Goal: Task Accomplishment & Management: Use online tool/utility

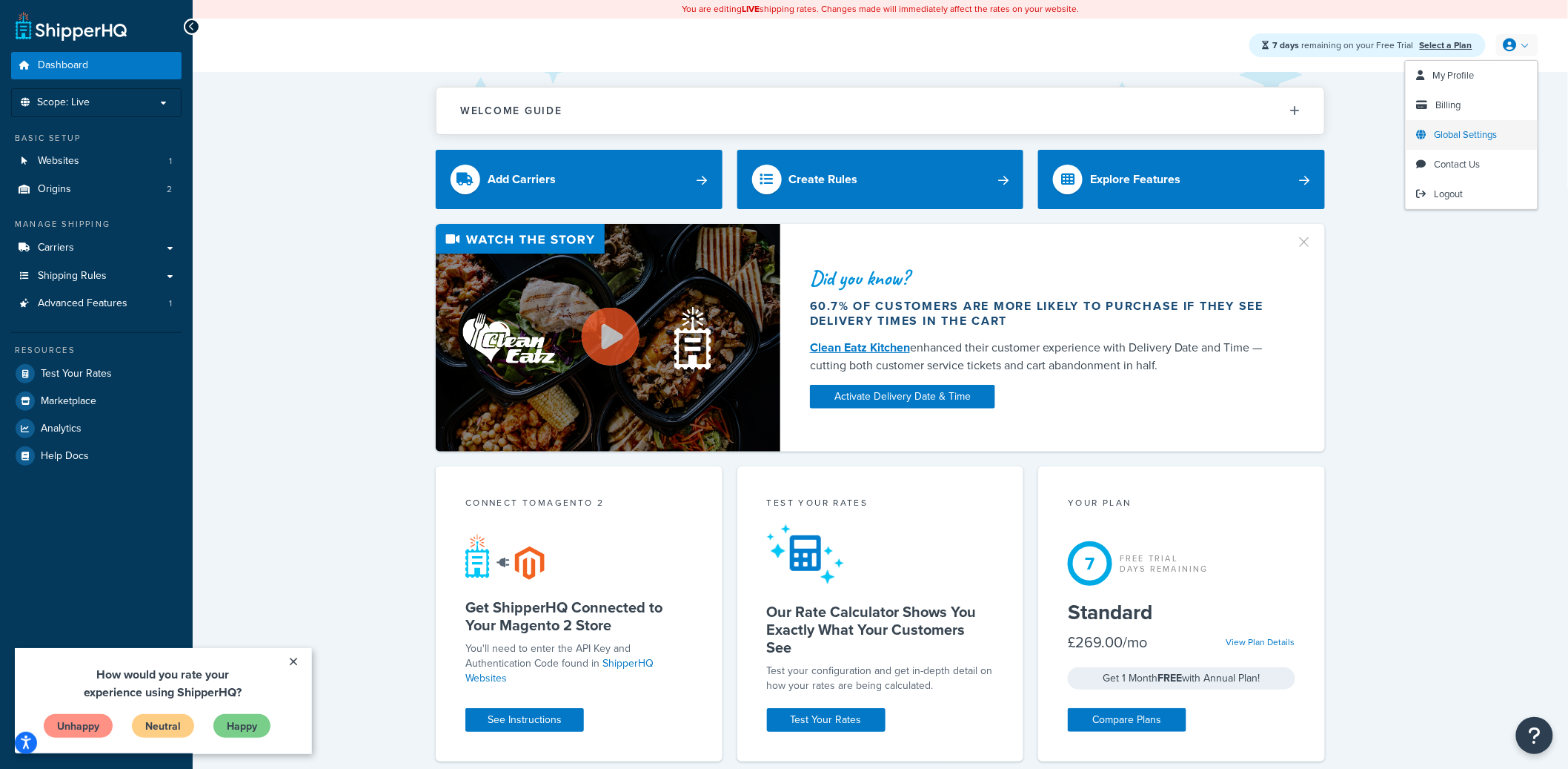
click at [1453, 129] on span "Global Settings" at bounding box center [1466, 135] width 63 height 14
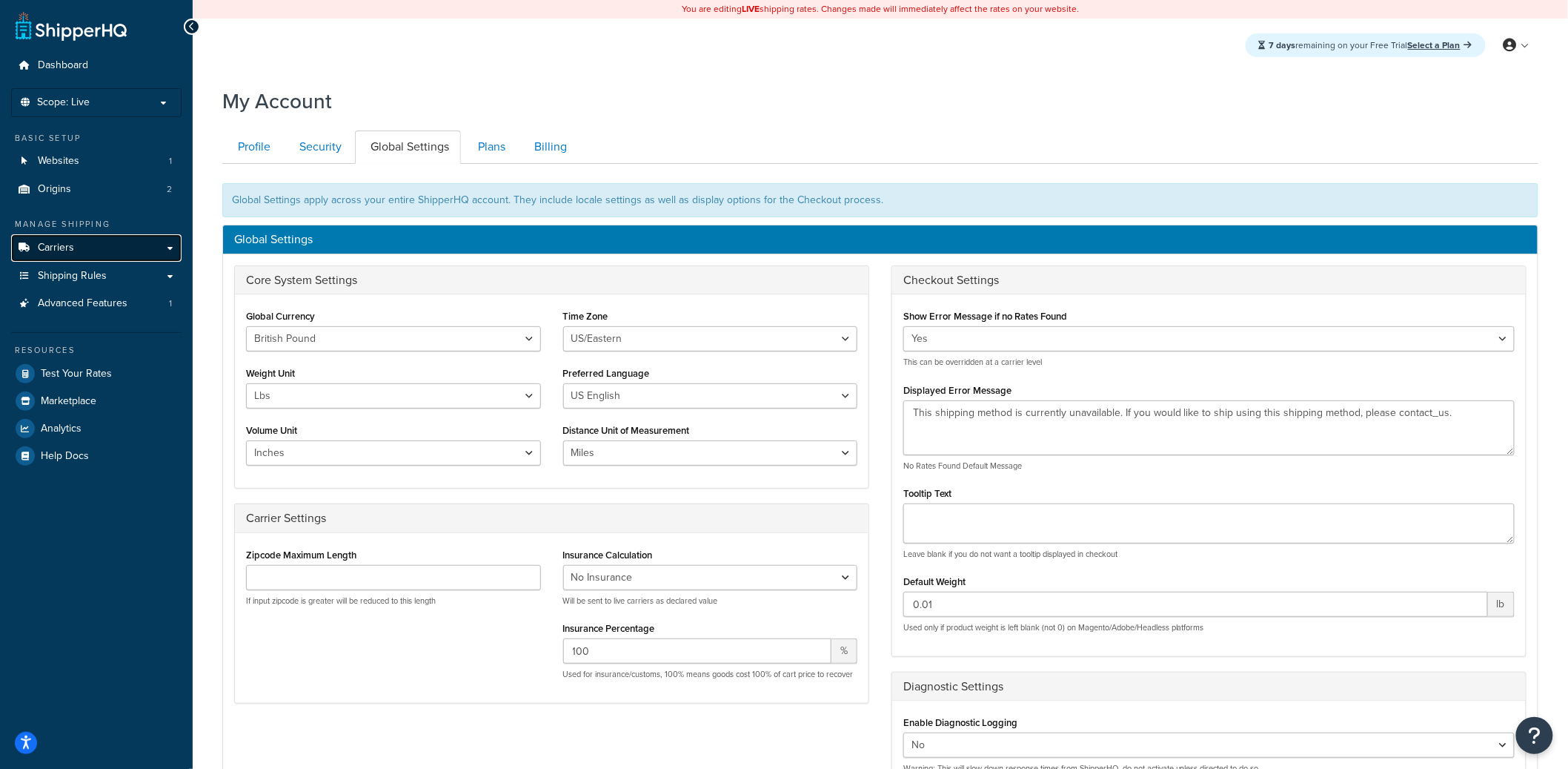
click at [116, 246] on link "Carriers" at bounding box center [96, 248] width 170 height 27
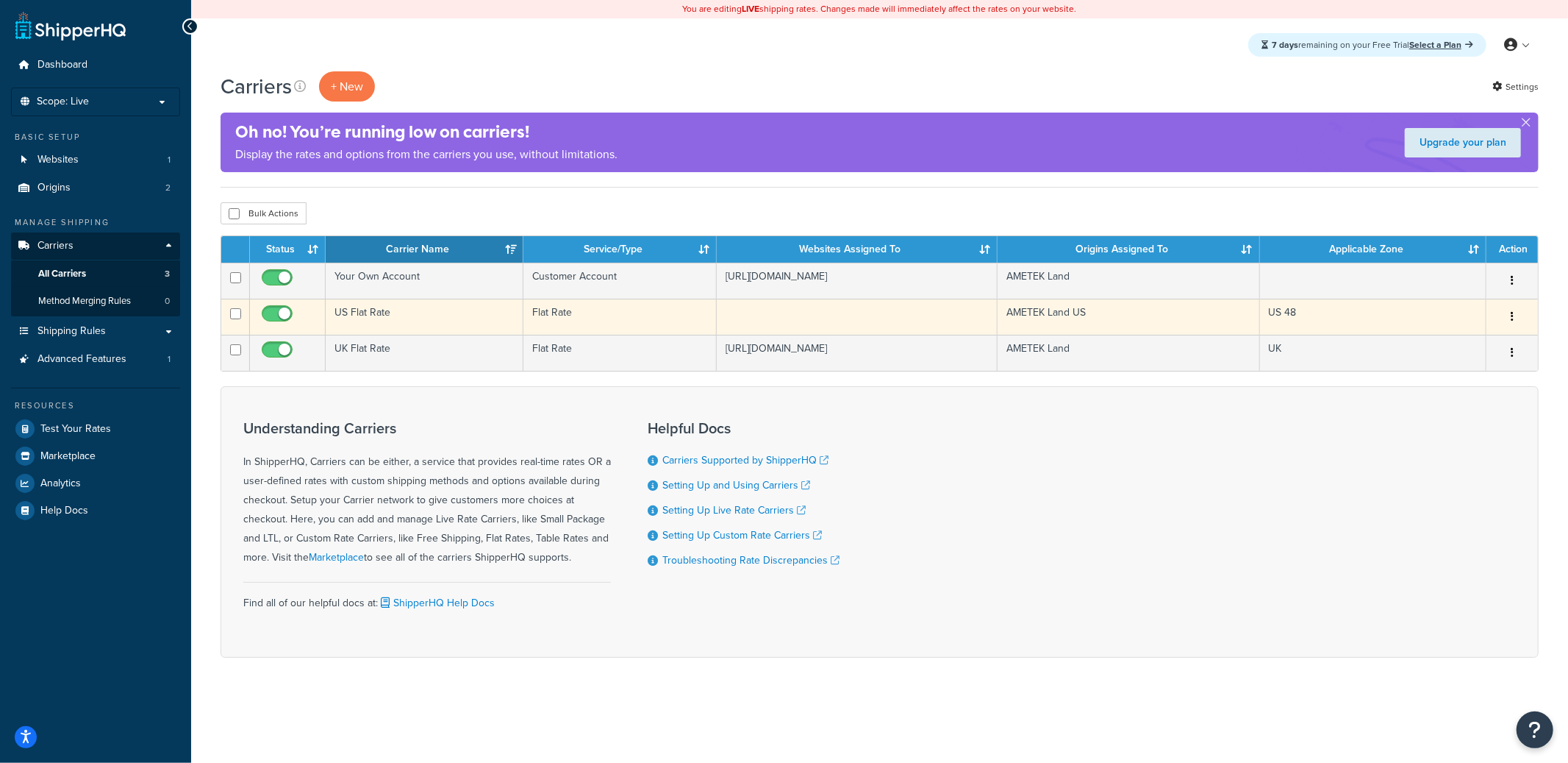
click at [446, 320] on td "US Flat Rate" at bounding box center [425, 316] width 198 height 36
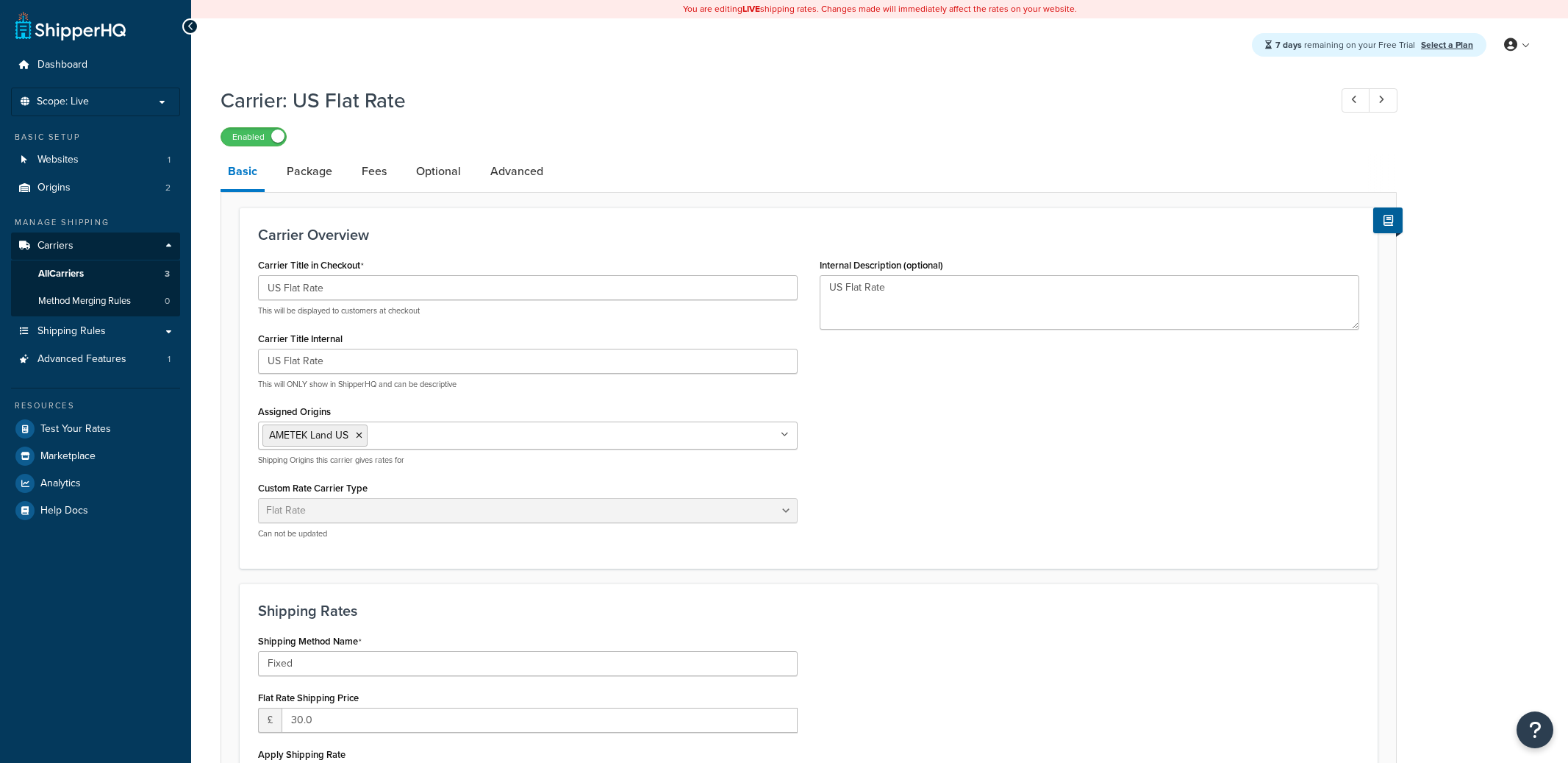
select select "flat"
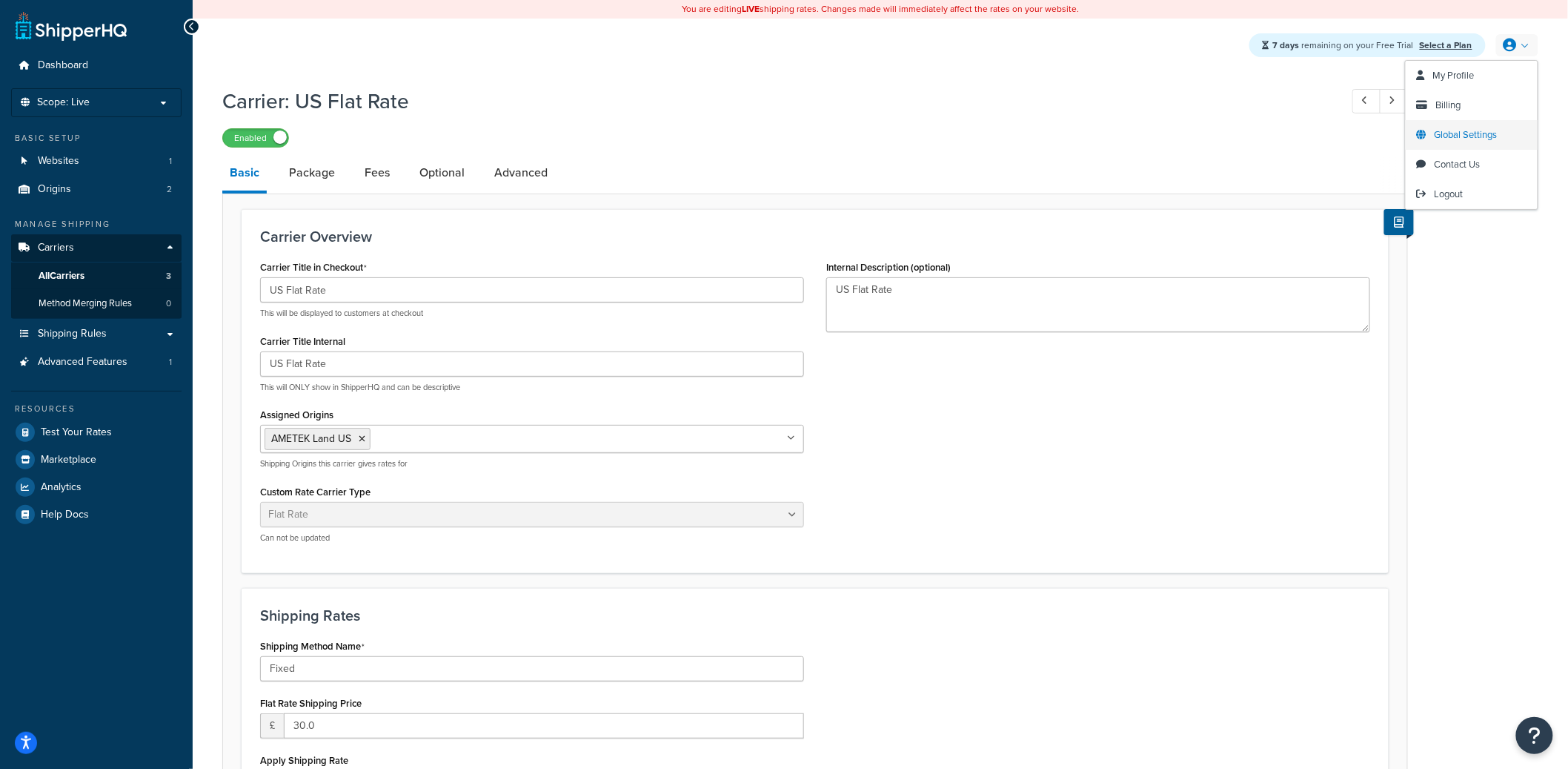
click at [1482, 130] on span "Global Settings" at bounding box center [1466, 135] width 63 height 14
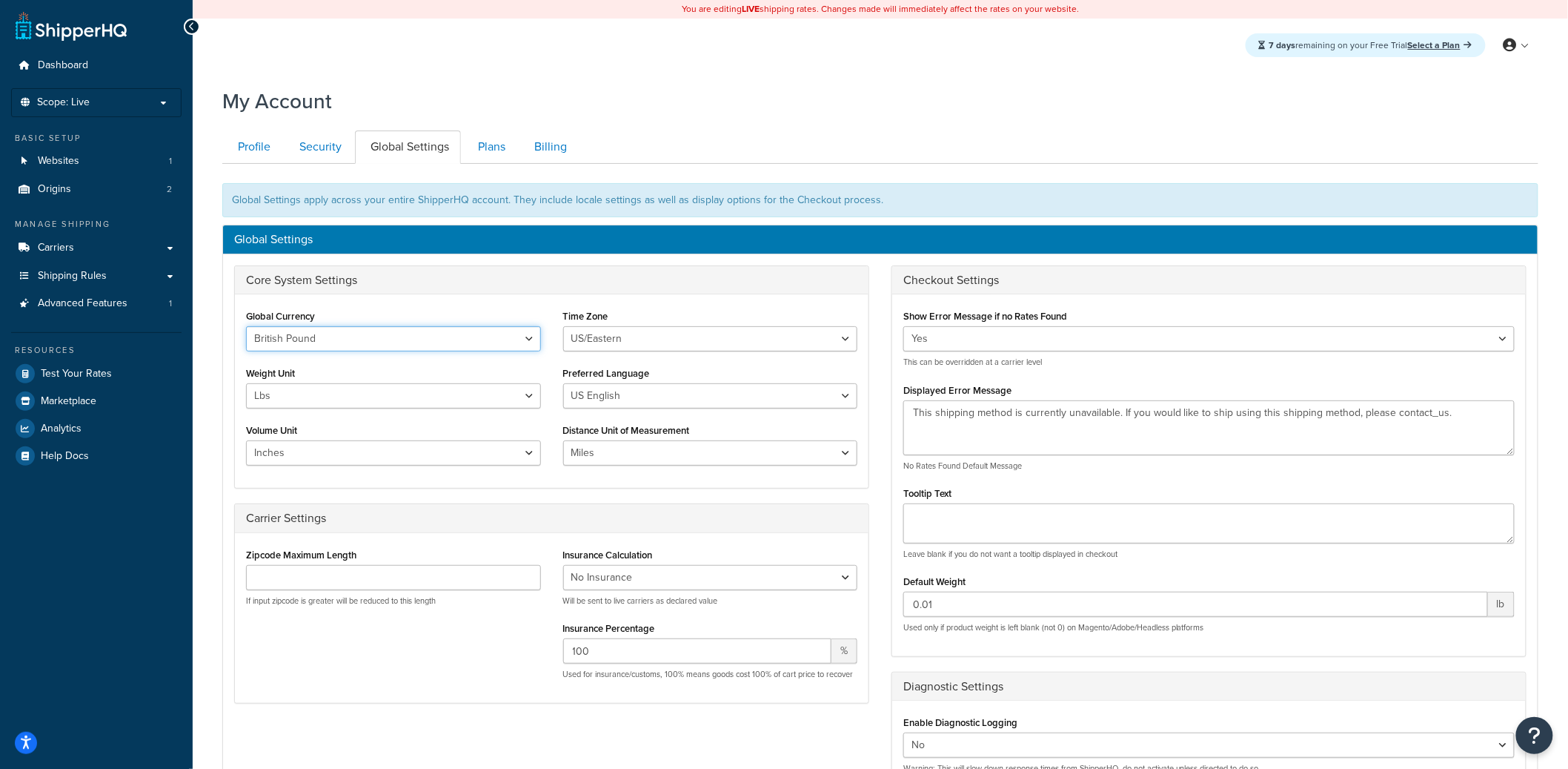
click at [369, 345] on select "United States Dollar Euro British Pound Australian Dollar Canadian Dollar Japan…" at bounding box center [393, 339] width 295 height 26
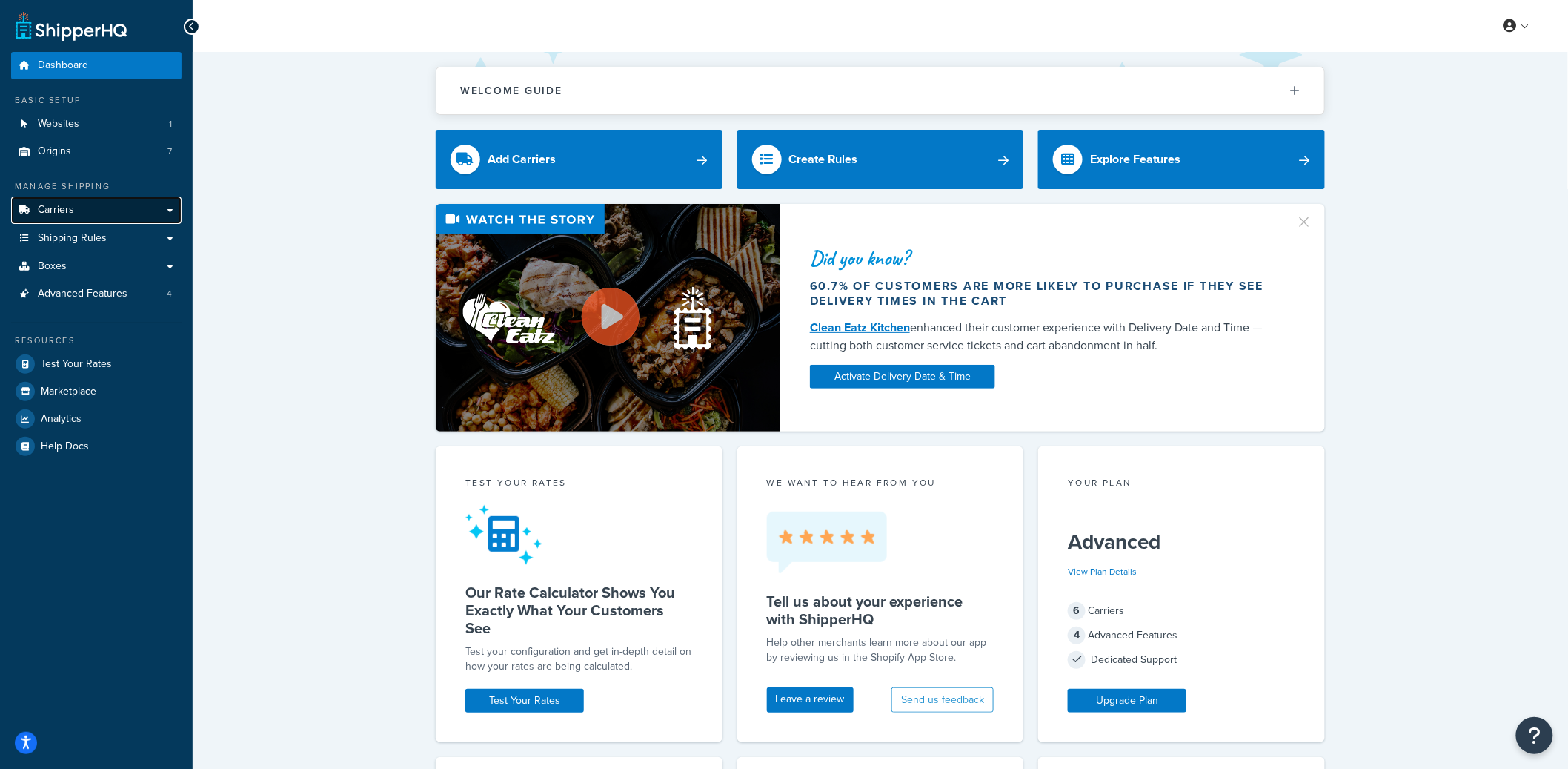
click at [127, 219] on link "Carriers" at bounding box center [96, 210] width 170 height 27
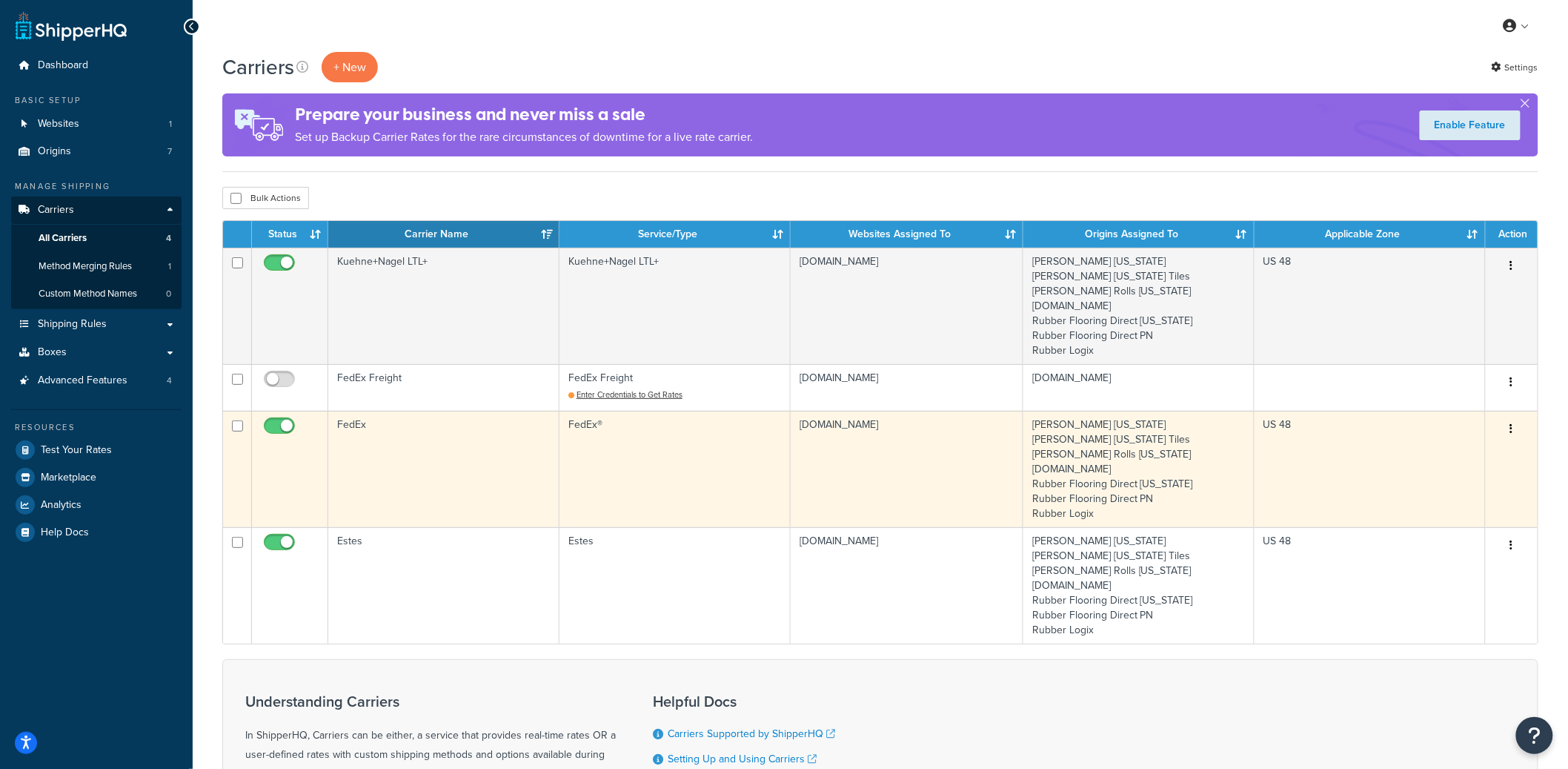
click at [455, 460] on td "FedEx" at bounding box center [444, 468] width 232 height 117
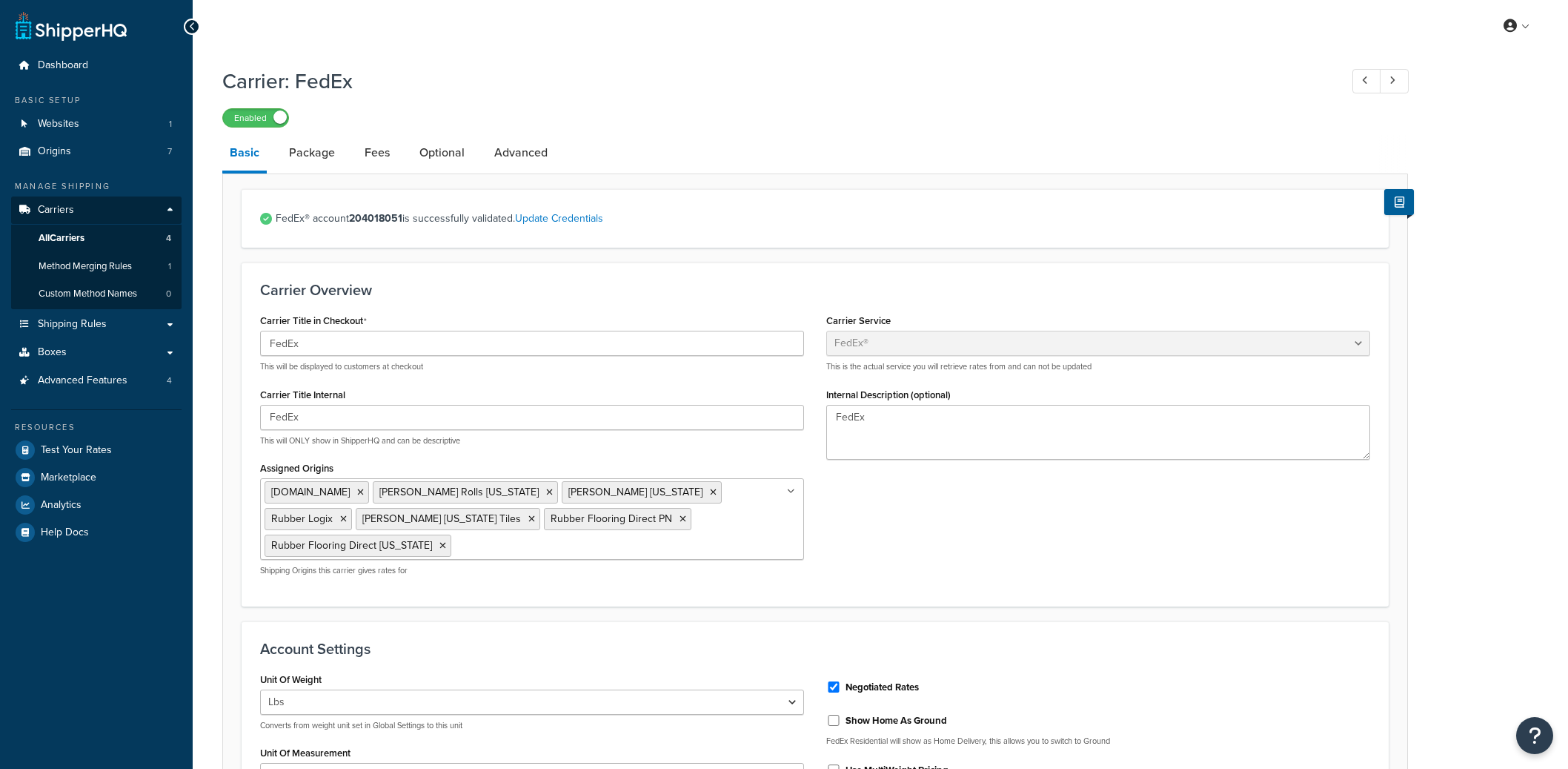
select select "fedEx"
select select "REGULAR_PICKUP"
select select "YOUR_PACKAGING"
click at [322, 160] on link "Package" at bounding box center [312, 152] width 60 height 36
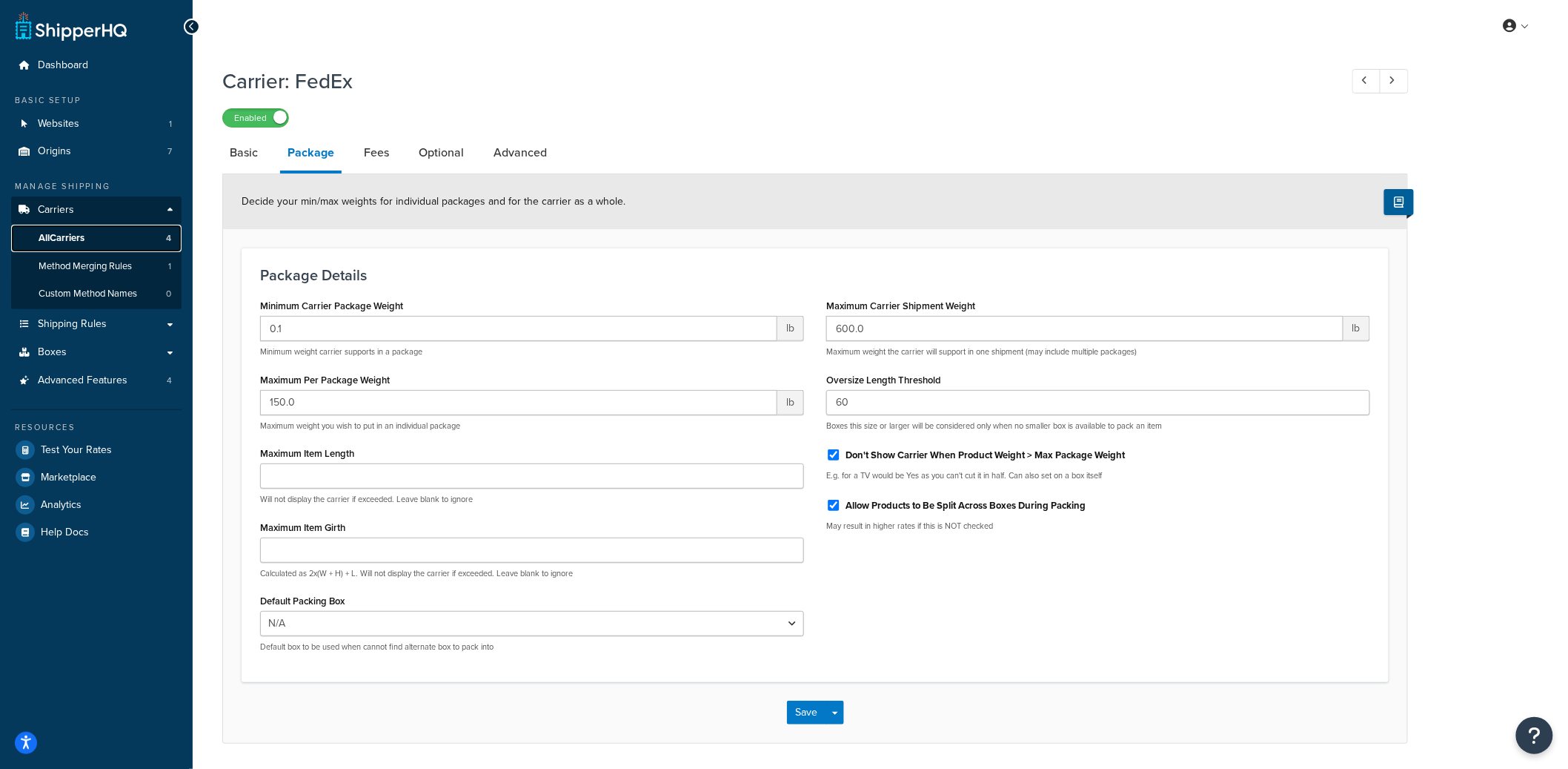
click at [141, 235] on link "All Carriers 4" at bounding box center [96, 238] width 170 height 27
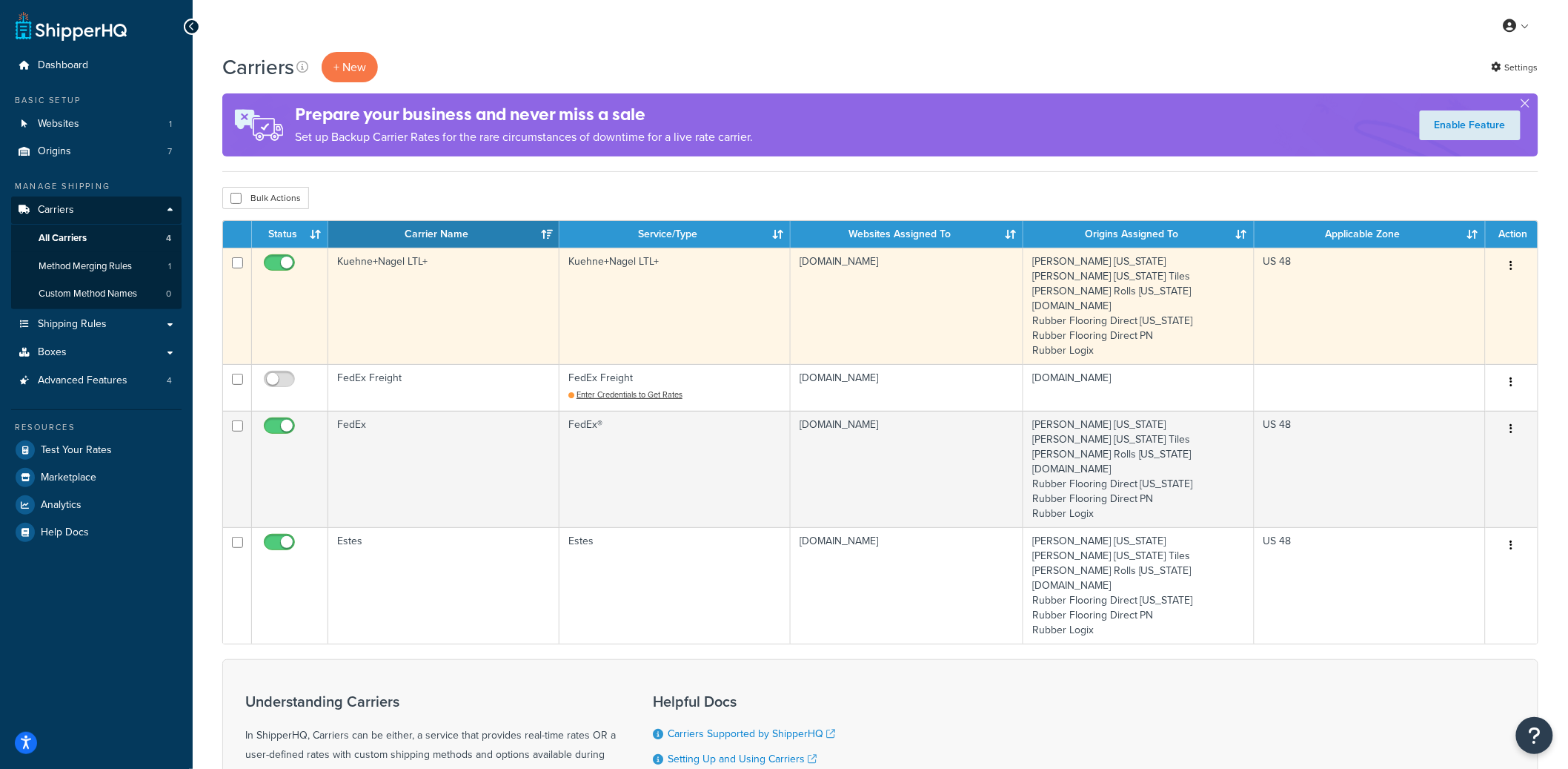
click at [445, 300] on td "Kuehne+Nagel LTL+" at bounding box center [444, 306] width 232 height 117
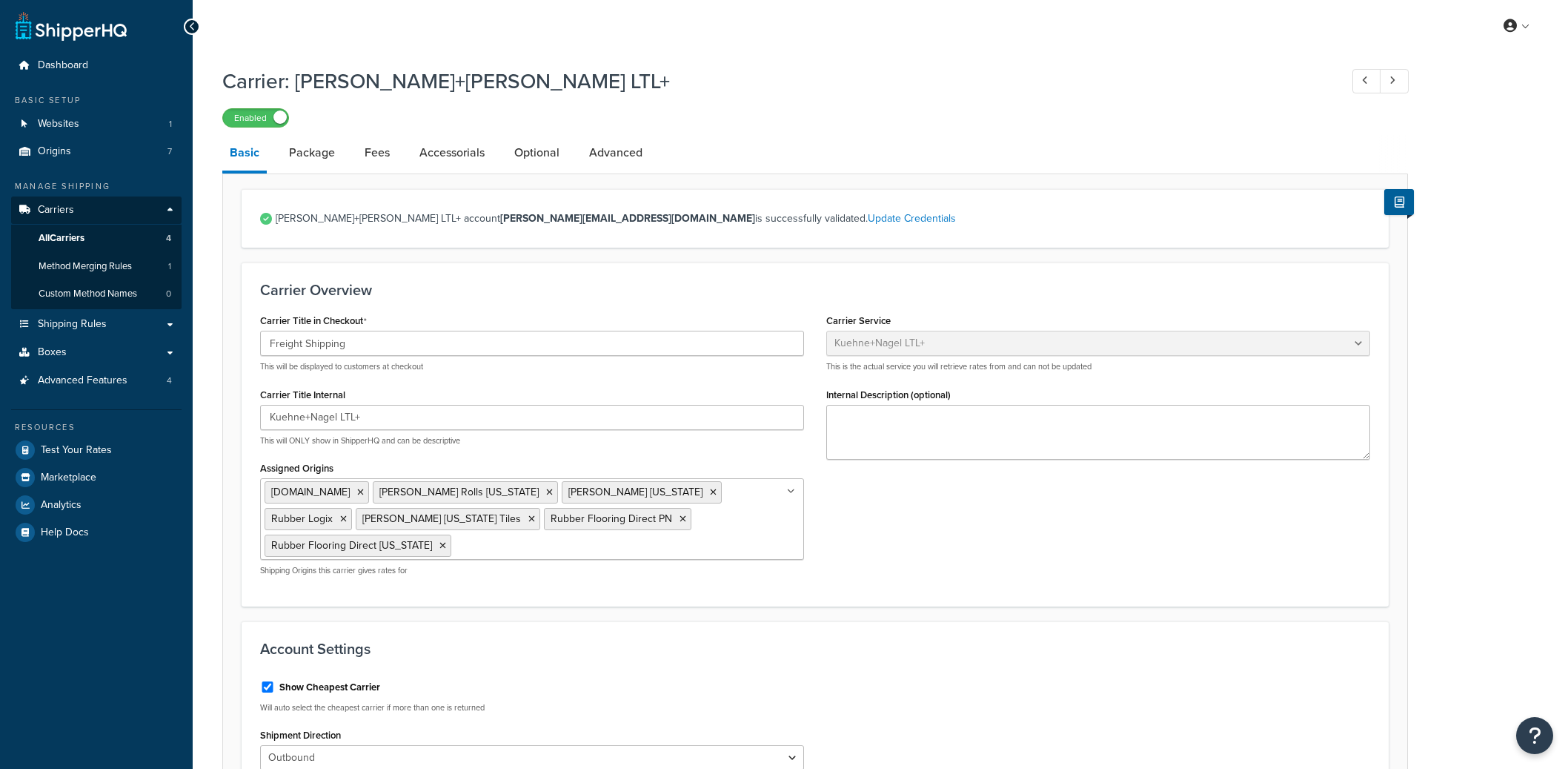
select select "reTransFreight"
click at [323, 417] on input "Kuehne+Nagel LTL+" at bounding box center [531, 417] width 544 height 26
click at [97, 247] on link "All Carriers 4" at bounding box center [96, 238] width 170 height 27
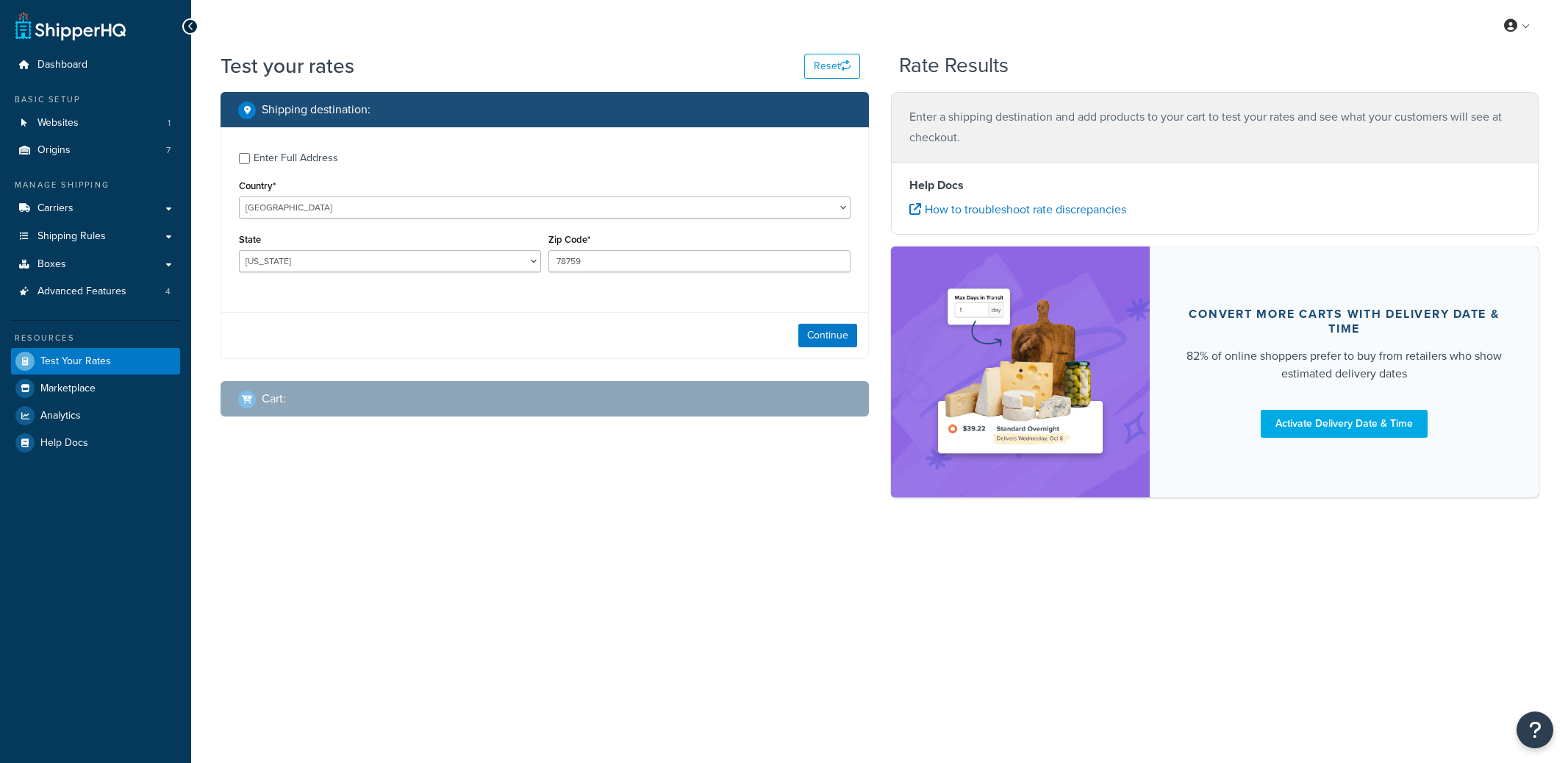
select select "[GEOGRAPHIC_DATA]"
click at [830, 336] on button "Continue" at bounding box center [828, 335] width 59 height 24
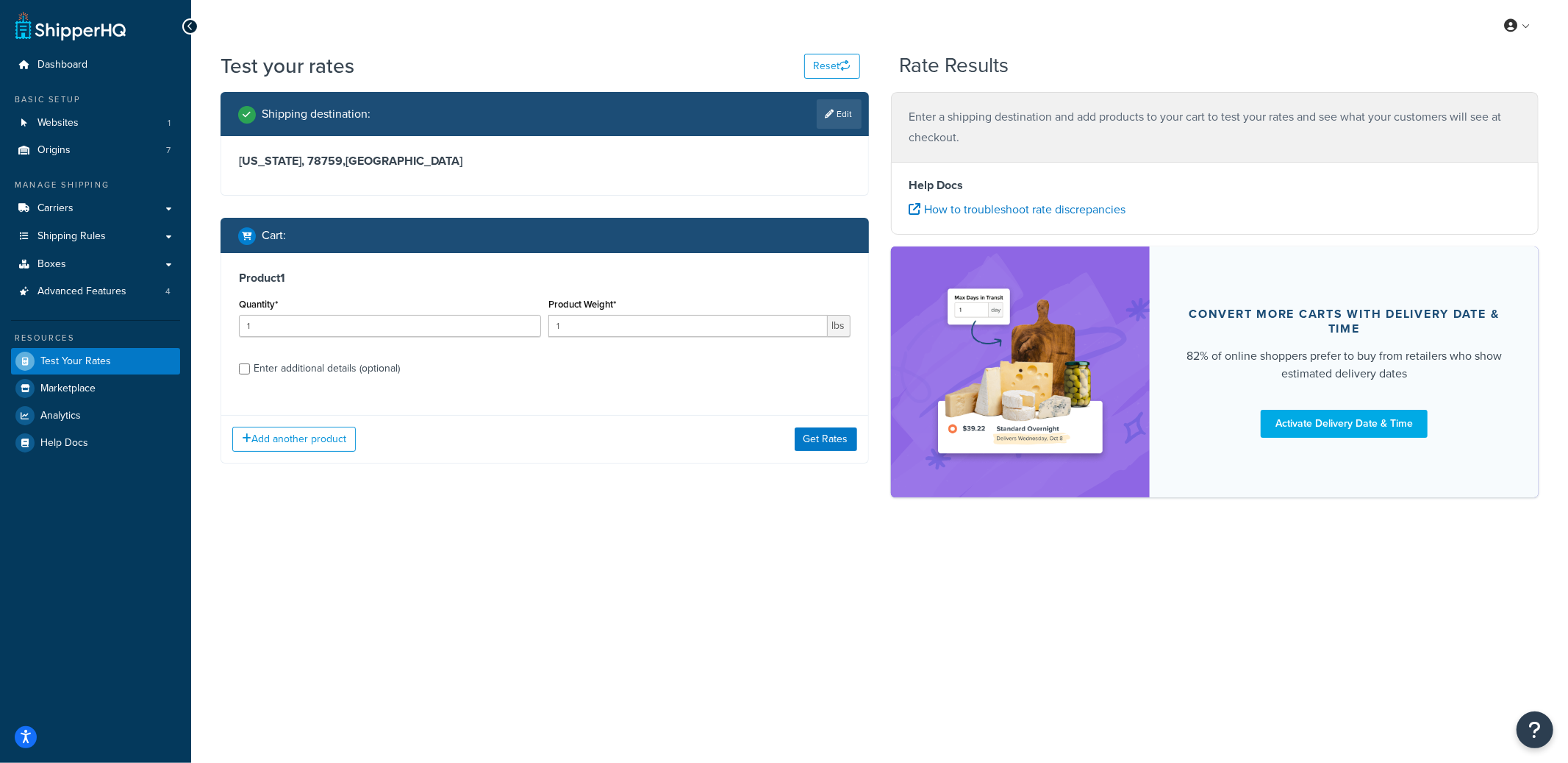
click at [331, 365] on div "Enter additional details (optional)" at bounding box center [326, 368] width 146 height 20
click at [250, 365] on input "Enter additional details (optional)" at bounding box center [244, 368] width 11 height 11
checkbox input "true"
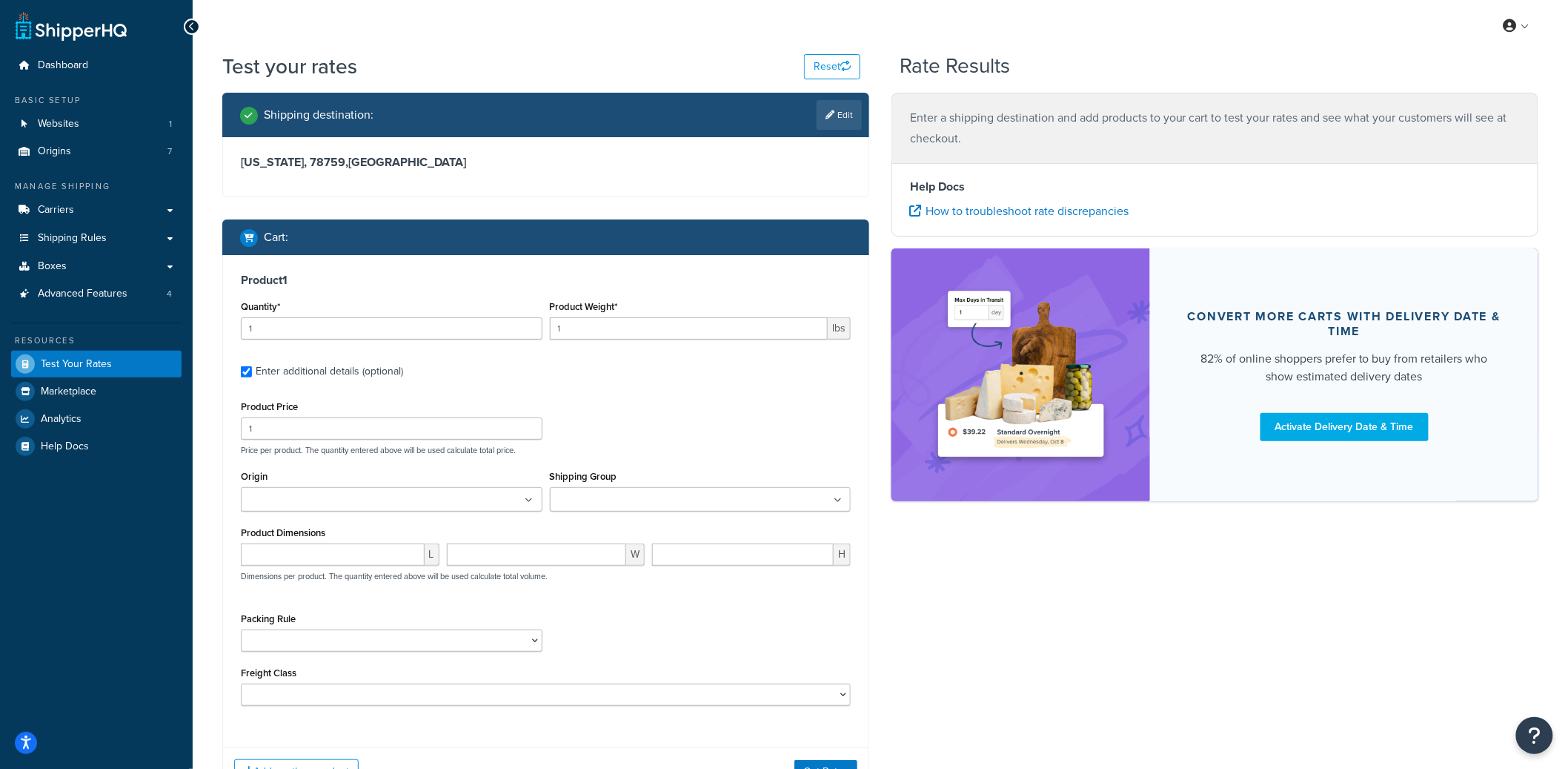
click at [344, 340] on div "Quantity* 1" at bounding box center [392, 324] width 309 height 55
click at [344, 335] on input "1" at bounding box center [392, 329] width 301 height 22
type input "180"
click at [323, 556] on input "number" at bounding box center [333, 554] width 184 height 22
type input "48"
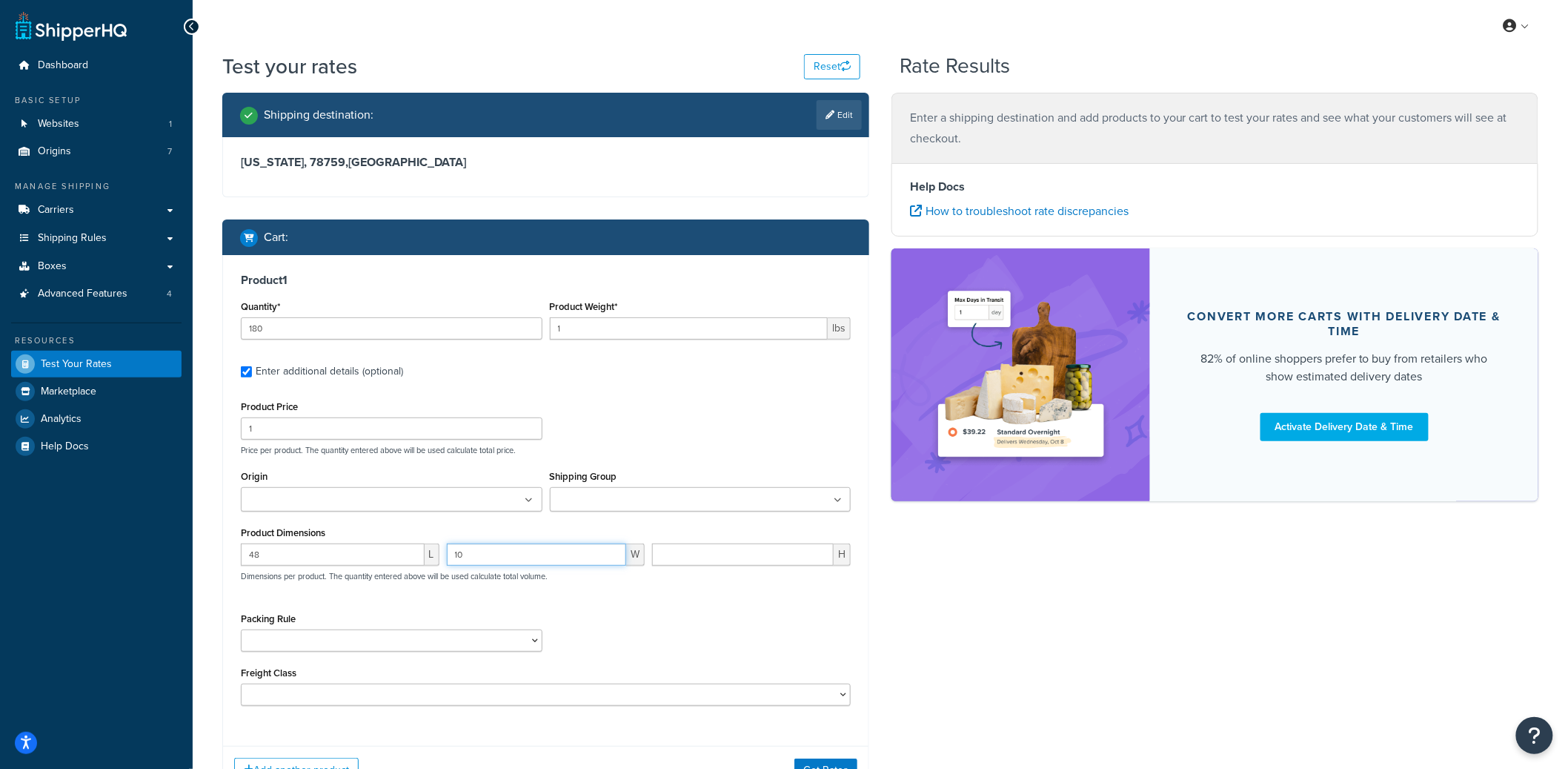
type input "10"
click at [325, 501] on input "Origin" at bounding box center [311, 500] width 131 height 16
type input "cal"
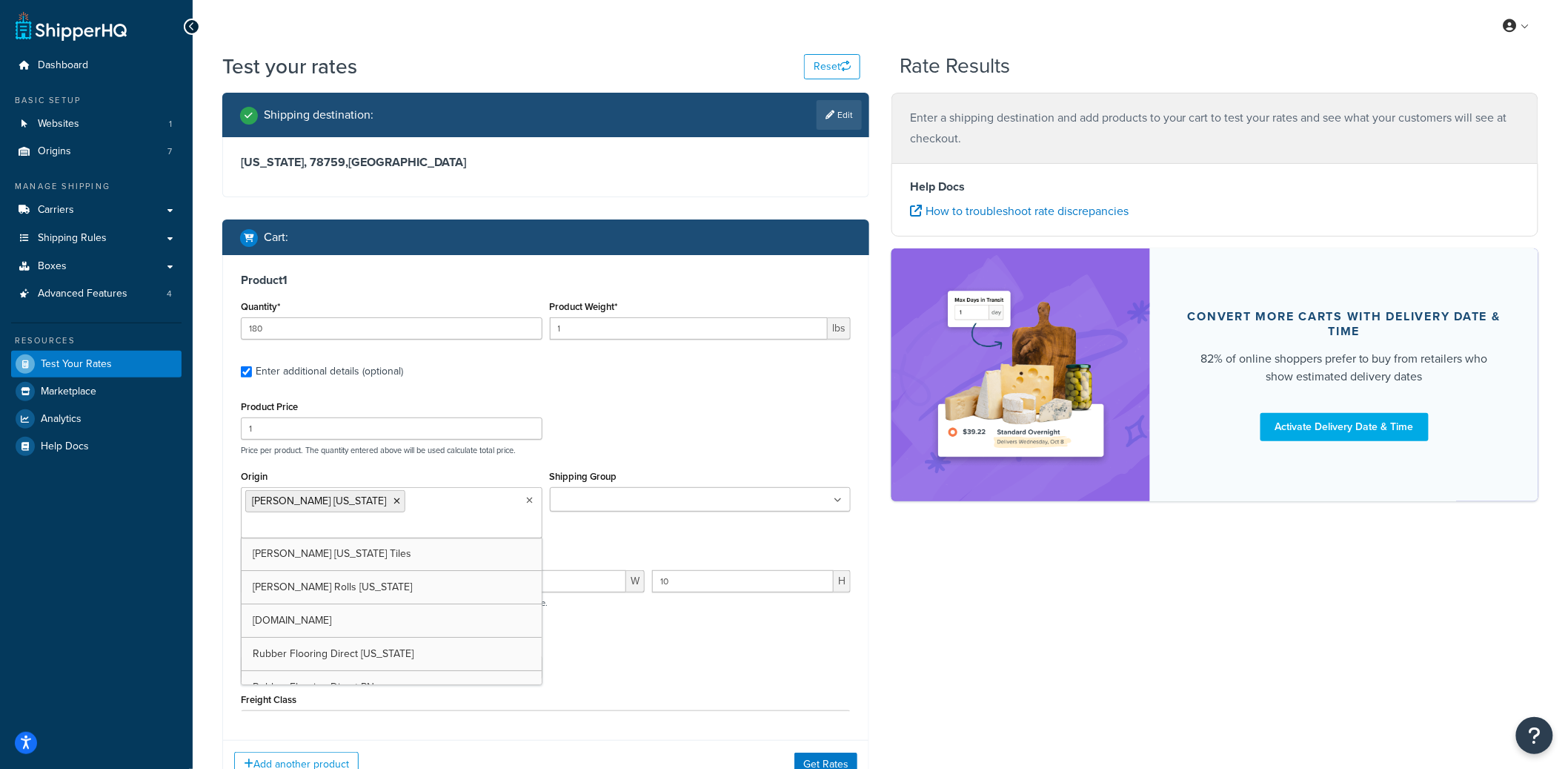
click at [668, 447] on p "Price per product. The quantity entered above will be used calculate total pric…" at bounding box center [546, 450] width 617 height 10
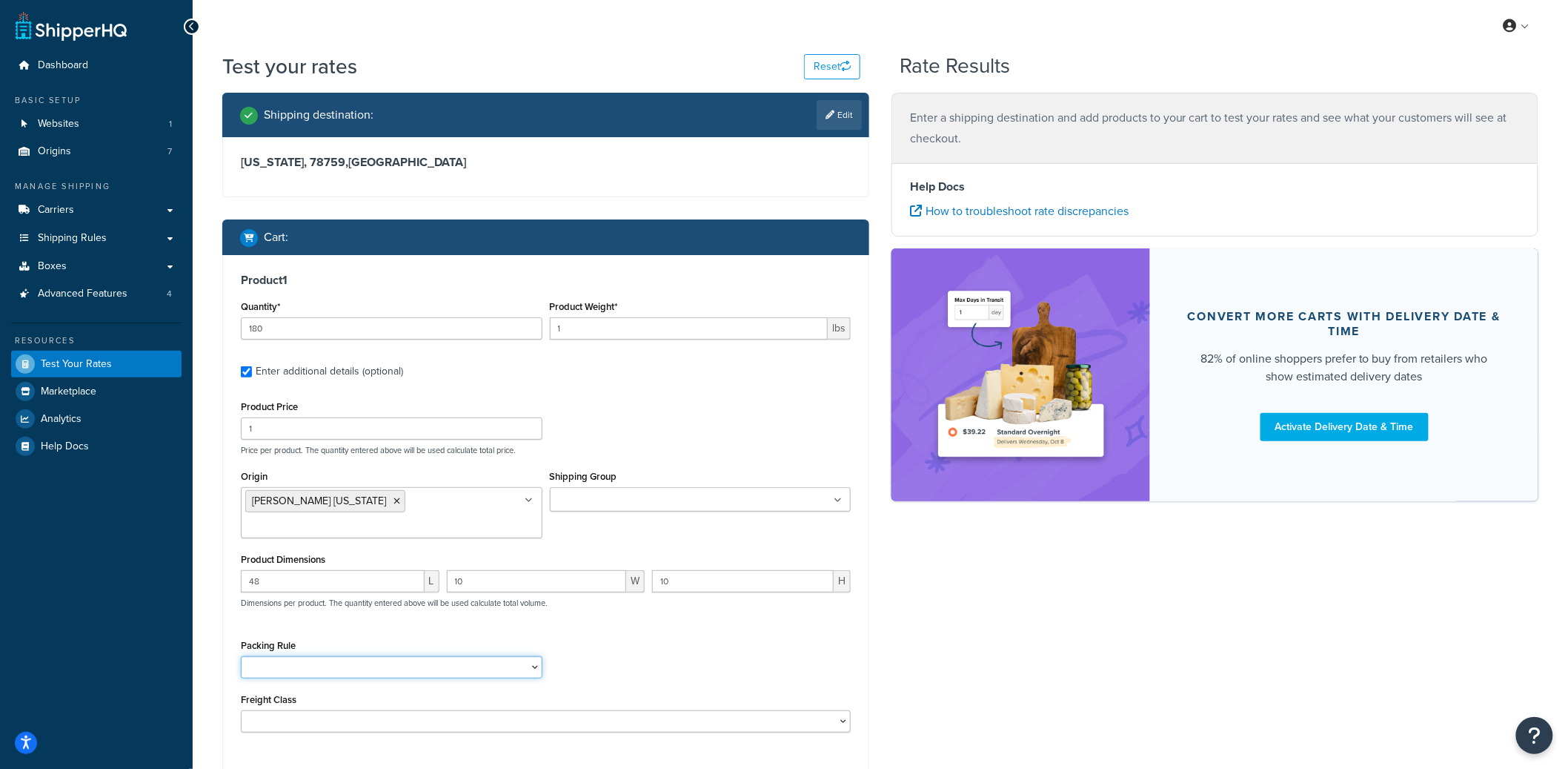
click at [356, 656] on select "18 inch Single Tiles 18 inch Tiles - Set of 6 24 Inch Tiles - 12 mm Box 24 Inch…" at bounding box center [392, 667] width 301 height 22
select select "88003"
click at [241, 656] on select "18 inch Single Tiles 18 inch Tiles - Set of 6 24 Inch Tiles - 12 mm Box 24 Inch…" at bounding box center [392, 667] width 301 height 22
click at [405, 710] on select "50 55 60 65 70 77.5 85 92.5 100 110 125 150 175 200 250 300 400 500" at bounding box center [546, 721] width 609 height 22
select select "60"
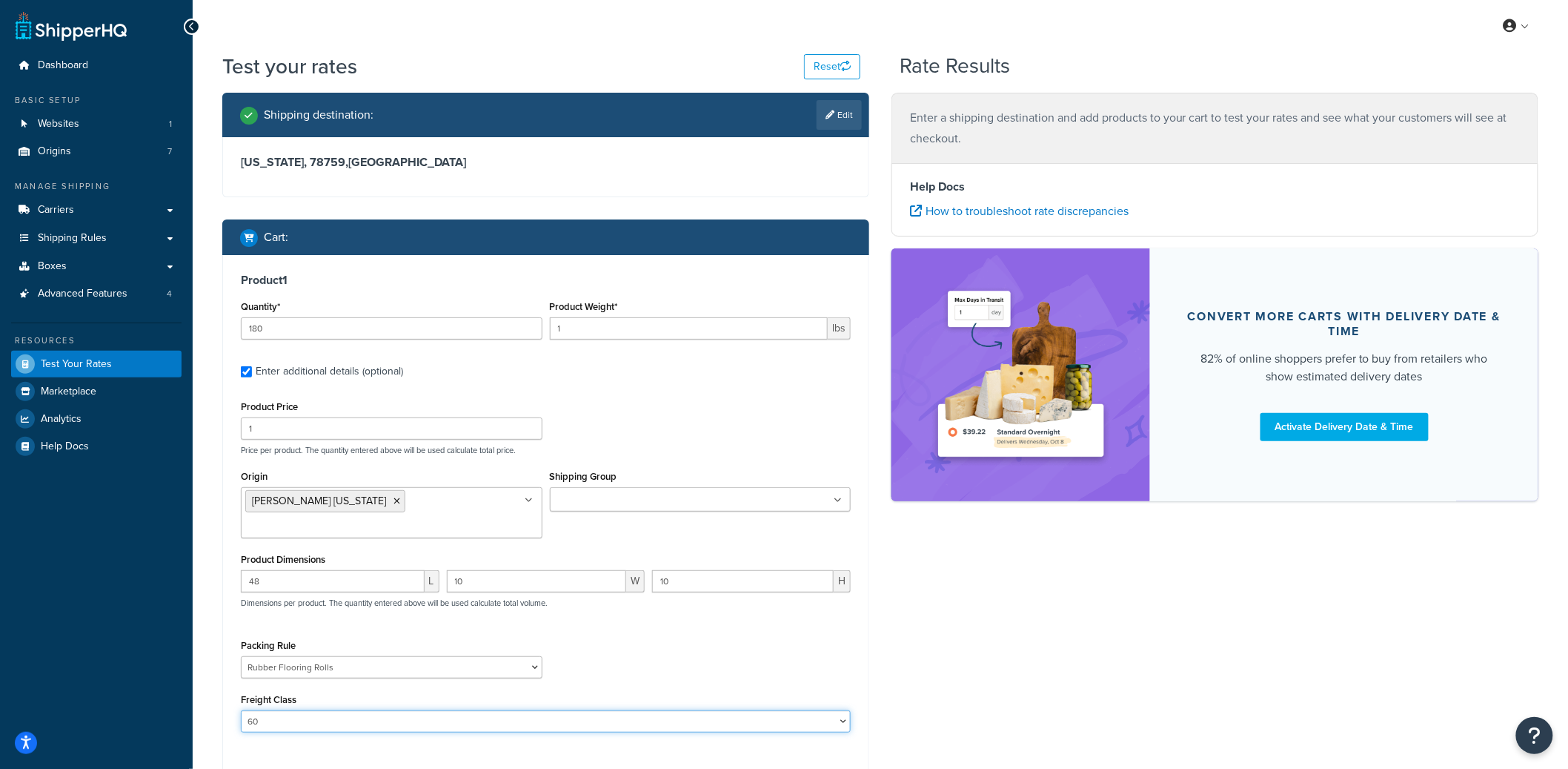
click at [241, 710] on select "50 55 60 65 70 77.5 85 92.5 100 110 125 150 175 200 250 300 400 500" at bounding box center [546, 721] width 609 height 22
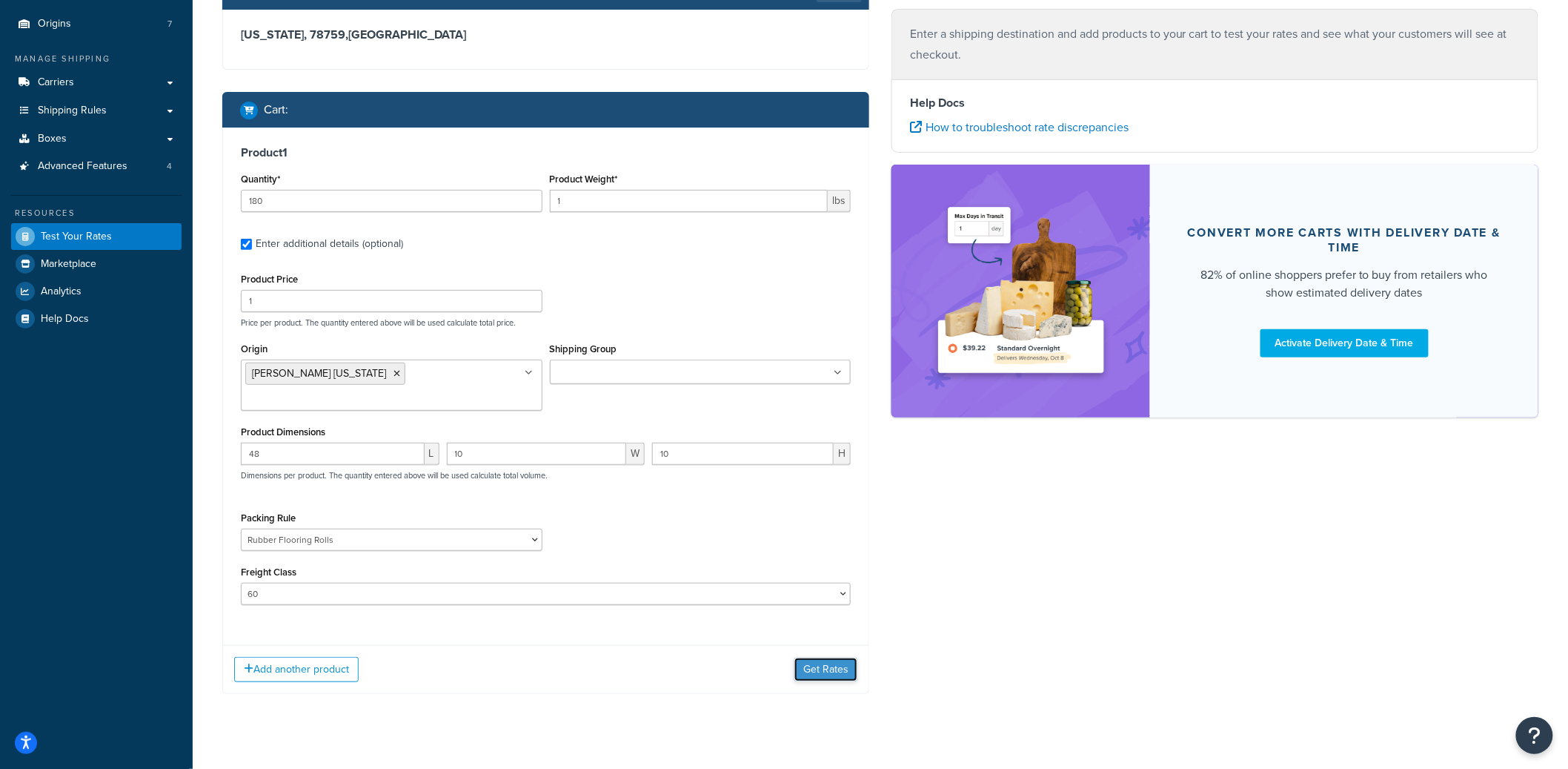
click at [832, 657] on button "Get Rates" at bounding box center [826, 669] width 63 height 24
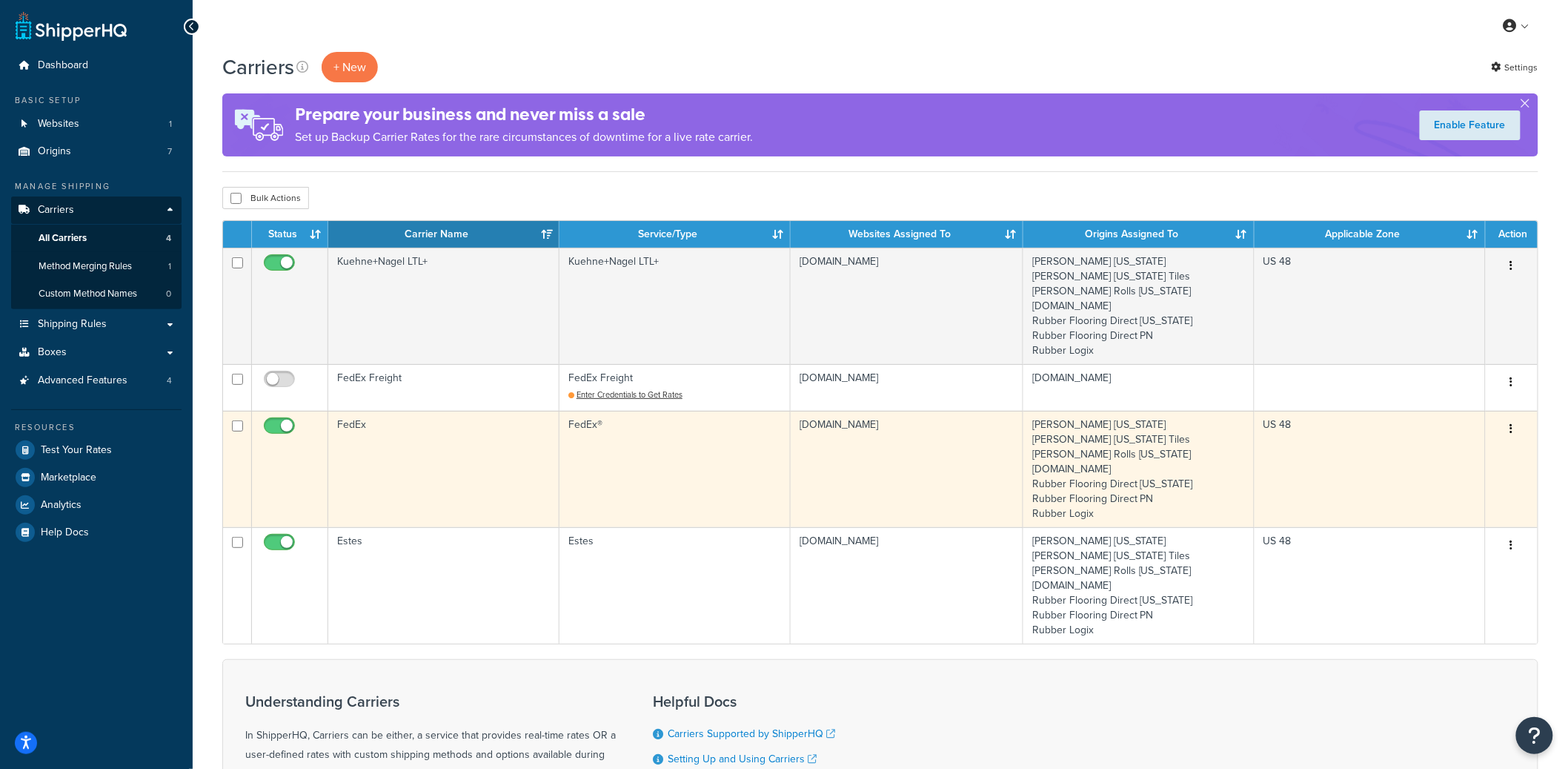
click at [410, 428] on td "FedEx" at bounding box center [444, 468] width 232 height 117
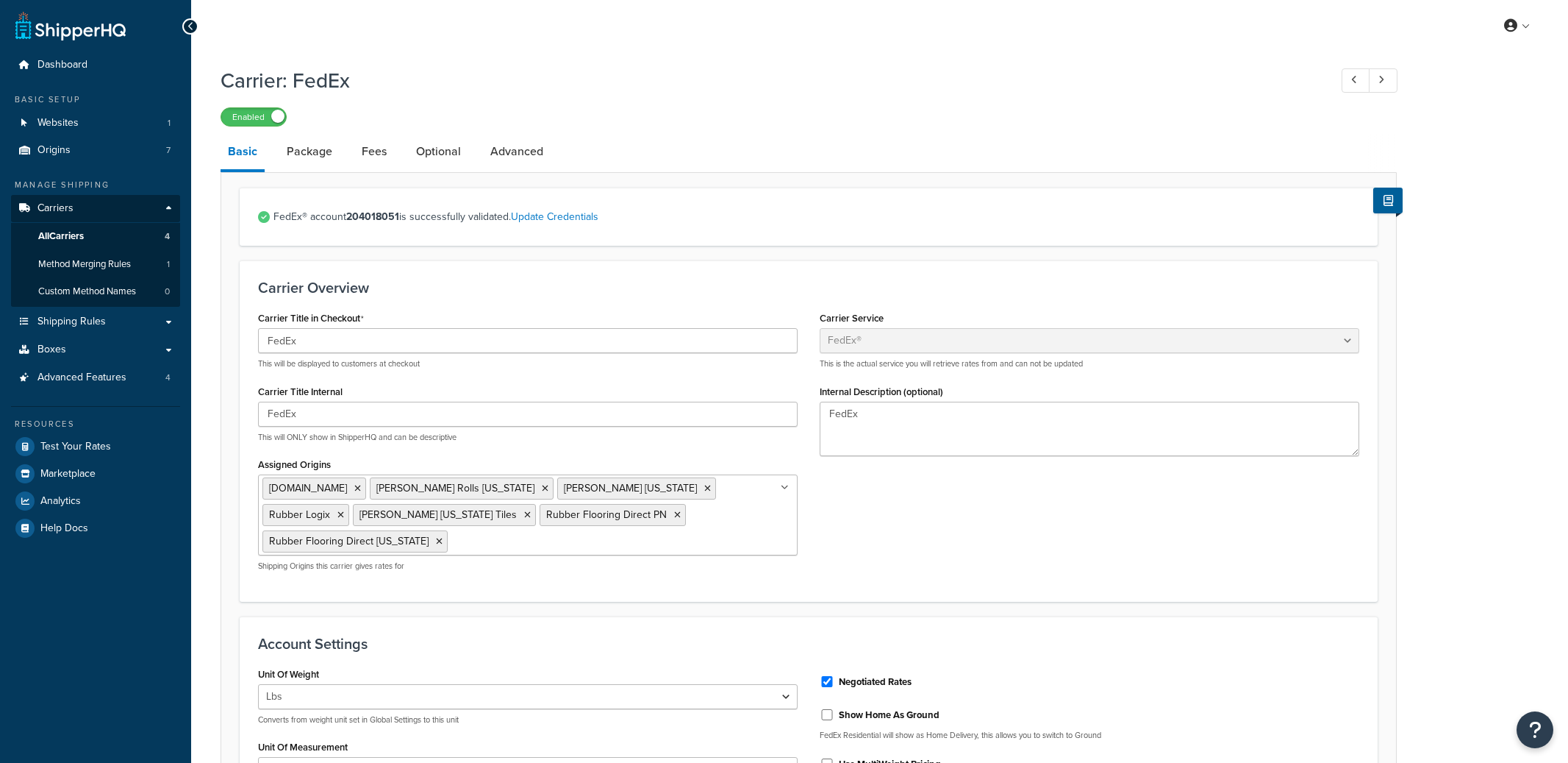
select select "fedEx"
select select "REGULAR_PICKUP"
select select "YOUR_PACKAGING"
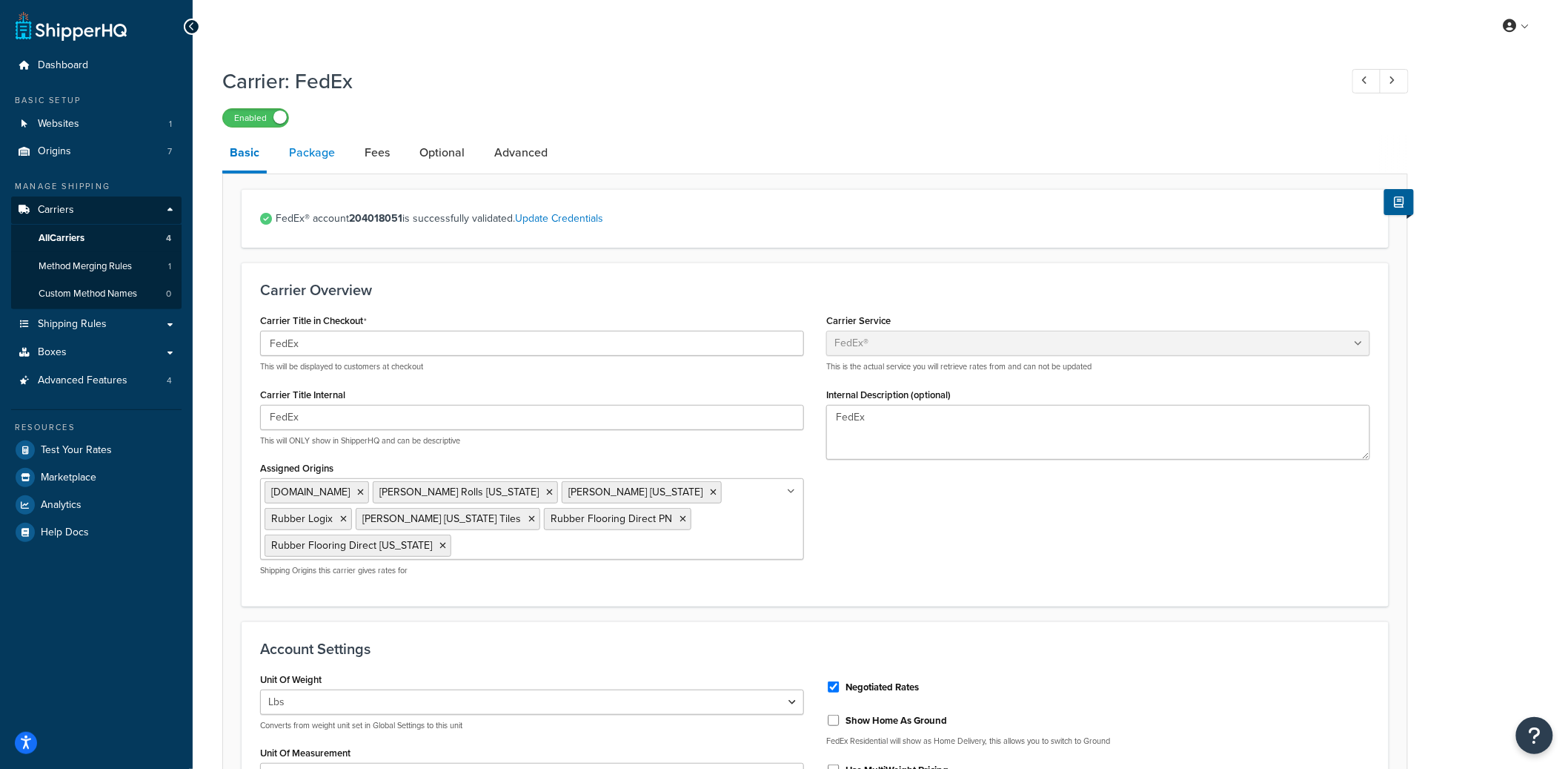
click at [319, 163] on link "Package" at bounding box center [312, 152] width 60 height 36
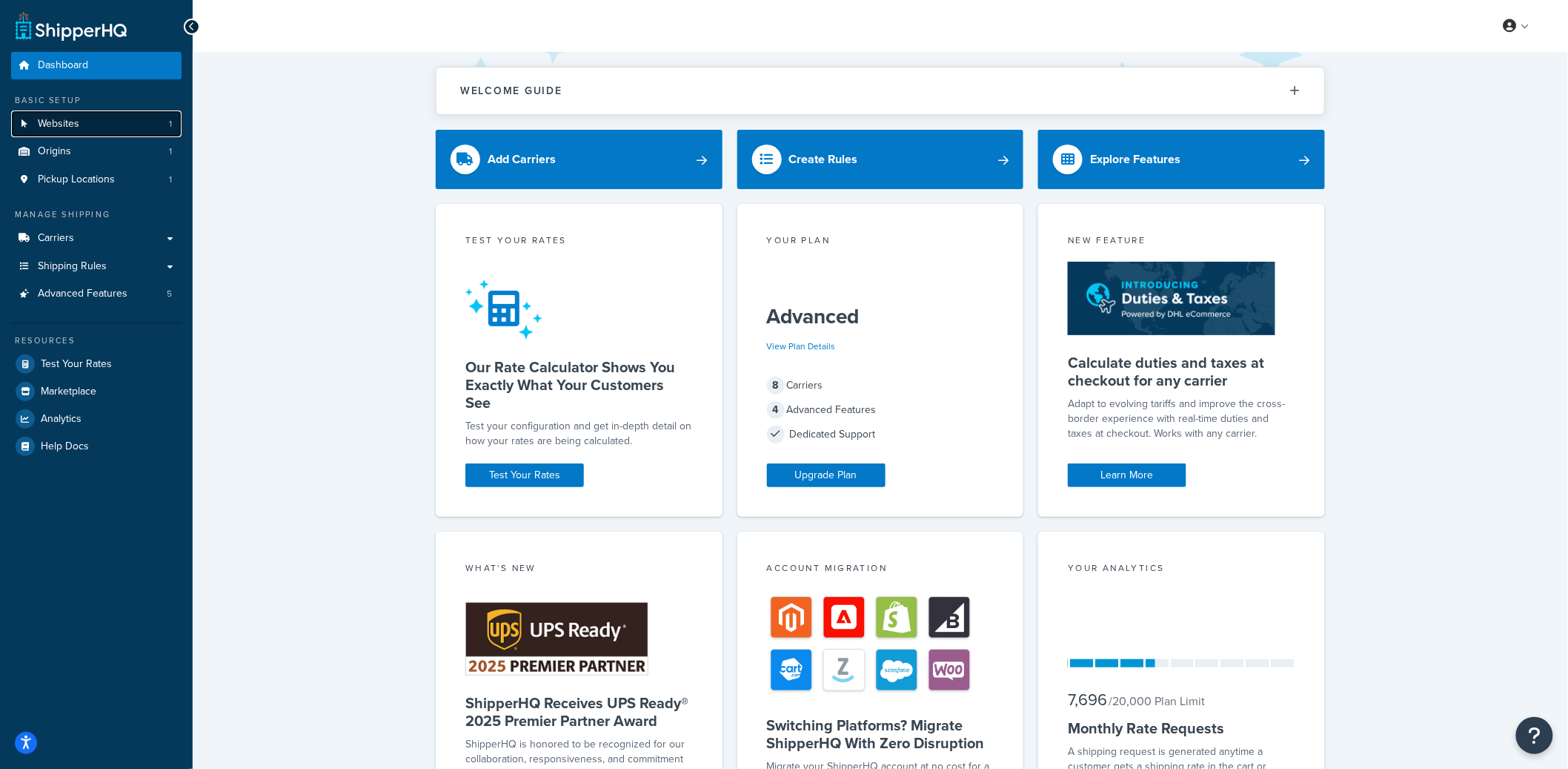
click at [100, 114] on link "Websites 1" at bounding box center [96, 124] width 170 height 27
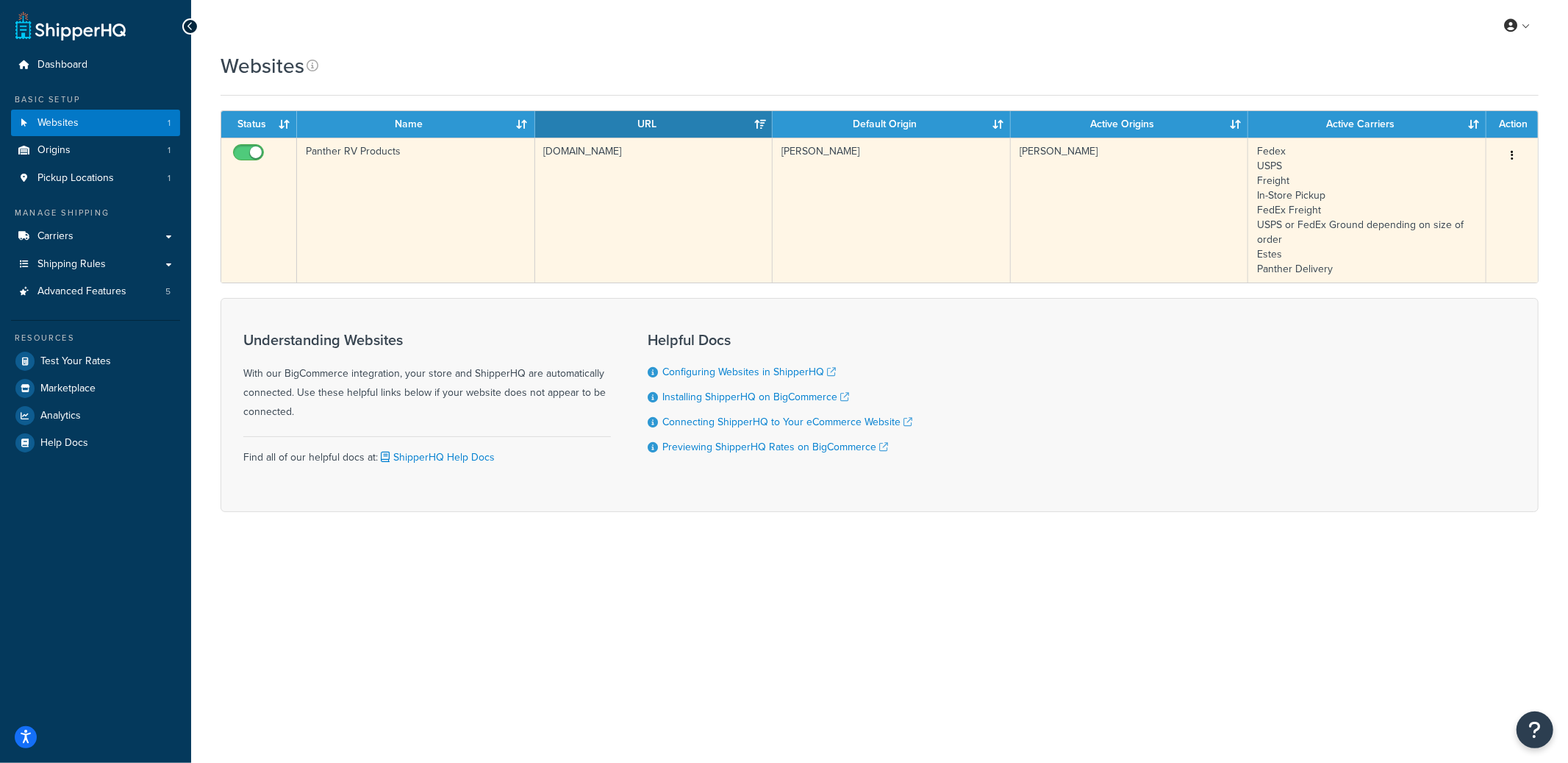
click at [467, 194] on td "Panther RV Products" at bounding box center [416, 210] width 238 height 144
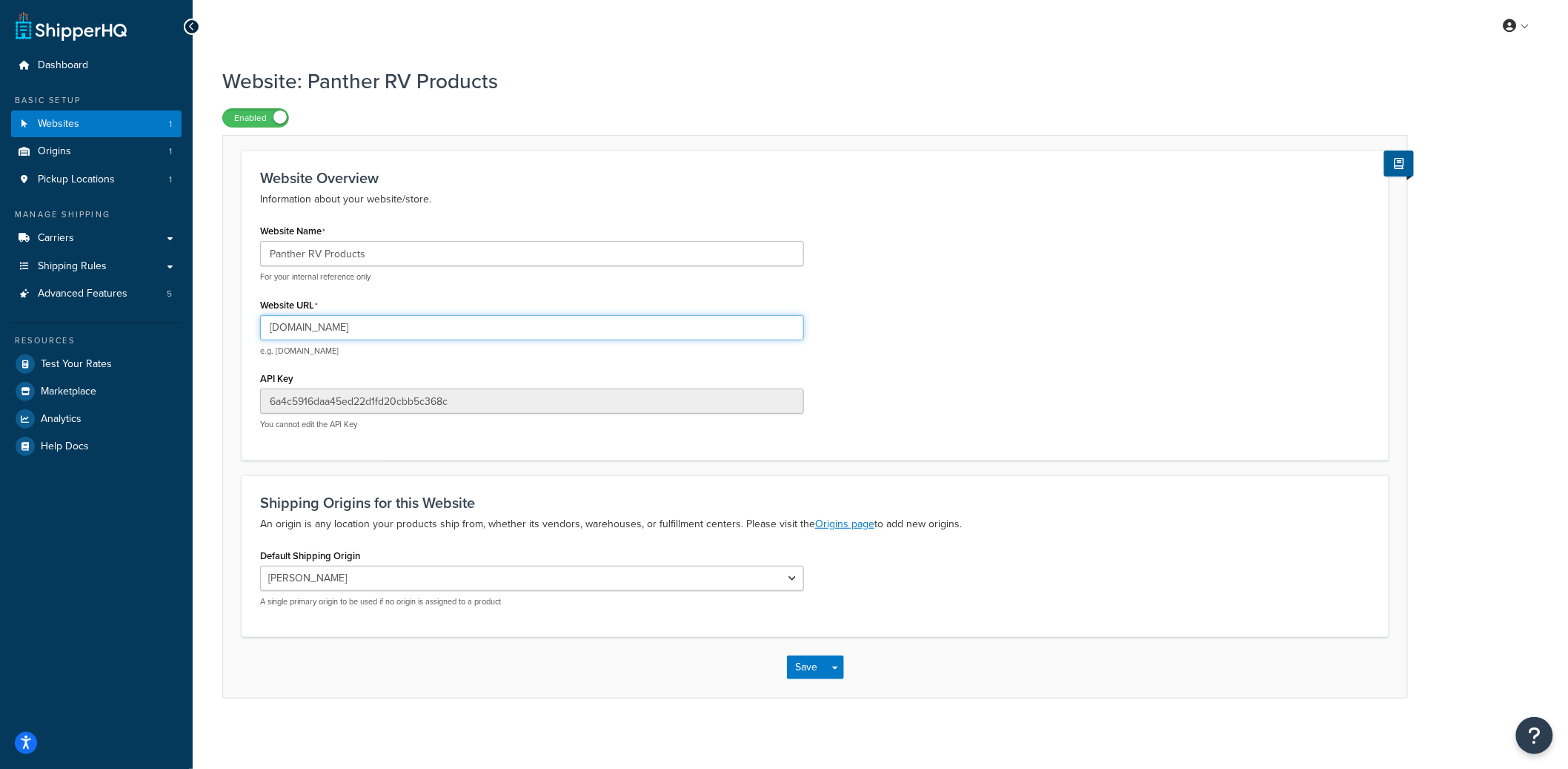
click at [312, 329] on input "pantherrvproducts.com" at bounding box center [531, 328] width 544 height 26
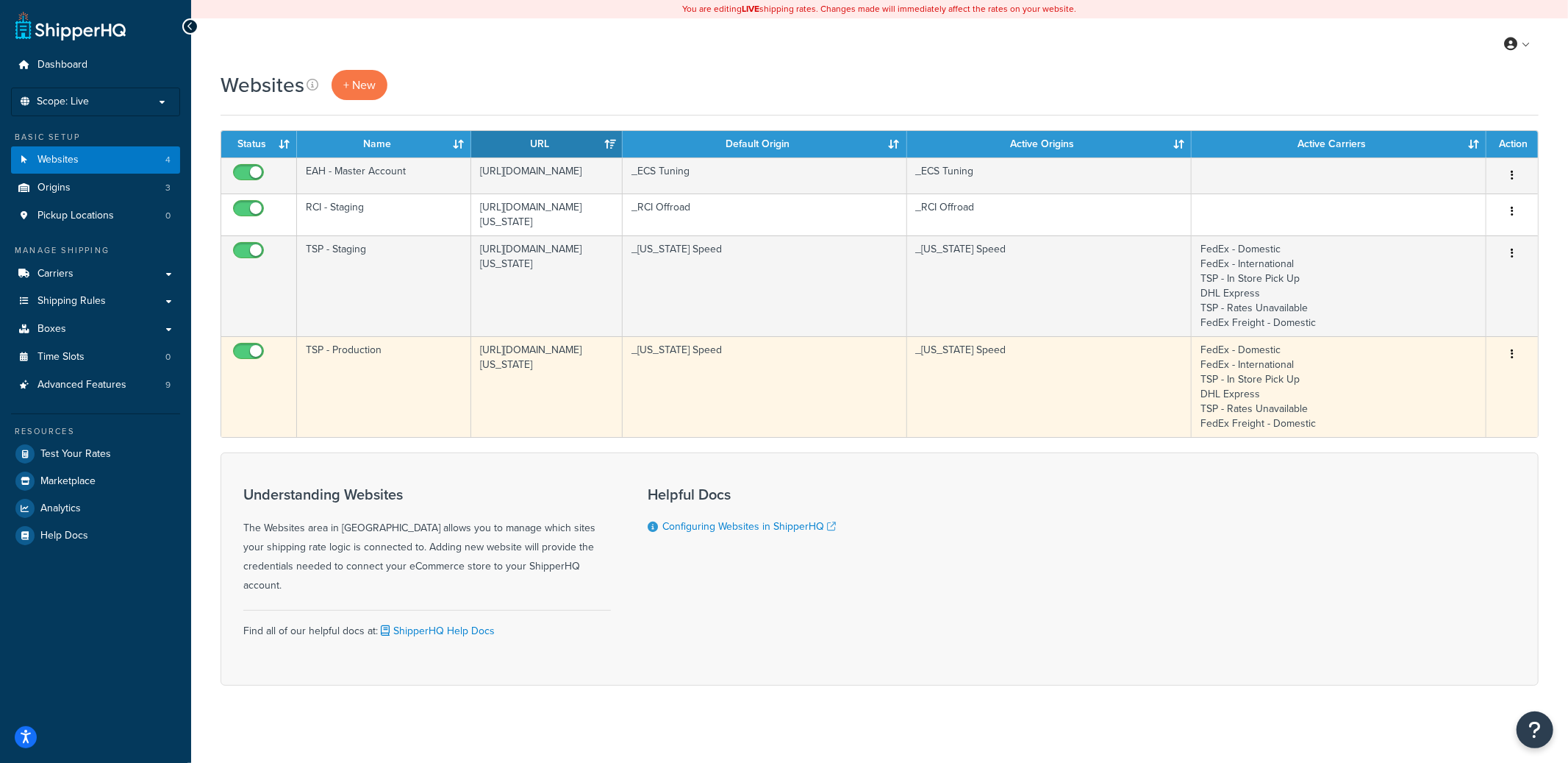
click at [511, 395] on td "[URL][DOMAIN_NAME][US_STATE]" at bounding box center [547, 386] width 151 height 101
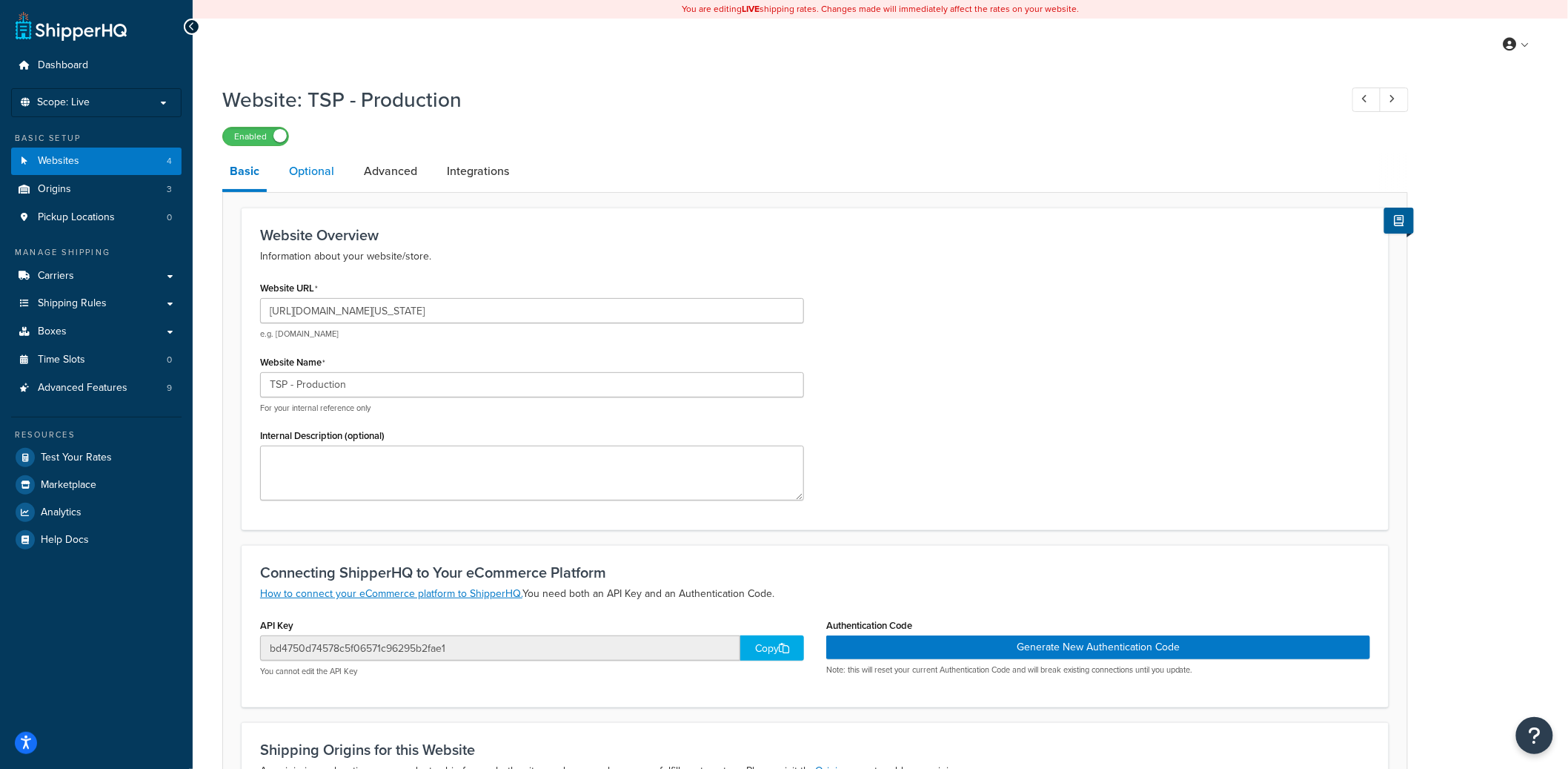
click at [317, 169] on link "Optional" at bounding box center [312, 171] width 60 height 36
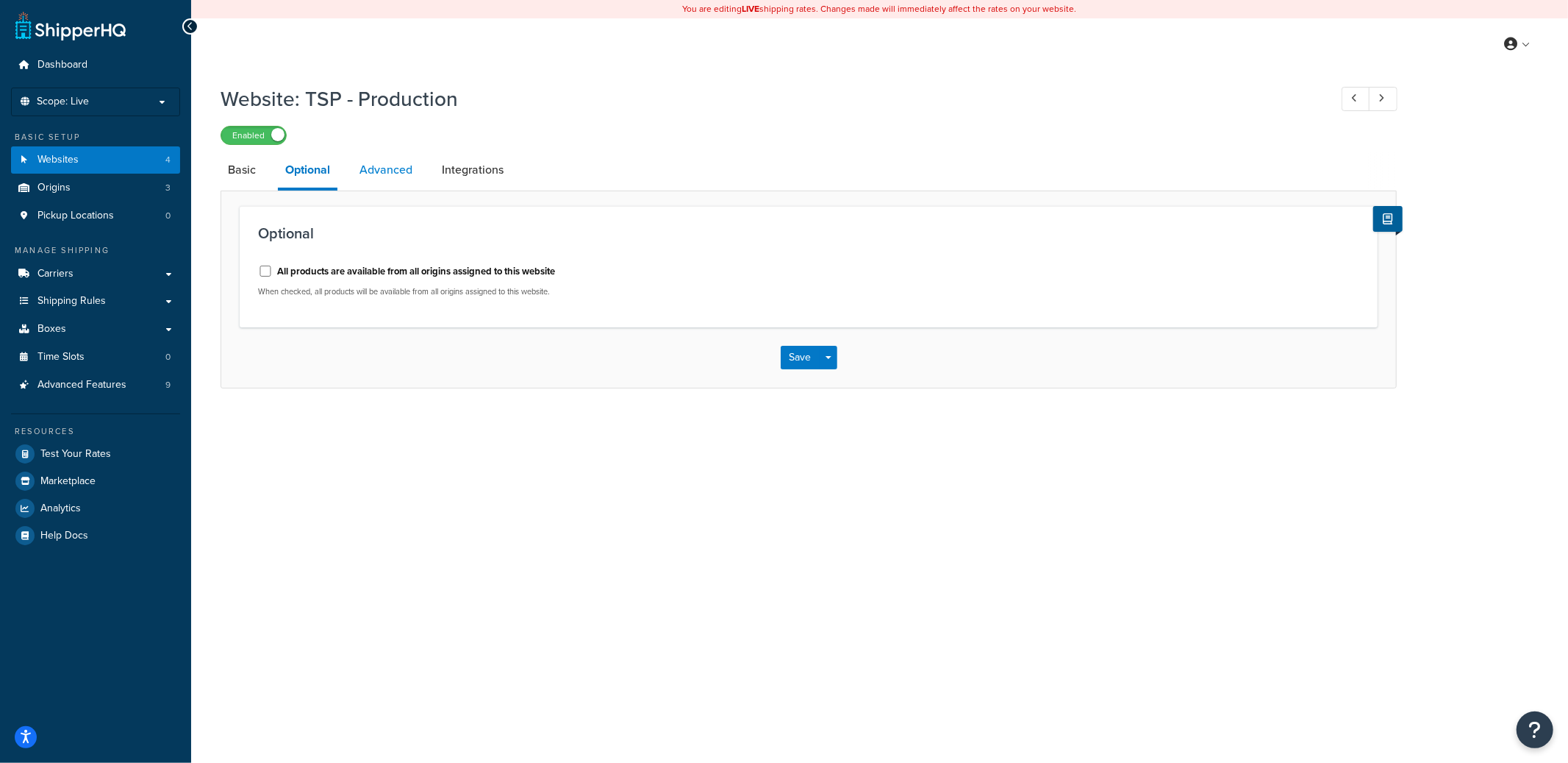
click at [391, 173] on link "Advanced" at bounding box center [386, 170] width 68 height 35
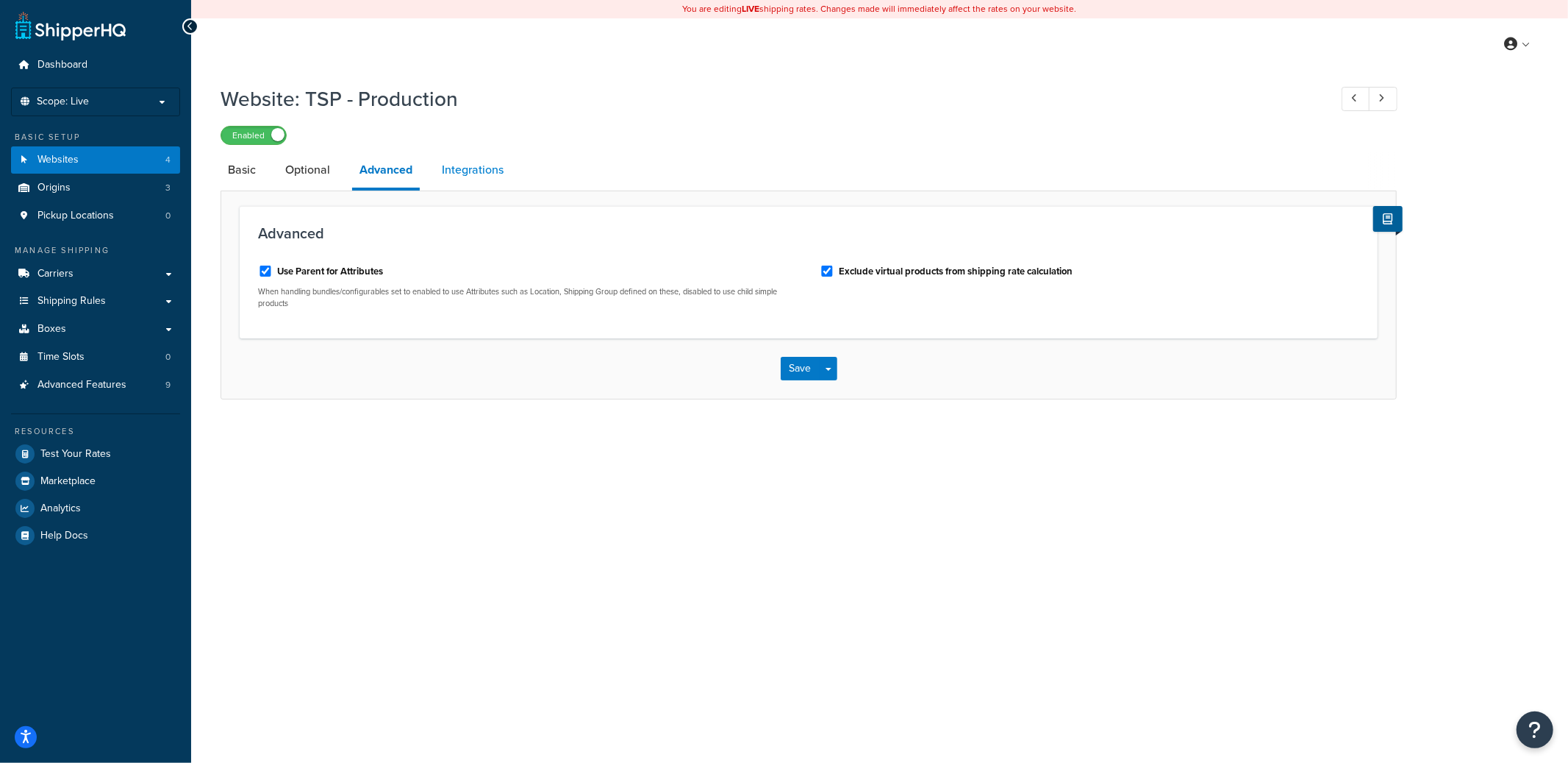
click at [474, 161] on link "Integrations" at bounding box center [472, 170] width 77 height 35
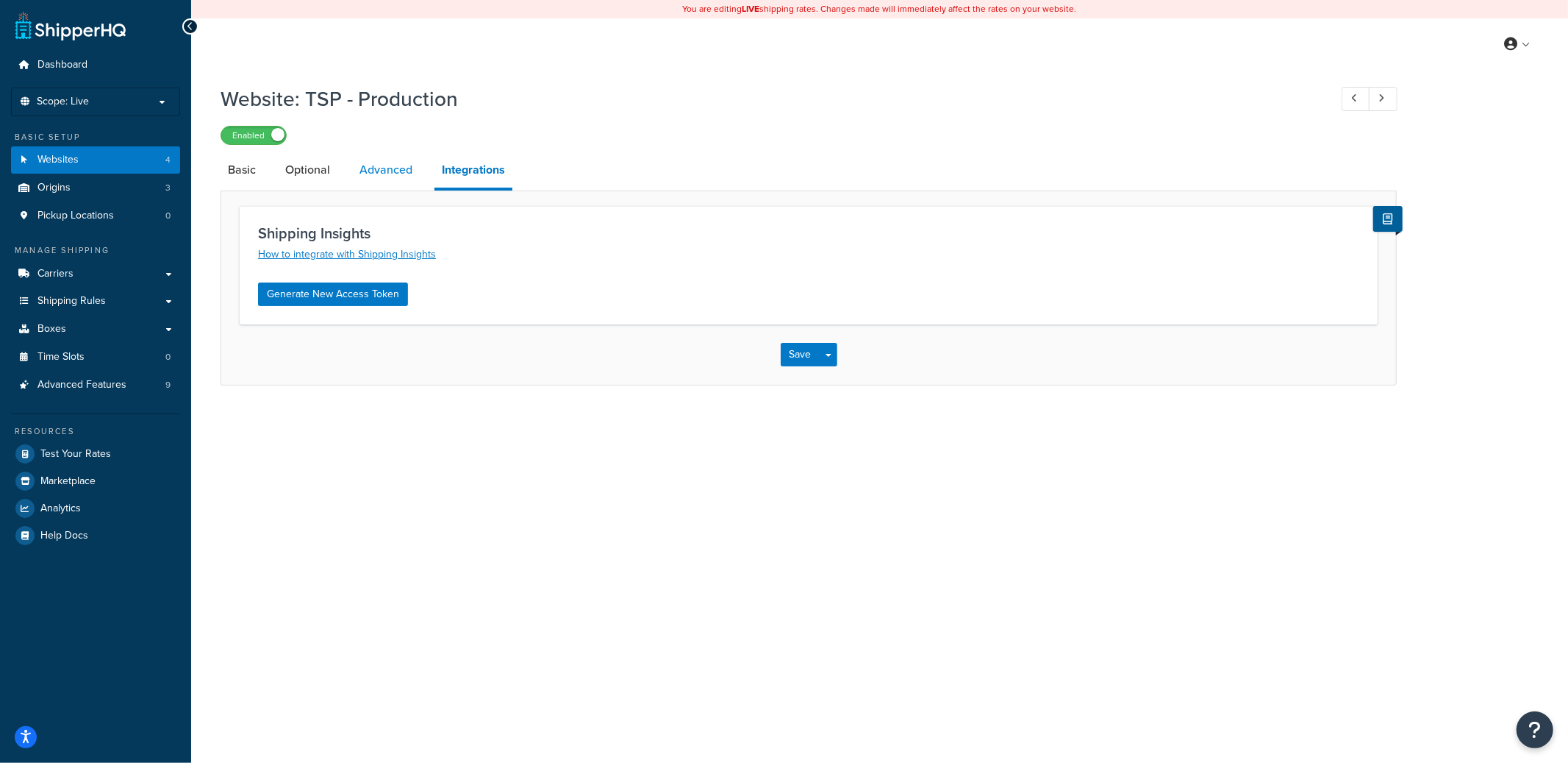
click at [390, 170] on link "Advanced" at bounding box center [386, 170] width 68 height 35
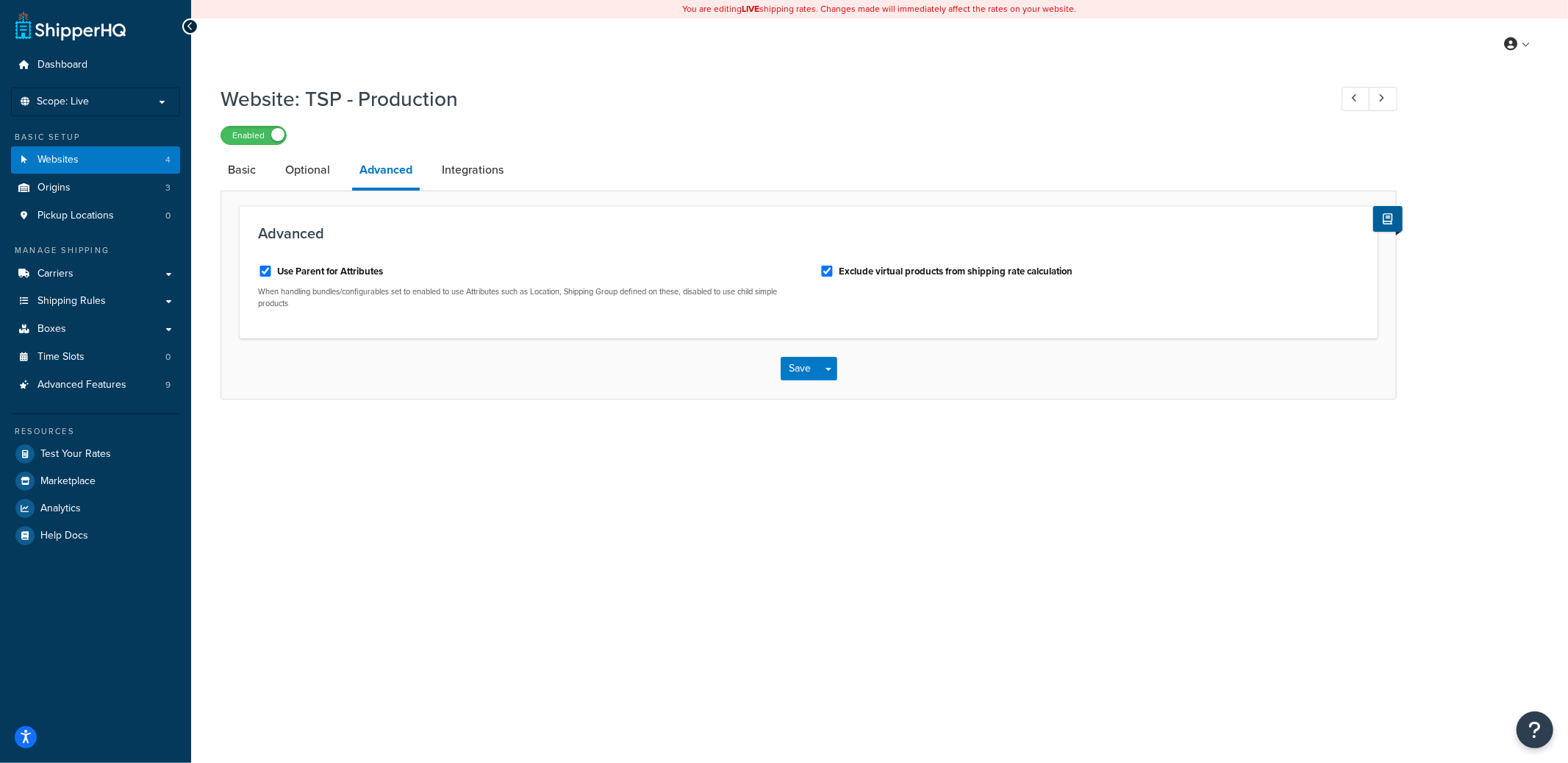
click at [311, 278] on div "Use Parent for Attributes" at bounding box center [527, 270] width 540 height 22
click at [299, 271] on label "Use Parent for Attributes" at bounding box center [329, 271] width 106 height 14
click at [273, 271] on input "Use Parent for Attributes" at bounding box center [264, 270] width 14 height 11
checkbox input "false"
click at [830, 364] on button "Save Dropdown" at bounding box center [828, 368] width 18 height 24
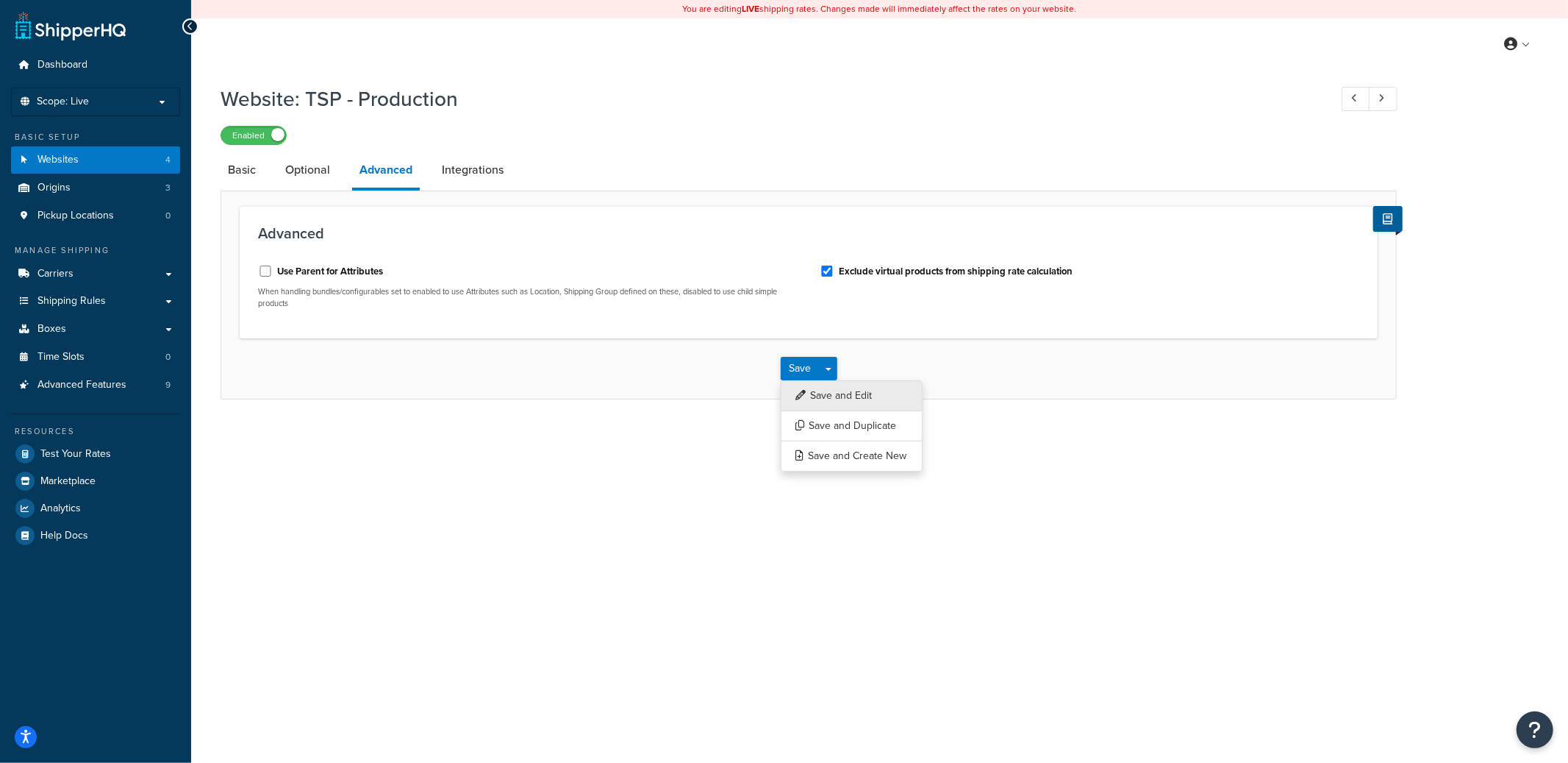
click at [831, 392] on button "Save and Edit" at bounding box center [852, 395] width 142 height 31
click at [319, 264] on div "Use Parent for Attributes" at bounding box center [527, 270] width 540 height 22
click at [314, 270] on label "Use Parent for Attributes" at bounding box center [329, 271] width 106 height 14
click at [273, 270] on input "Use Parent for Attributes" at bounding box center [264, 270] width 14 height 11
checkbox input "true"
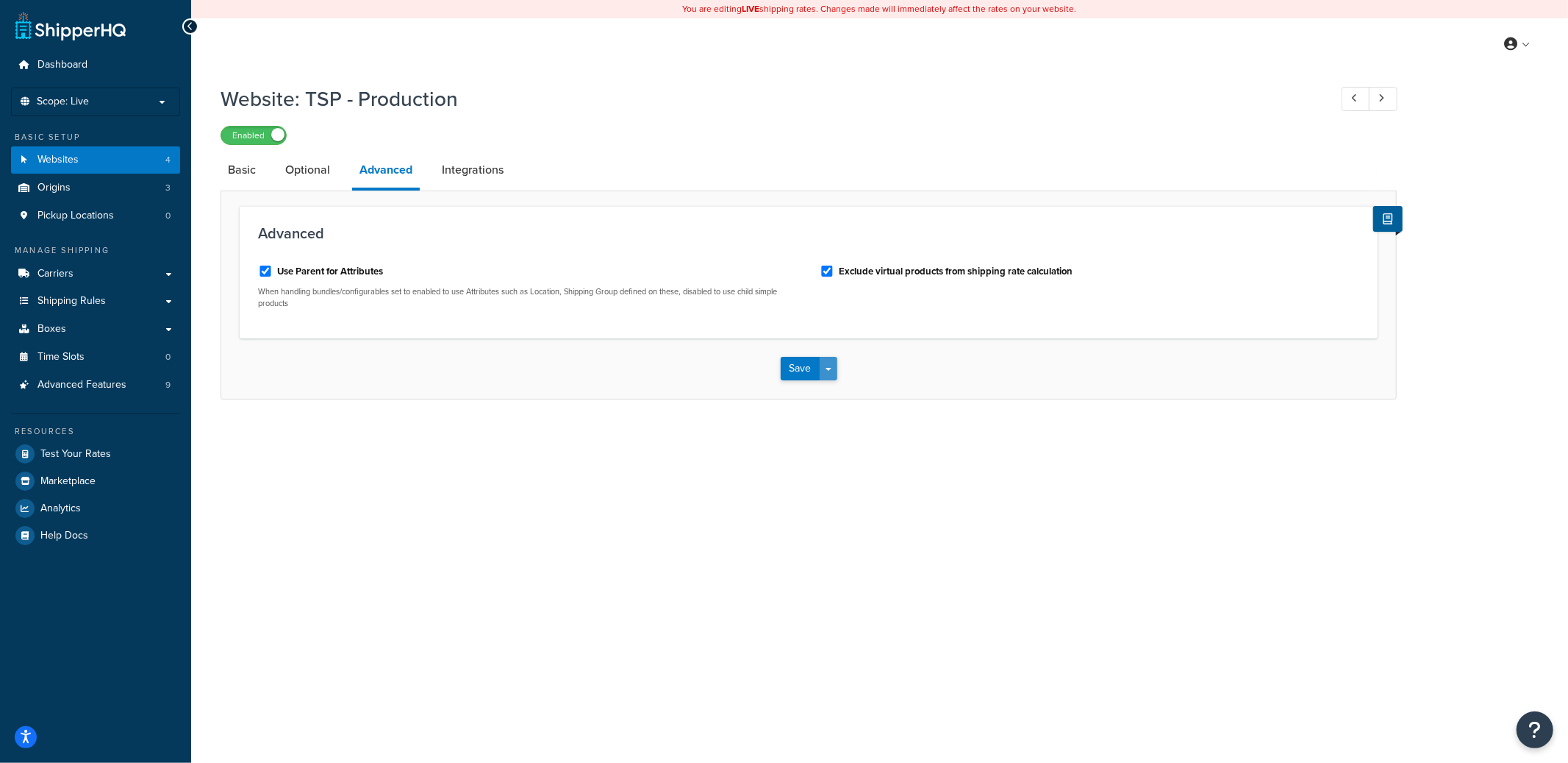
click at [829, 363] on button "Save Dropdown" at bounding box center [828, 368] width 18 height 24
click at [830, 390] on button "Save and Edit" at bounding box center [852, 395] width 142 height 31
click at [493, 624] on div "You are editing LIVE shipping rates. Changes made will immediately affect the r…" at bounding box center [879, 381] width 1377 height 763
click at [462, 177] on link "Integrations" at bounding box center [472, 170] width 77 height 35
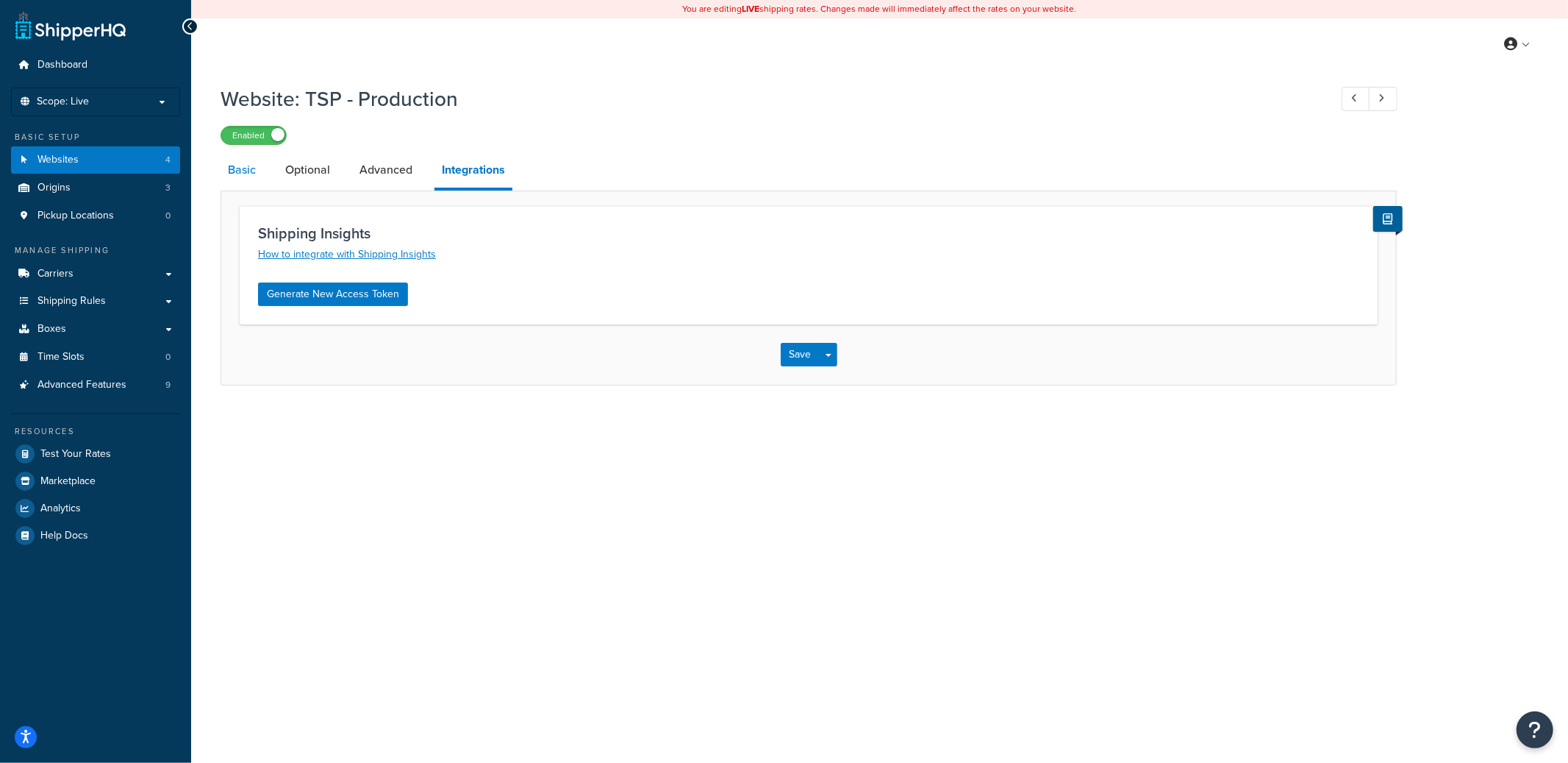
click at [235, 169] on link "Basic" at bounding box center [242, 170] width 42 height 35
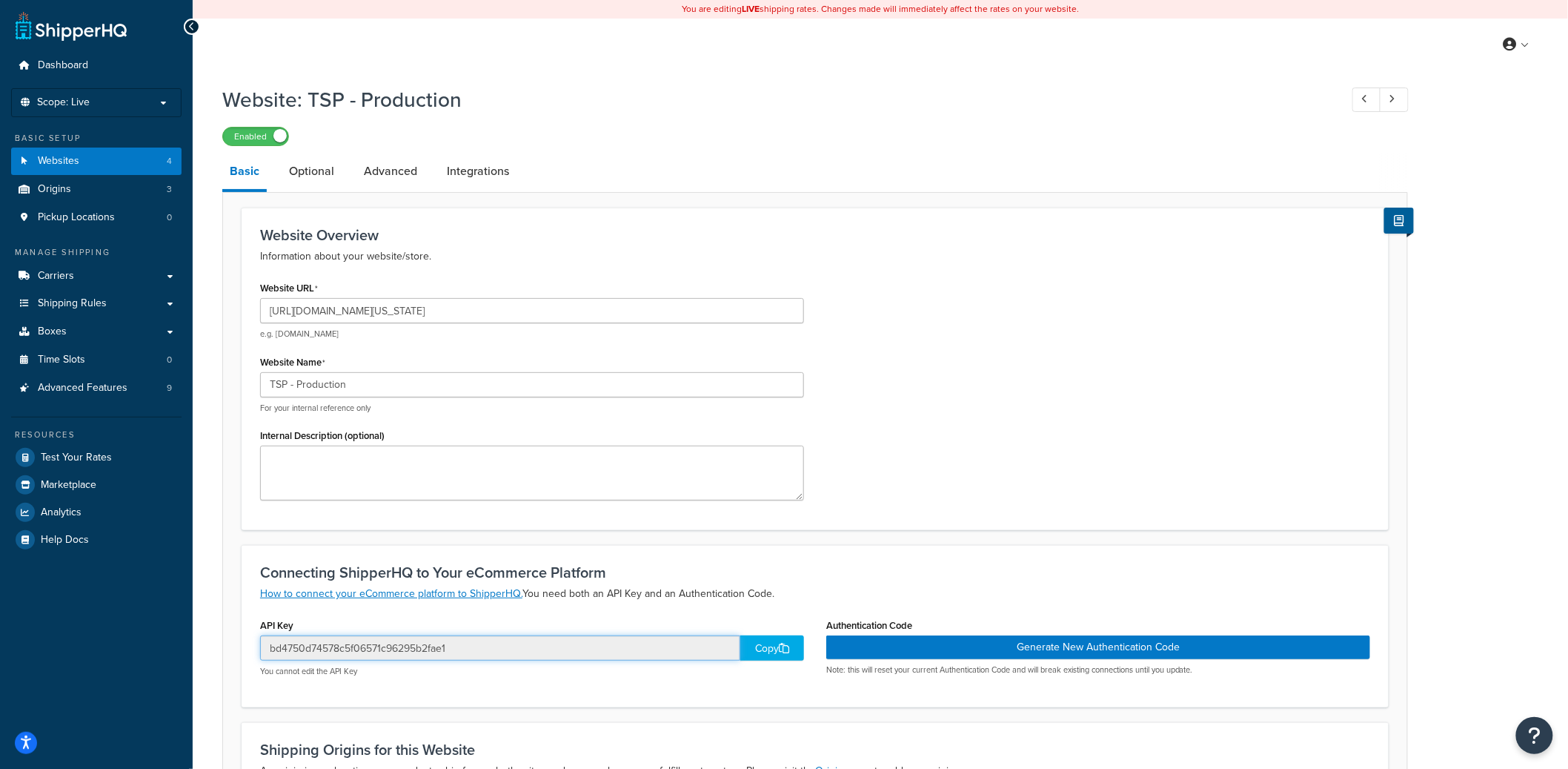
click at [437, 642] on input "bd4750d74578c5f06571c96295b2fae1" at bounding box center [500, 648] width 480 height 26
click at [320, 173] on link "Optional" at bounding box center [312, 171] width 60 height 36
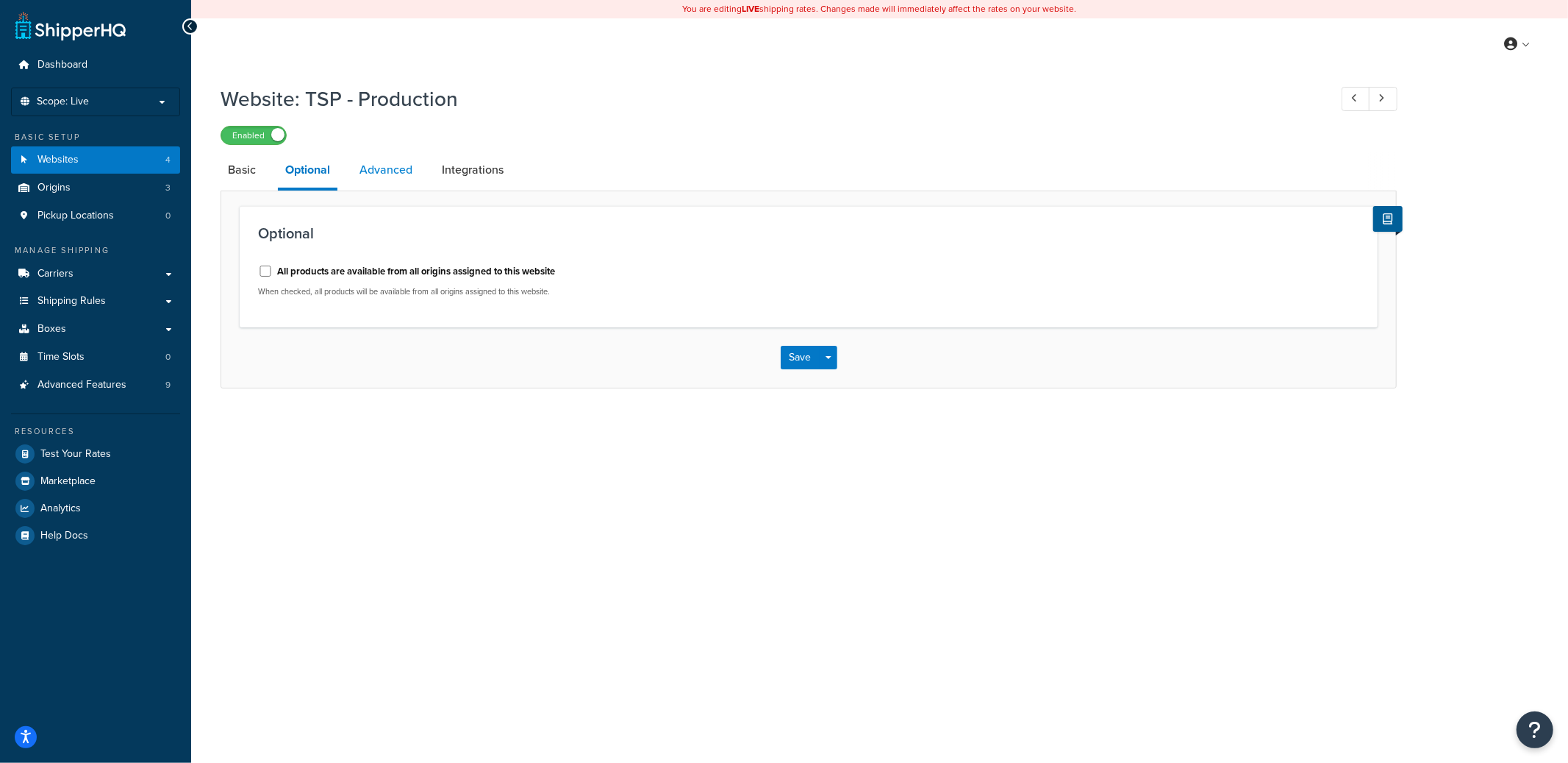
click at [377, 179] on link "Advanced" at bounding box center [386, 170] width 68 height 35
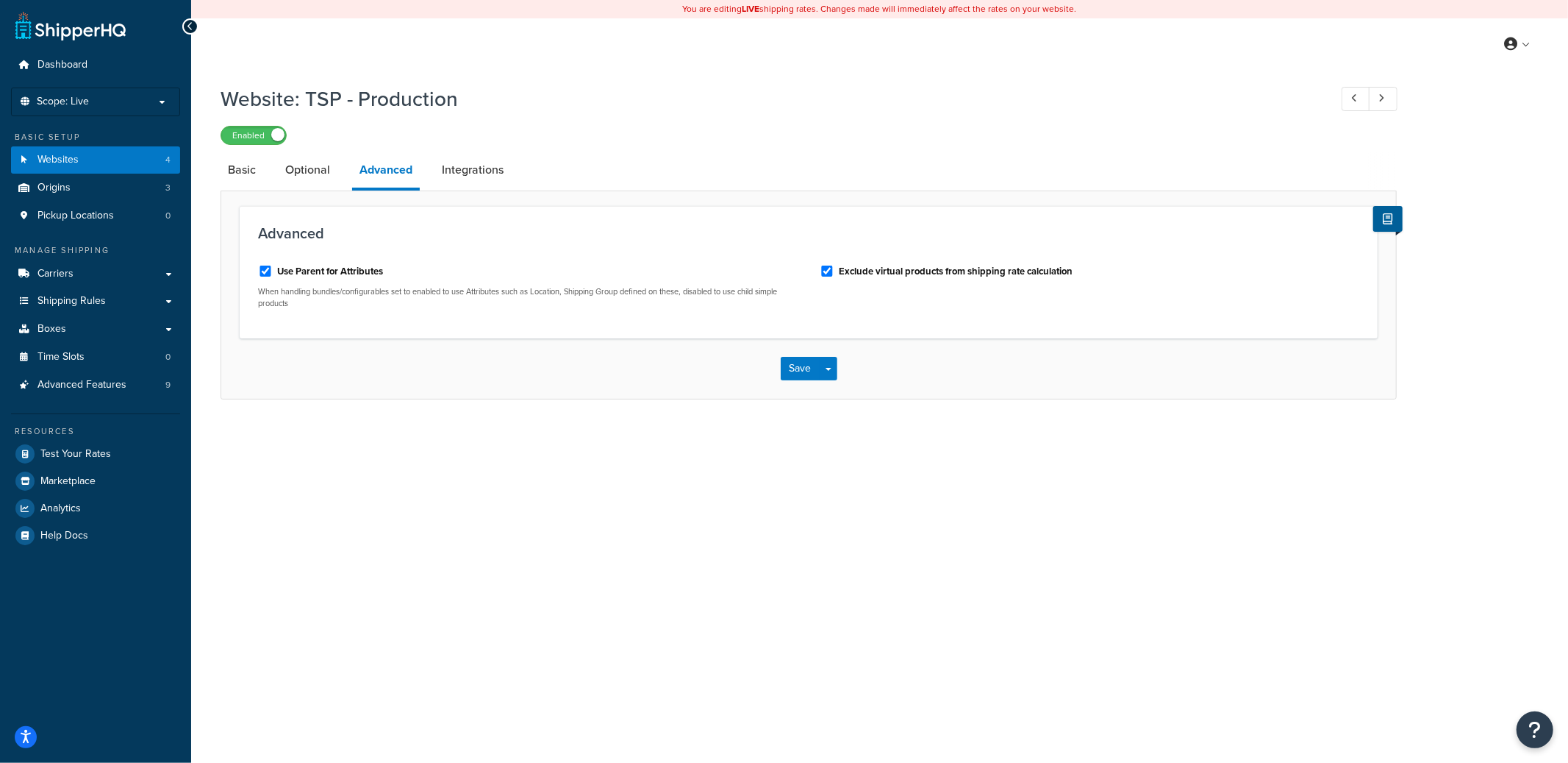
click at [355, 274] on label "Use Parent for Attributes" at bounding box center [329, 271] width 106 height 14
click at [273, 274] on input "Use Parent for Attributes" at bounding box center [264, 270] width 14 height 11
checkbox input "false"
click at [827, 363] on button "Save Dropdown" at bounding box center [828, 368] width 18 height 24
click at [834, 394] on button "Save and Edit" at bounding box center [852, 395] width 142 height 31
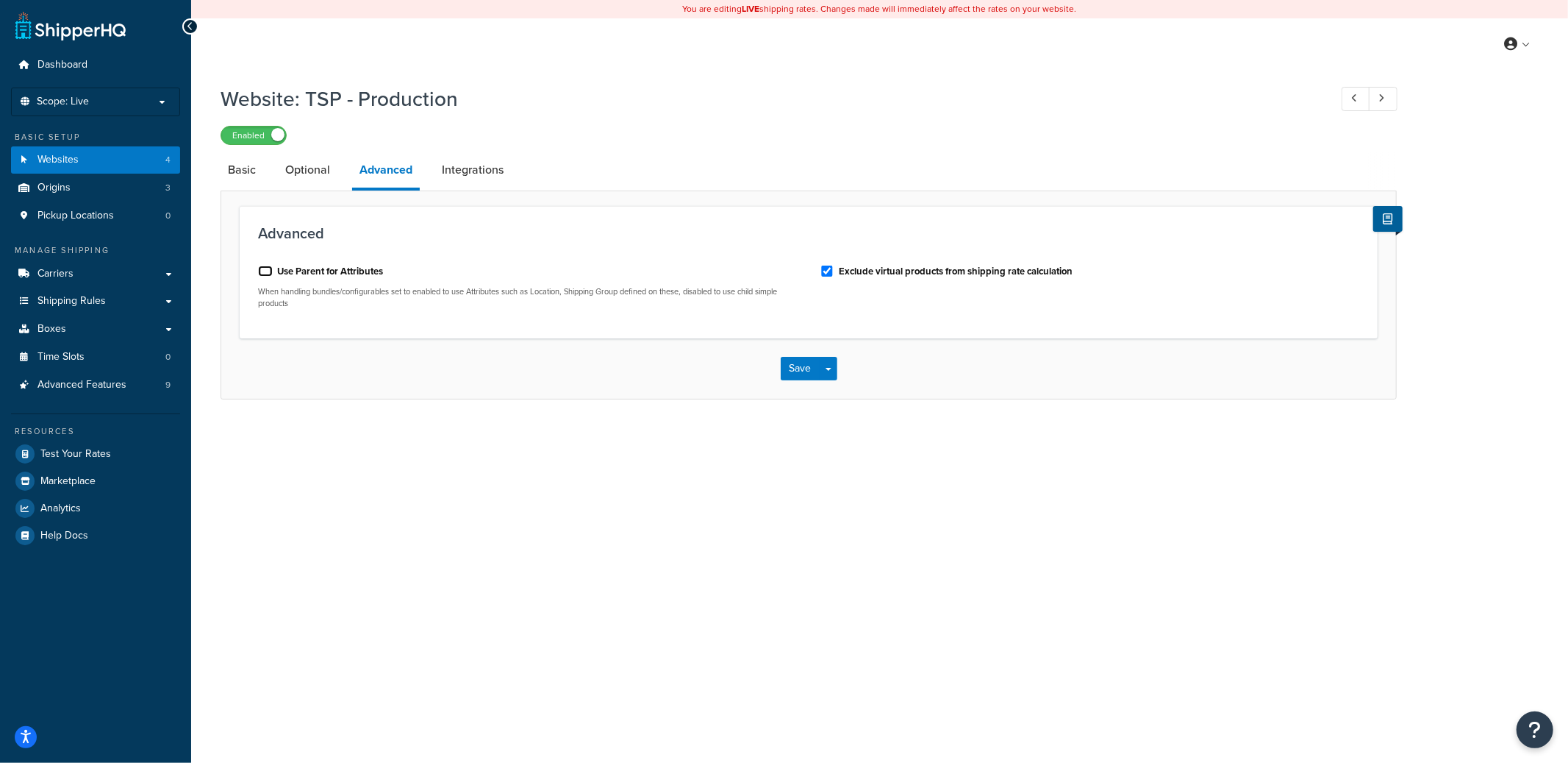
click at [266, 271] on input "Use Parent for Attributes" at bounding box center [264, 270] width 14 height 11
checkbox input "true"
click at [831, 366] on button "Save Dropdown" at bounding box center [828, 368] width 18 height 24
click at [832, 392] on button "Save and Edit" at bounding box center [852, 395] width 142 height 31
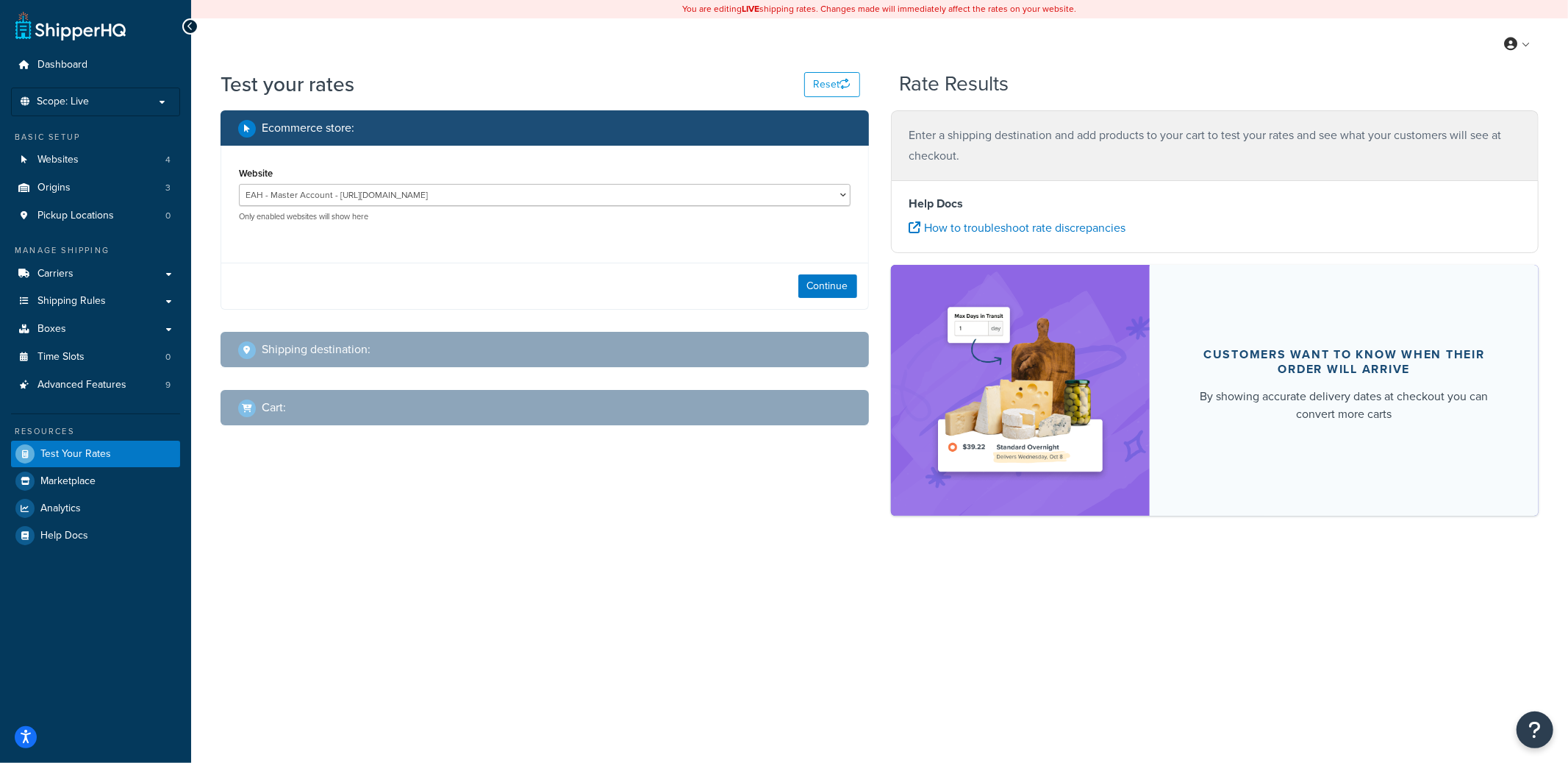
click at [368, 175] on div "Website EAH - Master Account - https://www.enthusiastautoholdings.com/ RCI - St…" at bounding box center [545, 193] width 612 height 59
click at [371, 184] on select "EAH - Master Account - [URL][DOMAIN_NAME] RCI - Staging - [URL][DOMAIN_NAME][US…" at bounding box center [545, 195] width 612 height 22
select select "bd4750d74578c5f06571c96295b2fae1"
click at [239, 184] on select "EAH - Master Account - [URL][DOMAIN_NAME] RCI - Staging - [URL][DOMAIN_NAME][US…" at bounding box center [545, 195] width 612 height 22
click at [830, 291] on button "Continue" at bounding box center [828, 286] width 59 height 24
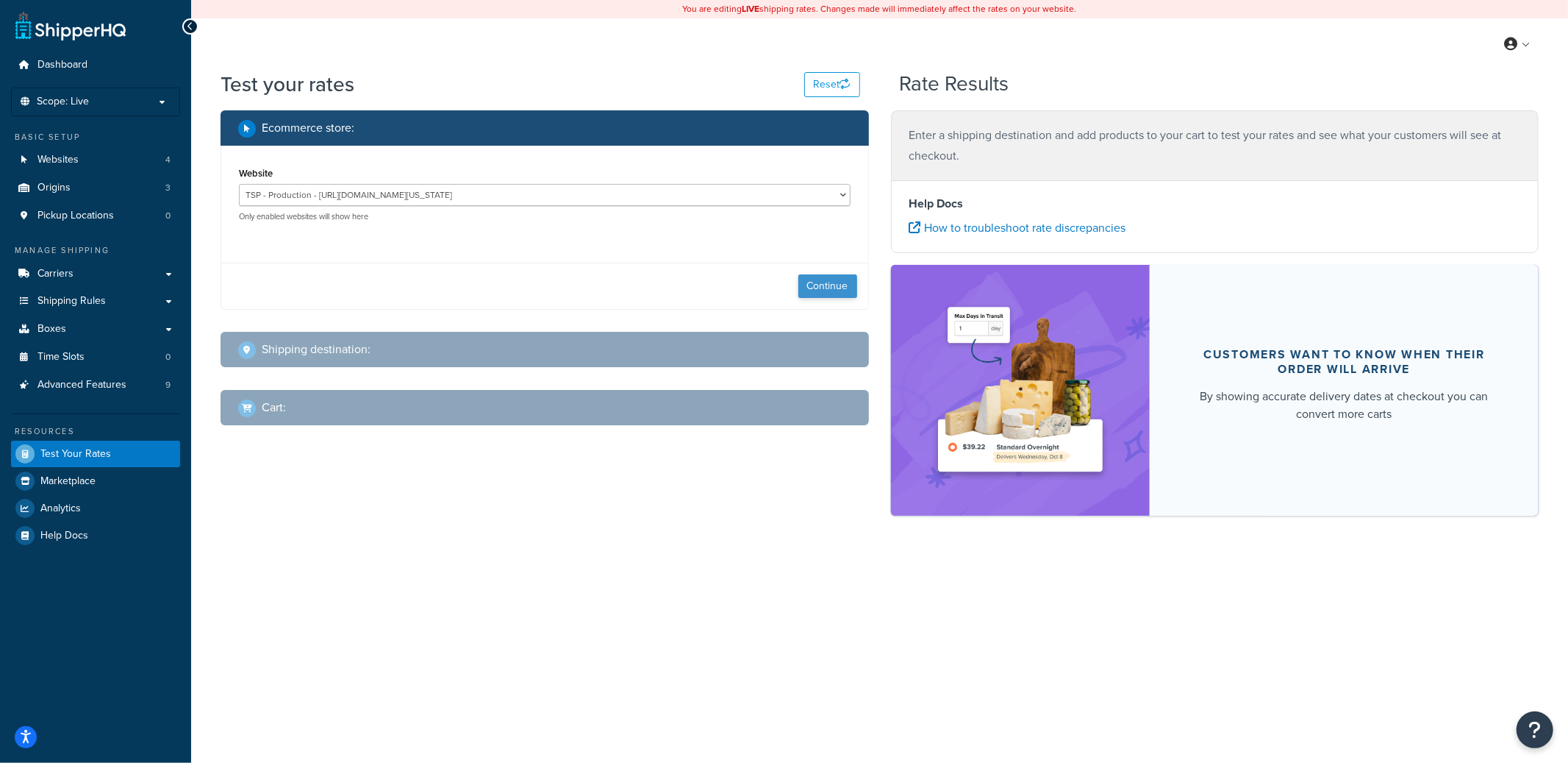
select select "[GEOGRAPHIC_DATA]"
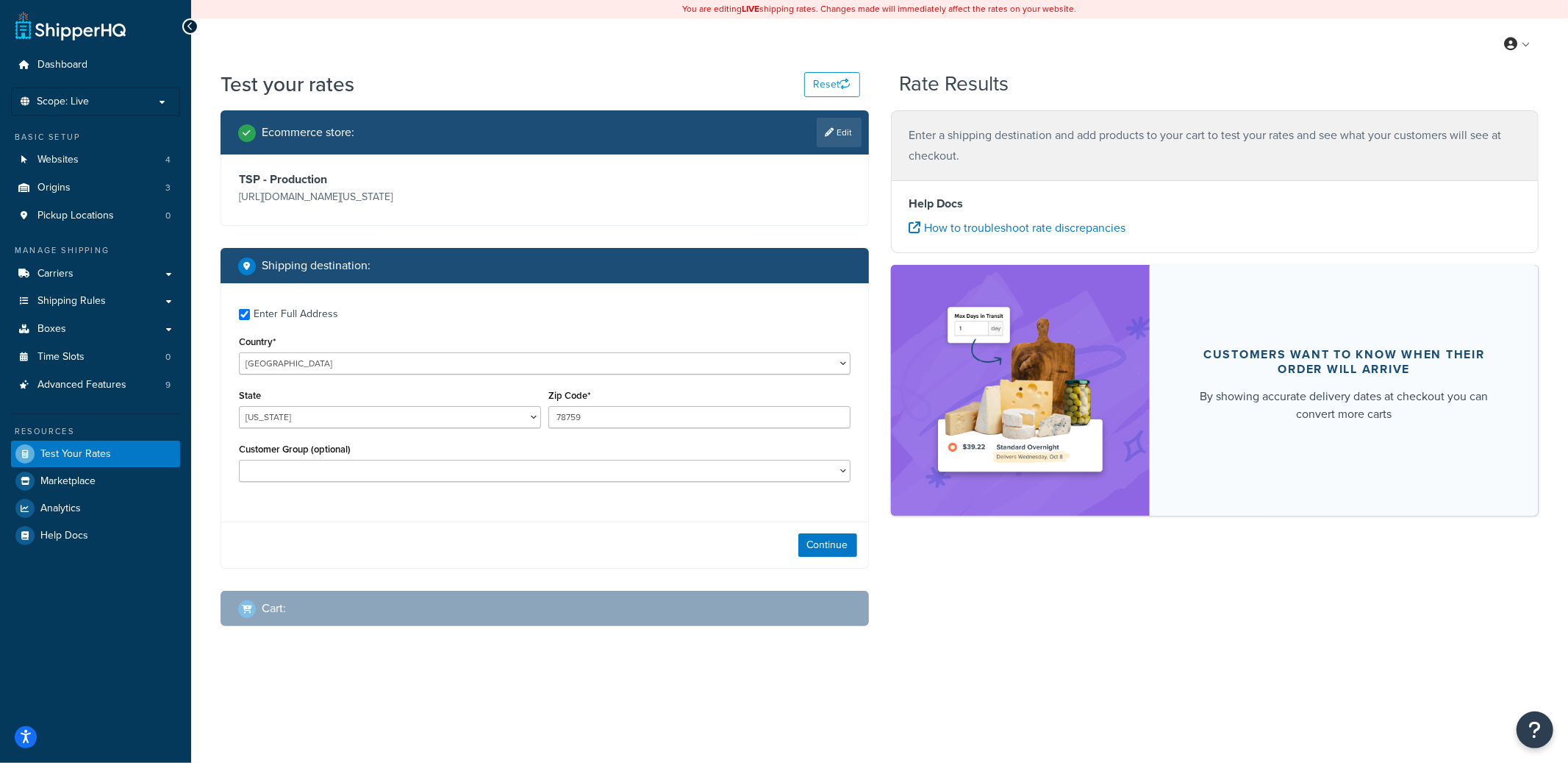
checkbox input "true"
type input "44256"
select select "OH"
select select
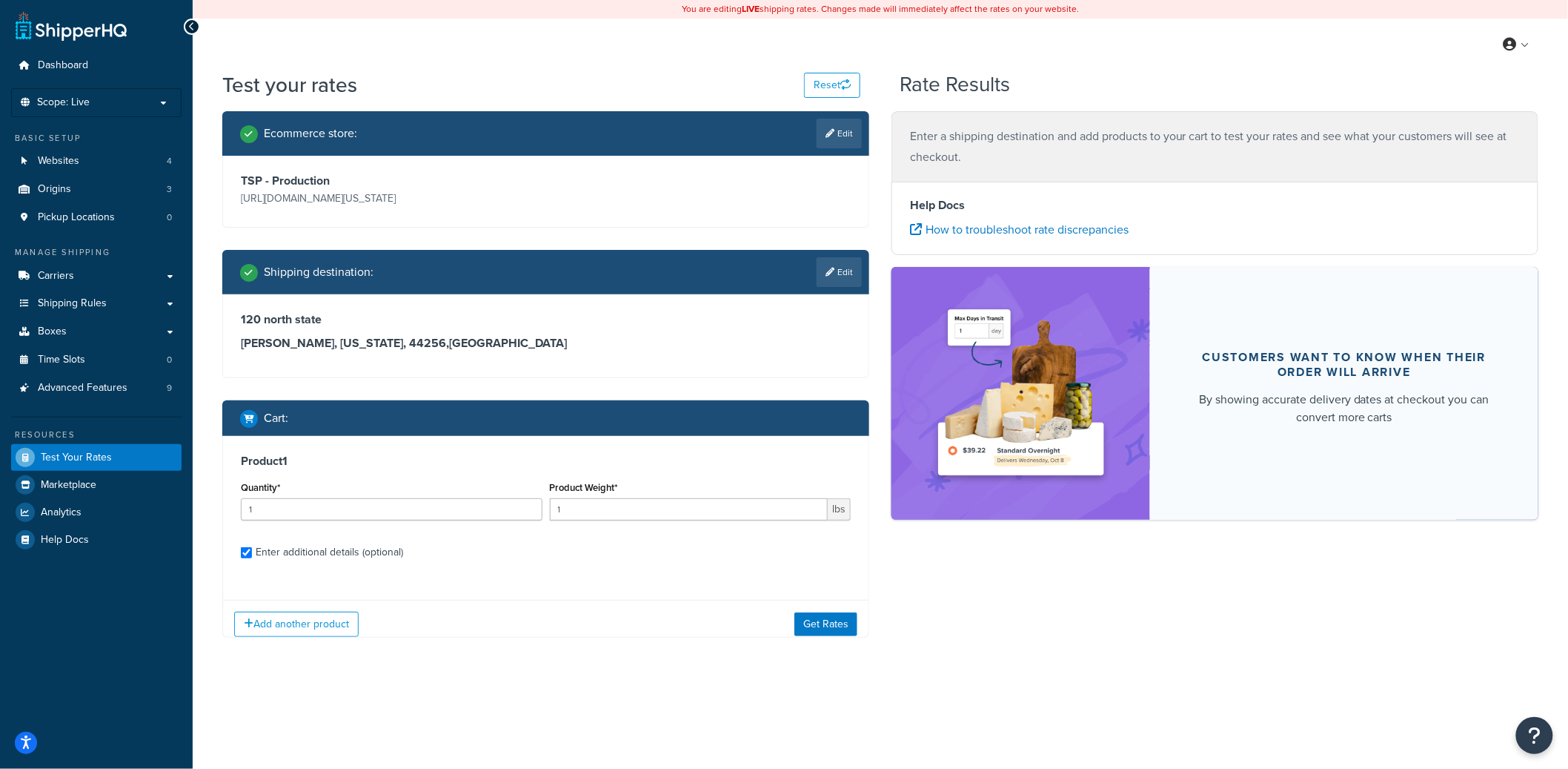
checkbox input "true"
type input "444"
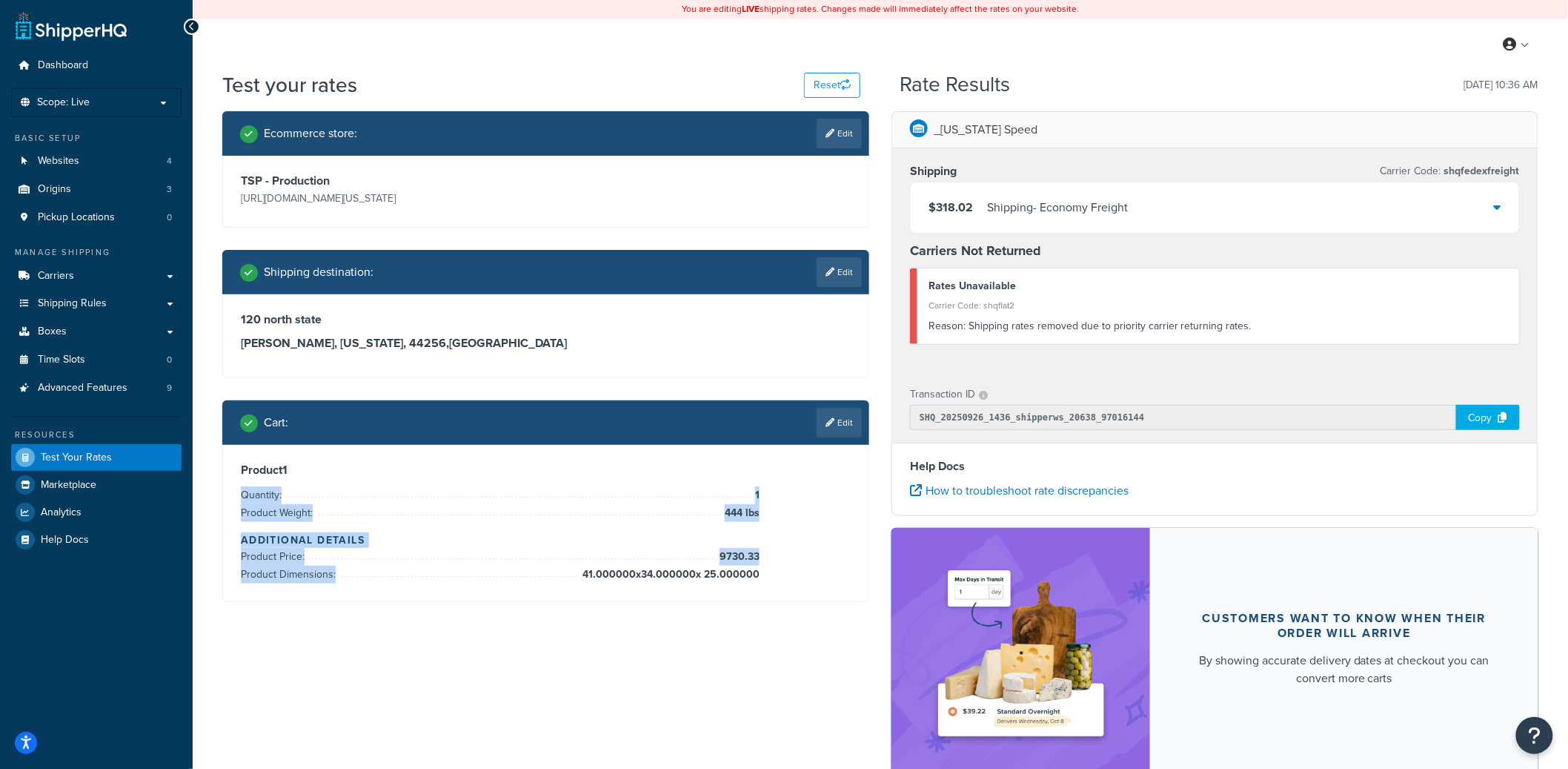
drag, startPoint x: 232, startPoint y: 490, endPoint x: 763, endPoint y: 597, distance: 541.7
click at [763, 597] on div "Product 1 Quantity: 1 Product Weight: 444 lbs Additional Details Product Price:…" at bounding box center [546, 523] width 645 height 157
click at [844, 422] on link "Edit" at bounding box center [838, 422] width 45 height 30
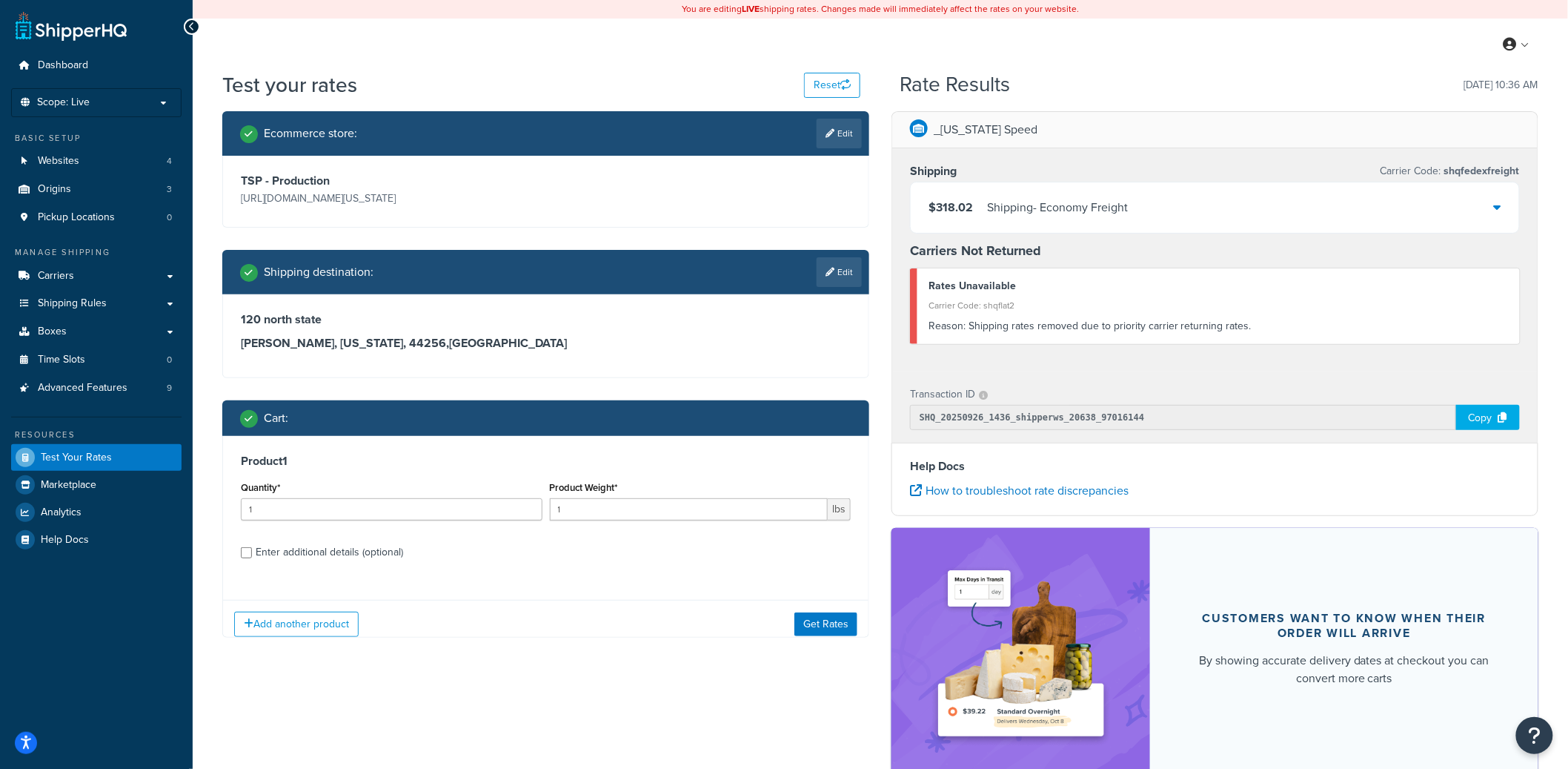
scroll to position [0, 0]
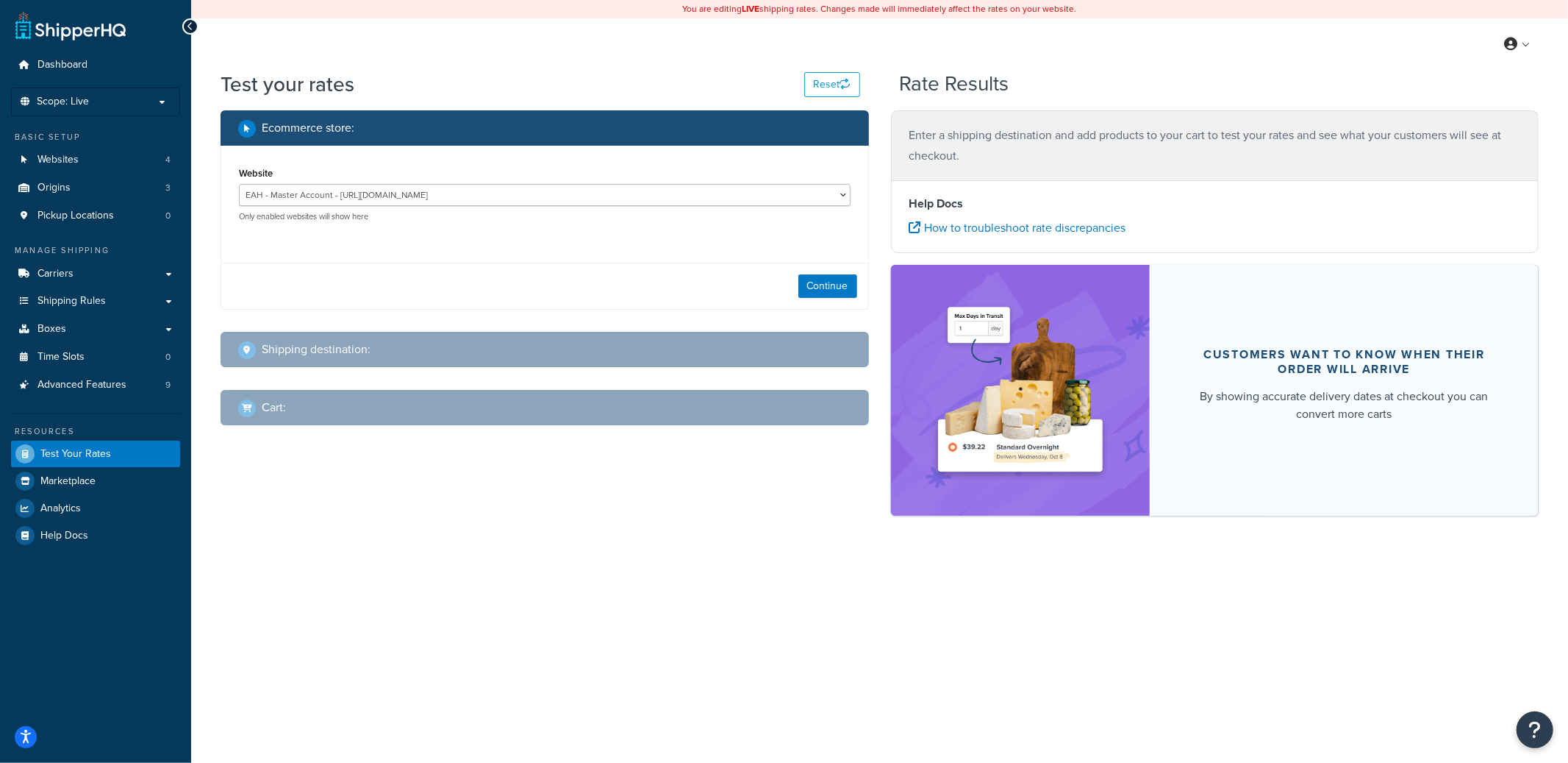
select select "[GEOGRAPHIC_DATA]"
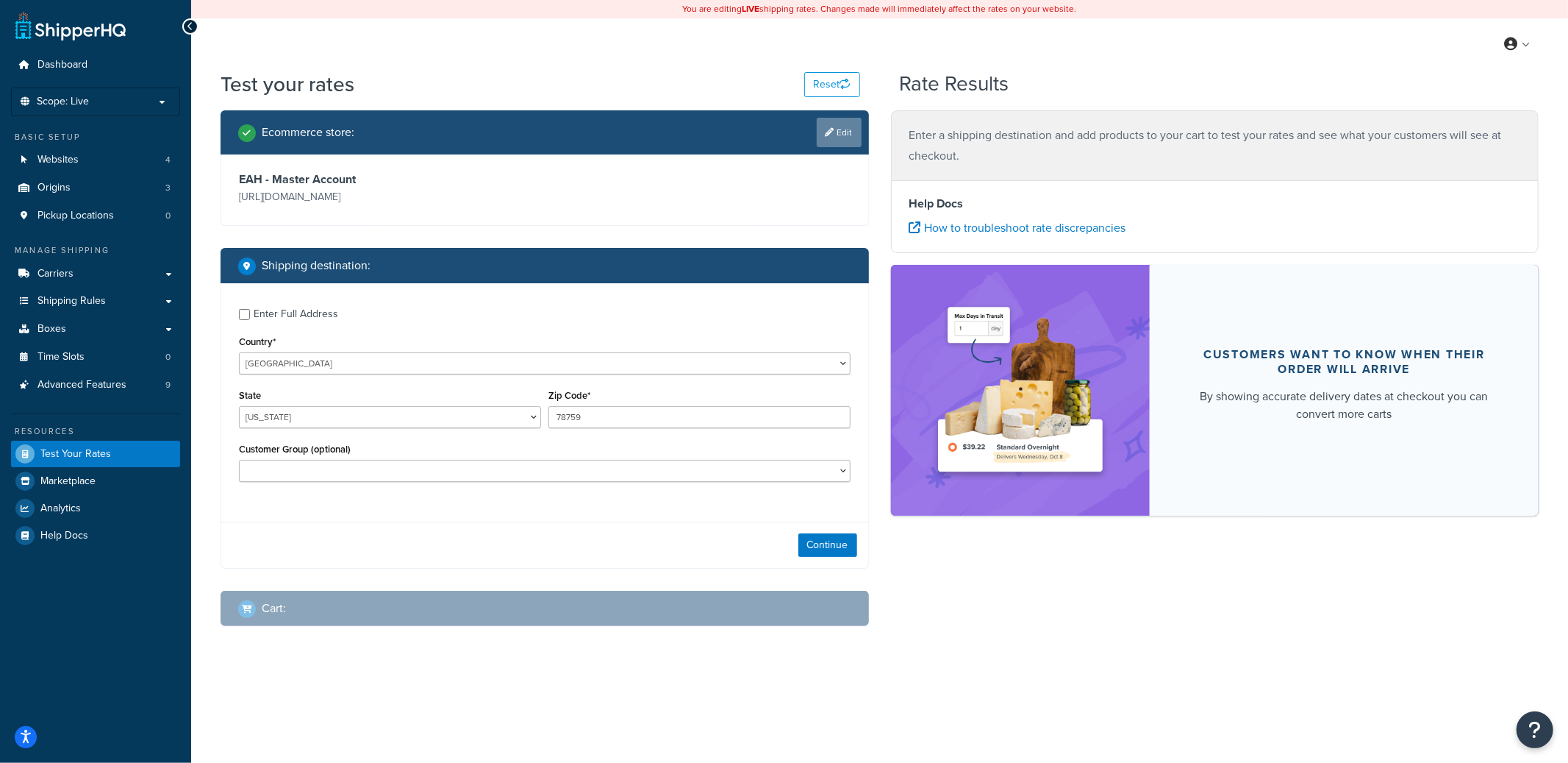
click at [819, 138] on link "Edit" at bounding box center [839, 132] width 45 height 30
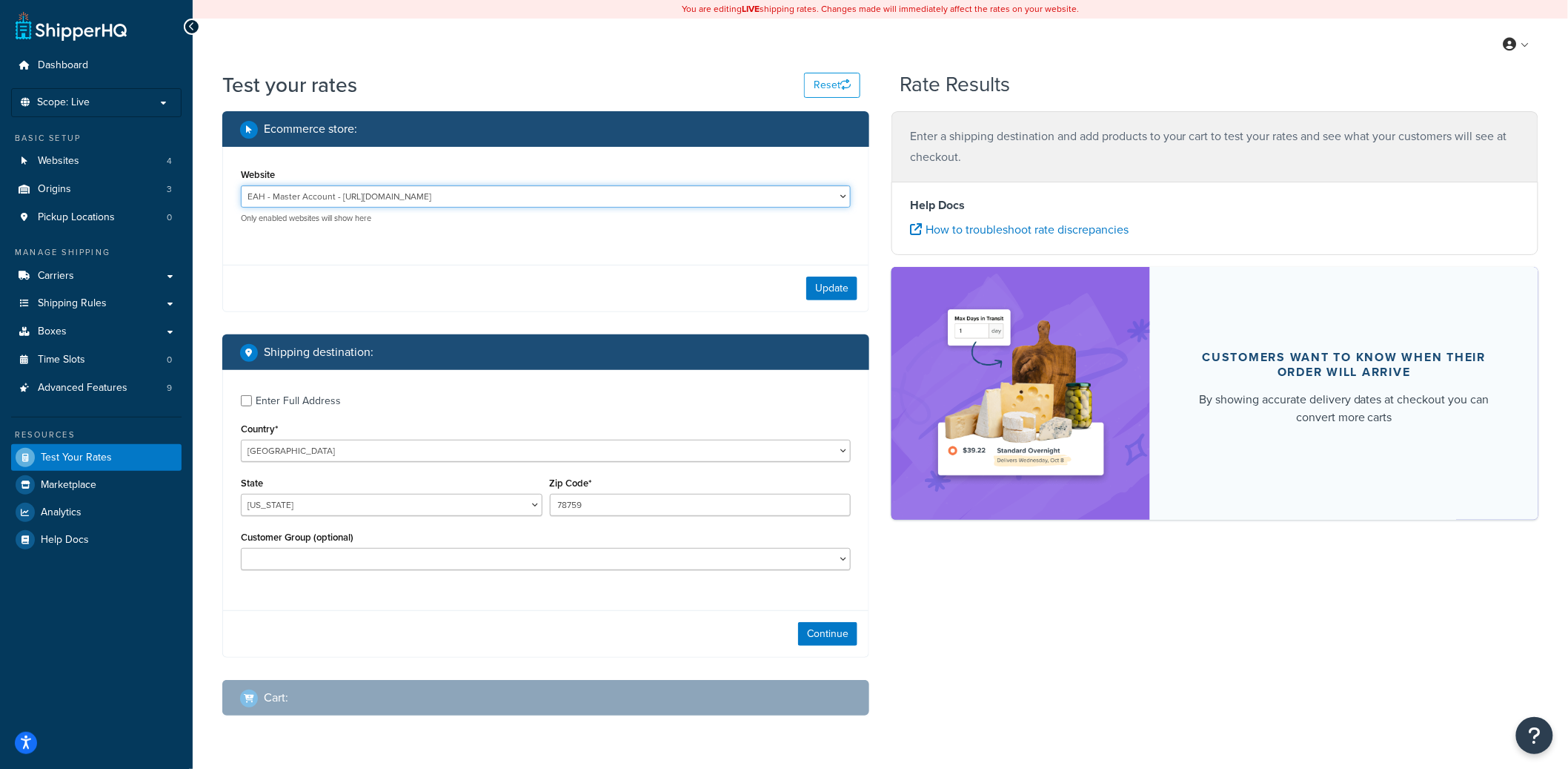
click at [431, 204] on select "EAH - Master Account - [URL][DOMAIN_NAME] RCI - Staging - [URL][DOMAIN_NAME][US…" at bounding box center [546, 197] width 609 height 22
select select "bd4750d74578c5f06571c96295b2fae1"
click at [241, 186] on select "EAH - Master Account - [URL][DOMAIN_NAME] RCI - Staging - [URL][DOMAIN_NAME][US…" at bounding box center [546, 197] width 609 height 22
click at [817, 283] on button "Update" at bounding box center [832, 289] width 51 height 24
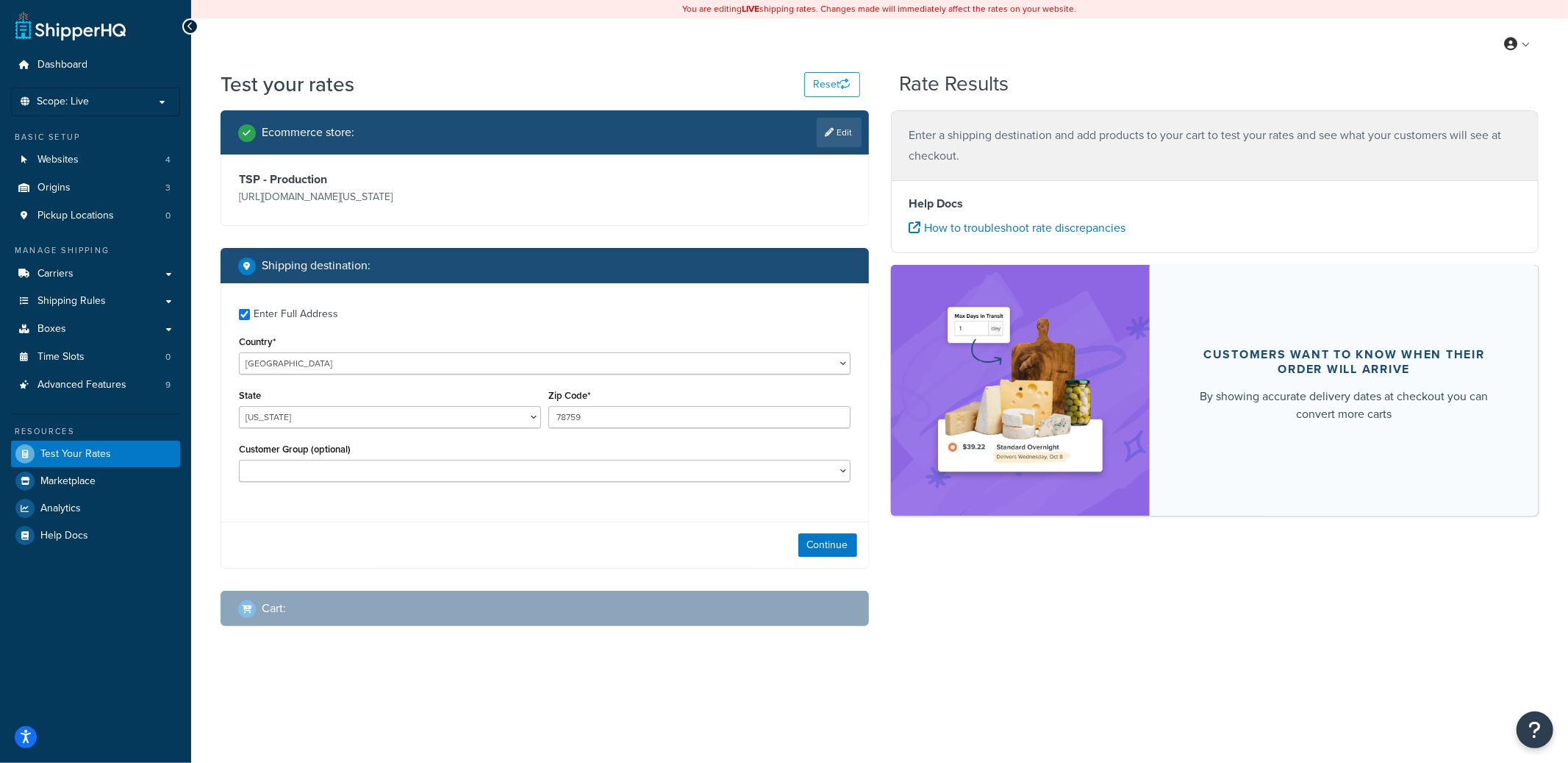
checkbox input "true"
type input "44256"
select select "OH"
select select
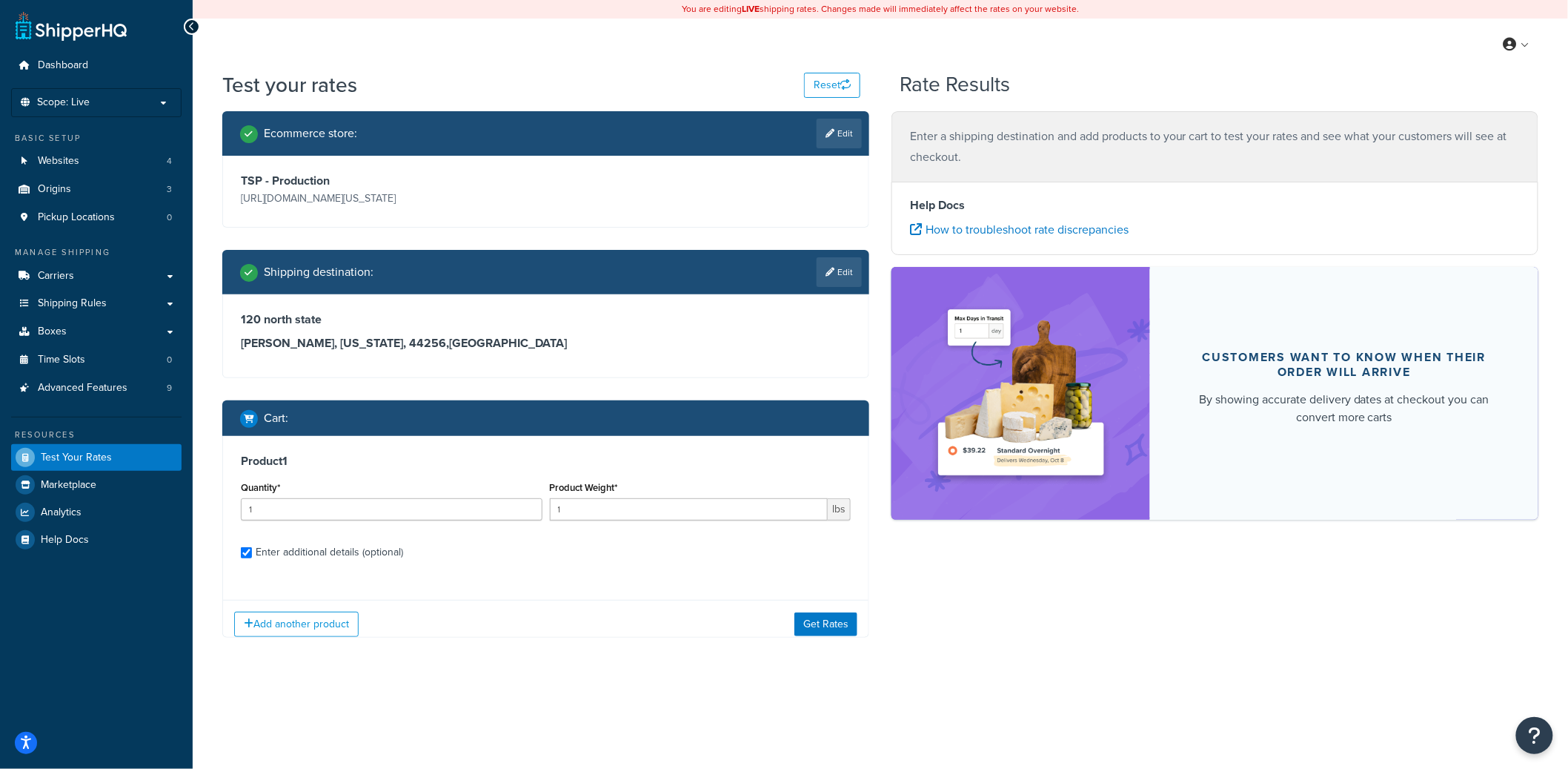
checkbox input "true"
type input "444"
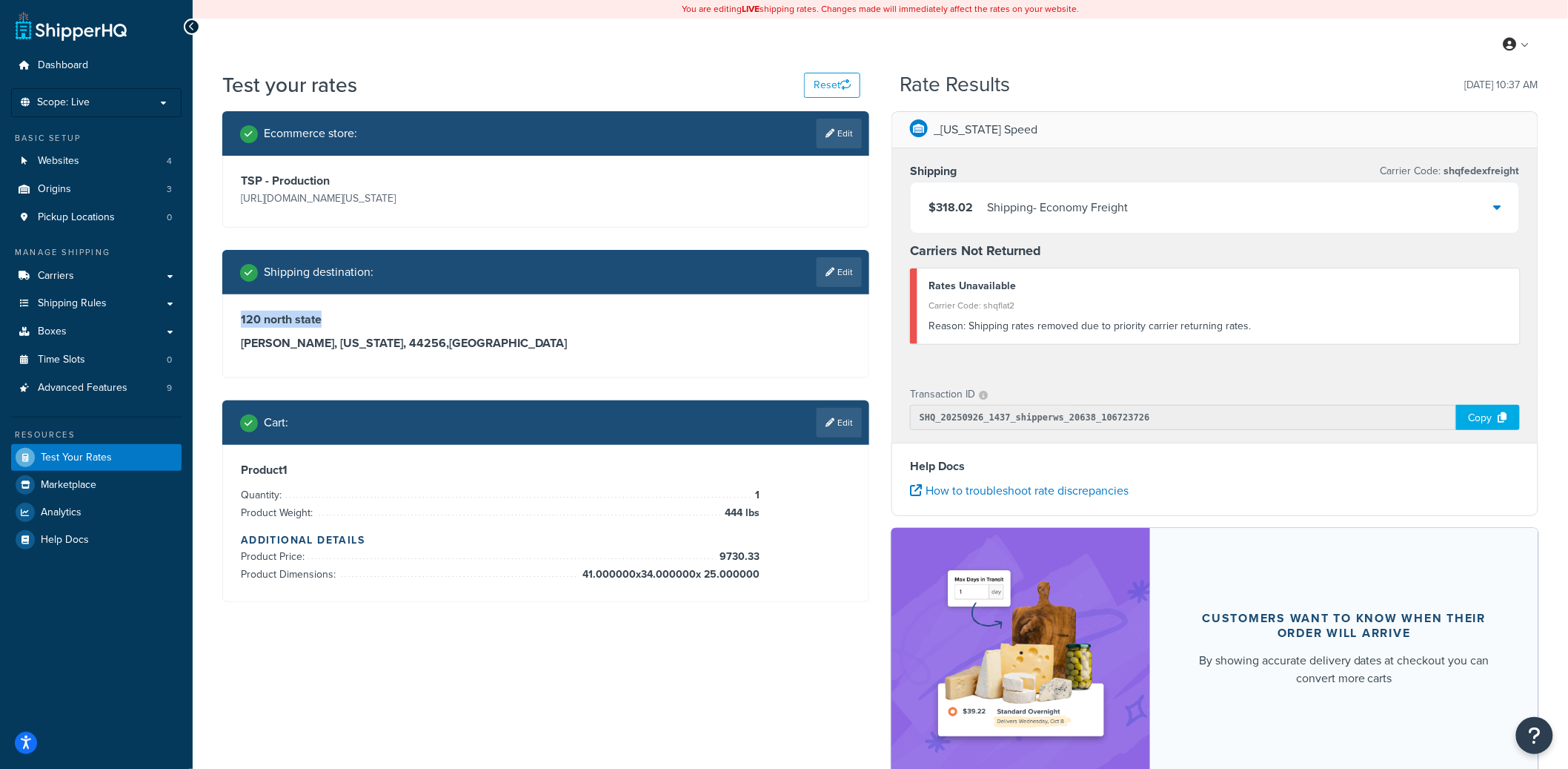
drag, startPoint x: 241, startPoint y: 320, endPoint x: 323, endPoint y: 319, distance: 82.0
click at [323, 319] on h3 "120 north state" at bounding box center [546, 319] width 609 height 14
copy h3 "120 north state"
click at [262, 342] on h3 "medina, Ohio, 44256 , United States" at bounding box center [546, 342] width 609 height 14
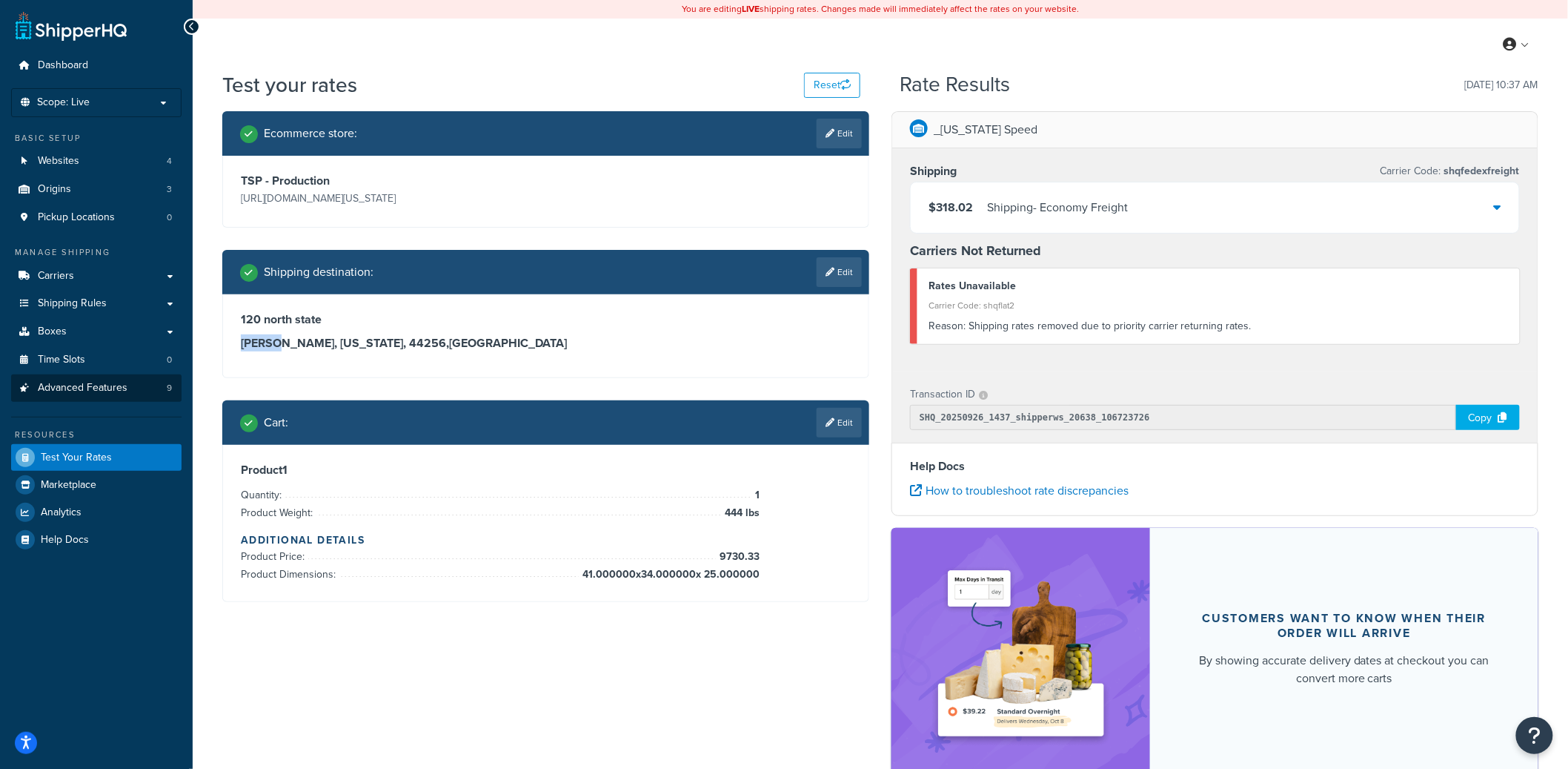
copy h3 "[PERSON_NAME]"
click at [840, 422] on link "Edit" at bounding box center [838, 422] width 45 height 30
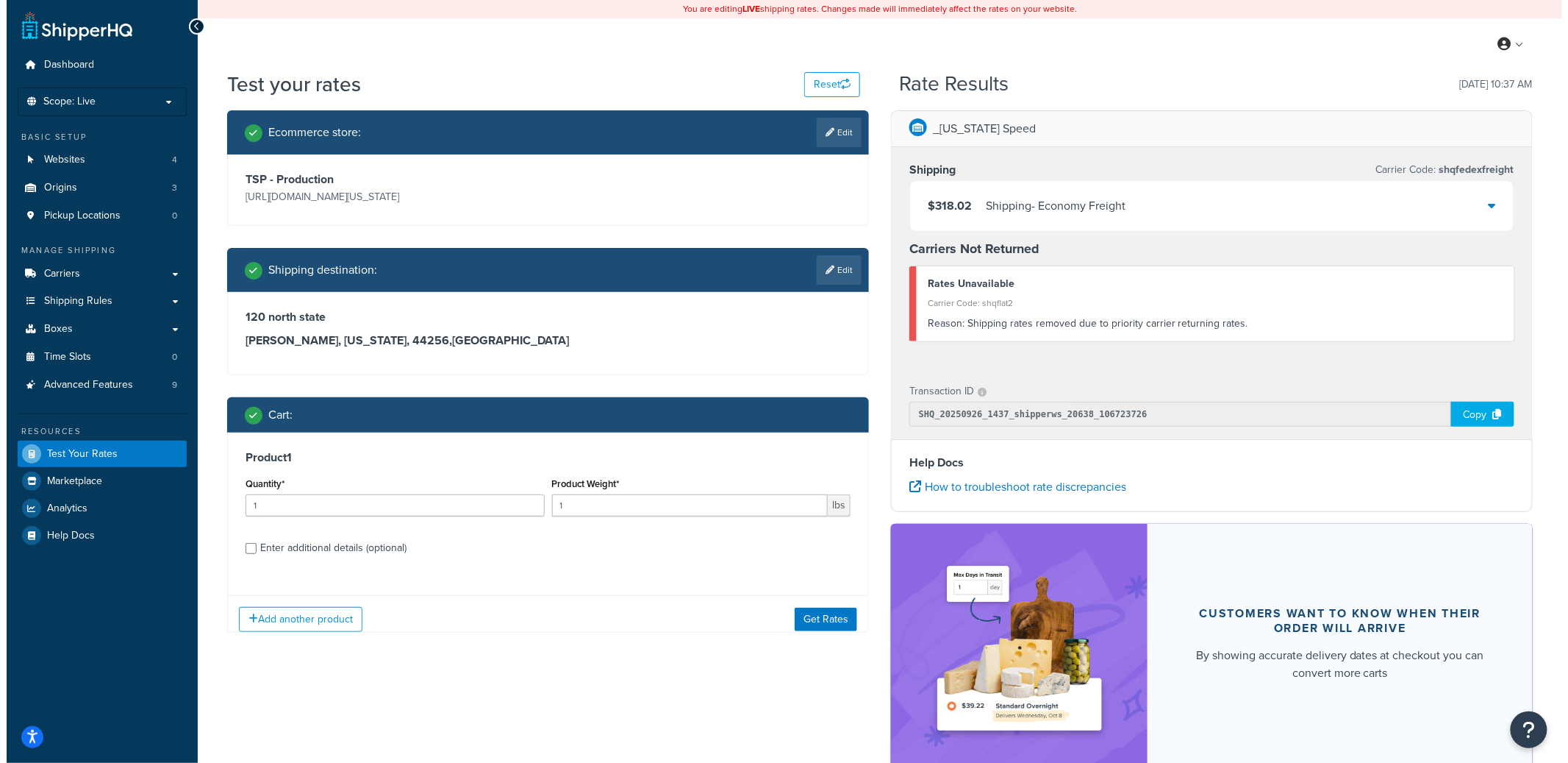
scroll to position [0, 0]
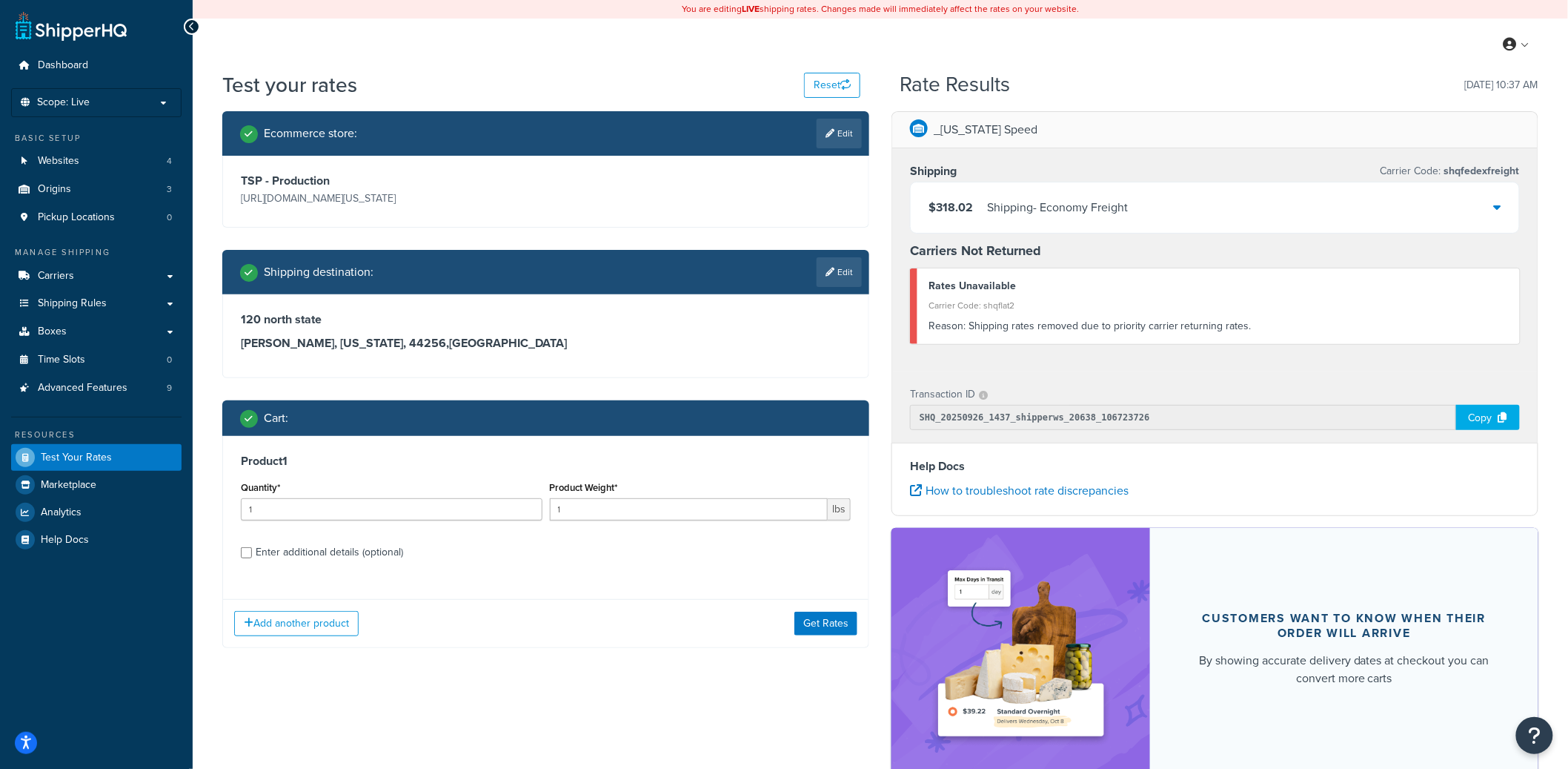
select select "[GEOGRAPHIC_DATA]"
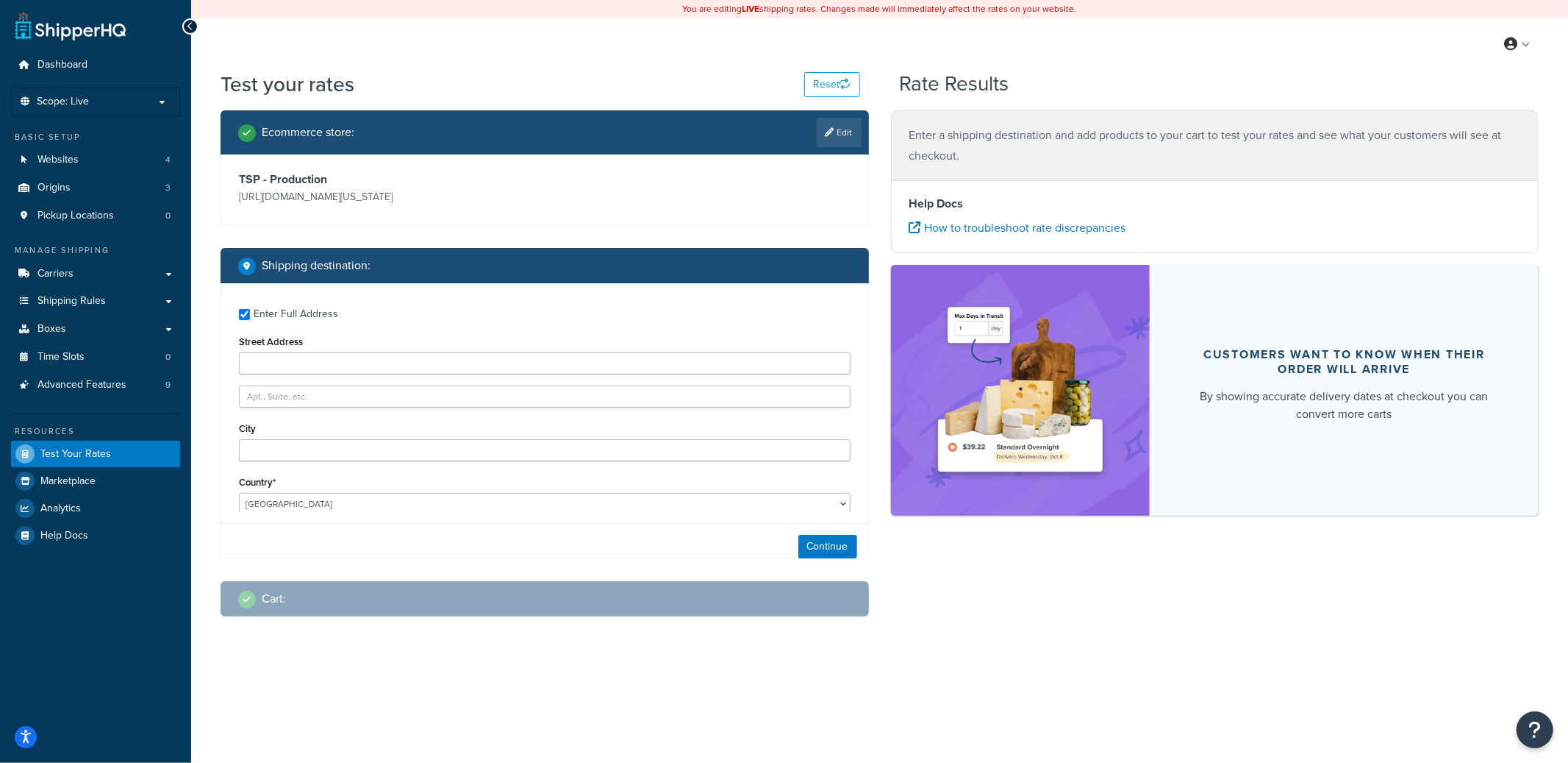
type input "120 north state"
type input "[PERSON_NAME]"
type input "44256"
select select "OH"
select select
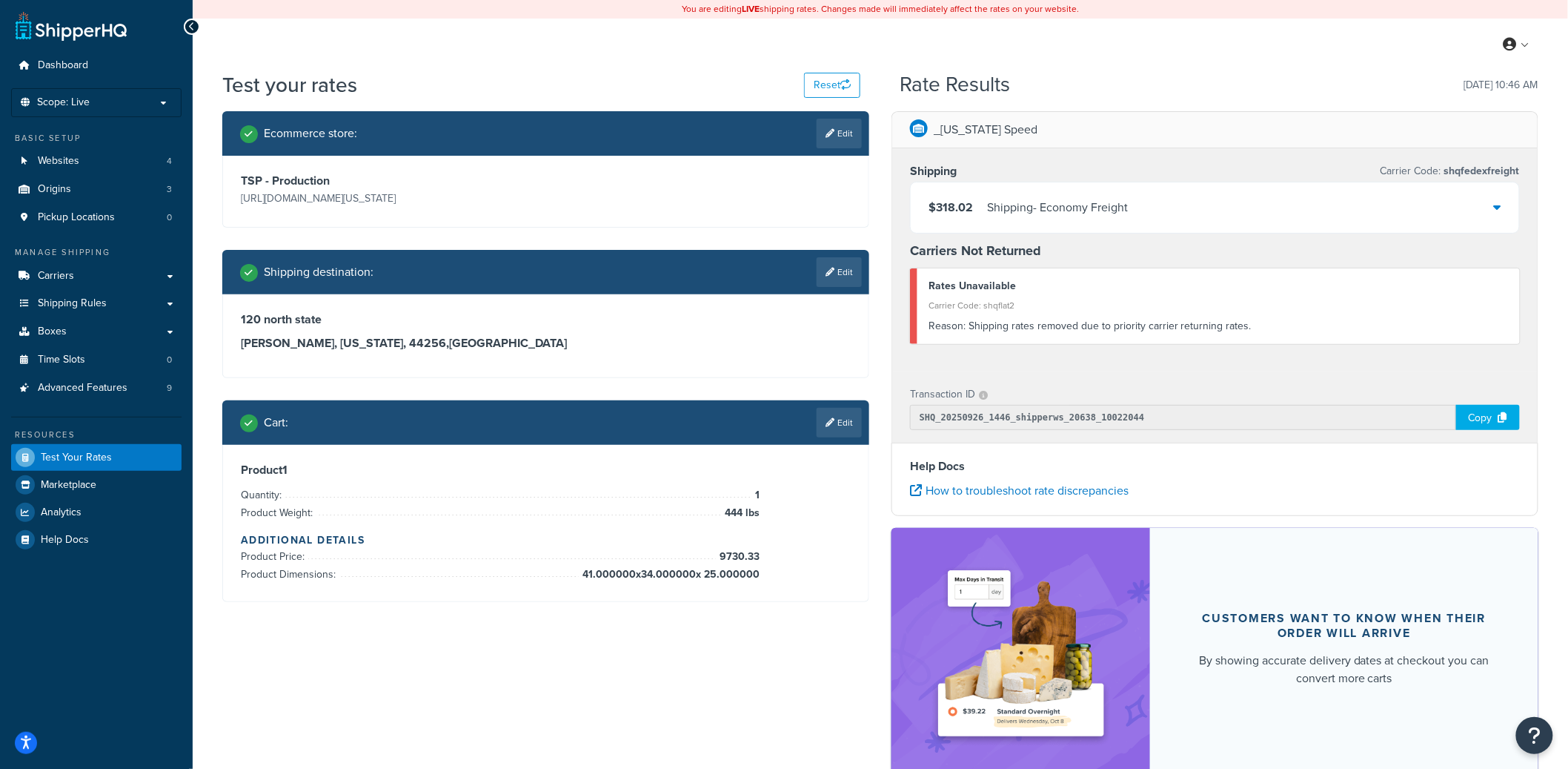
click at [844, 428] on link "Edit" at bounding box center [838, 422] width 45 height 30
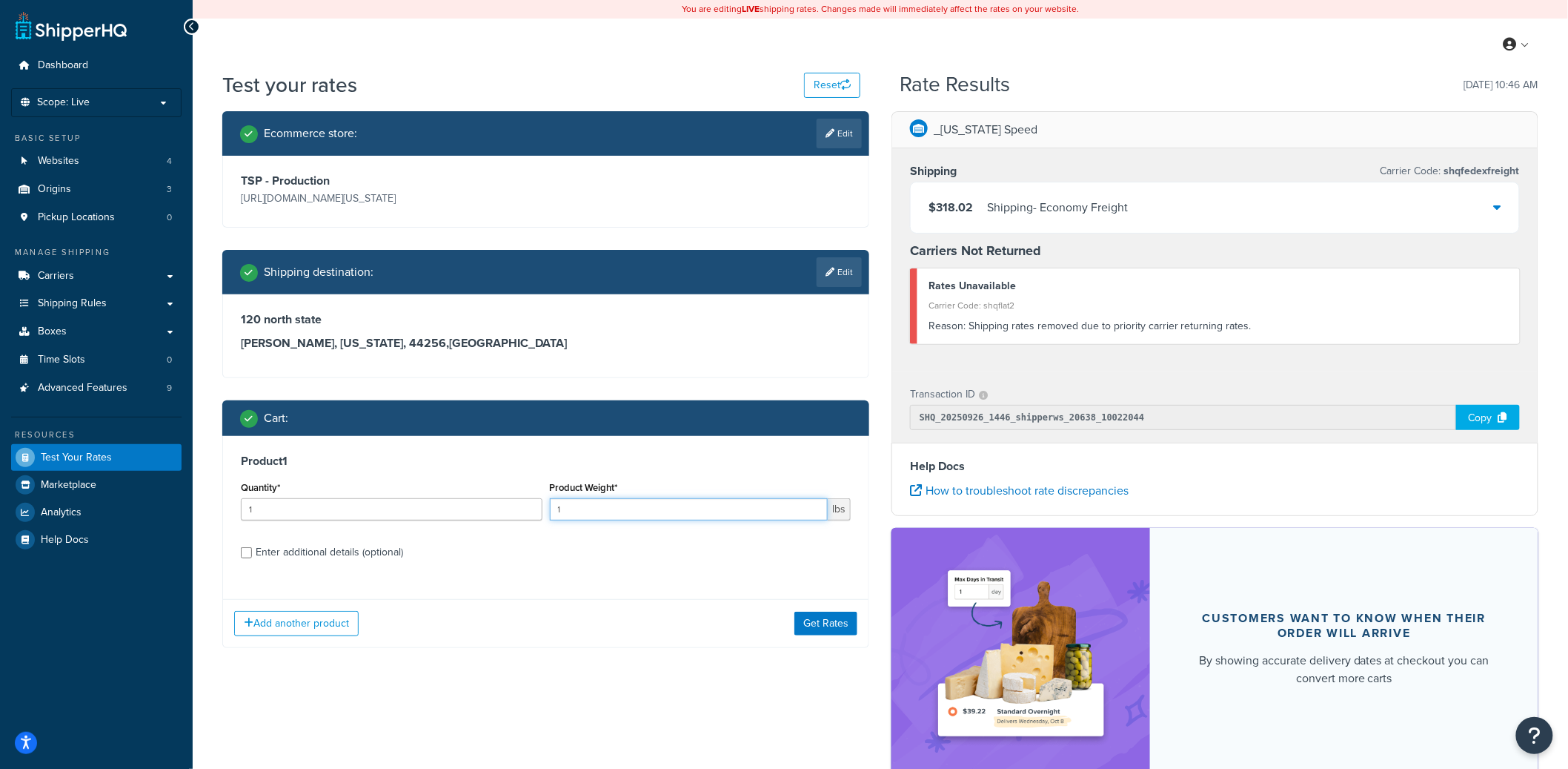
click at [621, 512] on input "1" at bounding box center [689, 509] width 278 height 22
type input "72.21"
click at [375, 560] on div "Enter additional details (optional)" at bounding box center [329, 552] width 147 height 20
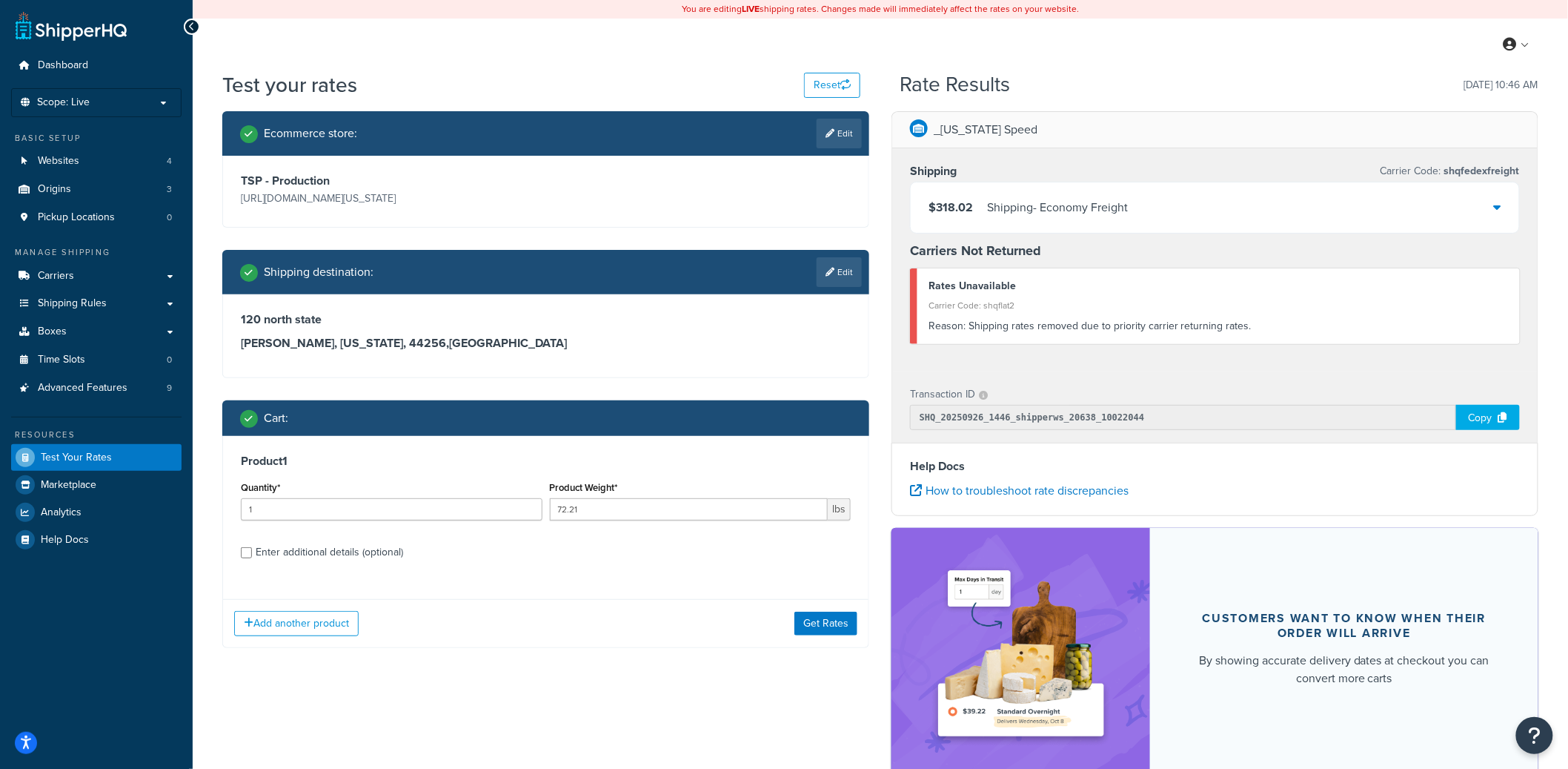
click at [252, 558] on input "Enter additional details (optional)" at bounding box center [246, 552] width 11 height 11
checkbox input "true"
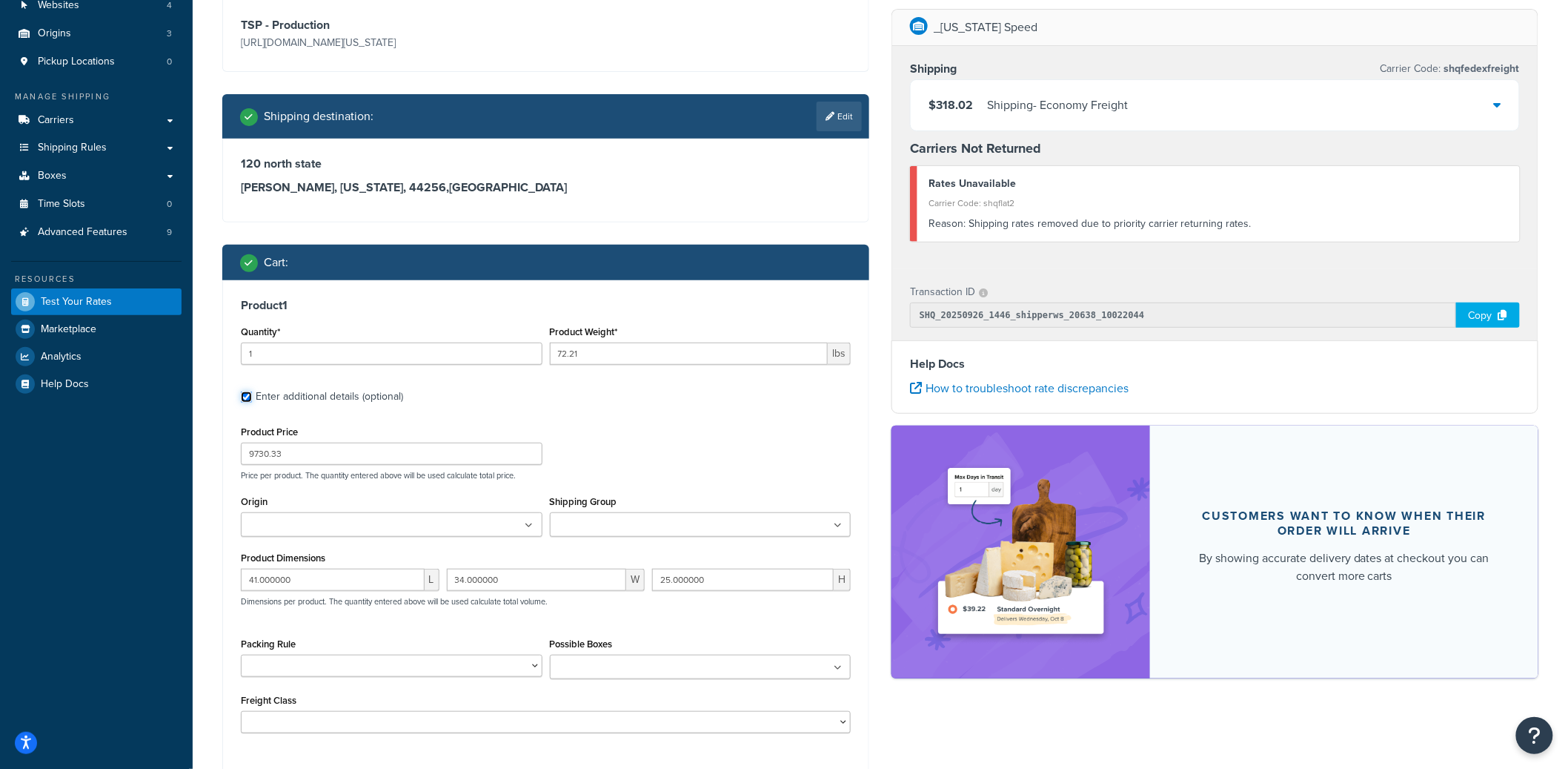
scroll to position [231, 0]
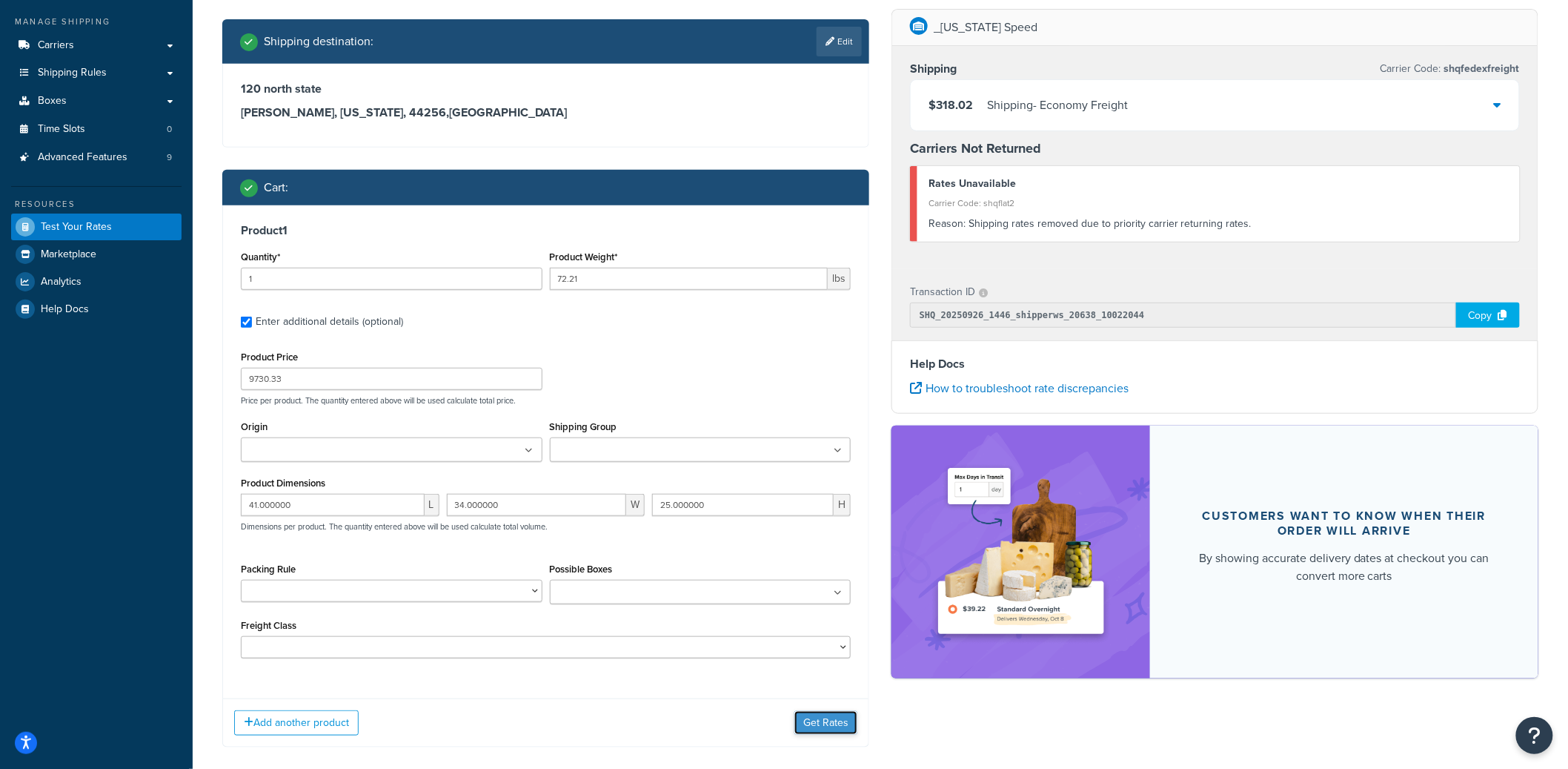
click at [827, 724] on button "Get Rates" at bounding box center [826, 723] width 63 height 24
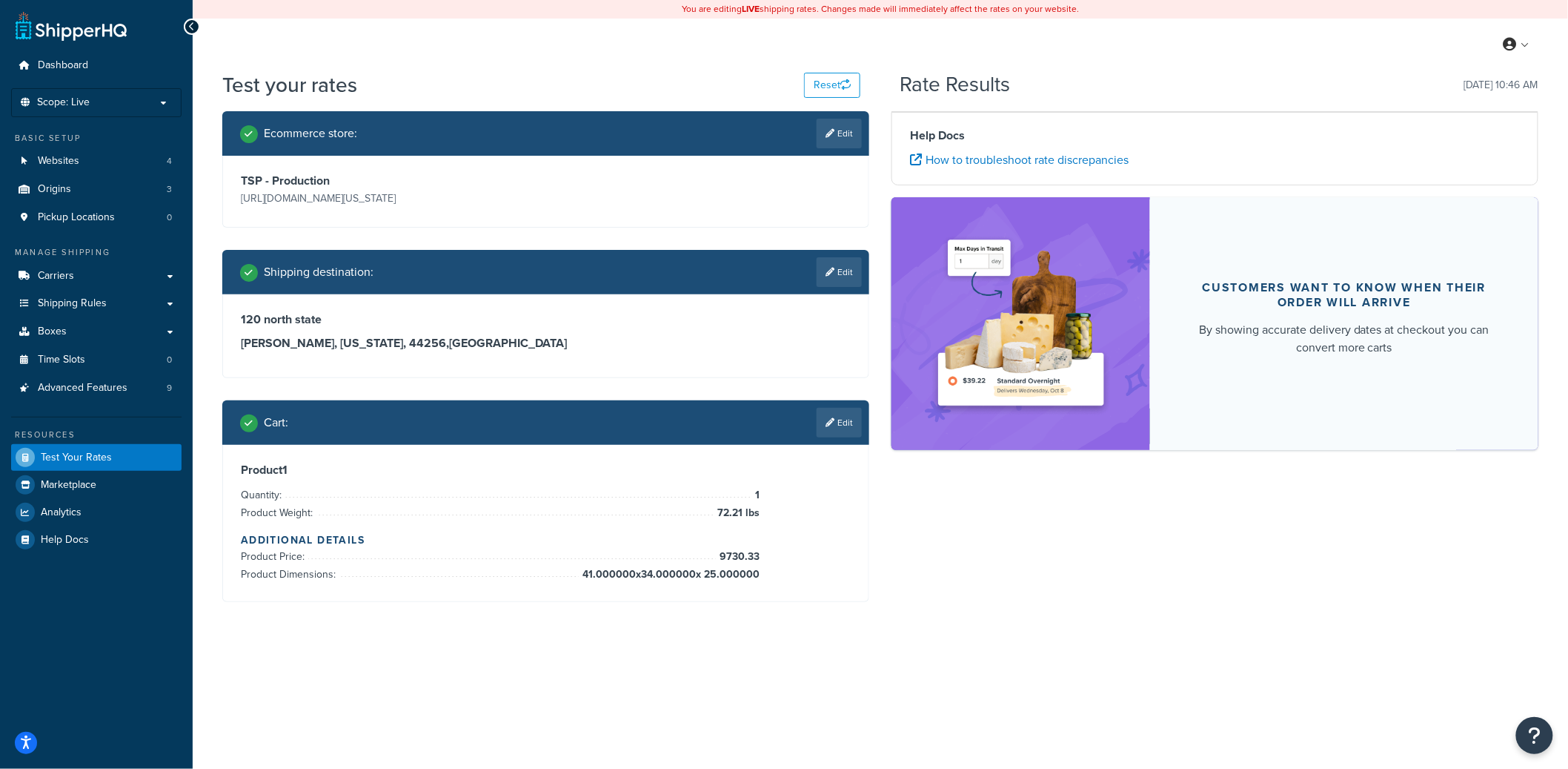
scroll to position [0, 0]
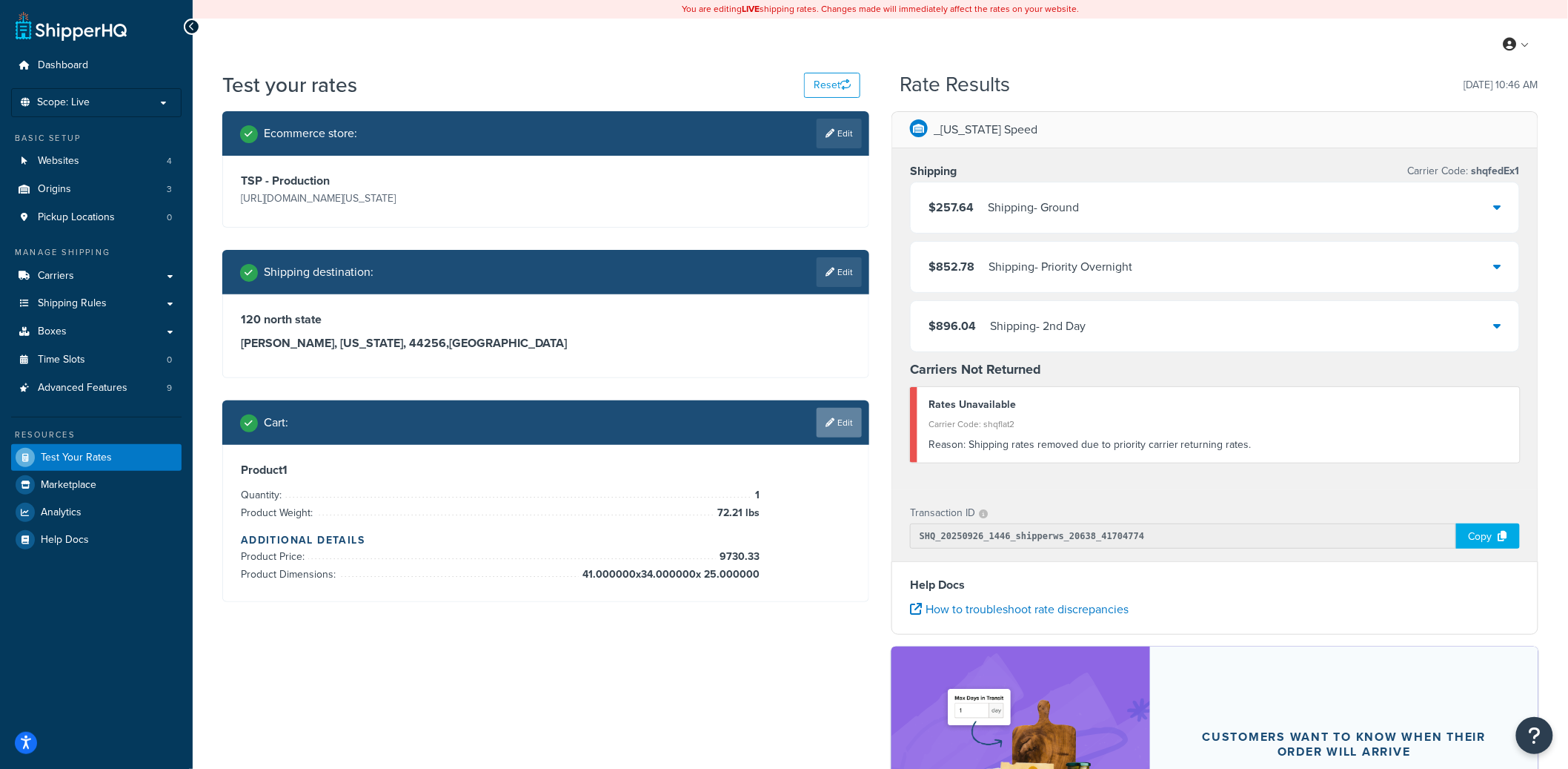
click at [843, 422] on link "Edit" at bounding box center [838, 422] width 45 height 30
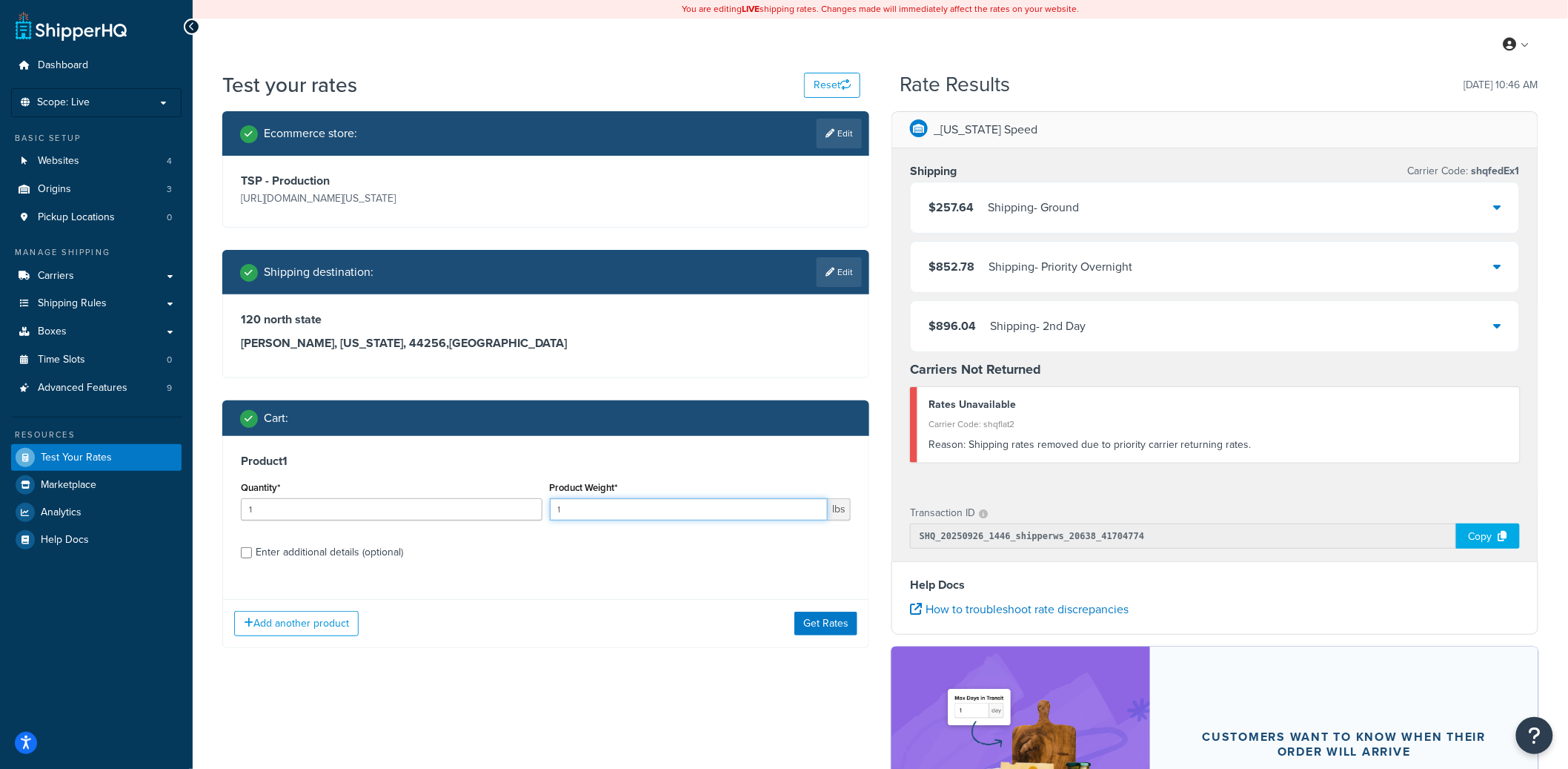
drag, startPoint x: 602, startPoint y: 506, endPoint x: 560, endPoint y: 508, distance: 42.0
click at [560, 508] on input "1" at bounding box center [689, 509] width 278 height 22
type input "1"
type input "72.21"
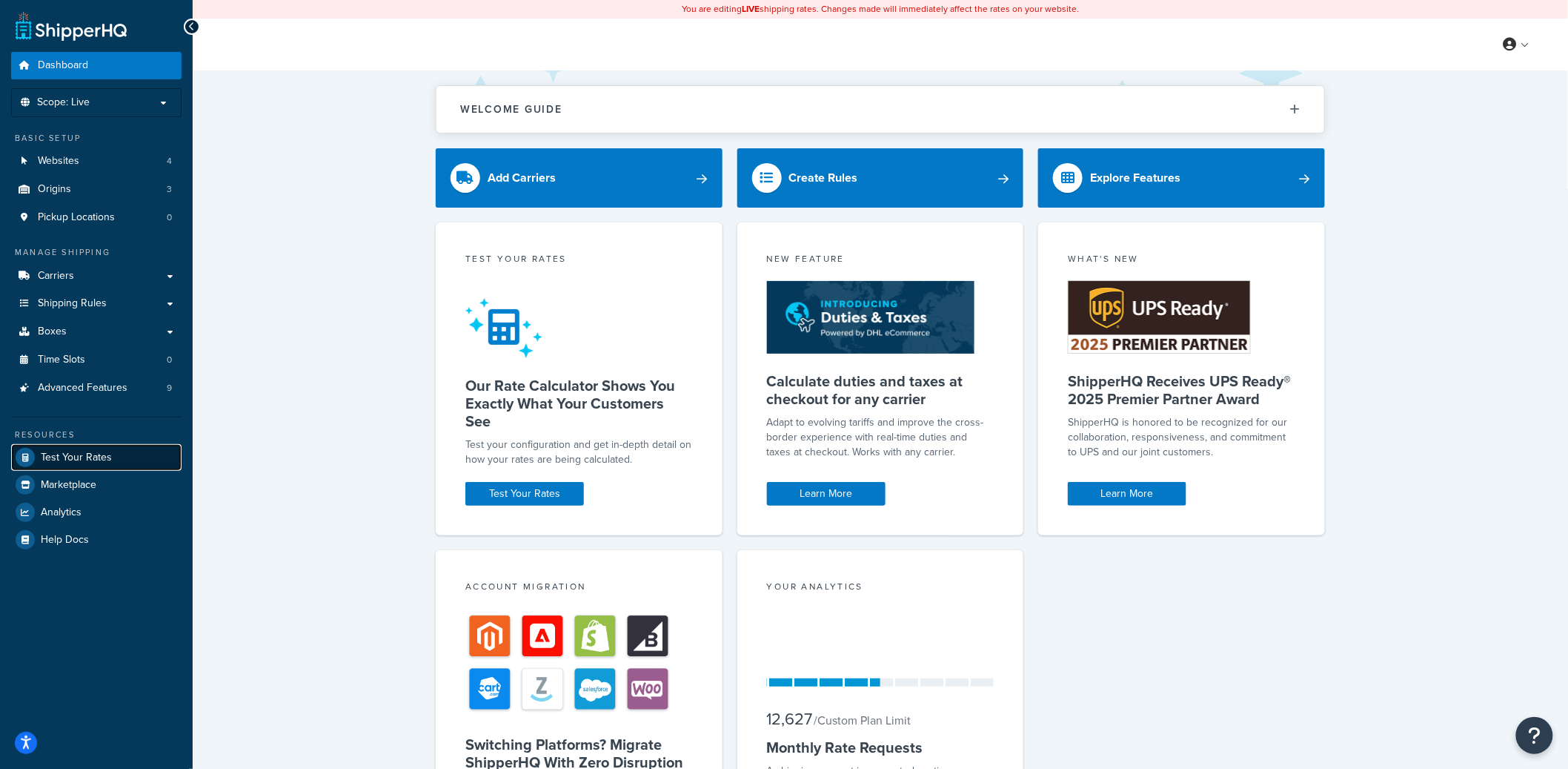
click at [102, 451] on span "Test Your Rates" at bounding box center [77, 457] width 72 height 13
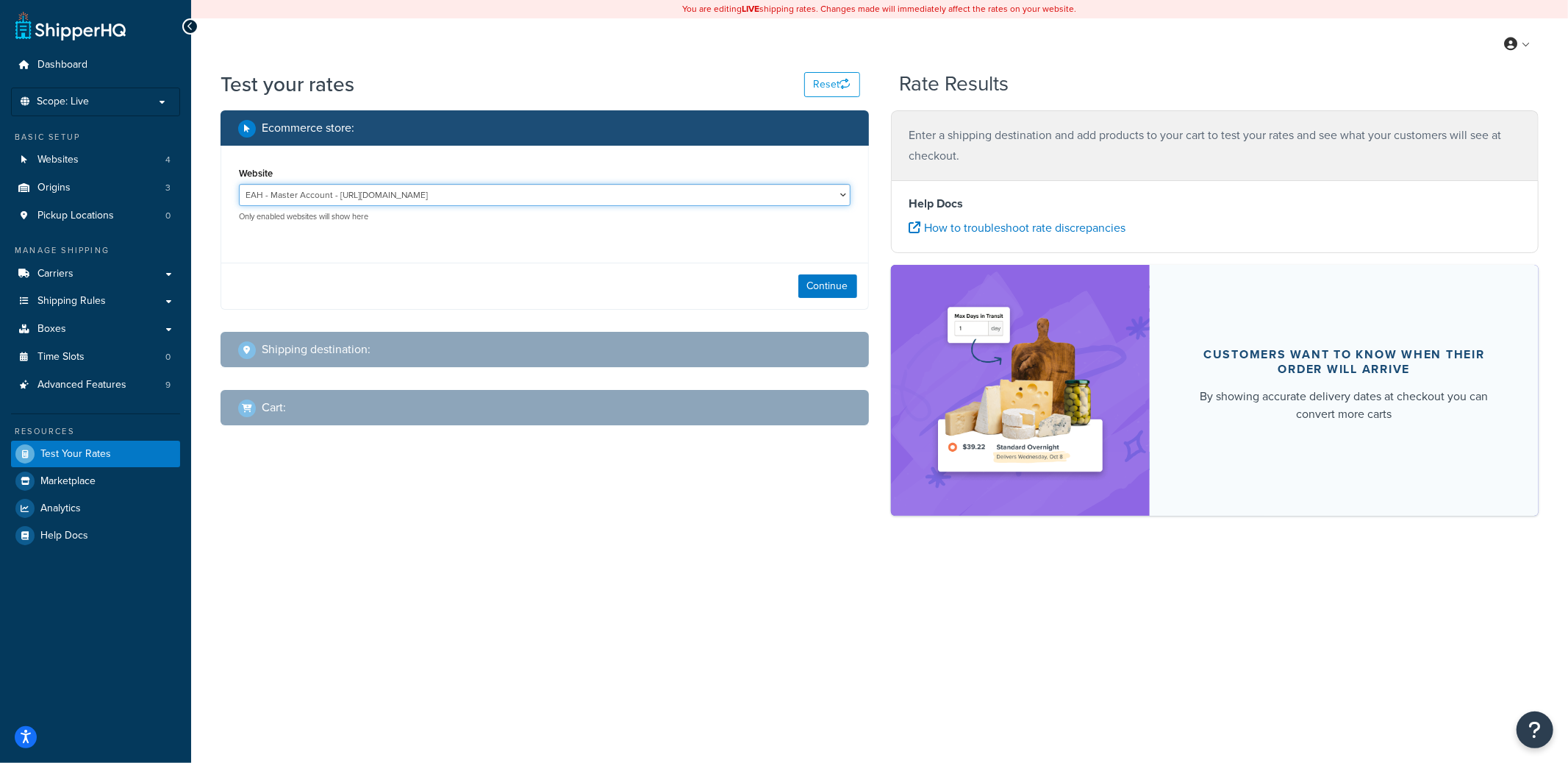
click at [516, 200] on select "EAH - Master Account - [URL][DOMAIN_NAME] RCI - Staging - [URL][DOMAIN_NAME][US…" at bounding box center [545, 195] width 612 height 22
select select "bd4750d74578c5f06571c96295b2fae1"
click at [239, 184] on select "EAH - Master Account - [URL][DOMAIN_NAME] RCI - Staging - [URL][DOMAIN_NAME][US…" at bounding box center [545, 195] width 612 height 22
click at [836, 275] on button "Continue" at bounding box center [828, 286] width 59 height 24
select select "[GEOGRAPHIC_DATA]"
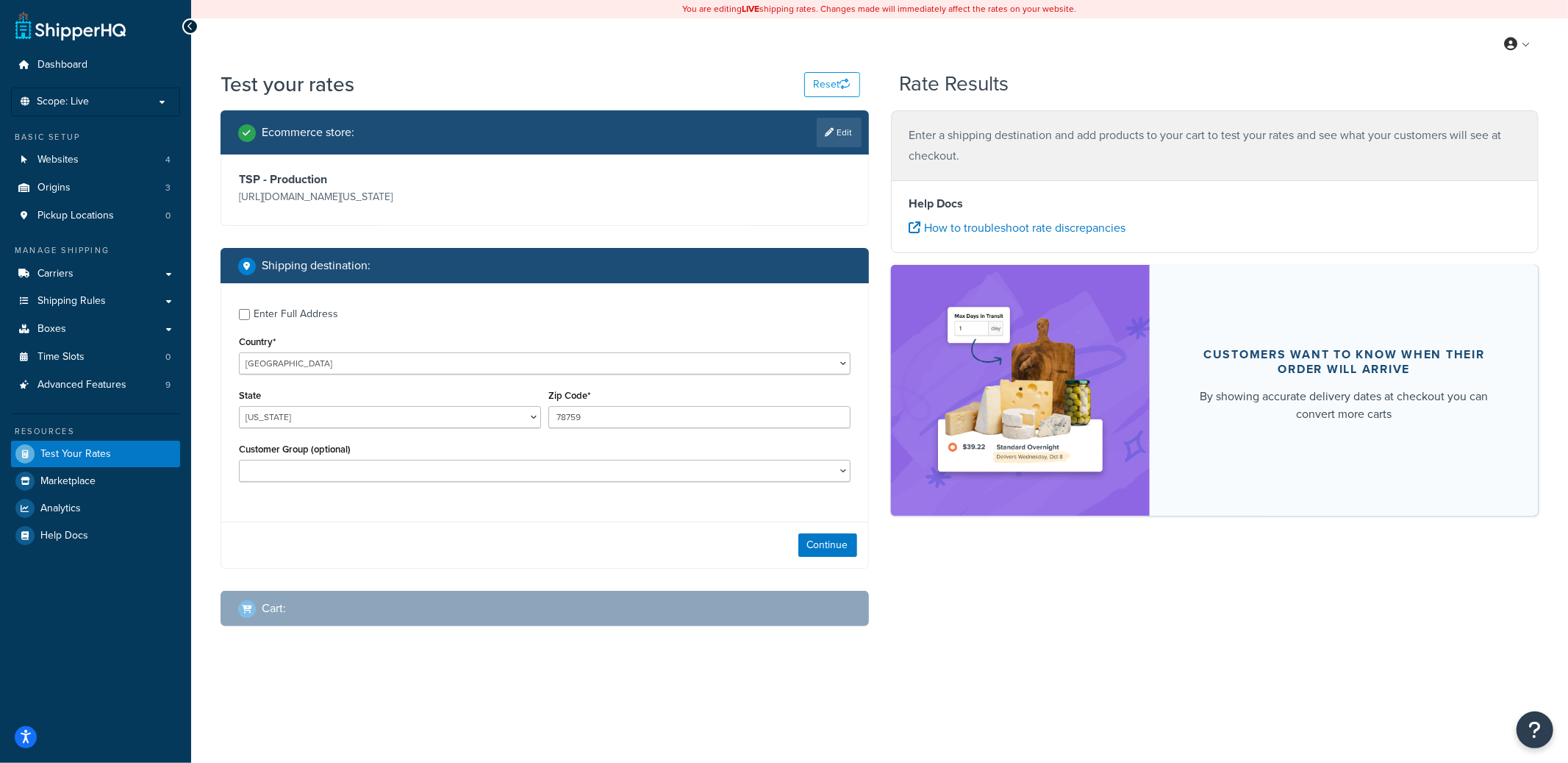
click at [308, 318] on div "Enter Full Address" at bounding box center [296, 313] width 84 height 20
click at [250, 318] on input "Enter Full Address" at bounding box center [244, 314] width 11 height 11
checkbox input "true"
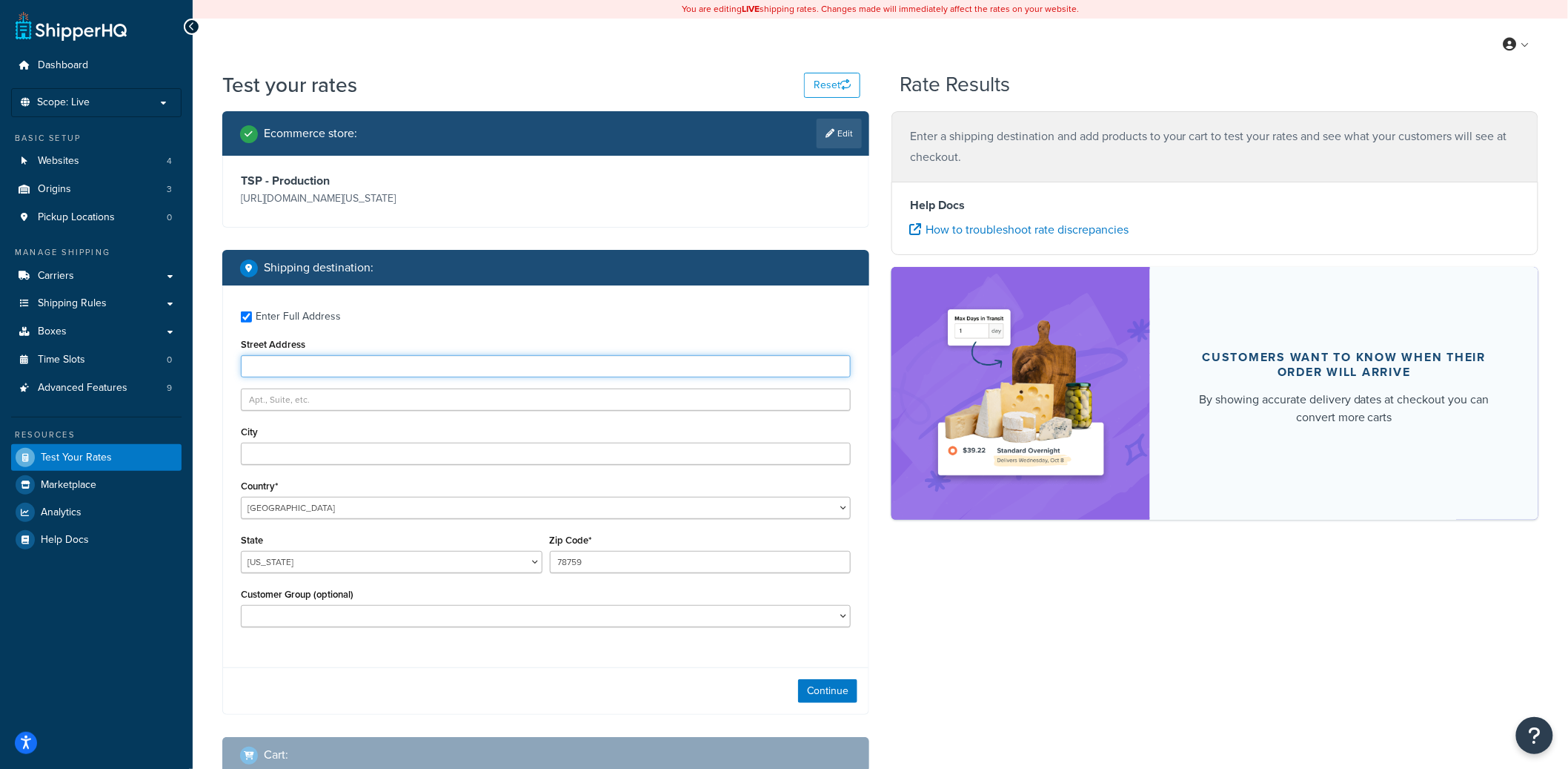
click at [319, 361] on input "Street Address" at bounding box center [546, 366] width 609 height 22
paste input "120 north state"
type input "120 north state"
paste input "[PERSON_NAME]"
type input "[PERSON_NAME]"
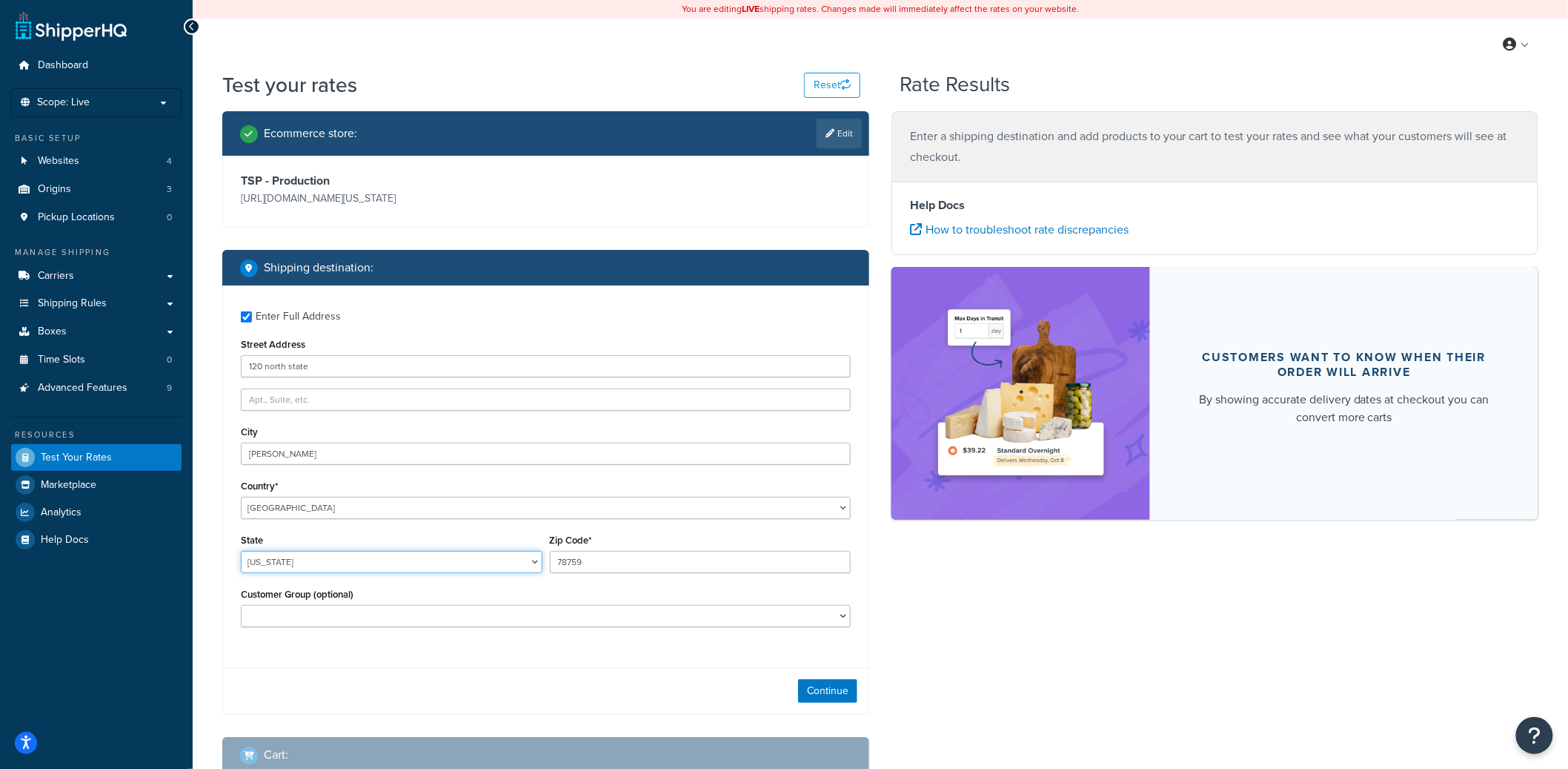
select select "OH"
type input "44256"
click at [810, 686] on button "Continue" at bounding box center [827, 691] width 60 height 24
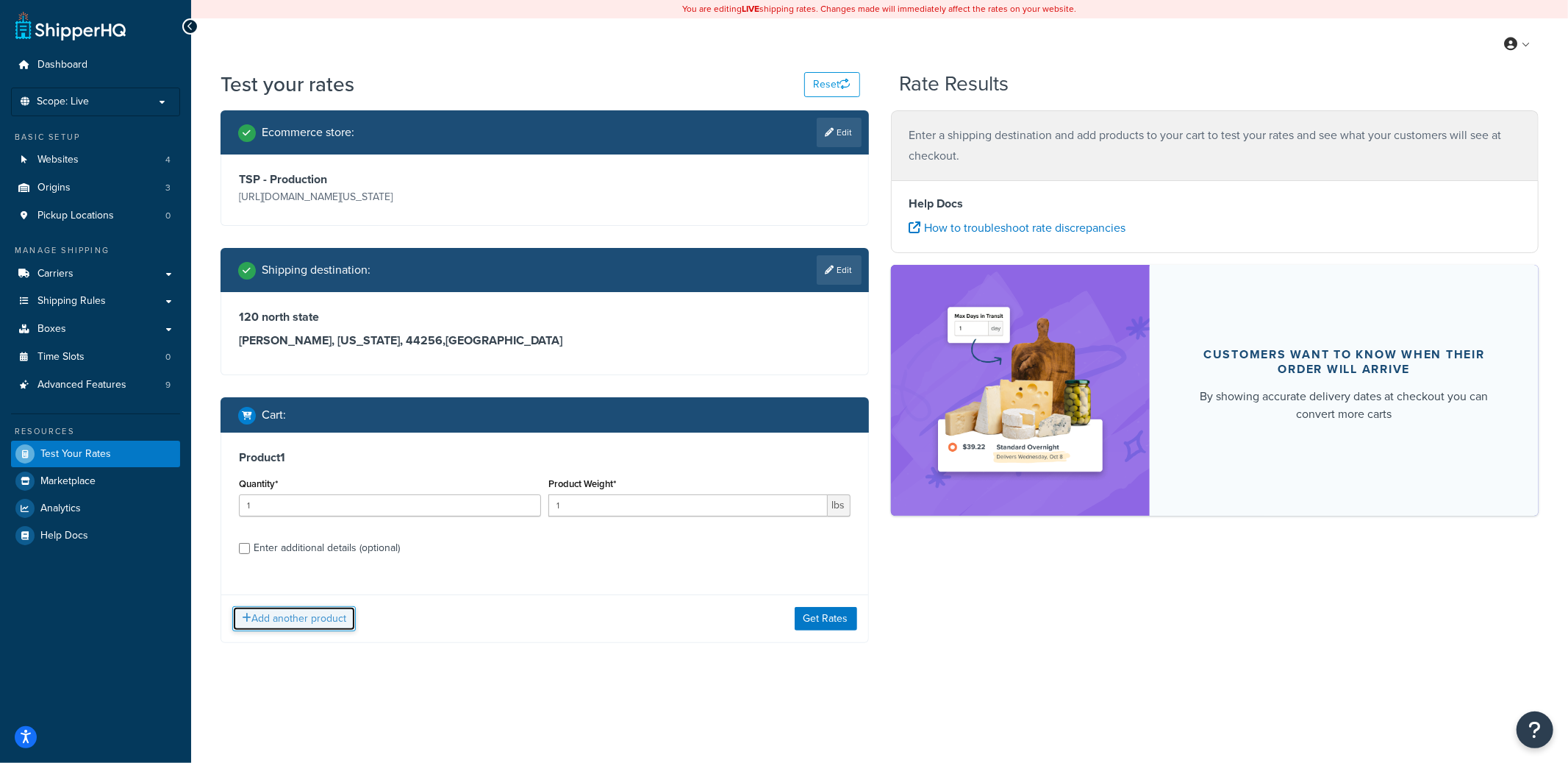
click at [333, 615] on button "Add another product" at bounding box center [294, 619] width 123 height 25
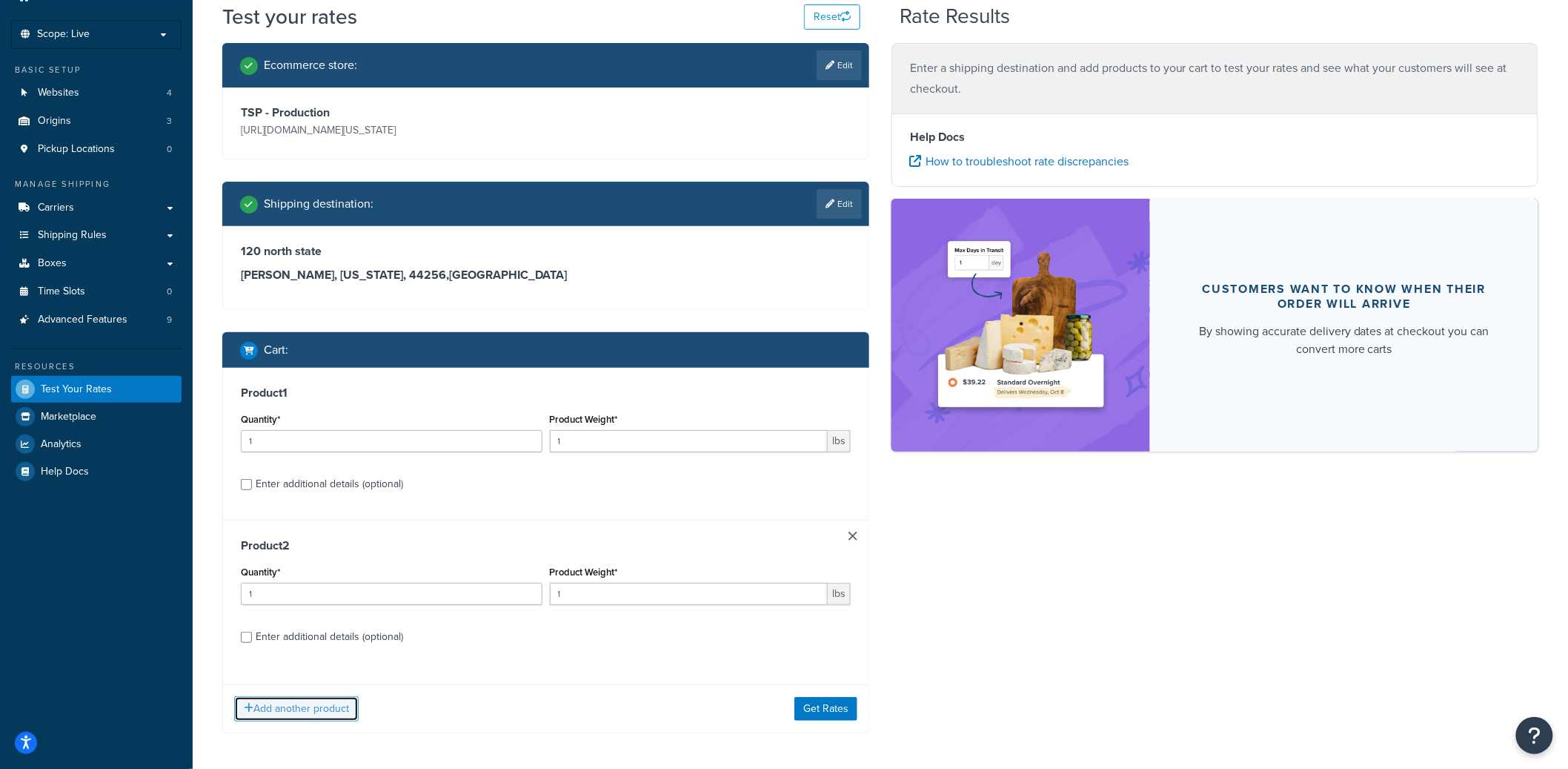
scroll to position [86, 0]
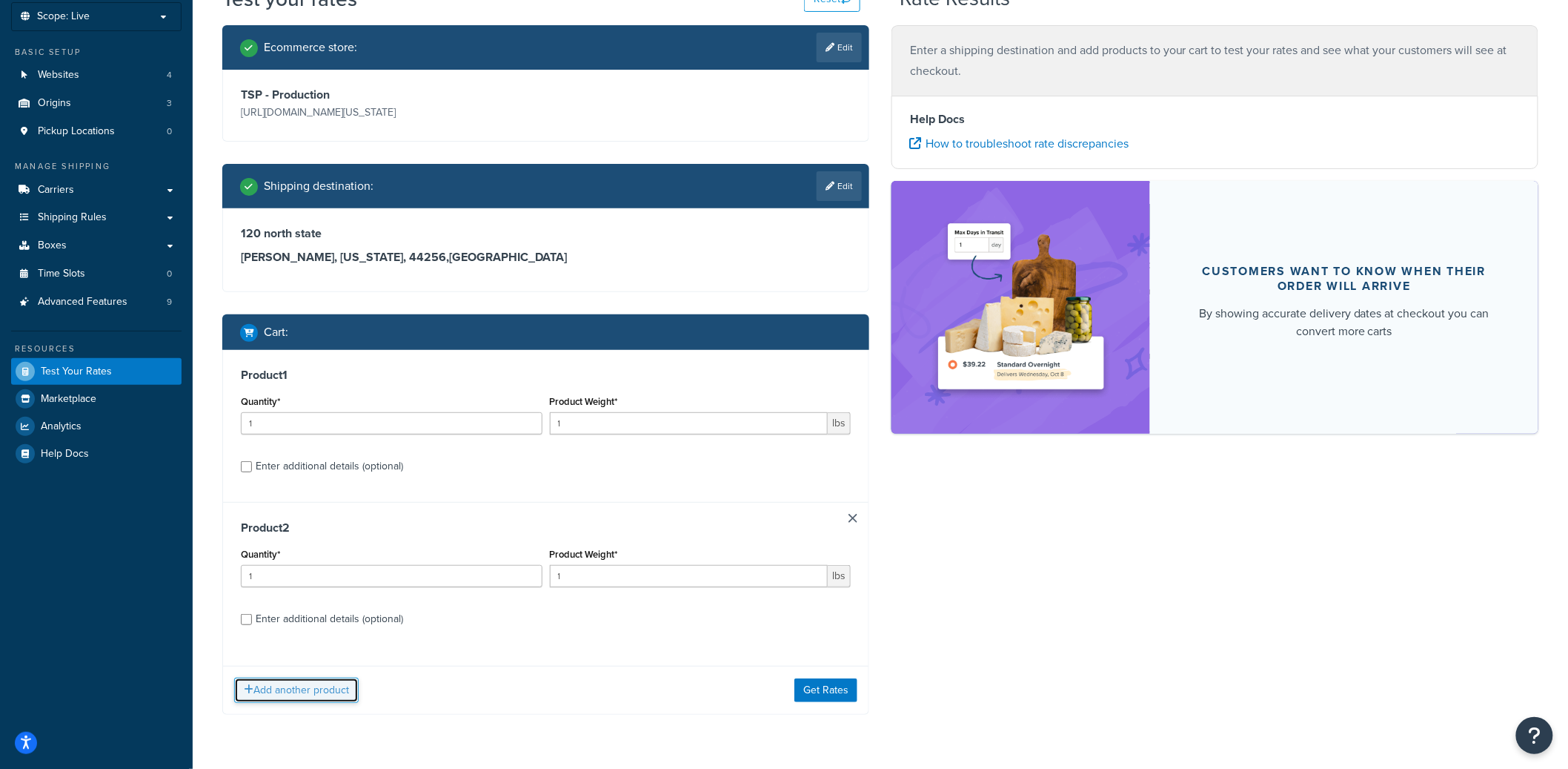
click at [304, 683] on button "Add another product" at bounding box center [296, 690] width 124 height 26
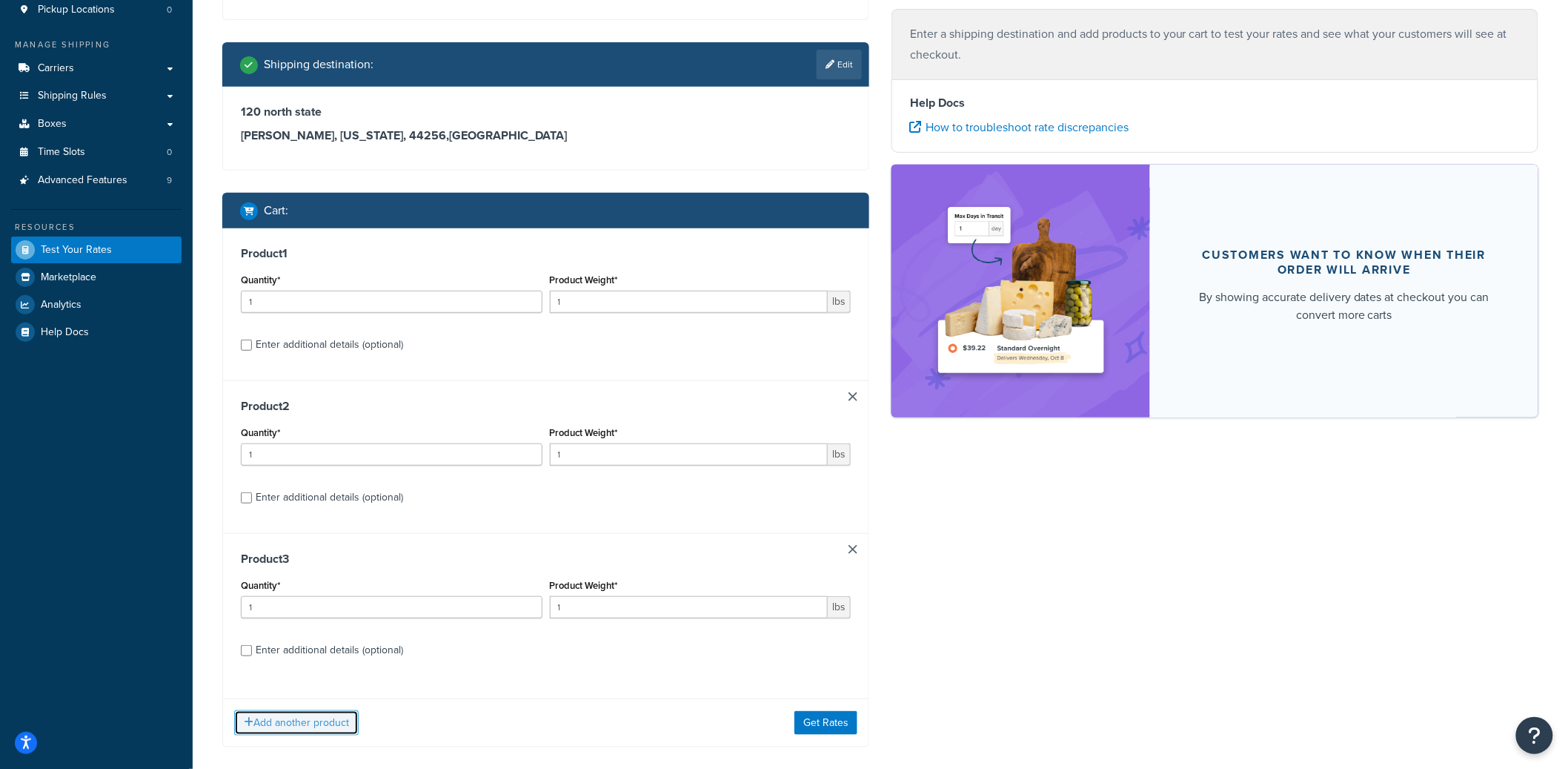
scroll to position [227, 0]
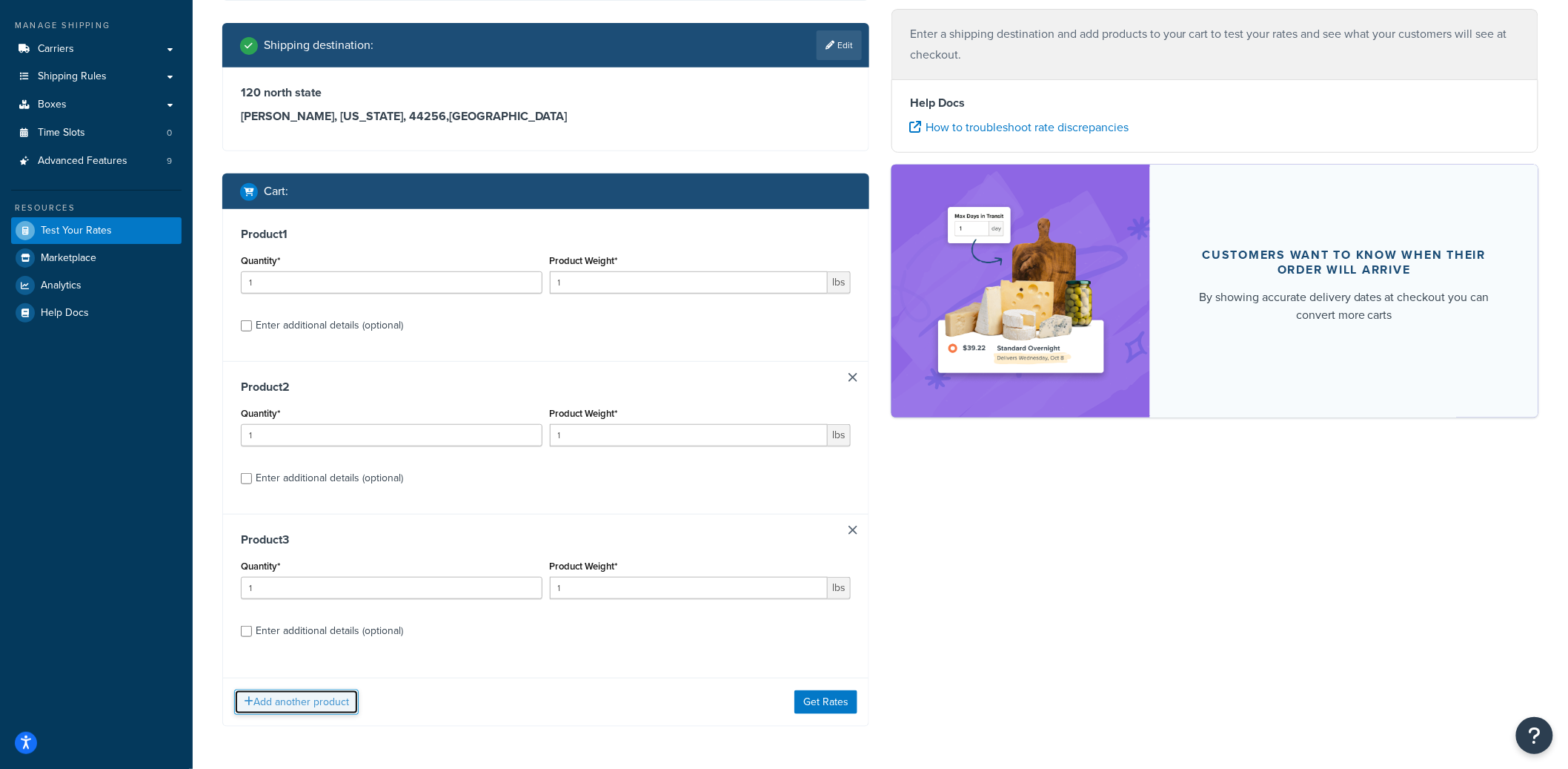
click at [327, 696] on button "Add another product" at bounding box center [296, 702] width 124 height 26
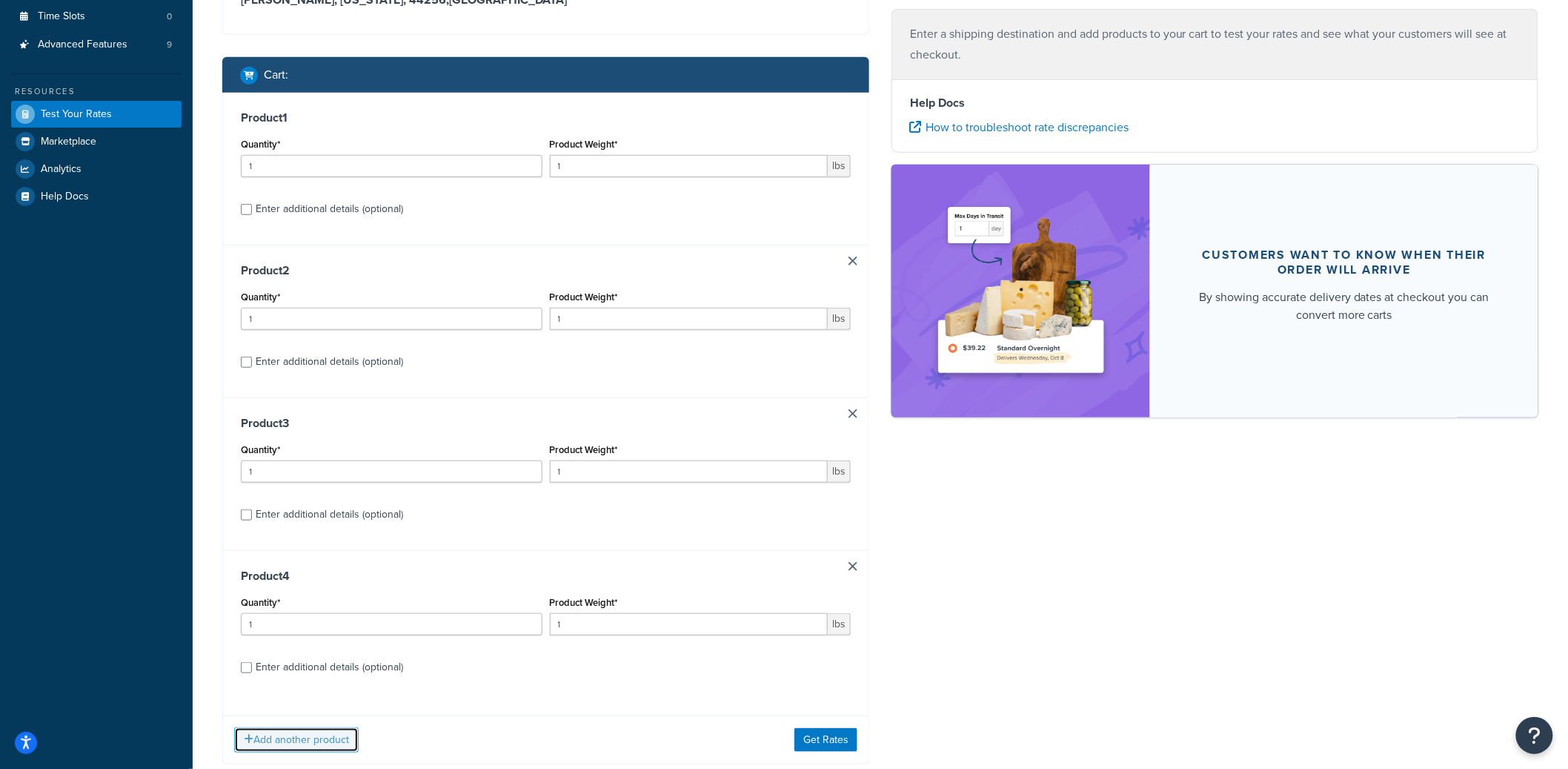
scroll to position [376, 0]
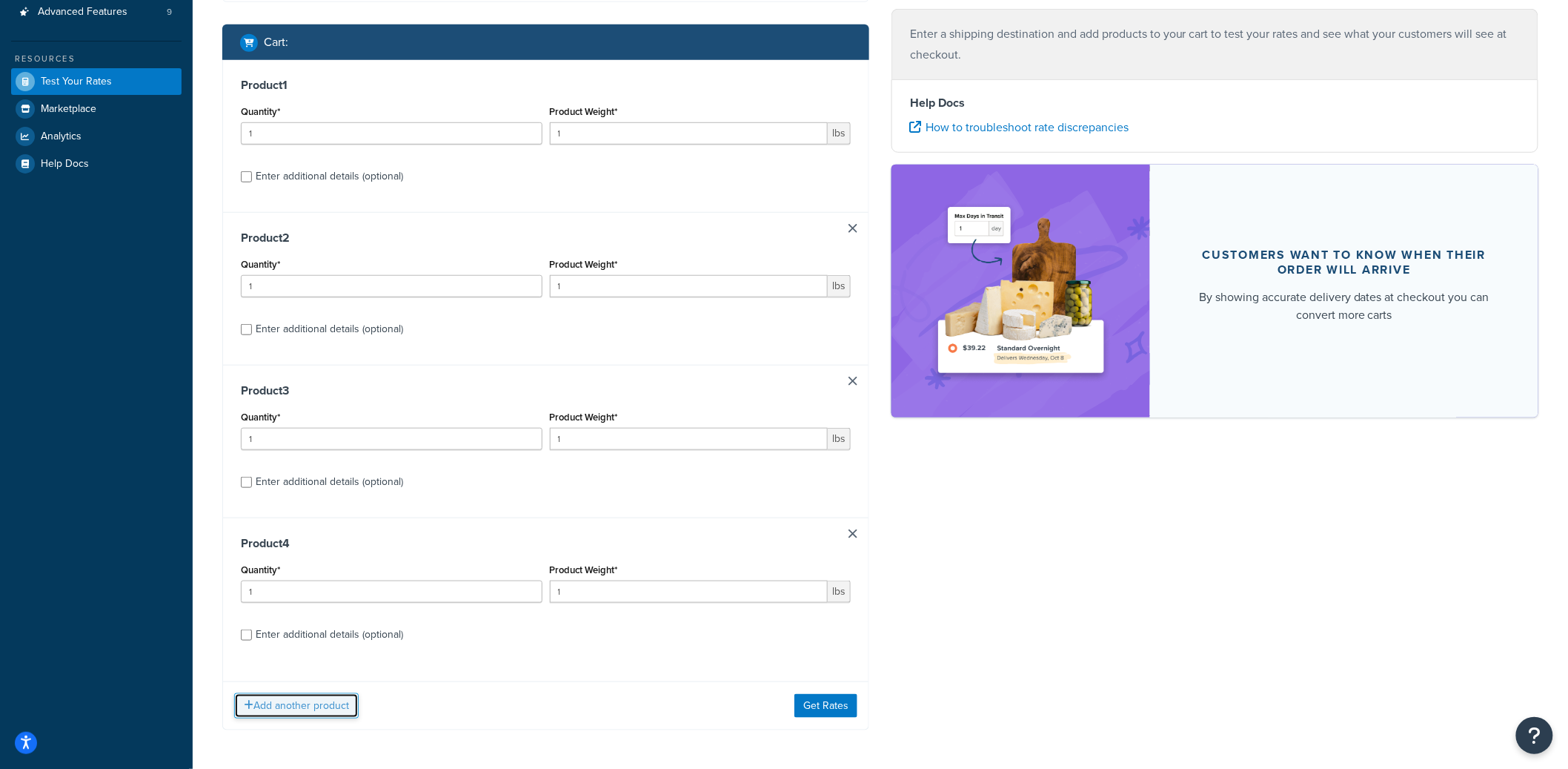
click at [323, 698] on button "Add another product" at bounding box center [296, 706] width 124 height 26
click at [329, 186] on div "Enter additional details (optional)" at bounding box center [329, 176] width 147 height 20
click at [252, 182] on input "Enter additional details (optional)" at bounding box center [246, 176] width 11 height 11
checkbox input "true"
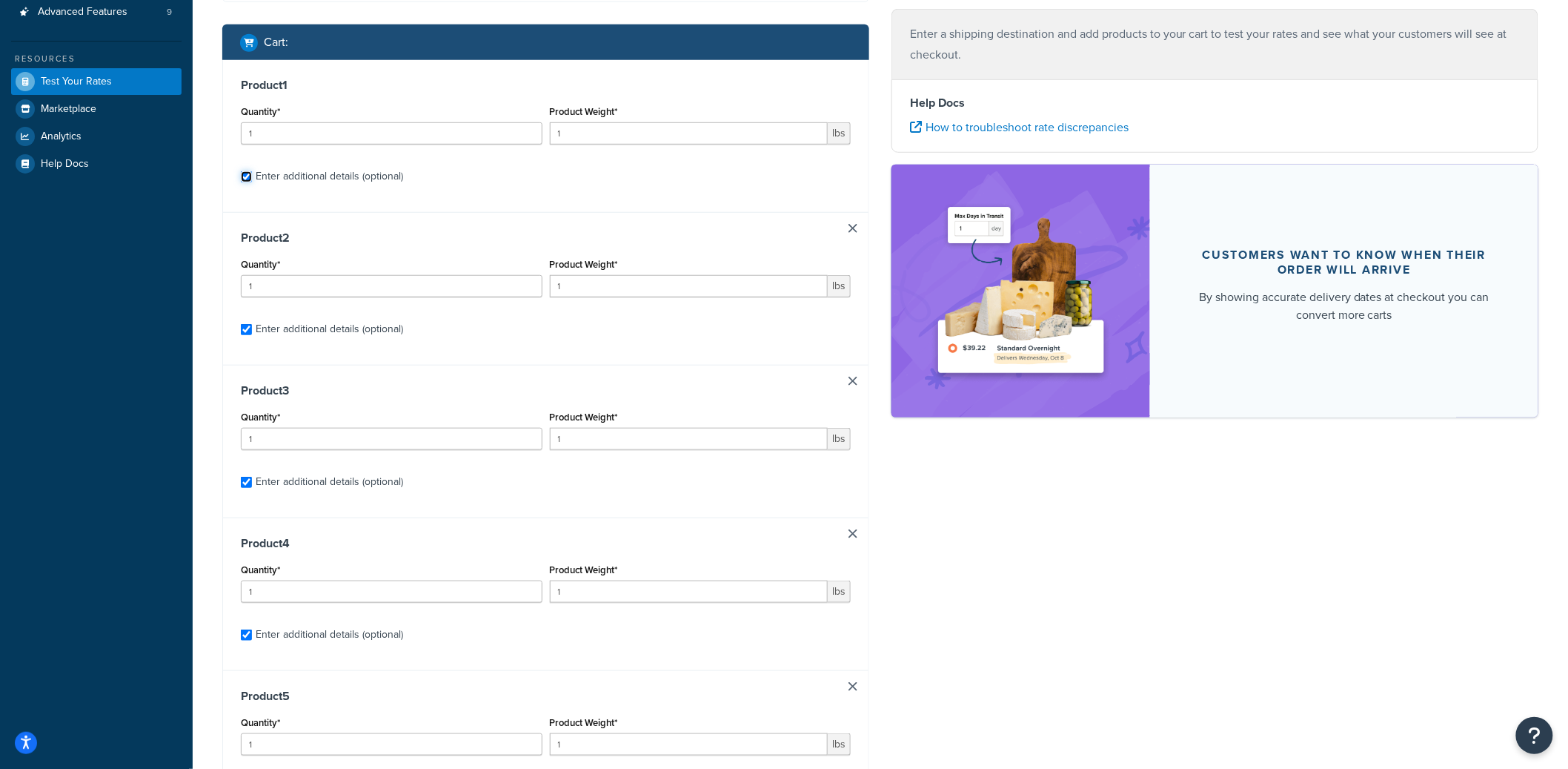
checkbox input "true"
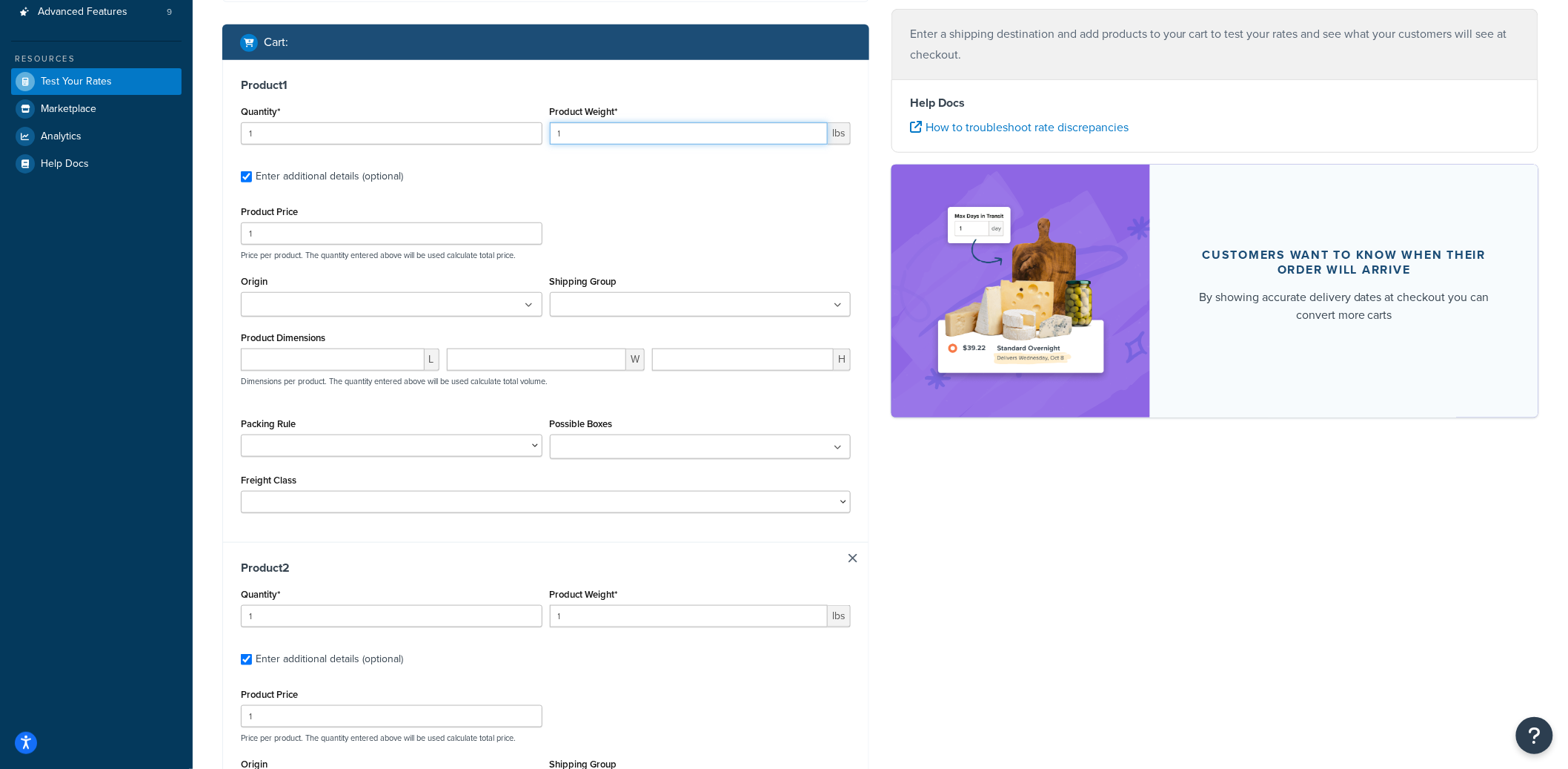
click at [623, 138] on input "1" at bounding box center [689, 134] width 278 height 22
type input "15"
type input "699.99"
click at [318, 370] on input "number" at bounding box center [333, 359] width 184 height 22
type input "25"
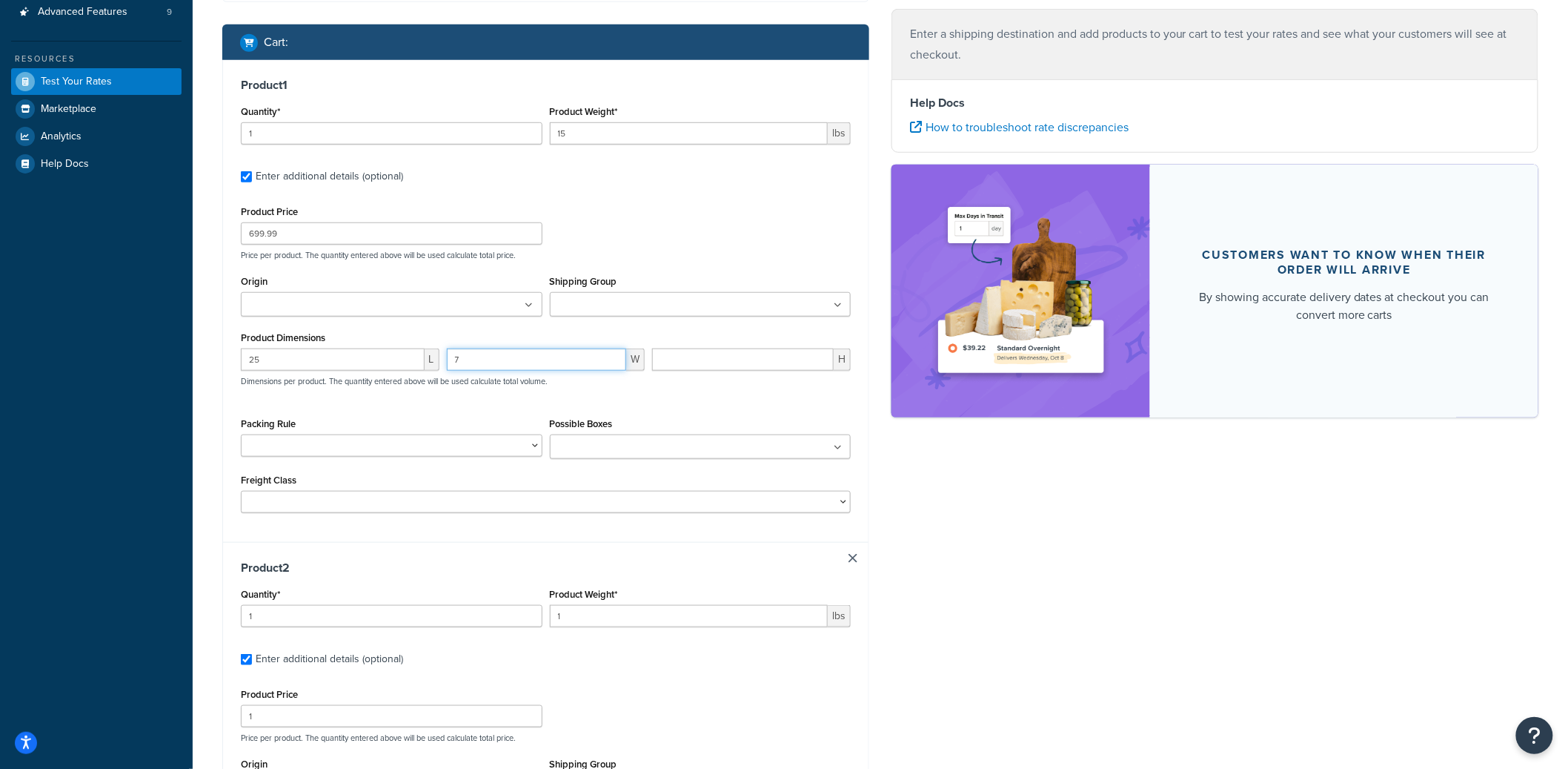
type input "7"
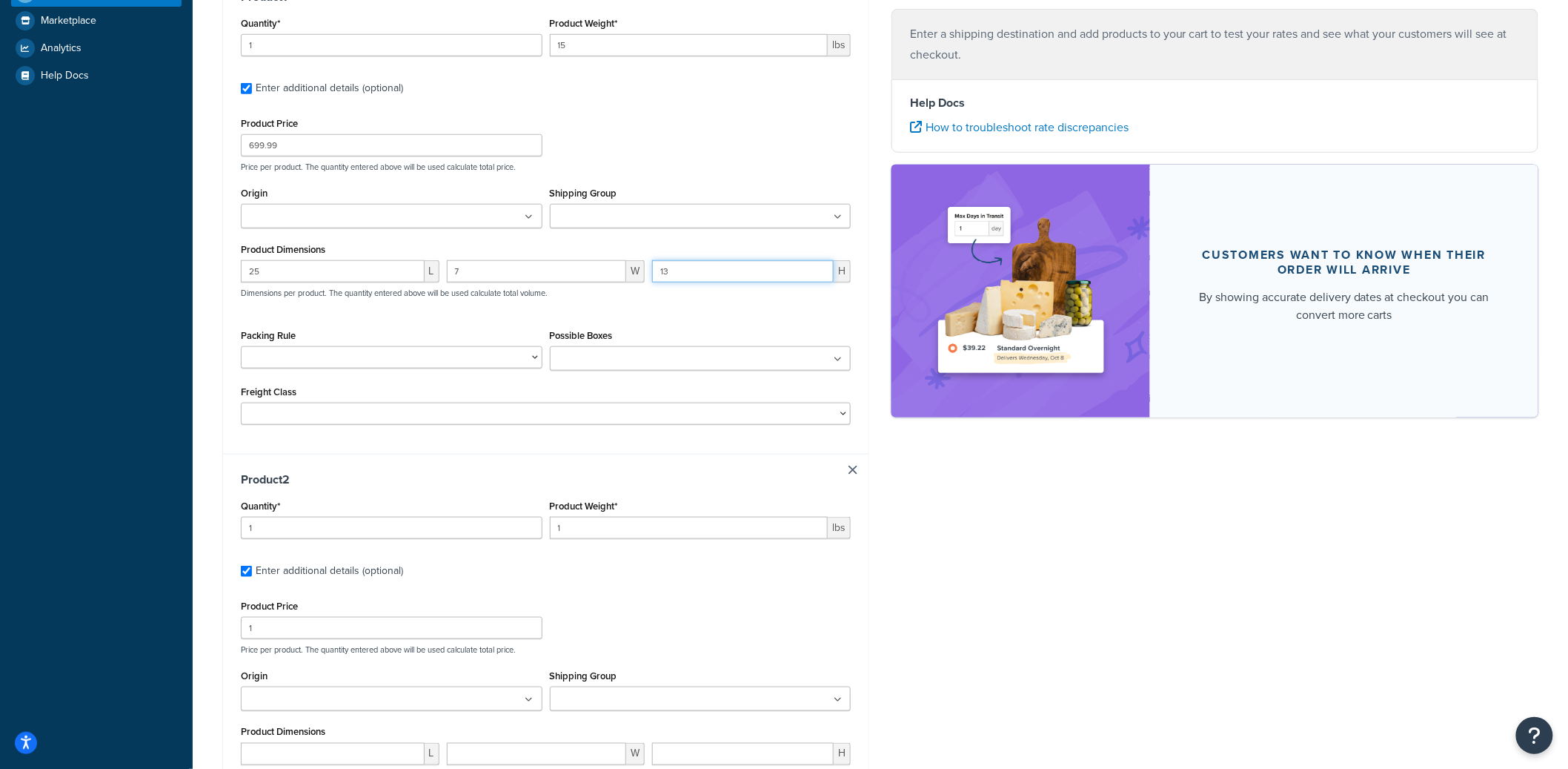
scroll to position [466, 0]
type input "13"
click at [577, 530] on input "1" at bounding box center [689, 526] width 278 height 22
type input "53"
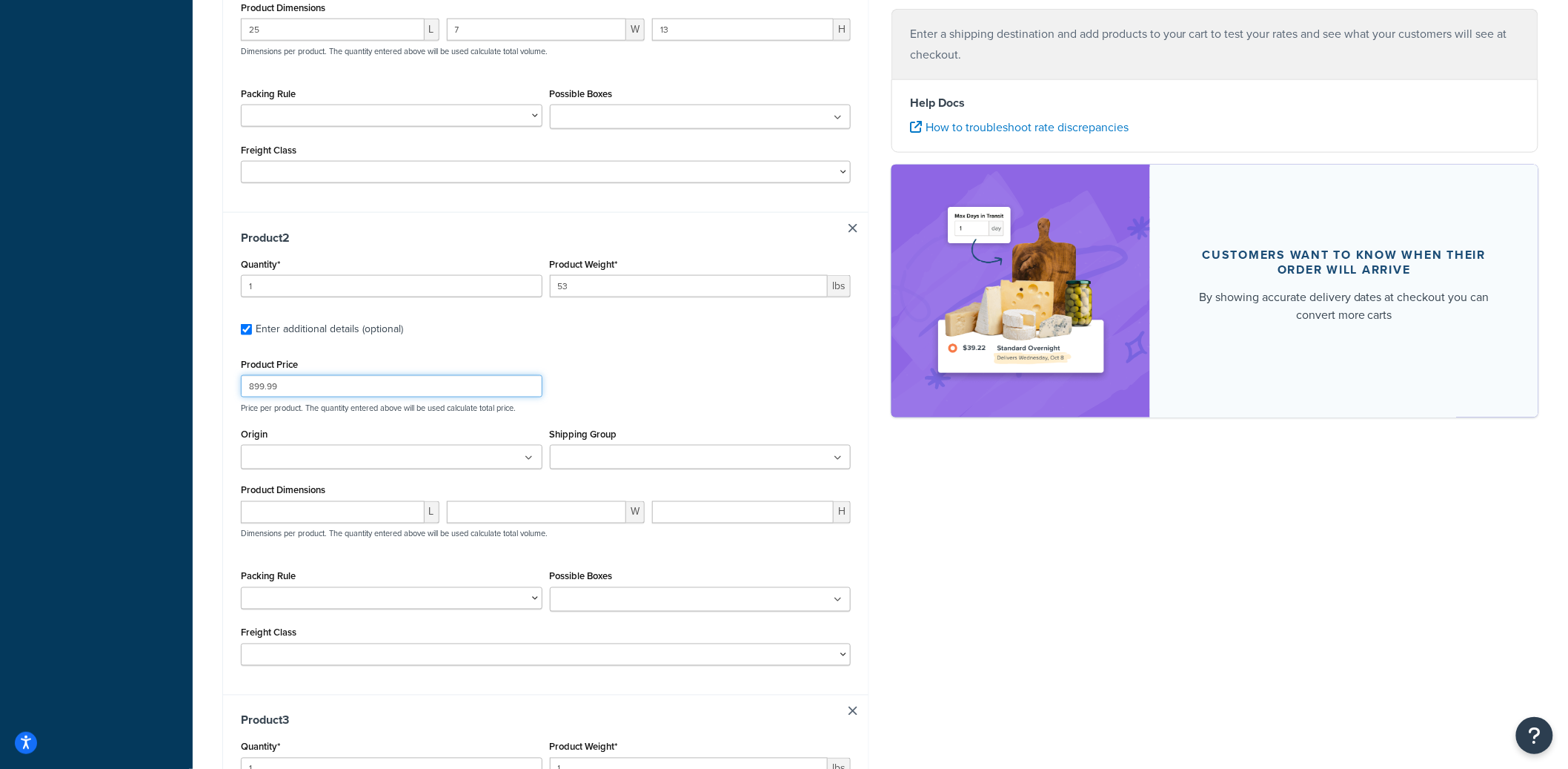
scroll to position [709, 0]
type input "899.99"
click at [370, 504] on input "number" at bounding box center [333, 509] width 184 height 22
type input "28"
type input "7"
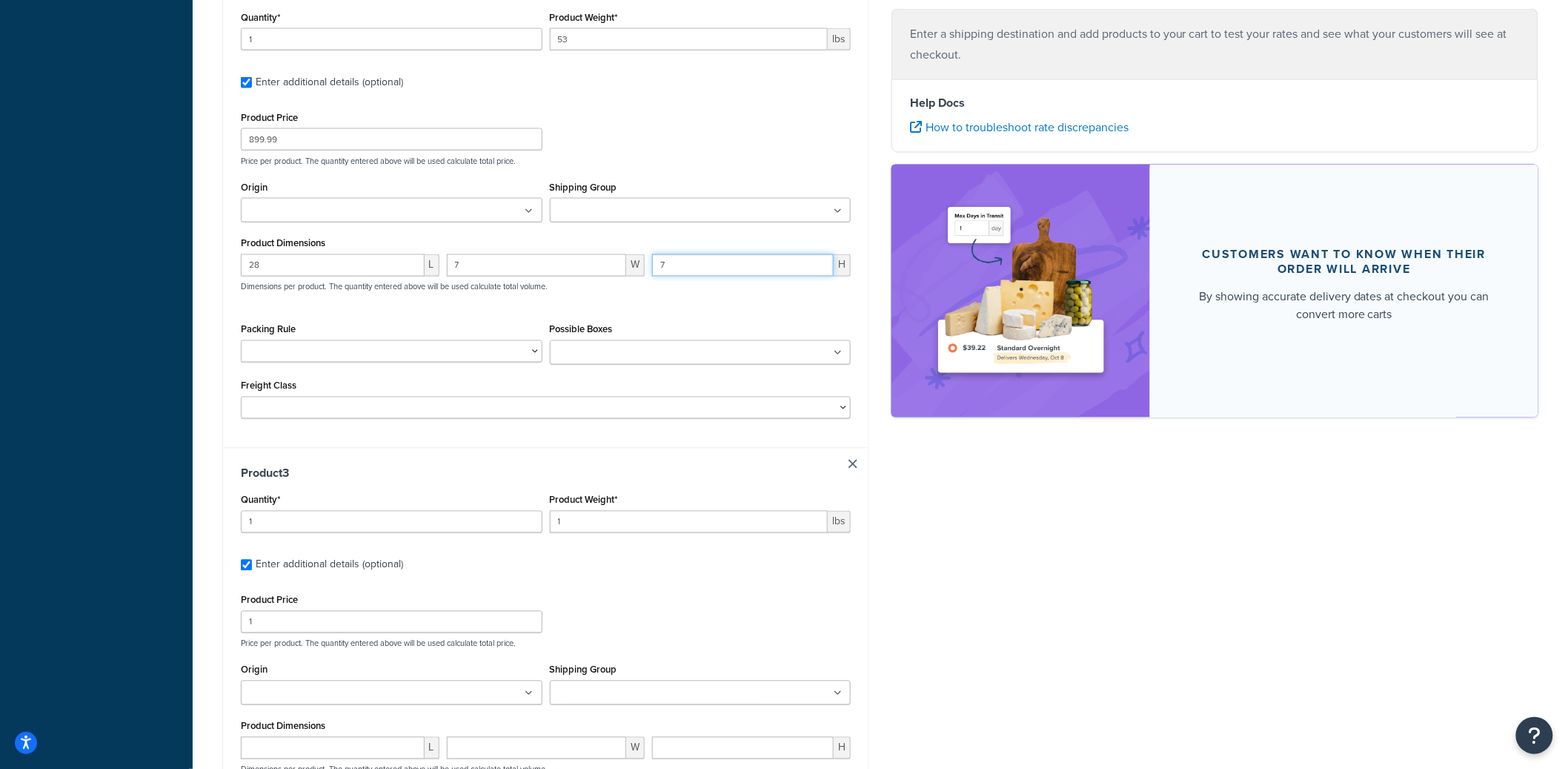
scroll to position [968, 0]
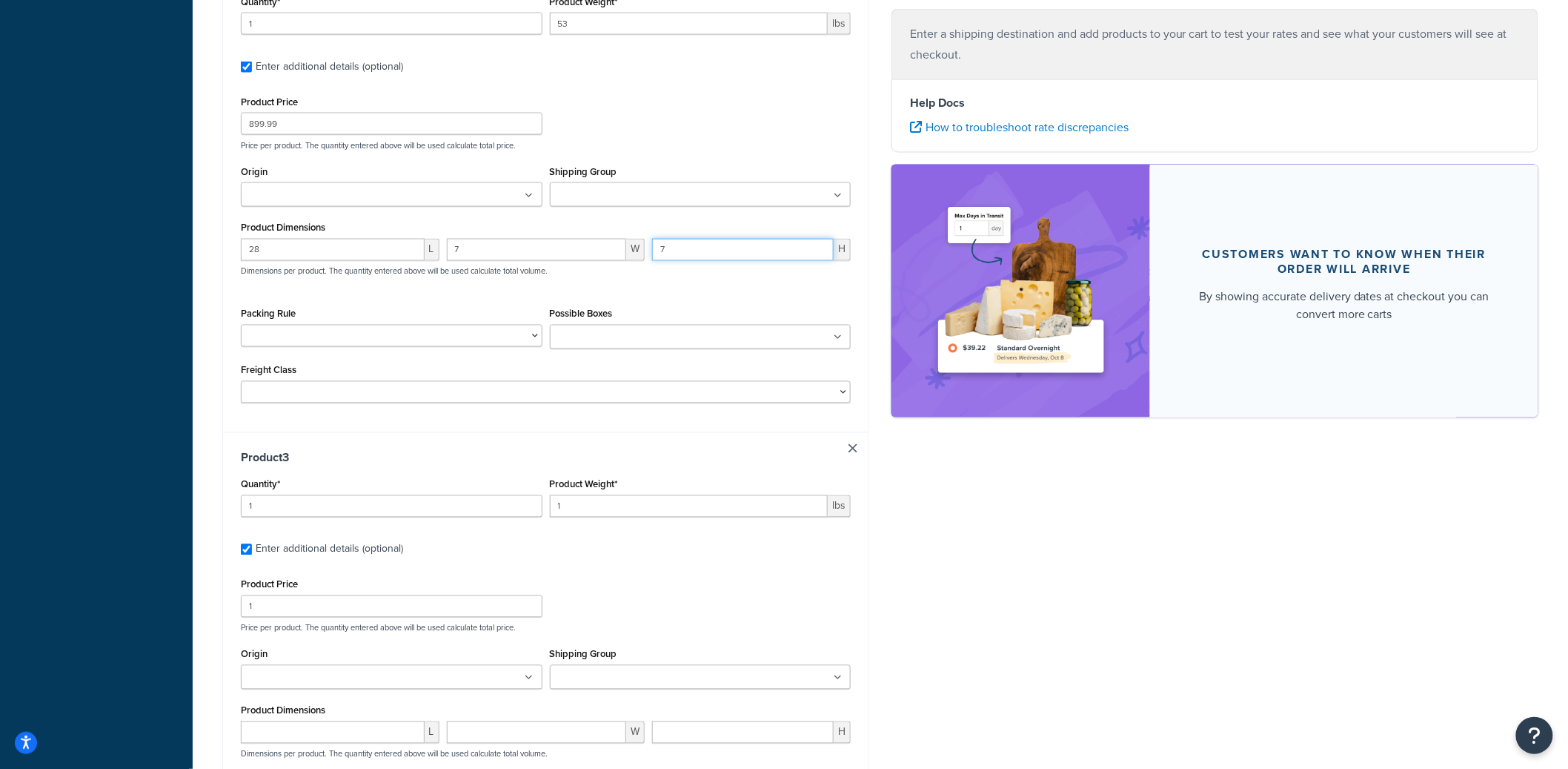
type input "7"
click at [621, 512] on input "1" at bounding box center [689, 506] width 278 height 22
type input "0.1"
type input "12"
type input "7.99"
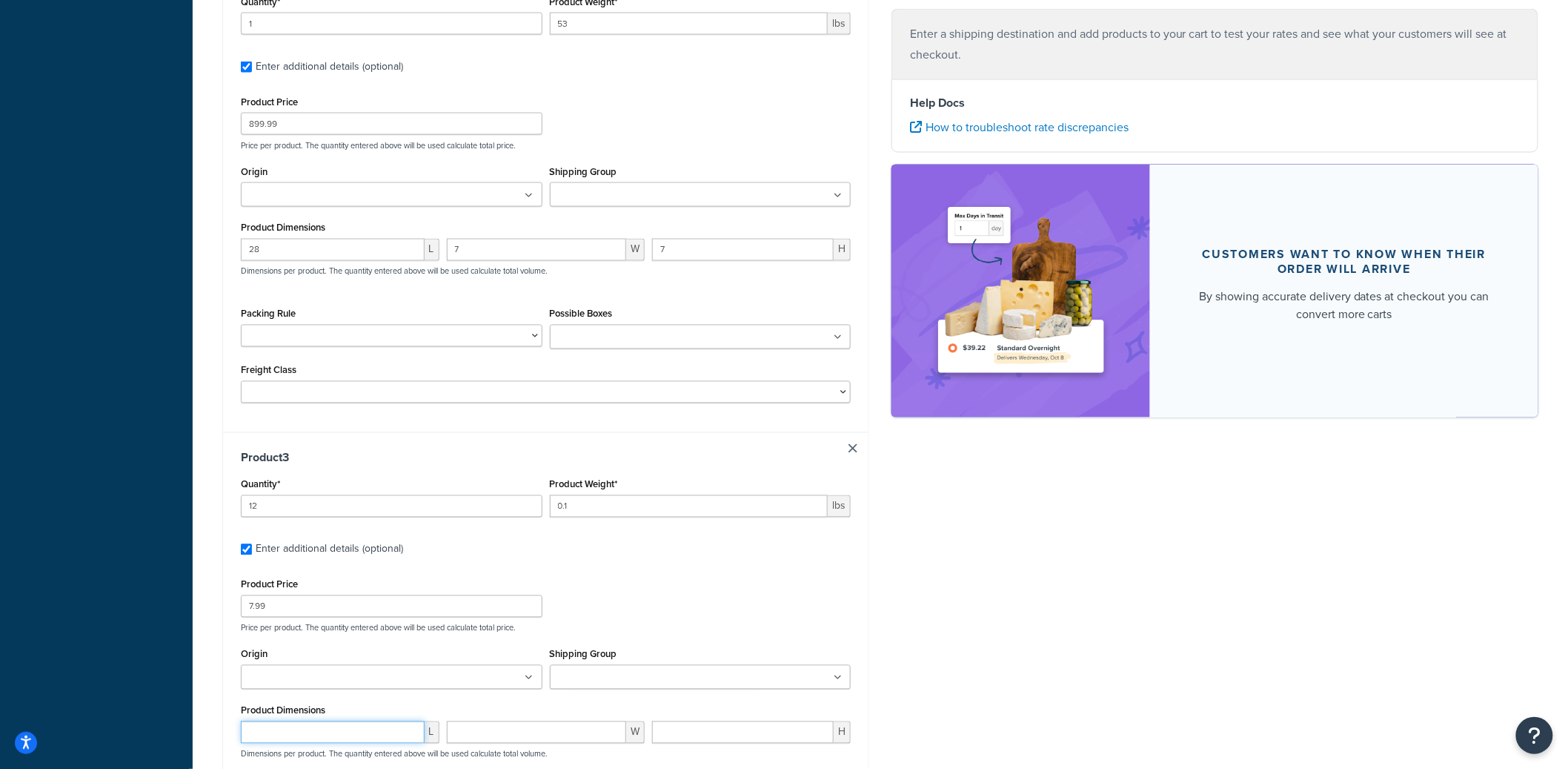
click at [312, 729] on input "number" at bounding box center [333, 732] width 184 height 22
type input "4"
type input "1"
click at [891, 597] on div "Ecommerce store : Edit TSP - Production https://mcprod.texas-speed.com/ Shippin…" at bounding box center [880, 553] width 1338 height 2819
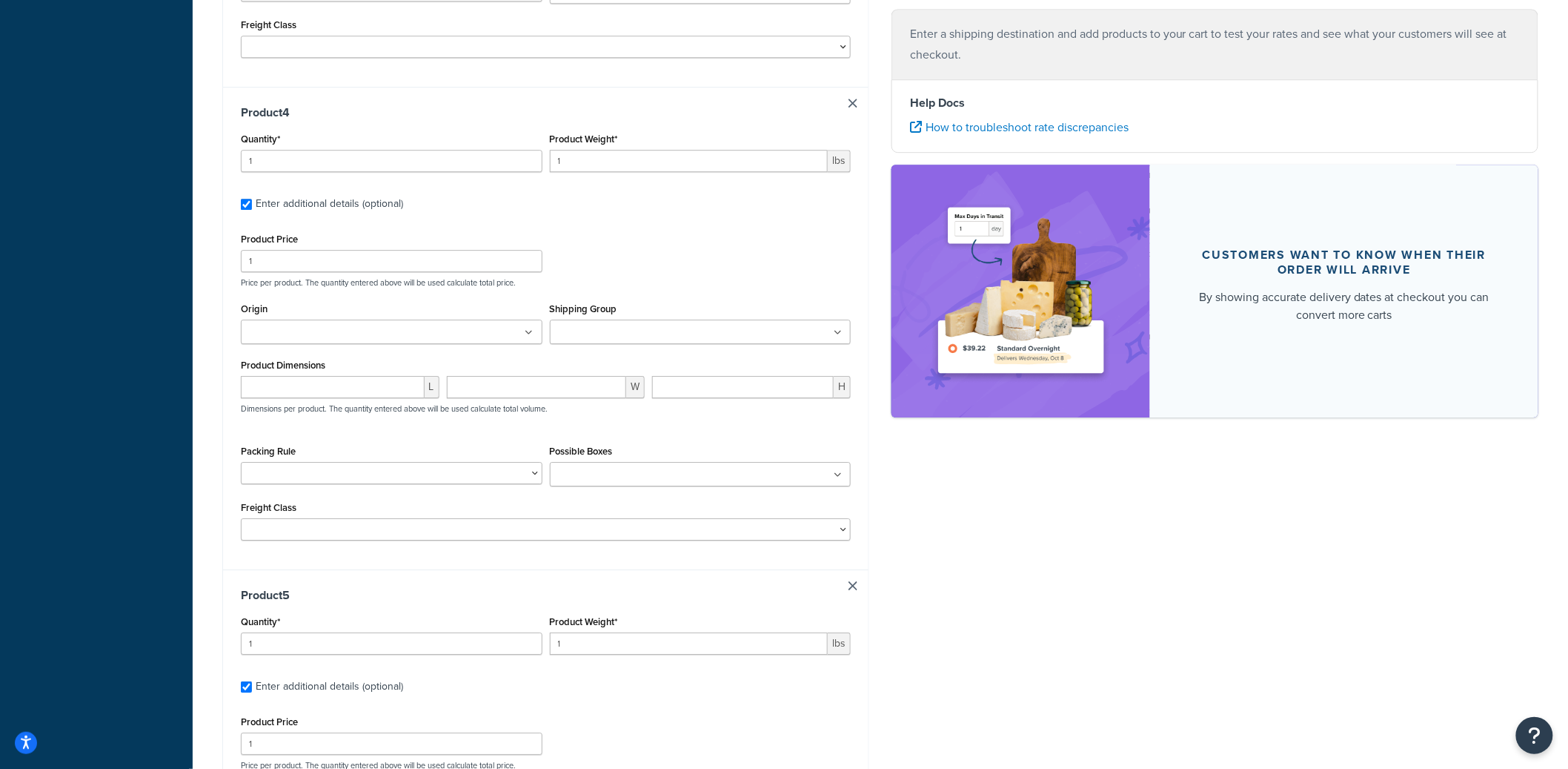
scroll to position [1811, 0]
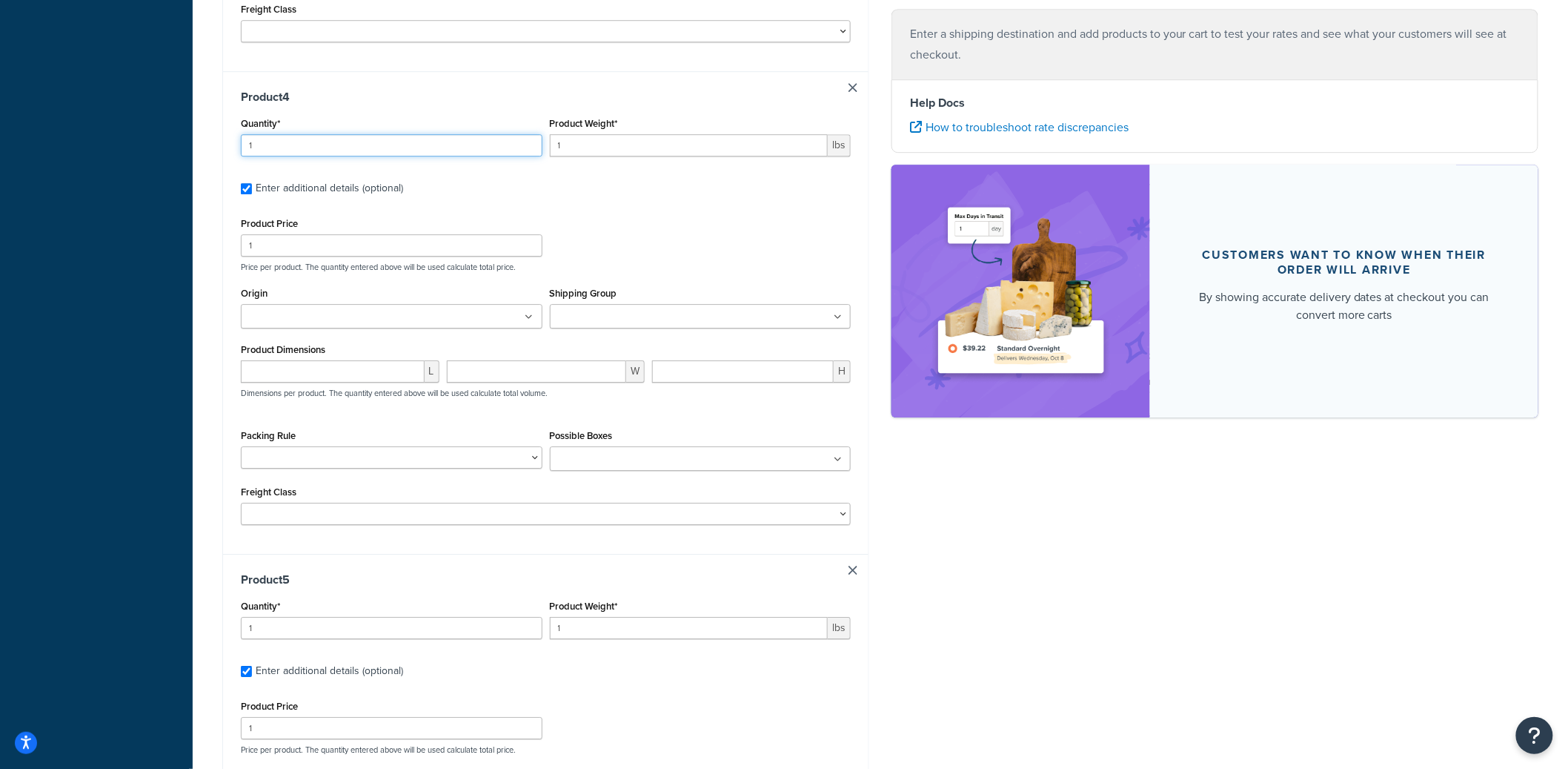
click at [365, 157] on input "1" at bounding box center [392, 146] width 301 height 22
type input "3"
type input "34.49"
click at [295, 382] on input "number" at bounding box center [333, 371] width 184 height 22
type input "12"
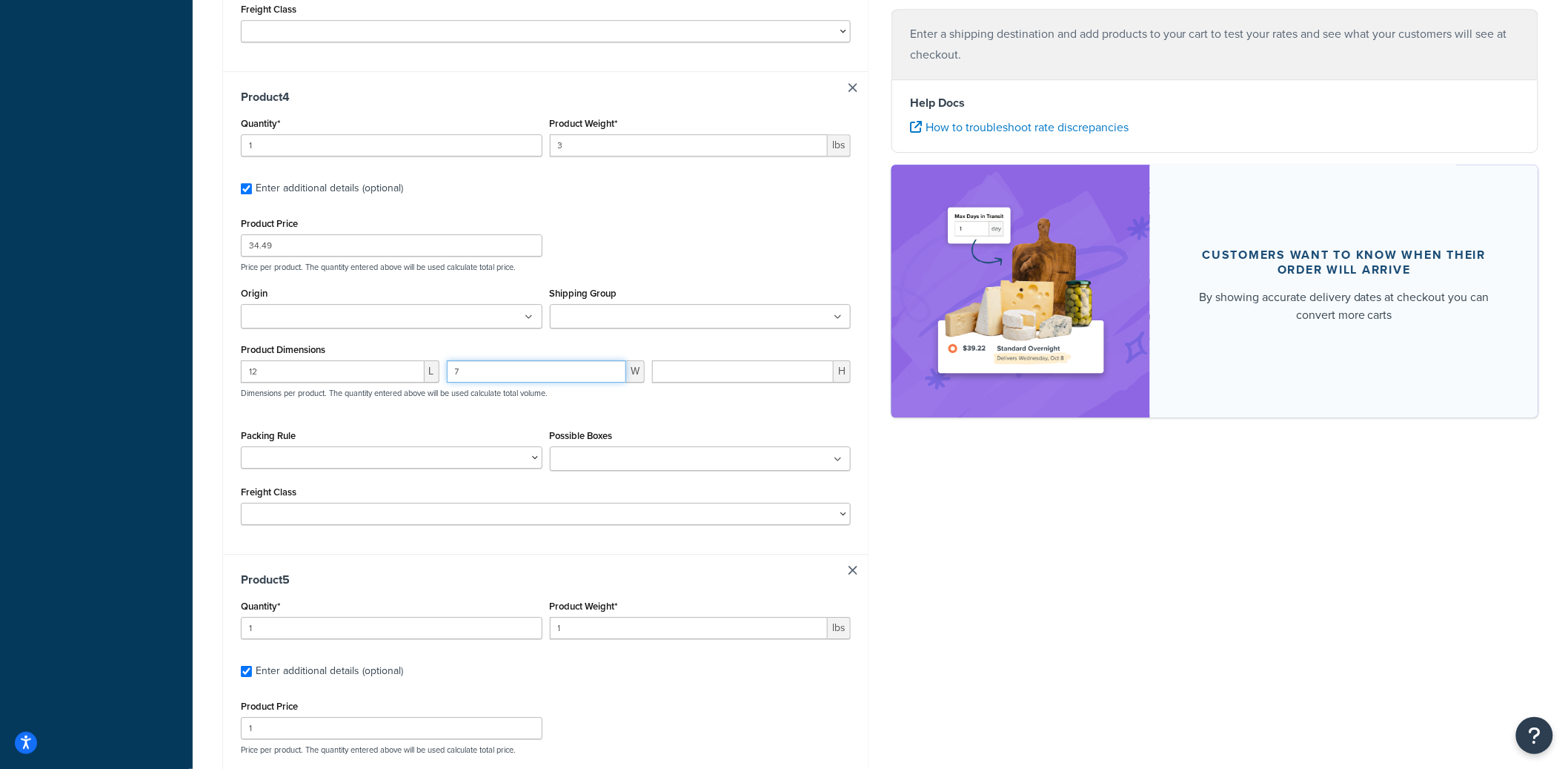
type input "7"
type input "13"
click at [718, 426] on div "Product Price 34.49 Price per product. The quantity entered above will be used …" at bounding box center [546, 370] width 609 height 312
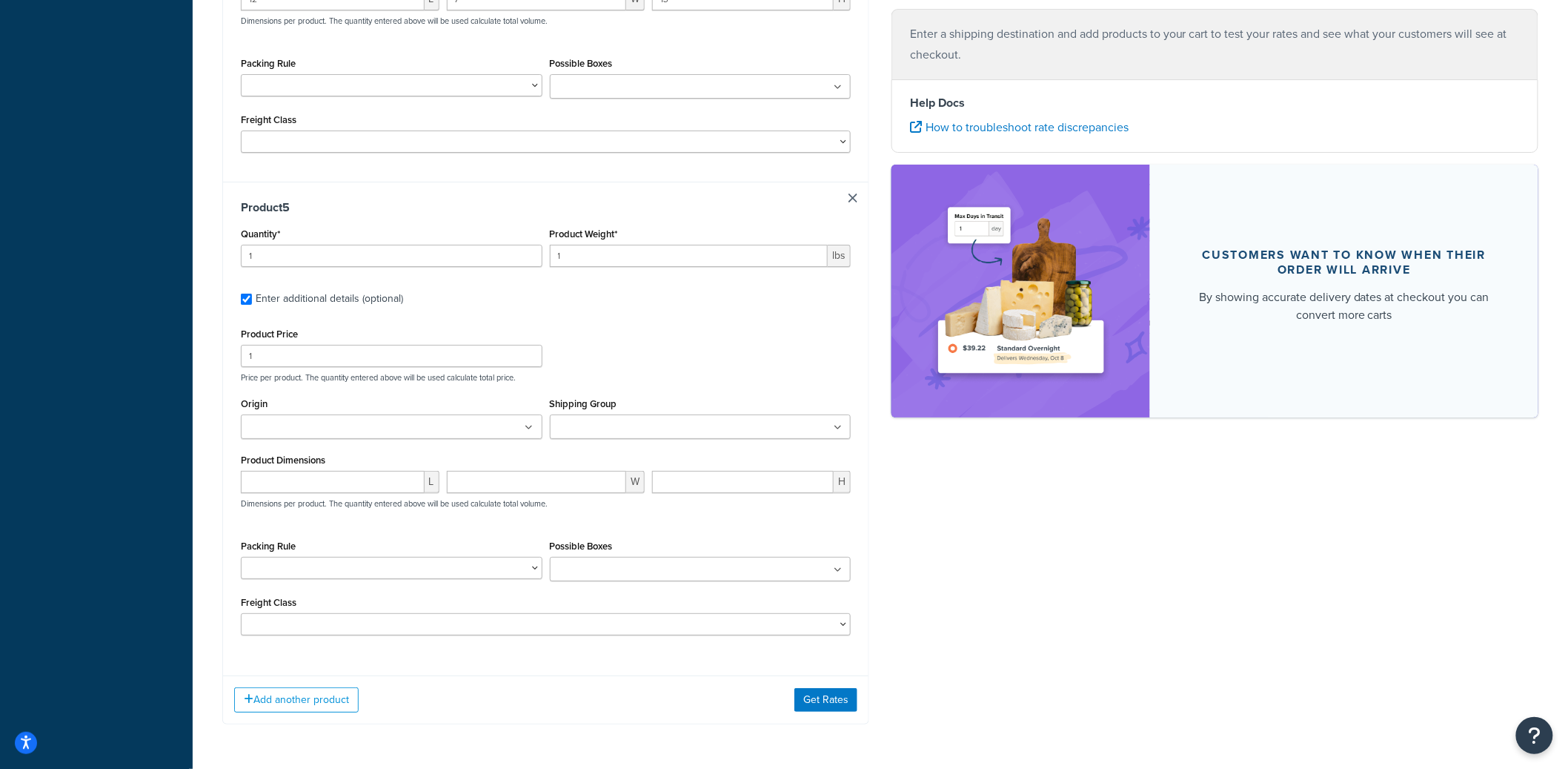
scroll to position [2235, 0]
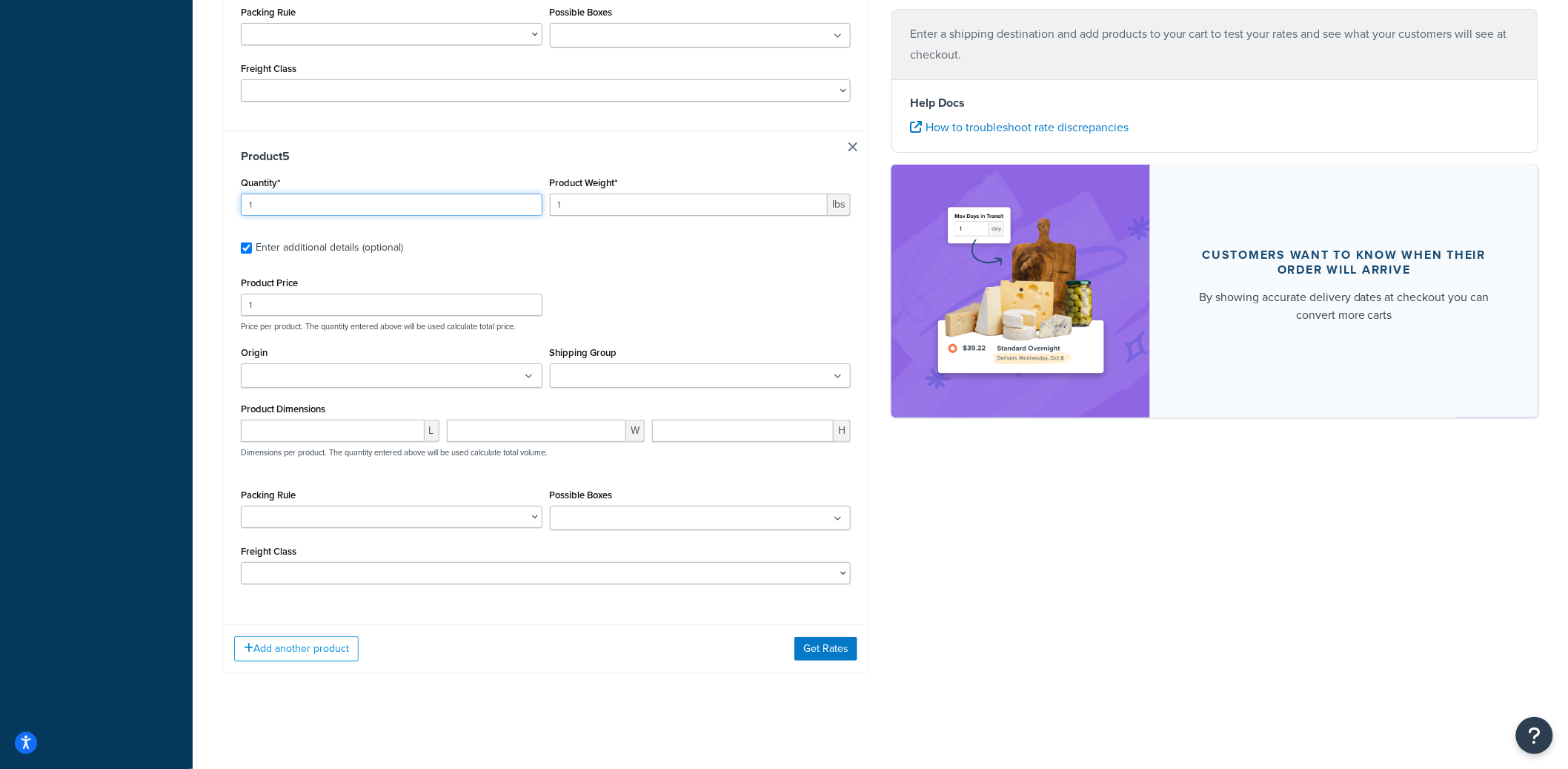
click at [335, 215] on input "1" at bounding box center [392, 204] width 301 height 22
type input "0.01"
type input "299.99"
click at [323, 442] on input "number" at bounding box center [333, 431] width 184 height 22
type input "0.1"
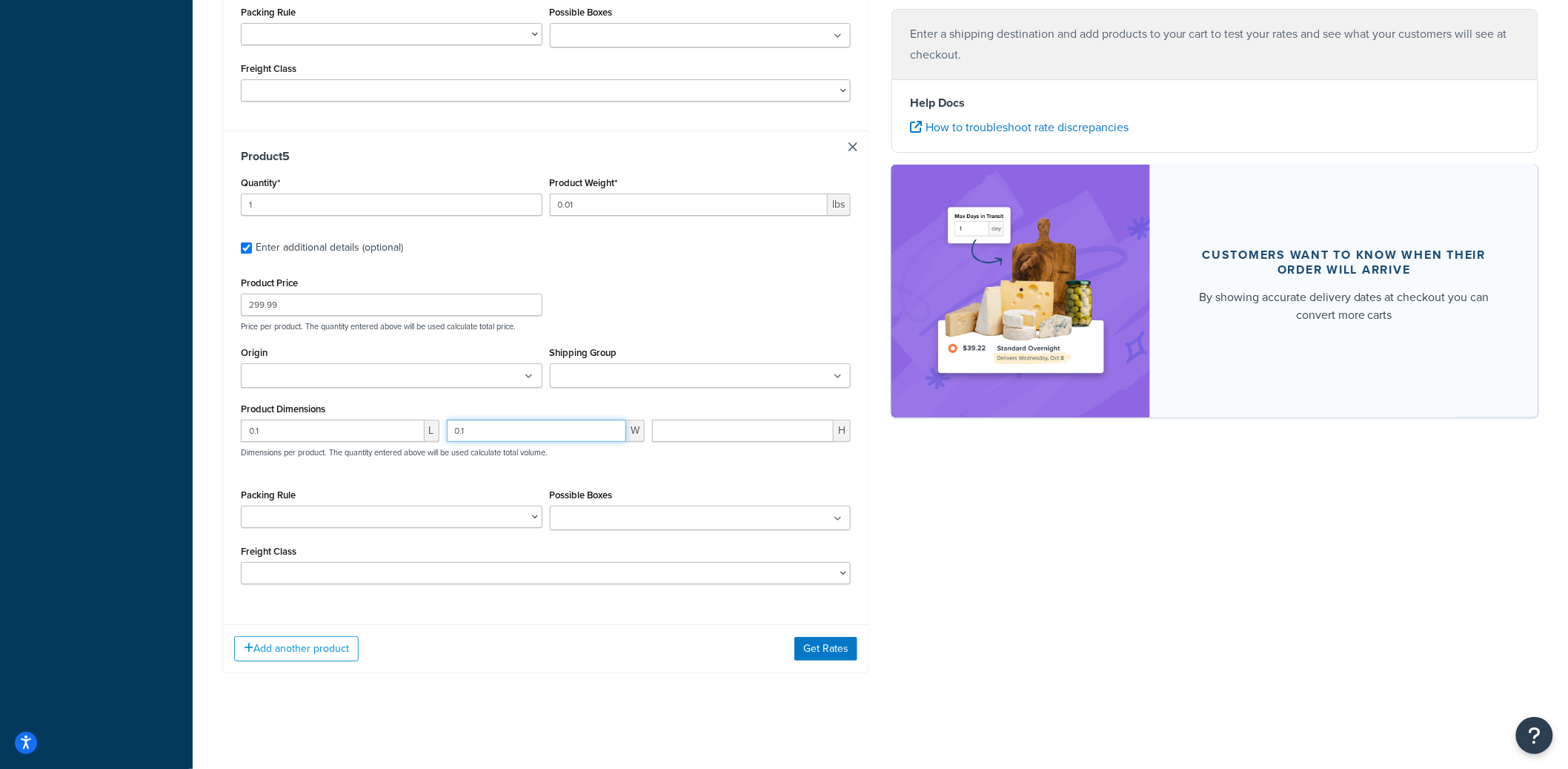
type input "0.1"
click at [849, 651] on button "Get Rates" at bounding box center [826, 649] width 63 height 24
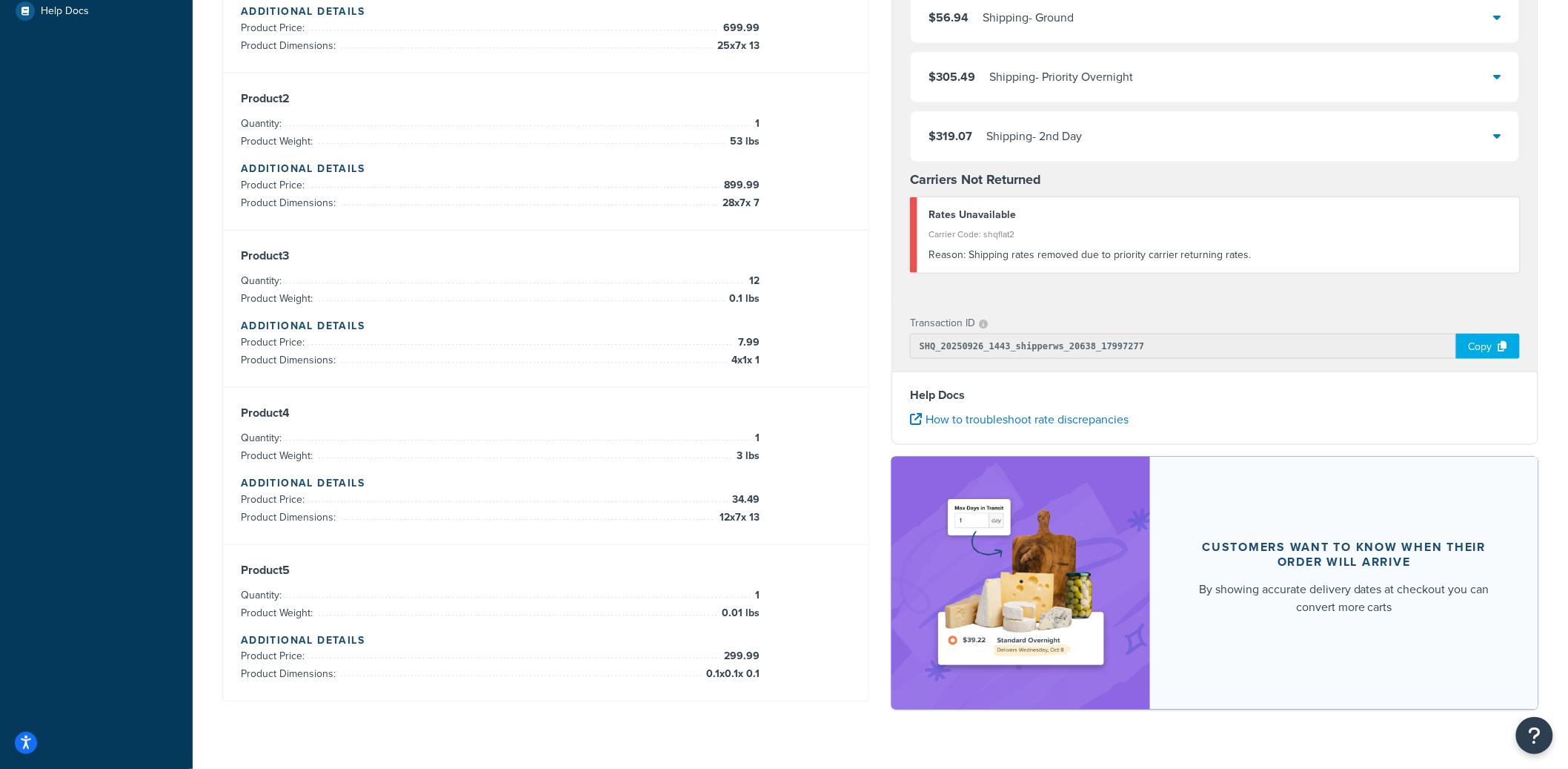
scroll to position [335, 0]
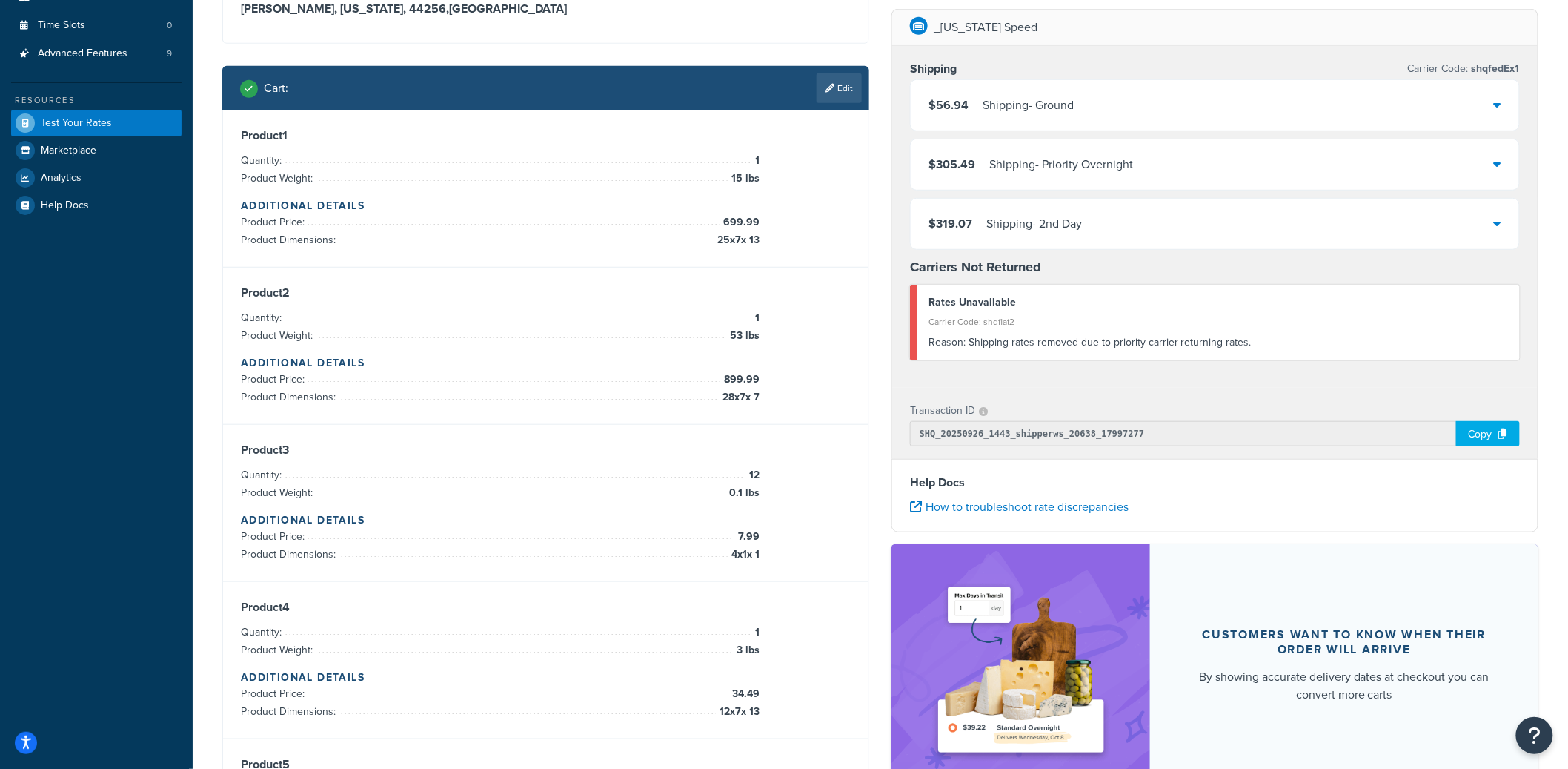
click at [1119, 104] on div "$56.94 Shipping - Ground" at bounding box center [1215, 105] width 609 height 50
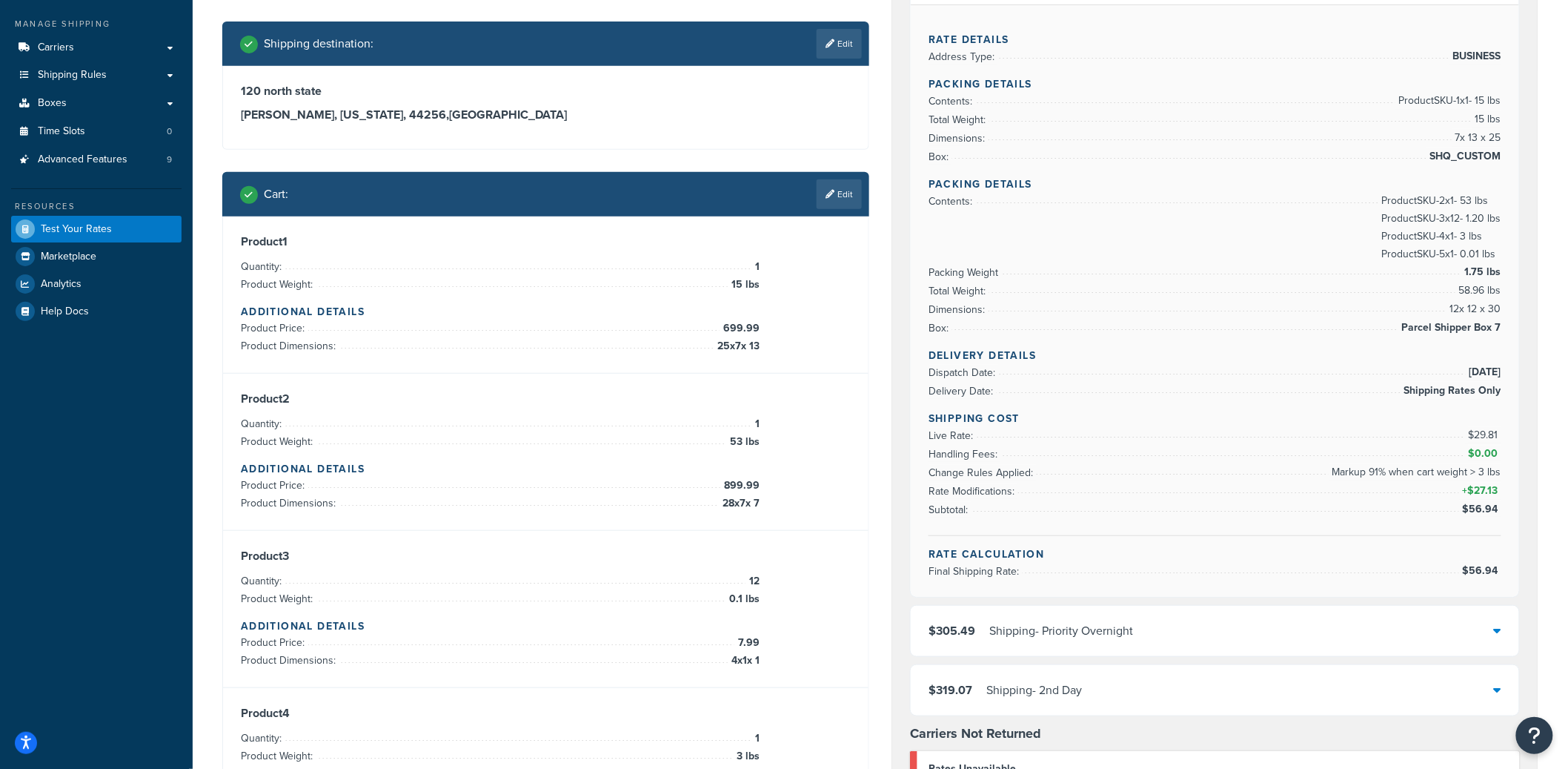
scroll to position [227, 0]
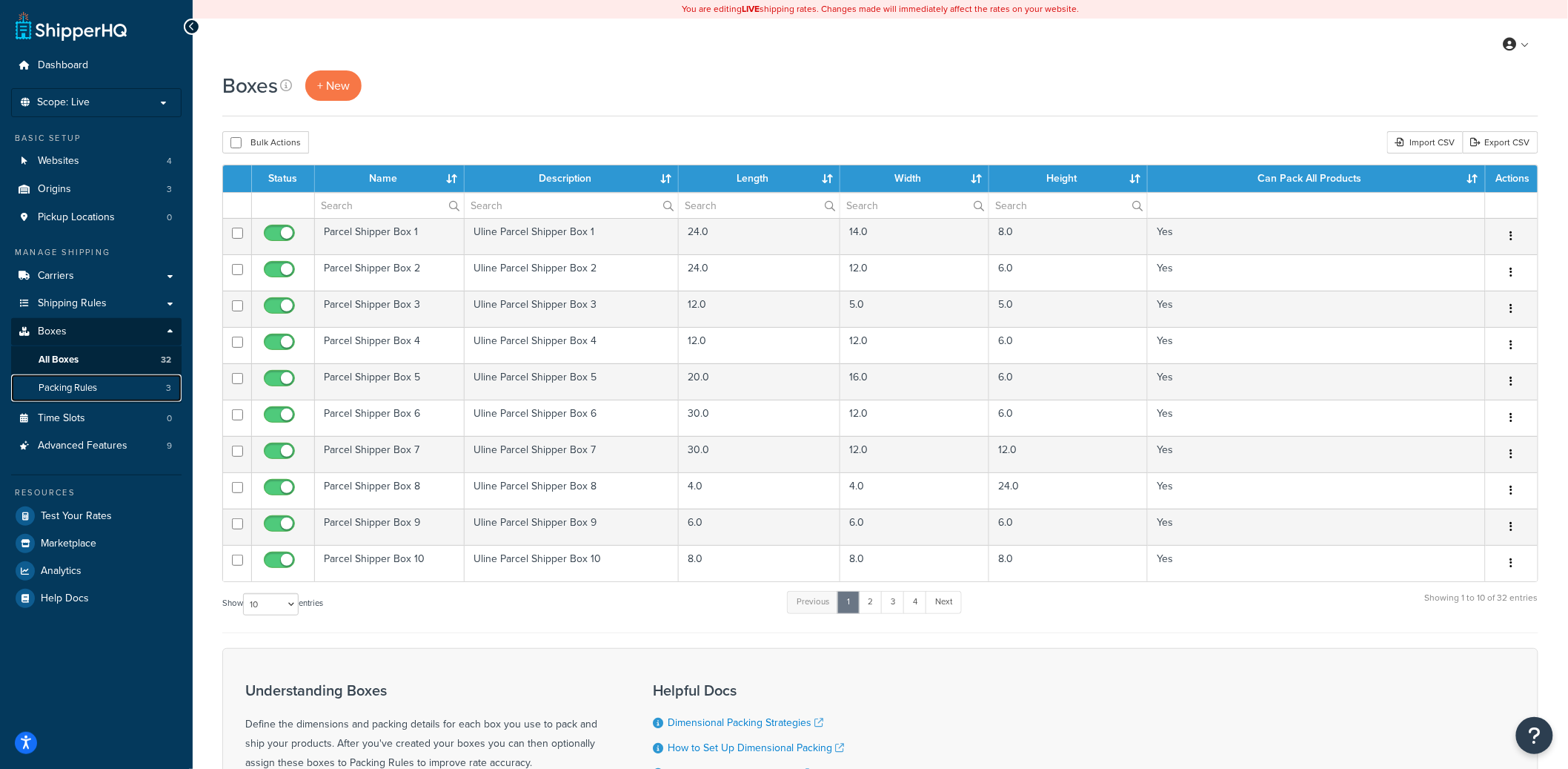
click at [153, 376] on link "Packing Rules 3" at bounding box center [96, 388] width 170 height 27
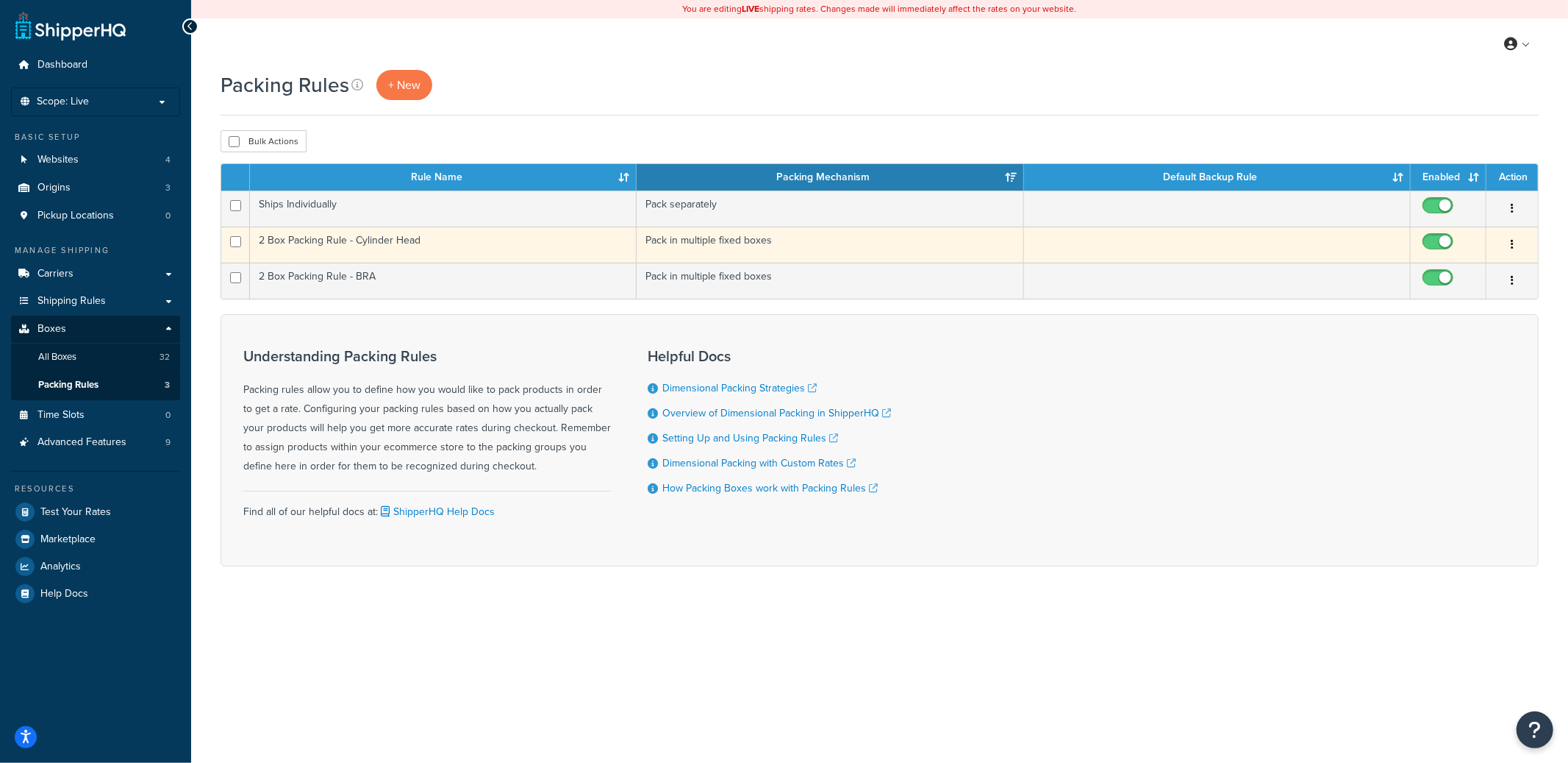
click at [439, 253] on td "2 Box Packing Rule - Cylinder Head" at bounding box center [444, 244] width 387 height 36
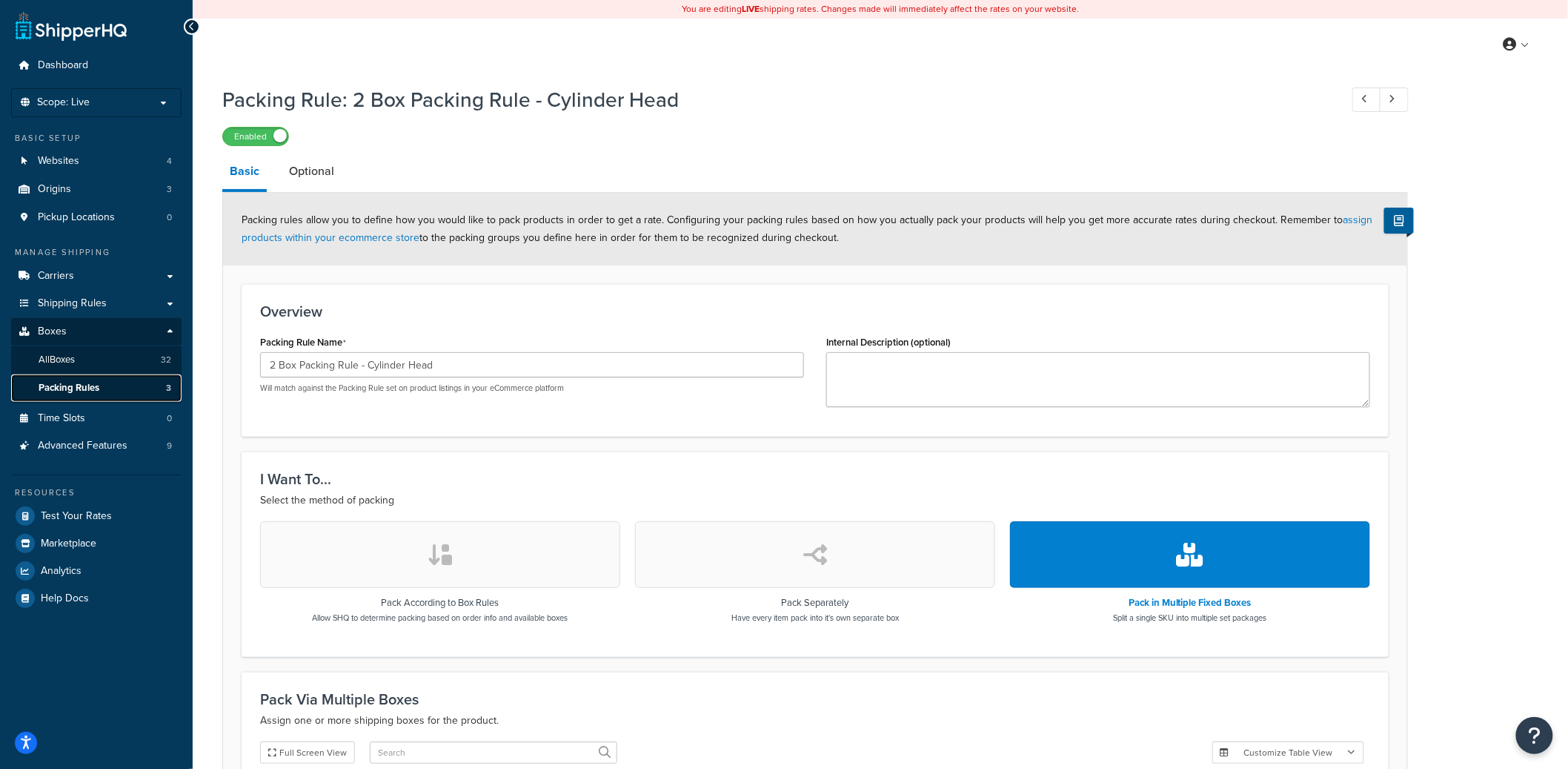
click at [131, 388] on link "Packing Rules 3" at bounding box center [96, 388] width 170 height 27
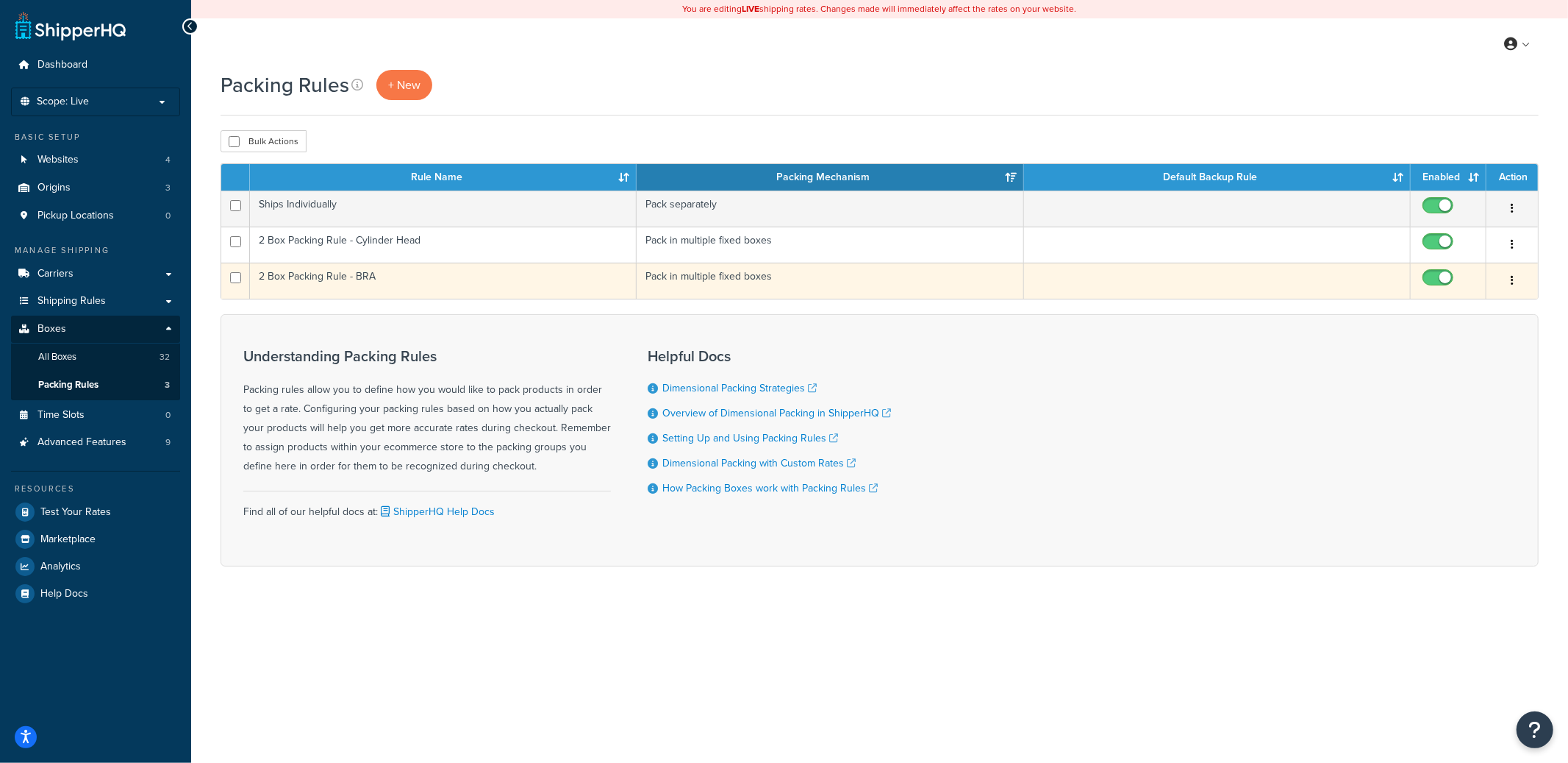
click at [422, 292] on td "2 Box Packing Rule - BRA" at bounding box center [444, 281] width 387 height 36
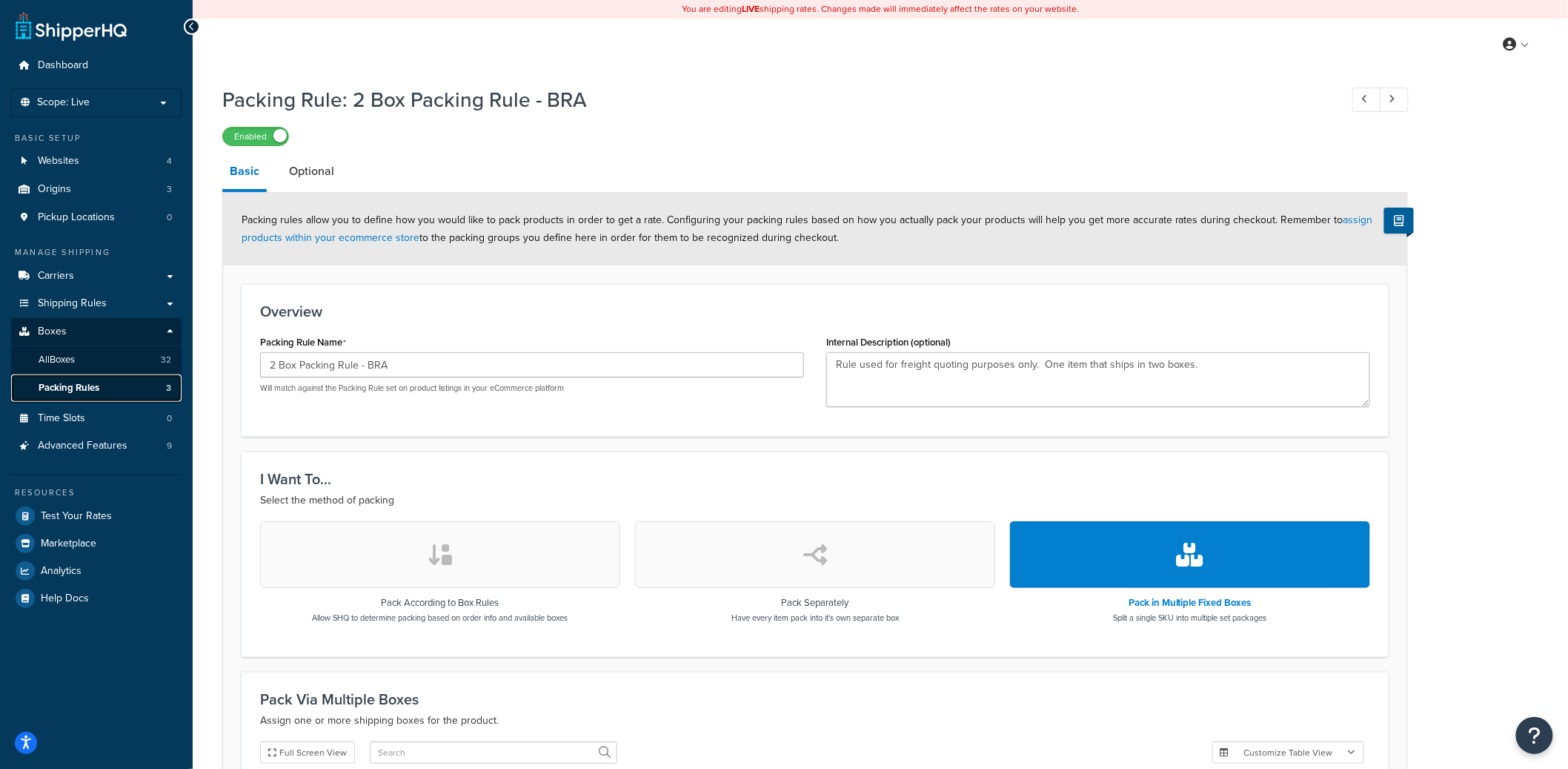
click at [129, 391] on link "Packing Rules 3" at bounding box center [96, 388] width 170 height 27
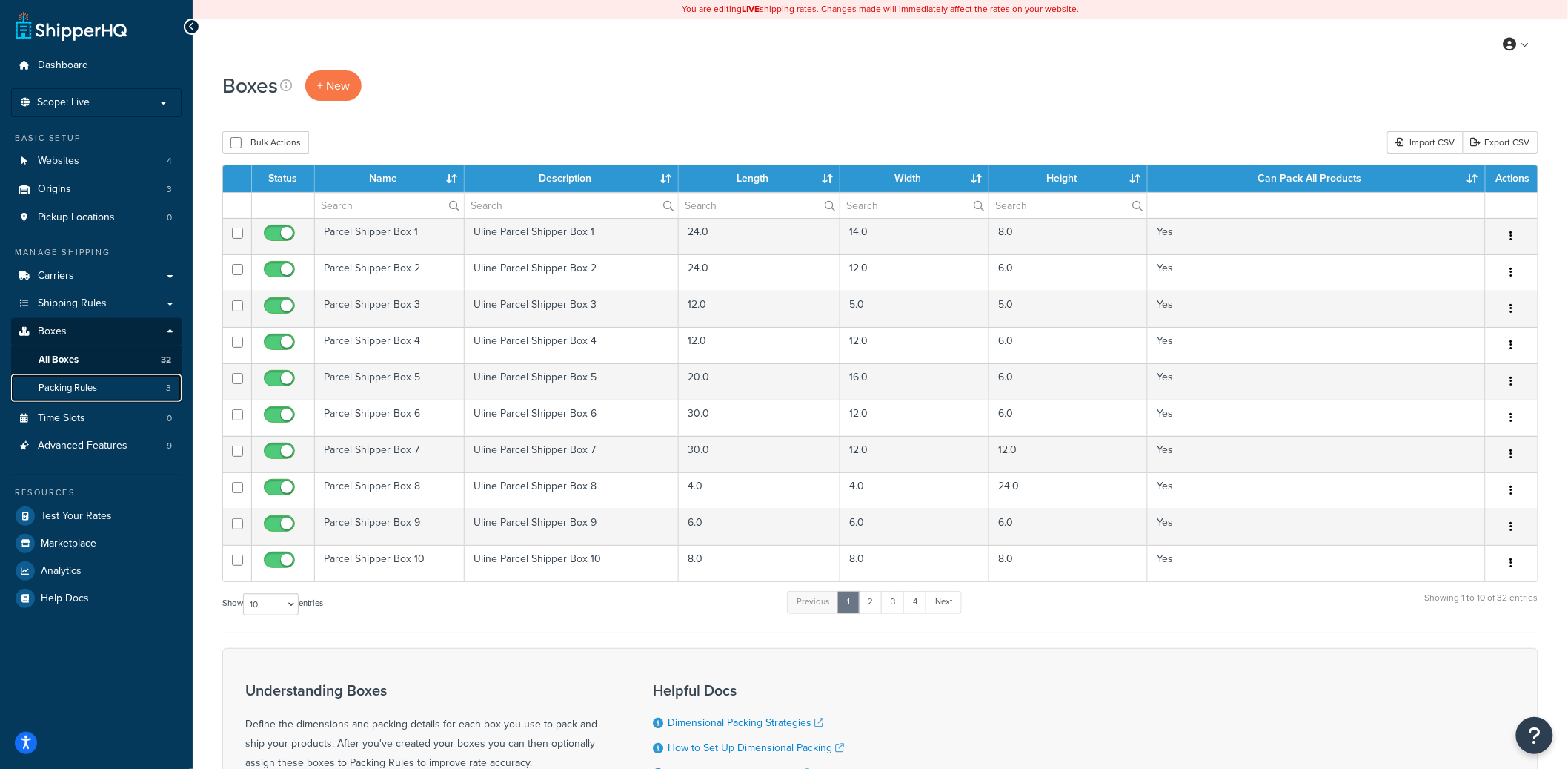
click at [108, 392] on link "Packing Rules 3" at bounding box center [96, 388] width 170 height 27
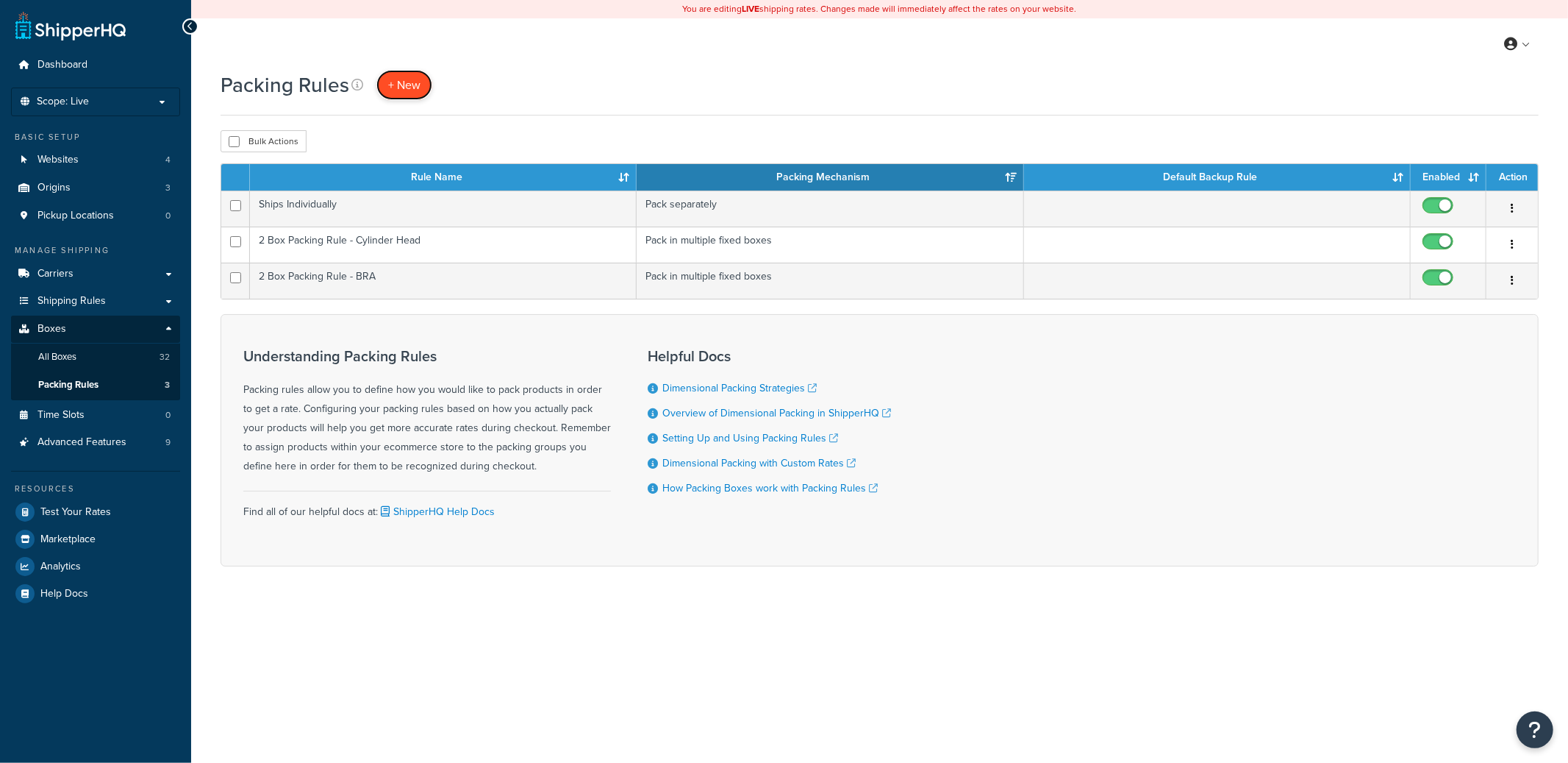
click at [389, 88] on span "+ New" at bounding box center [405, 85] width 32 height 17
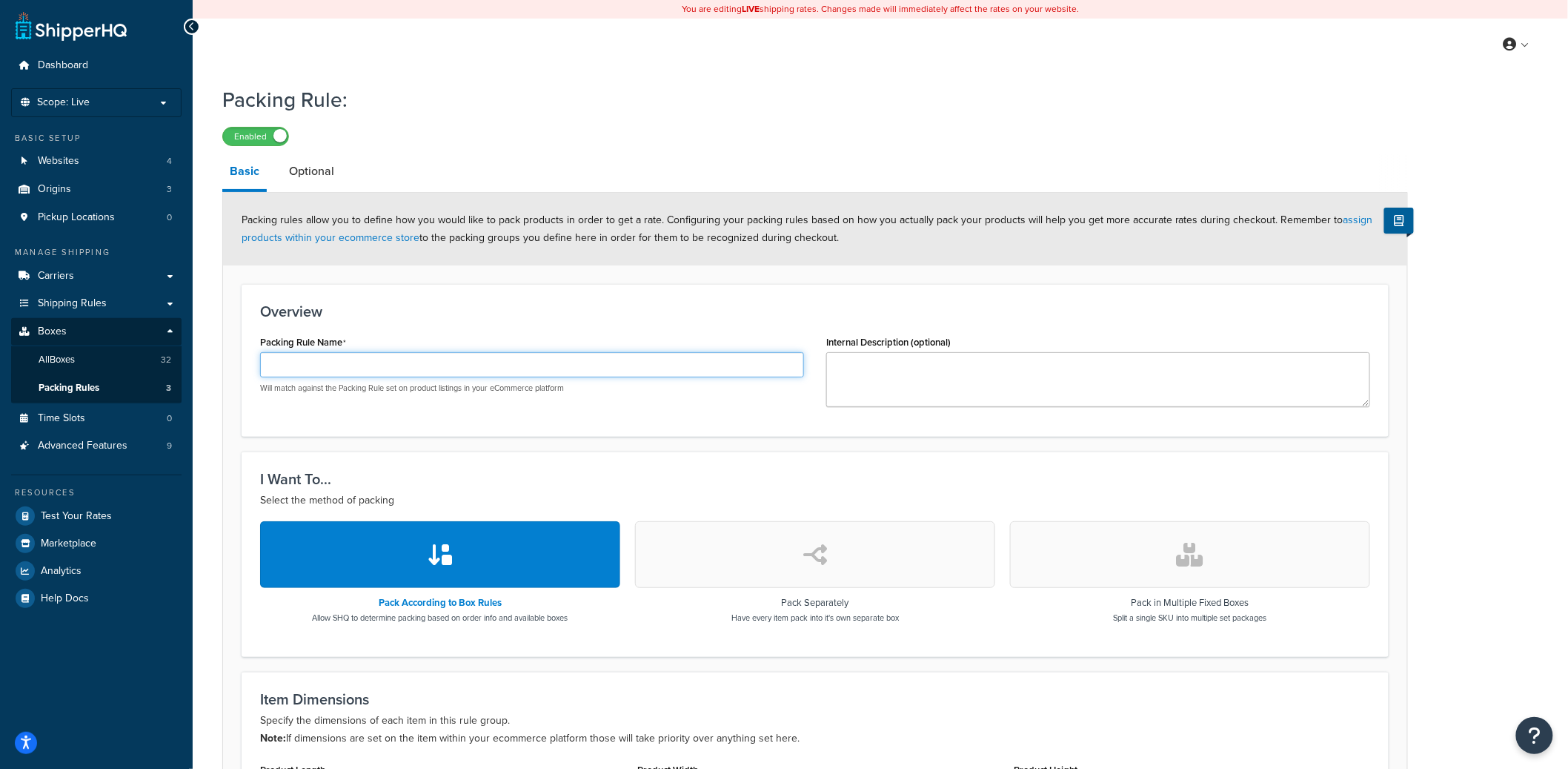
click at [393, 363] on input "Packing Rule Name" at bounding box center [531, 364] width 544 height 26
type input "Test - Packing Rule"
click at [1105, 552] on button "button" at bounding box center [1189, 554] width 360 height 66
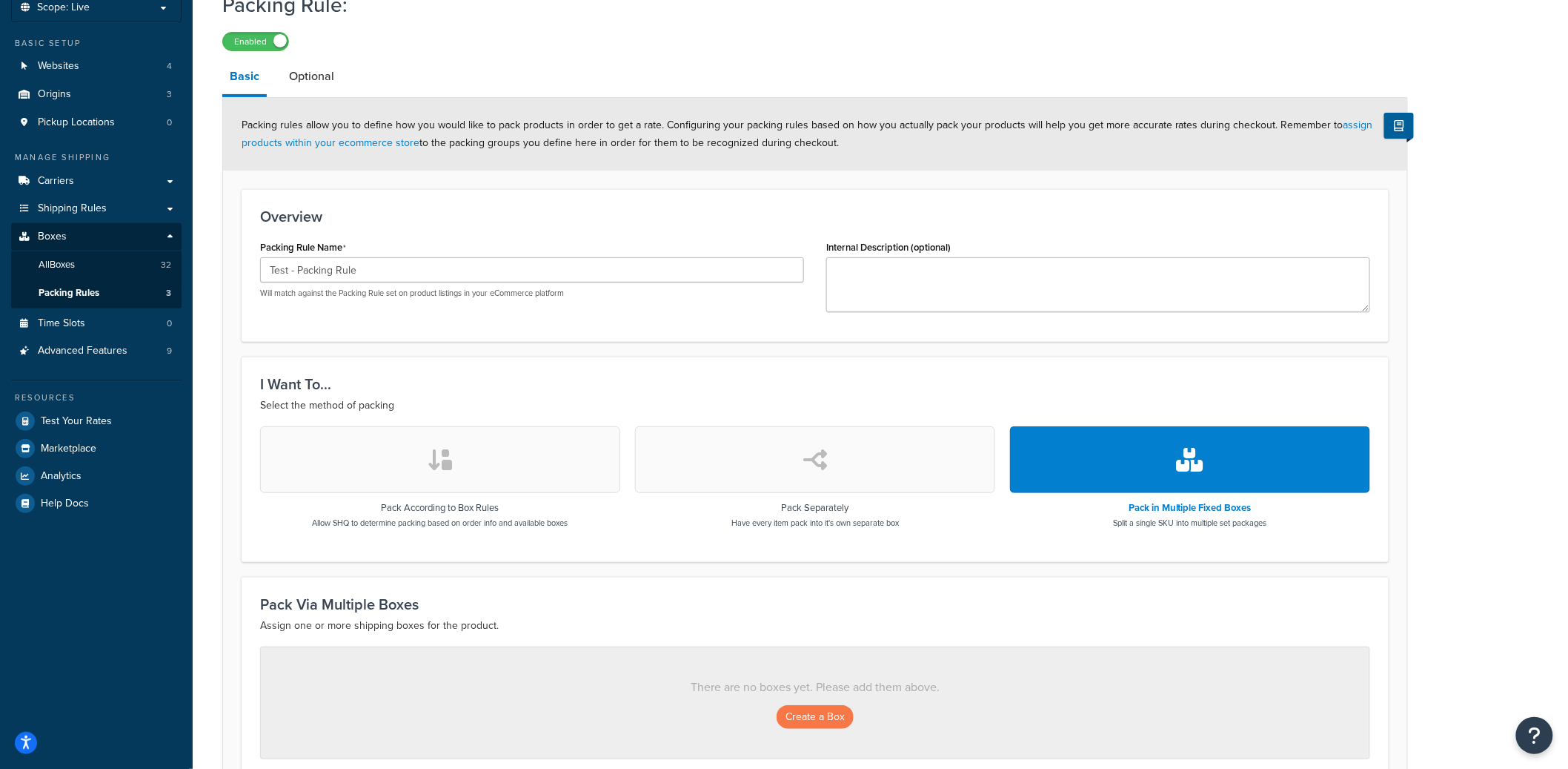
scroll to position [245, 0]
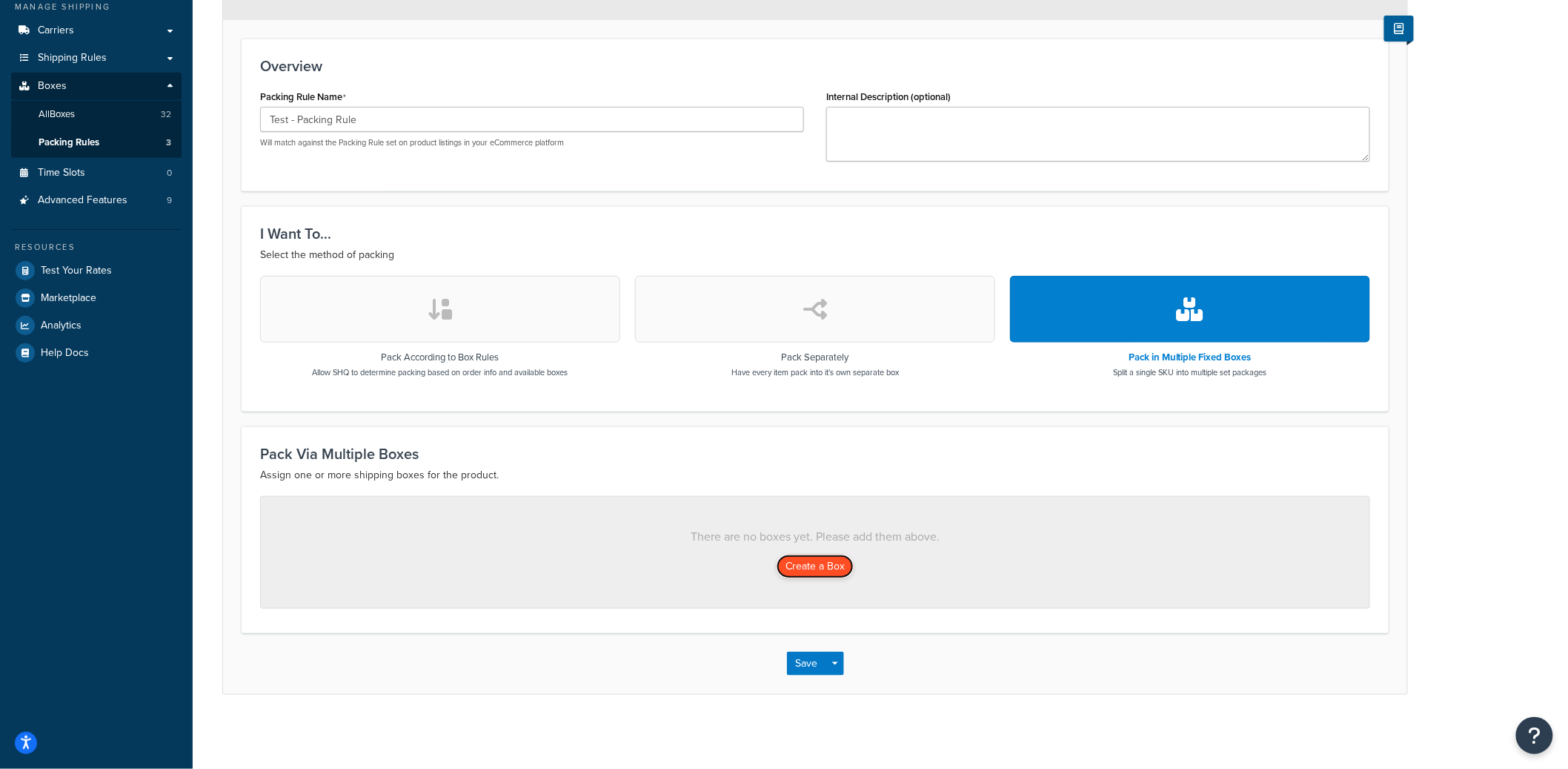
click at [802, 565] on button "Create a Box" at bounding box center [815, 566] width 77 height 24
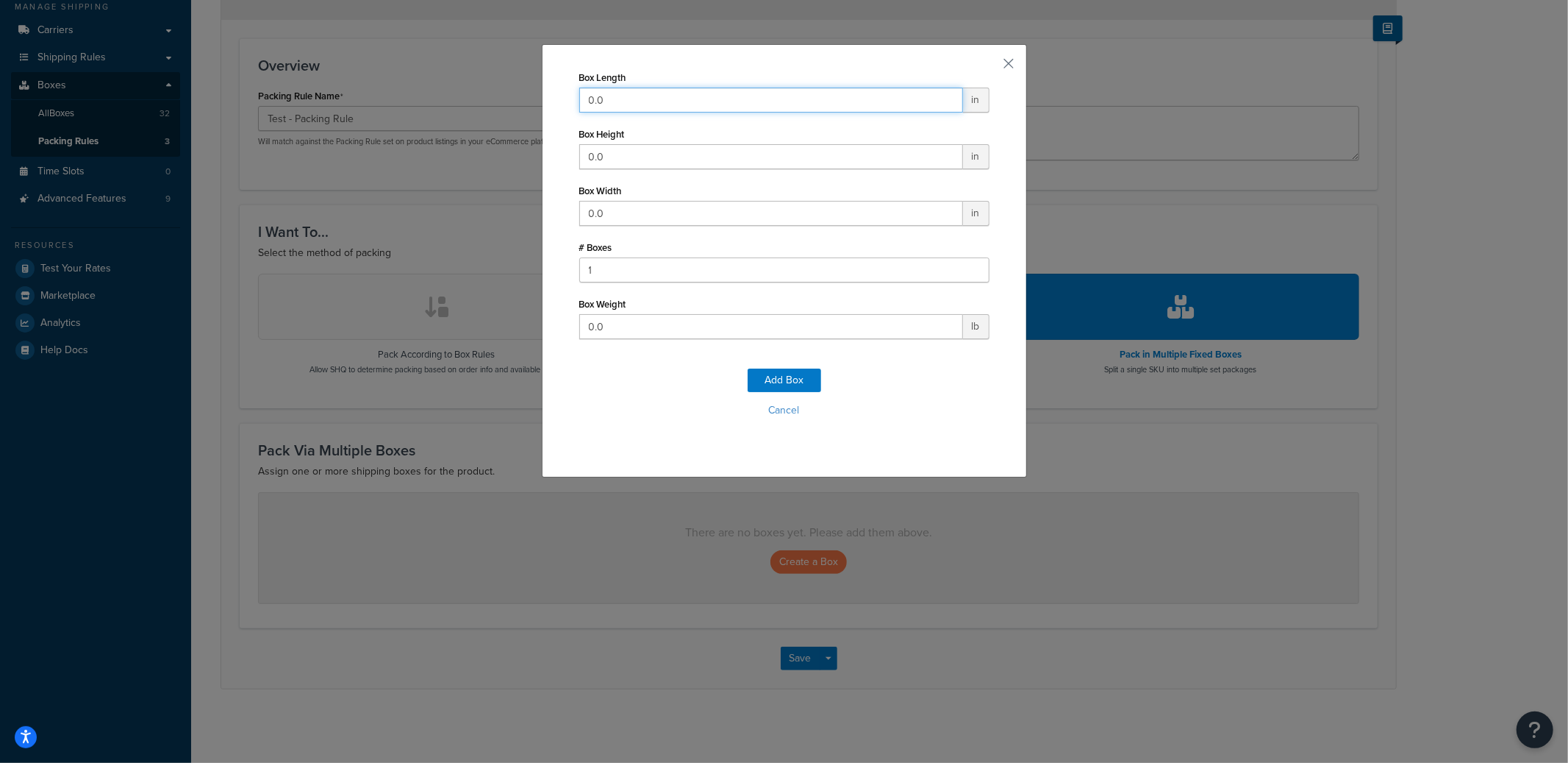
drag, startPoint x: 630, startPoint y: 101, endPoint x: 525, endPoint y: 101, distance: 105.0
click at [525, 101] on div "Box Length 0.0 in Box Height 0.0 in Box Width 0.0 in # Boxes 1 Box Weight 0.0 l…" at bounding box center [784, 381] width 1568 height 763
type input "41"
type input "34"
type input "25"
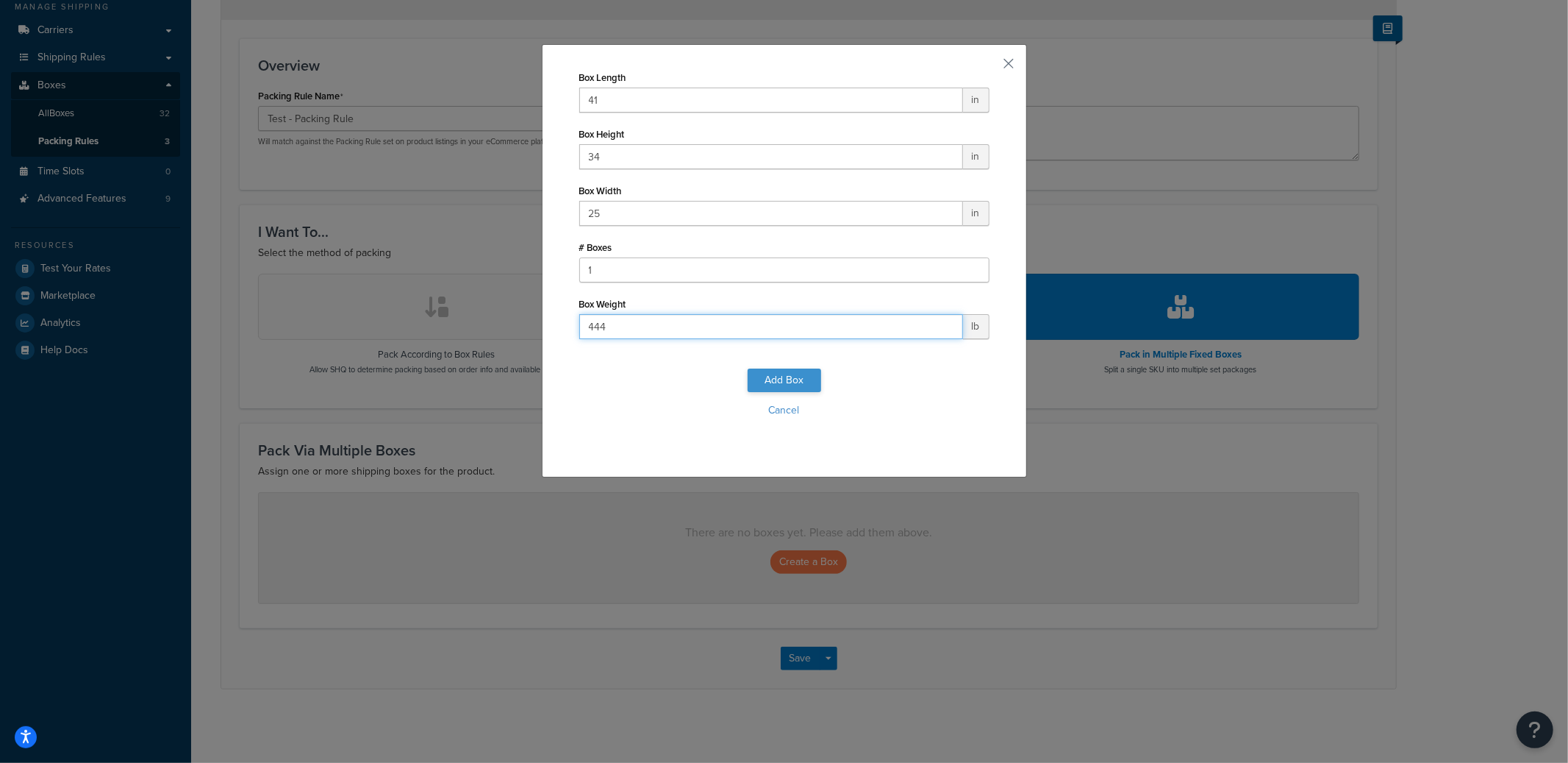
type input "444"
click at [786, 381] on button "Add Box" at bounding box center [784, 380] width 74 height 24
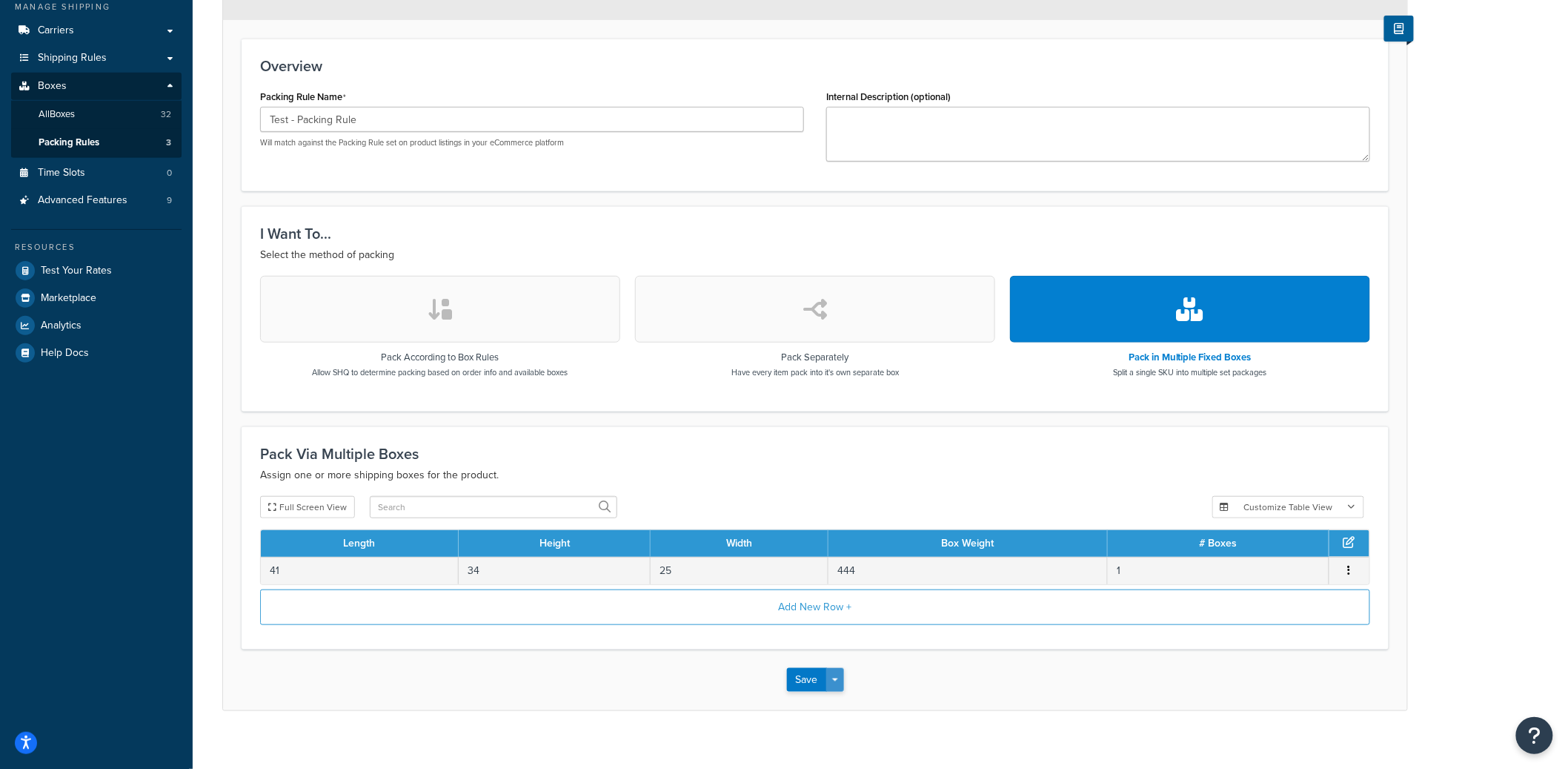
click at [836, 680] on button "Save Dropdown" at bounding box center [834, 680] width 18 height 24
click at [839, 703] on button "Save and Edit" at bounding box center [858, 707] width 143 height 32
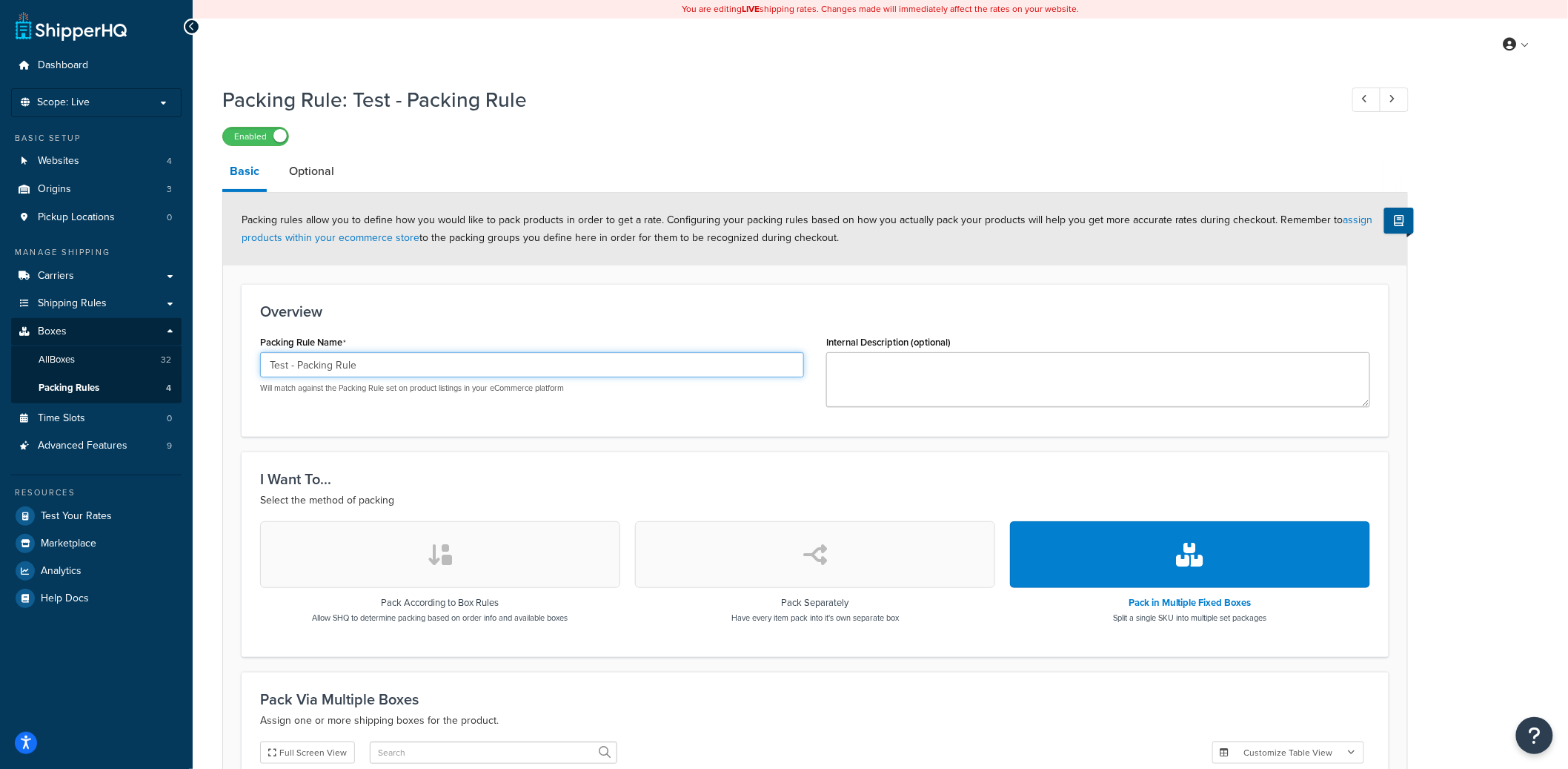
click at [329, 355] on input "Test - Packing Rule" at bounding box center [531, 364] width 544 height 26
click at [263, 142] on label "Enabled" at bounding box center [255, 136] width 66 height 18
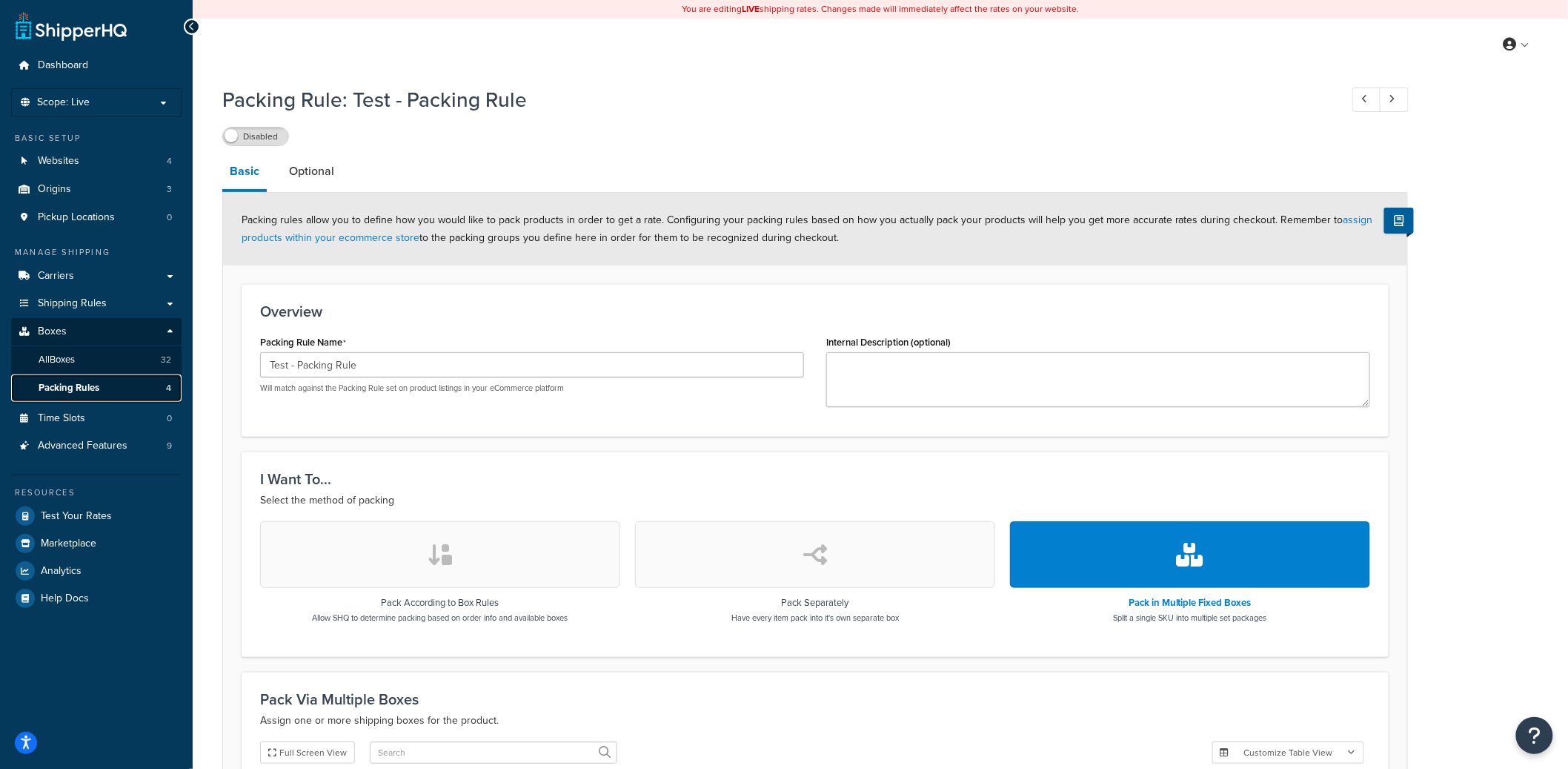
click at [134, 387] on link "Packing Rules 4" at bounding box center [96, 388] width 170 height 27
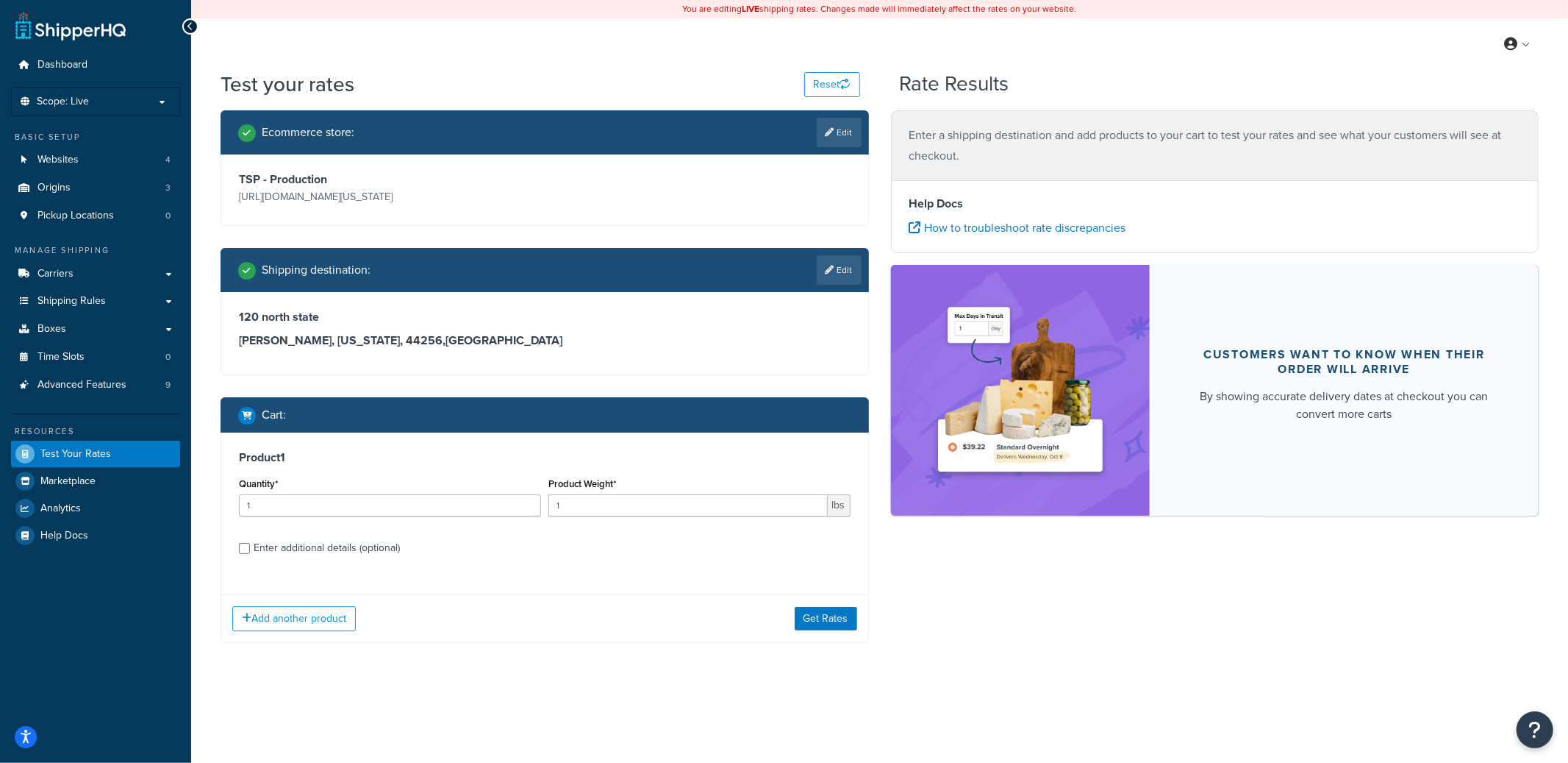
click at [329, 553] on div "Enter additional details (optional)" at bounding box center [326, 548] width 146 height 20
click at [250, 553] on input "Enter additional details (optional)" at bounding box center [244, 548] width 11 height 11
checkbox input "true"
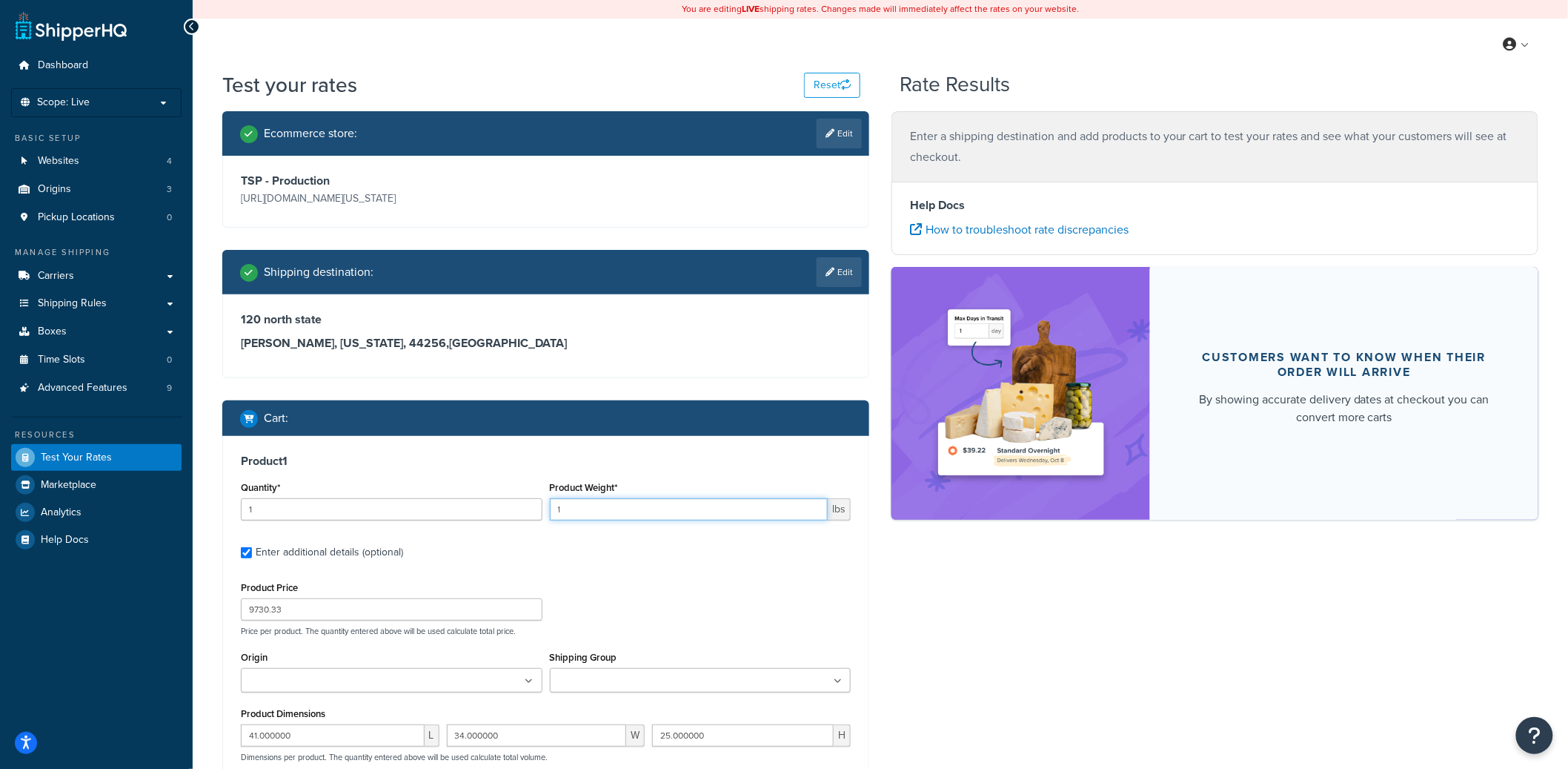
drag, startPoint x: 580, startPoint y: 514, endPoint x: 524, endPoint y: 507, distance: 56.4
click at [524, 507] on div "Quantity* 1 Product Weight* 1 lbs" at bounding box center [546, 504] width 617 height 55
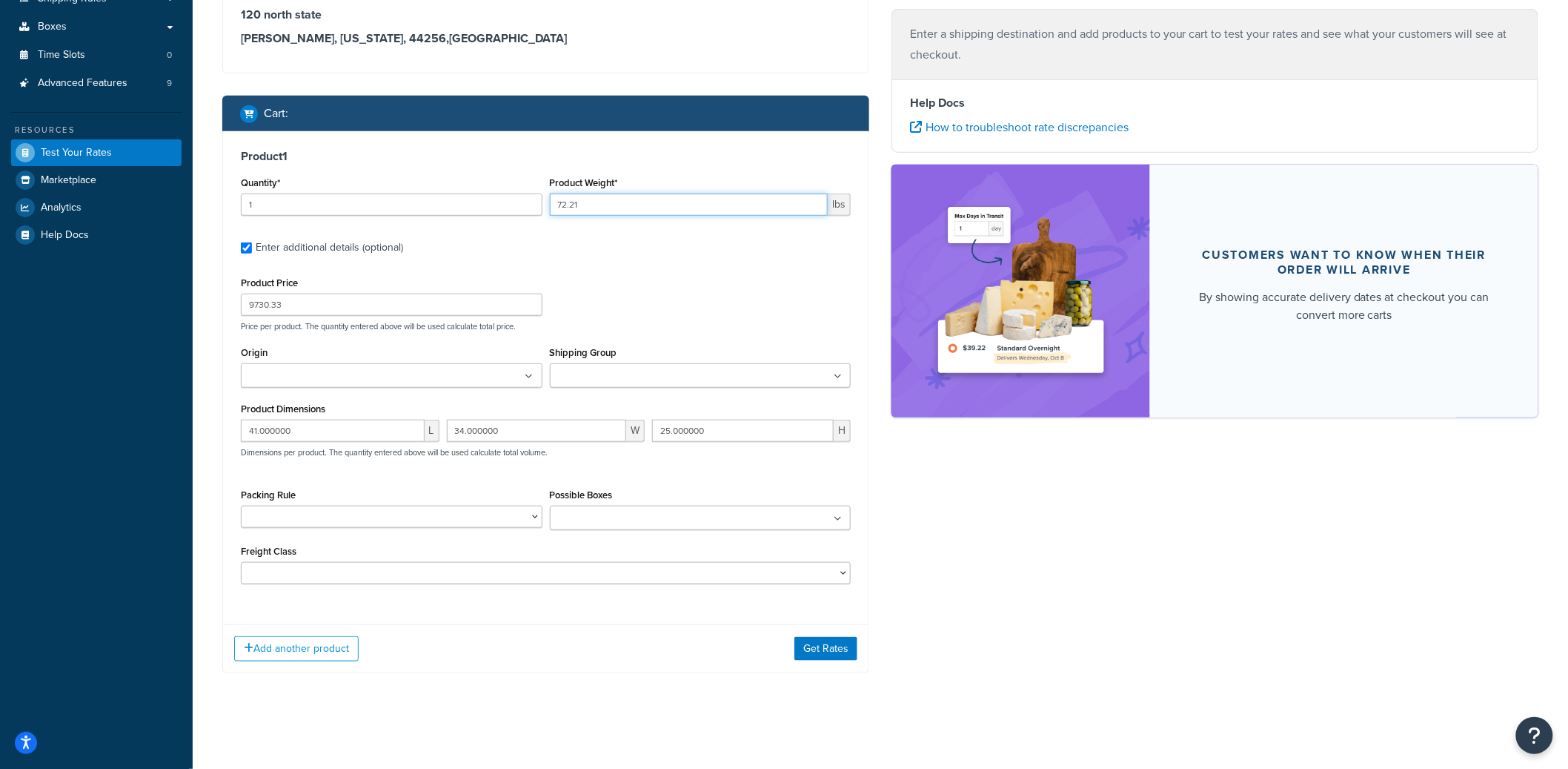
scroll to position [306, 0]
type input "72.21"
click at [371, 519] on select "2 Box Packing Rule - BRA 2 Box Packing Rule - Cylinder Head Ships Individually …" at bounding box center [392, 516] width 301 height 22
select select "88103"
click at [241, 505] on select "2 Box Packing Rule - BRA 2 Box Packing Rule - Cylinder Head Ships Individually …" at bounding box center [392, 516] width 301 height 22
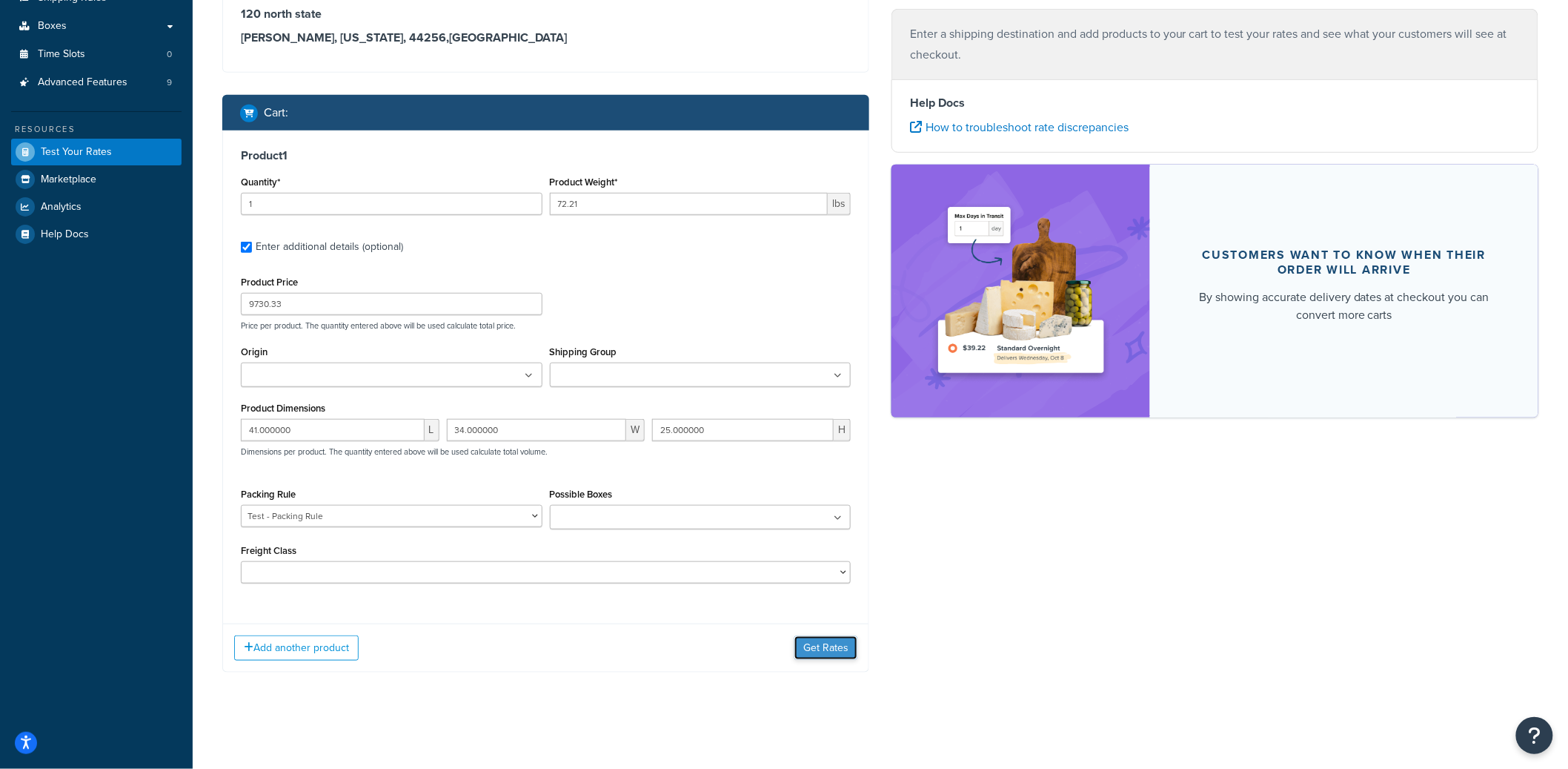
click at [856, 649] on button "Get Rates" at bounding box center [826, 648] width 63 height 24
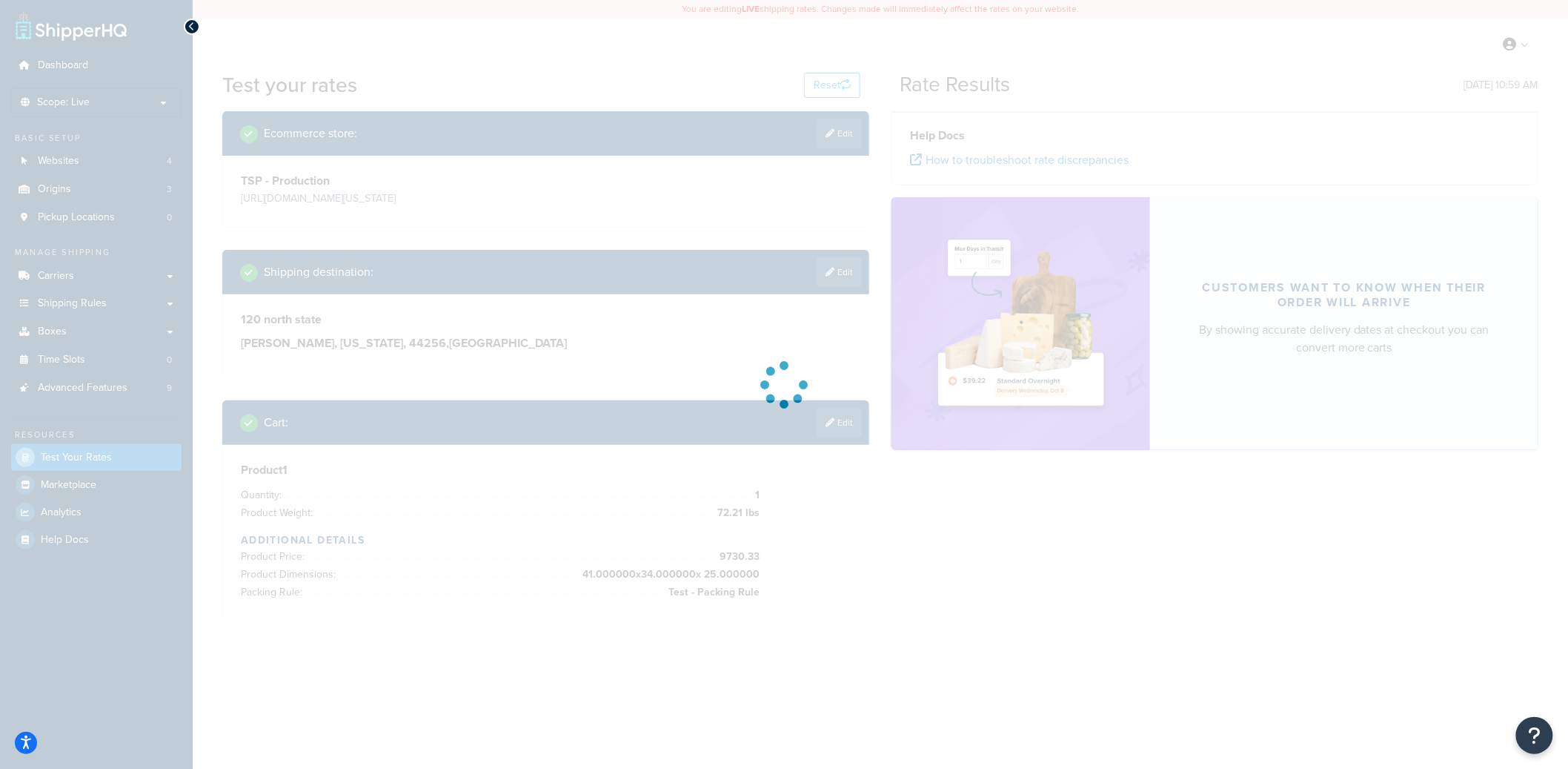
scroll to position [0, 0]
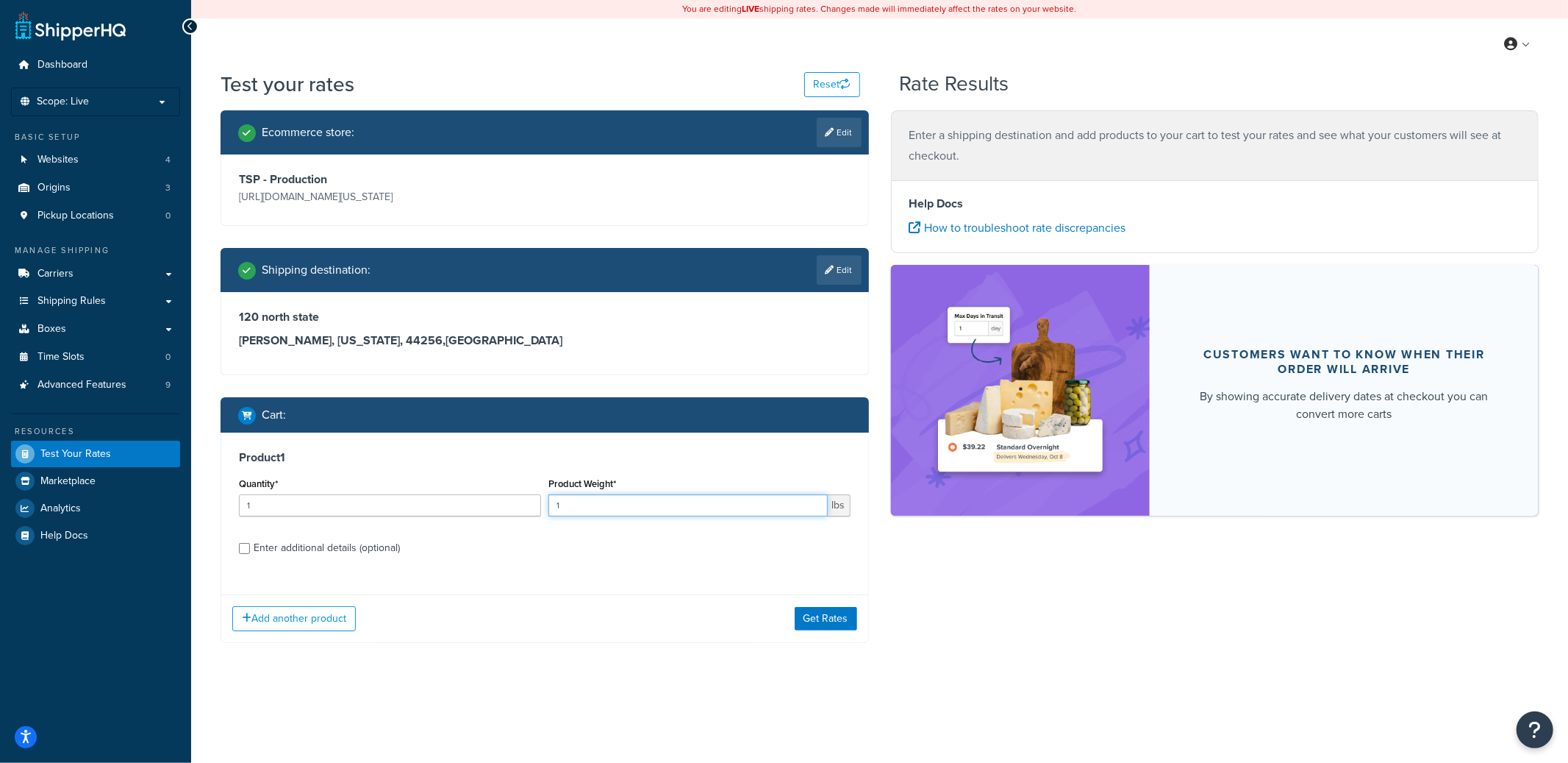
drag, startPoint x: 576, startPoint y: 510, endPoint x: 553, endPoint y: 508, distance: 23.1
click at [553, 508] on input "1" at bounding box center [688, 505] width 280 height 22
type input "444"
click at [385, 554] on div "Enter additional details (optional)" at bounding box center [326, 548] width 146 height 20
click at [250, 553] on input "Enter additional details (optional)" at bounding box center [244, 548] width 11 height 11
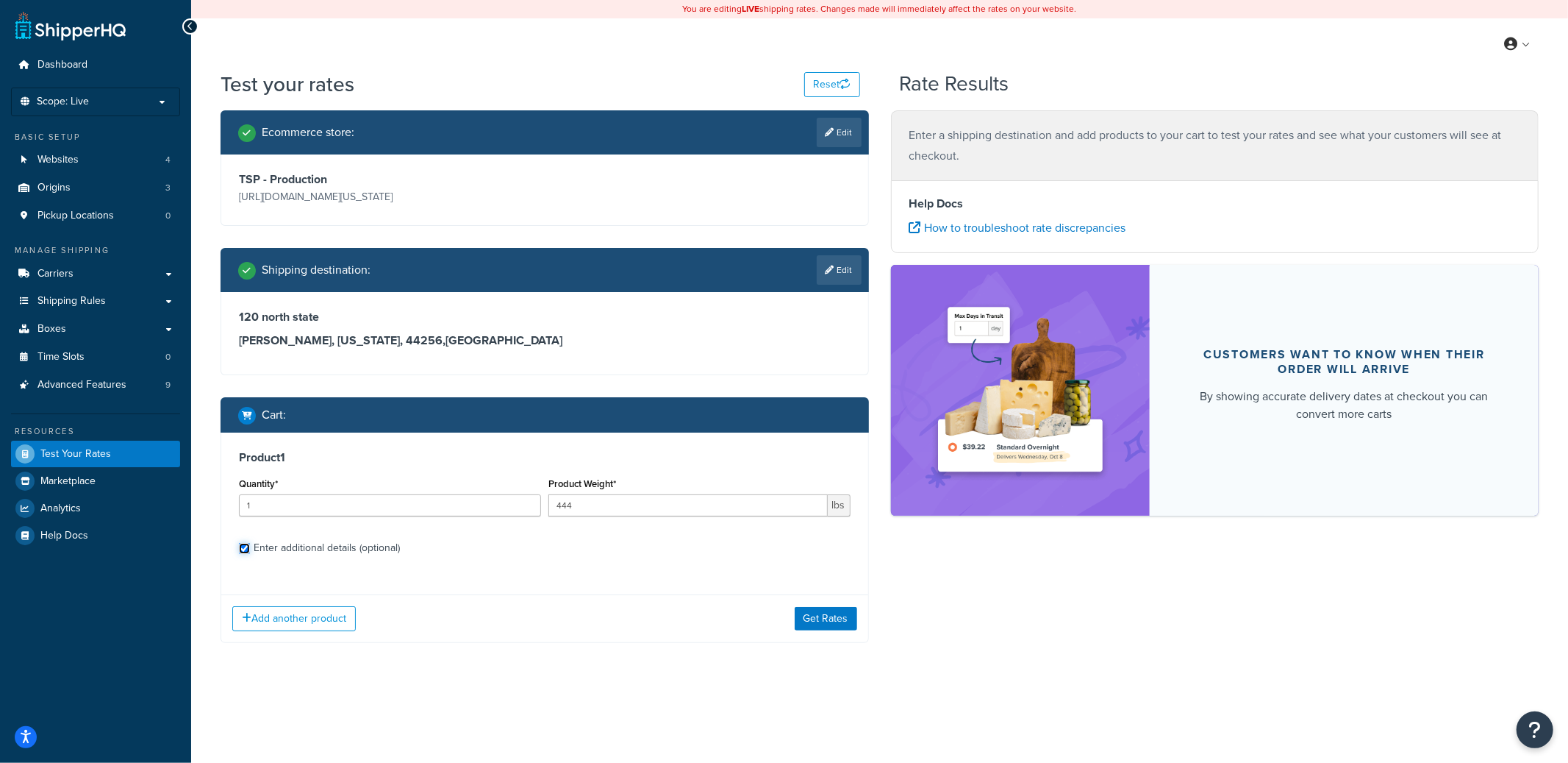
checkbox input "true"
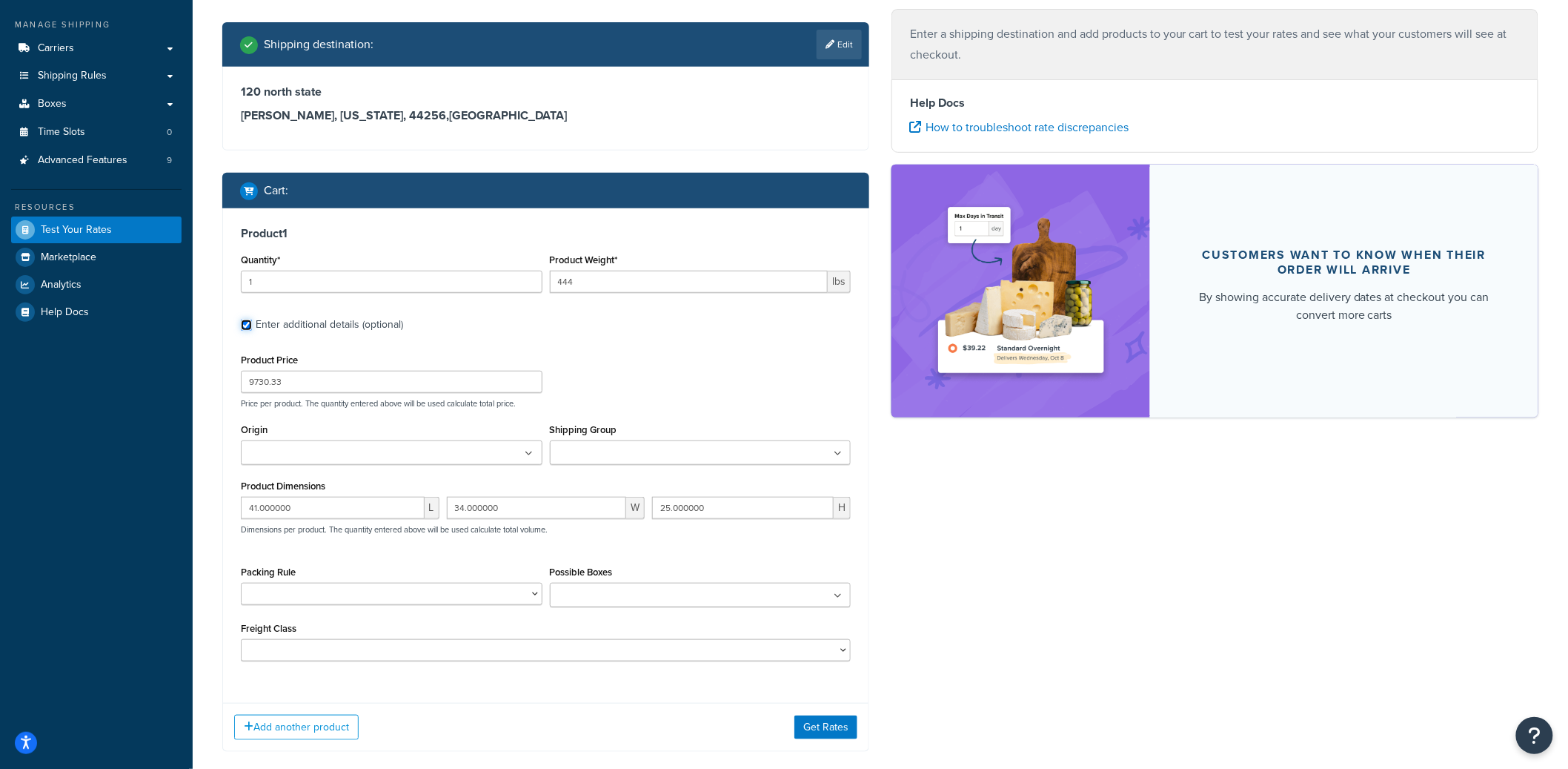
scroll to position [265, 0]
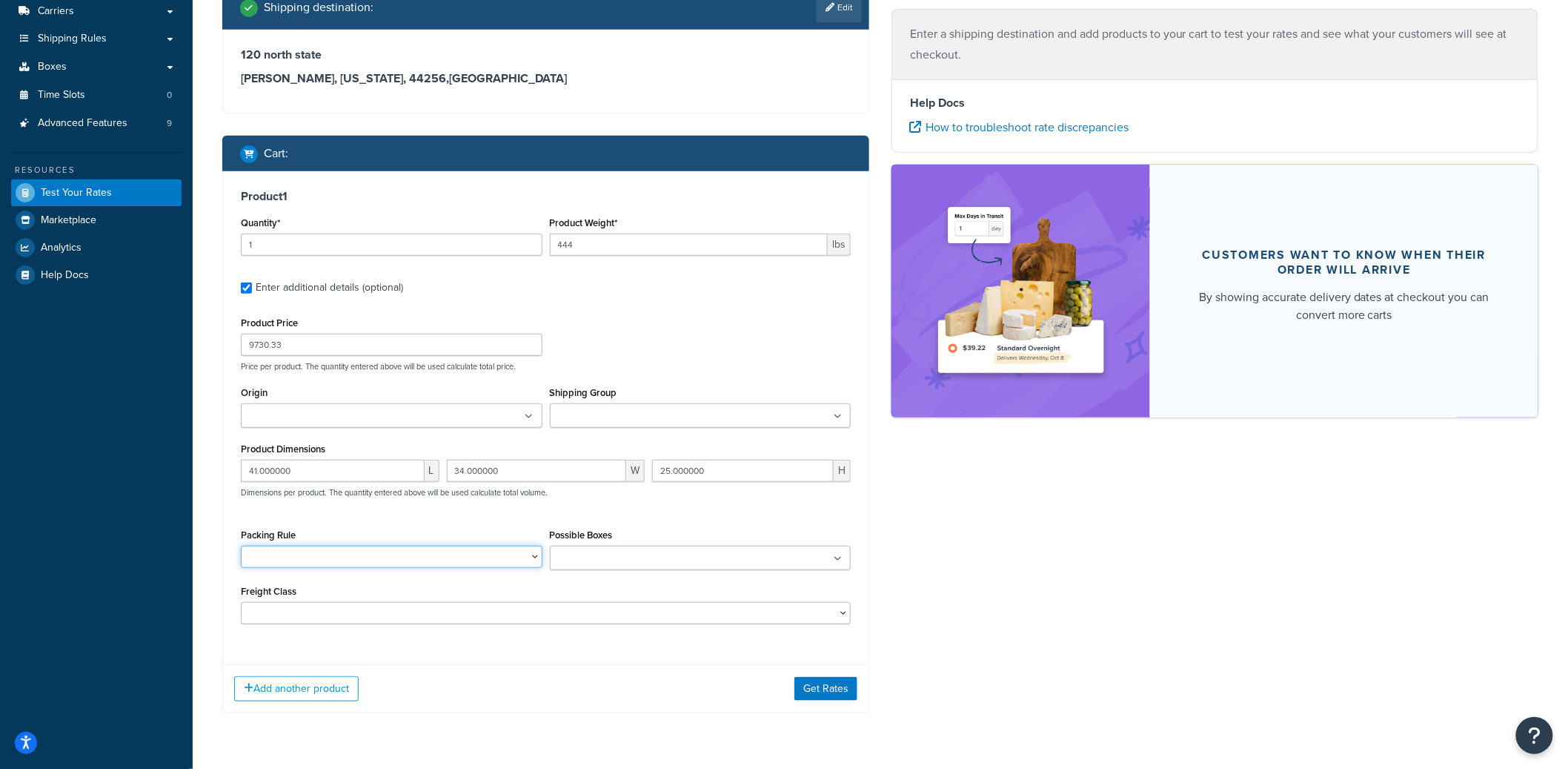
click at [340, 563] on select "2 Box Packing Rule - BRA 2 Box Packing Rule - Cylinder Head Ships Individually …" at bounding box center [392, 557] width 301 height 22
select select "88103"
click at [241, 546] on select "2 Box Packing Rule - BRA 2 Box Packing Rule - Cylinder Head Ships Individually …" at bounding box center [392, 557] width 301 height 22
click at [847, 693] on button "Get Rates" at bounding box center [826, 689] width 63 height 24
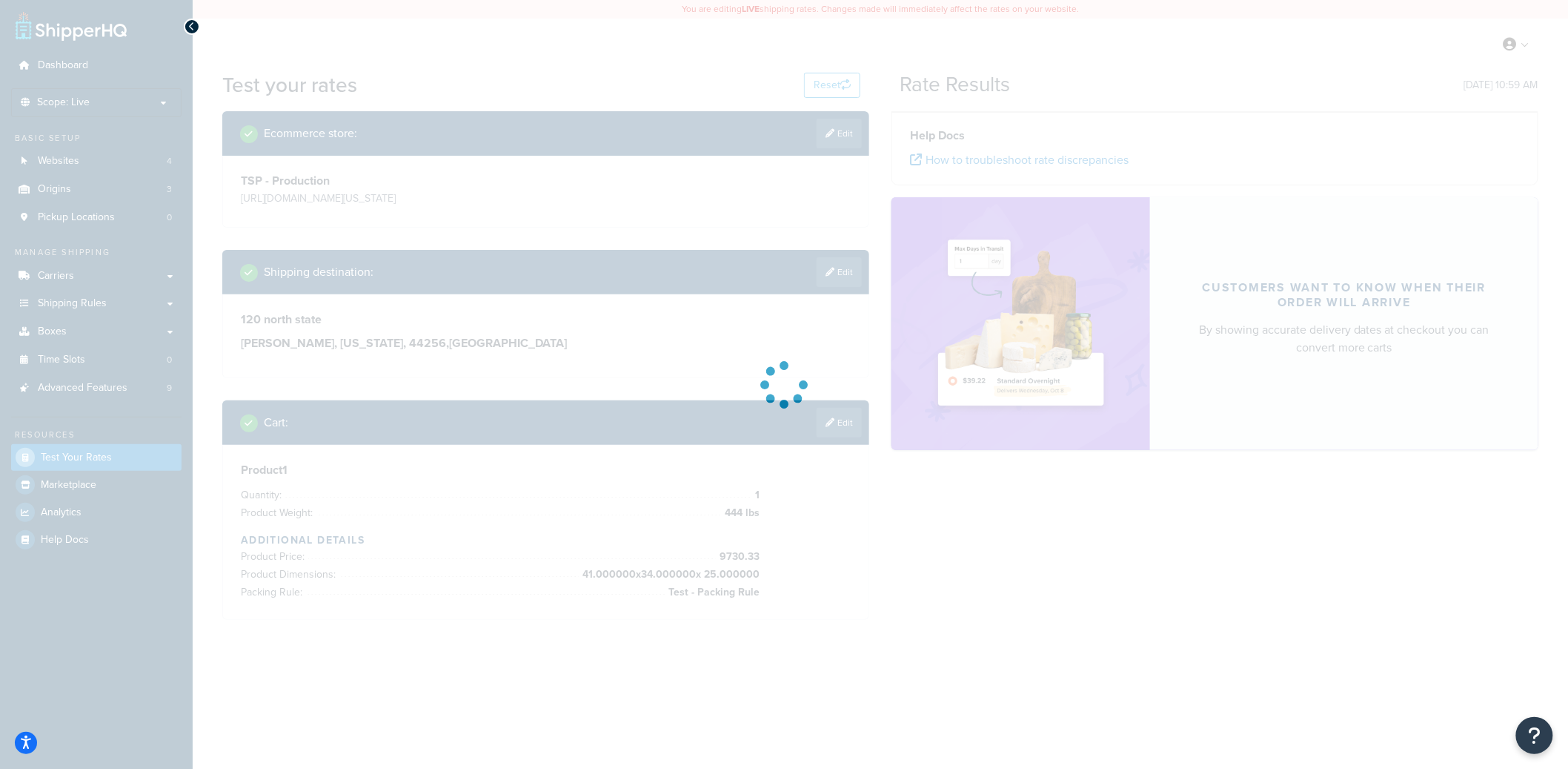
scroll to position [0, 0]
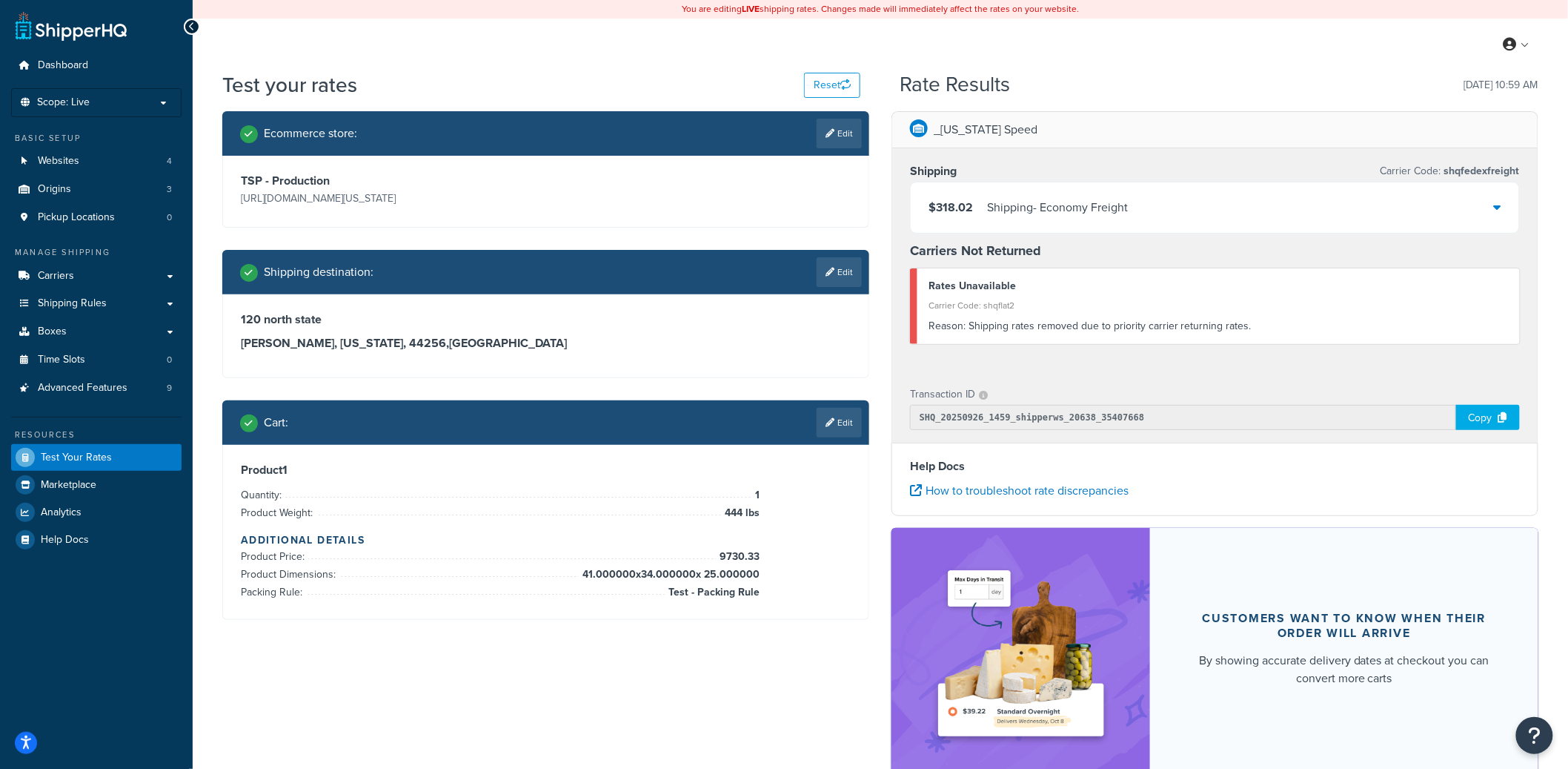
click at [1133, 217] on div "$318.02 Shipping - Economy Freight" at bounding box center [1215, 207] width 609 height 50
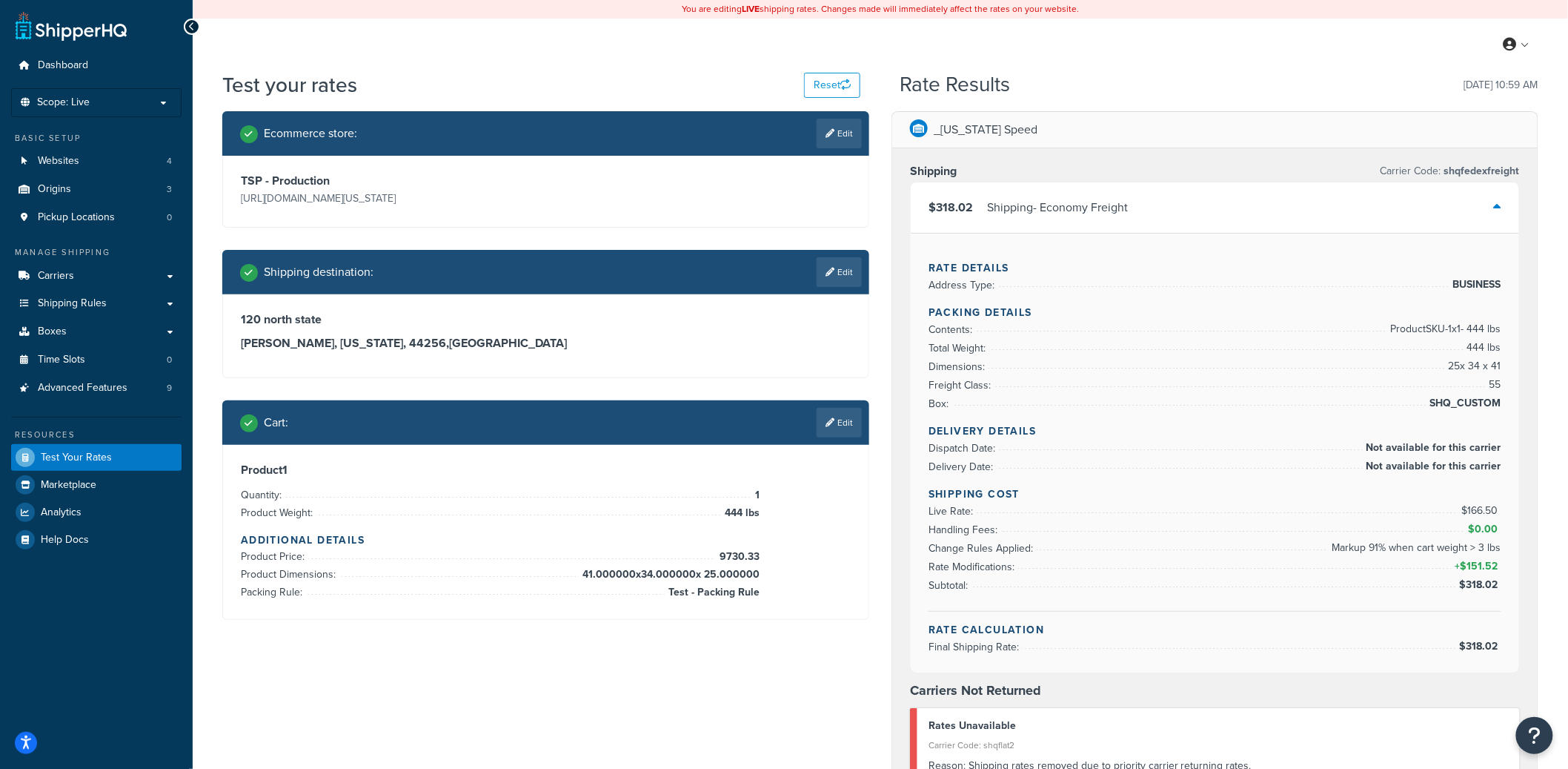
click at [1134, 216] on div "$318.02 Shipping - Economy Freight" at bounding box center [1215, 207] width 609 height 50
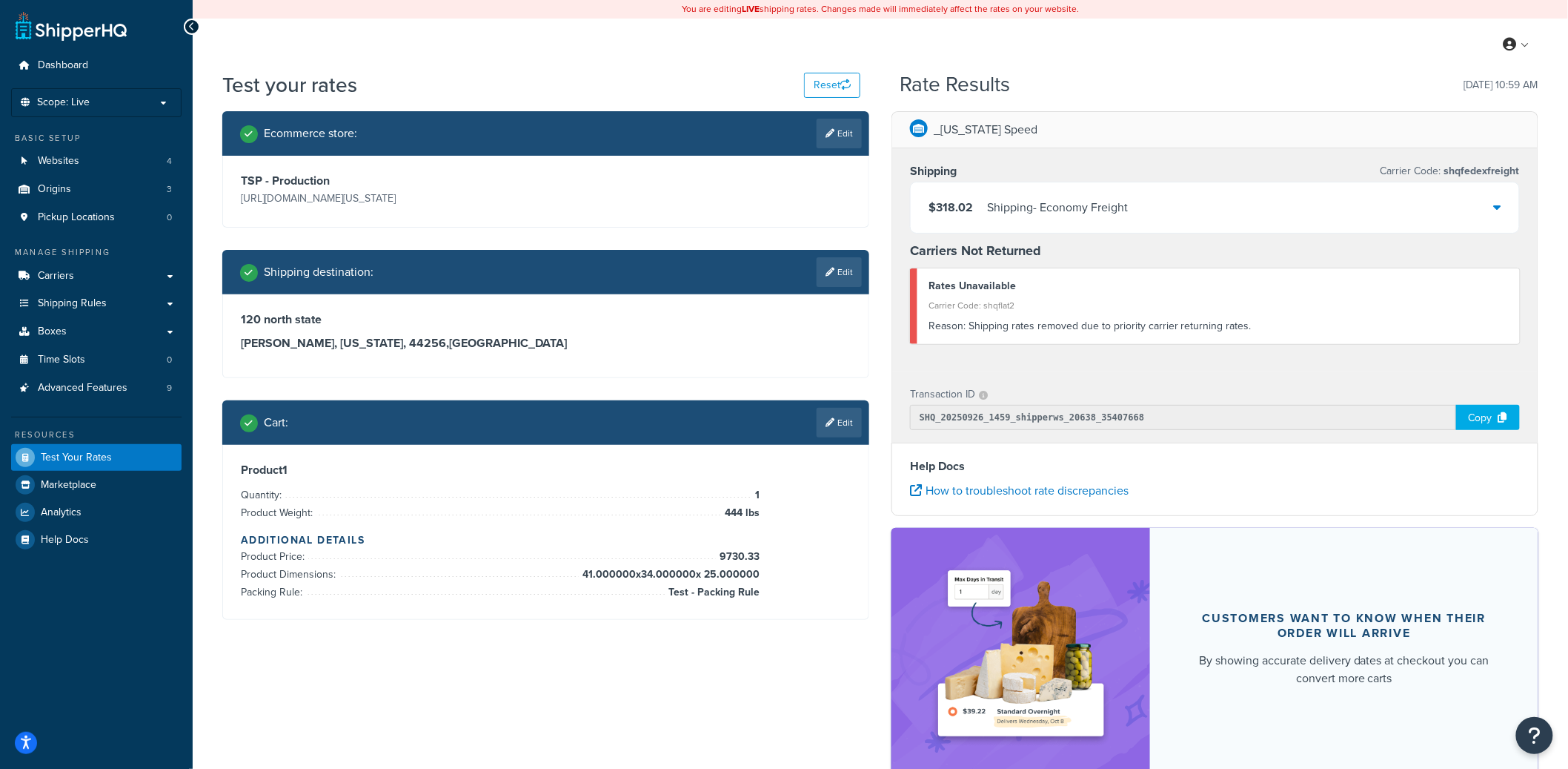
click at [1482, 422] on div "Copy" at bounding box center [1487, 417] width 64 height 26
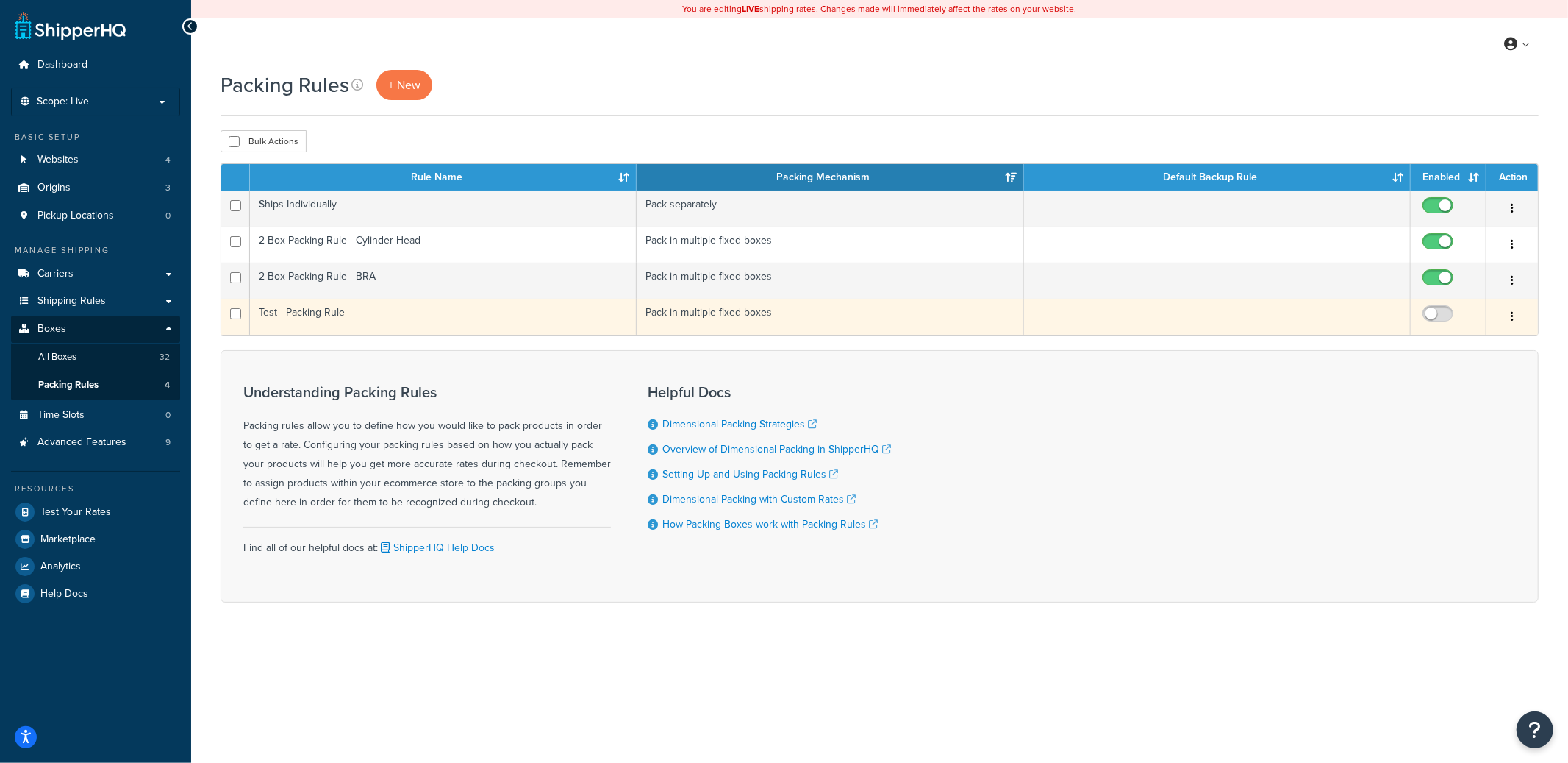
click at [1517, 319] on button "button" at bounding box center [1512, 317] width 20 height 24
click at [1439, 405] on link "Delete" at bounding box center [1453, 408] width 117 height 30
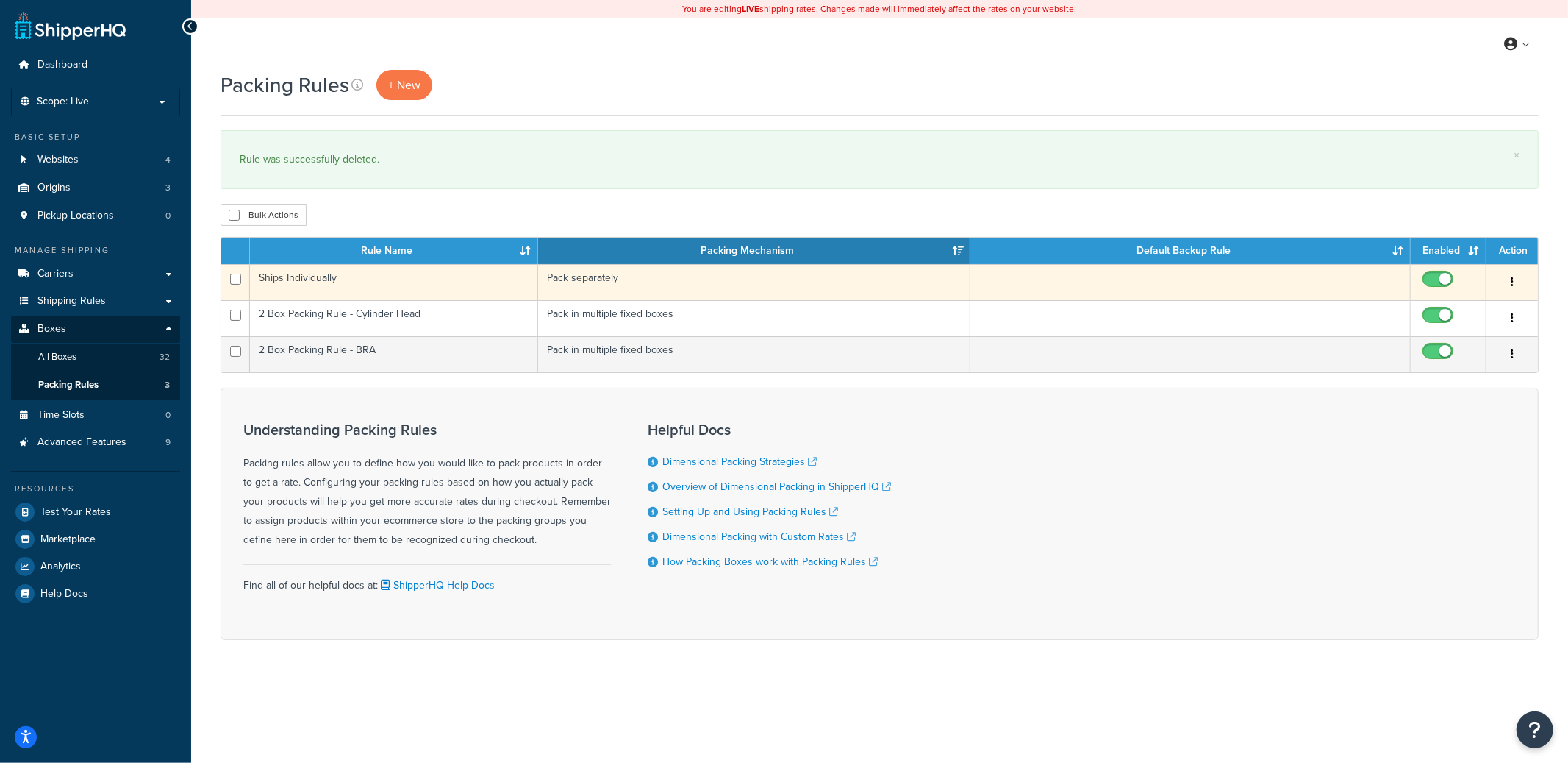
click at [763, 275] on td "Pack separately" at bounding box center [754, 281] width 433 height 36
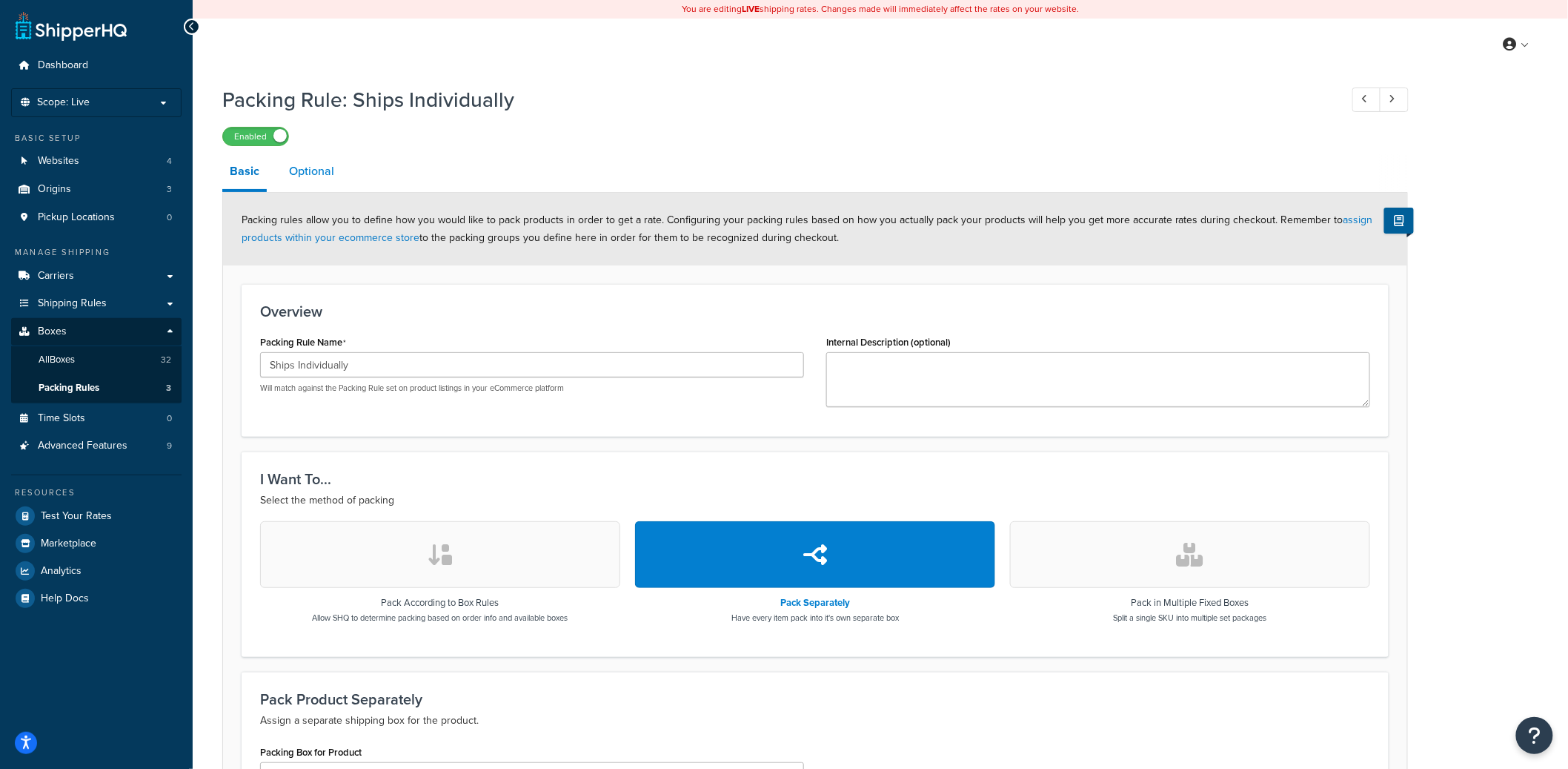
click at [318, 181] on link "Optional" at bounding box center [312, 171] width 60 height 36
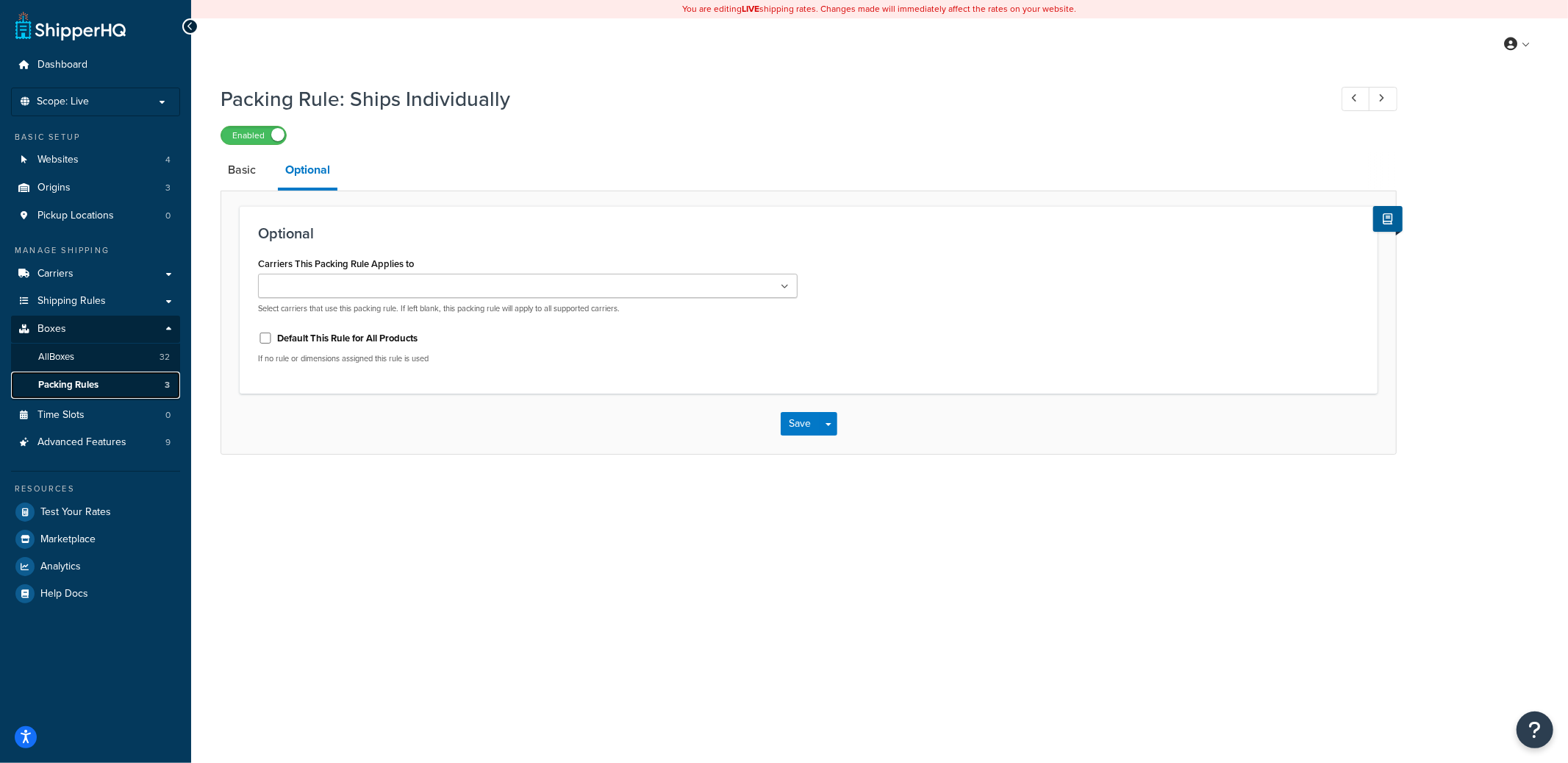
click at [128, 379] on link "Packing Rules 3" at bounding box center [95, 385] width 169 height 27
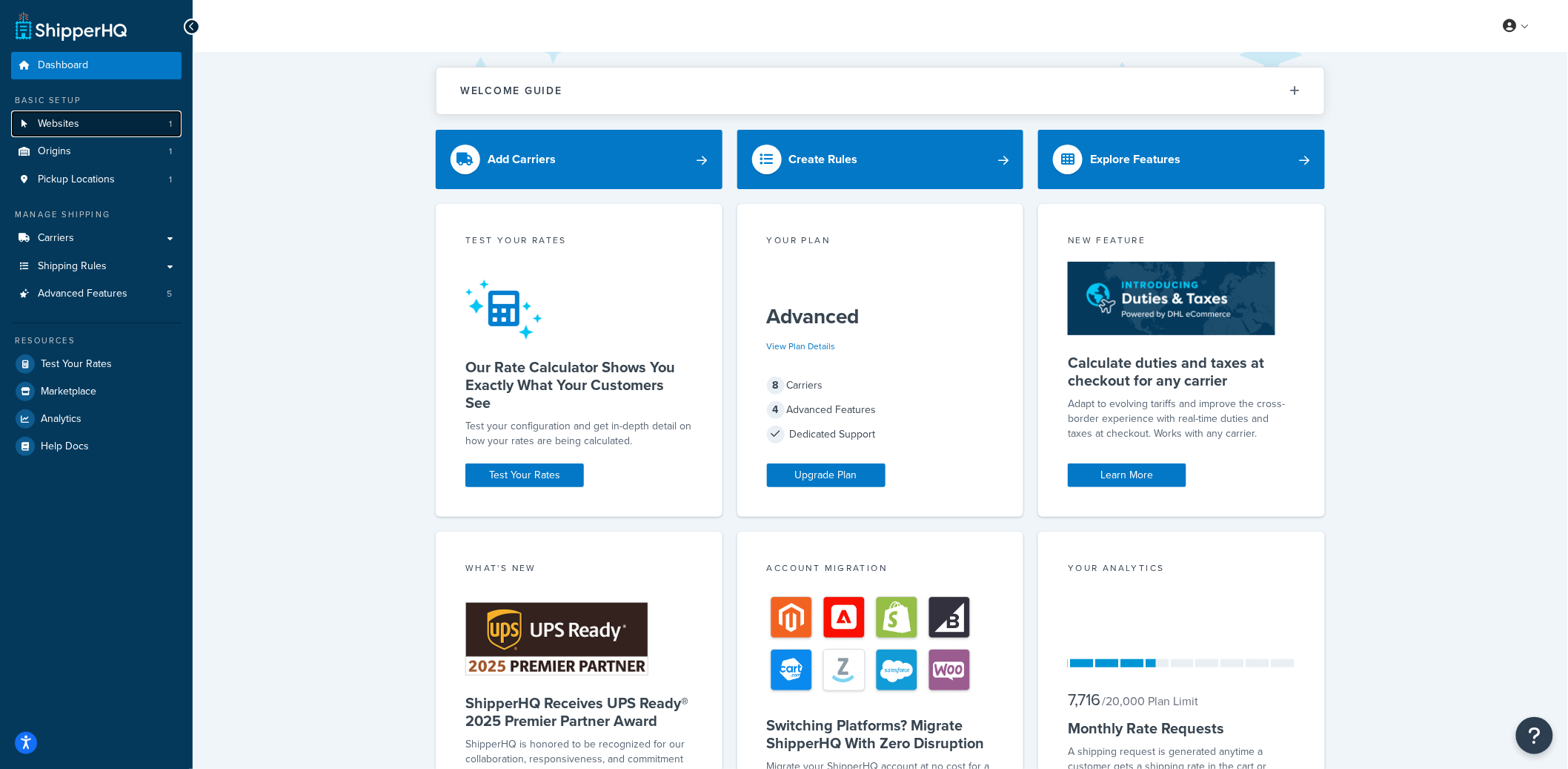
click at [109, 127] on link "Websites 1" at bounding box center [96, 124] width 170 height 27
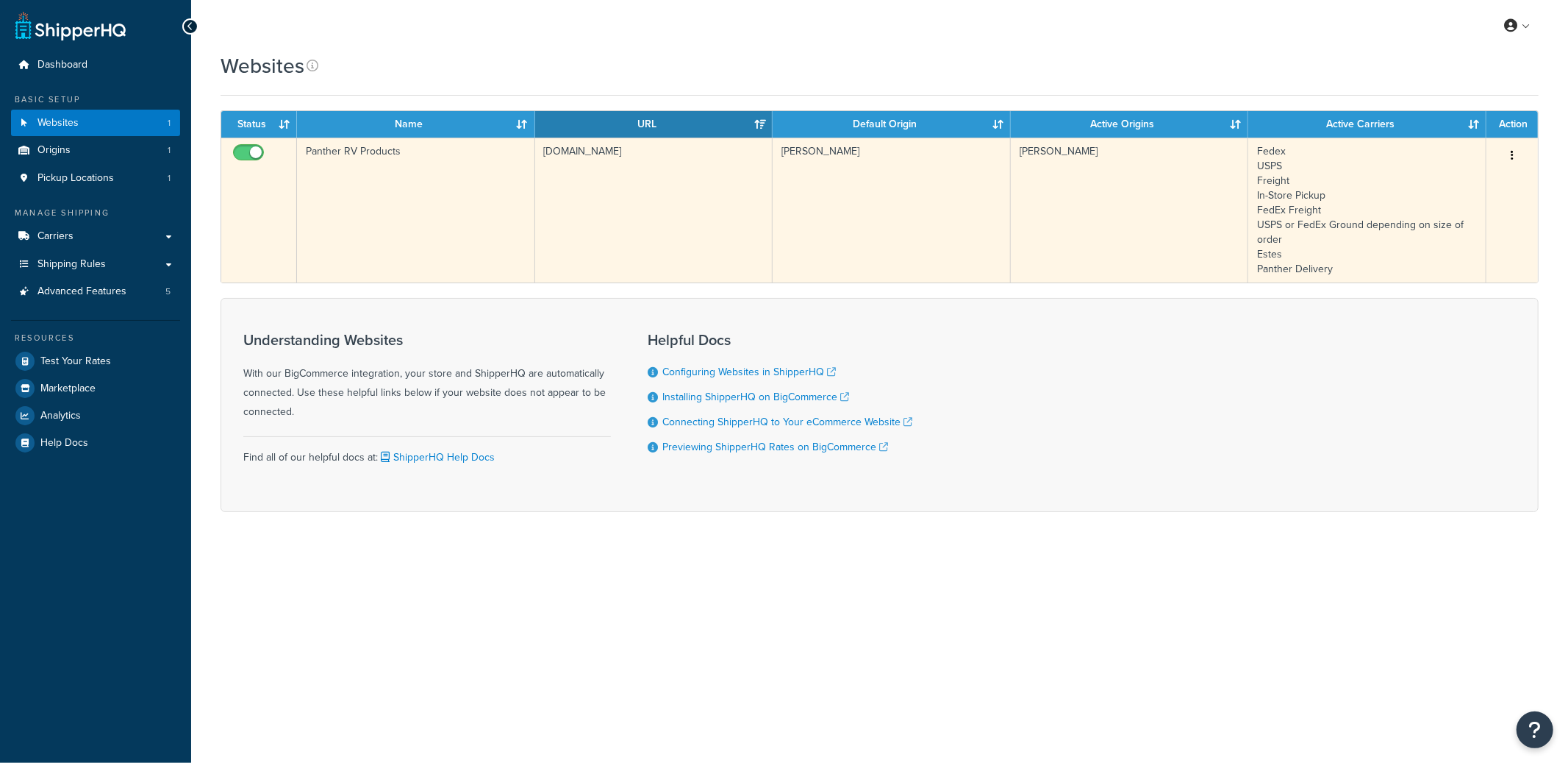
click at [530, 210] on td "Panther RV Products" at bounding box center [416, 210] width 238 height 144
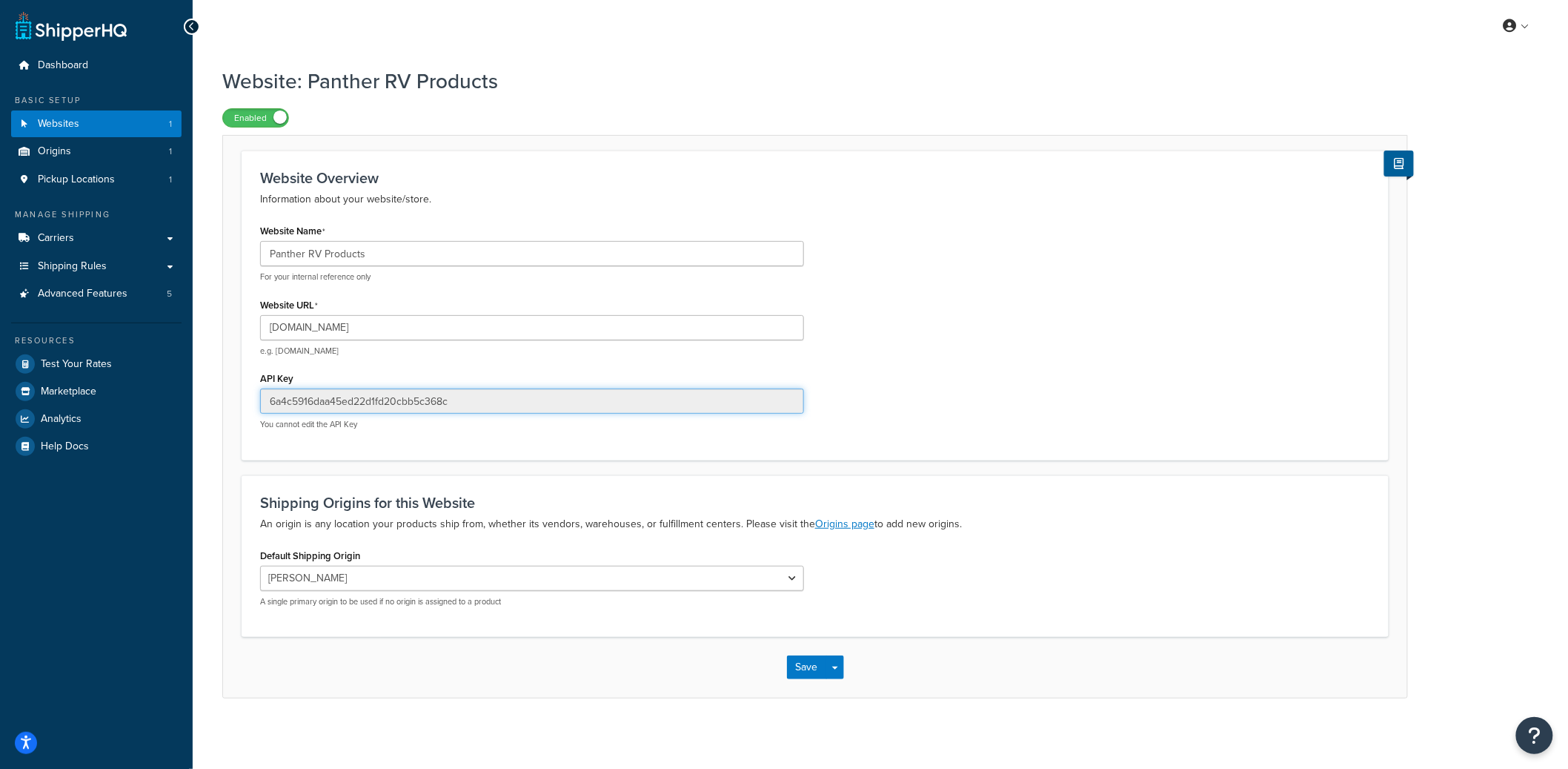
click at [356, 400] on input "6a4c5916daa45ed22d1fd20cbb5c368c" at bounding box center [531, 401] width 544 height 26
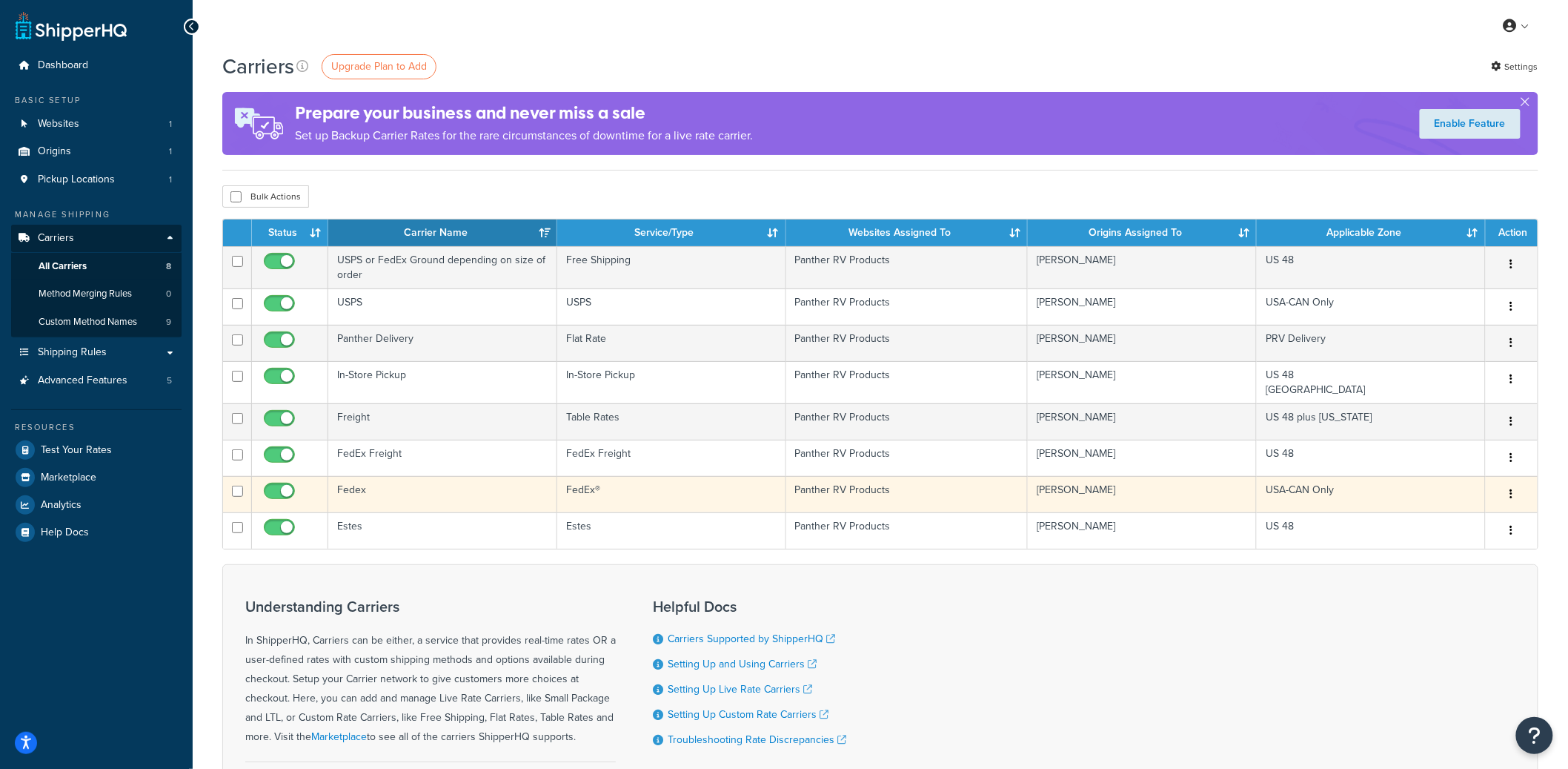
click at [449, 495] on td "Fedex" at bounding box center [443, 494] width 229 height 37
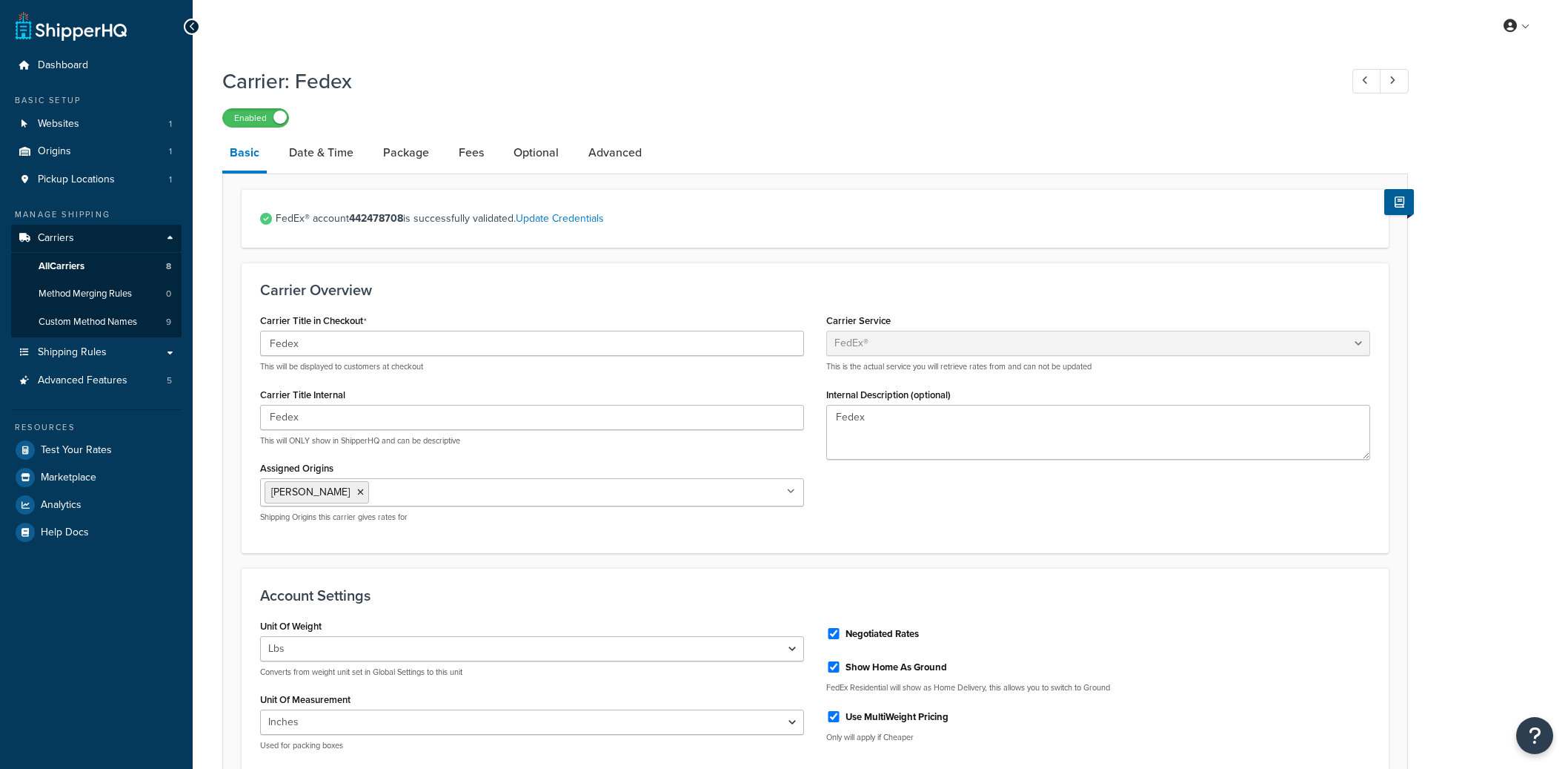
select select "fedEx"
select select "REGULAR_PICKUP"
select select "YOUR_PACKAGING"
click at [590, 152] on link "Advanced" at bounding box center [615, 152] width 68 height 36
select select "false"
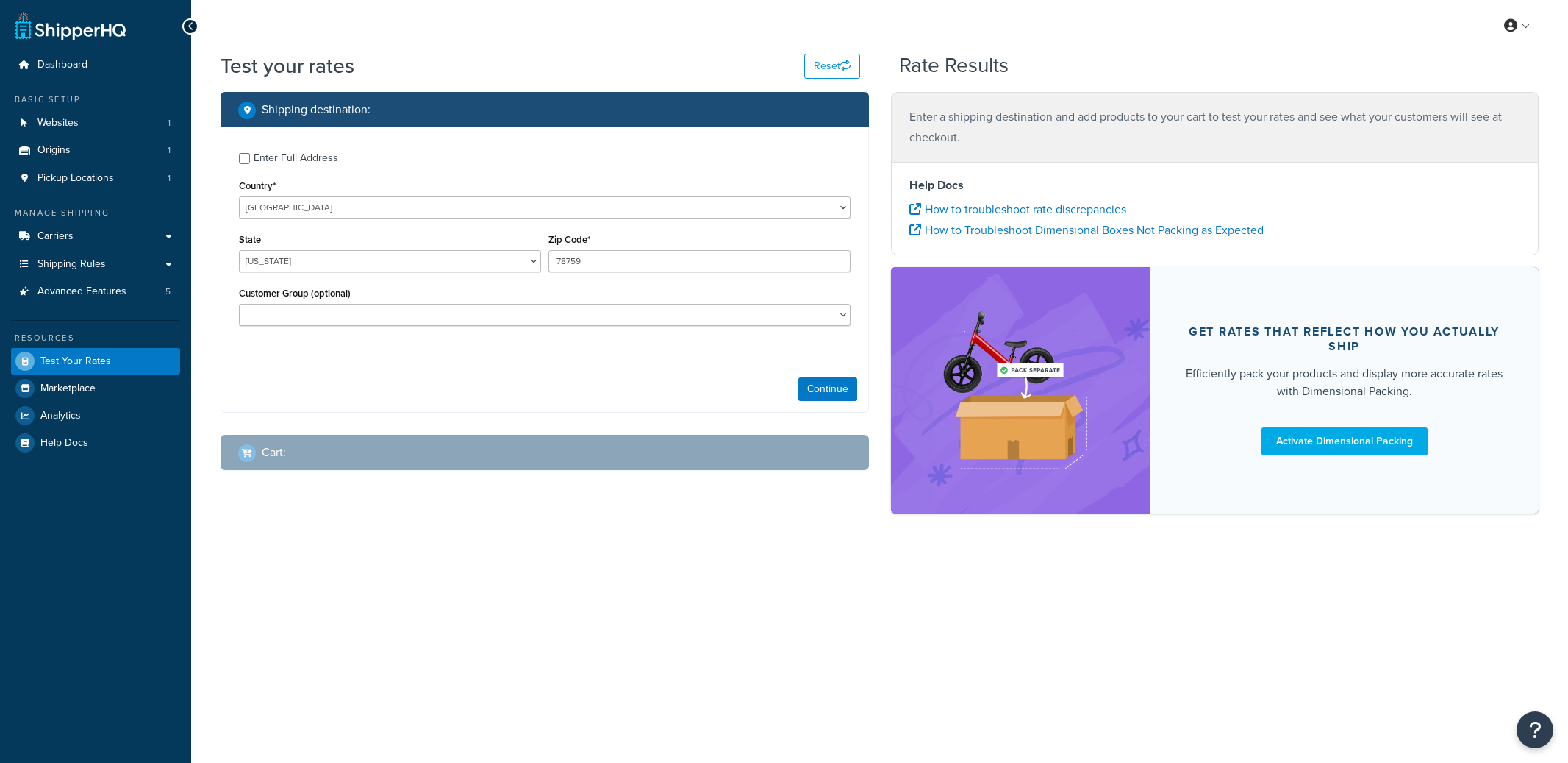
select select "[GEOGRAPHIC_DATA]"
checkbox input "true"
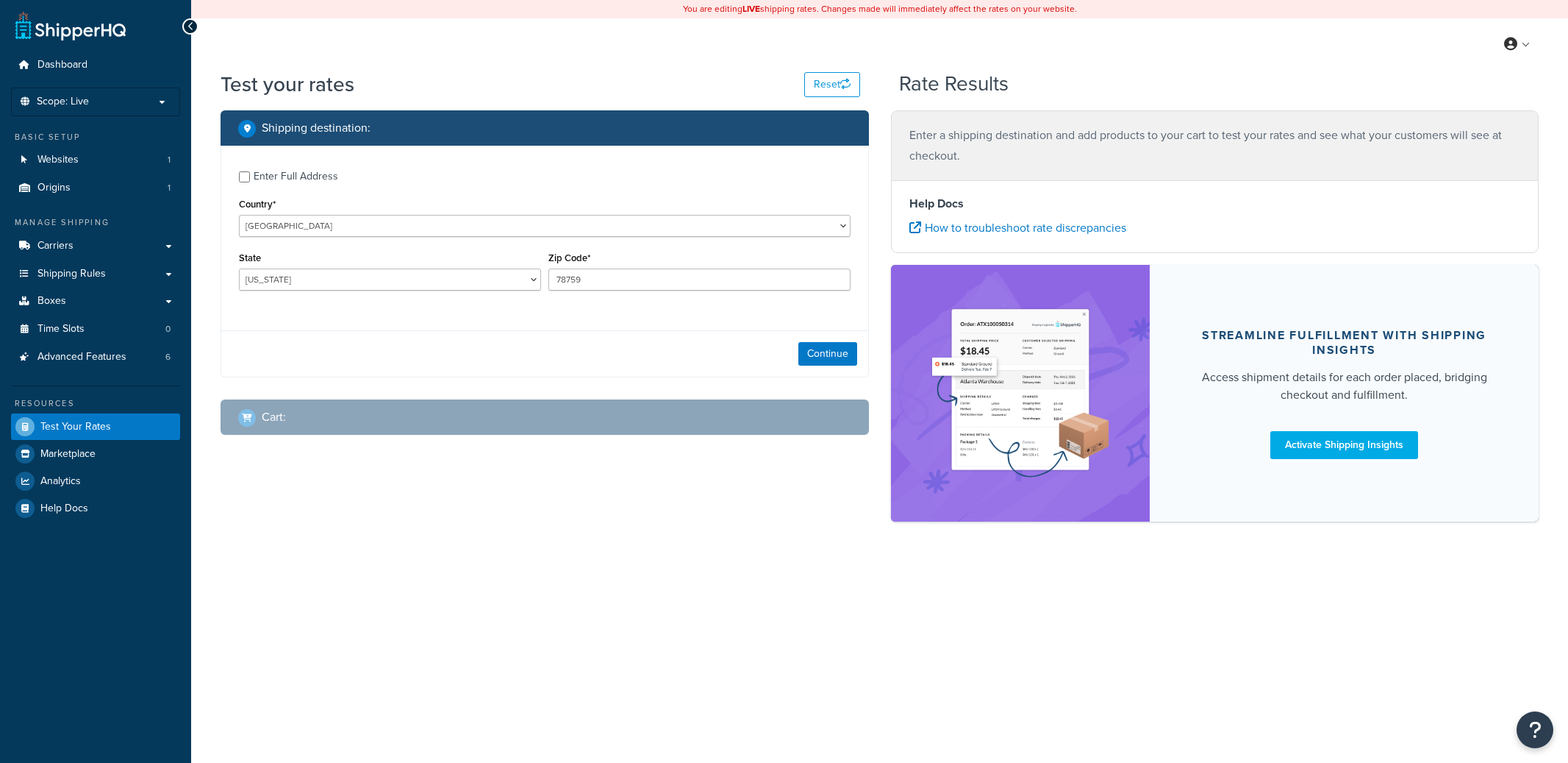
select select "[GEOGRAPHIC_DATA]"
click at [840, 352] on button "Continue" at bounding box center [828, 354] width 59 height 24
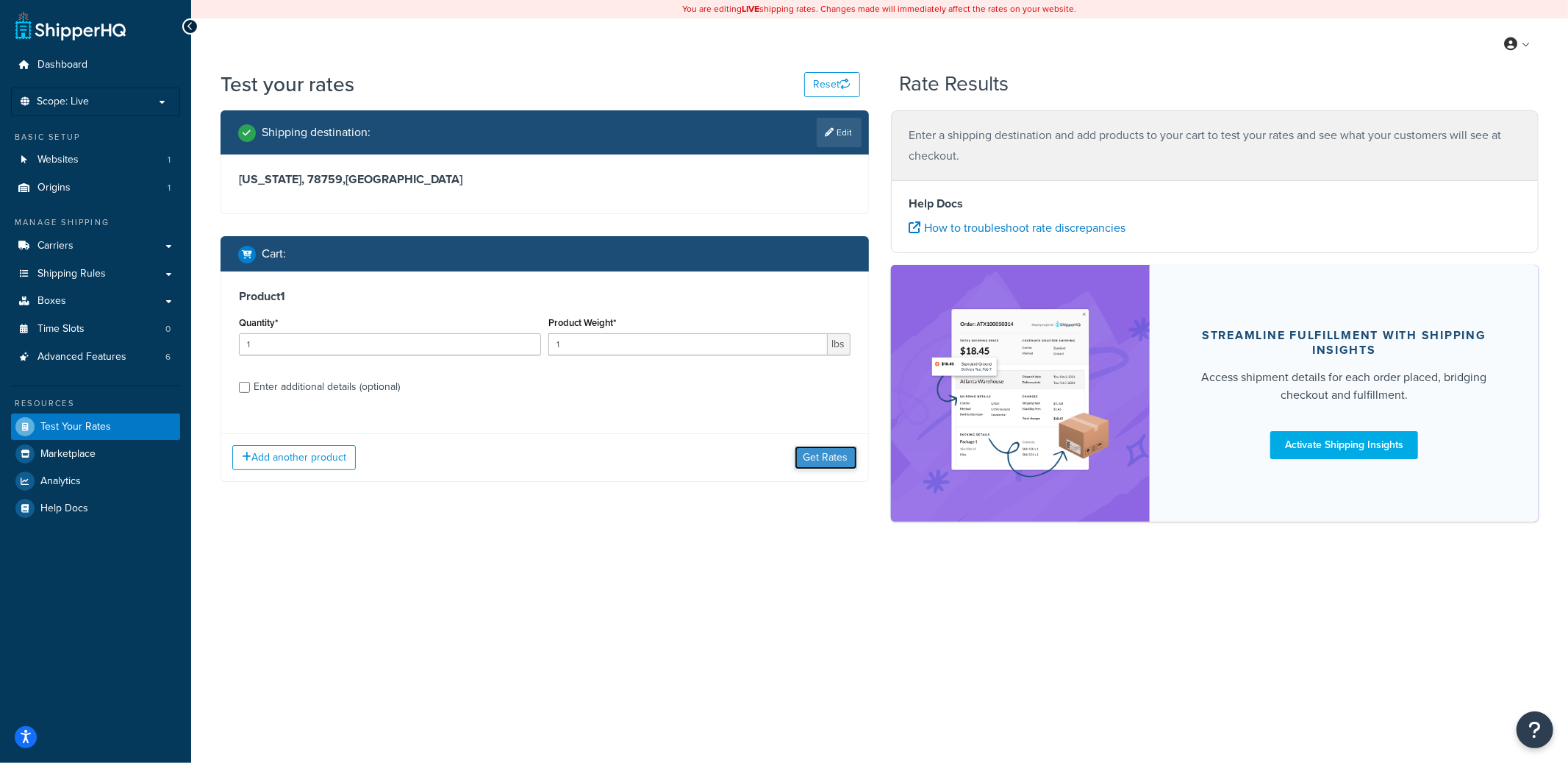
click at [818, 449] on button "Get Rates" at bounding box center [826, 457] width 63 height 24
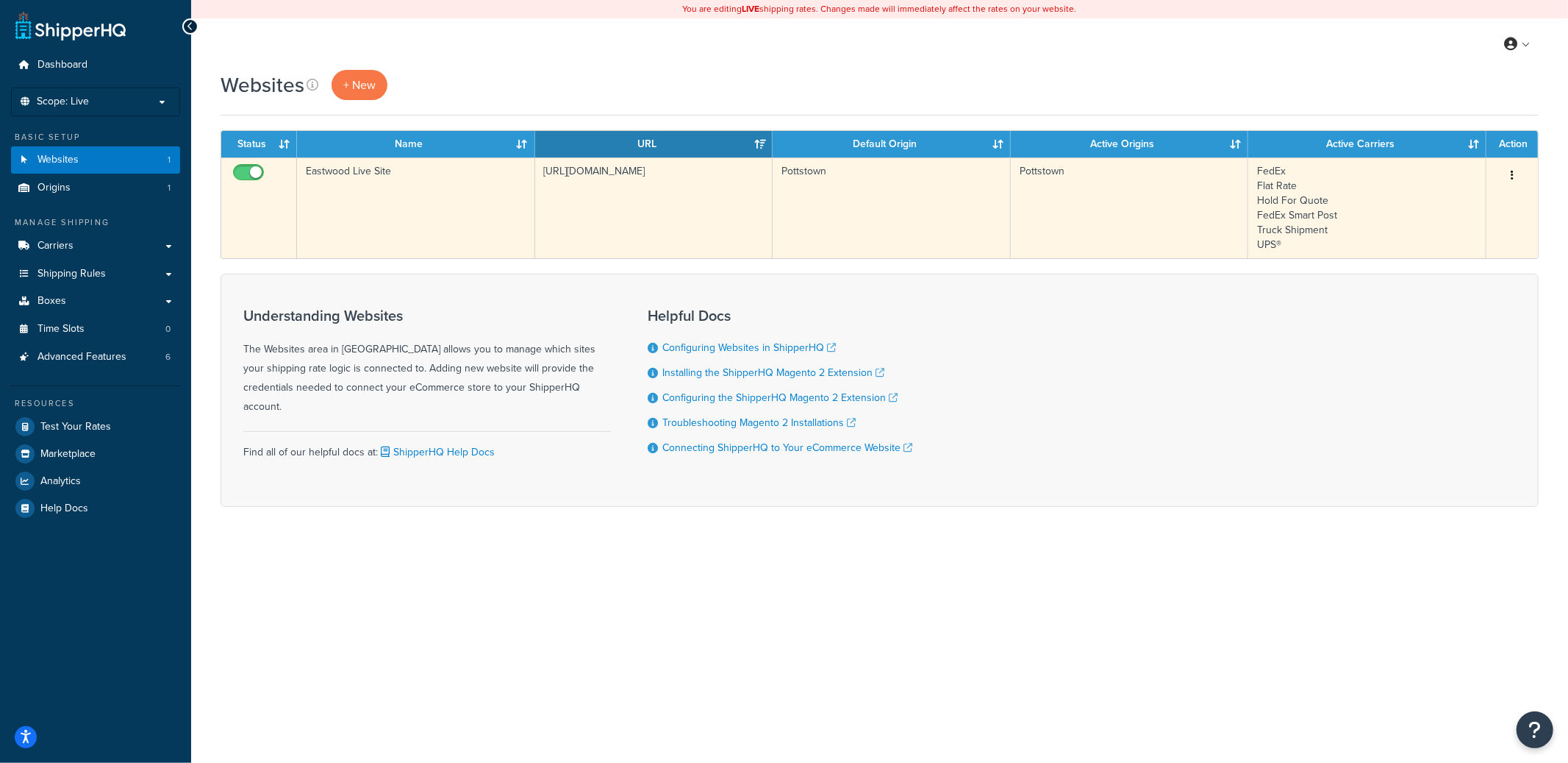
click at [428, 228] on td "Eastwood Live Site" at bounding box center [416, 207] width 238 height 101
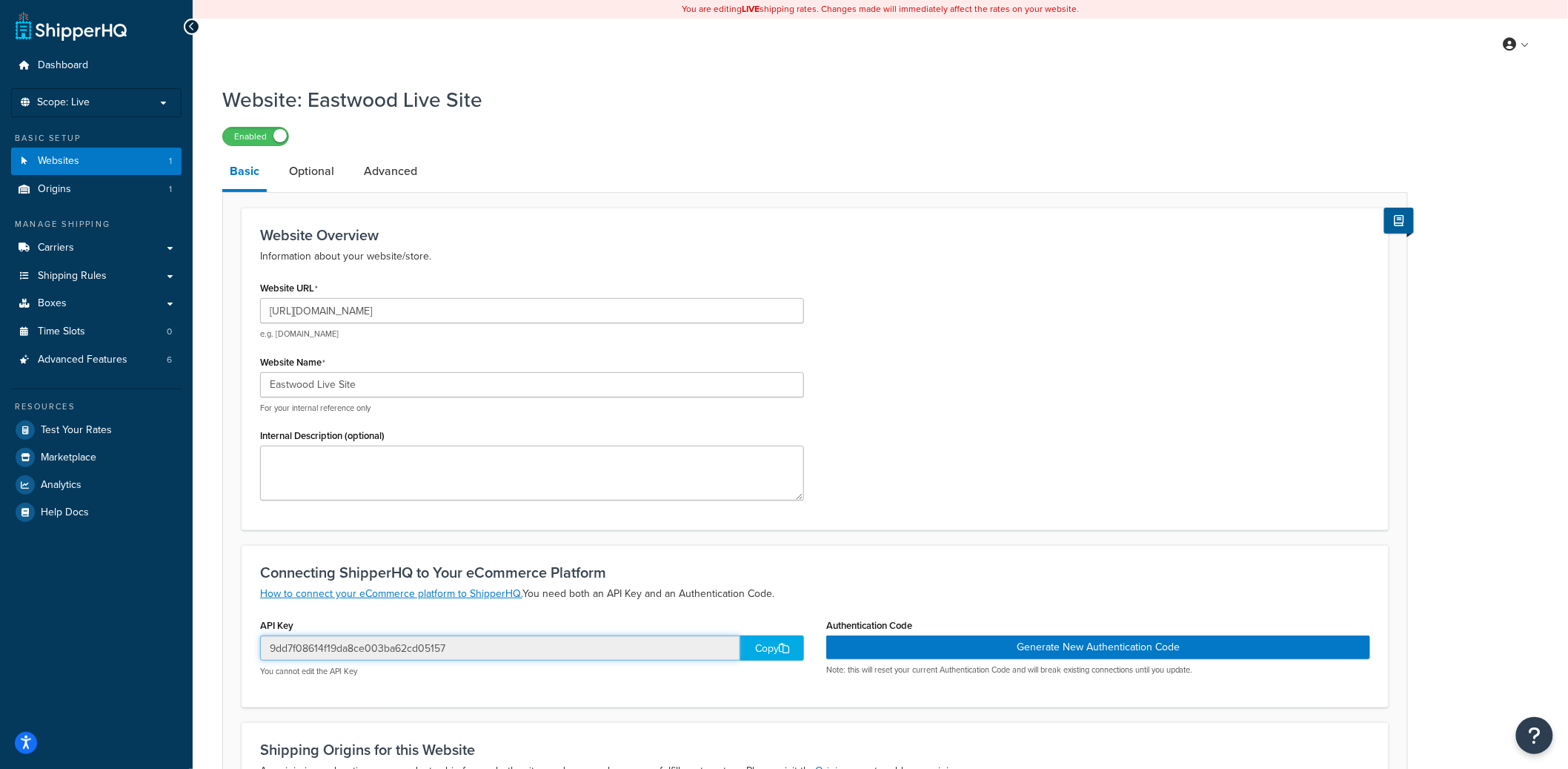
click at [359, 655] on input "9dd7f08614f19da8ce003ba62cd05157" at bounding box center [500, 648] width 480 height 26
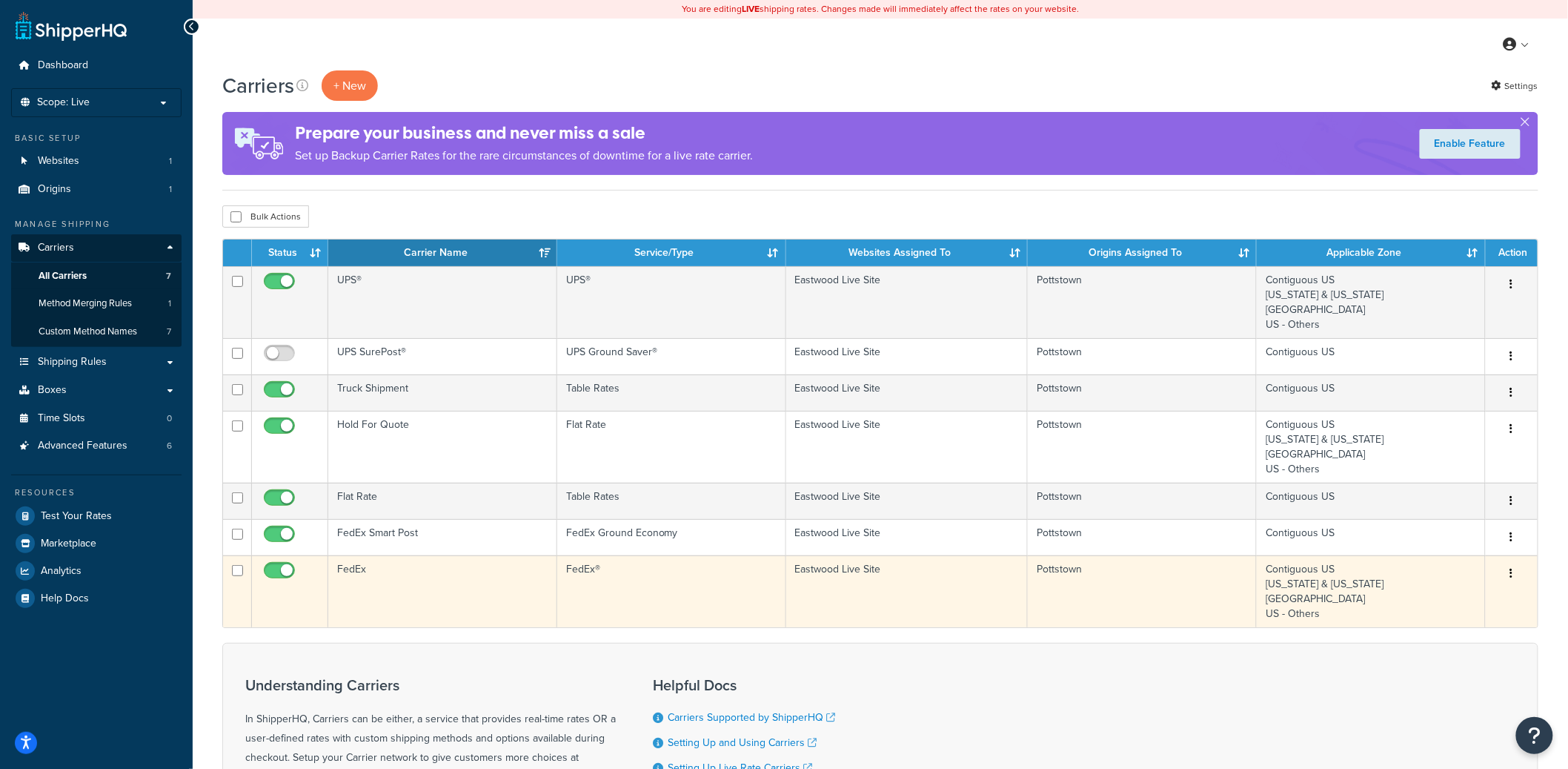
click at [458, 575] on td "FedEx" at bounding box center [443, 591] width 229 height 72
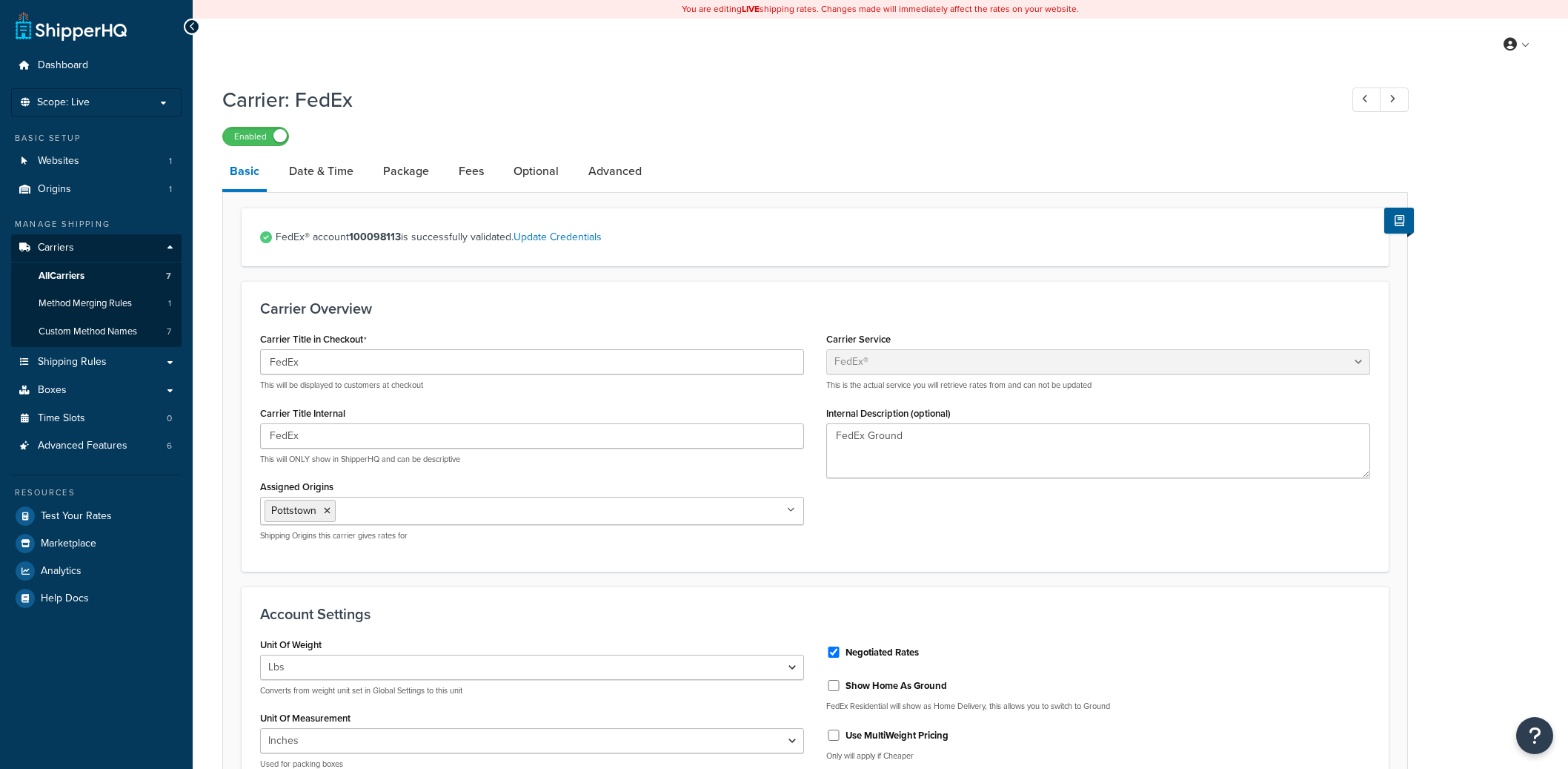
select select "fedEx"
select select "REGULAR_PICKUP"
select select "YOUR_PACKAGING"
click at [629, 180] on link "Advanced" at bounding box center [615, 171] width 68 height 36
select select "false"
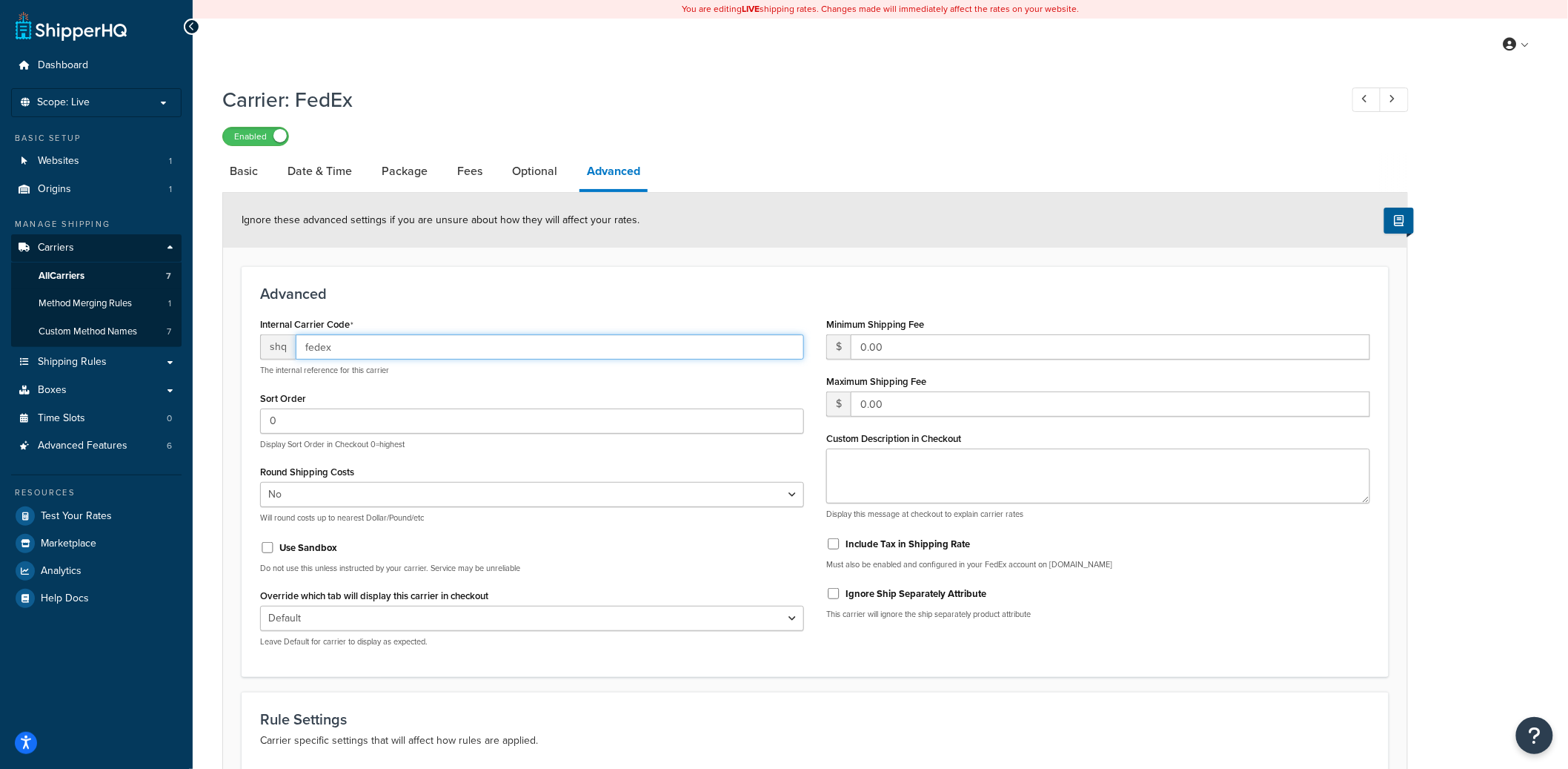
drag, startPoint x: 367, startPoint y: 347, endPoint x: 296, endPoint y: 346, distance: 71.0
click at [297, 346] on input "fedex" at bounding box center [549, 347] width 508 height 26
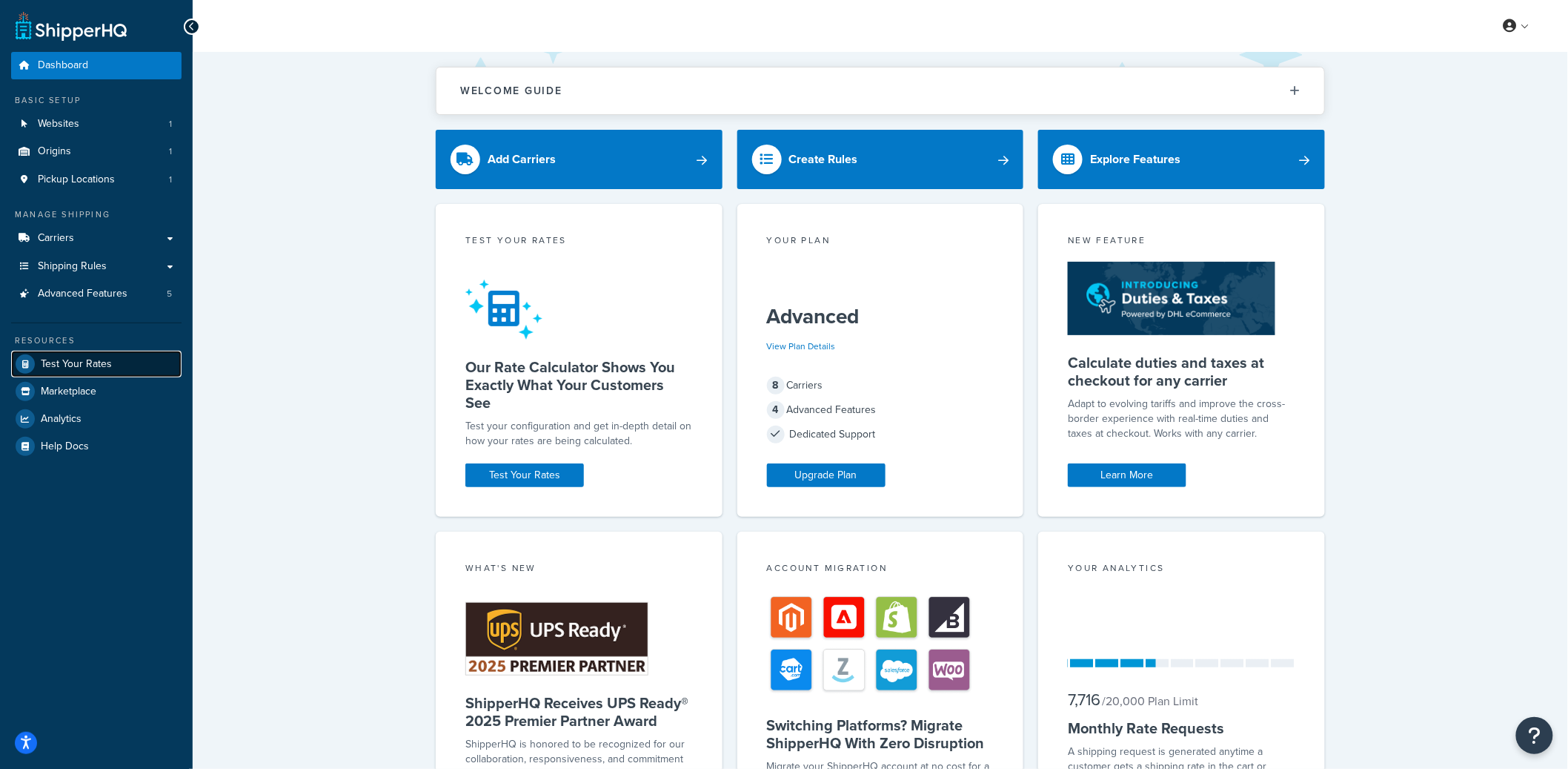
click at [86, 370] on link "Test Your Rates" at bounding box center [96, 364] width 170 height 26
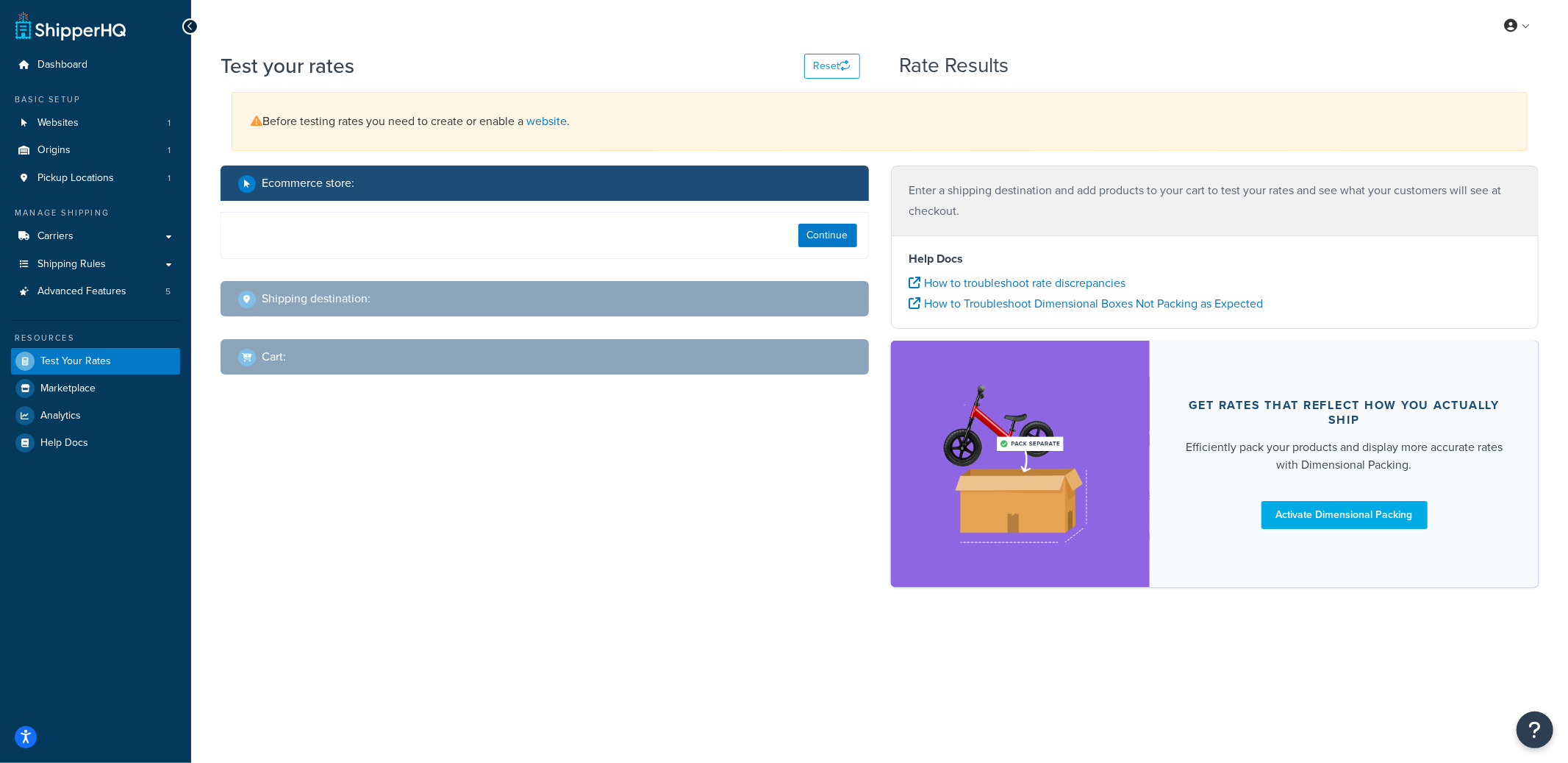
select select "TX"
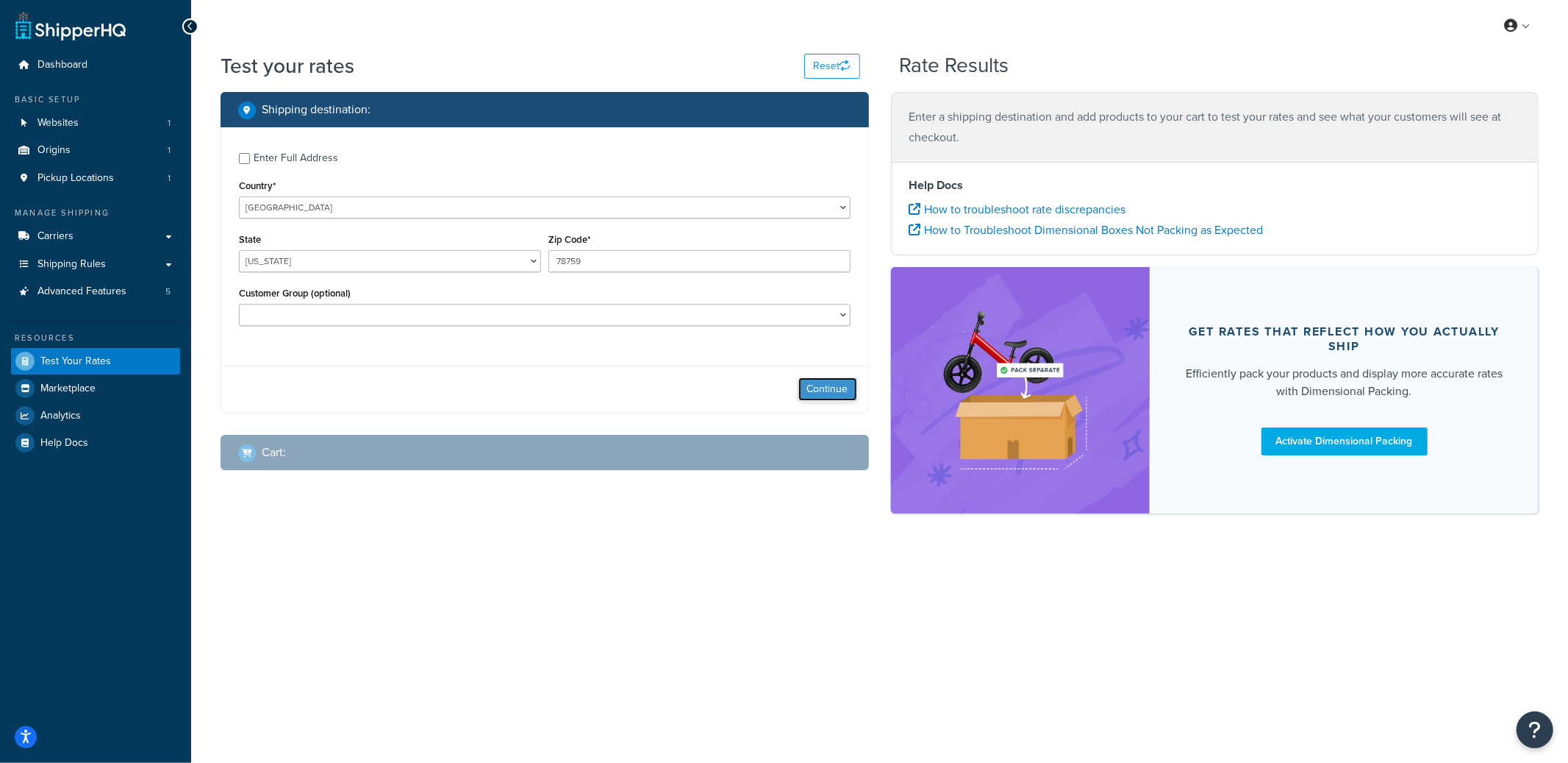
click at [843, 394] on button "Continue" at bounding box center [828, 389] width 59 height 24
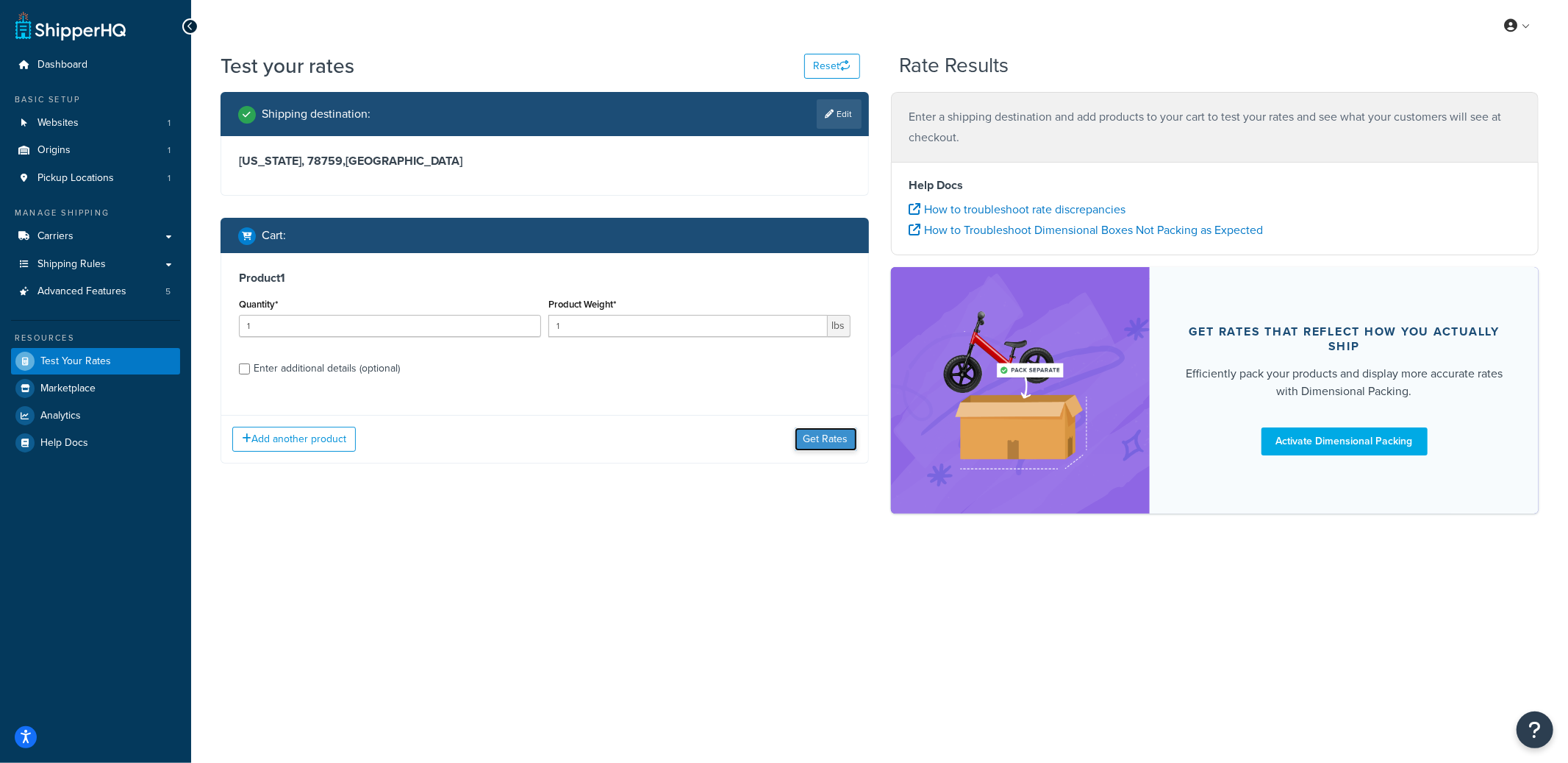
click at [808, 428] on button "Get Rates" at bounding box center [826, 439] width 63 height 24
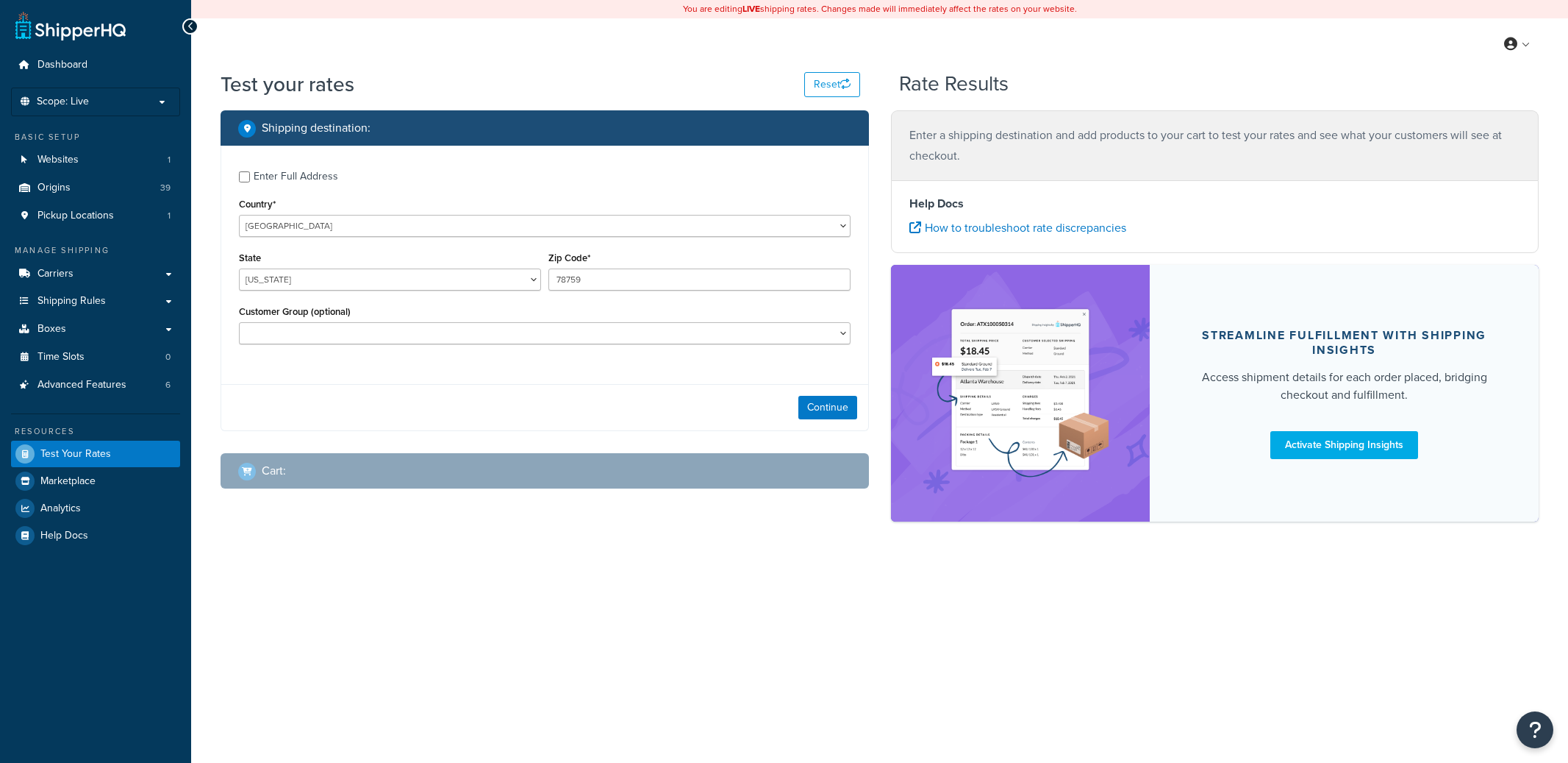
select select "[GEOGRAPHIC_DATA]"
click at [824, 403] on button "Continue" at bounding box center [828, 407] width 59 height 24
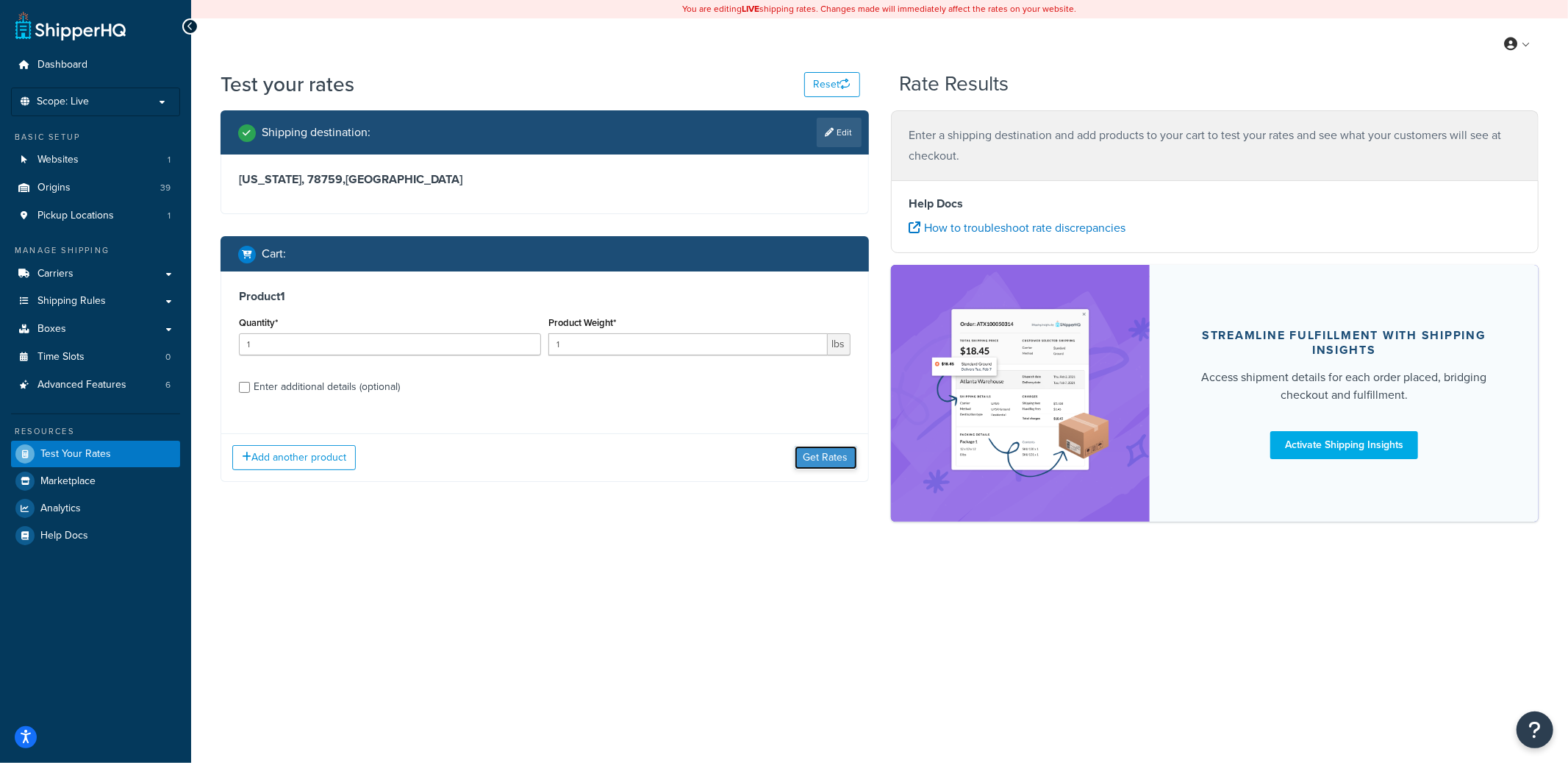
click at [824, 450] on button "Get Rates" at bounding box center [826, 457] width 63 height 24
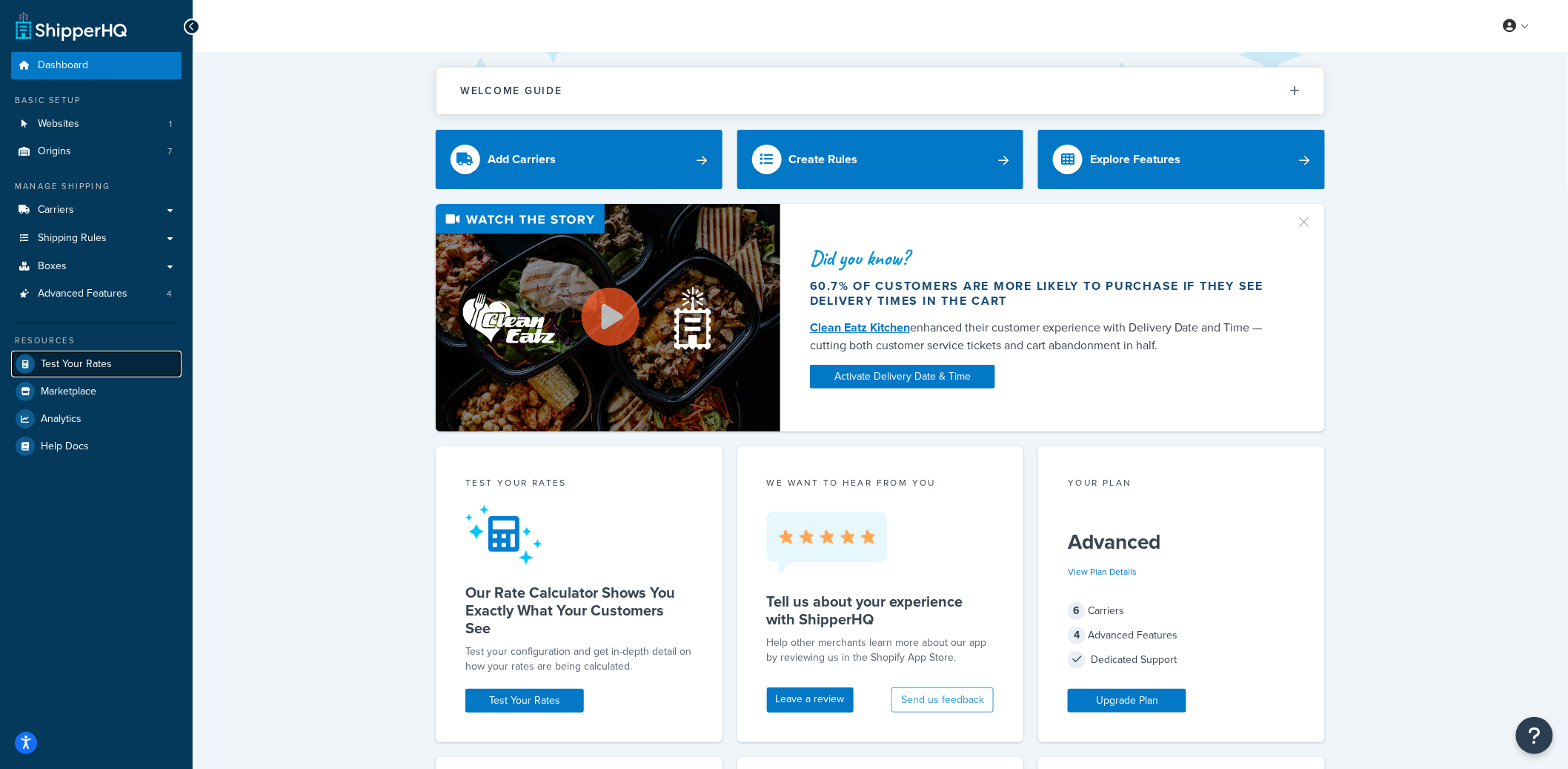
click at [75, 364] on span "Test Your Rates" at bounding box center [77, 364] width 72 height 13
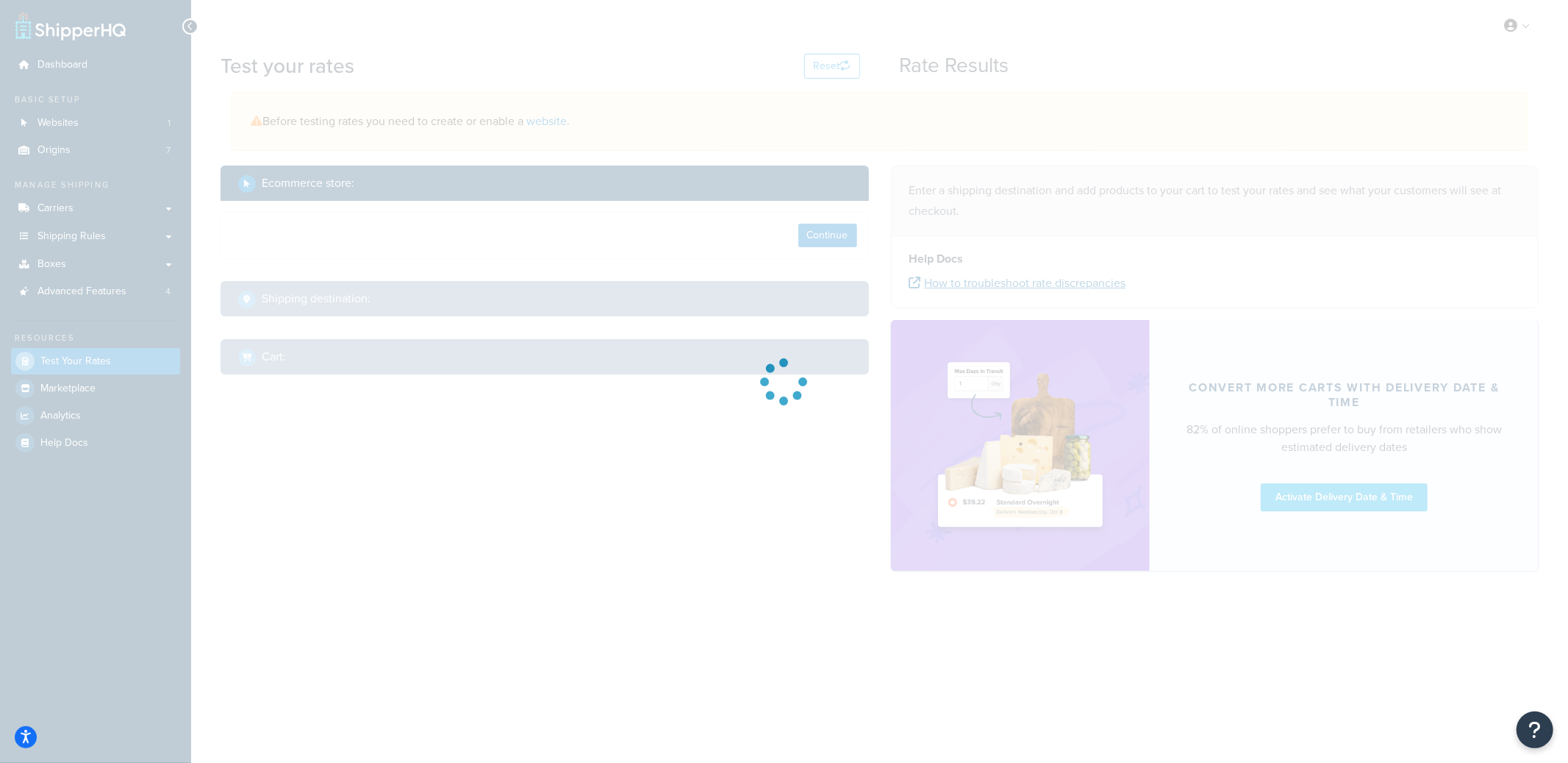
select select "TX"
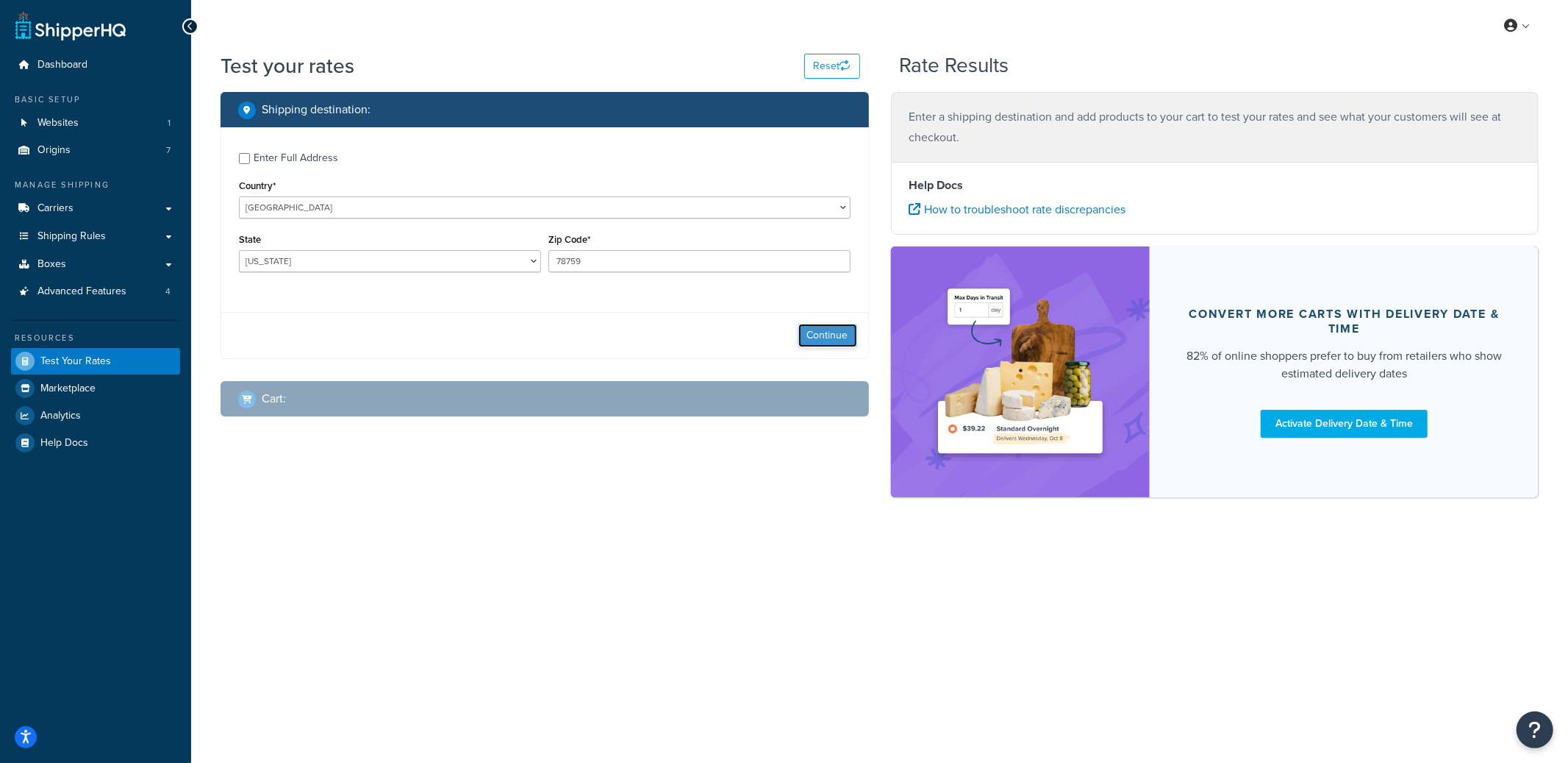
click at [830, 326] on button "Continue" at bounding box center [828, 335] width 59 height 24
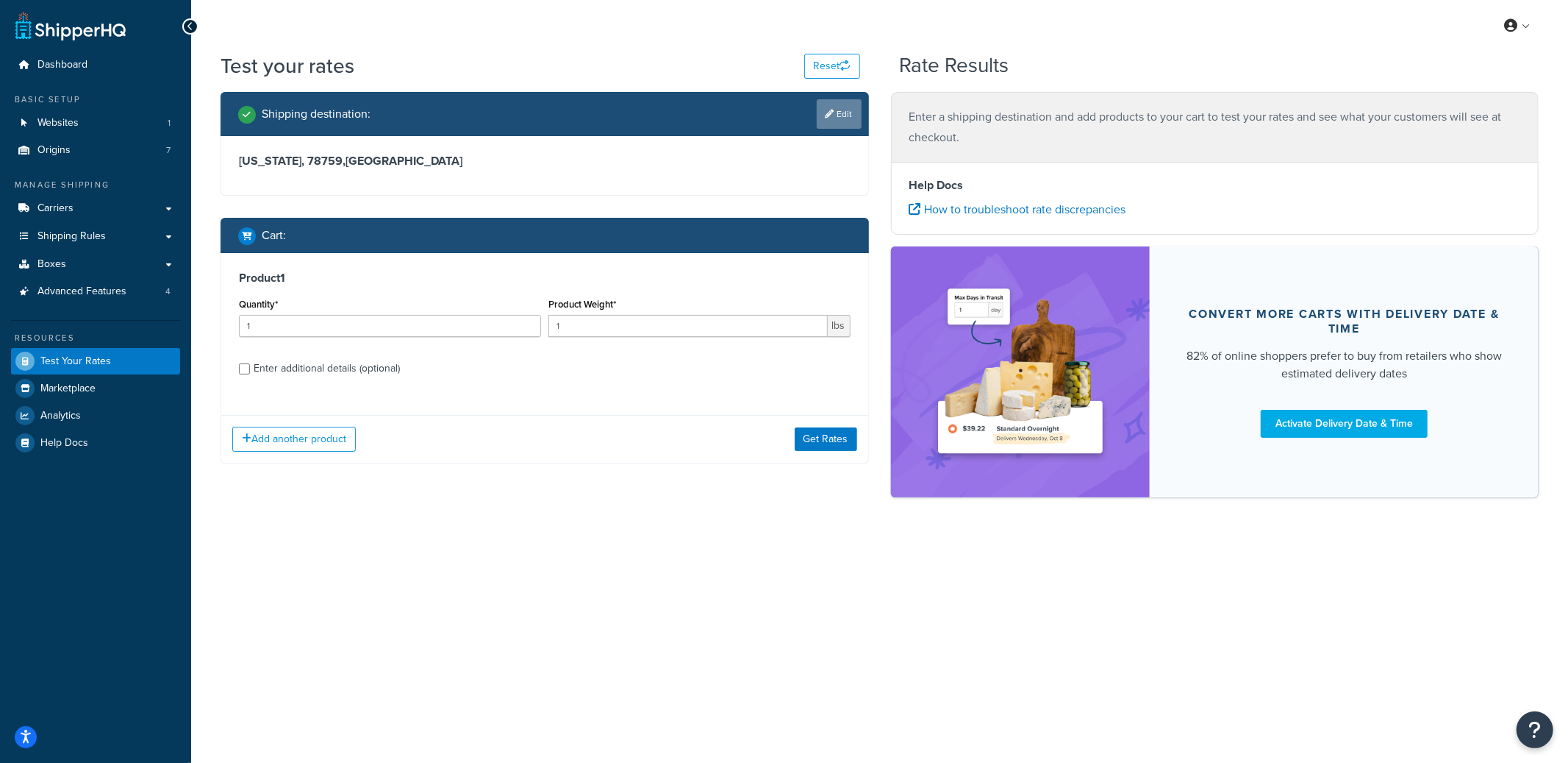
click at [830, 110] on icon at bounding box center [830, 114] width 8 height 8
select select "TX"
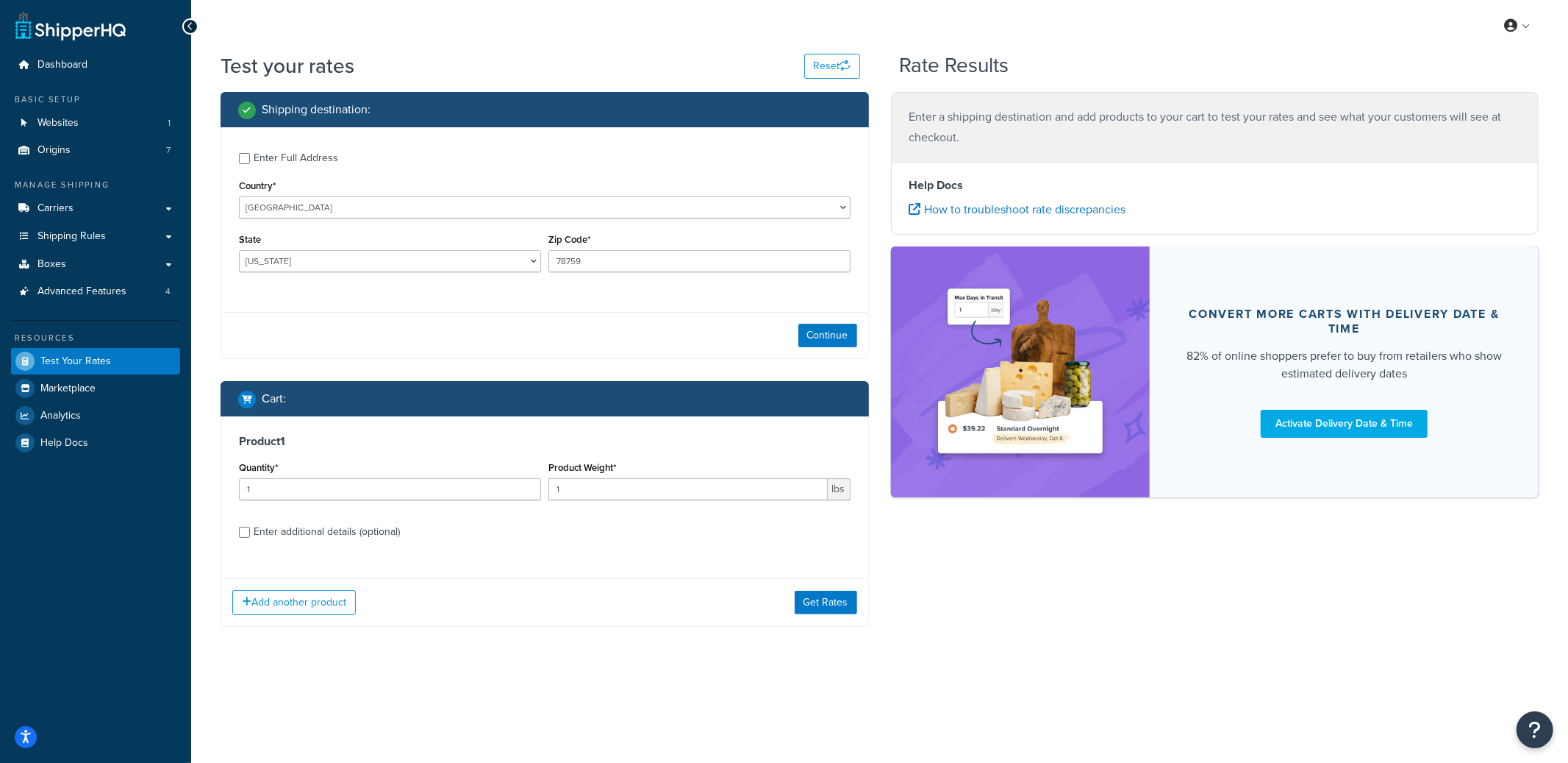
click at [293, 155] on div "Enter Full Address" at bounding box center [296, 158] width 84 height 20
click at [250, 155] on input "Enter Full Address" at bounding box center [244, 158] width 11 height 11
checkbox input "true"
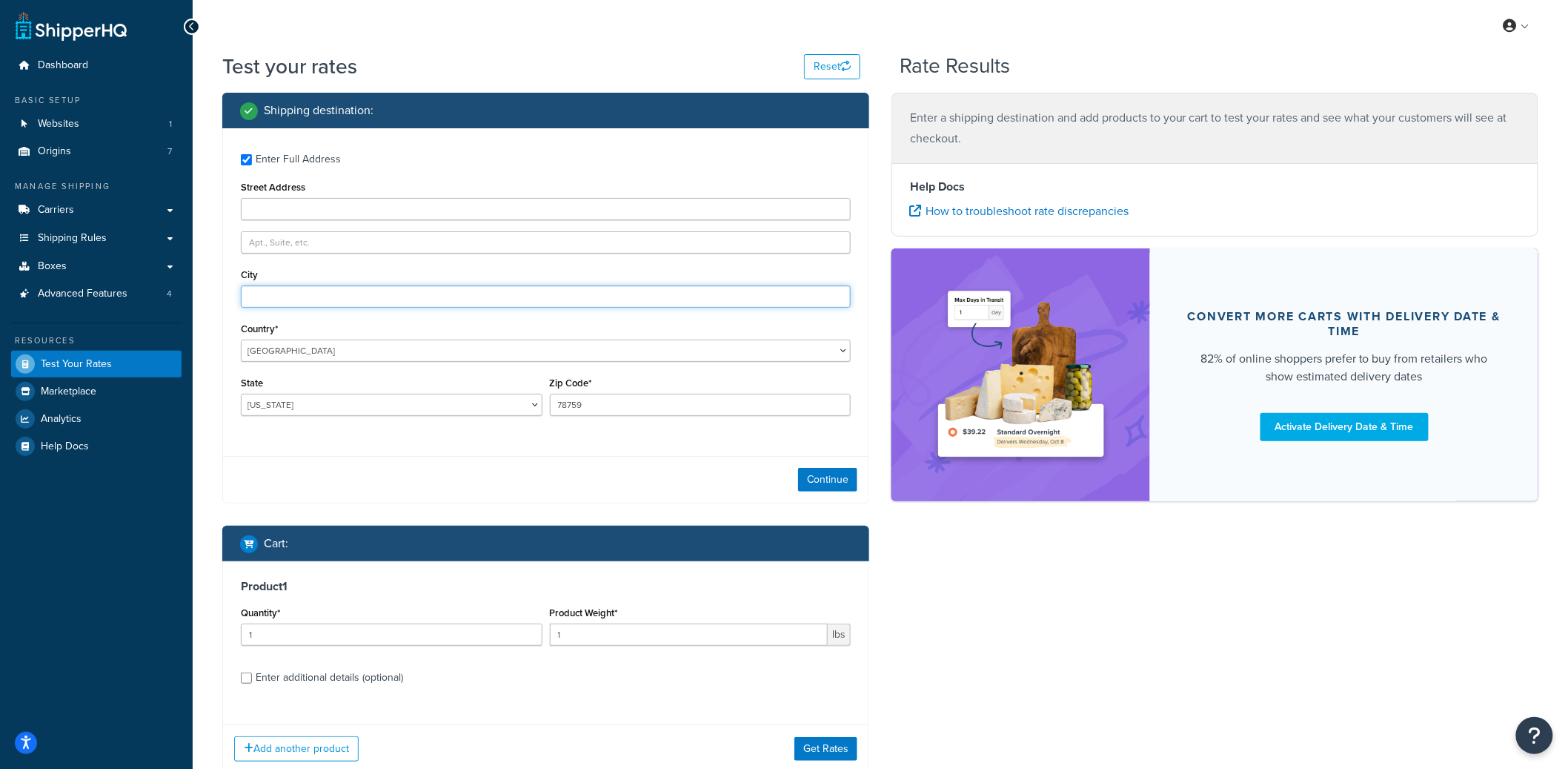
click at [280, 290] on input "City" at bounding box center [546, 296] width 609 height 22
type input "Austin"
click at [812, 469] on button "Continue" at bounding box center [827, 479] width 60 height 24
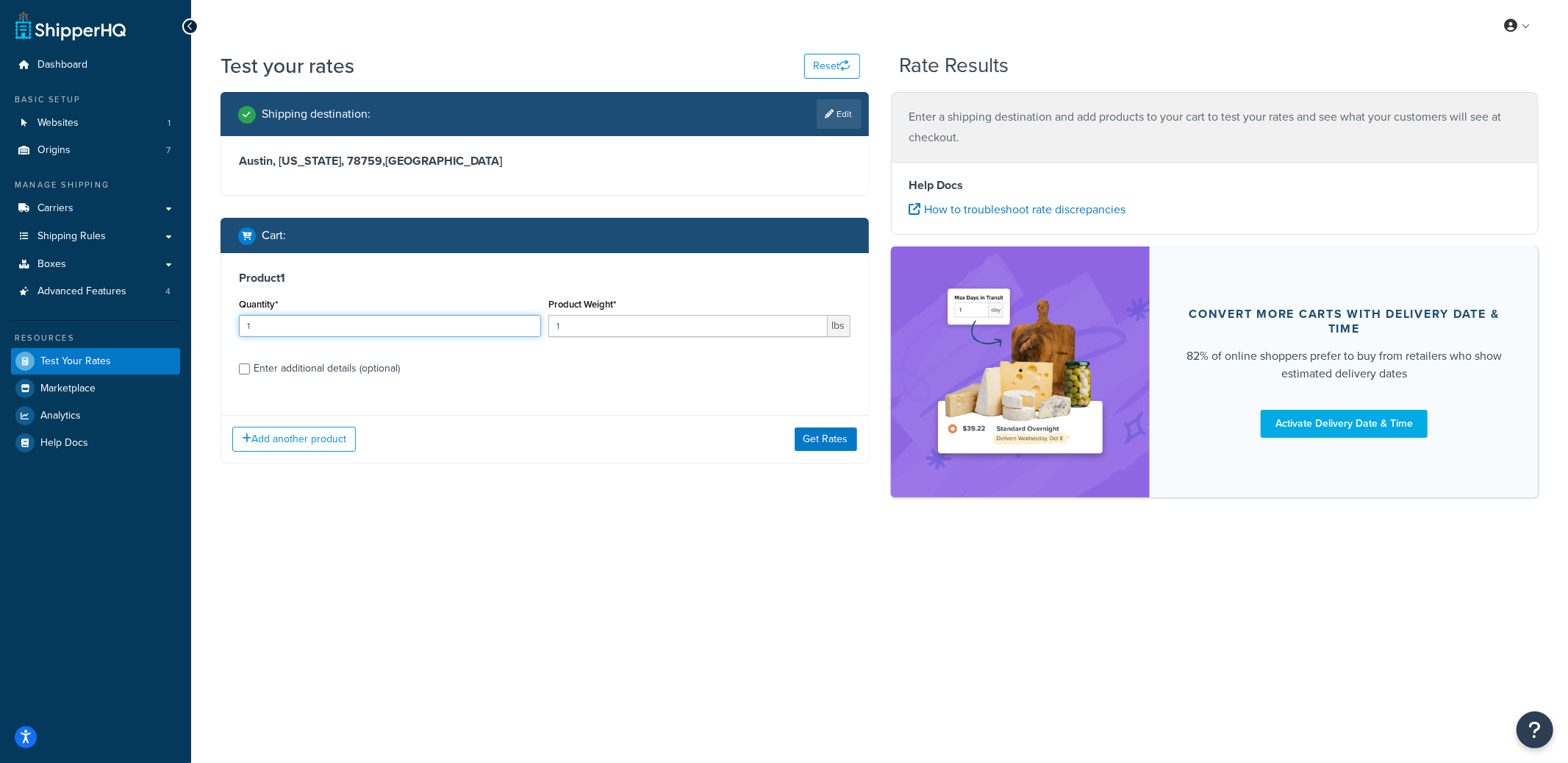
click at [291, 327] on input "1" at bounding box center [390, 326] width 302 height 22
type input "180"
click at [272, 366] on div "Enter additional details (optional)" at bounding box center [326, 368] width 146 height 20
click at [250, 366] on input "Enter additional details (optional)" at bounding box center [244, 368] width 11 height 11
checkbox input "true"
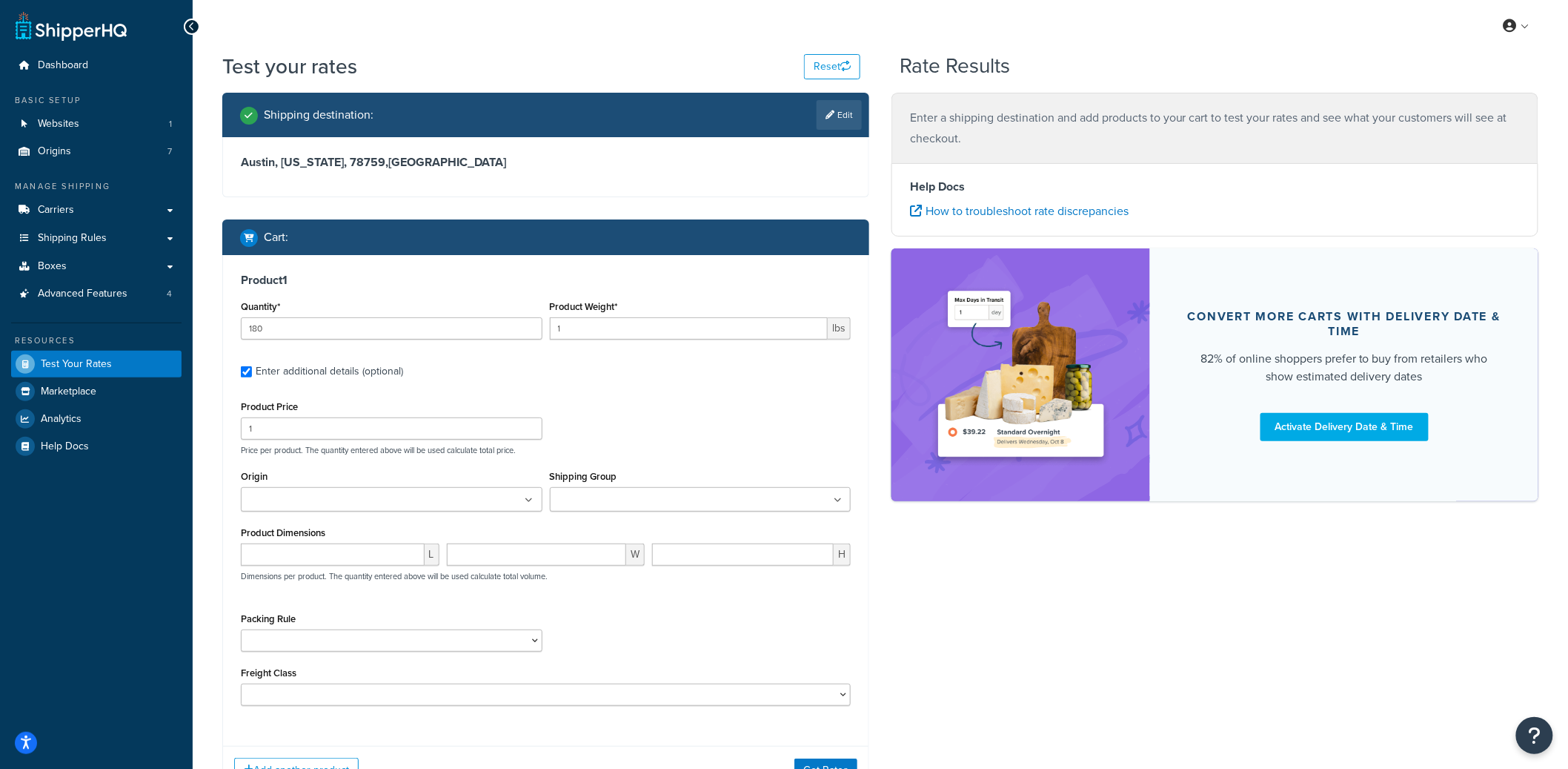
click at [318, 500] on input "Origin" at bounding box center [311, 500] width 131 height 16
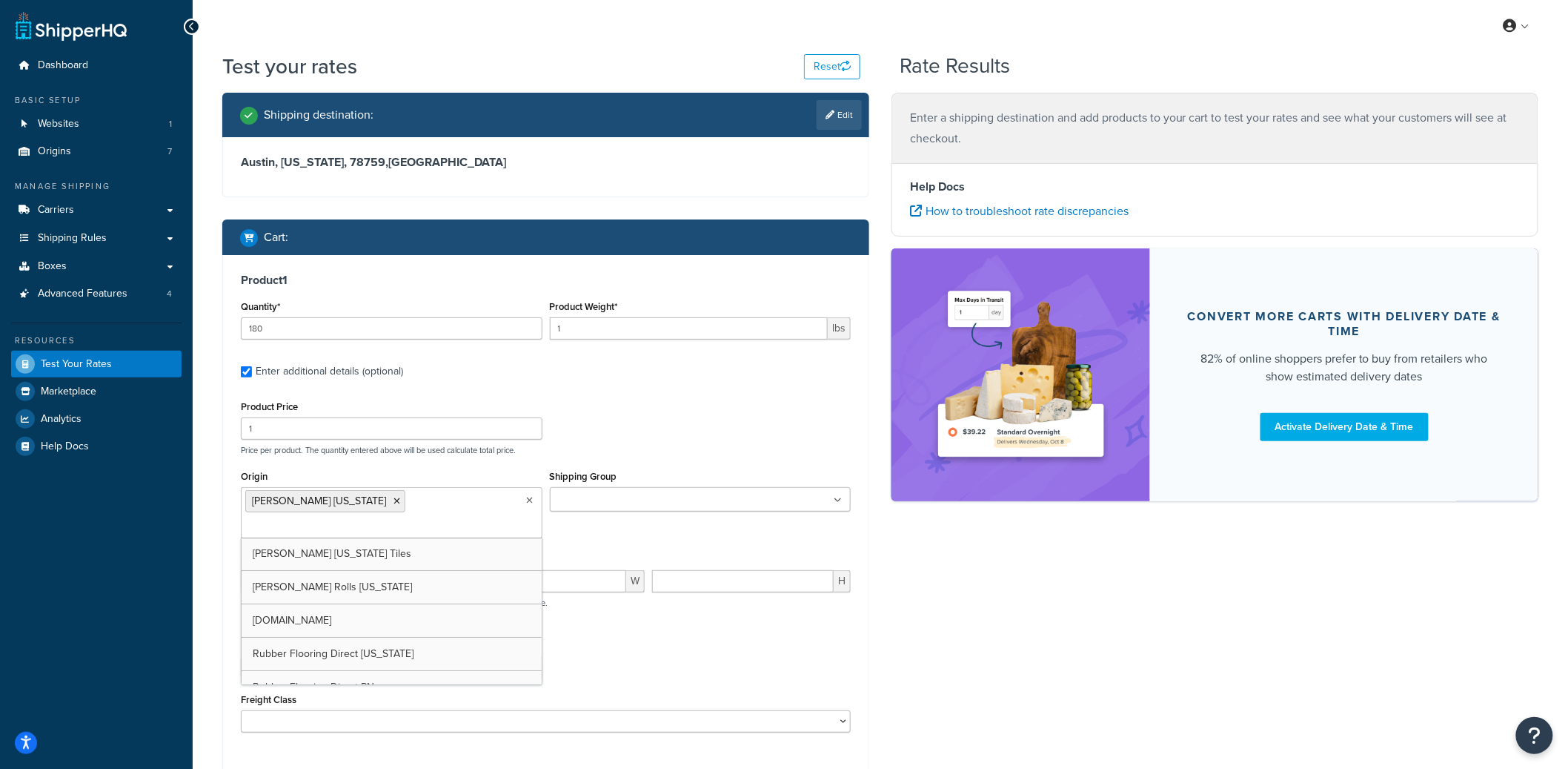
click at [617, 582] on div "L W H Dimensions per product. The quantity entered above will be used calculate…" at bounding box center [546, 597] width 617 height 55
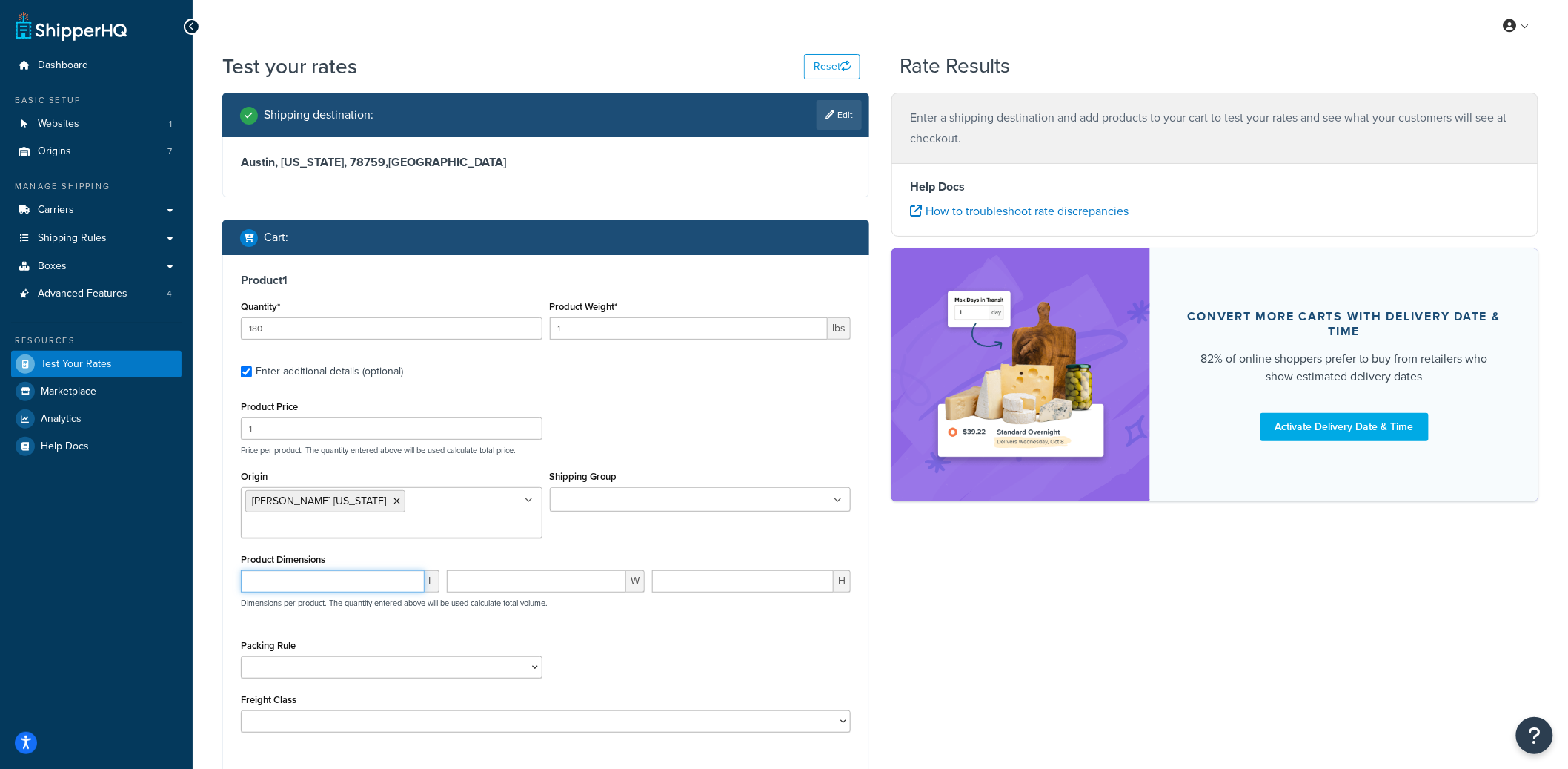
click at [380, 570] on input "number" at bounding box center [333, 581] width 184 height 22
type input "48"
type input "10"
click at [297, 656] on select "18 inch Single Tiles 18 inch Tiles - Set of 6 24 Inch Tiles - 12 mm Box 24 Inch…" at bounding box center [392, 667] width 301 height 22
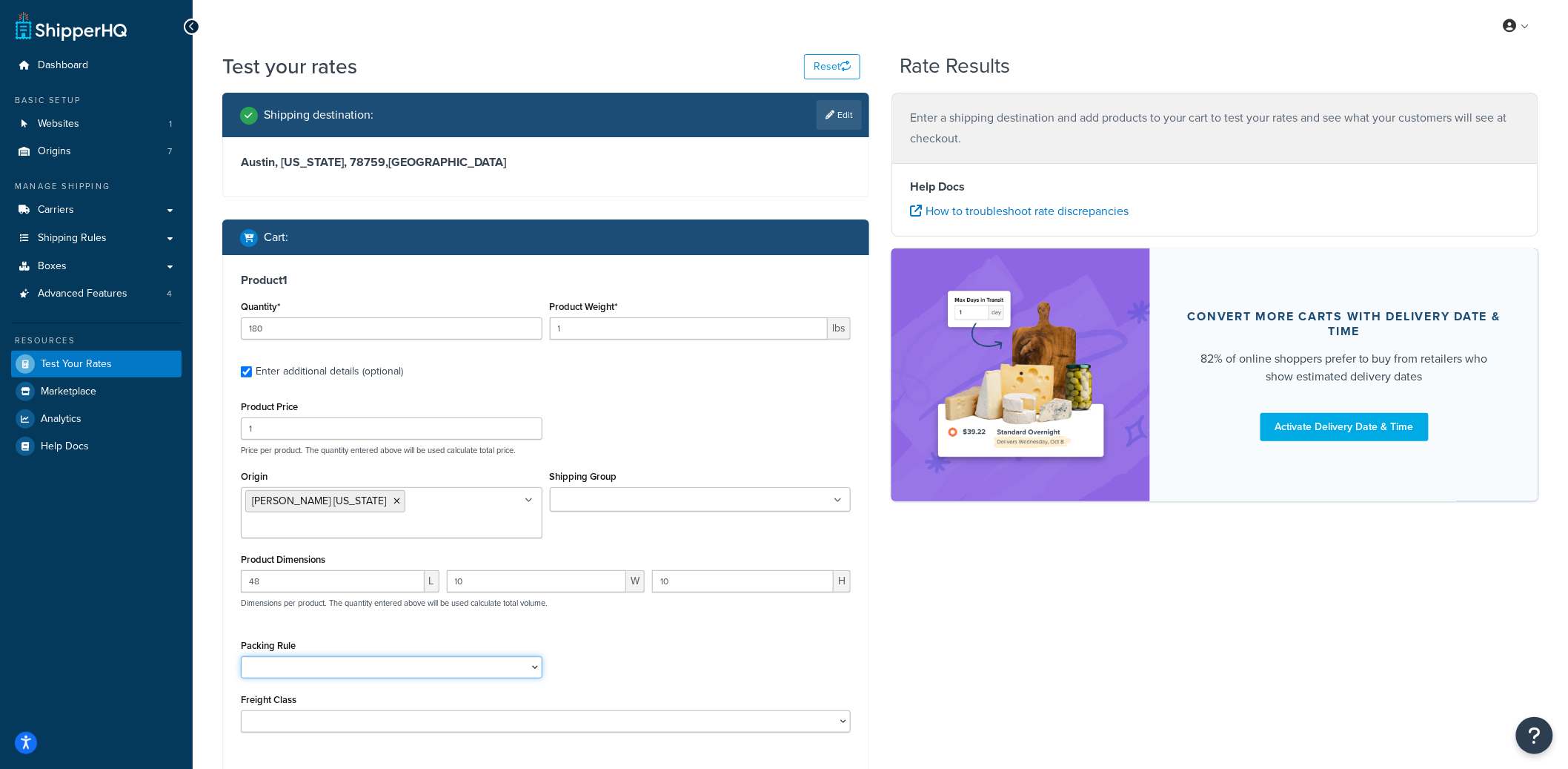
select select "88003"
click at [241, 656] on select "18 inch Single Tiles 18 inch Tiles - Set of 6 24 Inch Tiles - 12 mm Box 24 Inch…" at bounding box center [392, 667] width 301 height 22
click at [318, 710] on select "50 55 60 65 70 77.5 85 92.5 100 110 125 150 175 200 250 300 400 500" at bounding box center [546, 721] width 609 height 22
select select "60"
click at [241, 710] on select "50 55 60 65 70 77.5 85 92.5 100 110 125 150 175 200 250 300 400 500" at bounding box center [546, 721] width 609 height 22
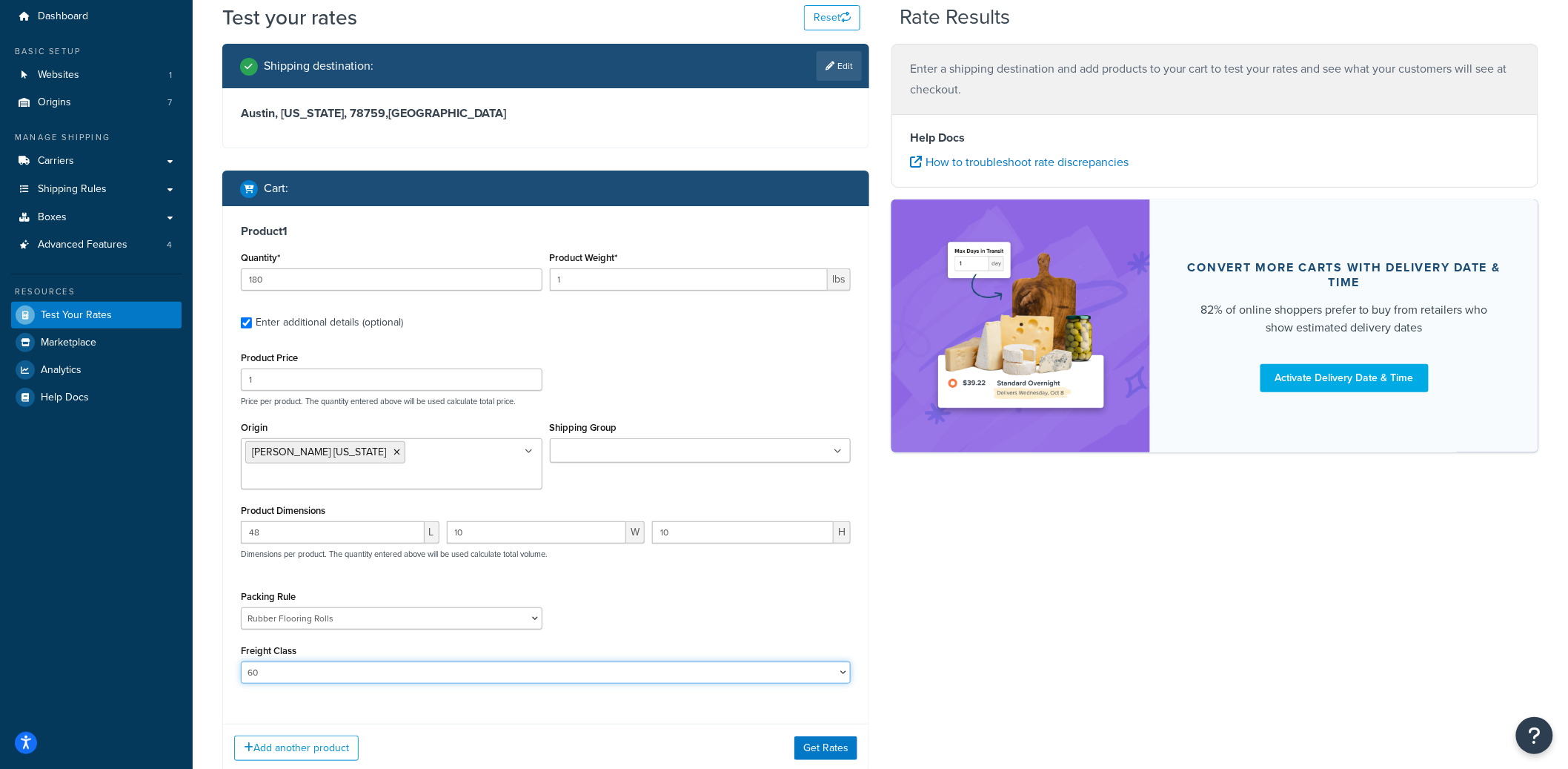
scroll to position [55, 0]
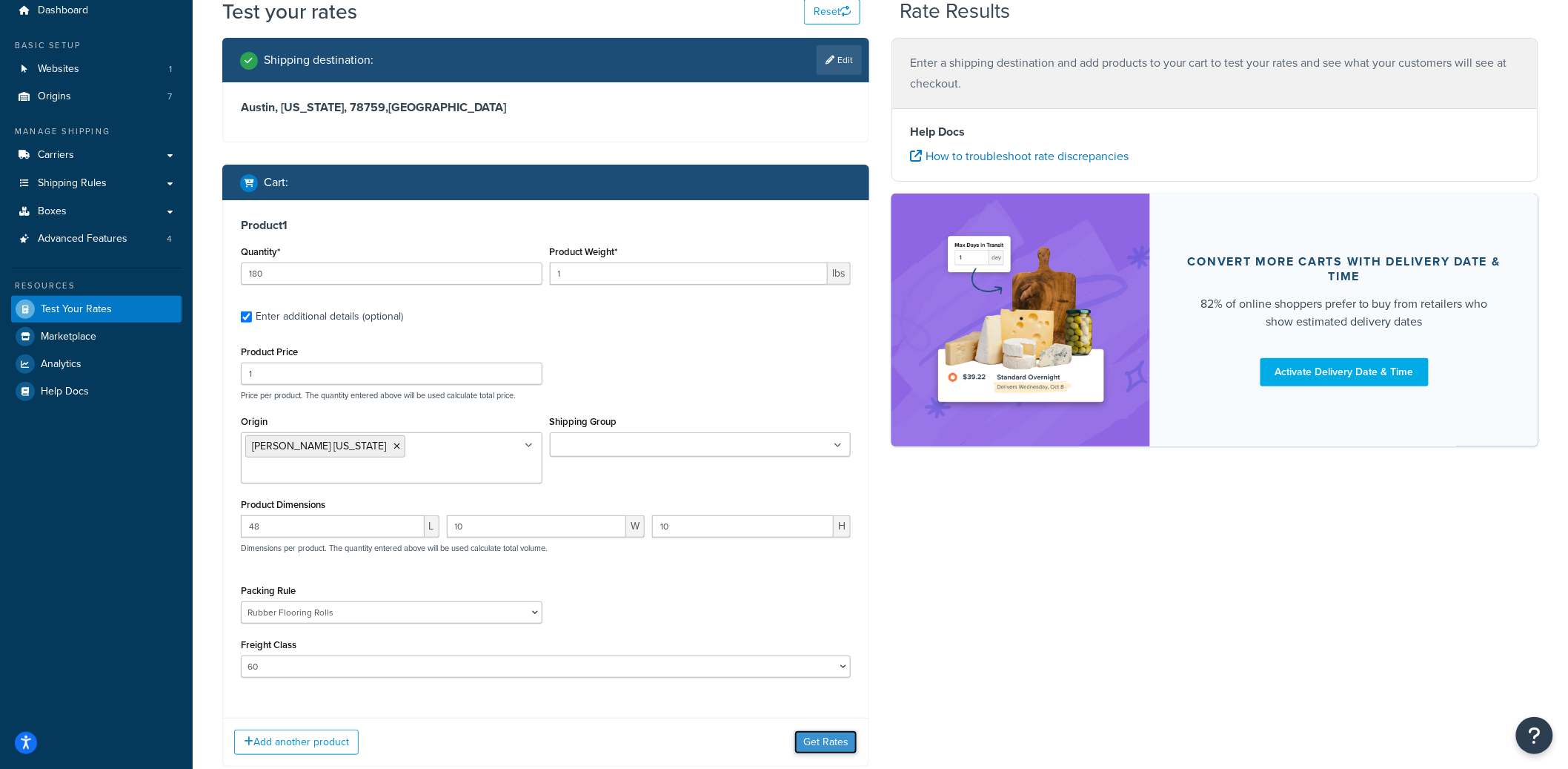
click at [847, 730] on button "Get Rates" at bounding box center [826, 742] width 63 height 24
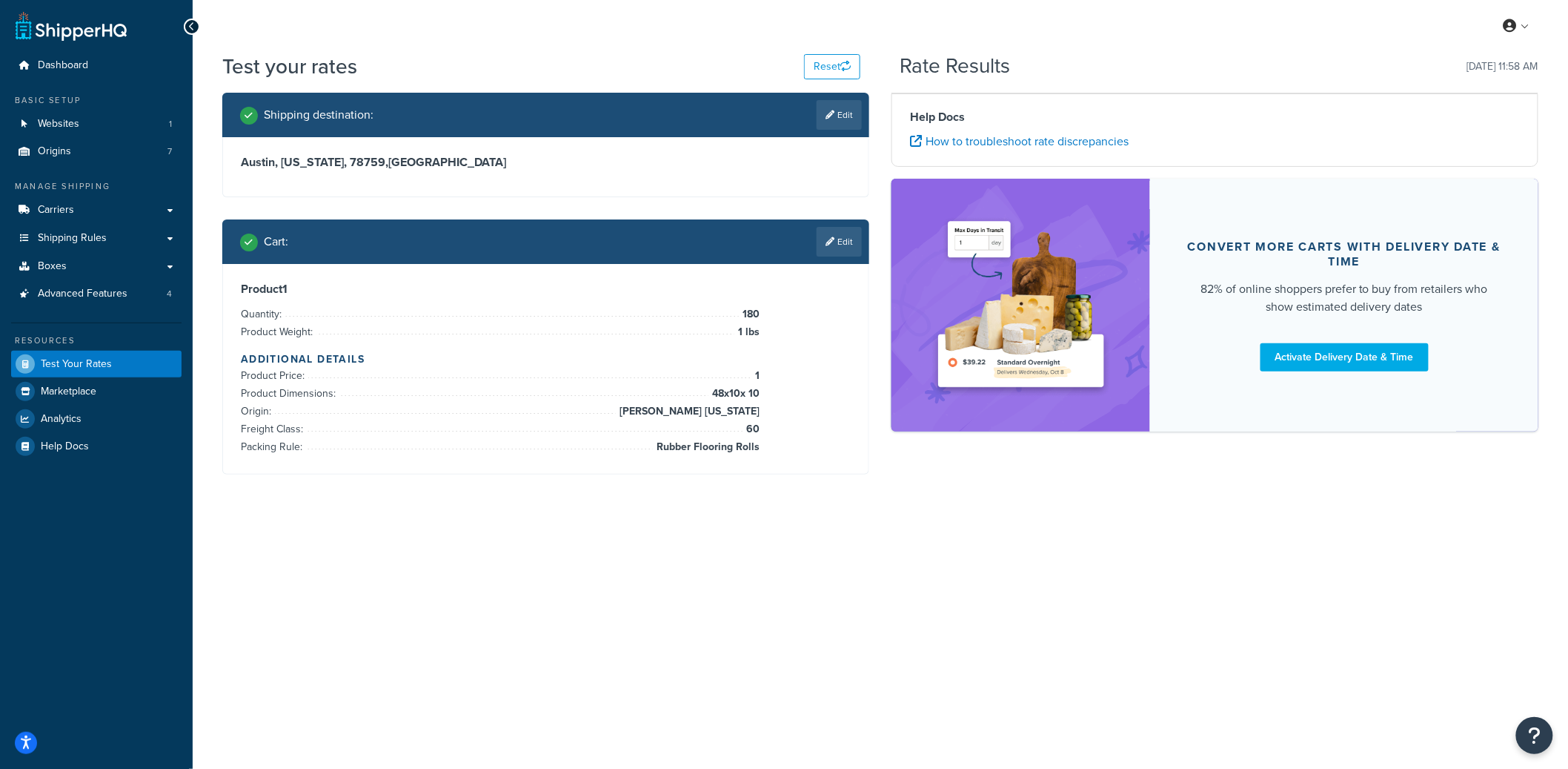
scroll to position [0, 0]
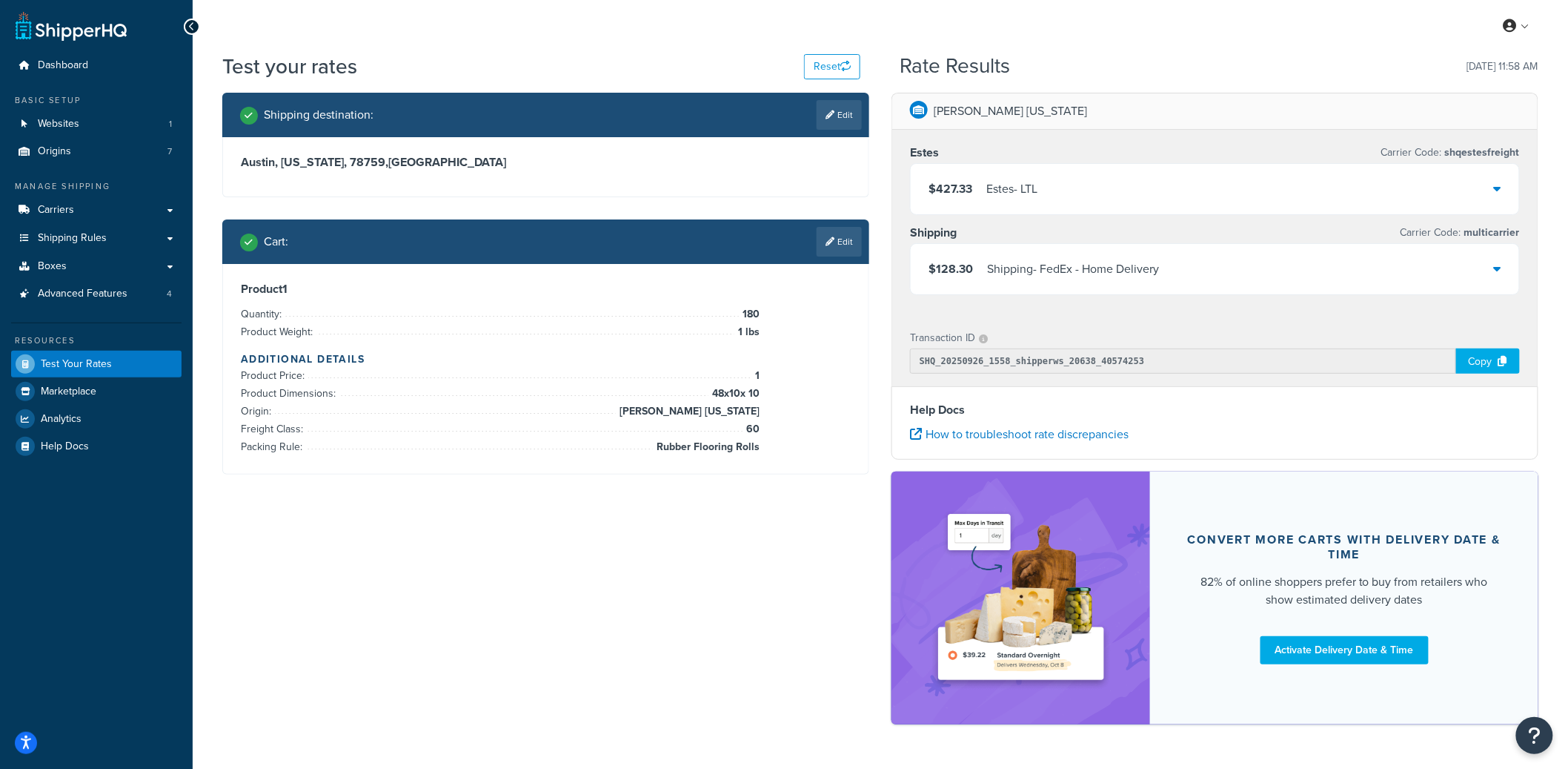
click at [1109, 274] on div "Shipping - FedEx - Home Delivery" at bounding box center [1073, 269] width 172 height 20
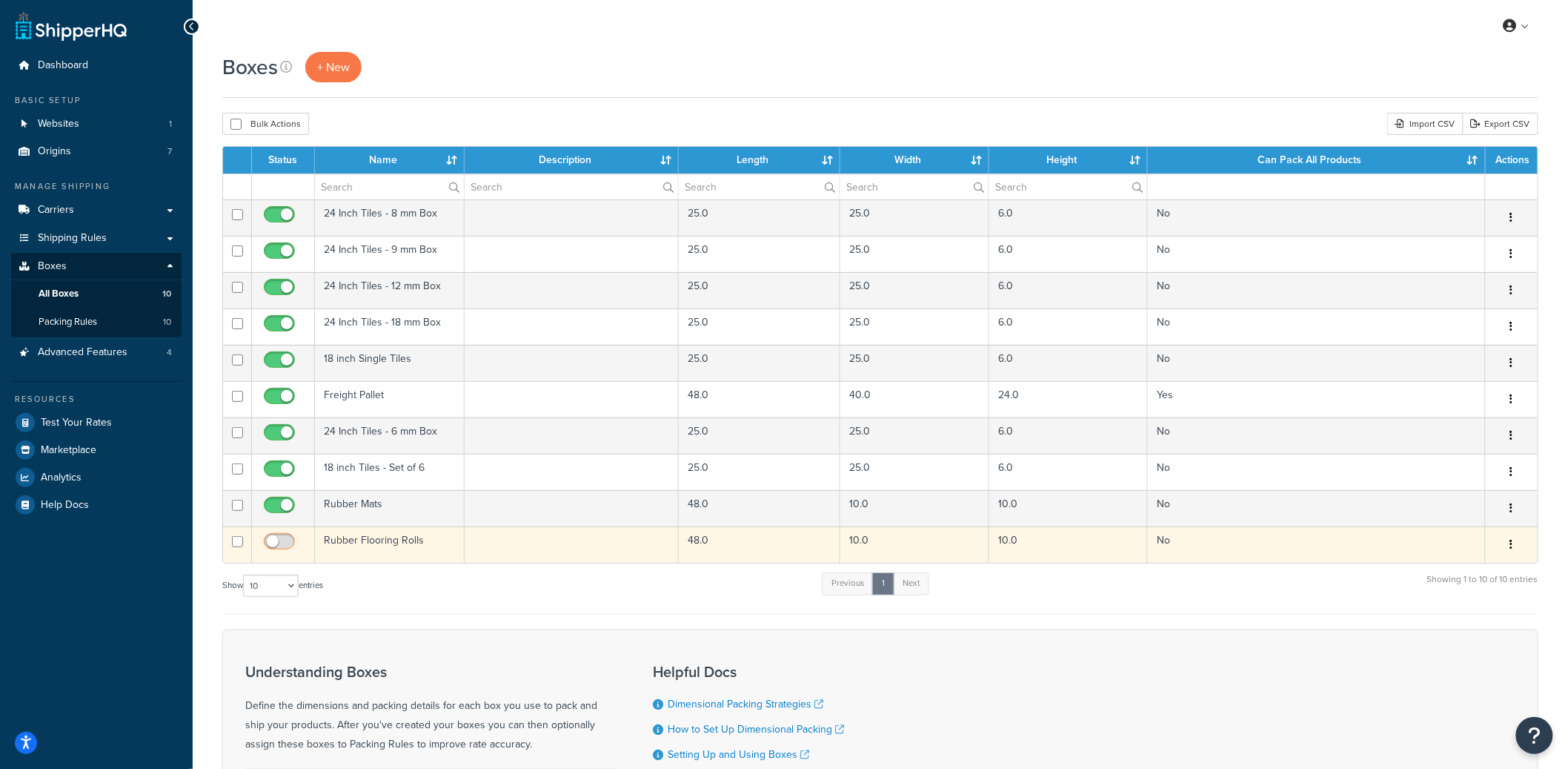
click at [278, 542] on input "checkbox" at bounding box center [281, 545] width 41 height 19
checkbox input "true"
click at [1511, 546] on icon "button" at bounding box center [1511, 544] width 3 height 10
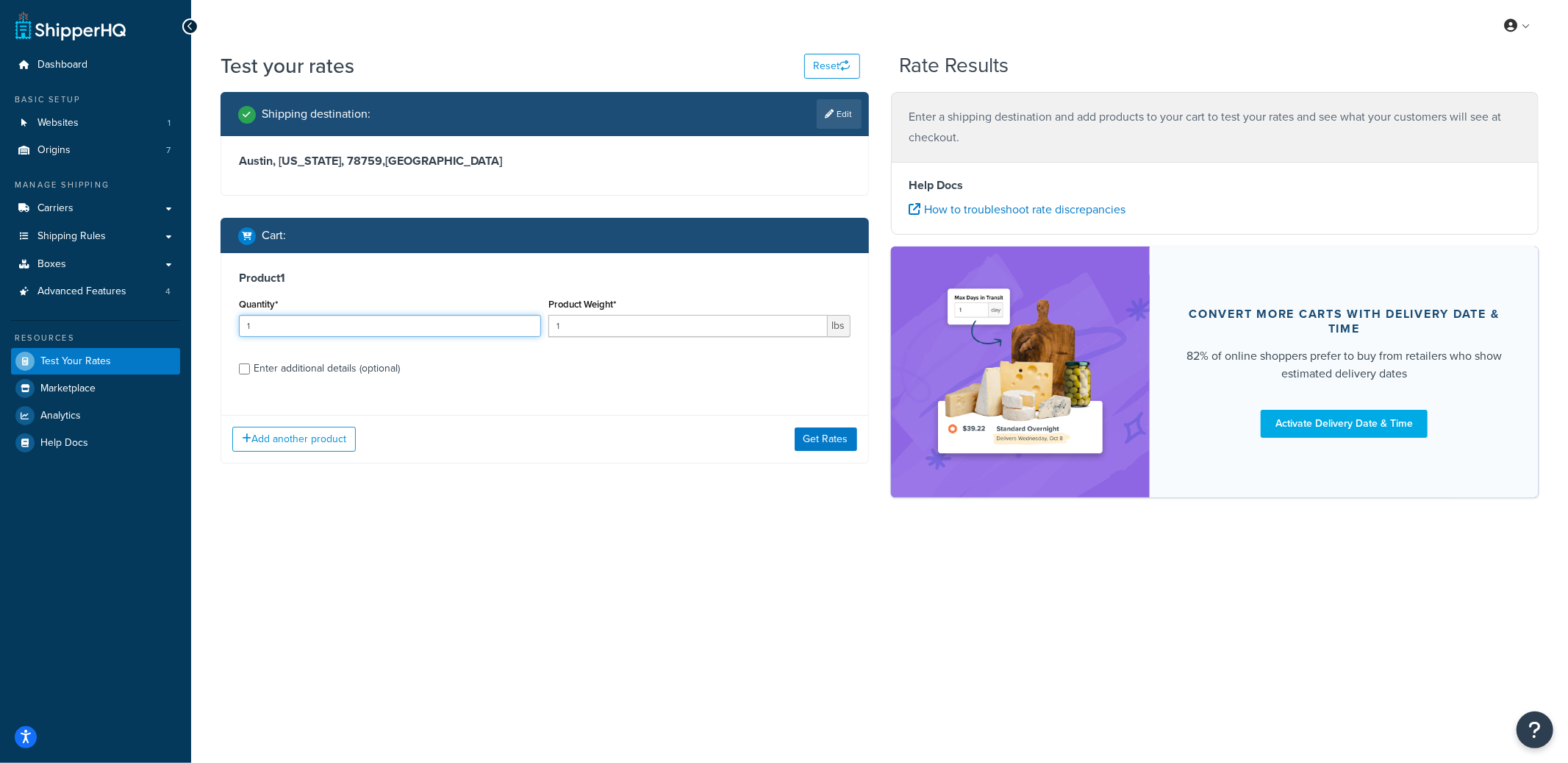
click at [397, 321] on input "1" at bounding box center [390, 326] width 302 height 22
drag, startPoint x: 394, startPoint y: 321, endPoint x: 225, endPoint y: 323, distance: 169.0
click at [225, 323] on div "Product 1 Quantity* 1 Product Weight* 1 lbs Enter additional details (optional)" at bounding box center [545, 328] width 647 height 150
type input "180"
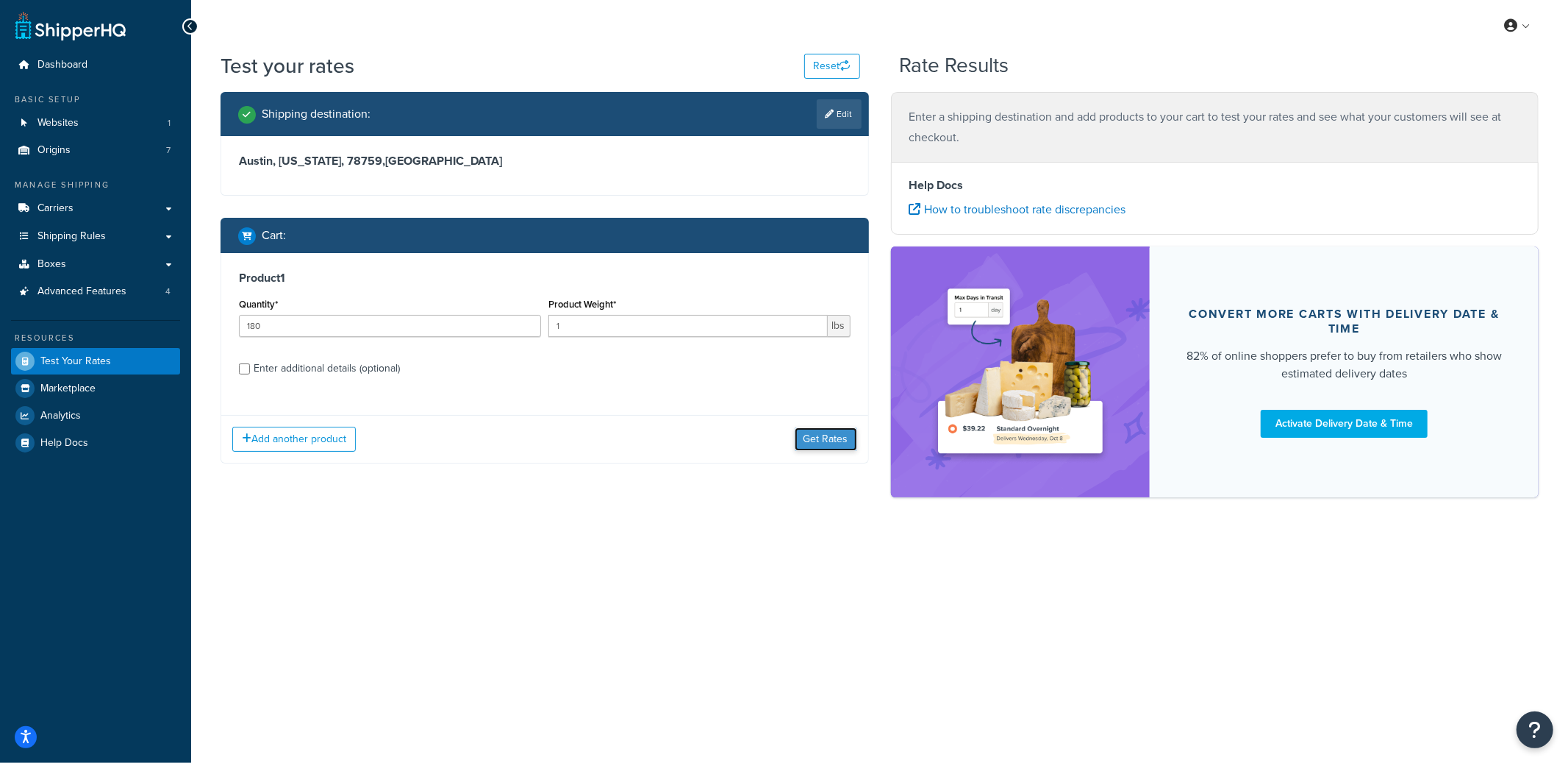
click at [800, 439] on button "Get Rates" at bounding box center [826, 439] width 63 height 24
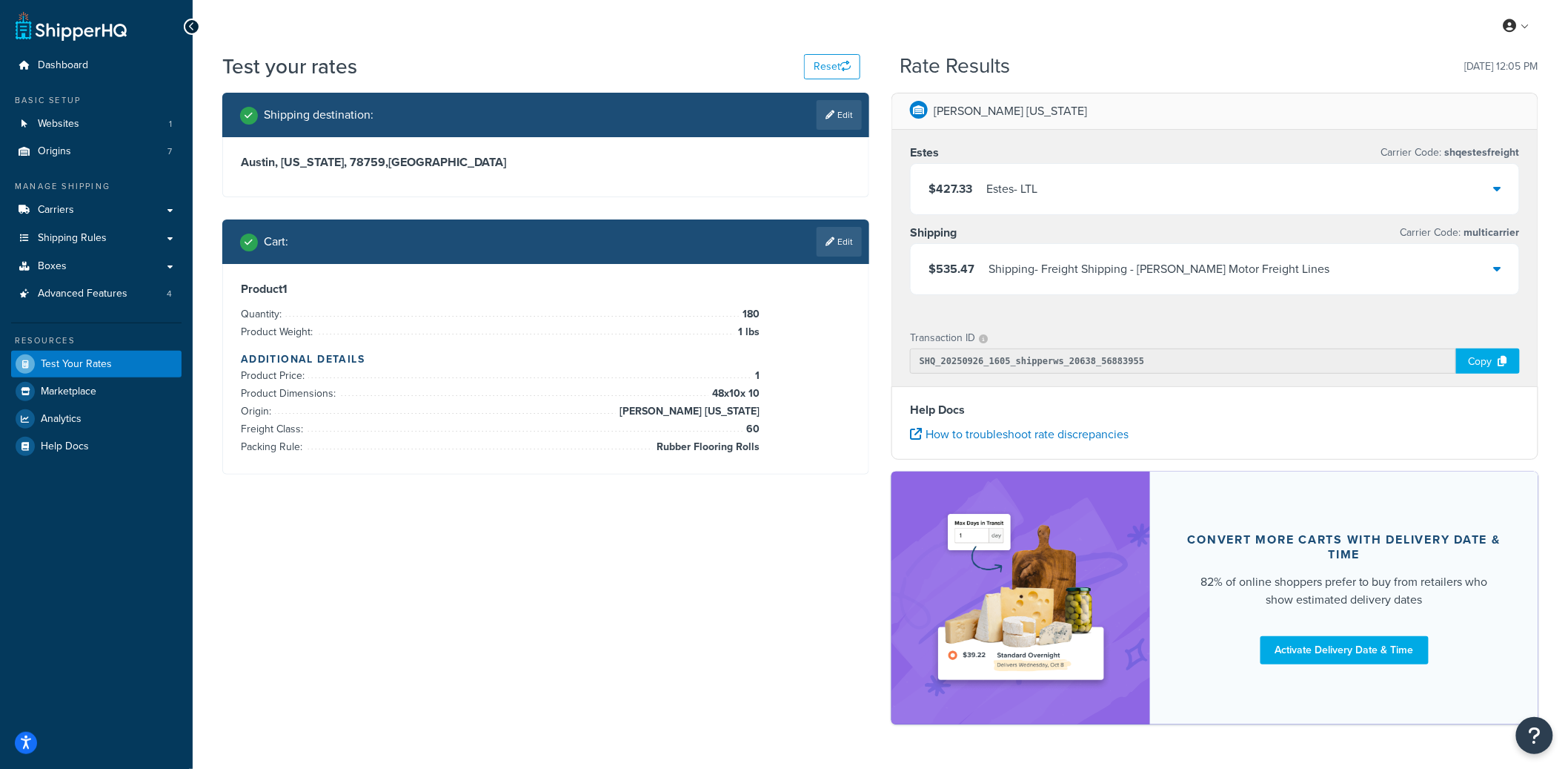
click at [1223, 271] on div "Shipping - Freight Shipping - [PERSON_NAME] Motor Freight Lines" at bounding box center [1159, 269] width 341 height 20
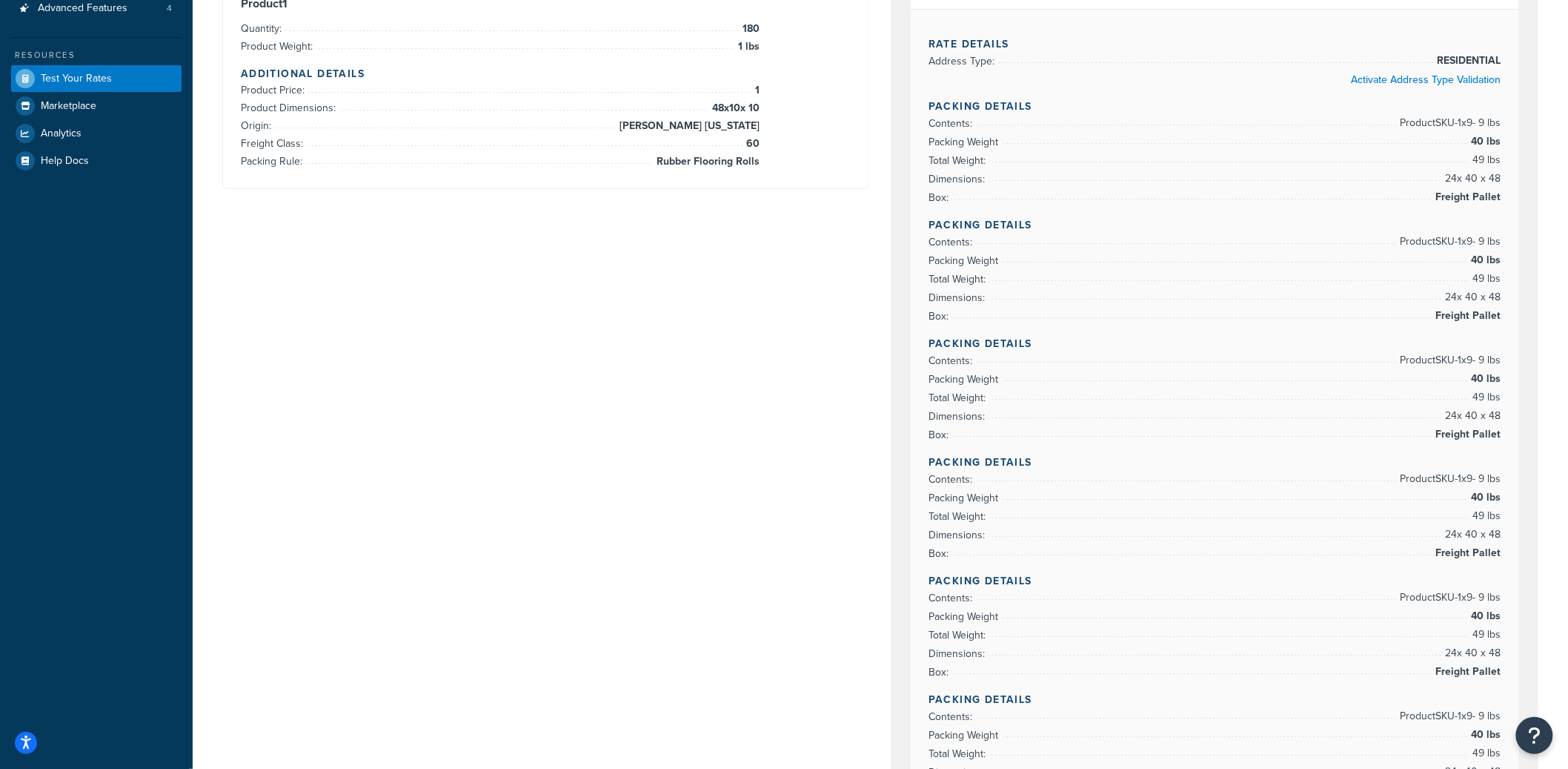
scroll to position [42, 0]
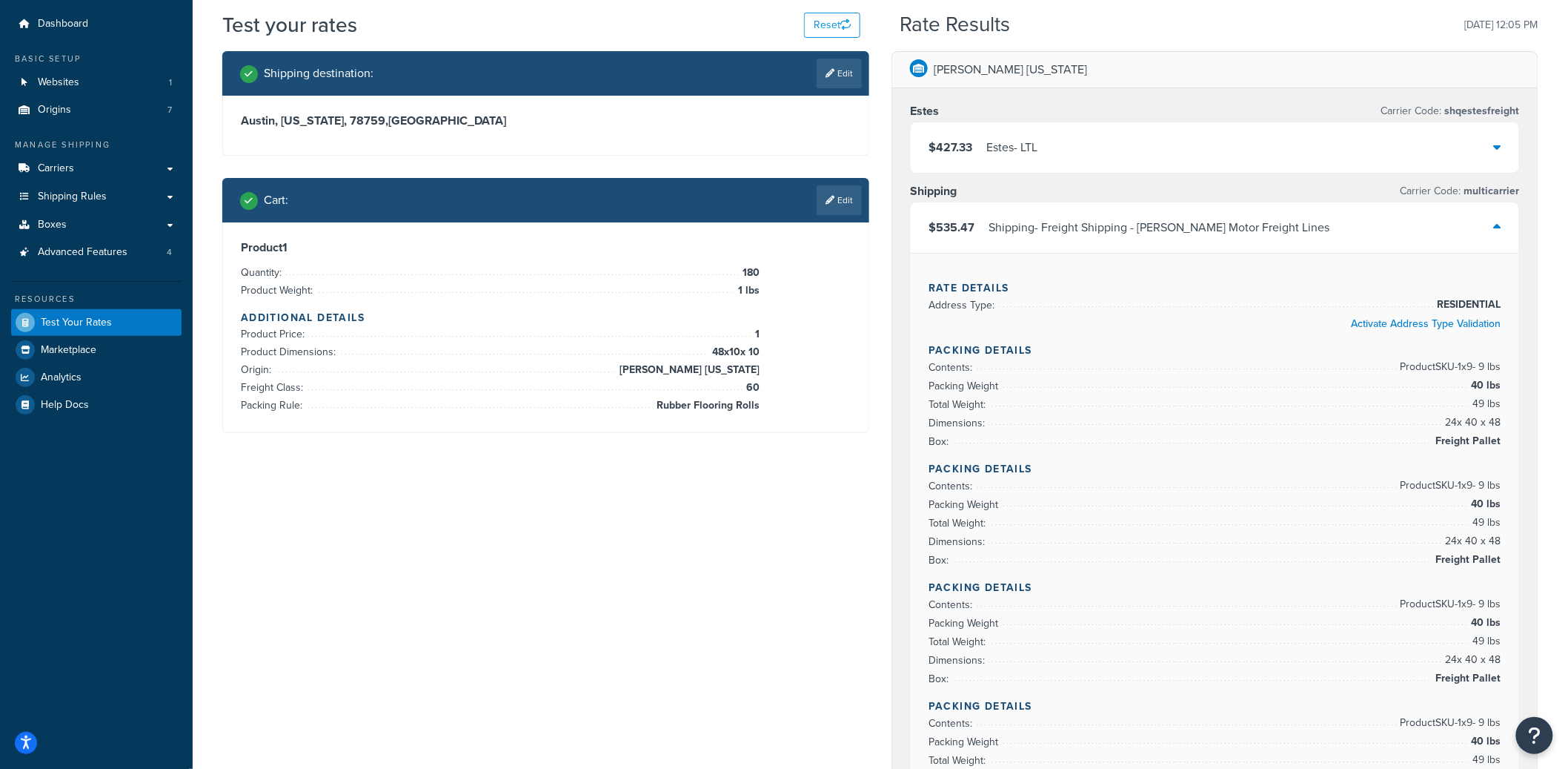
click at [1134, 161] on div "$427.33 [PERSON_NAME] - LTL" at bounding box center [1215, 147] width 609 height 50
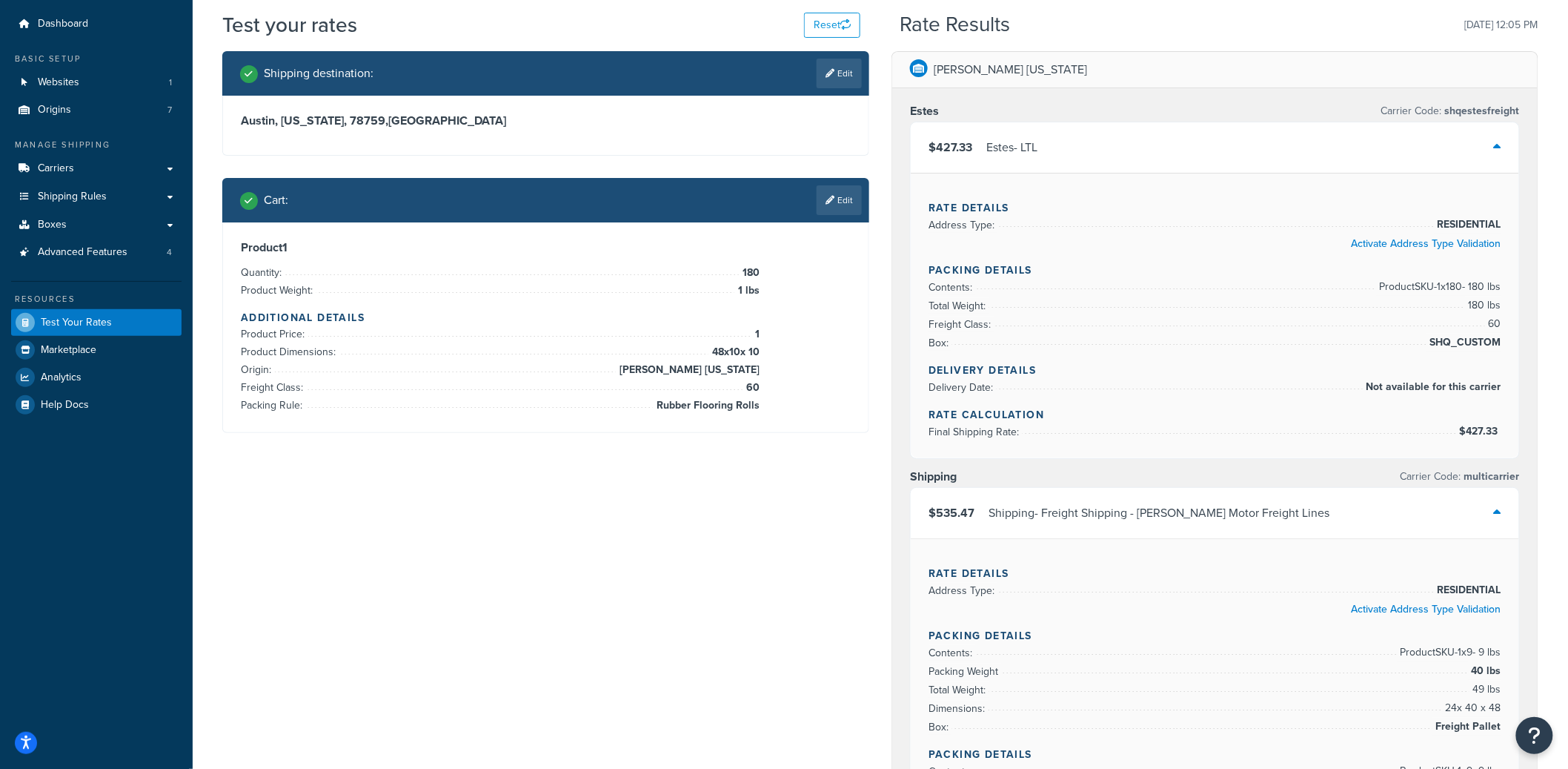
click at [1134, 161] on div "$427.33 [PERSON_NAME] - LTL" at bounding box center [1215, 147] width 609 height 50
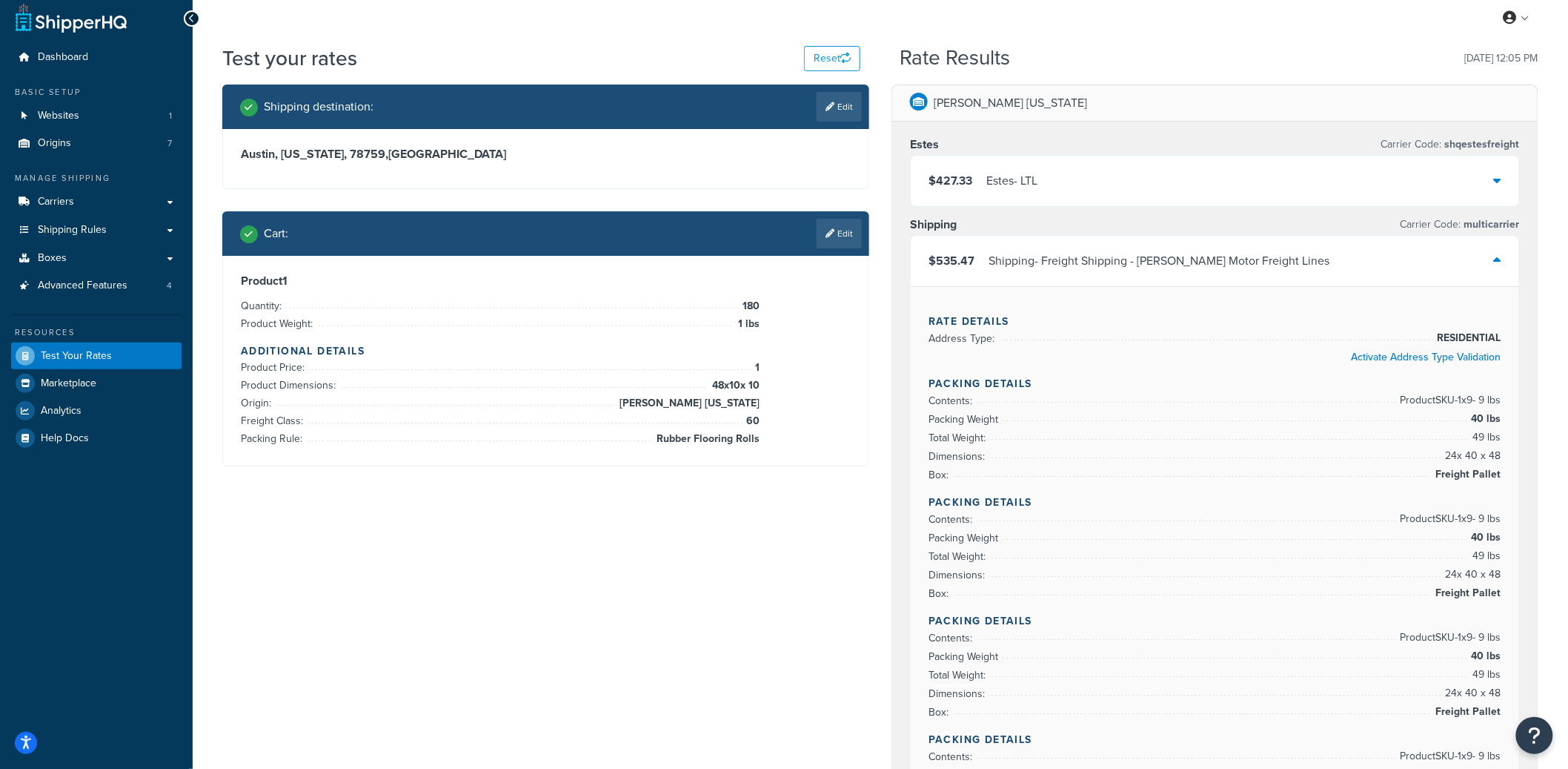
scroll to position [0, 0]
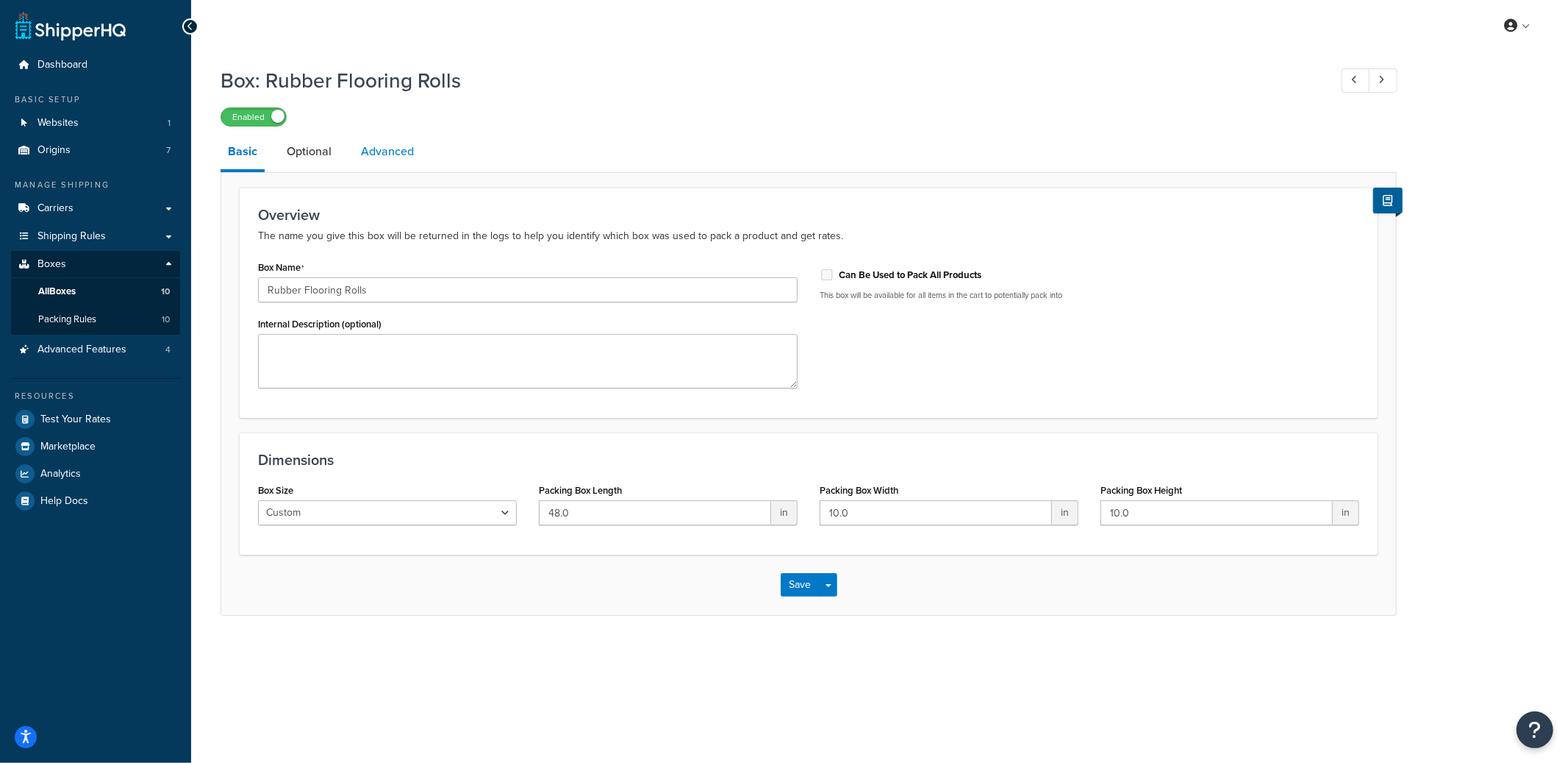
click at [384, 166] on link "Advanced" at bounding box center [388, 151] width 68 height 35
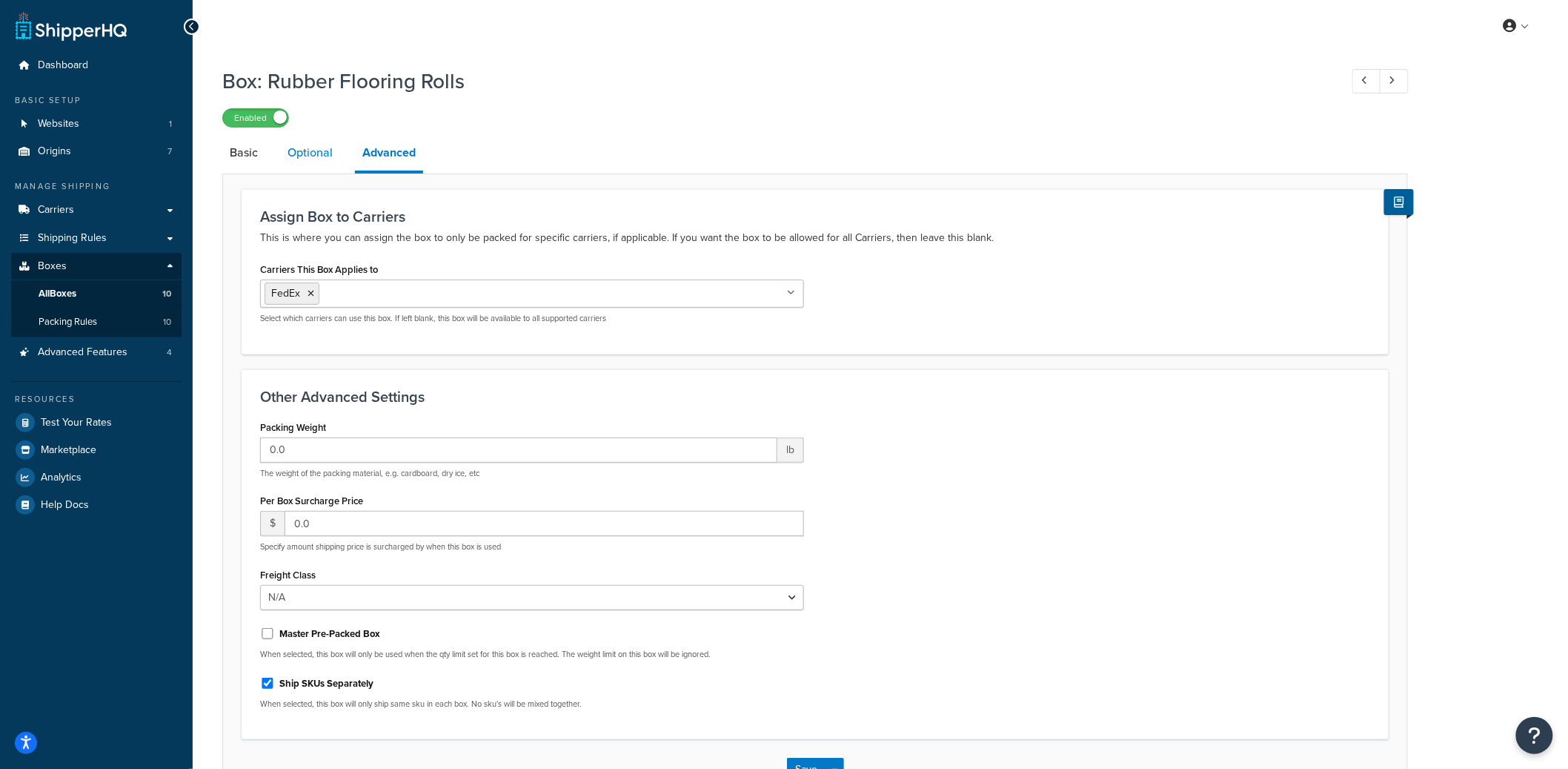
click at [314, 163] on link "Optional" at bounding box center [310, 152] width 60 height 36
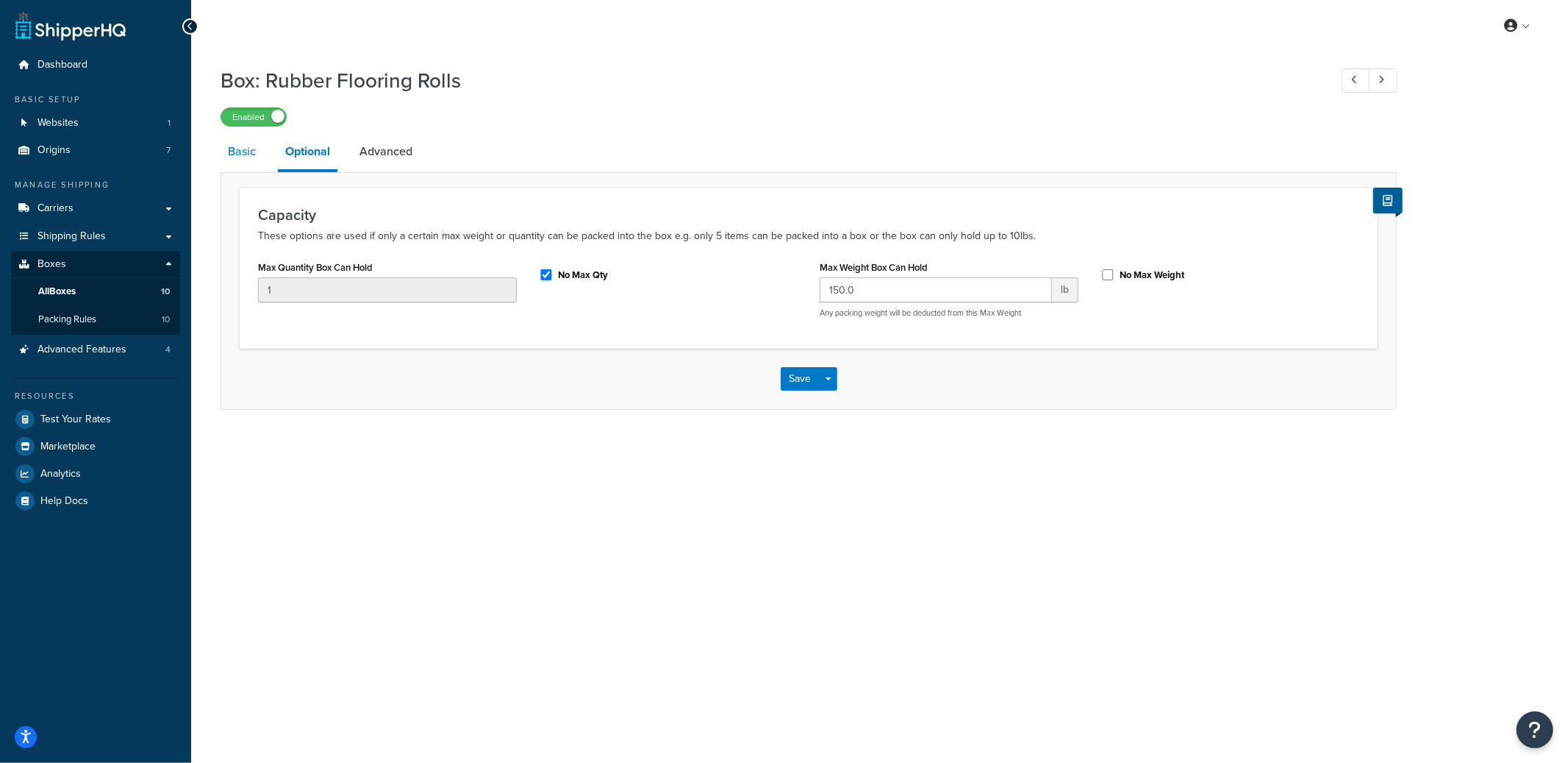
click at [248, 157] on link "Basic" at bounding box center [242, 151] width 42 height 35
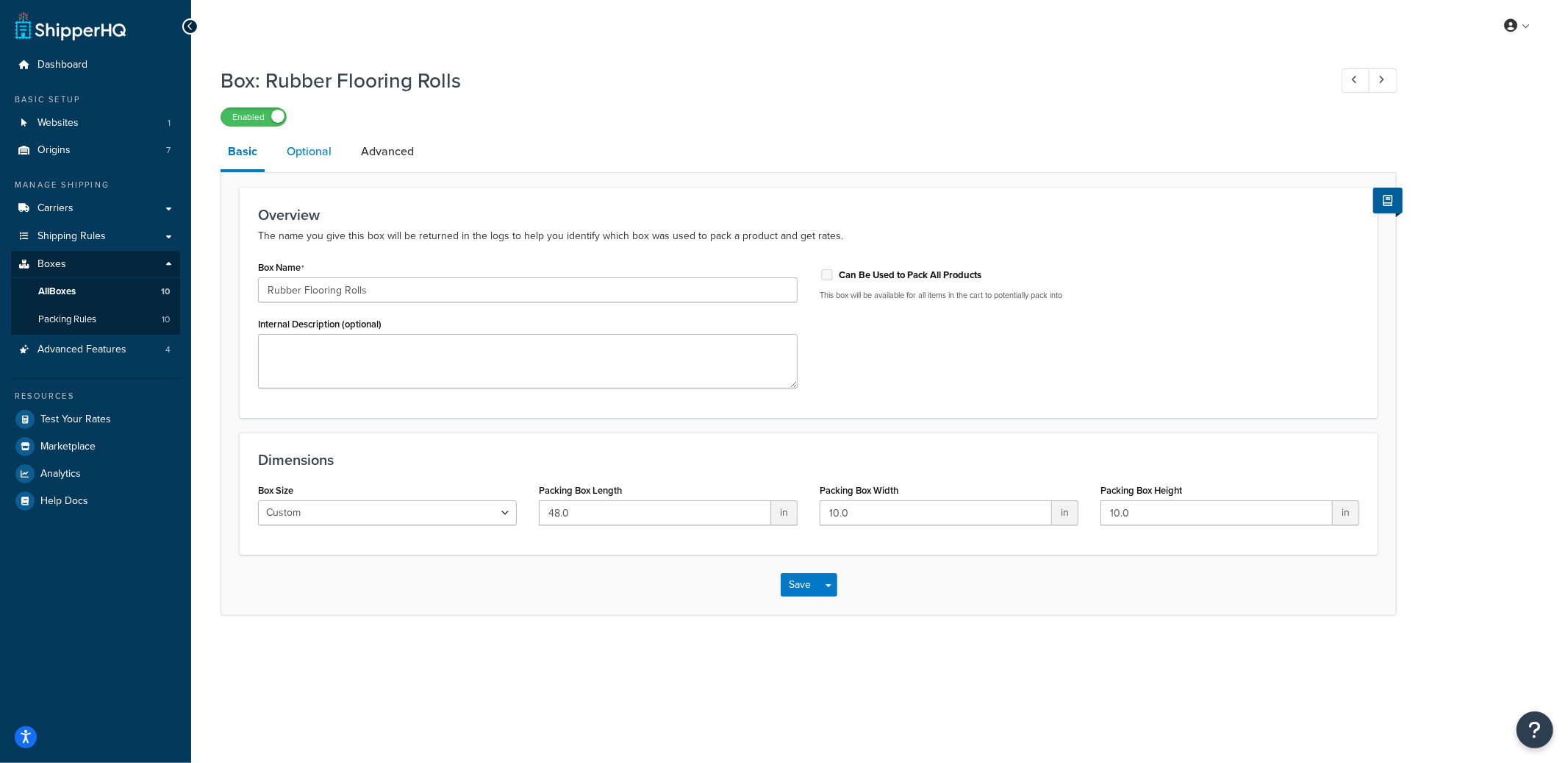
click at [306, 156] on link "Optional" at bounding box center [309, 151] width 59 height 35
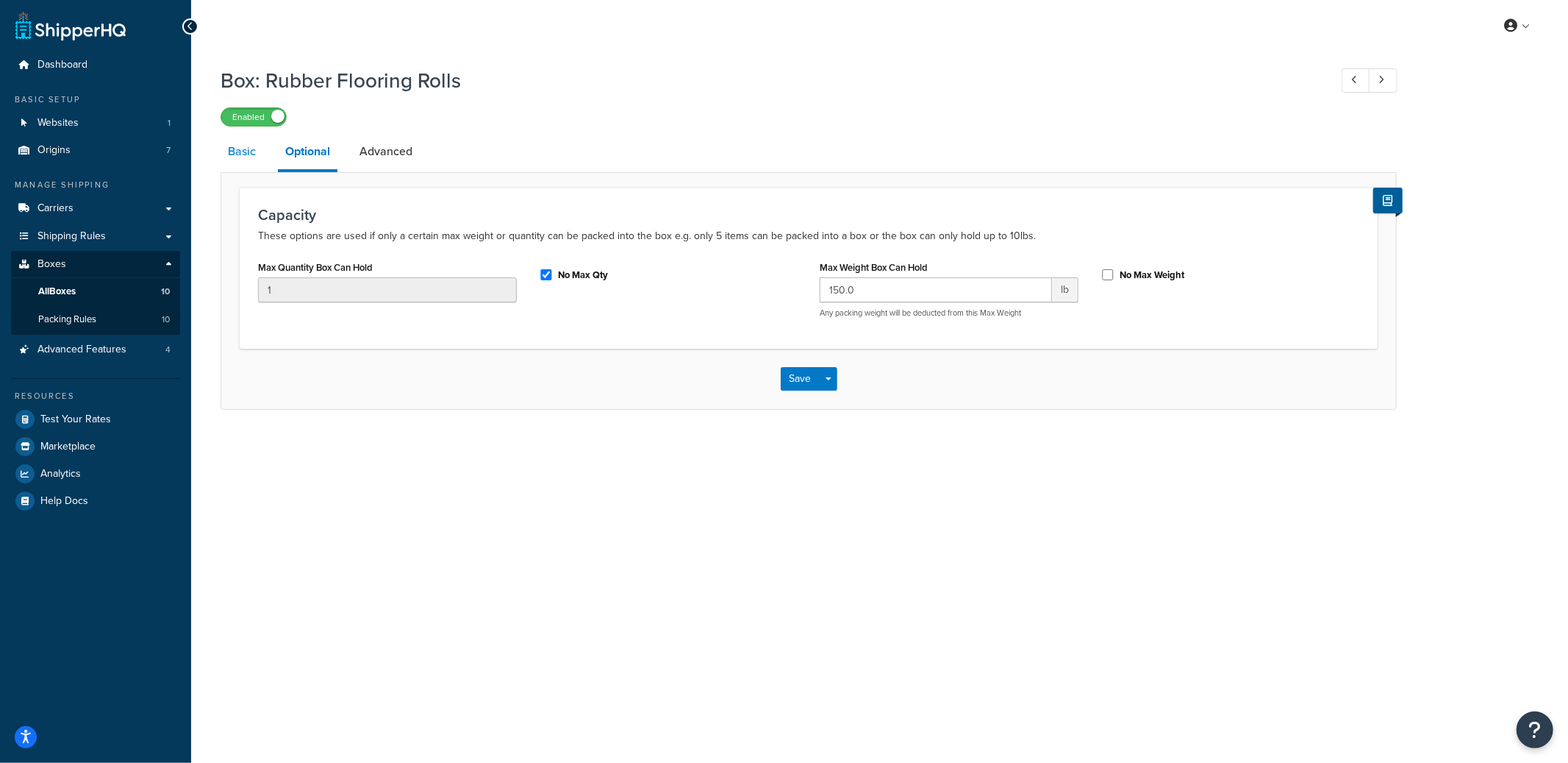
click at [248, 155] on link "Basic" at bounding box center [242, 151] width 42 height 35
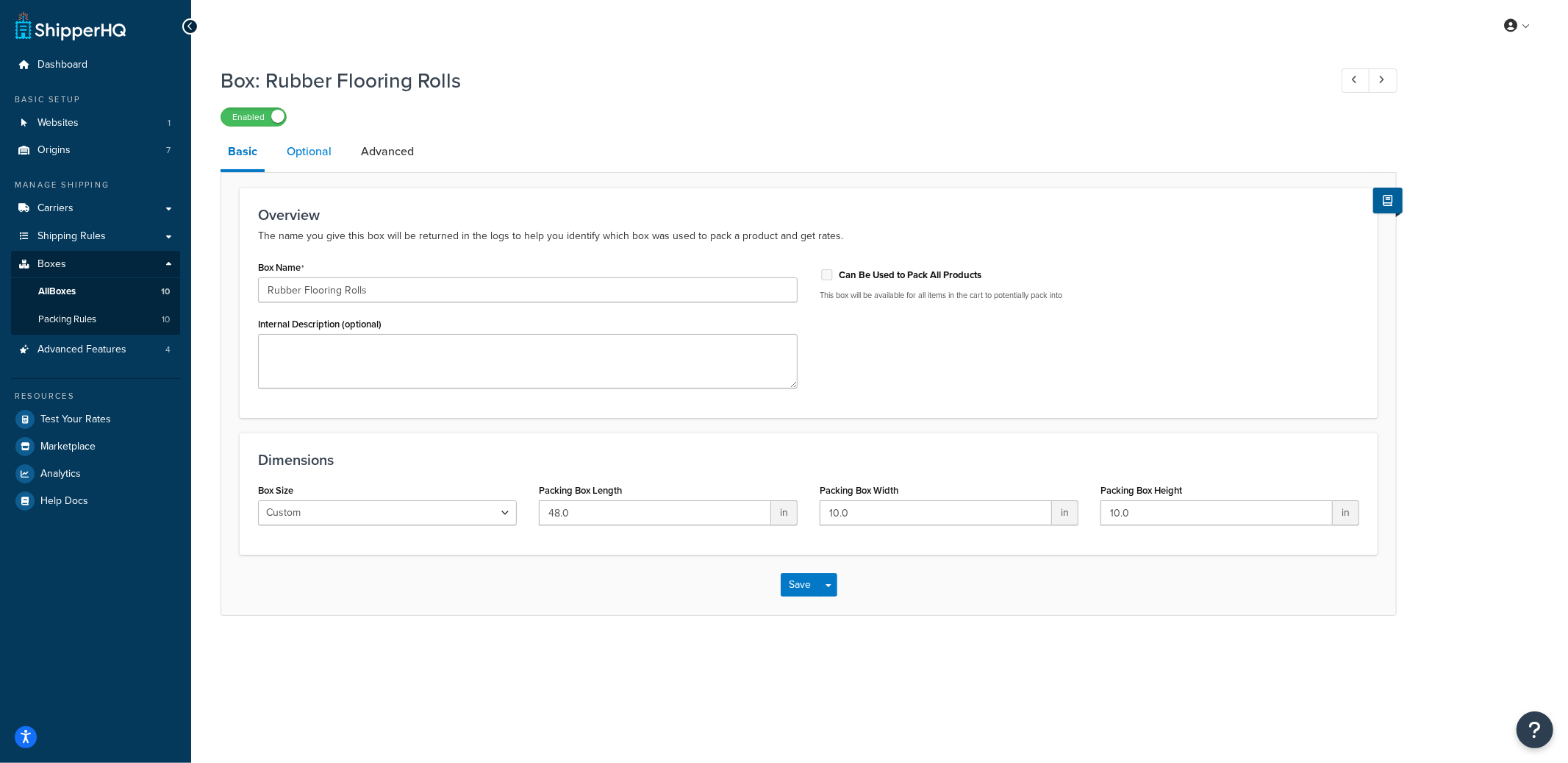
click at [313, 158] on link "Optional" at bounding box center [309, 151] width 59 height 35
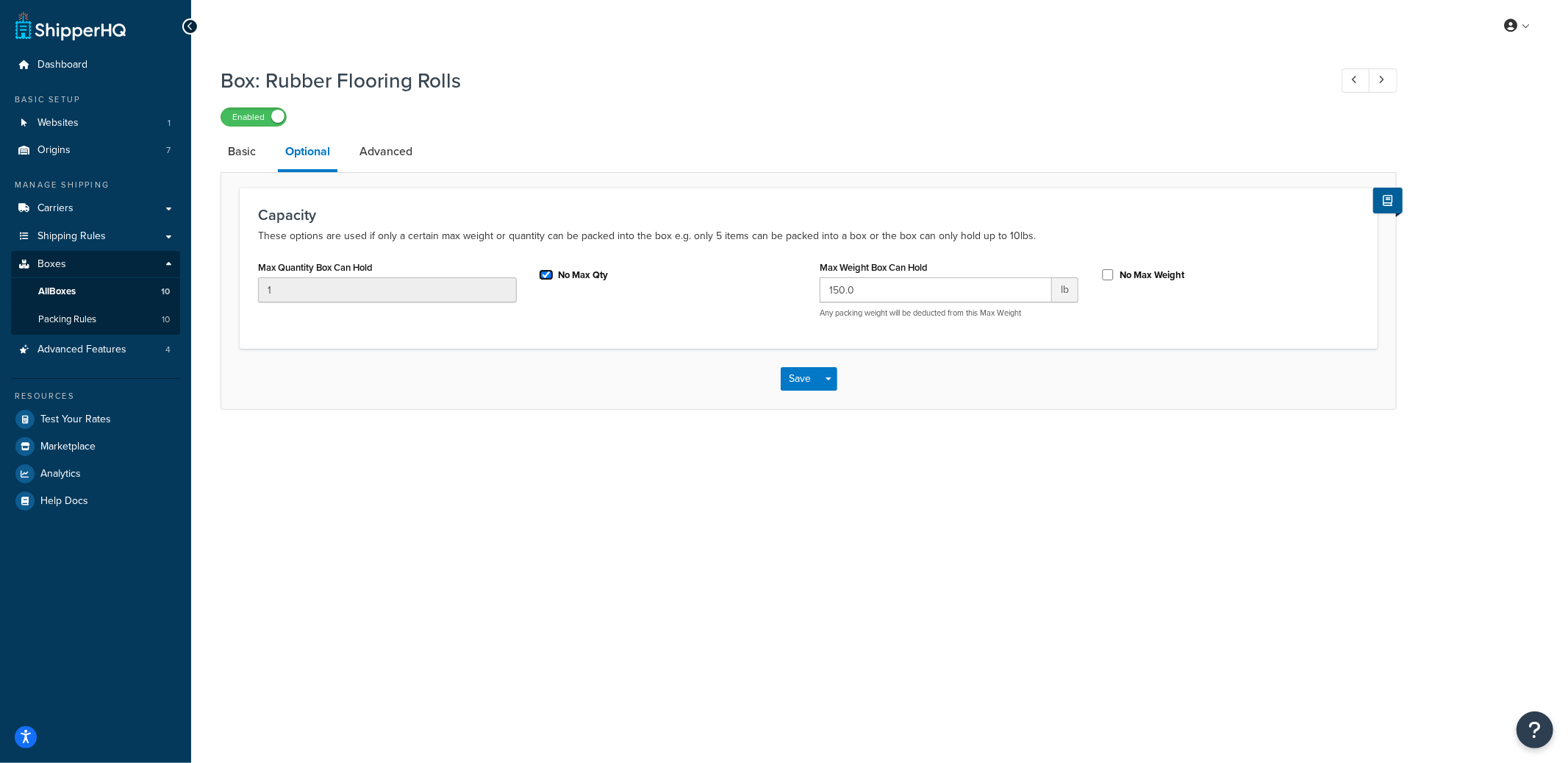
click at [551, 275] on input "No Max Qty" at bounding box center [546, 275] width 14 height 11
checkbox input "false"
drag, startPoint x: 401, startPoint y: 292, endPoint x: 258, endPoint y: 291, distance: 143.0
click at [258, 291] on input "1" at bounding box center [387, 290] width 259 height 25
click at [546, 275] on input "No Max Qty" at bounding box center [546, 275] width 14 height 11
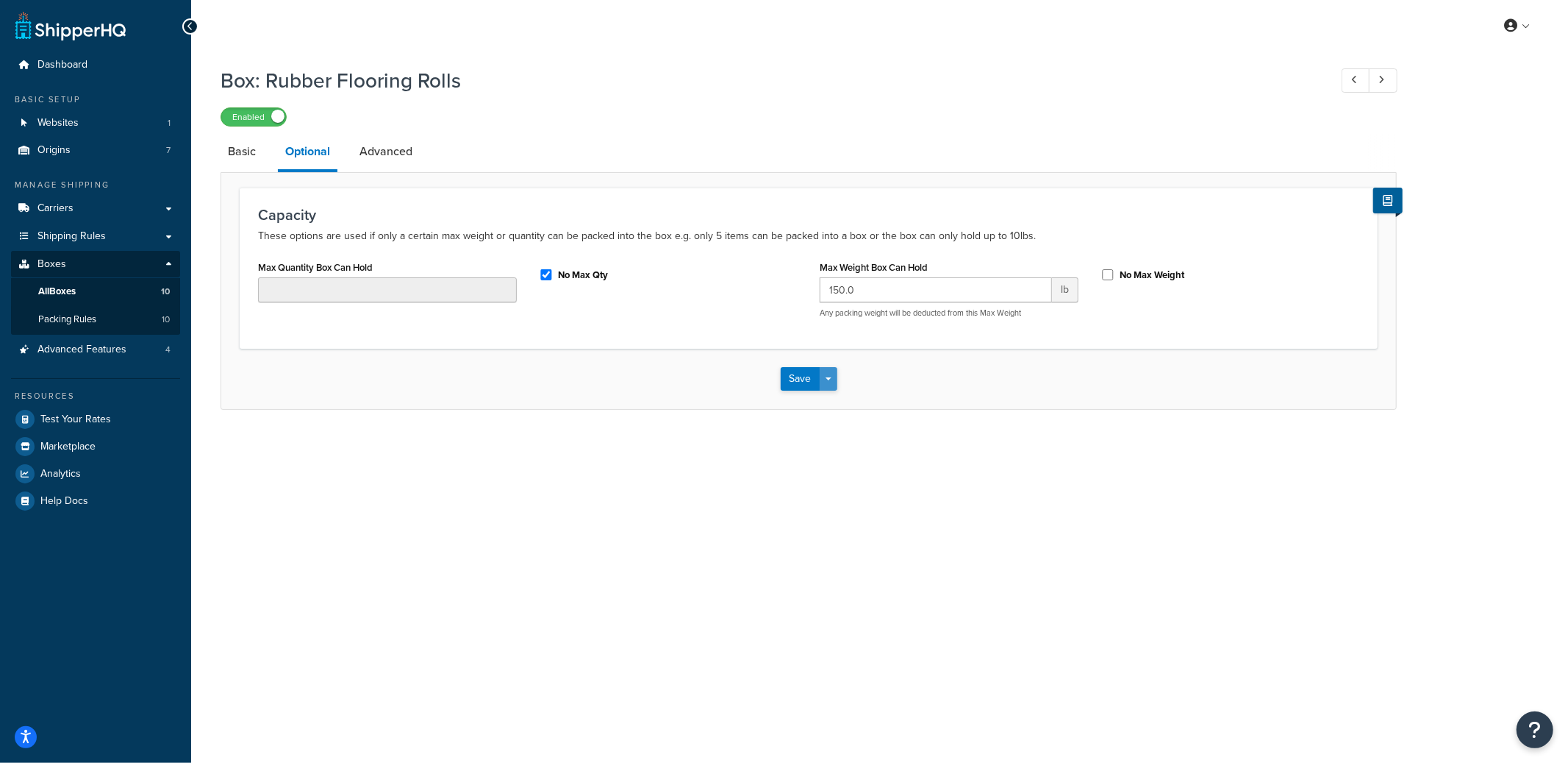
click at [828, 372] on button "Save Dropdown" at bounding box center [828, 379] width 18 height 24
click at [830, 395] on button "Save and Edit" at bounding box center [852, 406] width 142 height 31
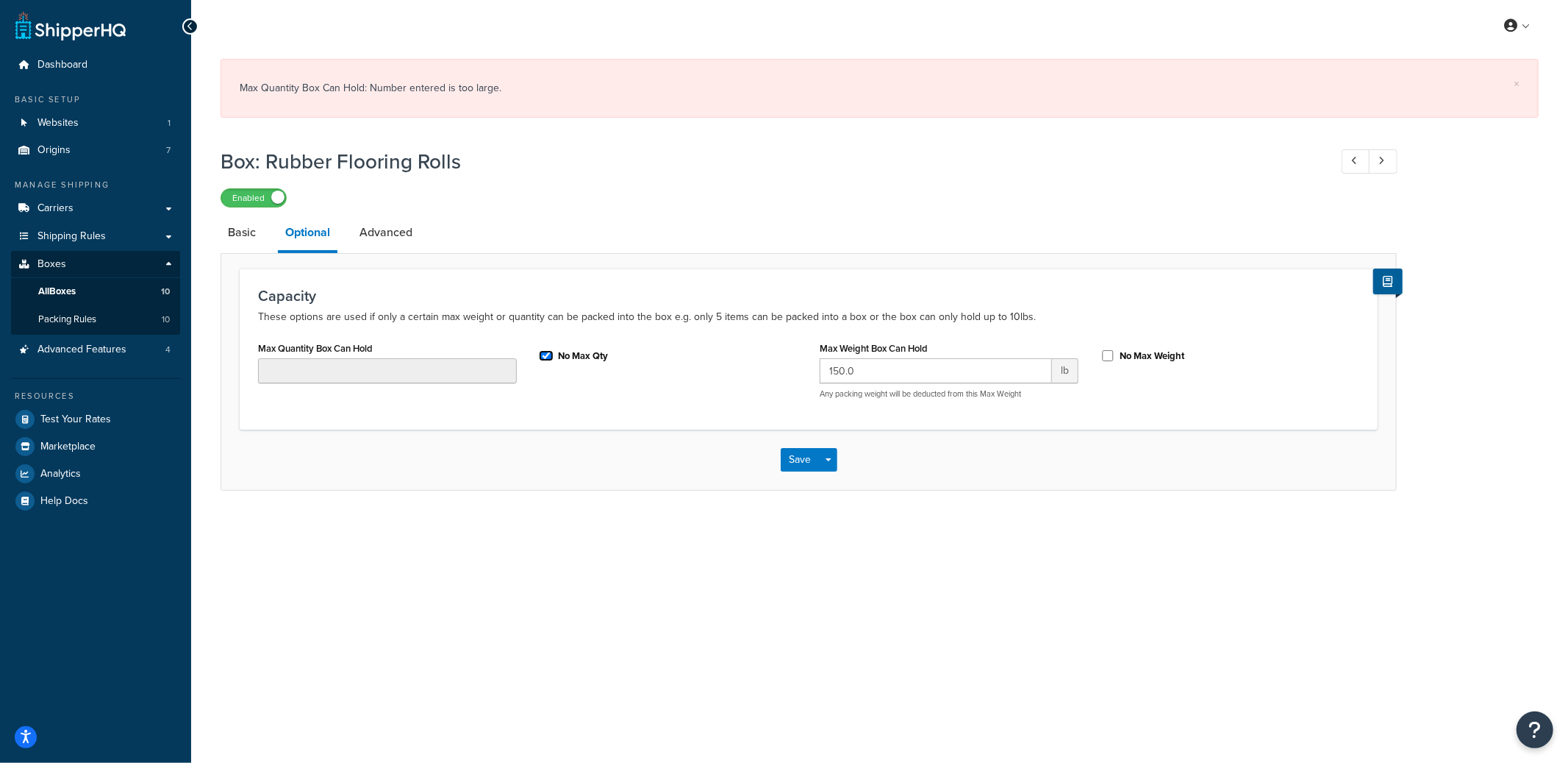
click at [547, 353] on input "No Max Qty" at bounding box center [546, 355] width 14 height 11
checkbox input "false"
click at [422, 370] on input "Max Quantity Box Can Hold" at bounding box center [387, 371] width 259 height 25
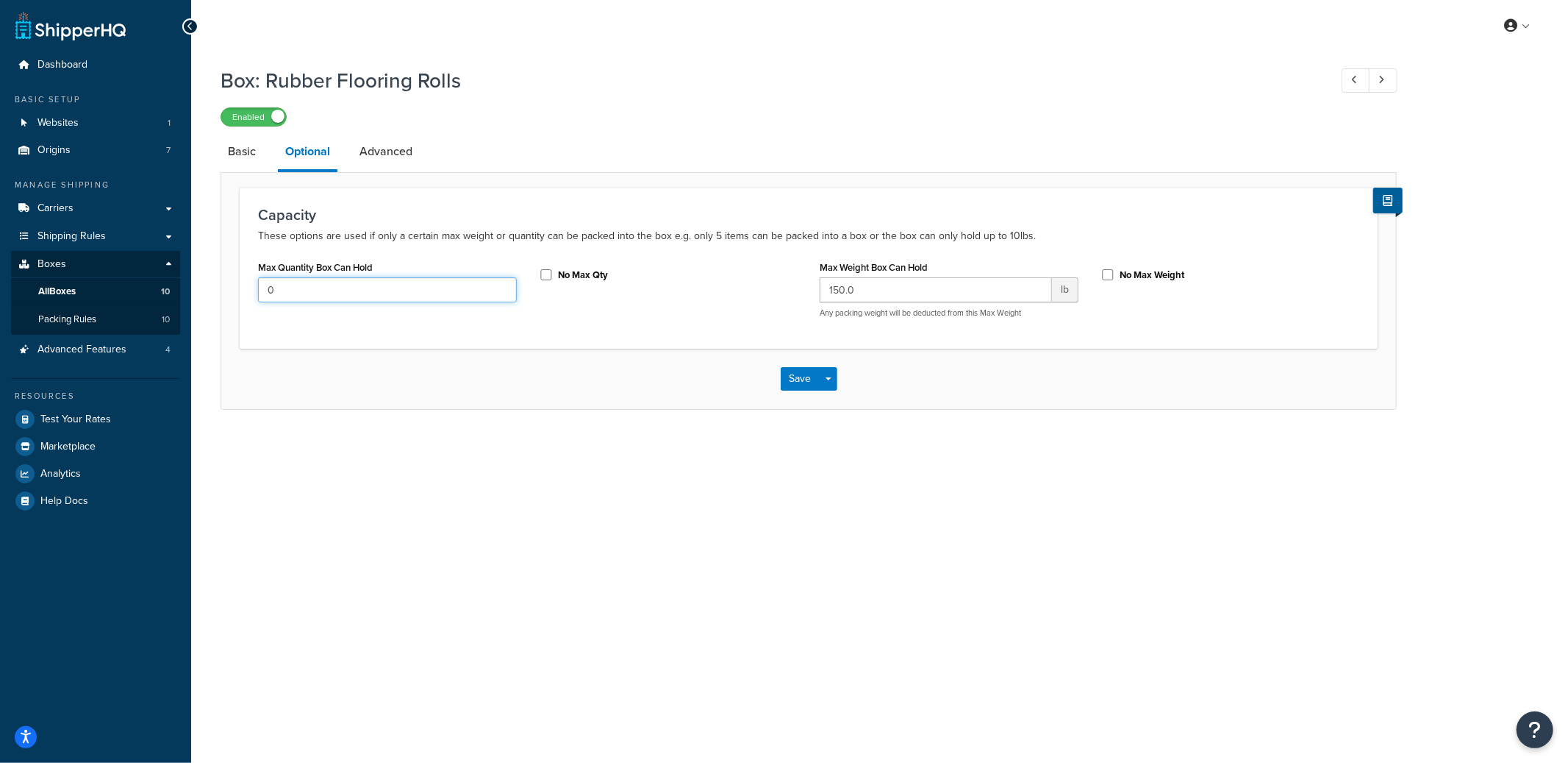
type input "0"
click at [574, 281] on label "No Max Qty" at bounding box center [583, 275] width 50 height 14
click at [553, 281] on input "No Max Qty" at bounding box center [546, 275] width 14 height 11
checkbox input "true"
click at [830, 377] on button "Save Dropdown" at bounding box center [828, 379] width 18 height 24
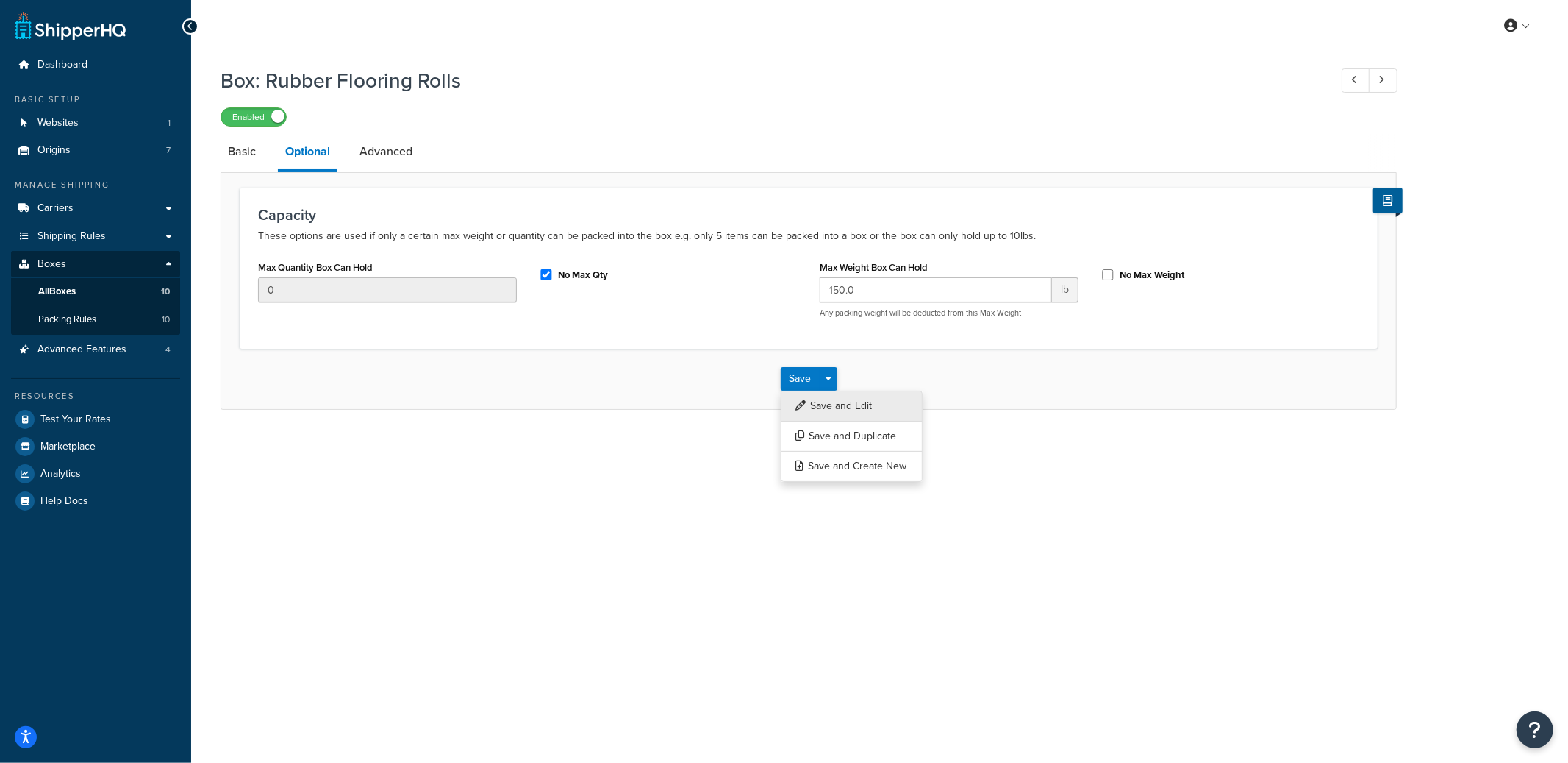
click at [831, 400] on button "Save and Edit" at bounding box center [852, 406] width 142 height 31
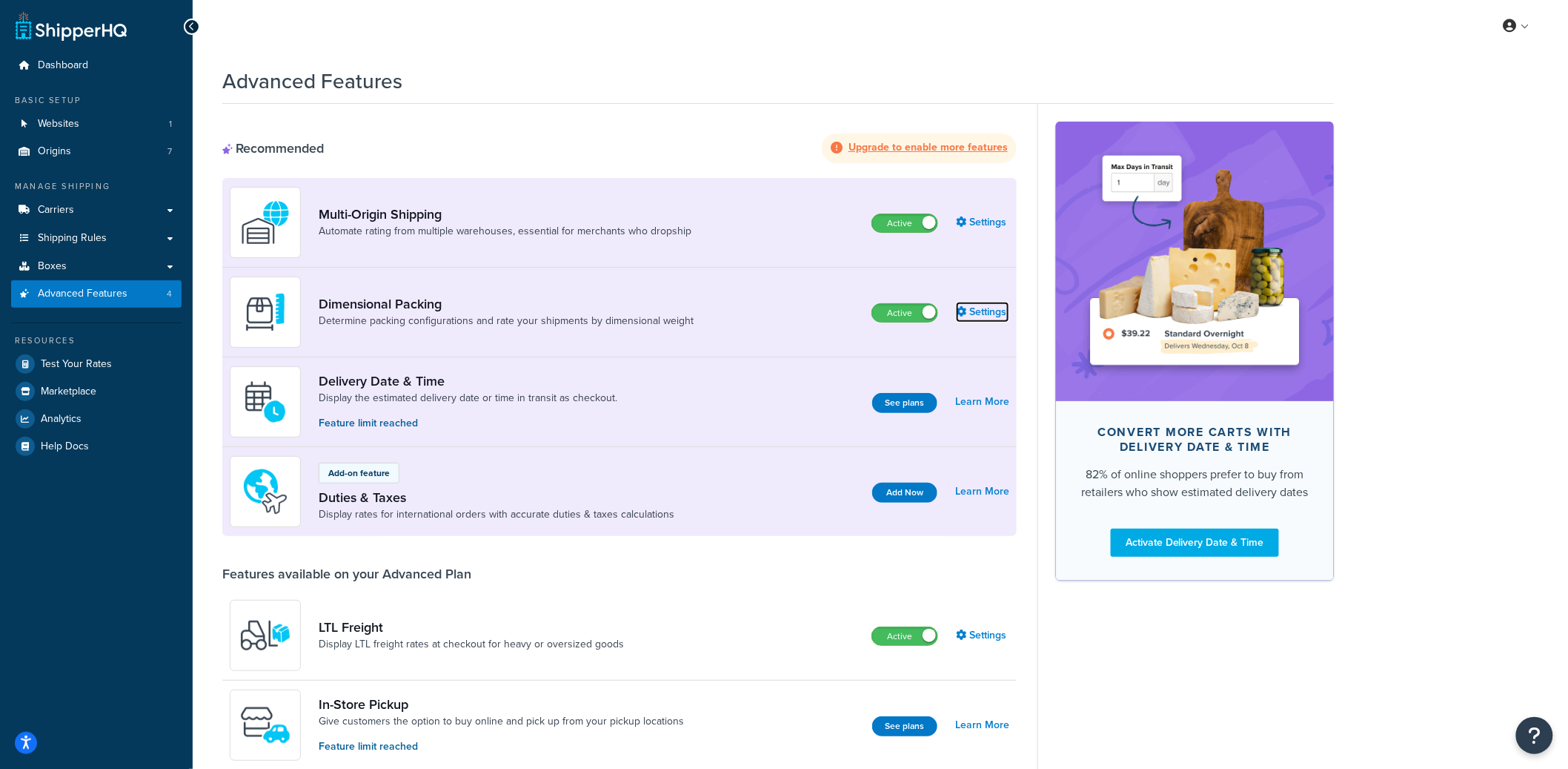
click at [986, 304] on link "Settings" at bounding box center [982, 312] width 54 height 20
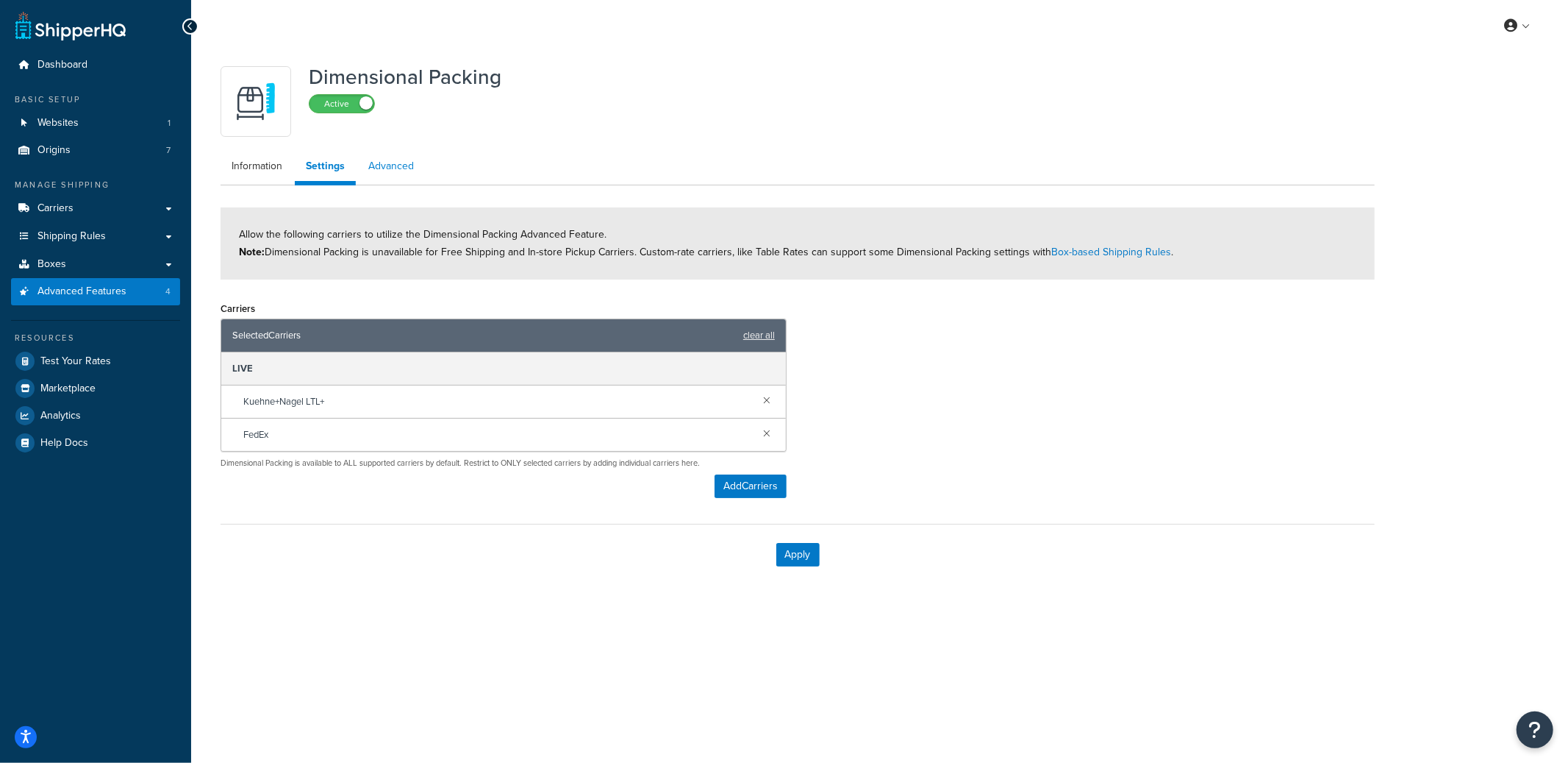
click at [381, 164] on link "Advanced" at bounding box center [391, 166] width 68 height 30
select select "false"
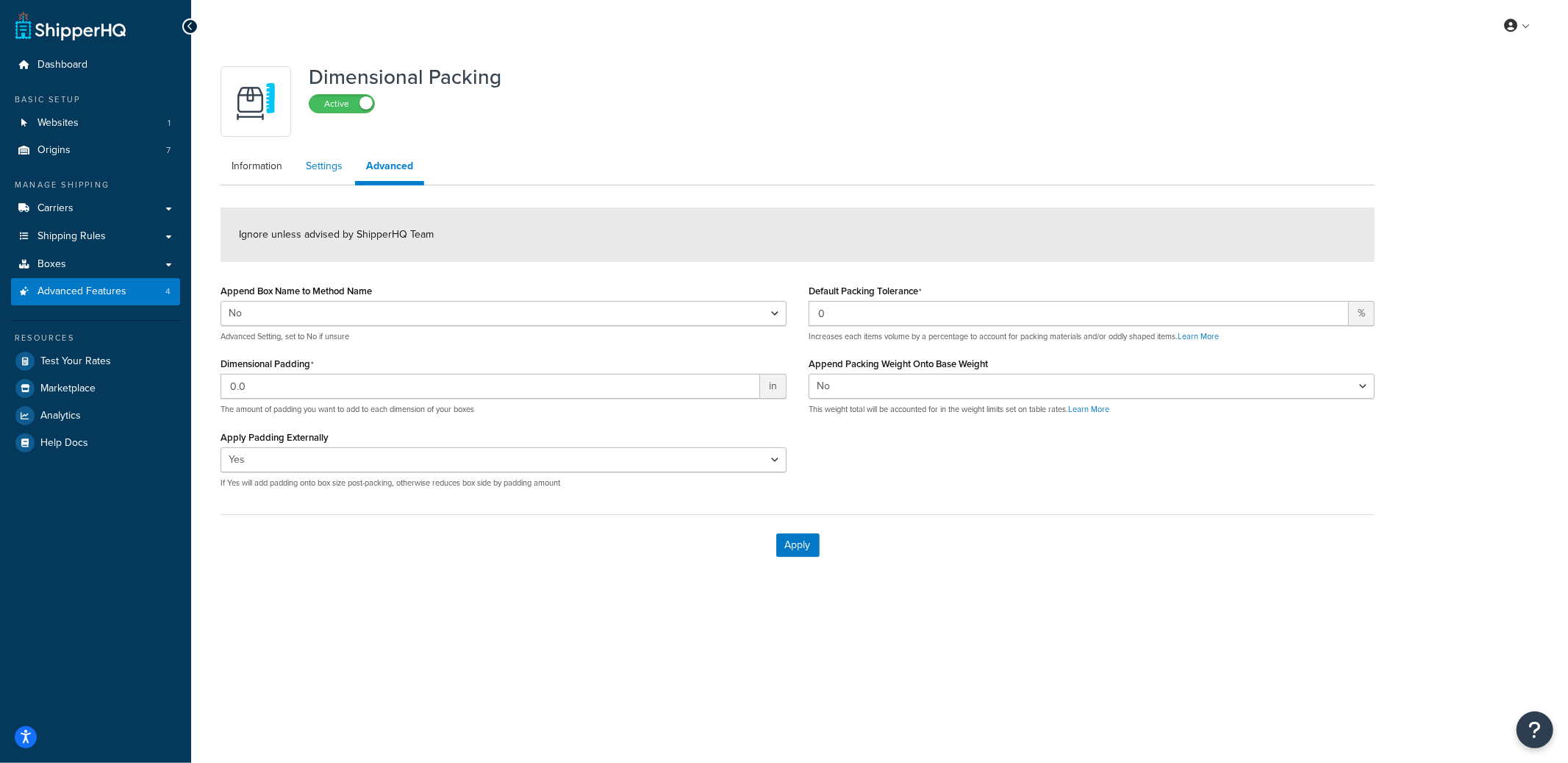
click at [339, 163] on link "Settings" at bounding box center [324, 166] width 59 height 30
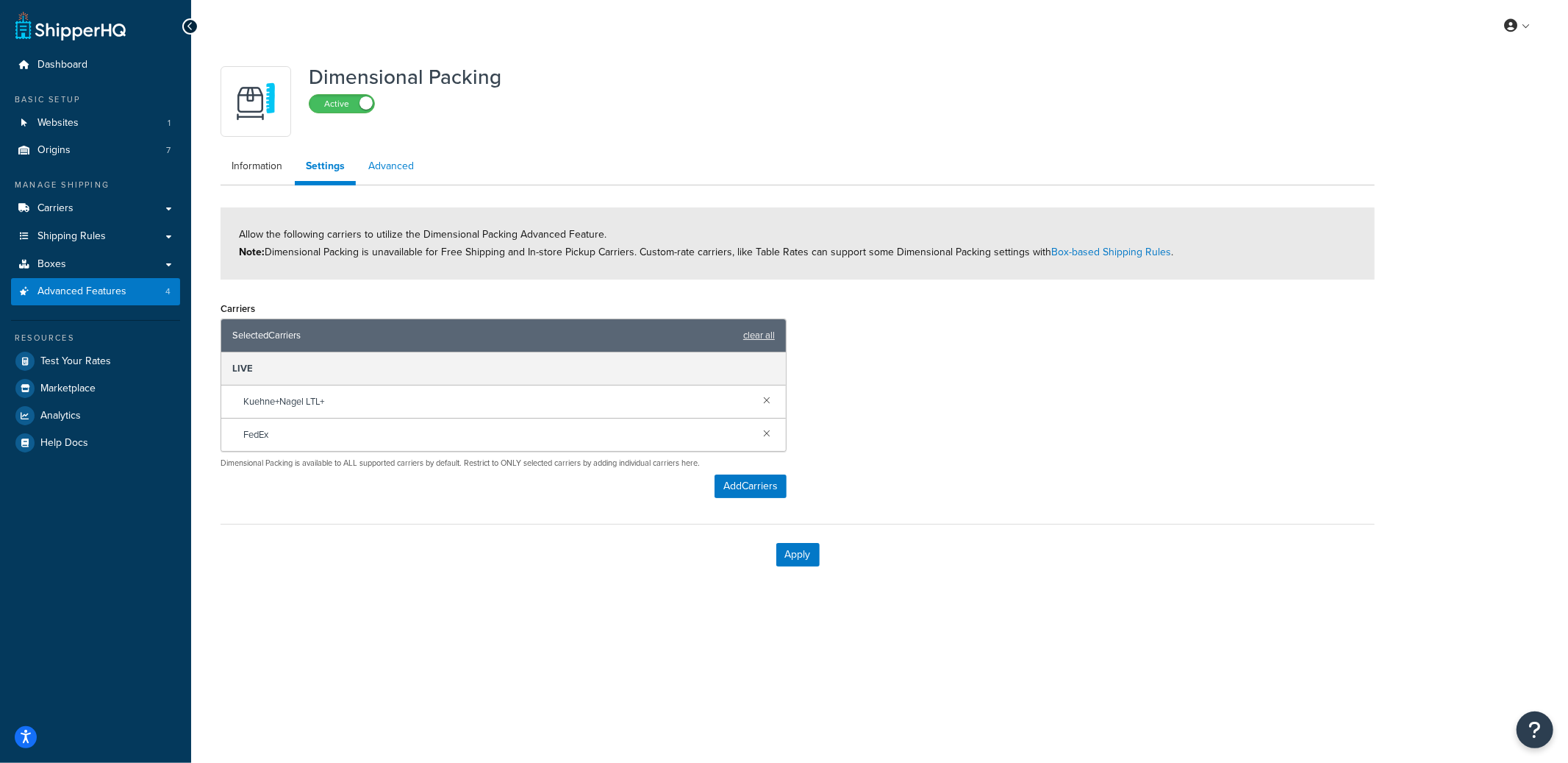
click at [393, 167] on link "Advanced" at bounding box center [391, 166] width 68 height 30
select select "false"
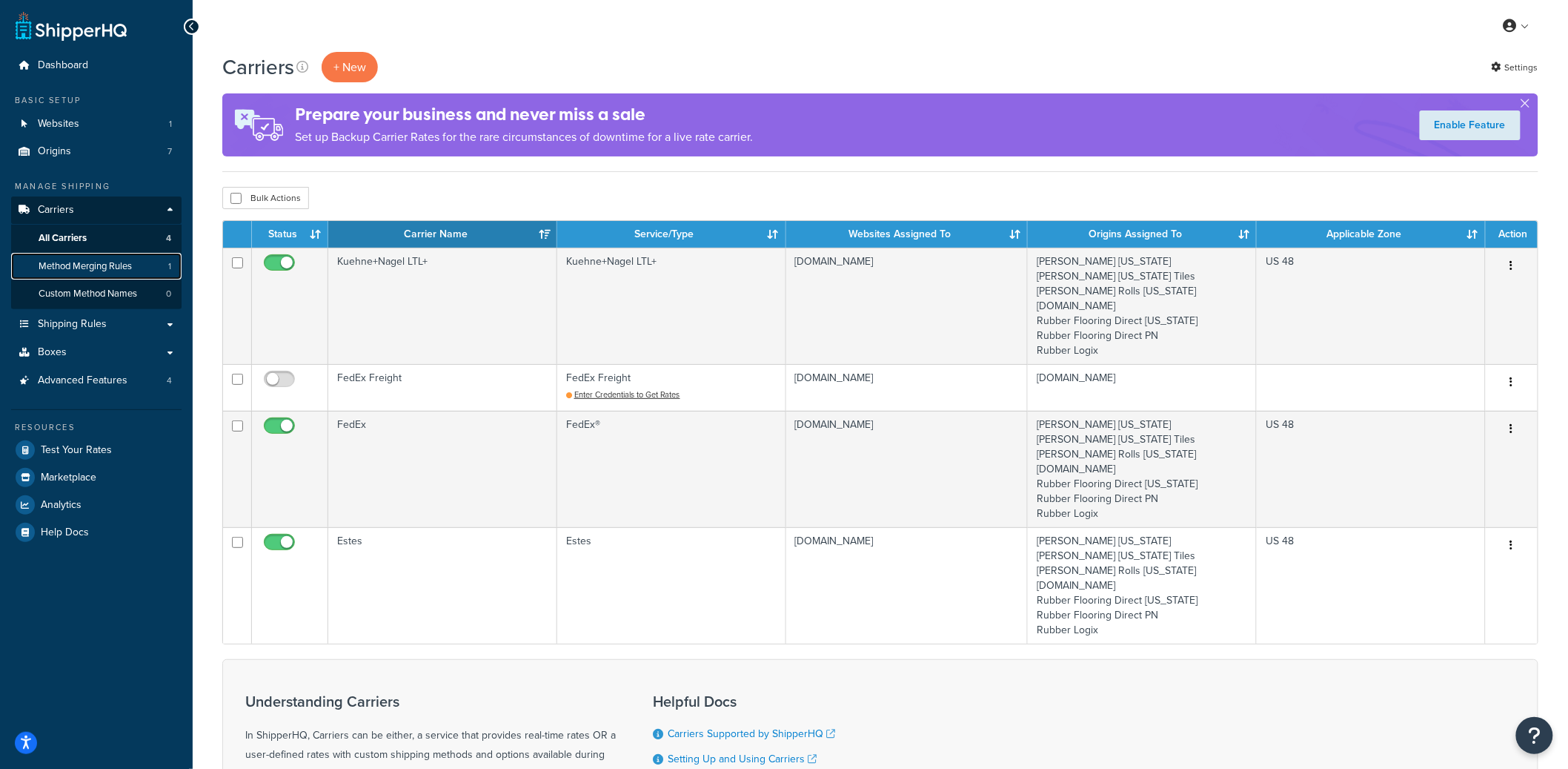
click at [117, 268] on span "Method Merging Rules" at bounding box center [85, 266] width 94 height 13
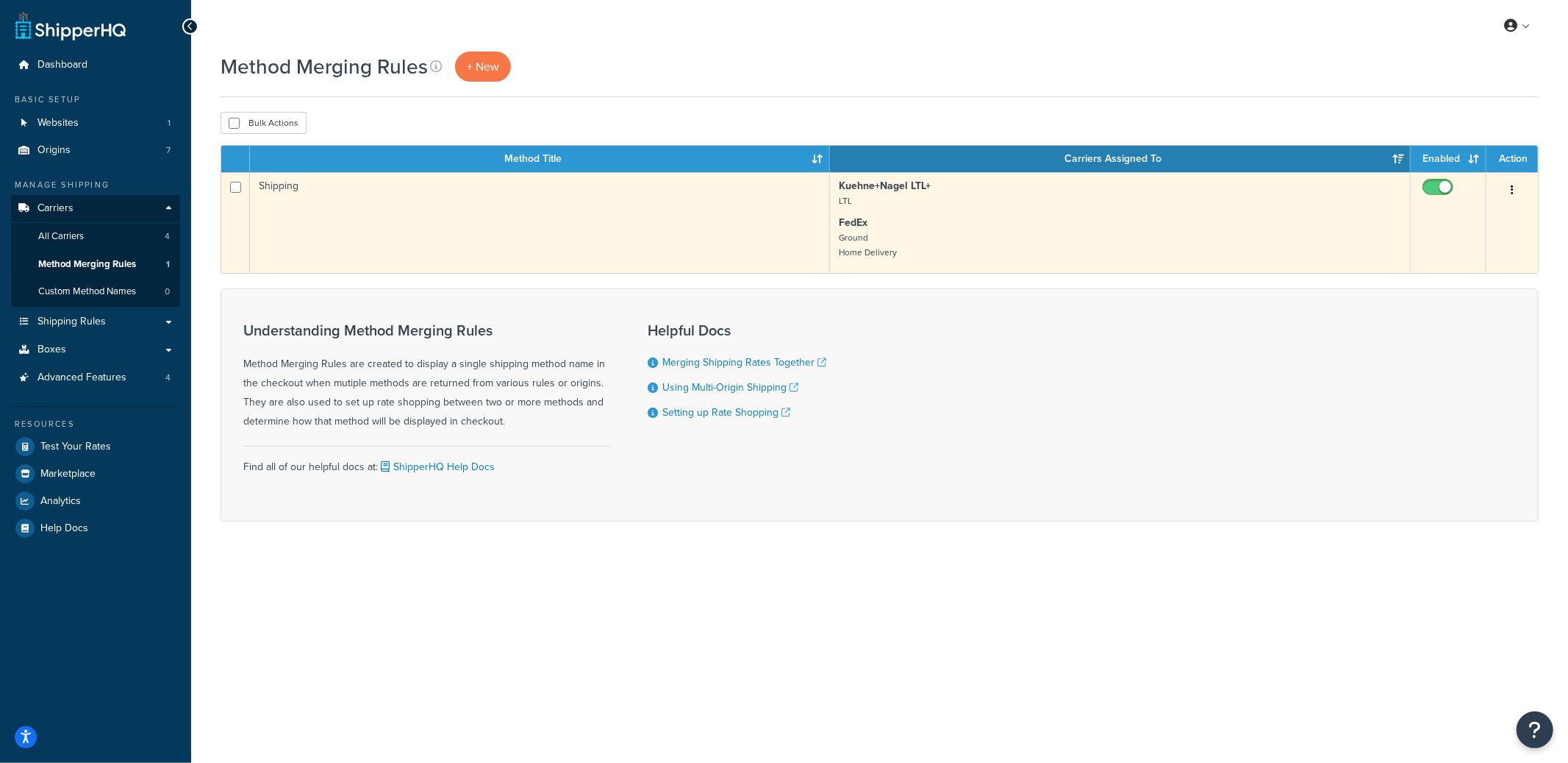
click at [1437, 184] on input "checkbox" at bounding box center [1440, 191] width 41 height 19
click at [1450, 186] on input "checkbox" at bounding box center [1440, 191] width 41 height 19
click at [1437, 190] on input "checkbox" at bounding box center [1440, 191] width 41 height 19
click at [1433, 185] on input "checkbox" at bounding box center [1440, 191] width 41 height 19
checkbox input "true"
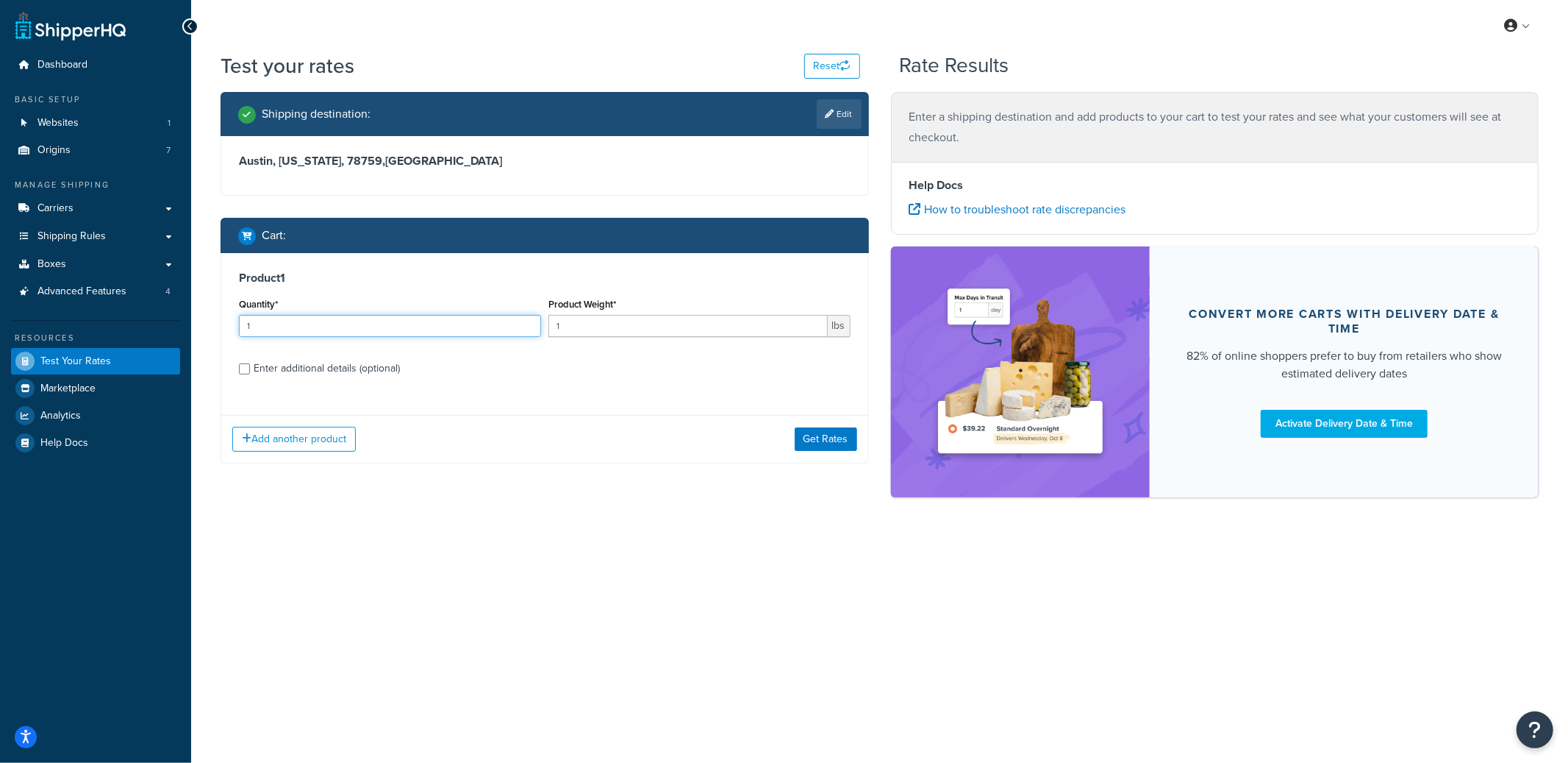
click at [308, 325] on input "1" at bounding box center [390, 326] width 302 height 22
type input "180"
click at [834, 439] on button "Get Rates" at bounding box center [826, 439] width 63 height 24
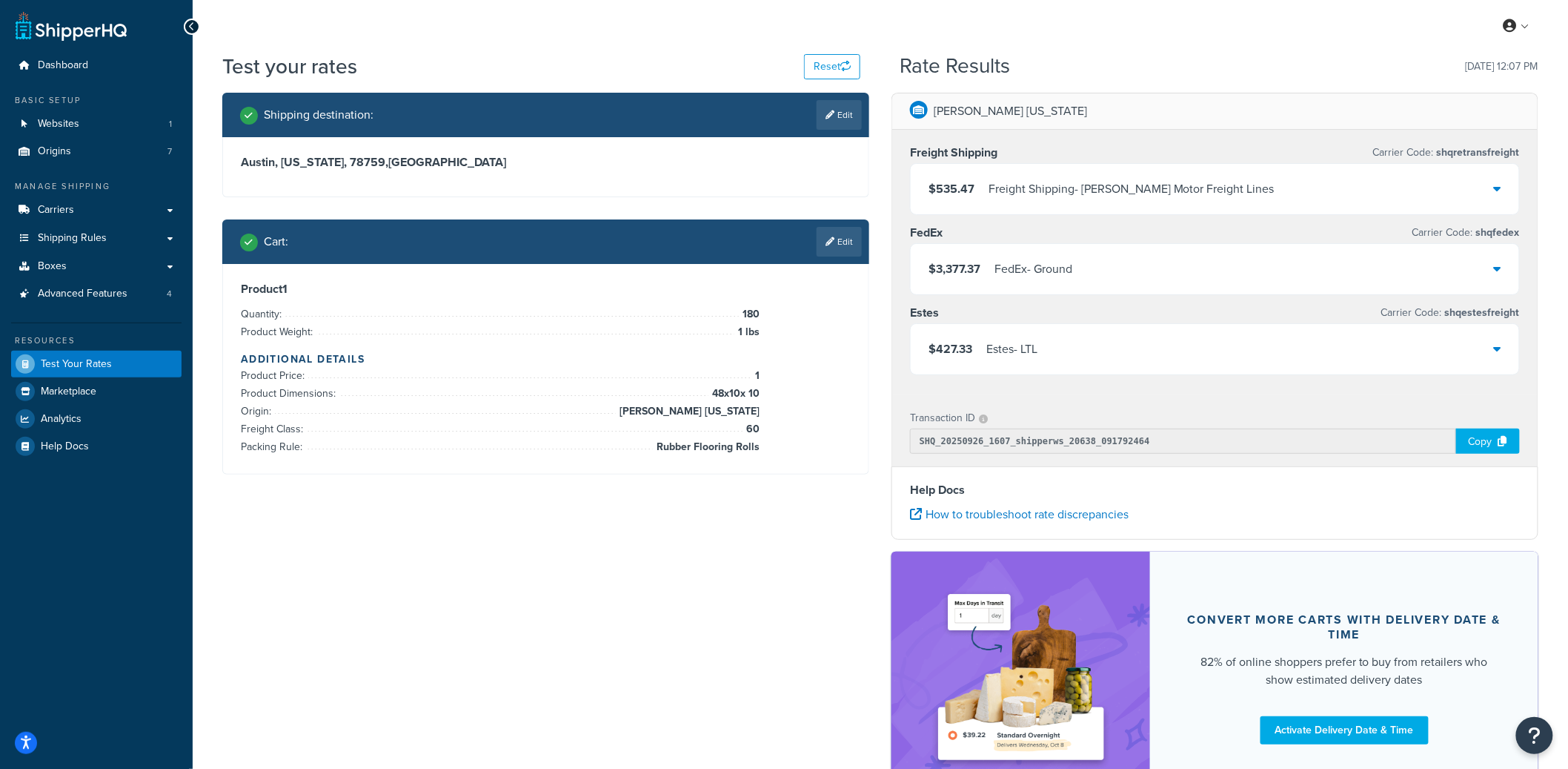
click at [1086, 278] on div "$3,377.37 FedEx - Ground" at bounding box center [1215, 268] width 609 height 50
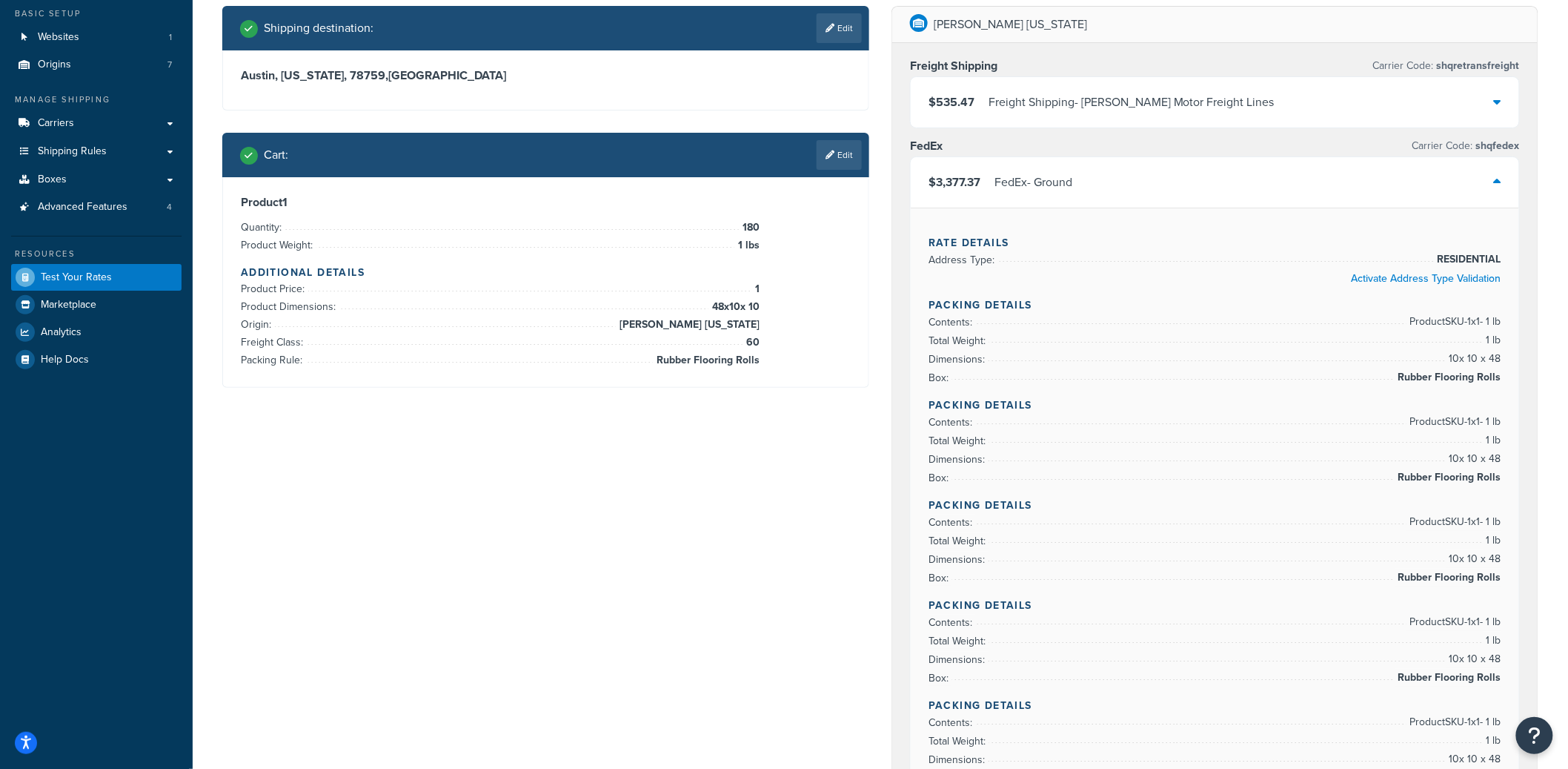
scroll to position [90, 0]
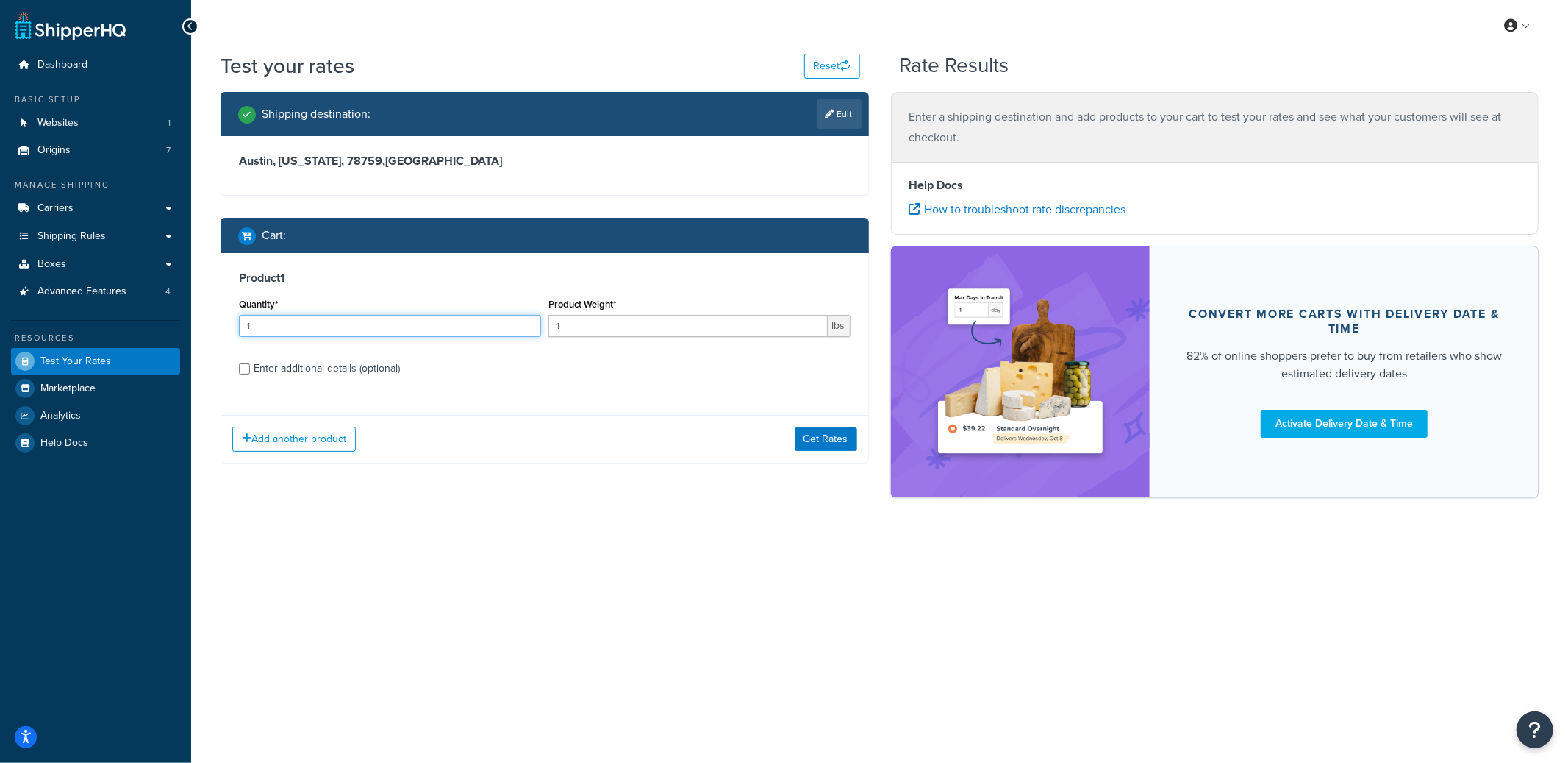
click at [335, 327] on input "1" at bounding box center [390, 326] width 302 height 22
type input "180"
click at [832, 445] on button "Get Rates" at bounding box center [826, 439] width 63 height 24
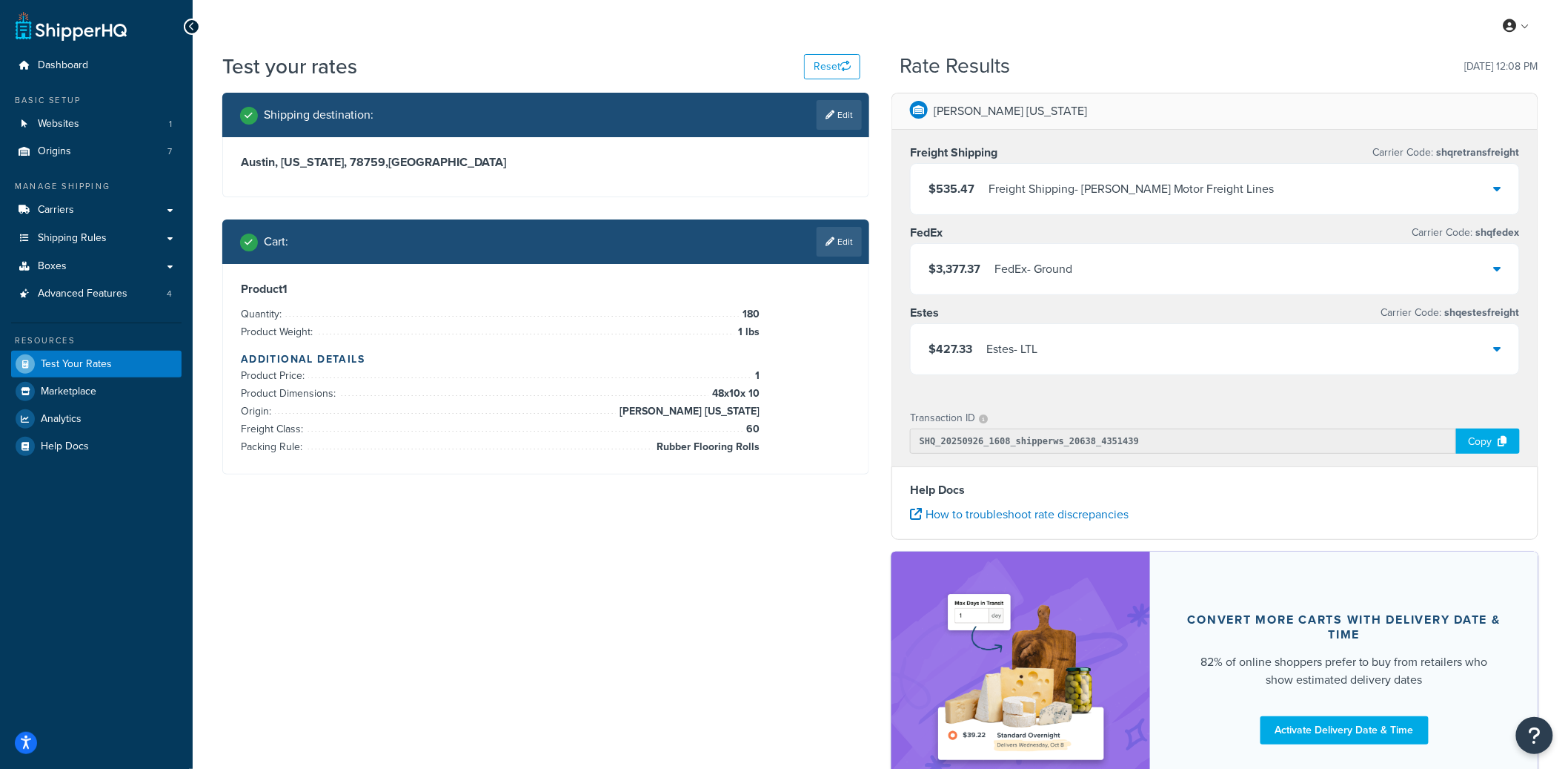
click at [996, 284] on div "$3,377.37 FedEx - Ground" at bounding box center [1215, 268] width 609 height 50
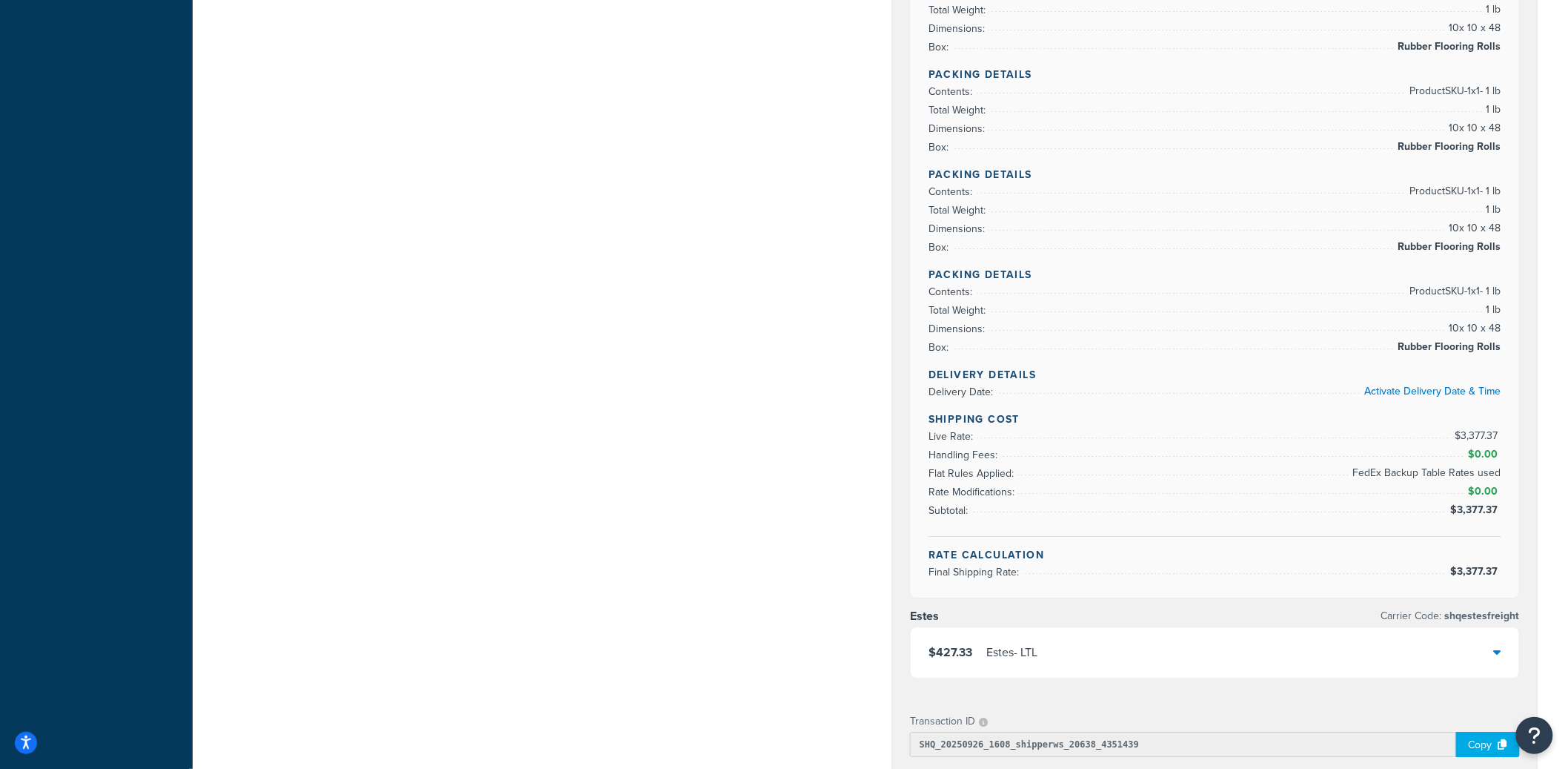
scroll to position [17880, 0]
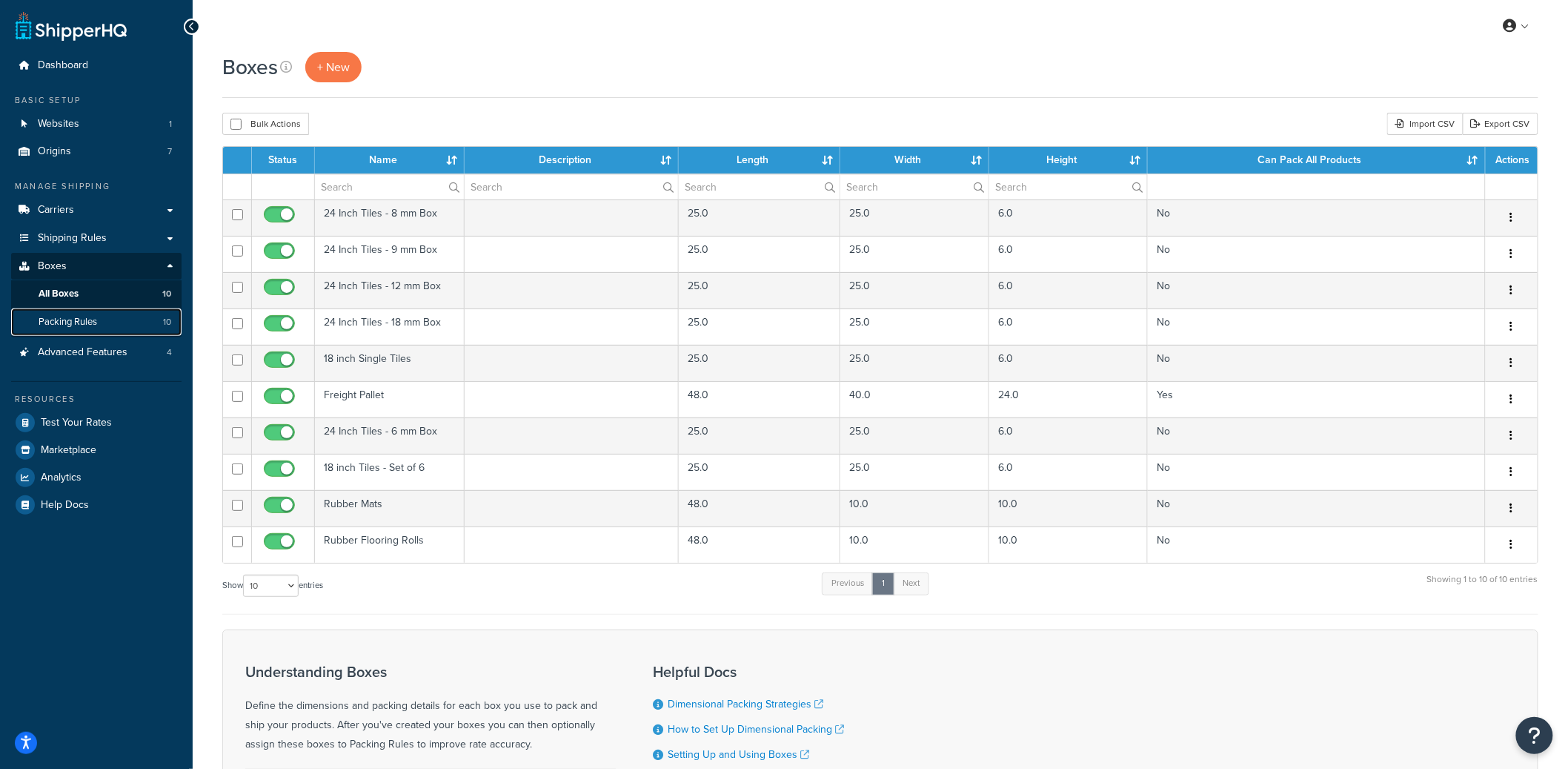
click at [157, 318] on link "Packing Rules 10" at bounding box center [96, 322] width 170 height 27
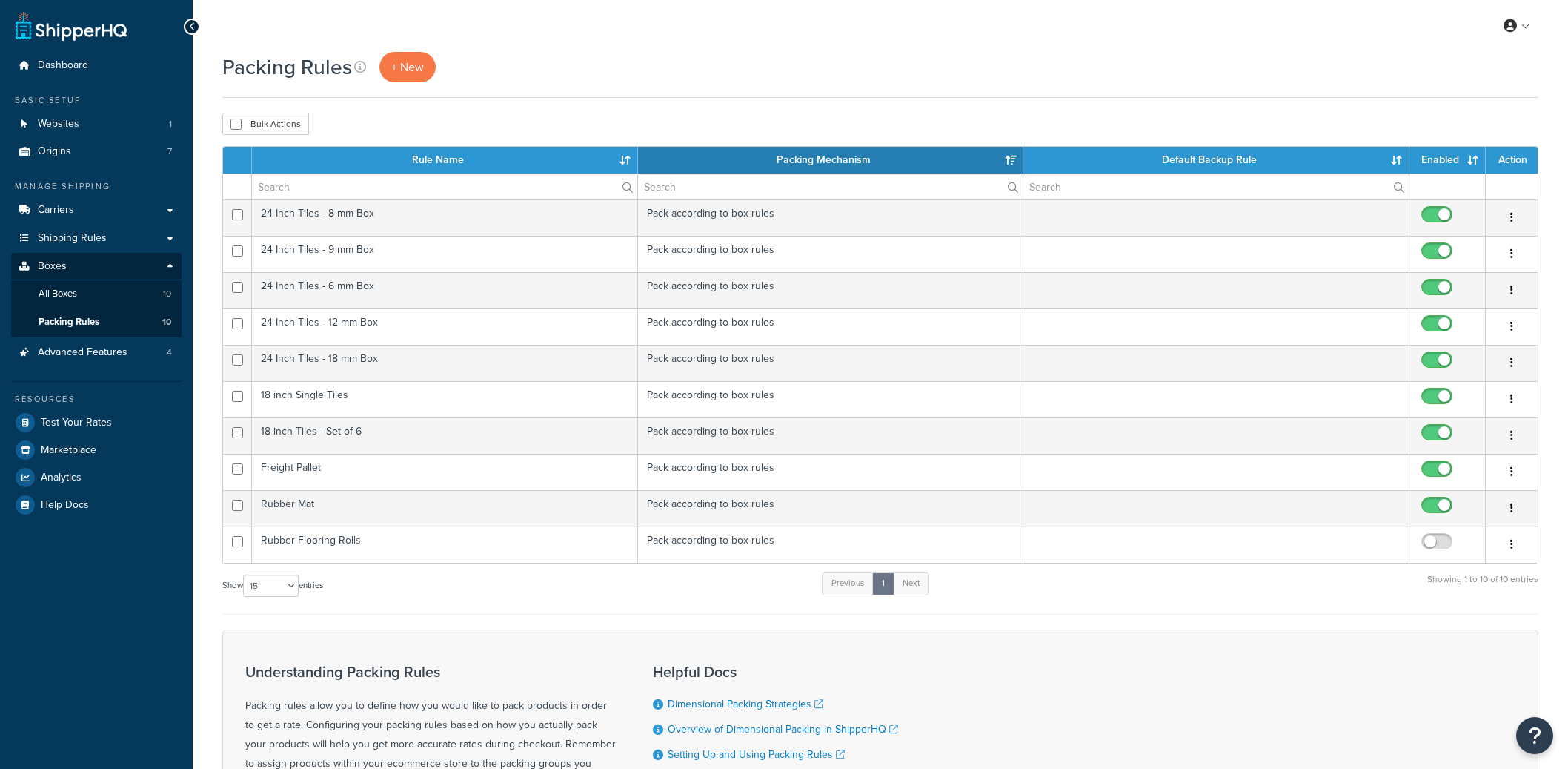
select select "15"
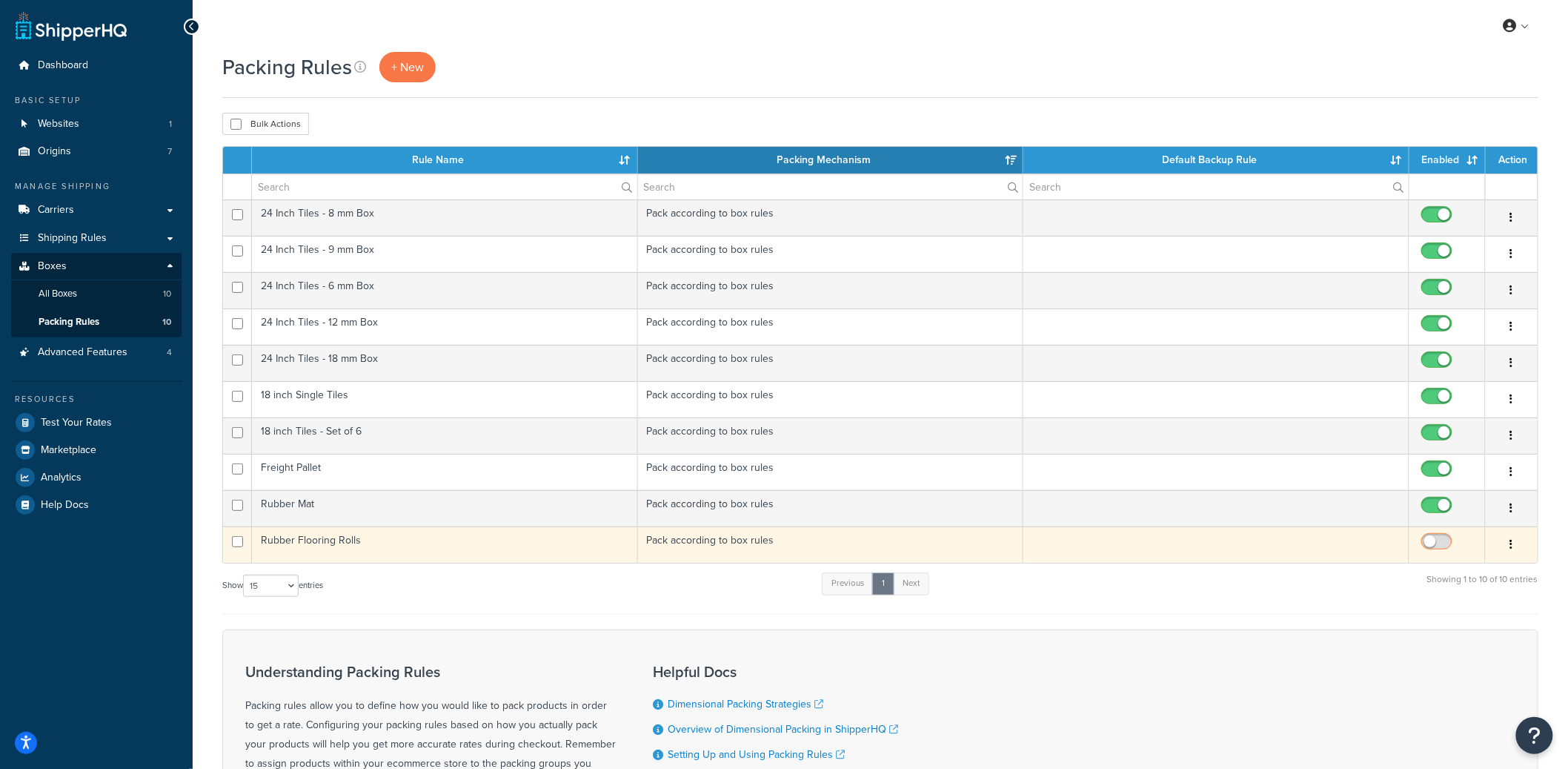
click at [1445, 544] on input "checkbox" at bounding box center [1439, 545] width 41 height 19
checkbox input "true"
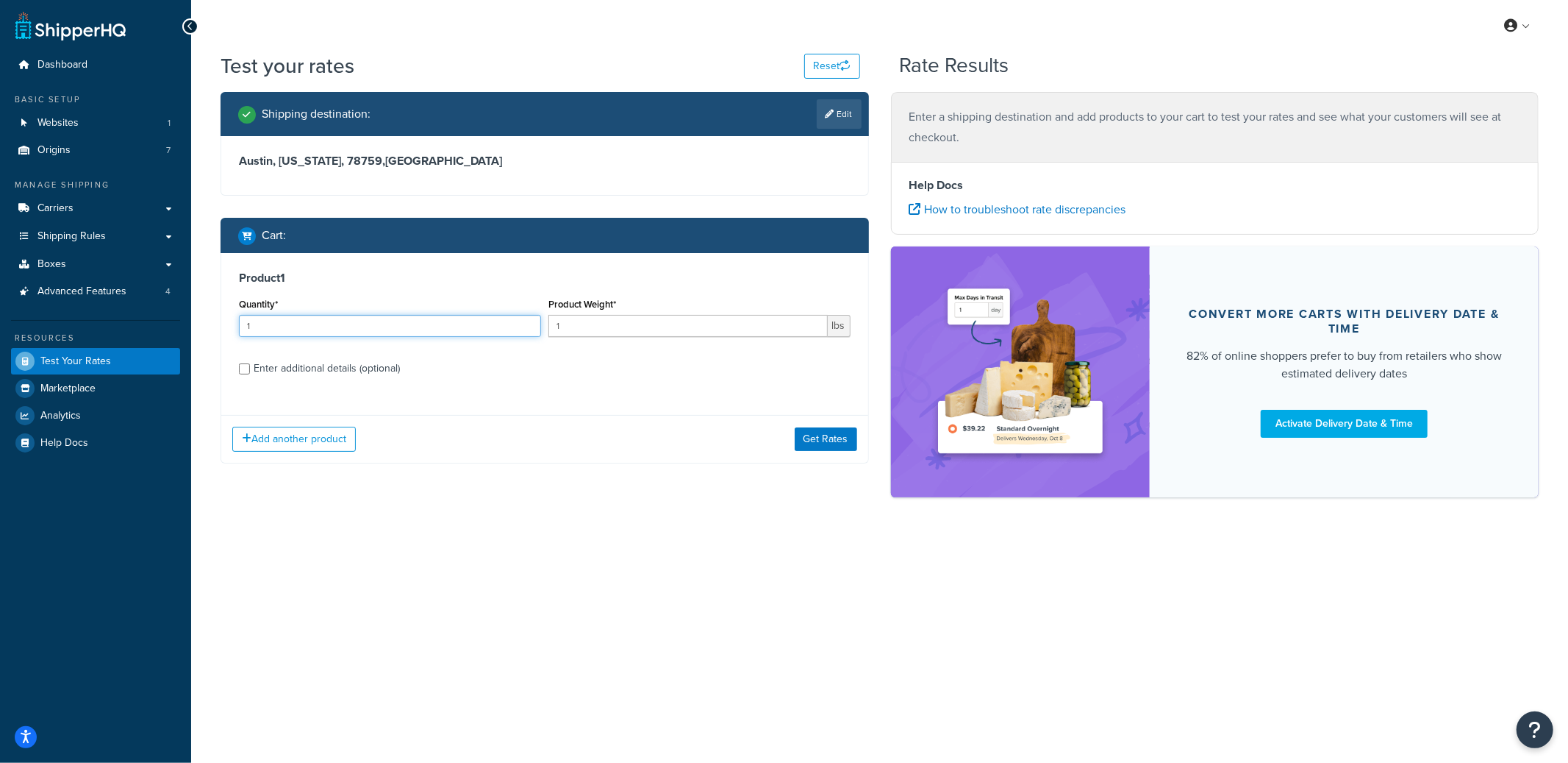
click at [329, 321] on input "1" at bounding box center [390, 326] width 302 height 22
type input "180"
click at [803, 432] on button "Get Rates" at bounding box center [826, 439] width 63 height 24
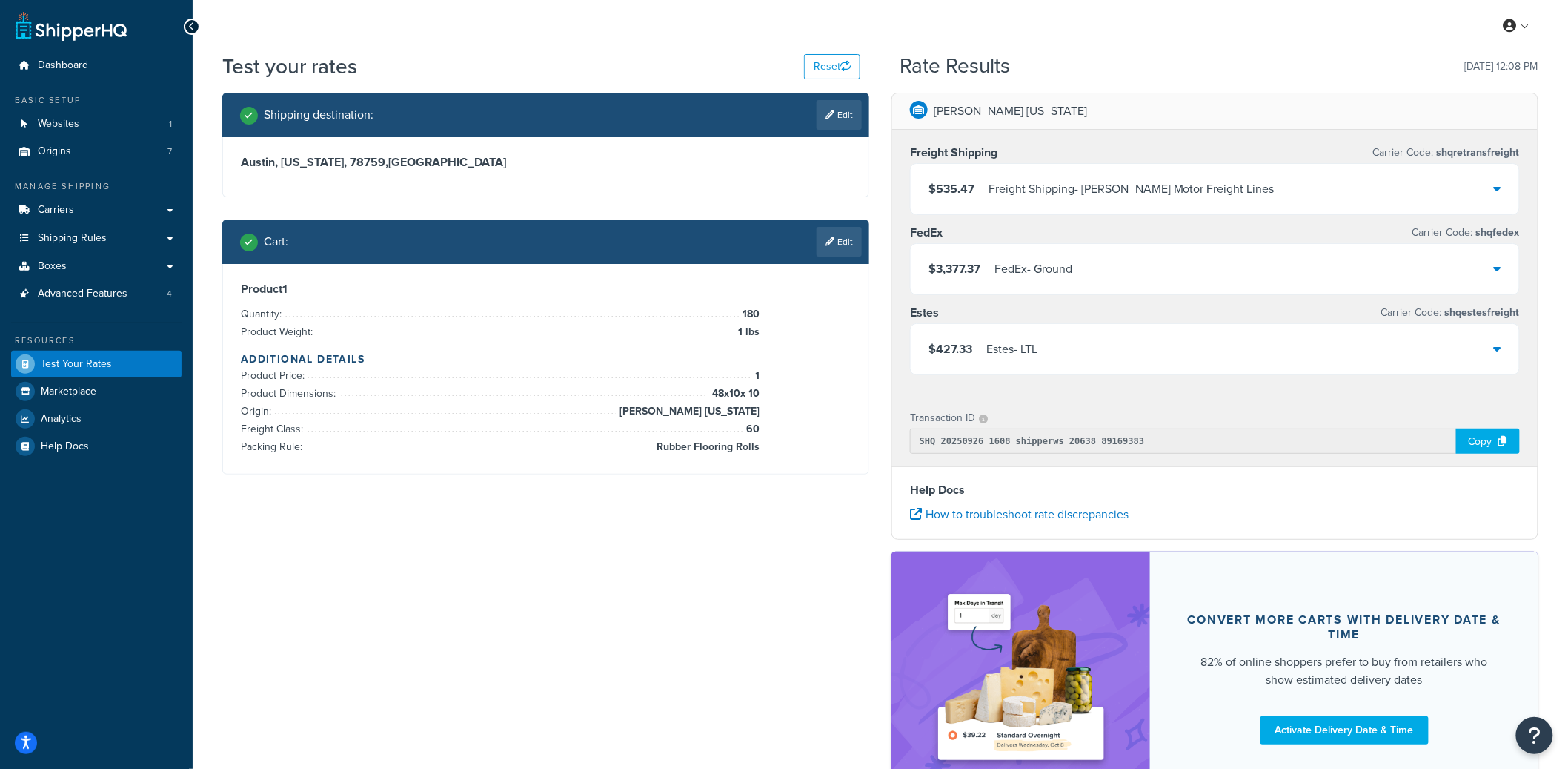
click at [1183, 263] on div "$3,377.37 FedEx - Ground" at bounding box center [1215, 268] width 609 height 50
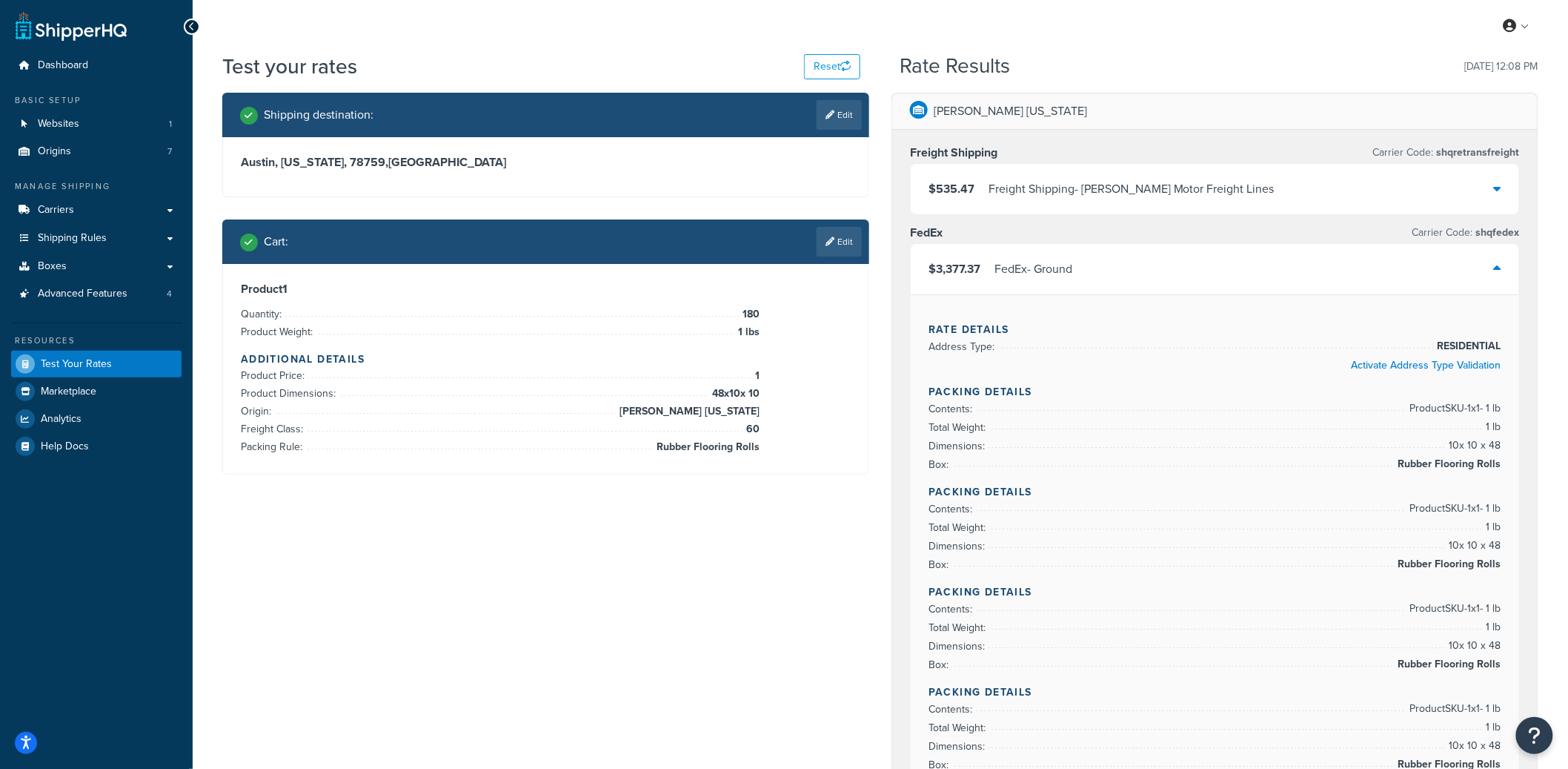
click at [1417, 264] on div "$3,377.37 FedEx - Ground" at bounding box center [1215, 268] width 609 height 50
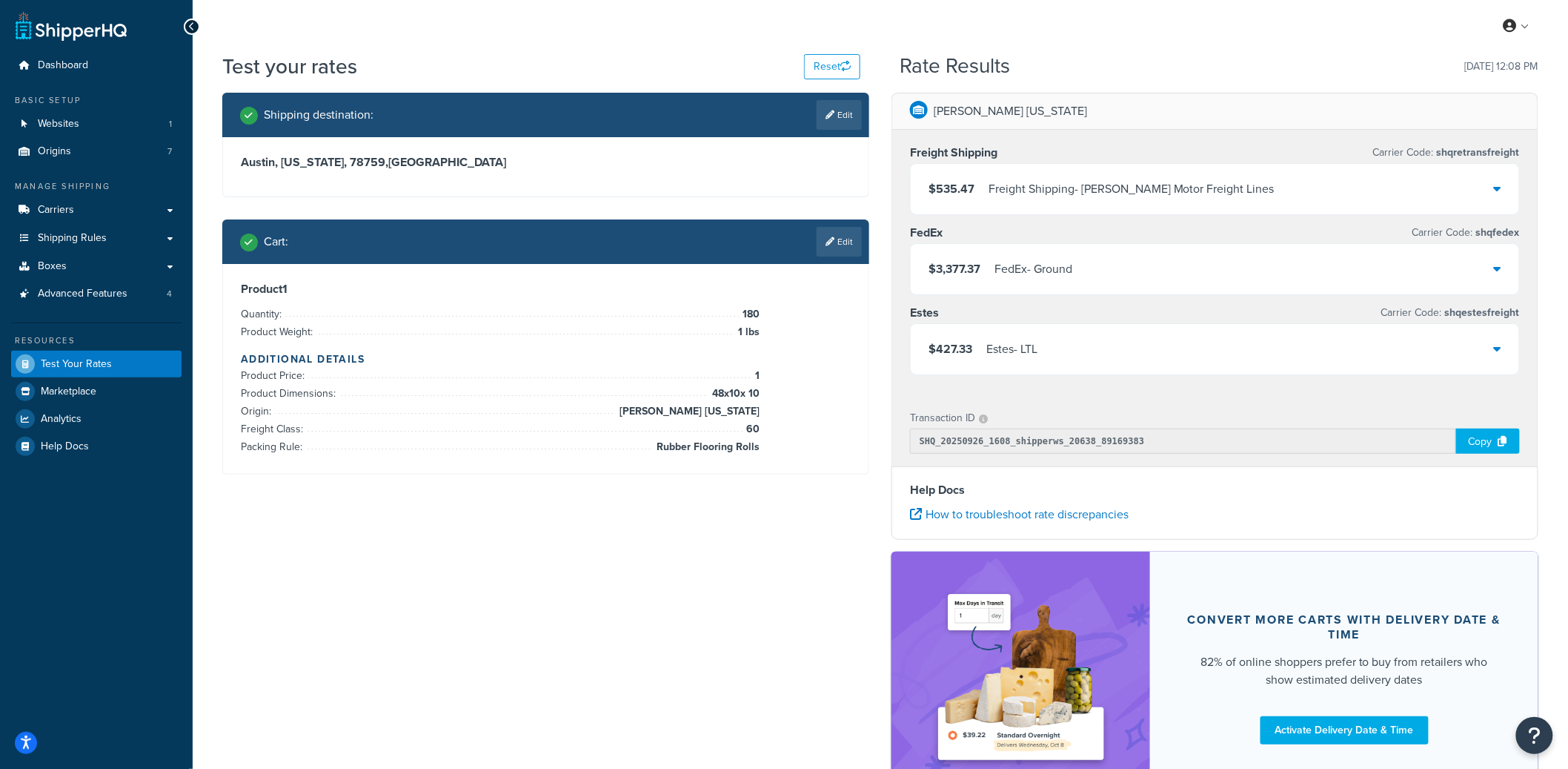
click at [1485, 443] on div "Copy" at bounding box center [1487, 441] width 64 height 26
click at [837, 236] on link "Edit" at bounding box center [838, 241] width 45 height 30
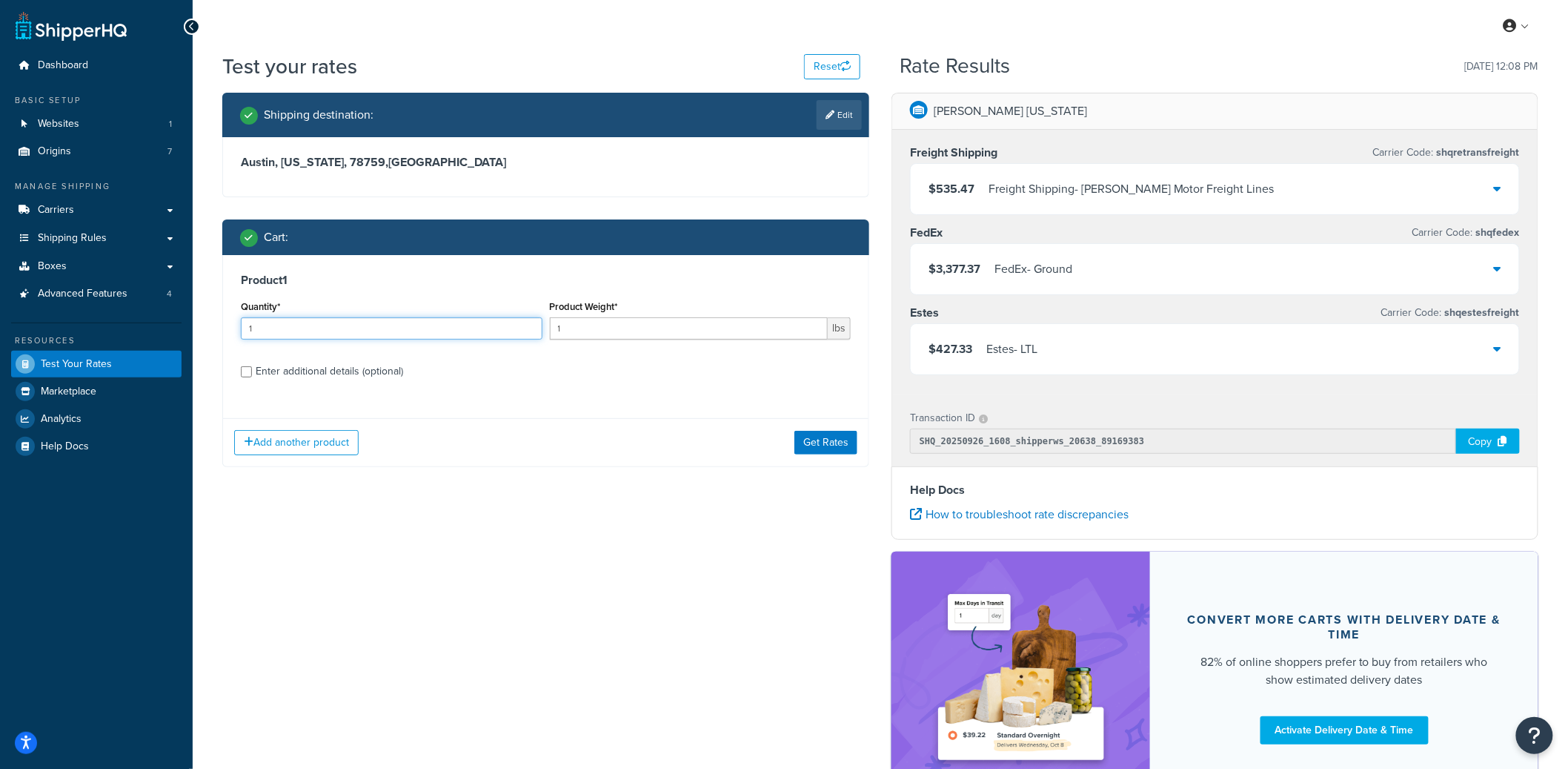
click at [323, 332] on input "1" at bounding box center [392, 329] width 301 height 22
type input "180"
click at [298, 378] on div "Enter additional details (optional)" at bounding box center [329, 371] width 147 height 20
click at [252, 377] on input "Enter additional details (optional)" at bounding box center [246, 371] width 11 height 11
checkbox input "true"
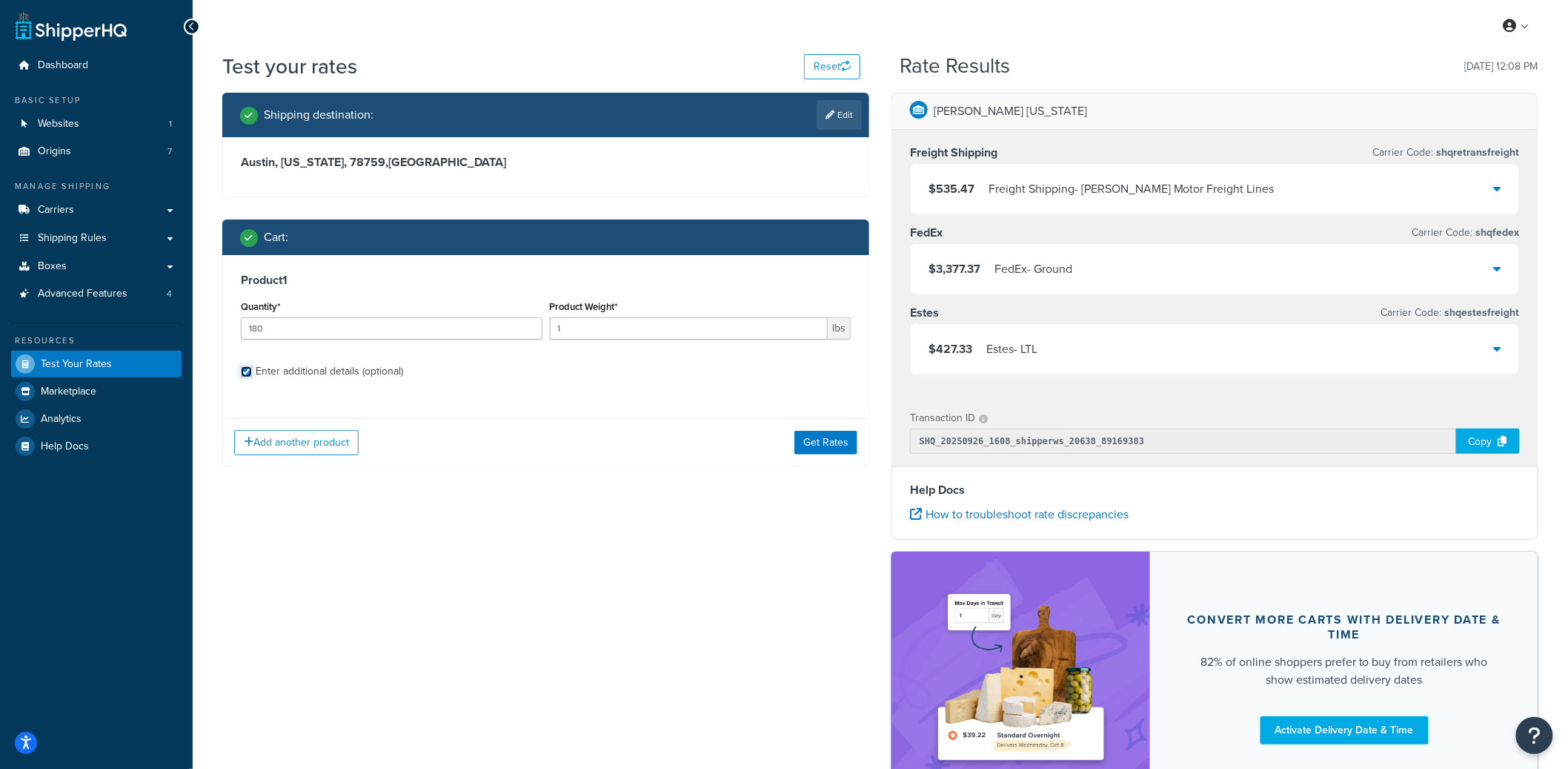
select select "88003"
select select "60"
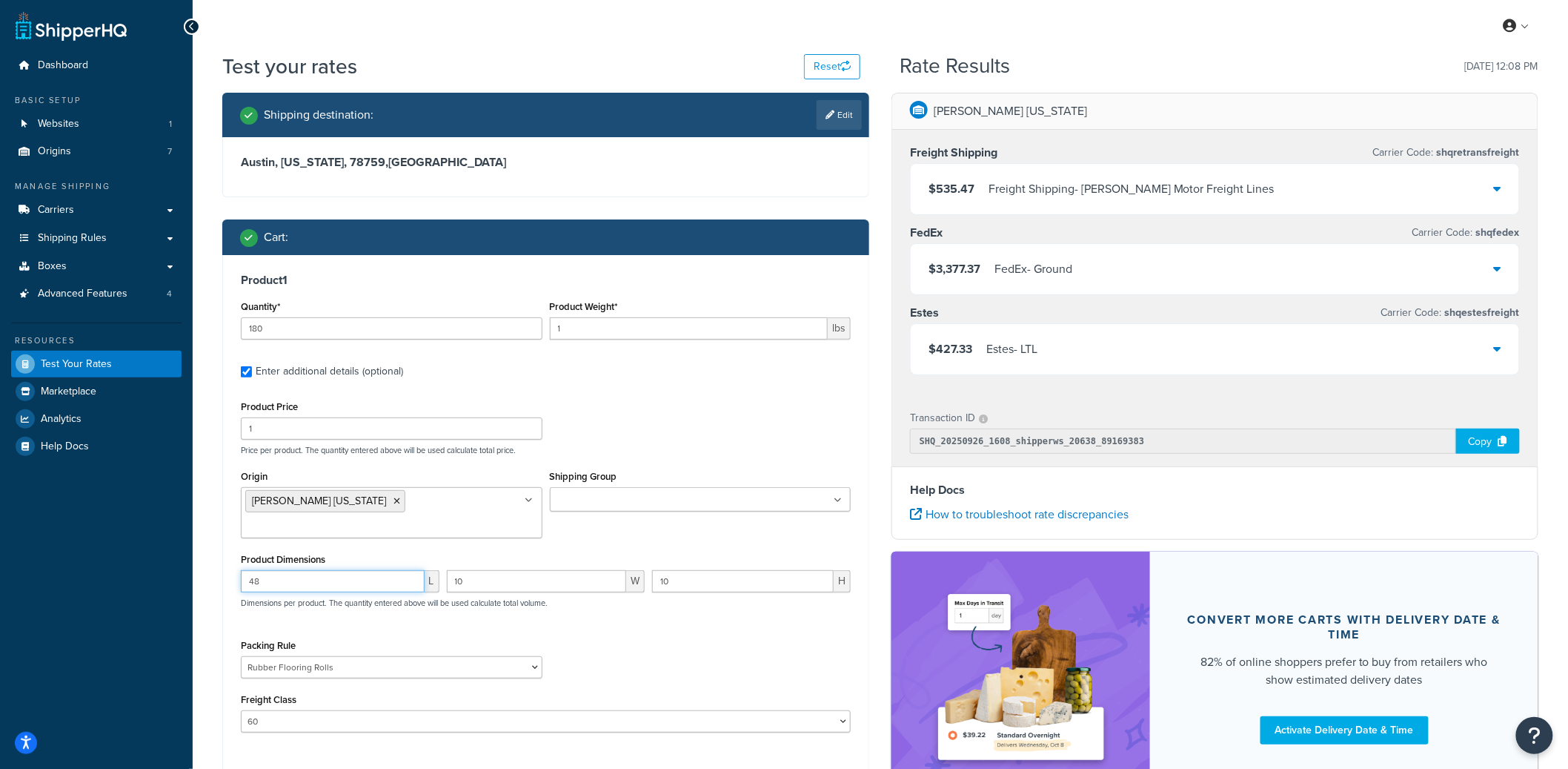
drag, startPoint x: 318, startPoint y: 560, endPoint x: 226, endPoint y: 558, distance: 92.0
click at [226, 558] on div "Product 1 Quantity* 180 Product Weight* 1 lbs Enter additional details (optiona…" at bounding box center [546, 508] width 645 height 506
type input "1"
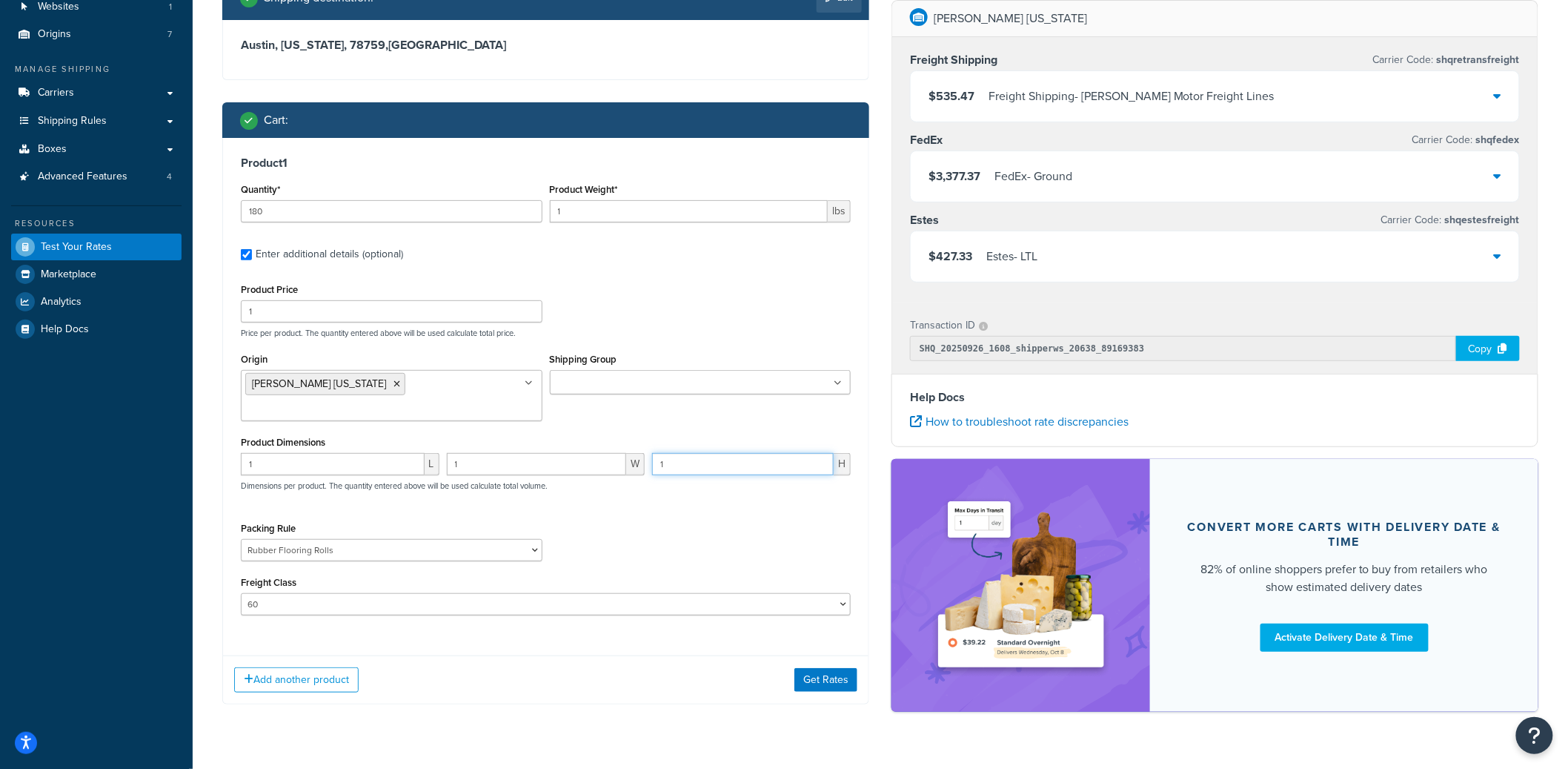
scroll to position [128, 0]
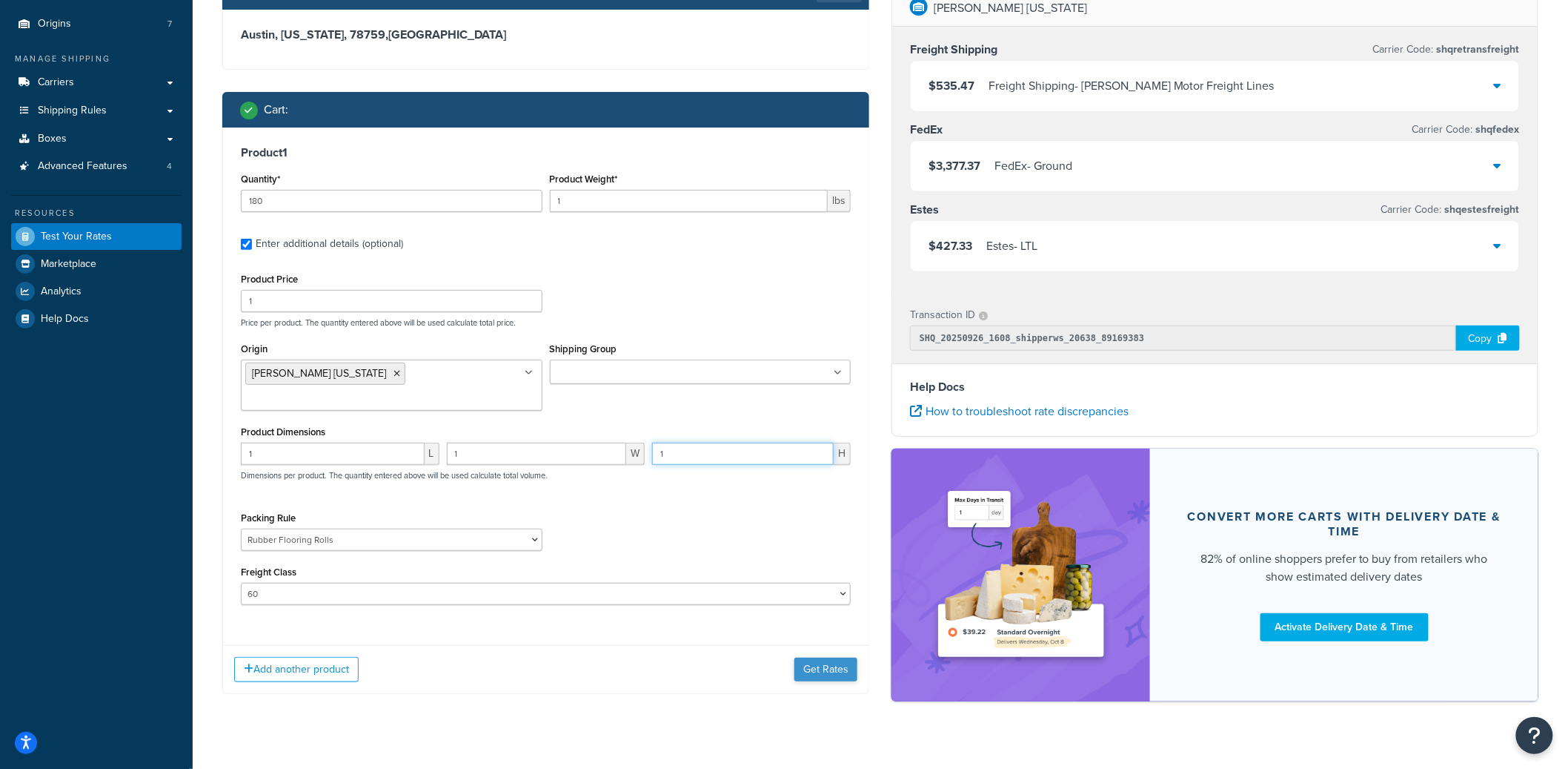
type input "1"
click at [828, 657] on button "Get Rates" at bounding box center [826, 669] width 63 height 24
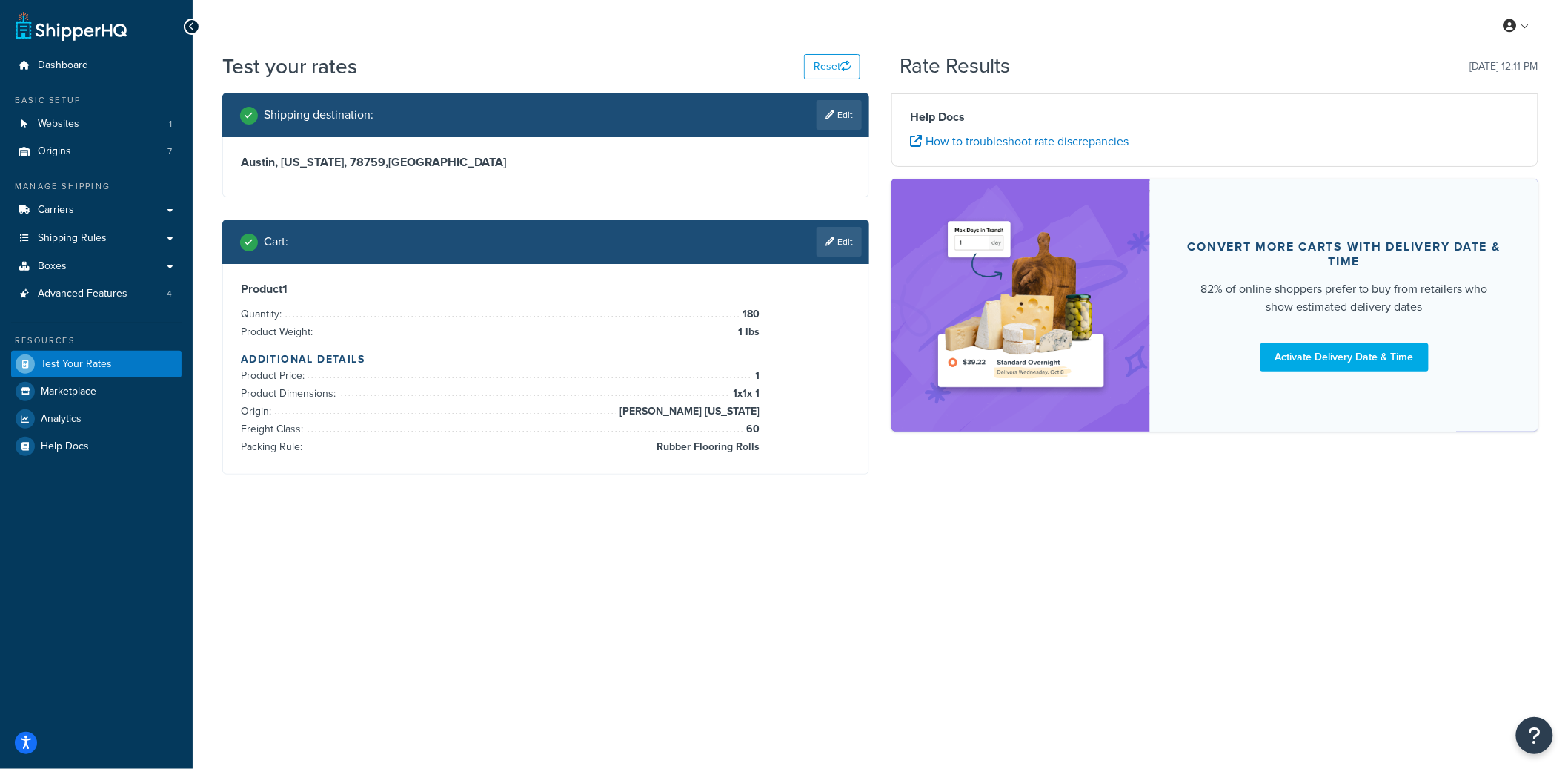
scroll to position [0, 0]
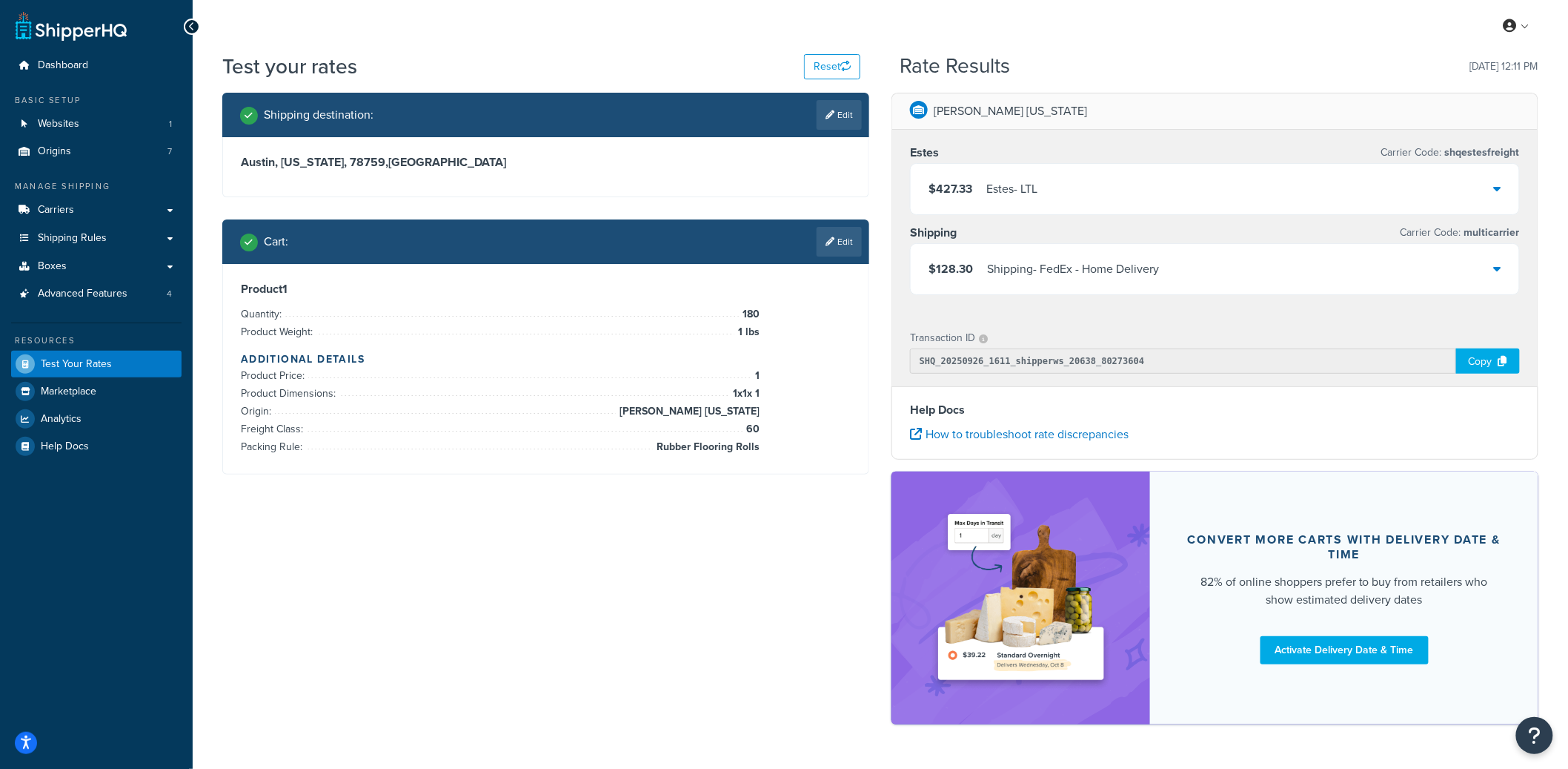
click at [1100, 266] on div "Shipping - FedEx - Home Delivery" at bounding box center [1073, 269] width 172 height 20
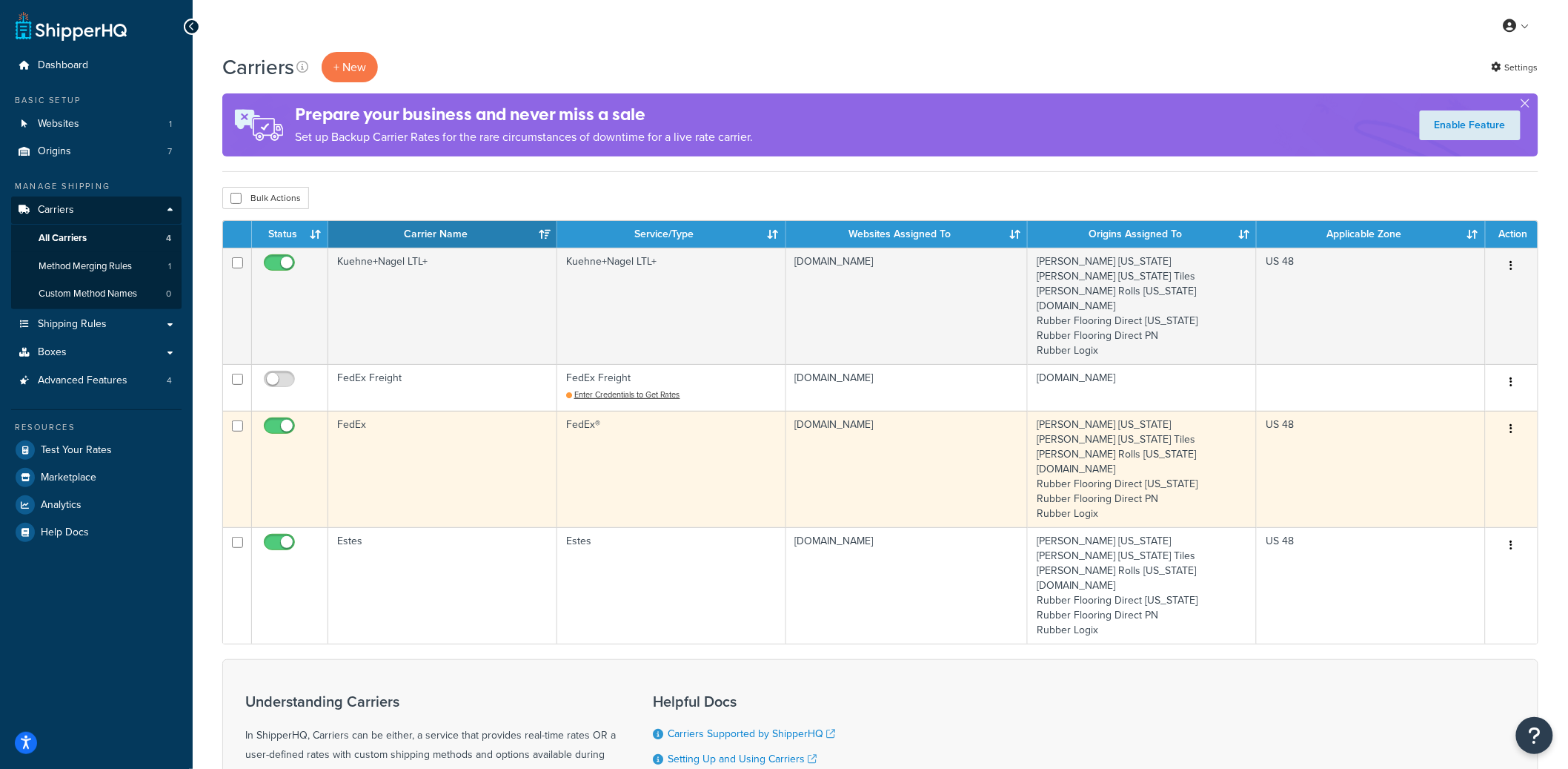
click at [479, 470] on td "FedEx" at bounding box center [443, 468] width 229 height 117
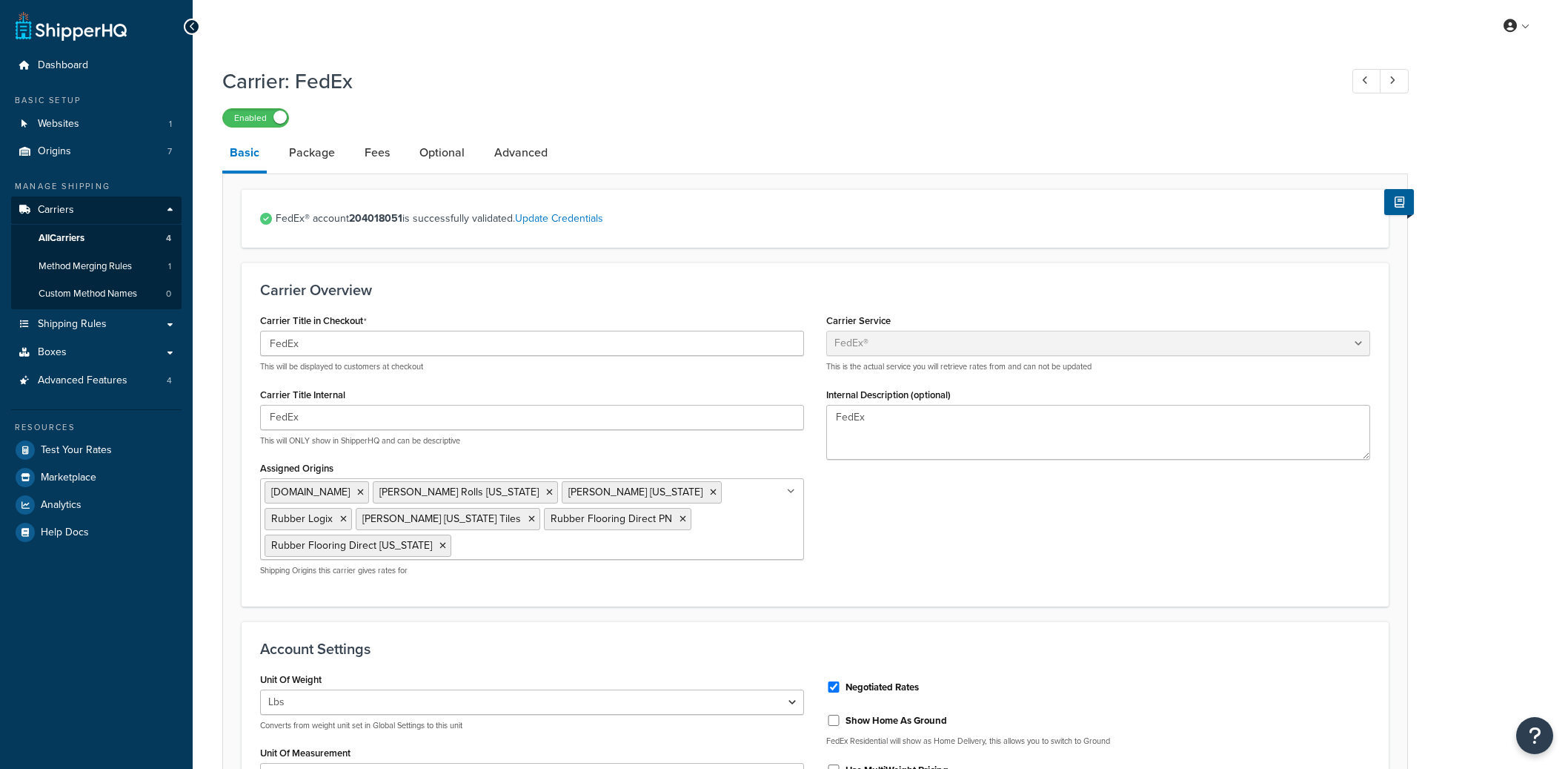
select select "fedEx"
select select "REGULAR_PICKUP"
select select "YOUR_PACKAGING"
click at [521, 164] on link "Advanced" at bounding box center [521, 152] width 68 height 36
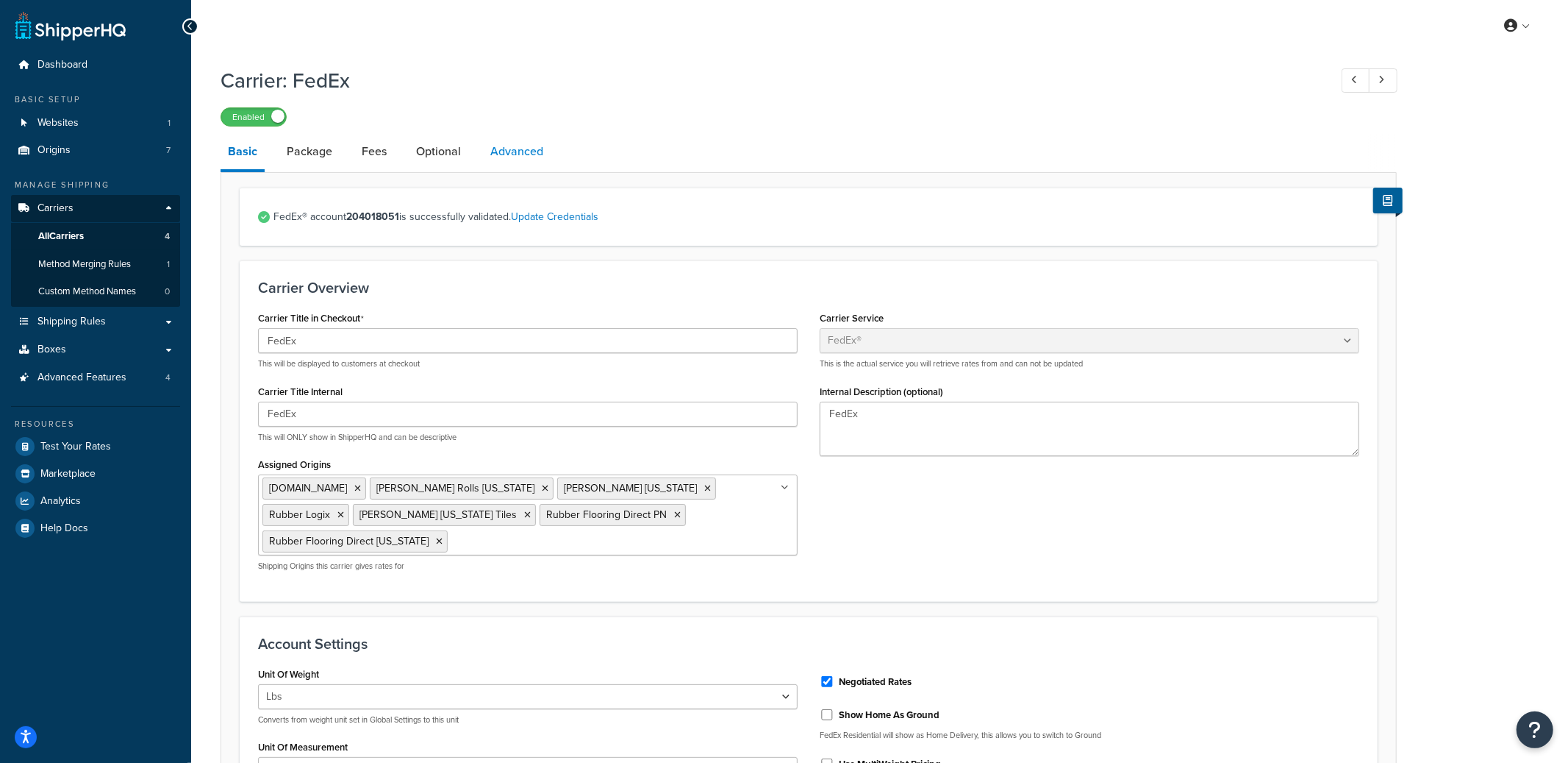
select select "false"
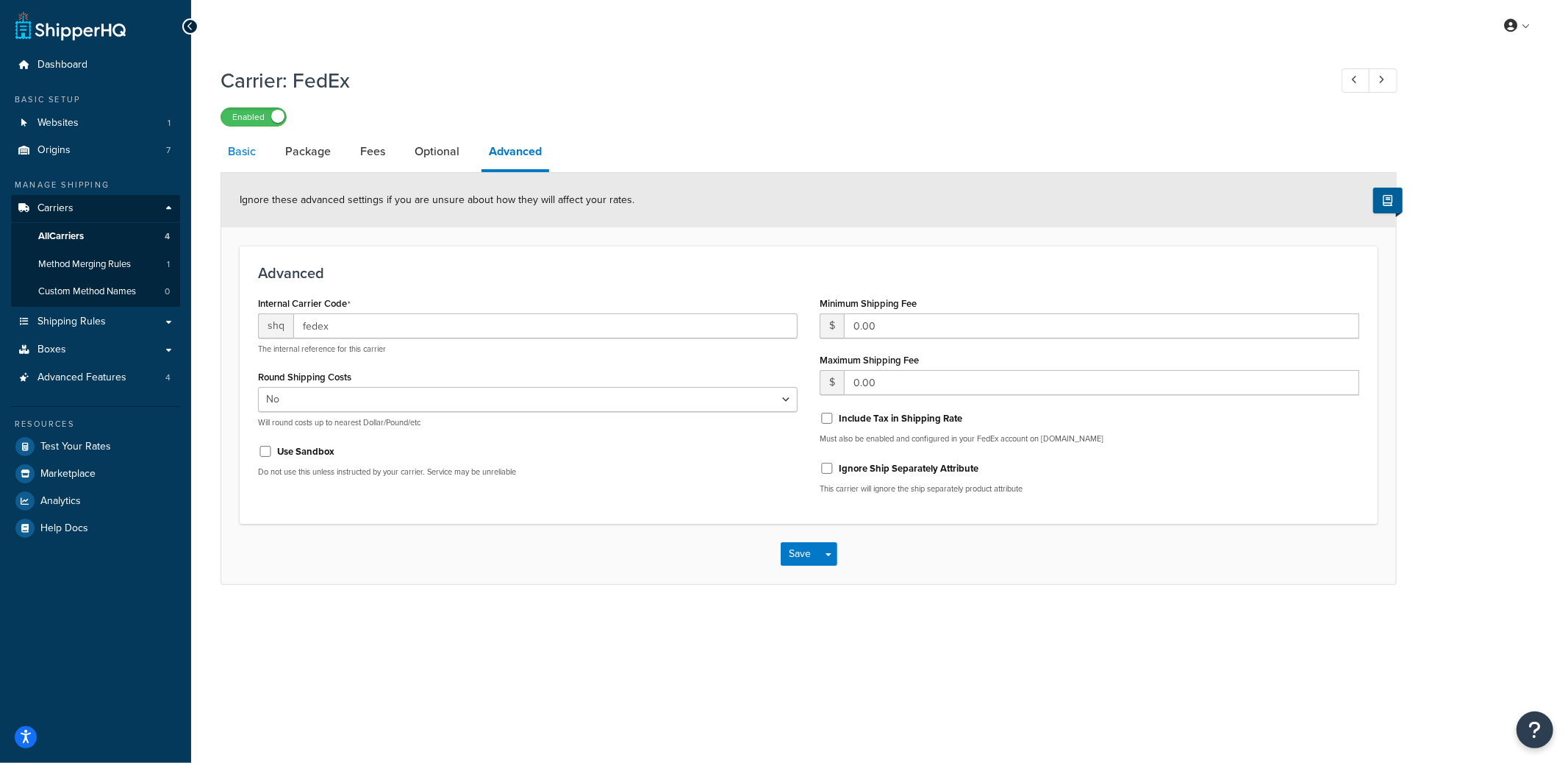
click at [255, 157] on link "Basic" at bounding box center [242, 151] width 42 height 35
select select "fedEx"
select select "REGULAR_PICKUP"
select select "YOUR_PACKAGING"
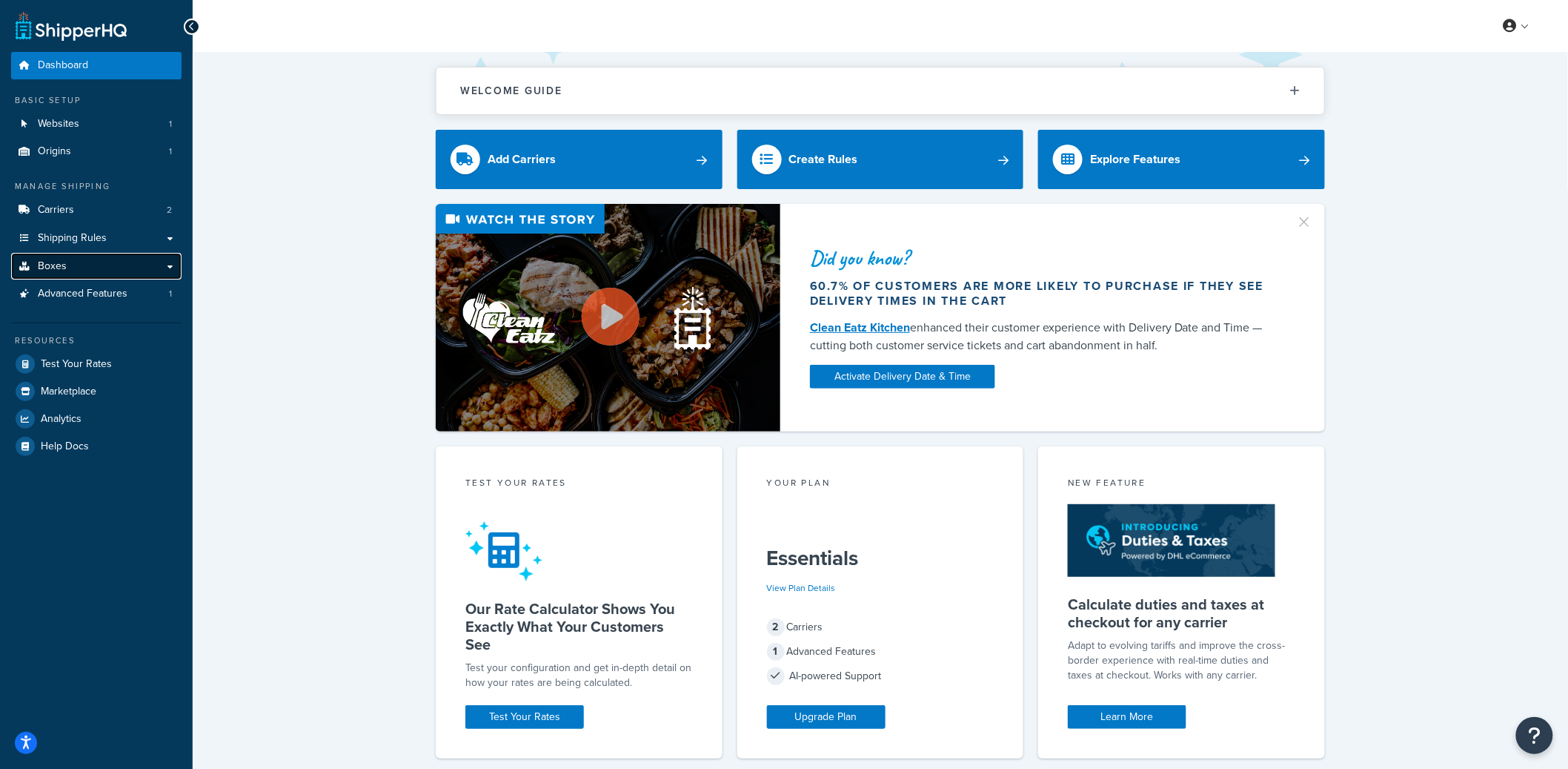
click at [107, 263] on link "Boxes" at bounding box center [96, 267] width 170 height 27
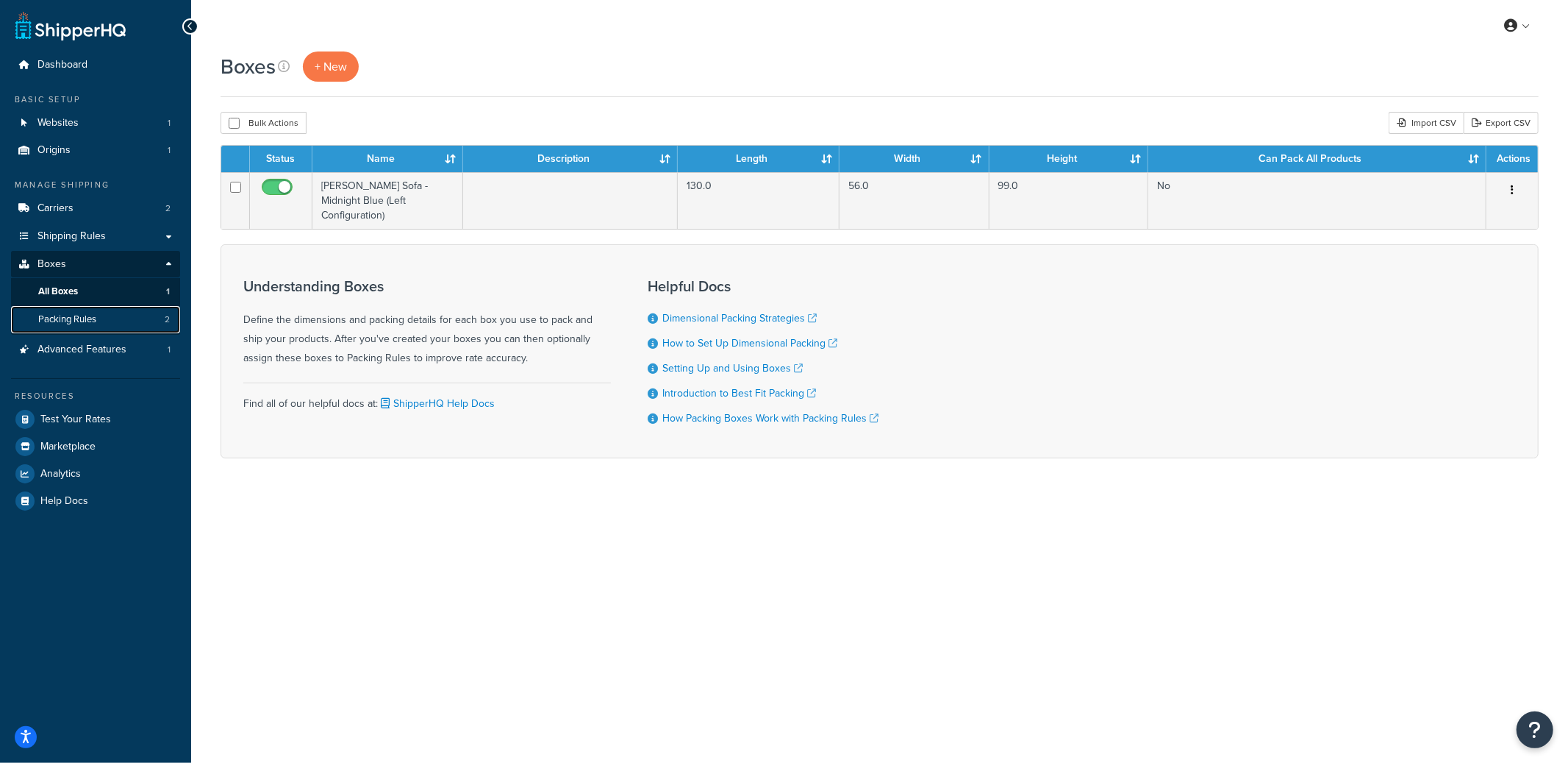
click at [111, 313] on link "Packing Rules 2" at bounding box center [95, 319] width 169 height 27
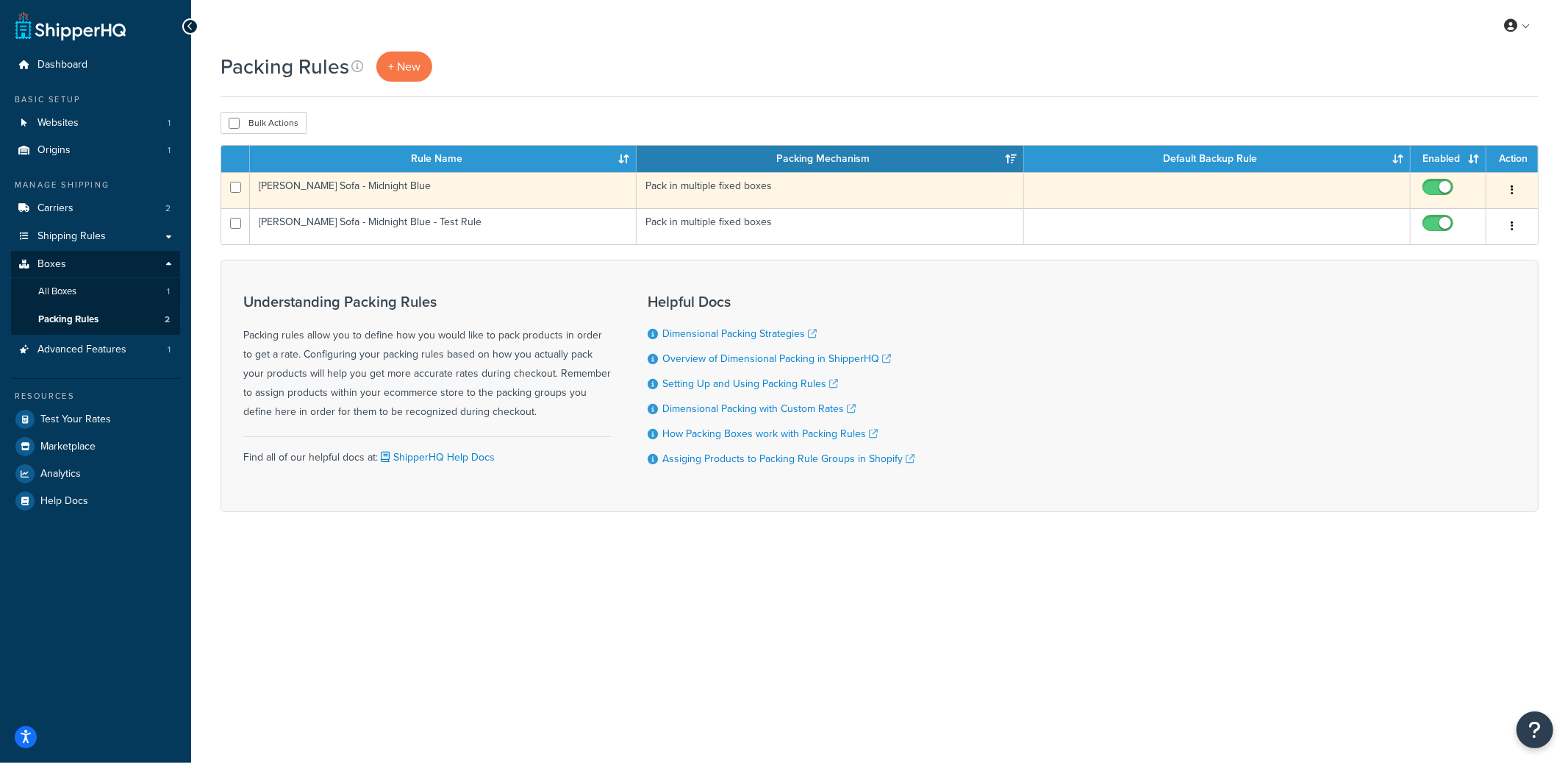
click at [473, 197] on td "[PERSON_NAME] Sofa - Midnight Blue" at bounding box center [444, 190] width 387 height 36
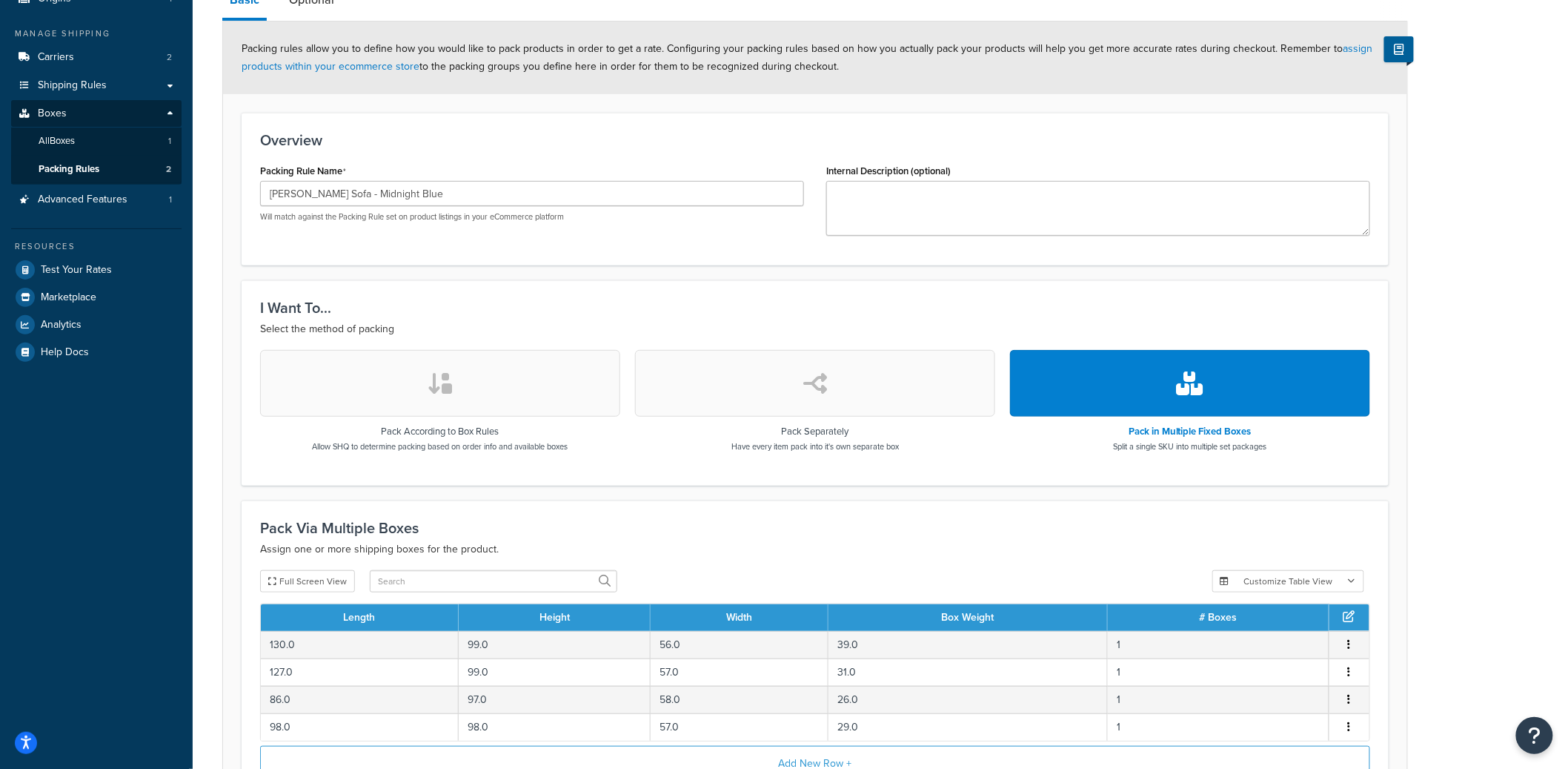
scroll to position [322, 0]
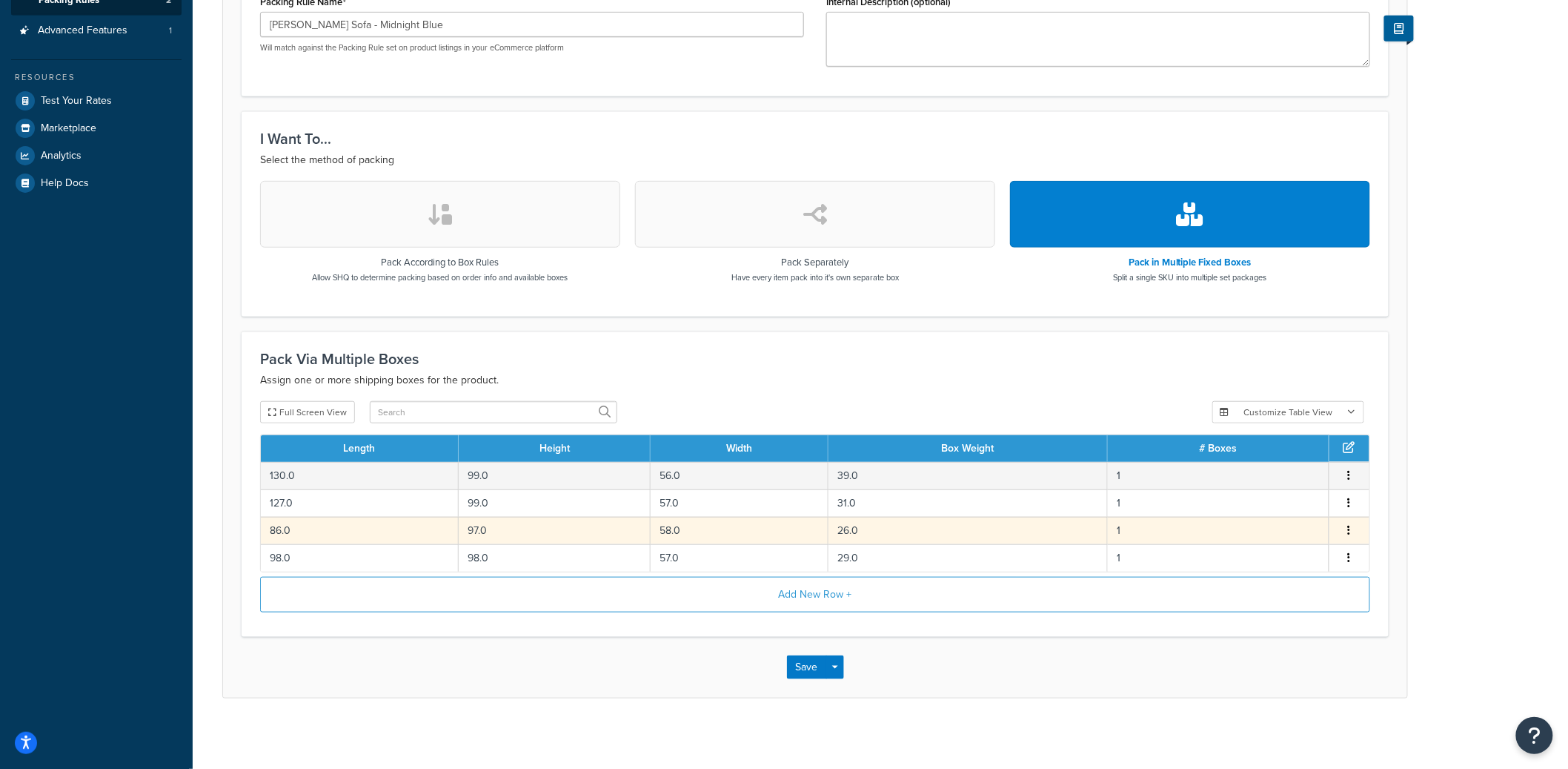
click at [985, 540] on td "26.0" at bounding box center [968, 531] width 279 height 27
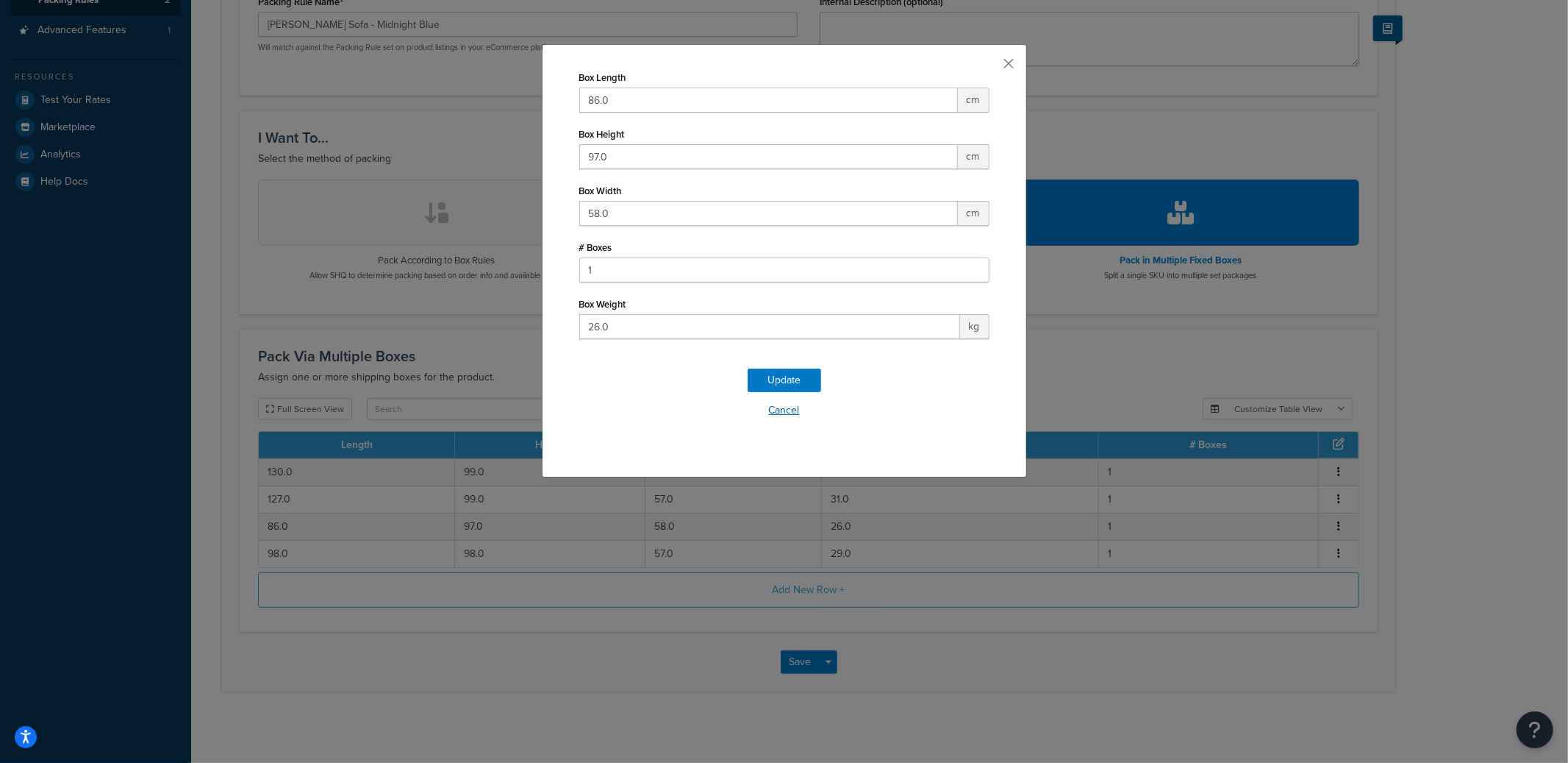
click at [792, 411] on button "Cancel" at bounding box center [785, 411] width 411 height 22
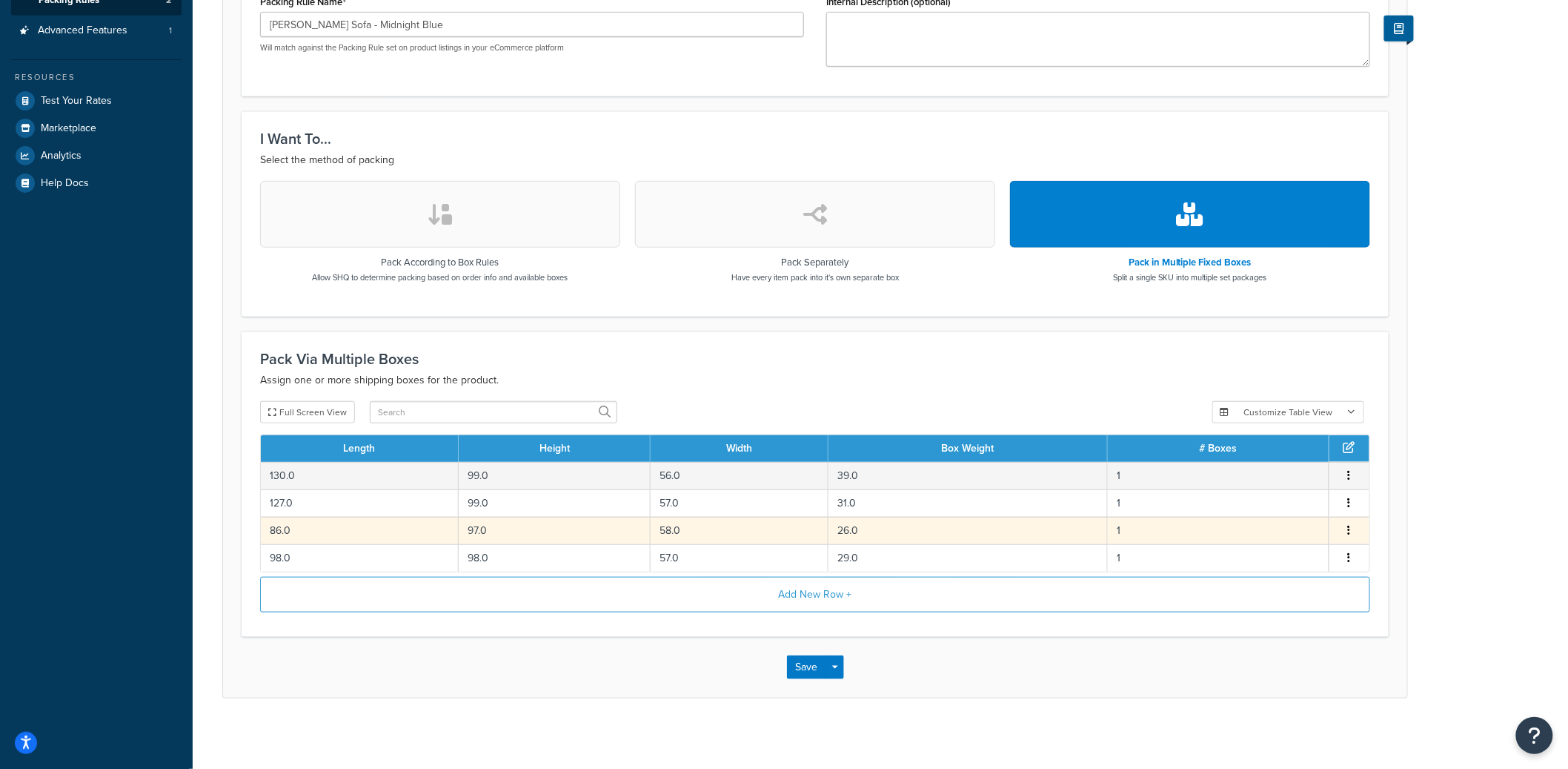
click at [856, 531] on td "26.0" at bounding box center [968, 531] width 279 height 27
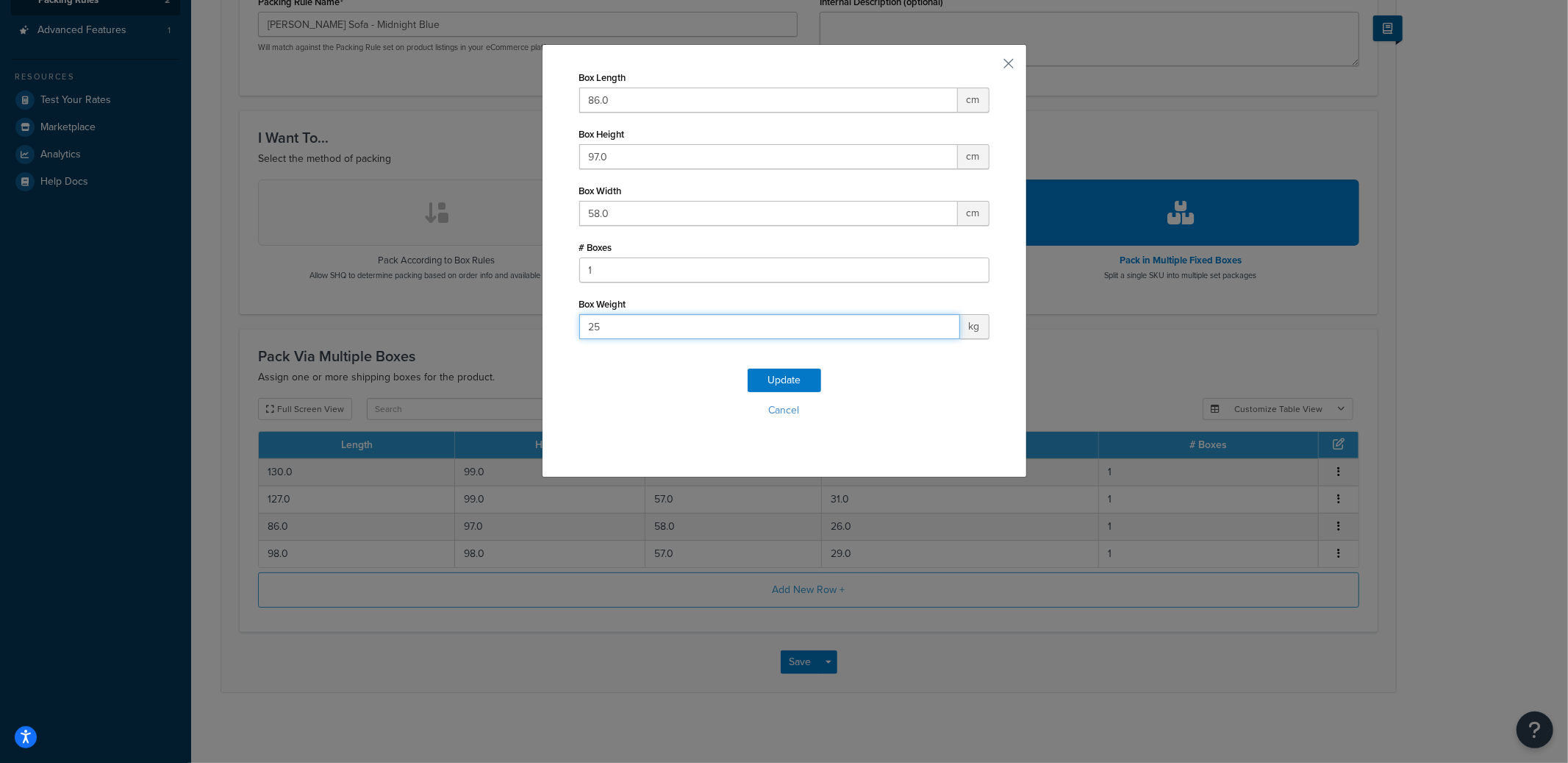
click at [939, 333] on input "25" at bounding box center [770, 327] width 381 height 25
type input "24"
click at [939, 333] on input "24" at bounding box center [770, 327] width 381 height 25
click at [775, 373] on button "Update" at bounding box center [784, 380] width 74 height 24
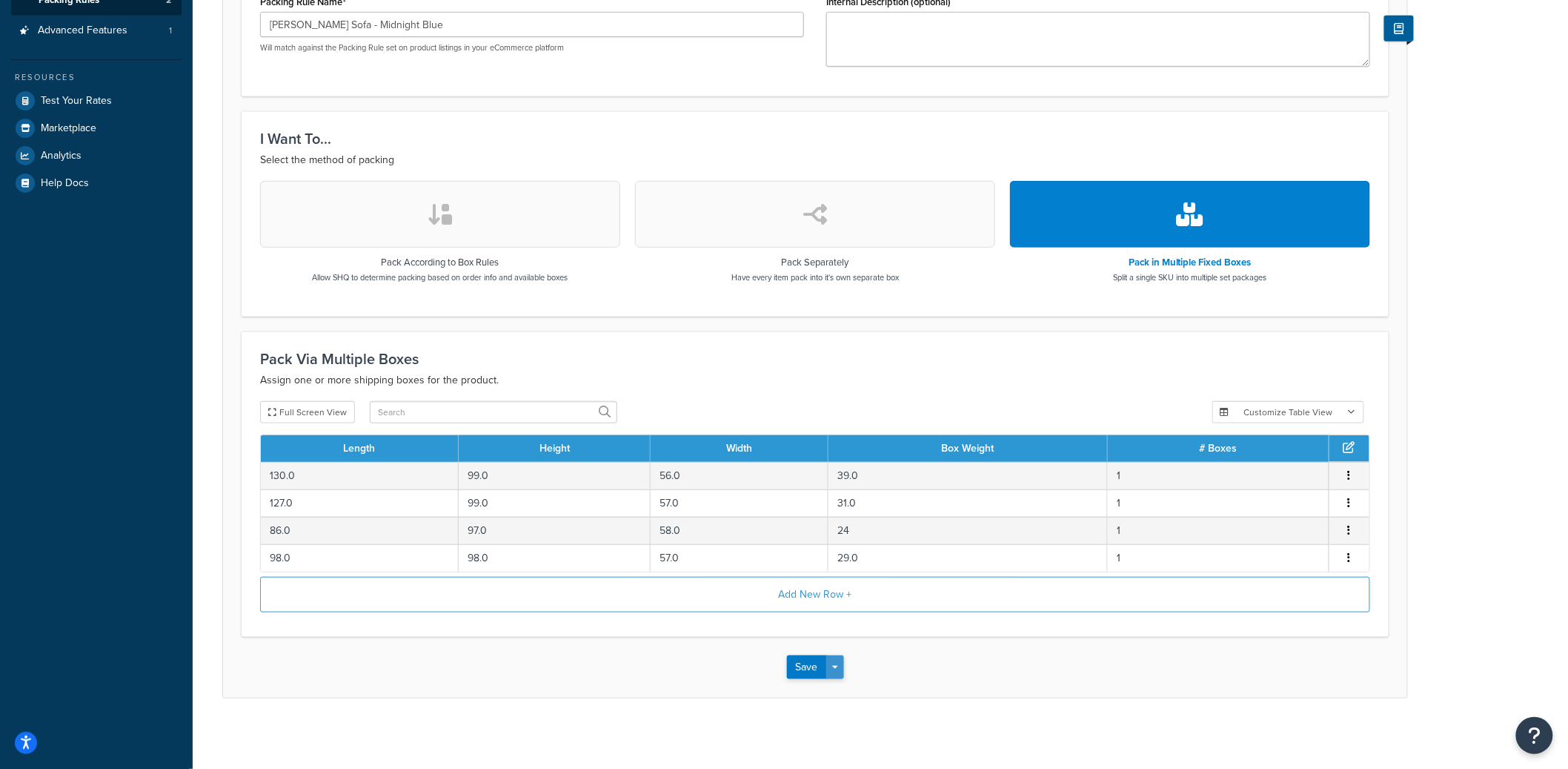
click at [837, 671] on button "Save Dropdown" at bounding box center [834, 667] width 18 height 24
click at [842, 688] on button "Save and Edit" at bounding box center [858, 694] width 143 height 32
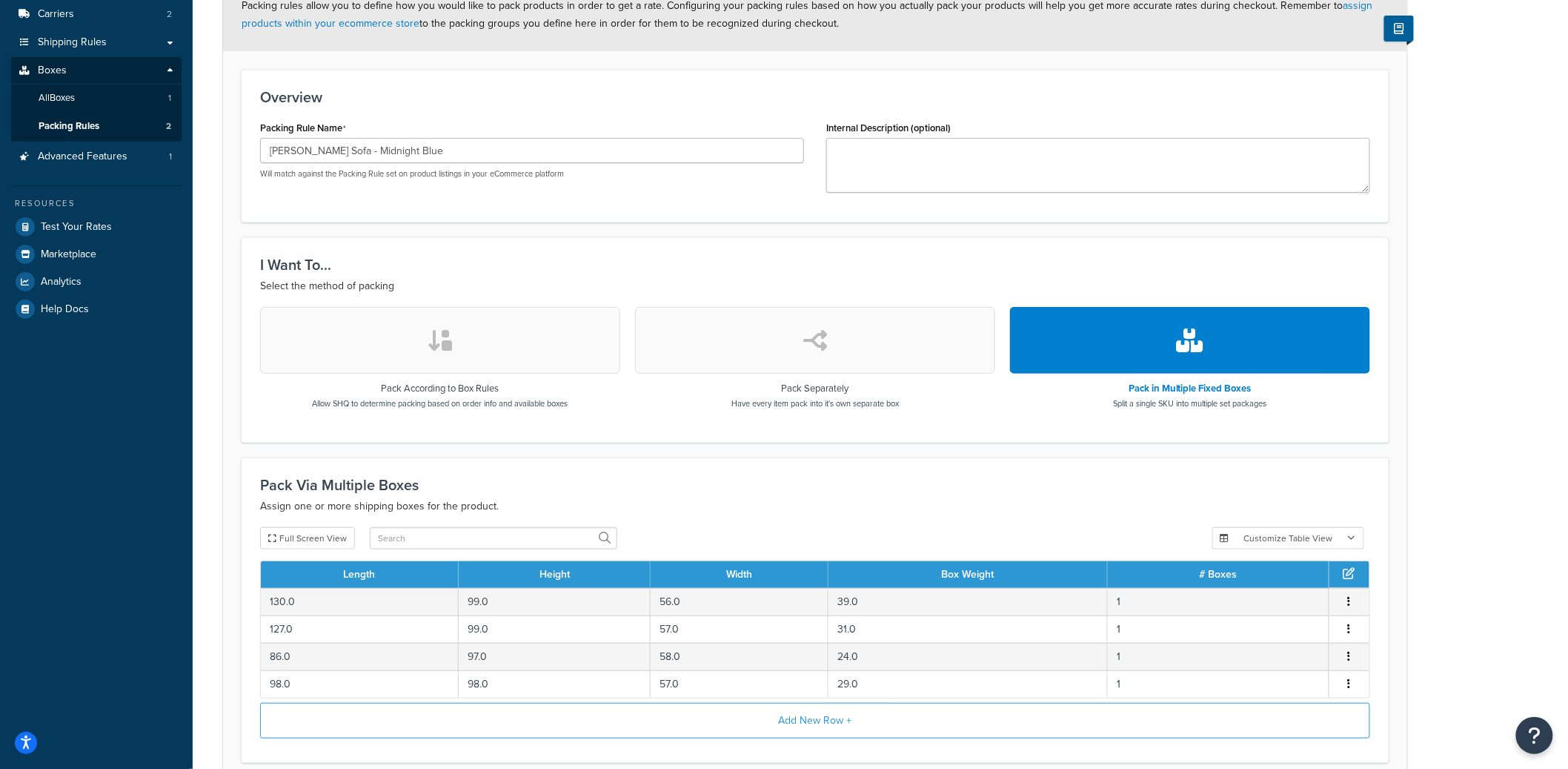
scroll to position [326, 0]
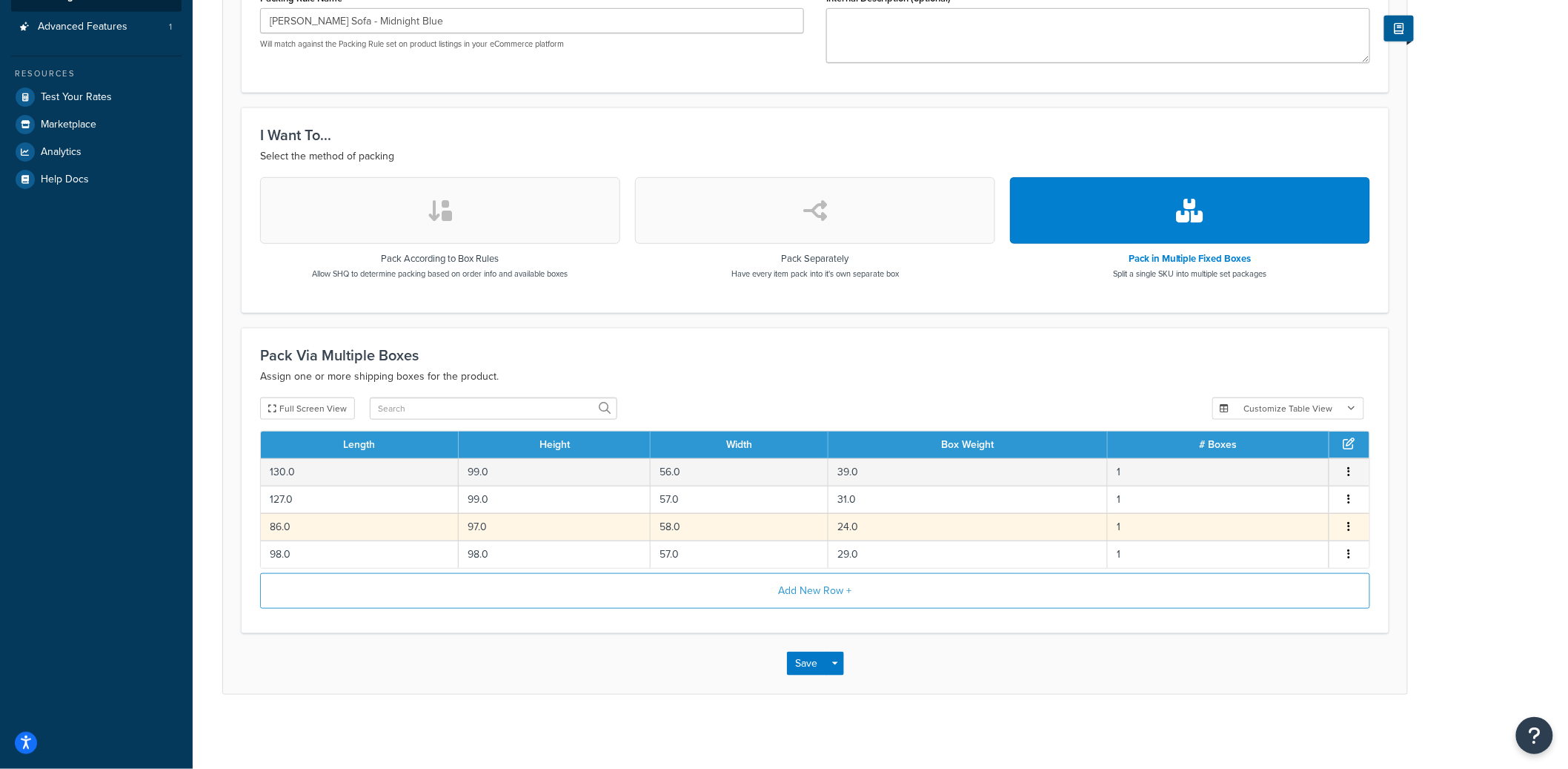
click at [847, 531] on td "24.0" at bounding box center [968, 526] width 279 height 27
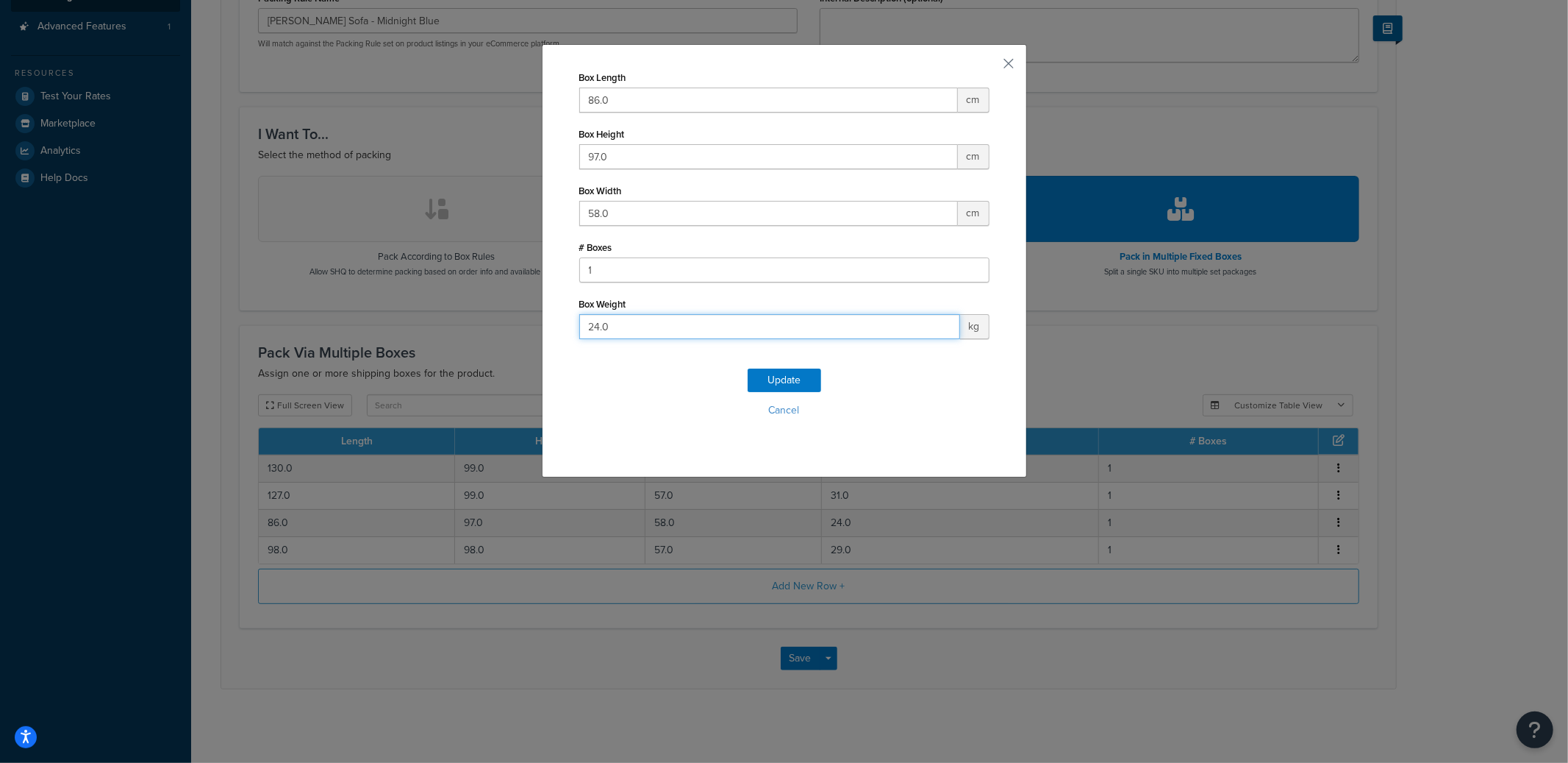
click at [591, 327] on input "24.0" at bounding box center [770, 327] width 381 height 25
type input "26.0"
click at [774, 379] on button "Update" at bounding box center [784, 380] width 74 height 24
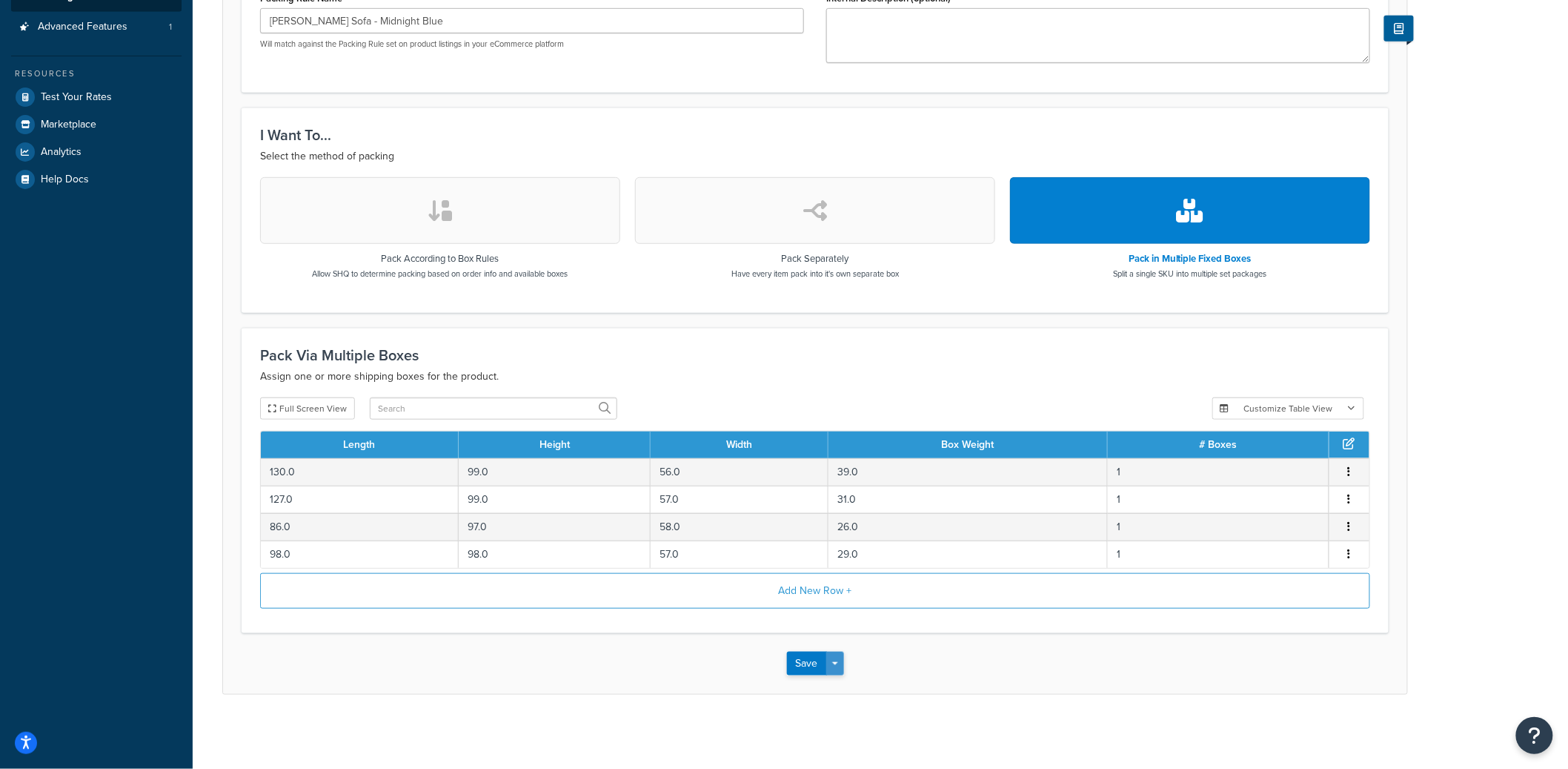
click at [835, 669] on button "Save Dropdown" at bounding box center [834, 663] width 18 height 24
click at [834, 681] on button "Save and Edit" at bounding box center [858, 691] width 143 height 32
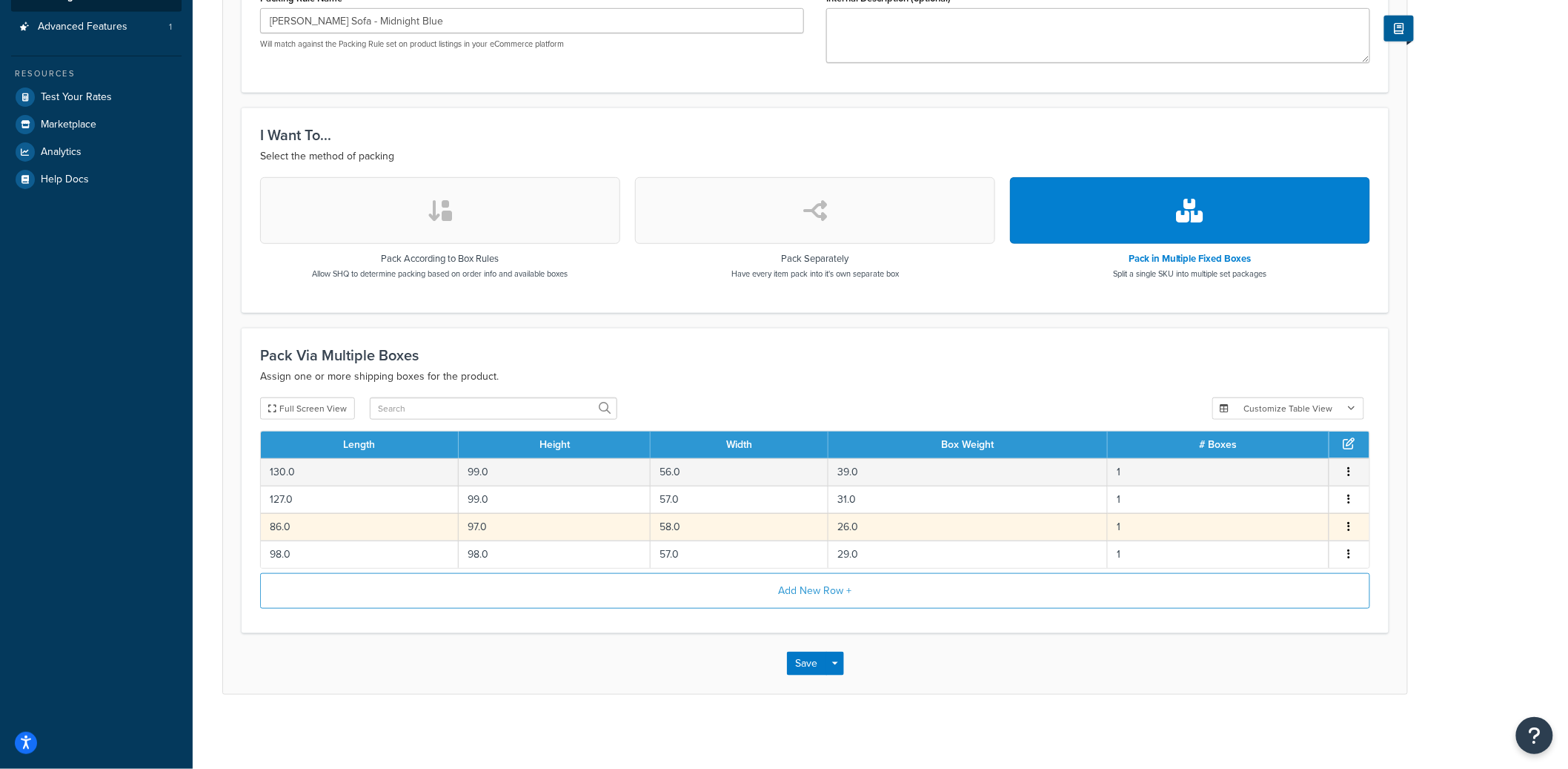
click at [318, 523] on td "86.0" at bounding box center [359, 526] width 197 height 27
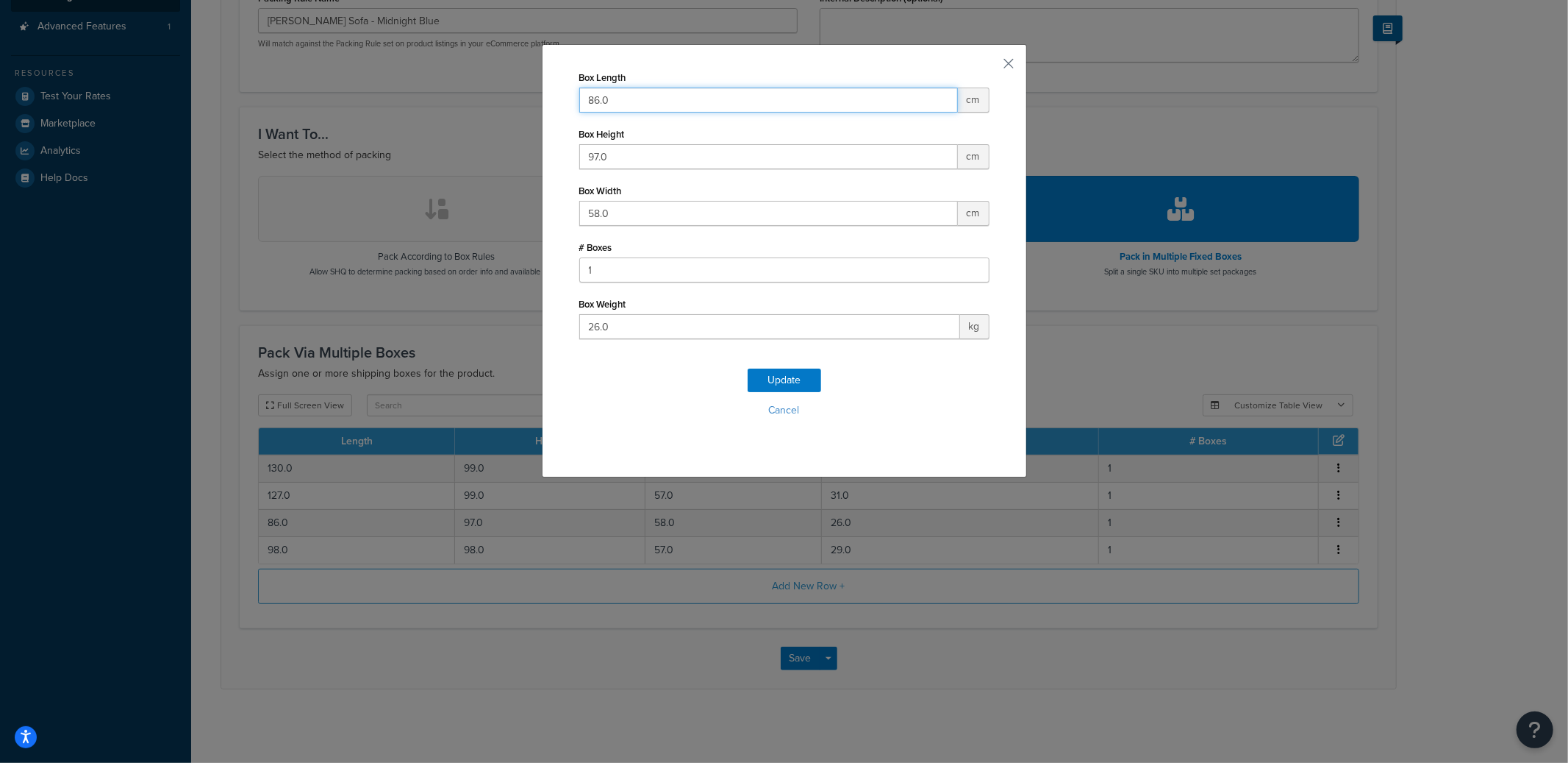
drag, startPoint x: 617, startPoint y: 98, endPoint x: 570, endPoint y: 99, distance: 47.0
click at [570, 99] on div "Box Length 86.0 cm Box Height 97.0 cm Box Width 58.0 cm # Boxes 1 Box Weight 26…" at bounding box center [784, 260] width 485 height 433
type input "97.0"
paste input "86"
type input "86.0"
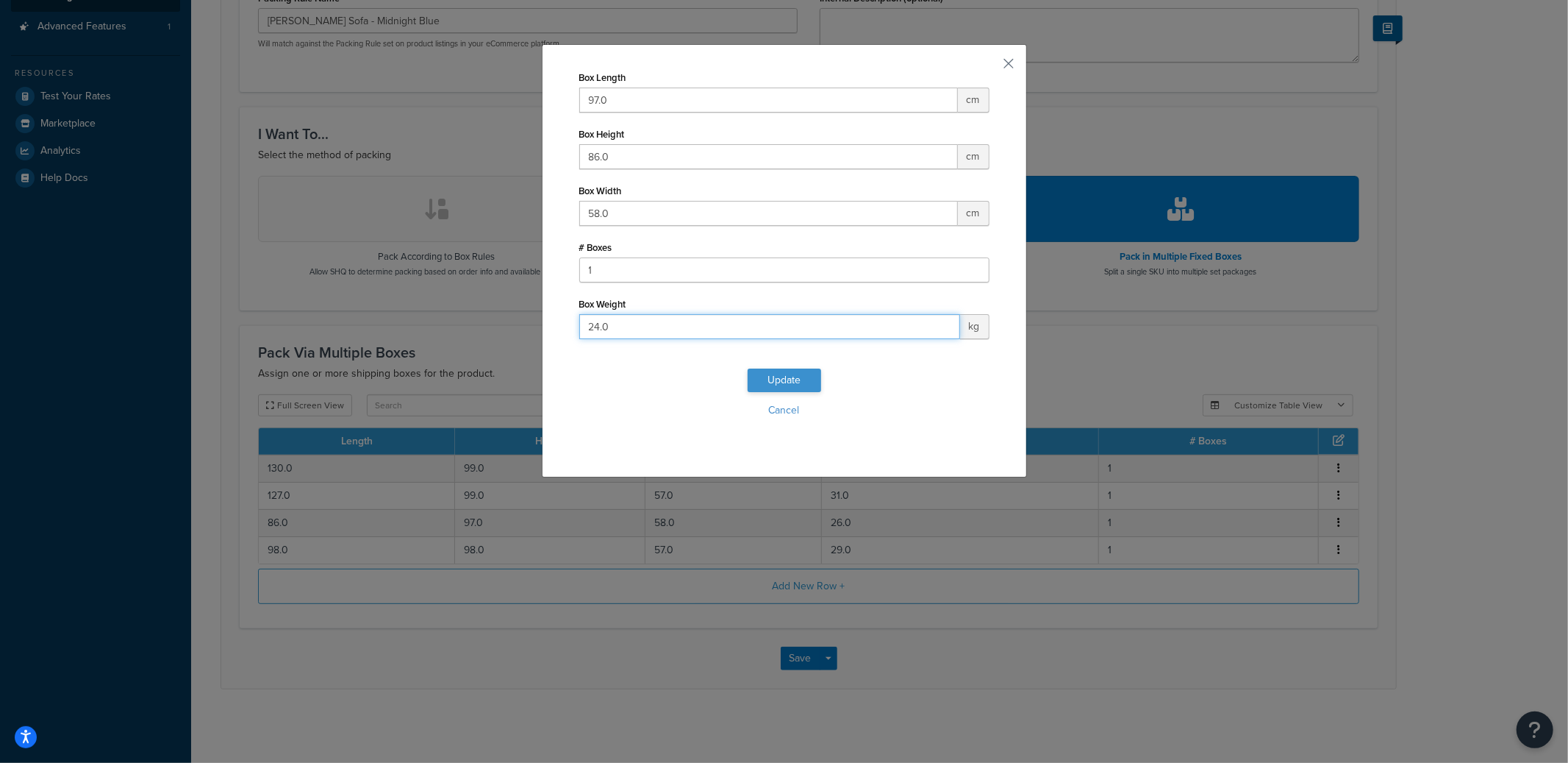
type input "24.0"
click at [799, 376] on button "Update" at bounding box center [784, 380] width 74 height 24
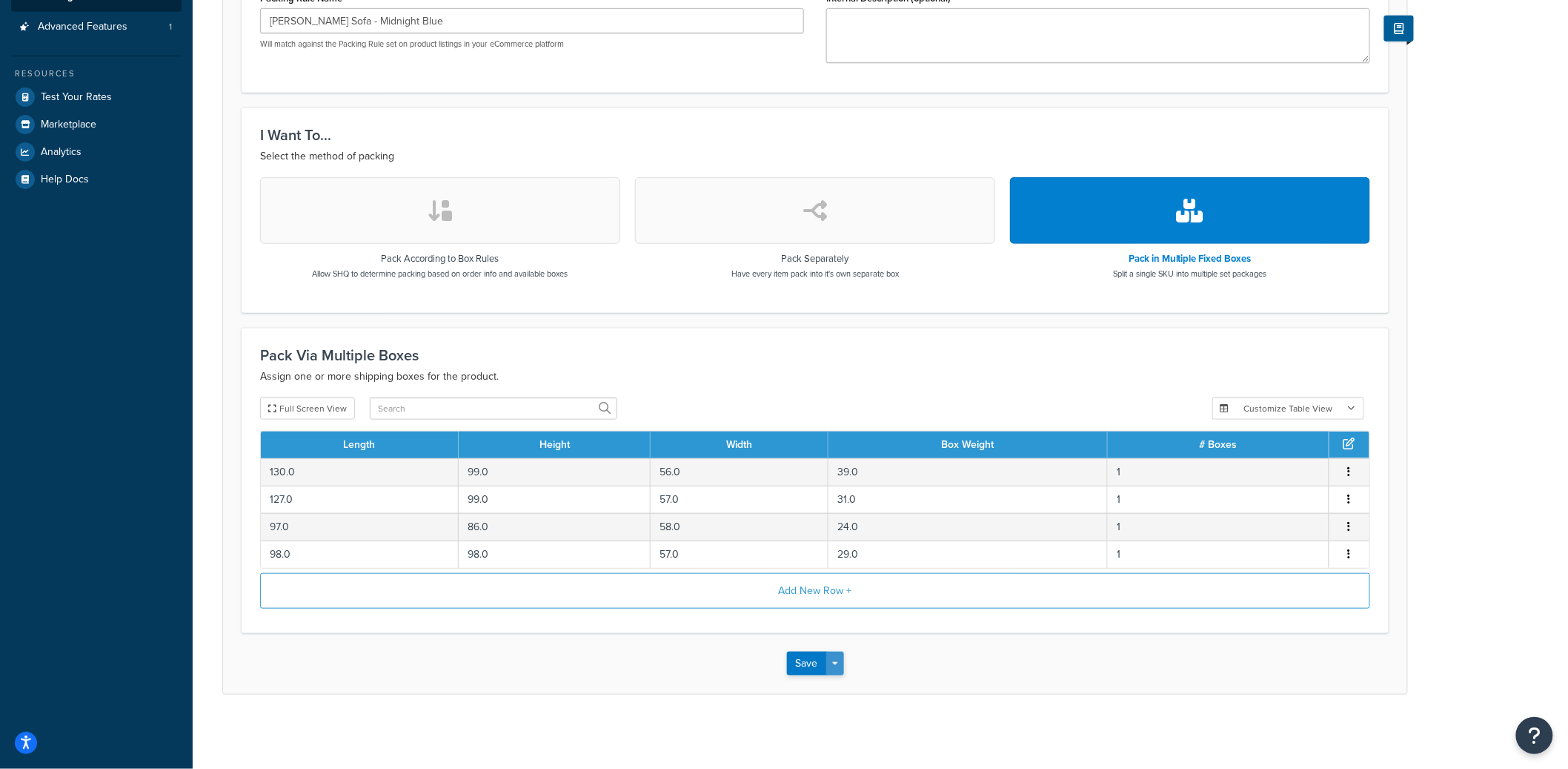
click at [842, 662] on button "Save Dropdown" at bounding box center [834, 663] width 18 height 24
drag, startPoint x: 841, startPoint y: 679, endPoint x: 855, endPoint y: 658, distance: 25.2
click at [841, 680] on button "Save and Edit" at bounding box center [858, 691] width 143 height 32
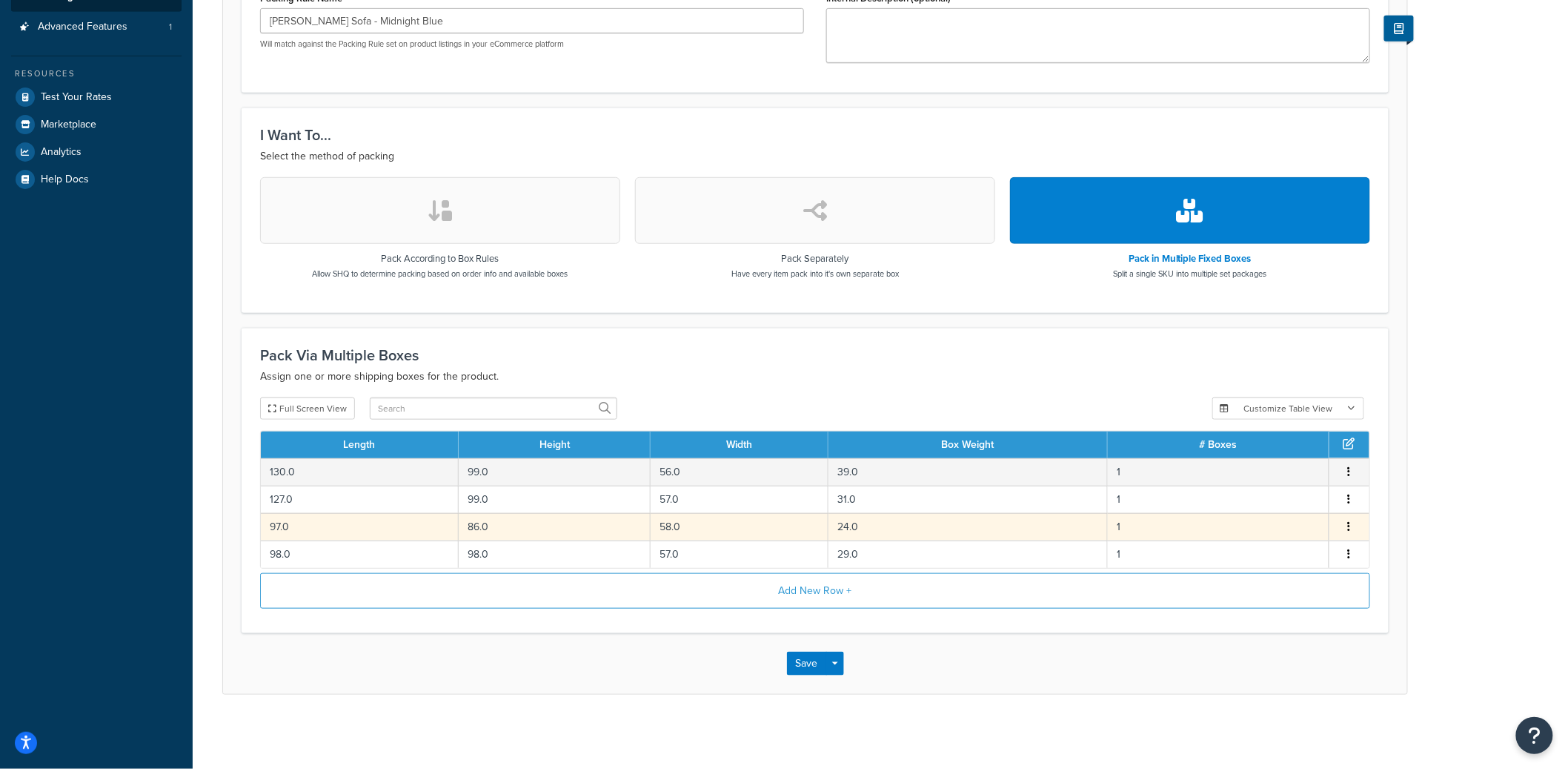
click at [508, 529] on td "86.0" at bounding box center [554, 526] width 192 height 27
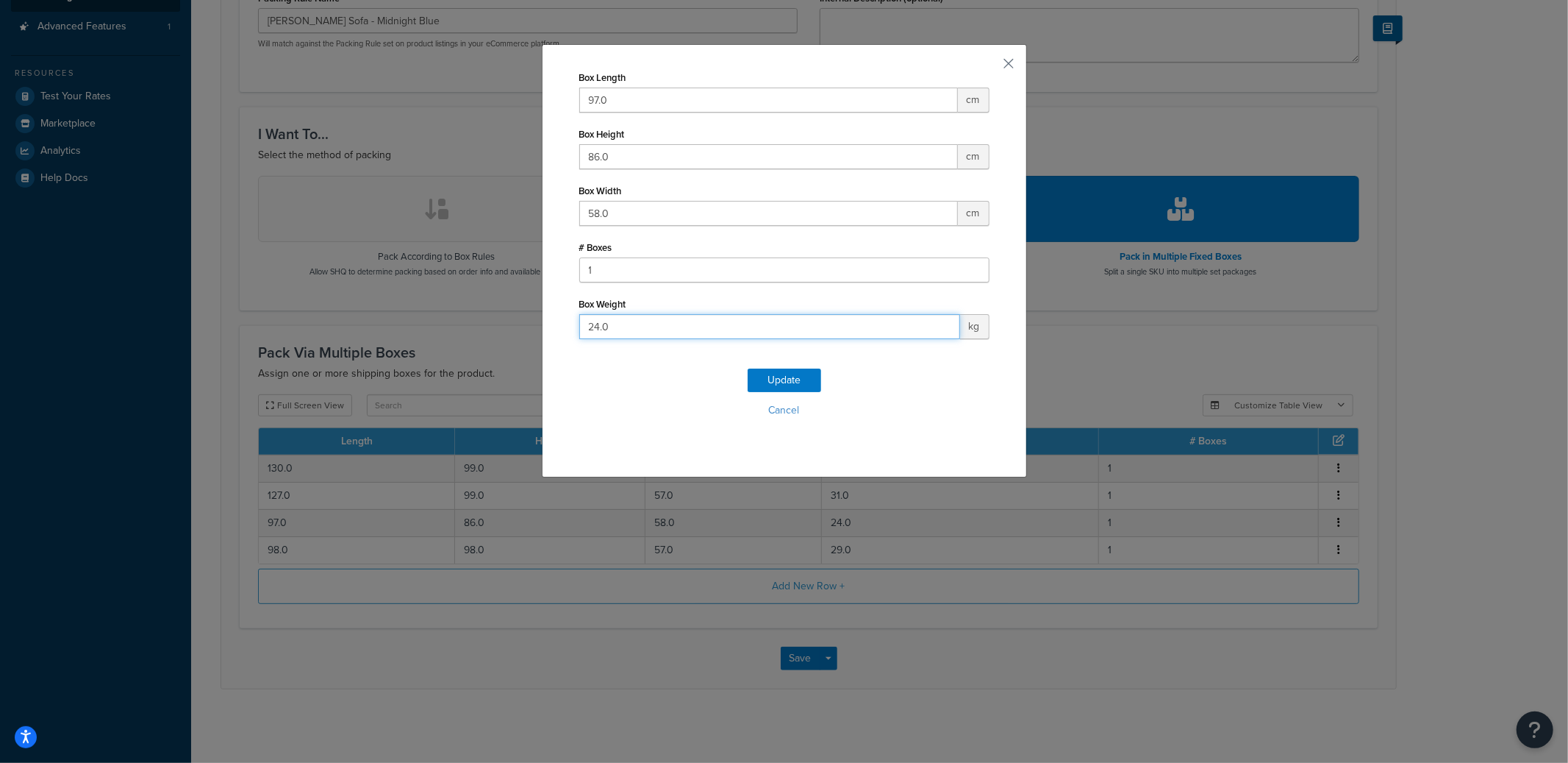
drag, startPoint x: 595, startPoint y: 326, endPoint x: 576, endPoint y: 328, distance: 19.1
click at [580, 328] on input "24.0" at bounding box center [770, 327] width 381 height 25
type input "26.0"
click at [764, 371] on button "Update" at bounding box center [784, 380] width 74 height 24
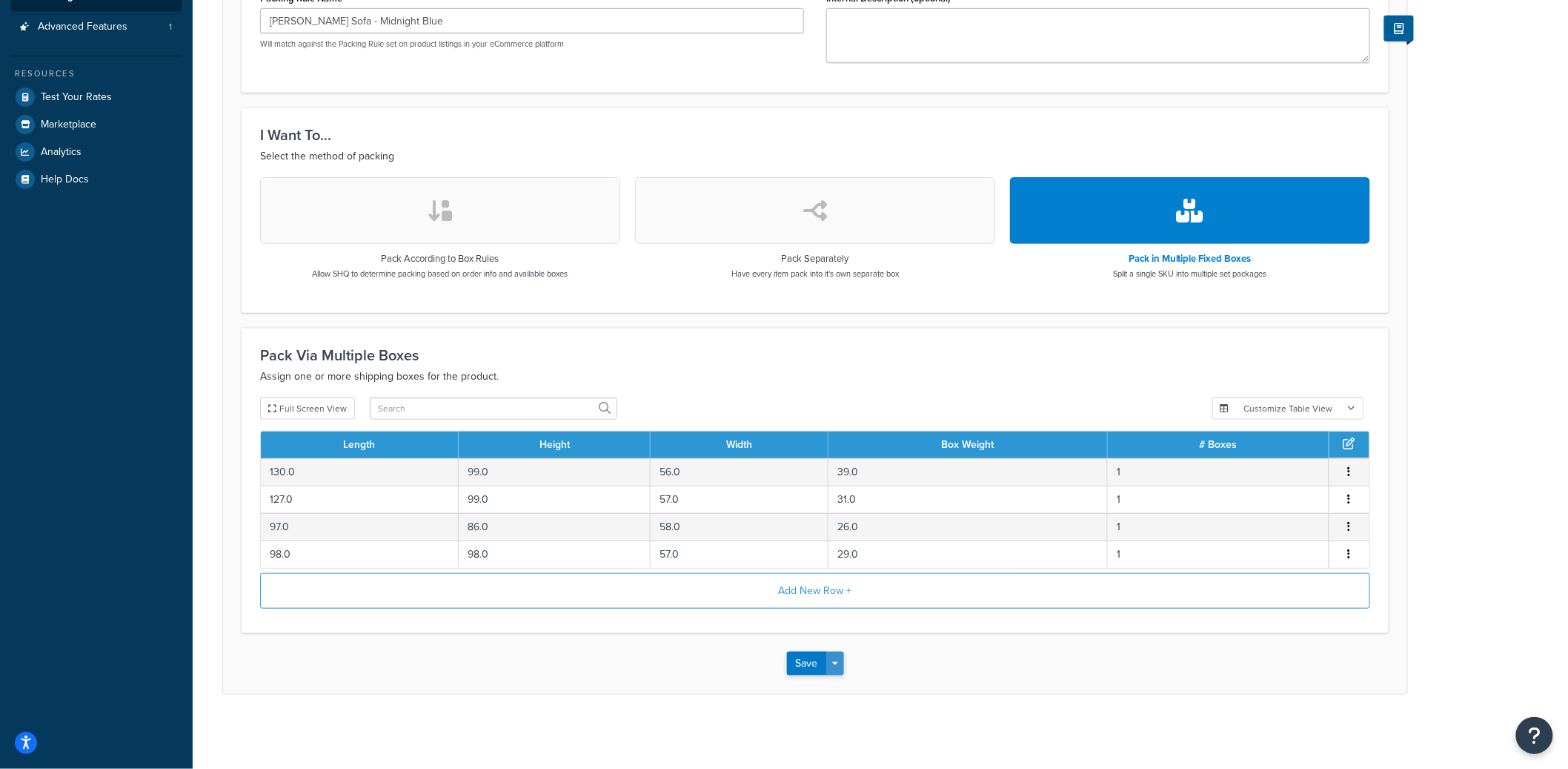
click at [833, 665] on span "button" at bounding box center [834, 663] width 6 height 3
click at [835, 686] on button "Save and Edit" at bounding box center [858, 691] width 143 height 32
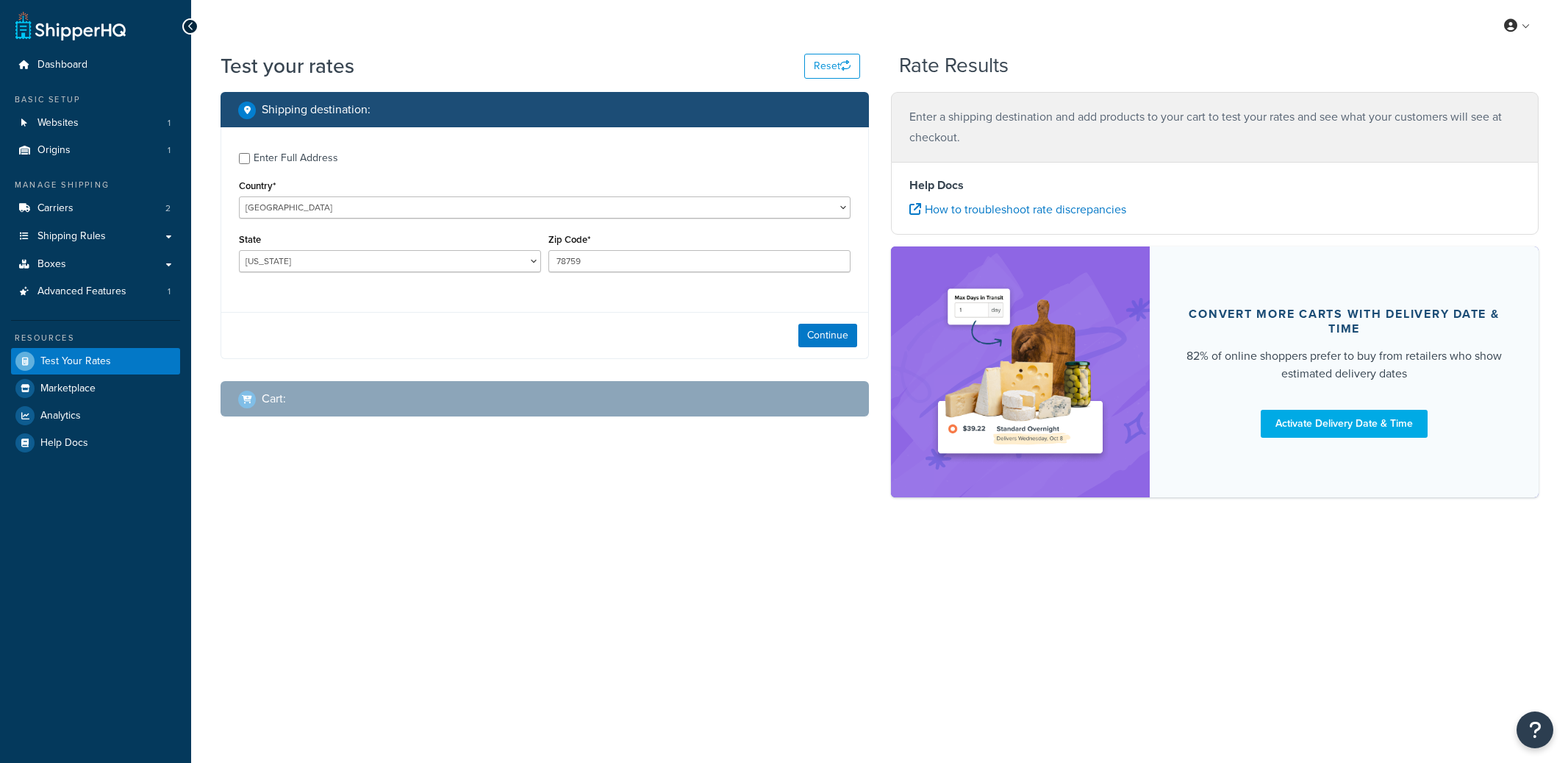
select select "[GEOGRAPHIC_DATA]"
checkbox input "true"
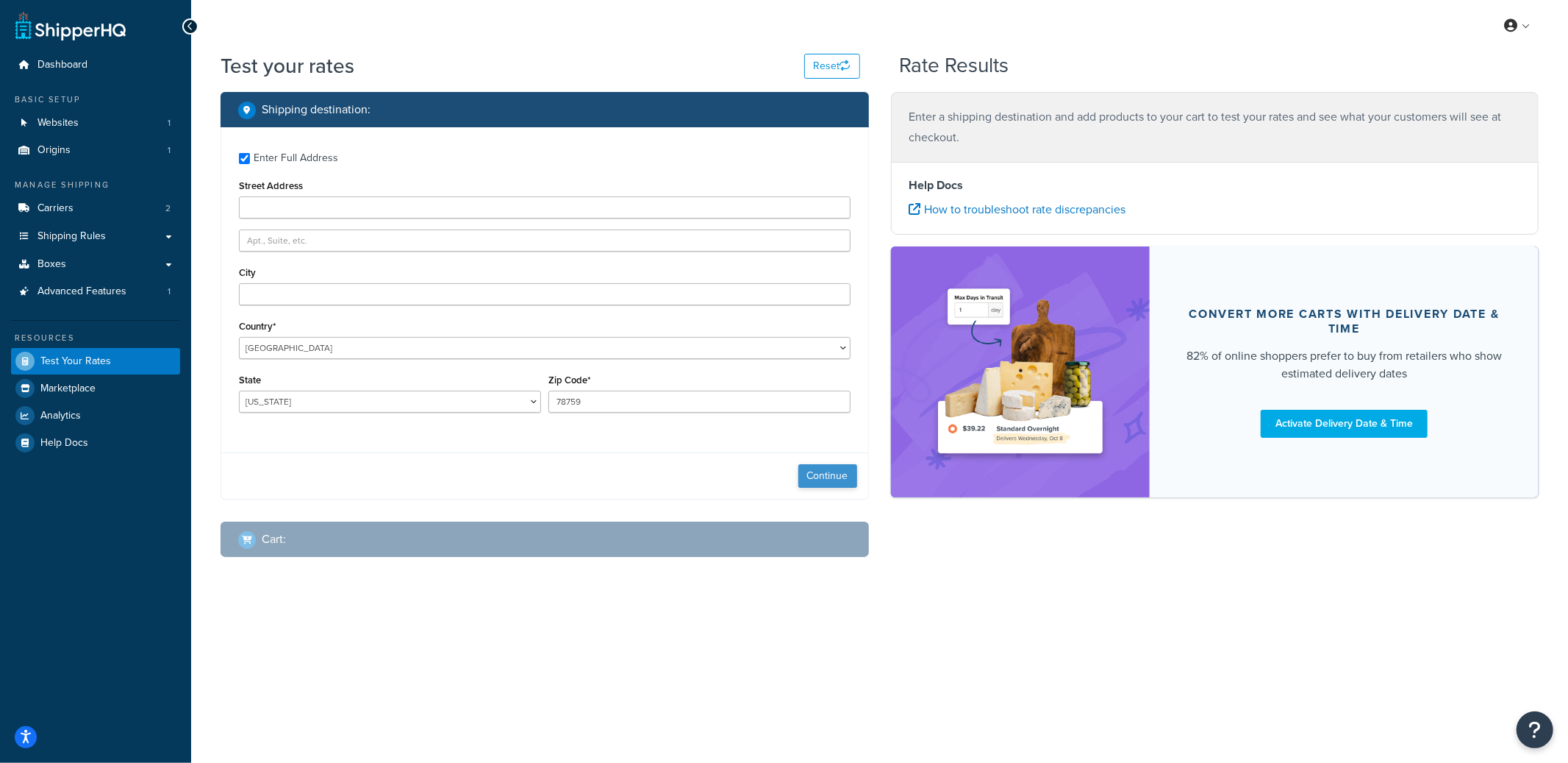
type input "[GEOGRAPHIC_DATA], [GEOGRAPHIC_DATA]"
type input "[GEOGRAPHIC_DATA]"
type input "00000"
select select "AE"
select select "87716"
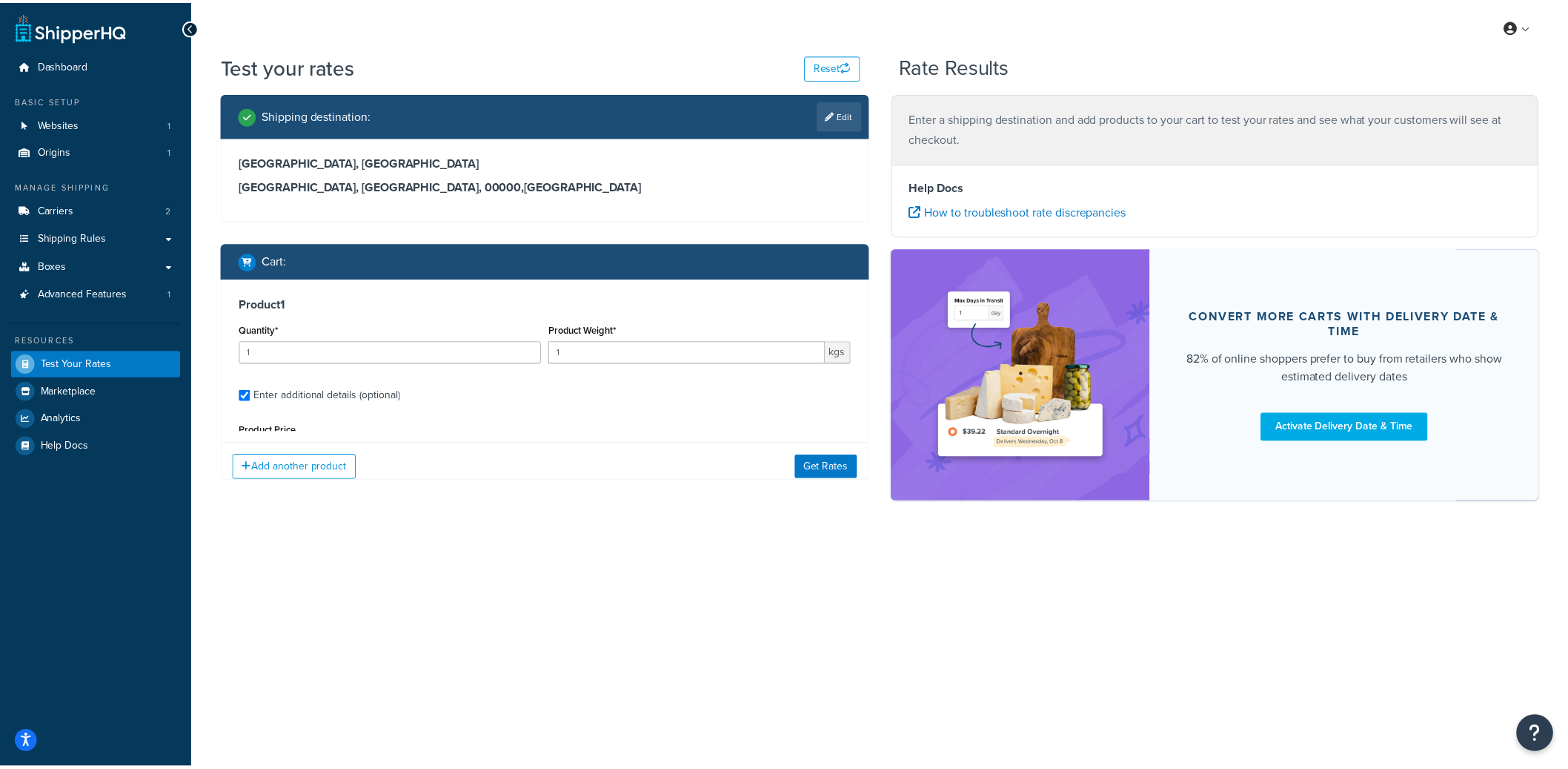
scroll to position [141, 0]
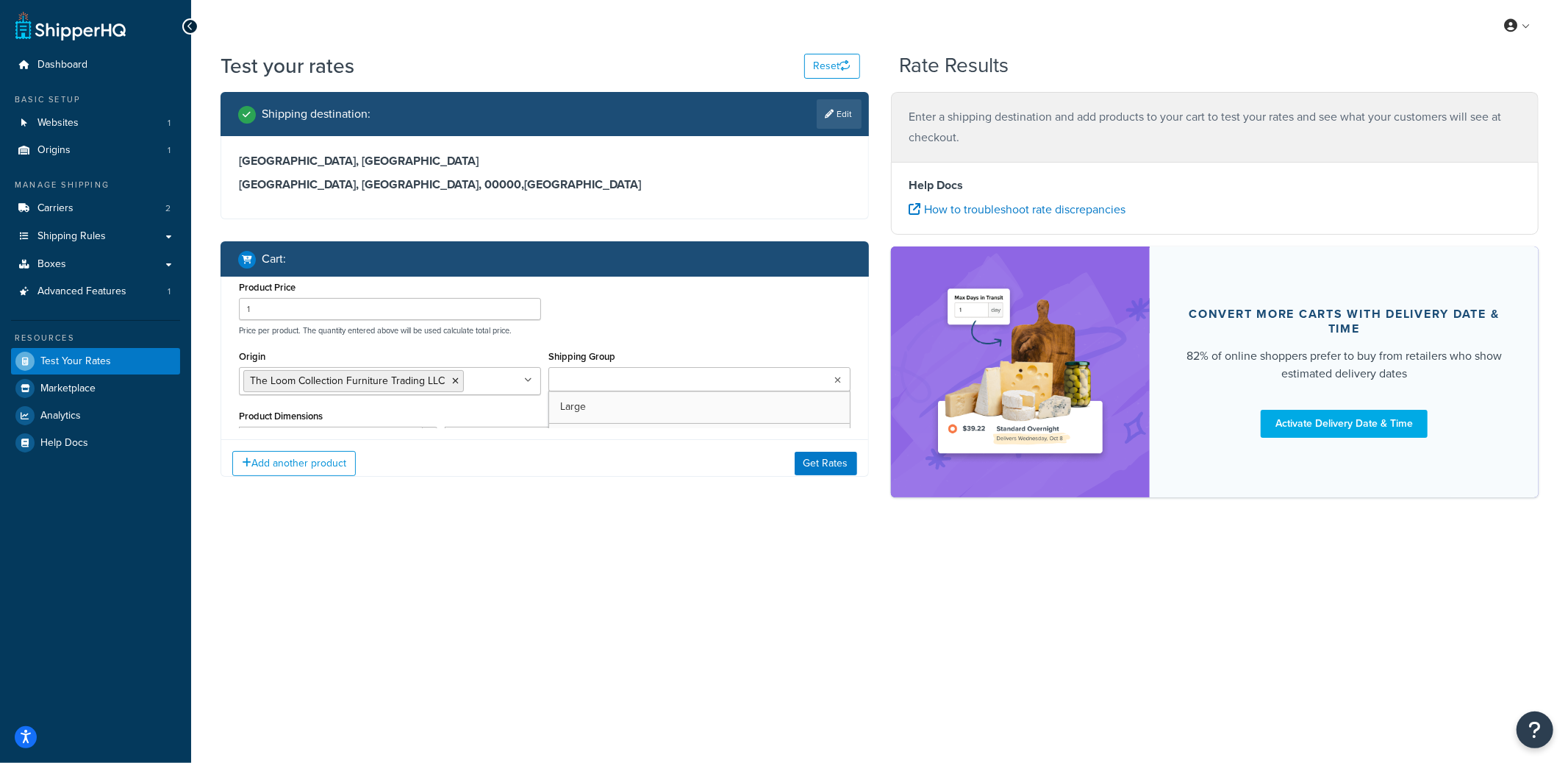
type input "[GEOGRAPHIC_DATA]"
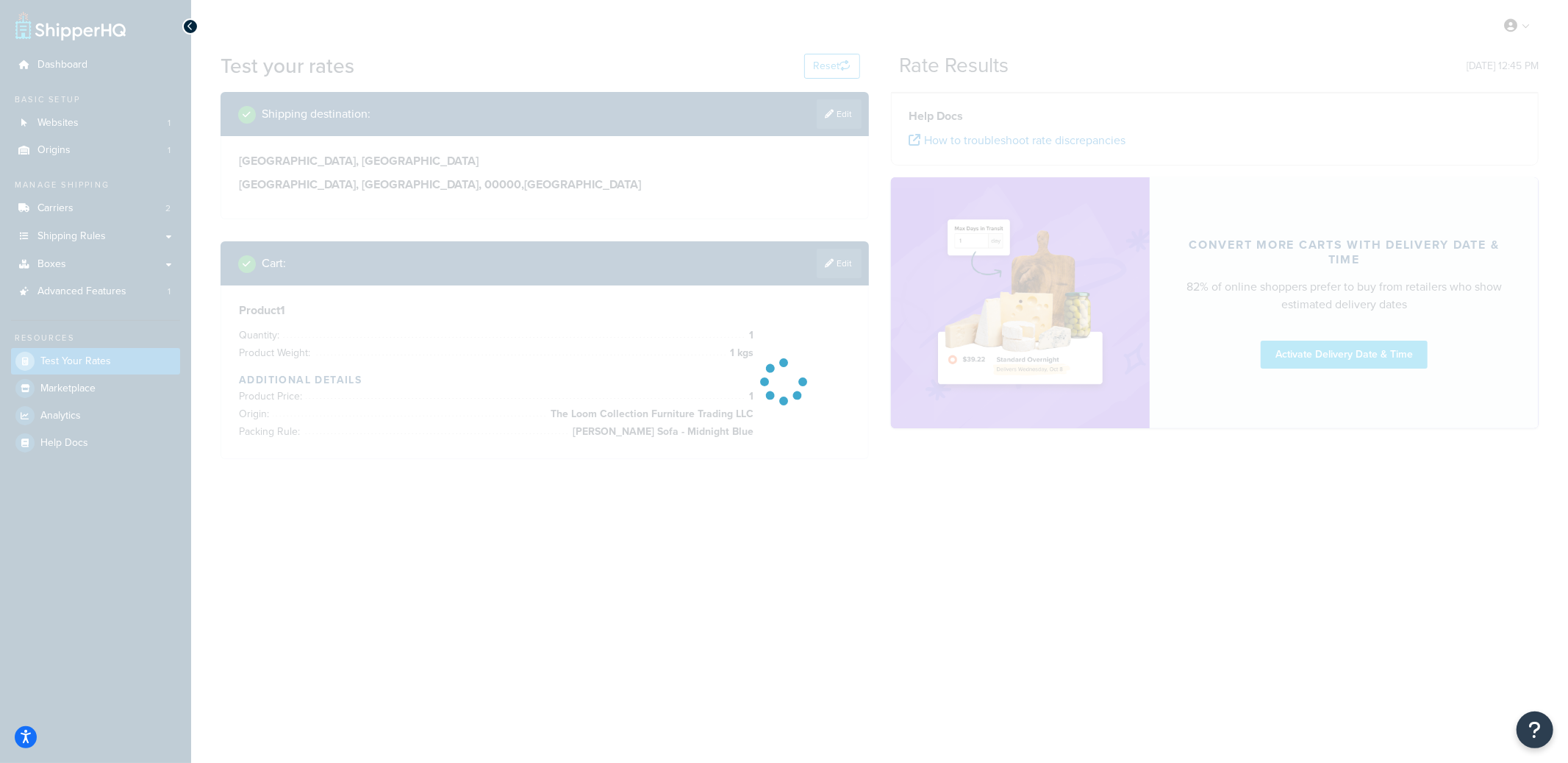
type input "[GEOGRAPHIC_DATA]"
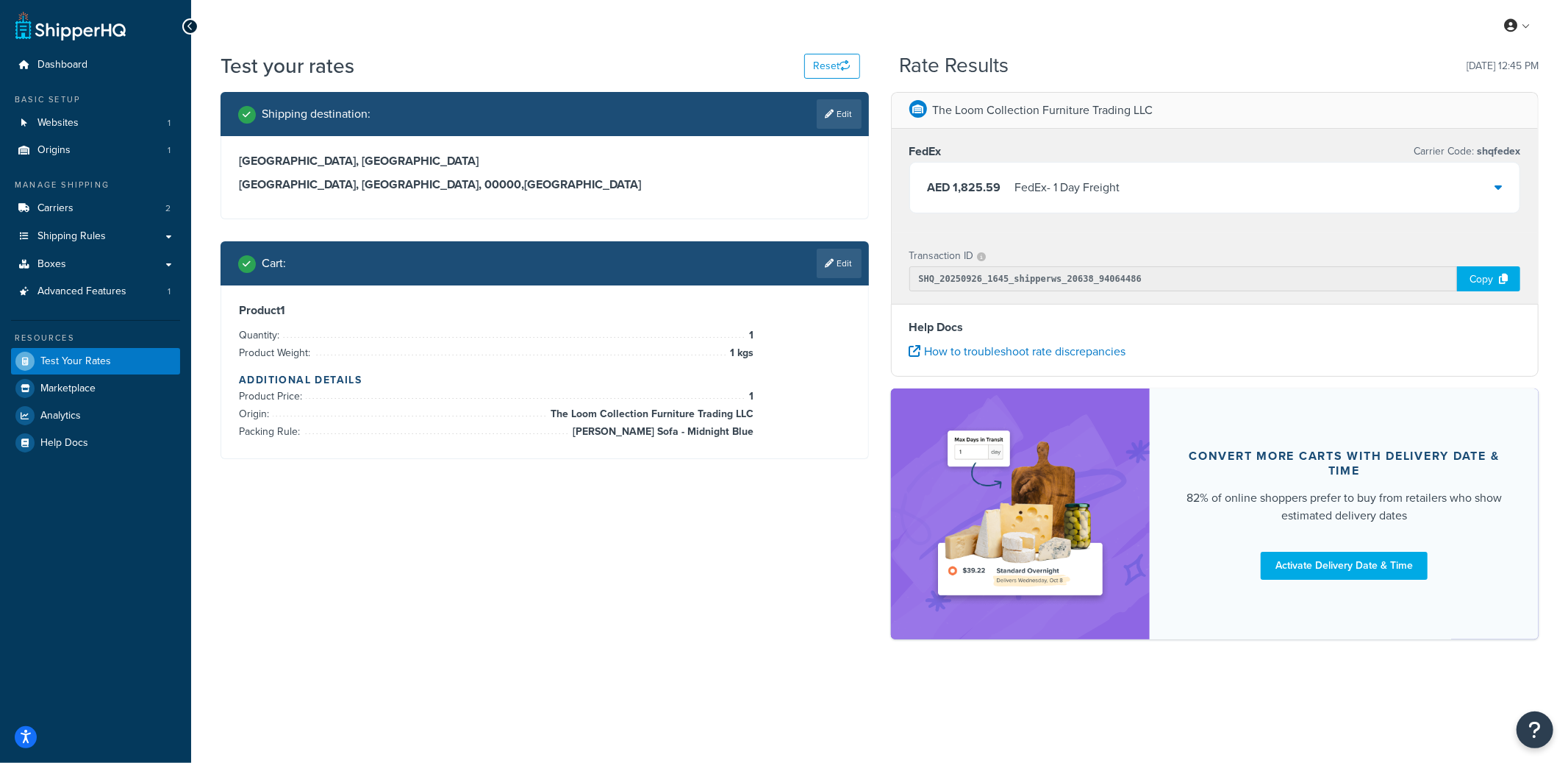
click at [1009, 184] on div "AED 1,825.59 FedEx - 1 Day Freight" at bounding box center [1024, 188] width 193 height 20
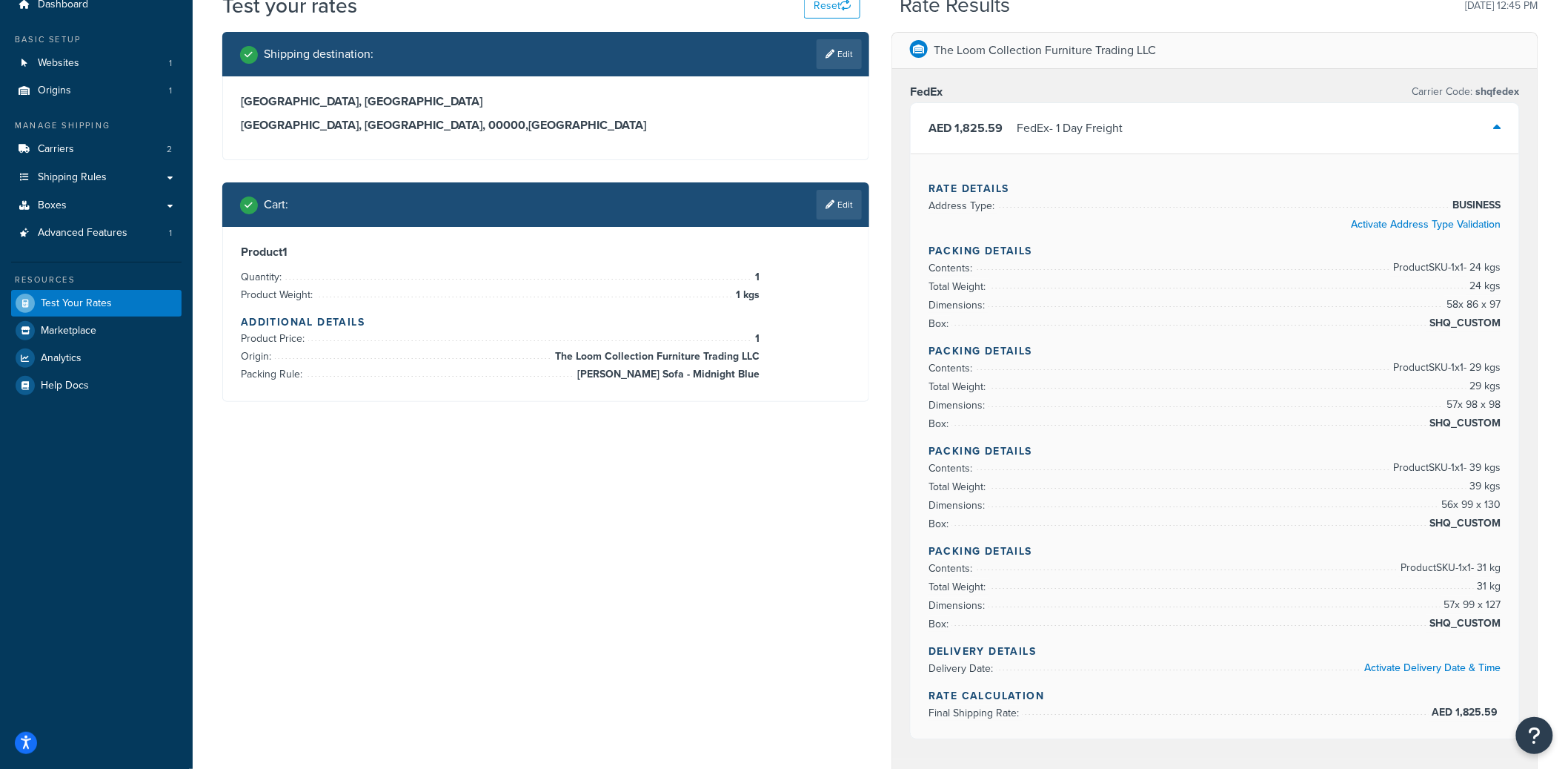
scroll to position [61, 0]
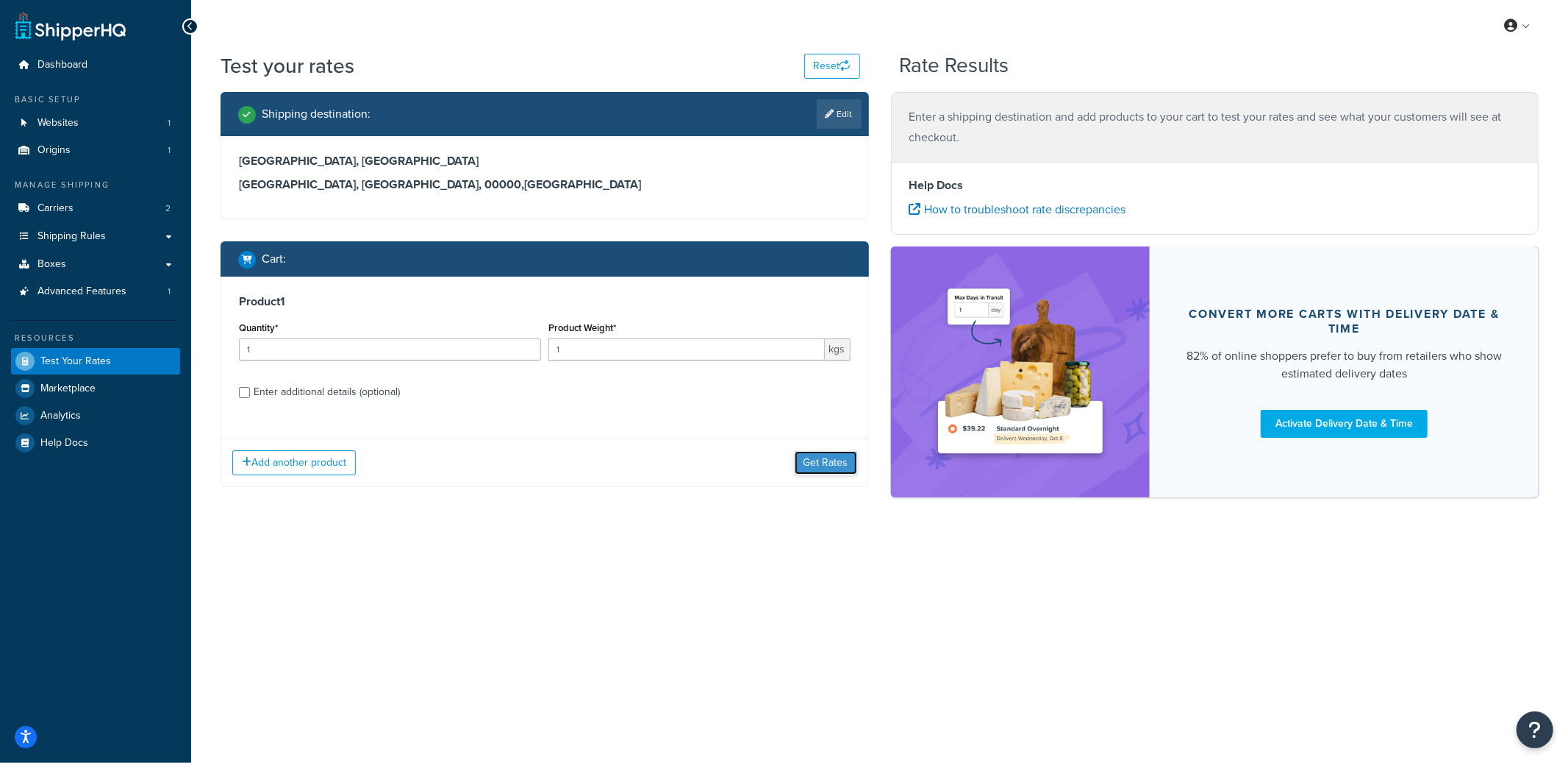
click at [852, 468] on button "Get Rates" at bounding box center [826, 463] width 63 height 24
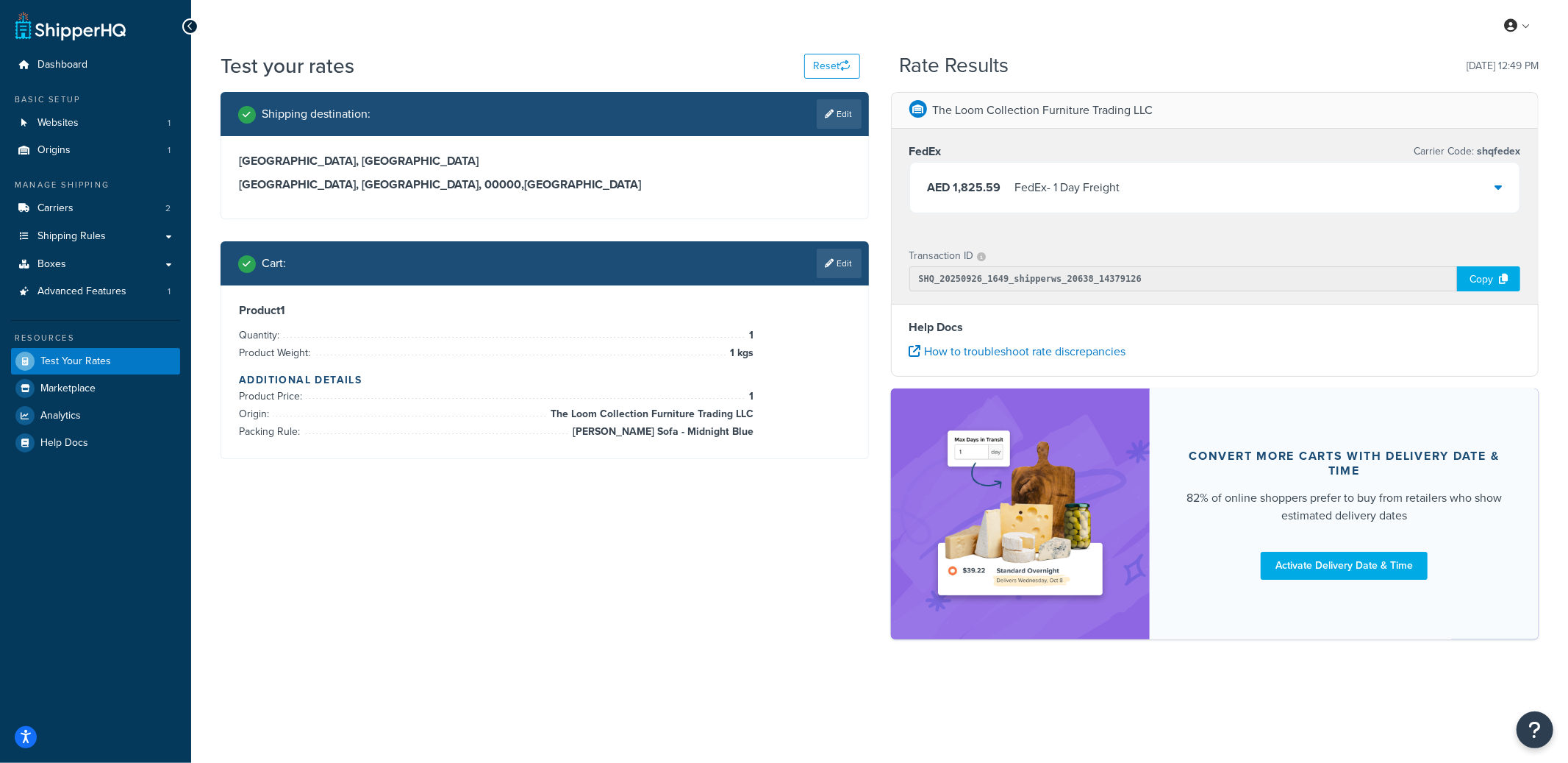
click at [1185, 195] on div "AED 1,825.59 FedEx - 1 Day Freight" at bounding box center [1215, 187] width 610 height 50
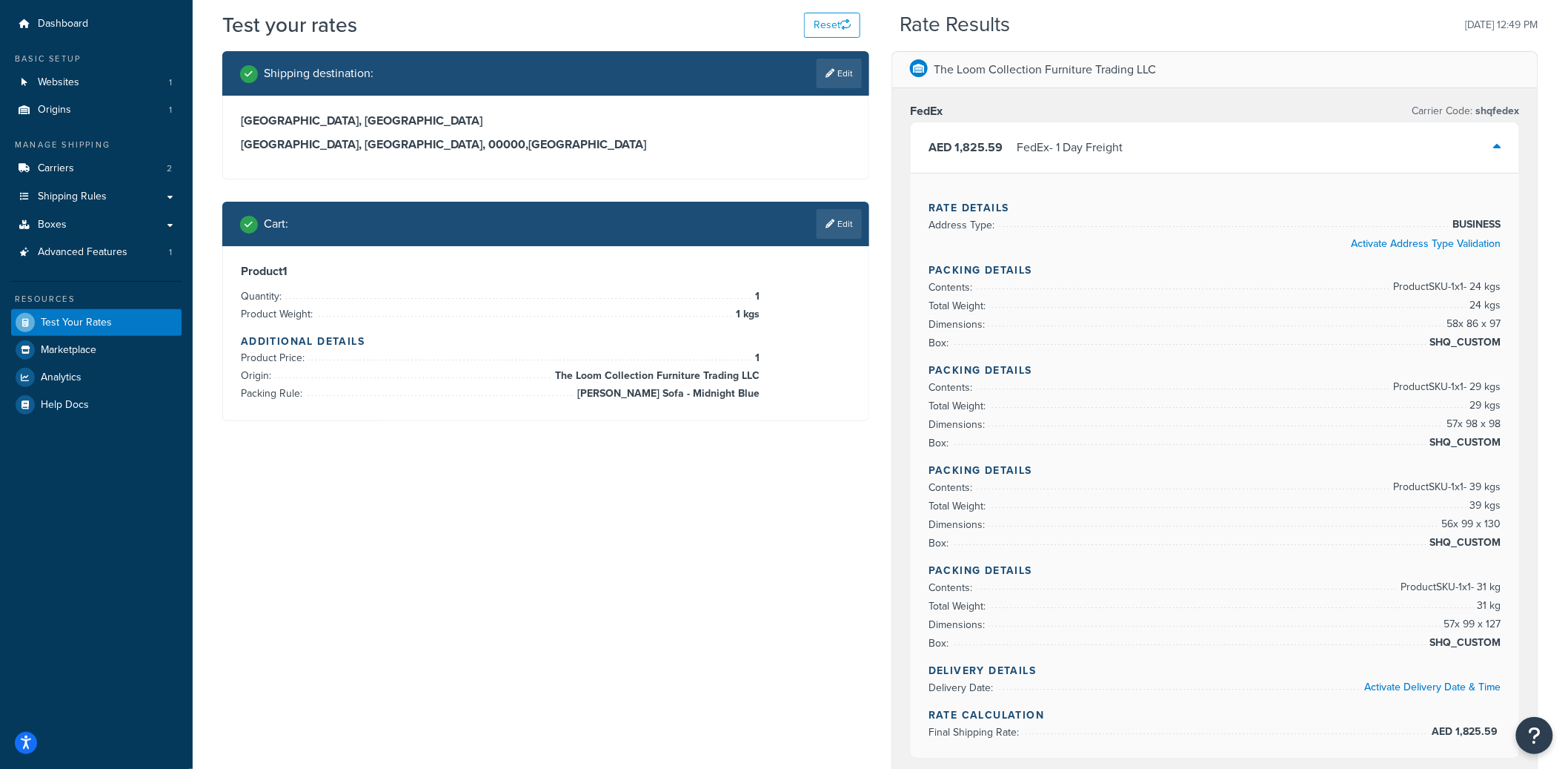
scroll to position [43, 0]
